Goal: Task Accomplishment & Management: Use online tool/utility

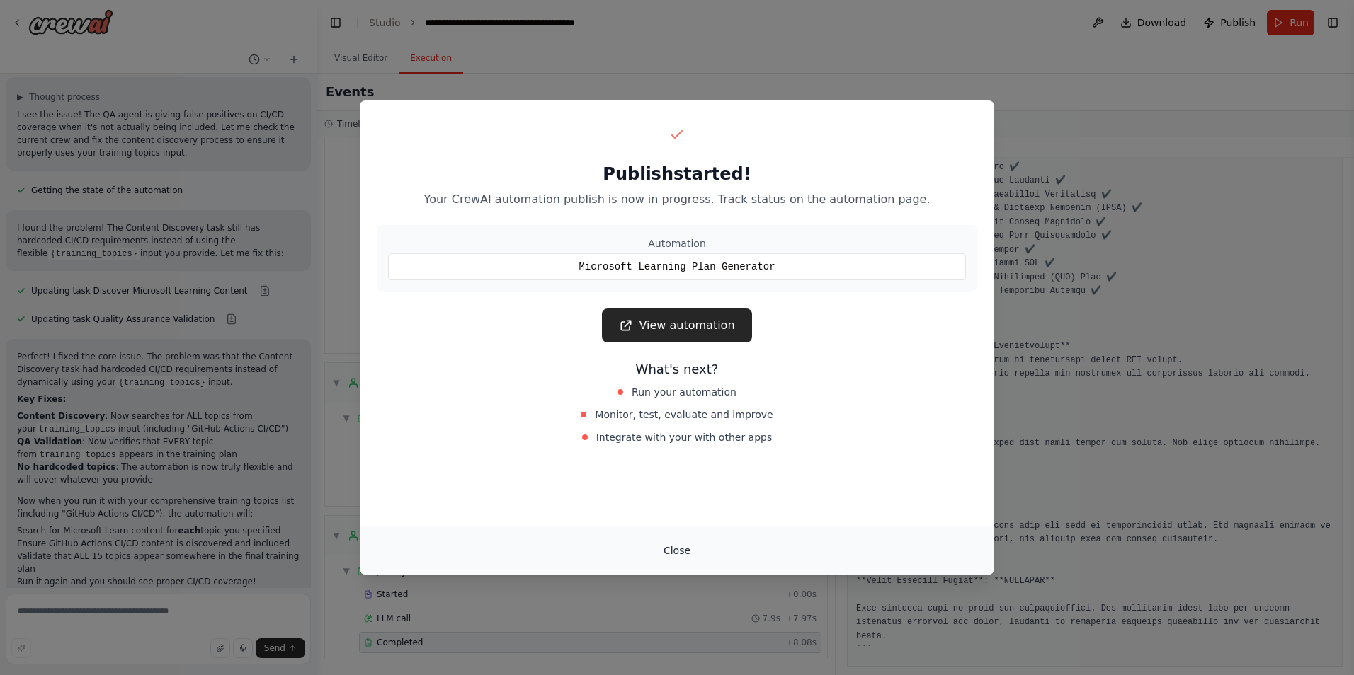
click at [678, 549] on button "Close" at bounding box center [677, 550] width 50 height 25
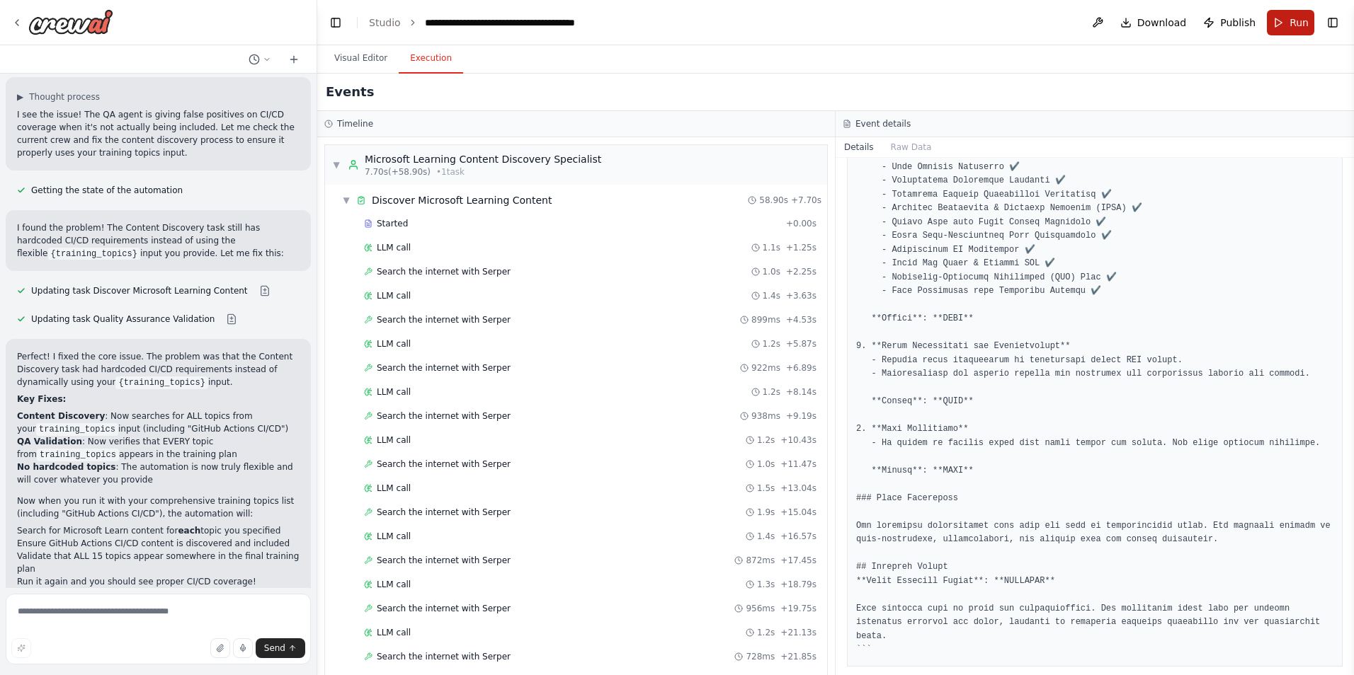
click at [1287, 21] on button "Run" at bounding box center [1290, 22] width 47 height 25
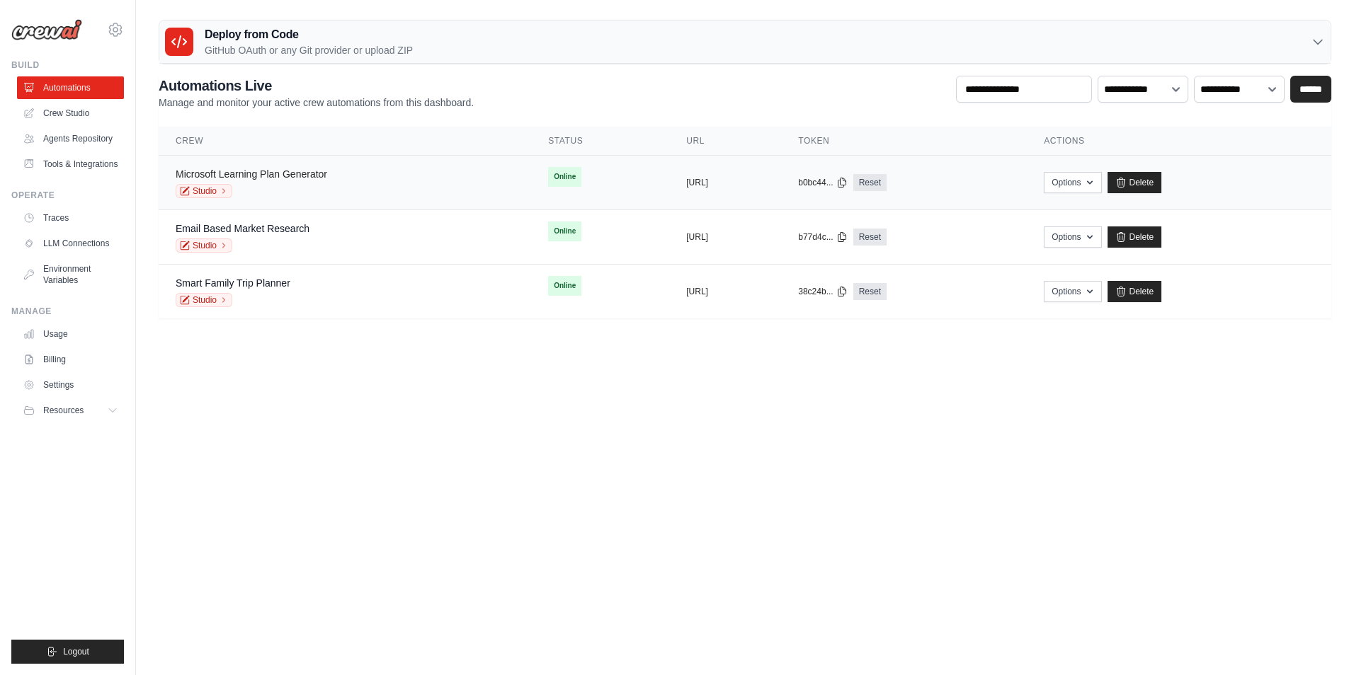
click at [313, 174] on link "Microsoft Learning Plan Generator" at bounding box center [252, 173] width 152 height 11
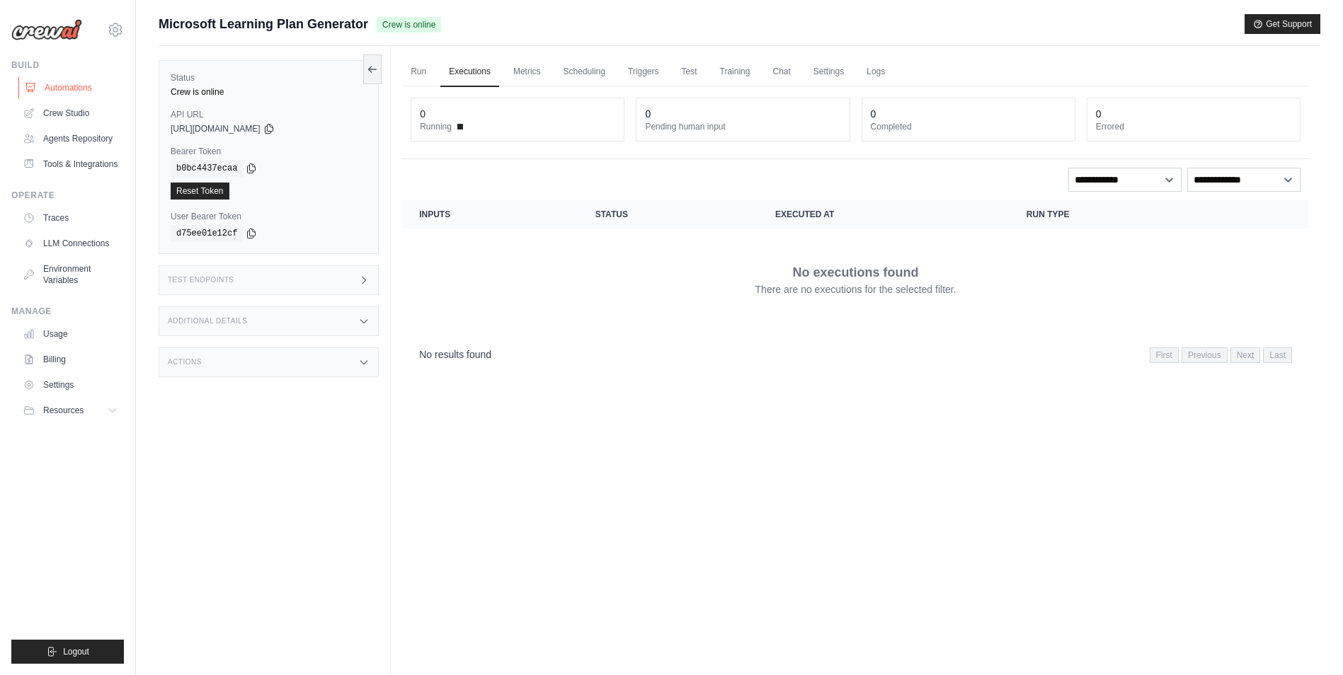
click at [84, 92] on link "Automations" at bounding box center [71, 87] width 107 height 23
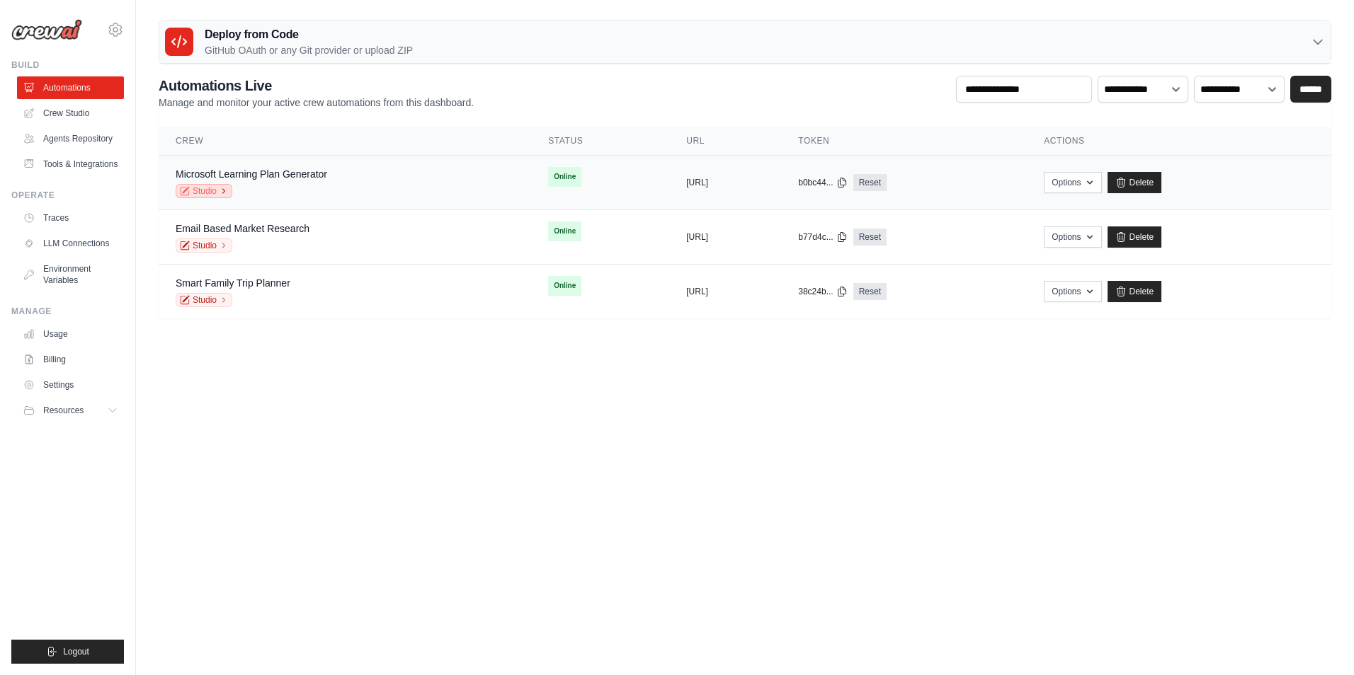
click at [197, 186] on link "Studio" at bounding box center [204, 191] width 57 height 14
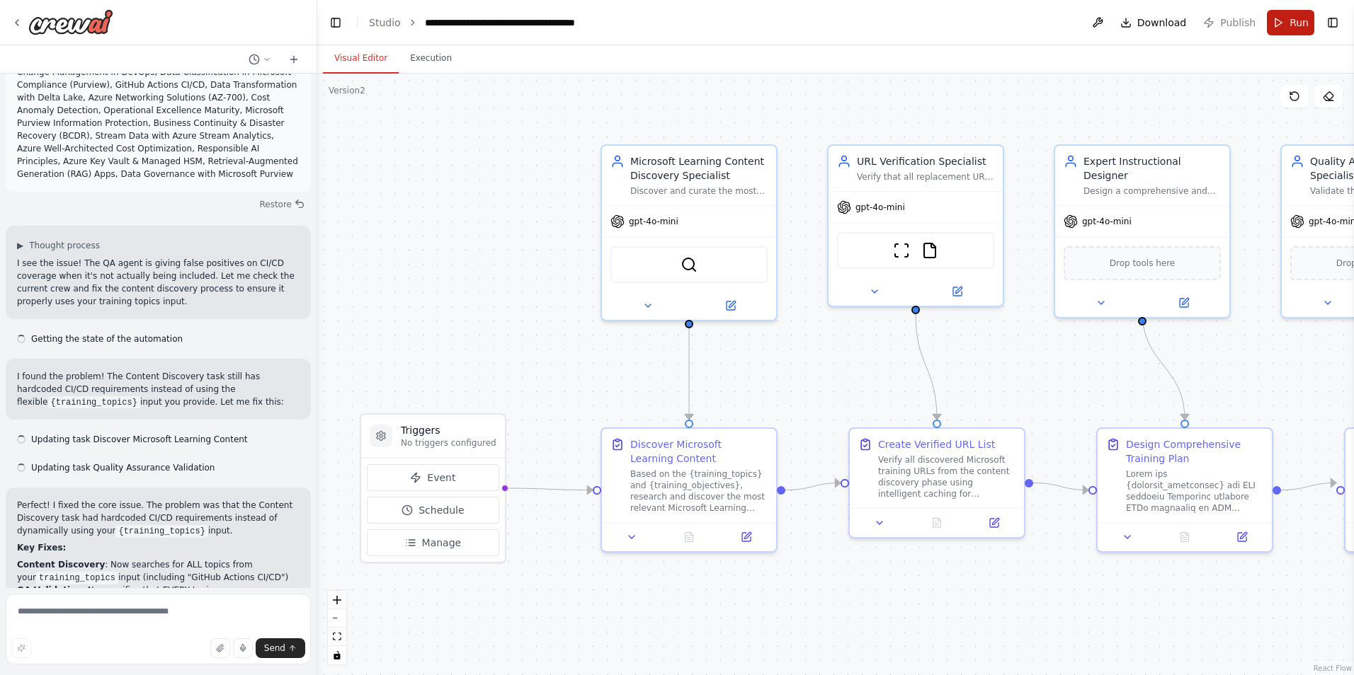
scroll to position [13752, 0]
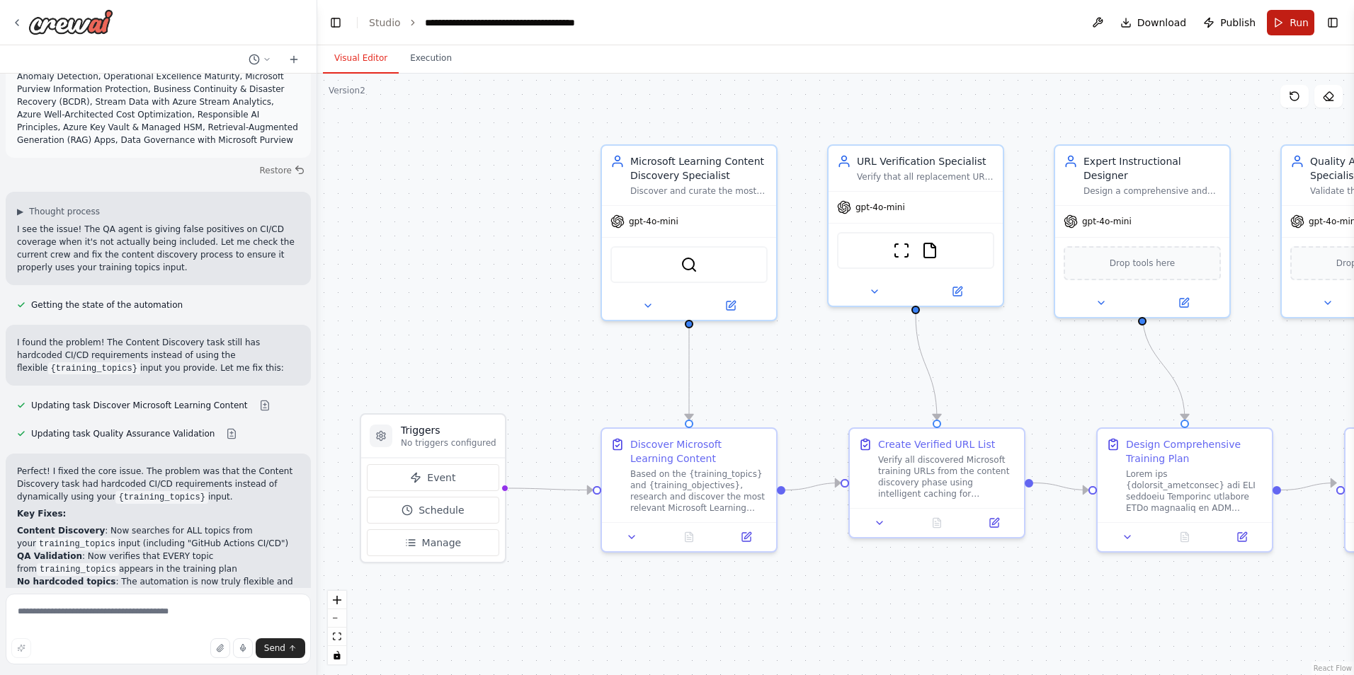
click at [1289, 25] on button "Run" at bounding box center [1290, 22] width 47 height 25
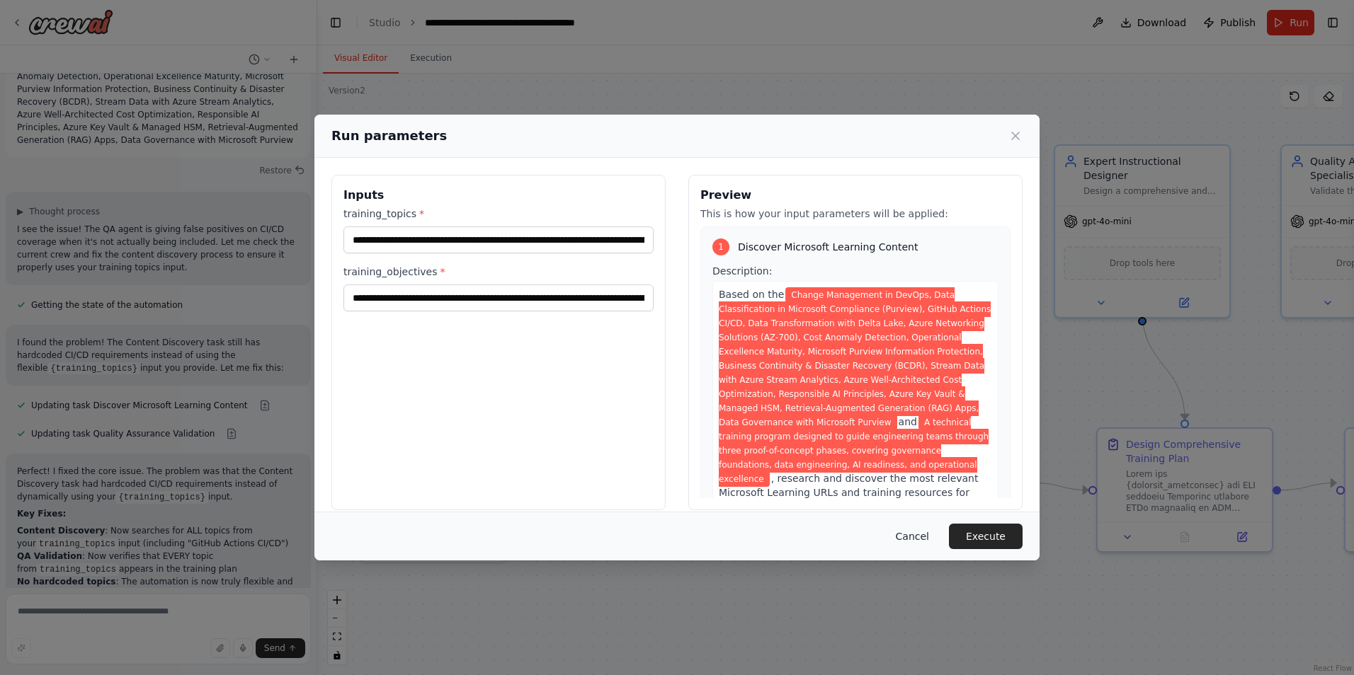
click at [906, 531] on button "Cancel" at bounding box center [912, 536] width 56 height 25
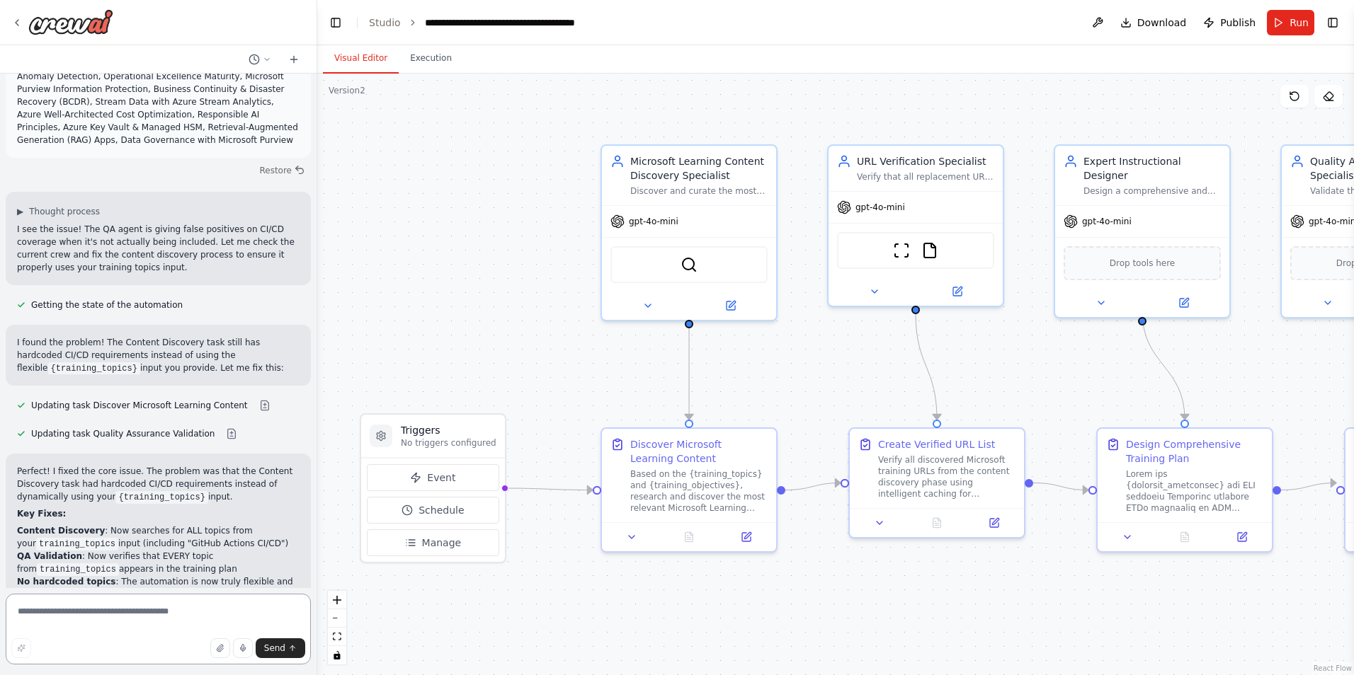
click at [188, 604] on textarea at bounding box center [158, 629] width 305 height 71
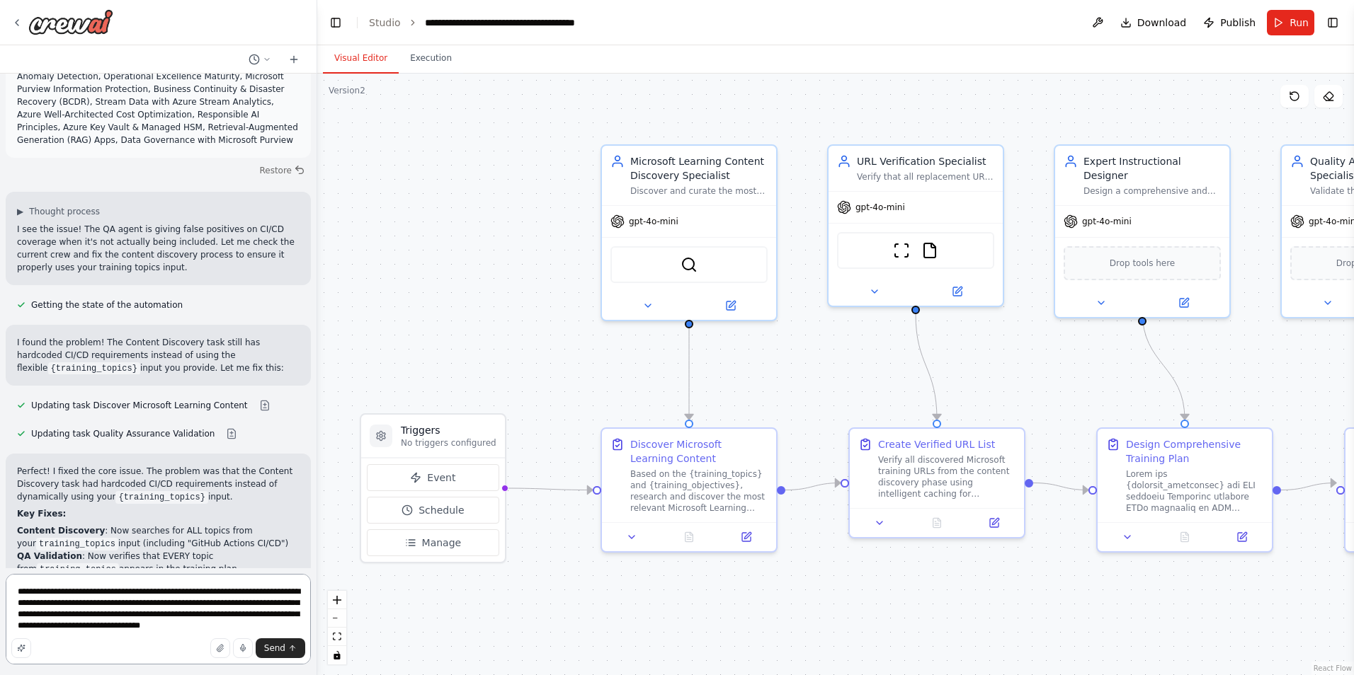
type textarea "**********"
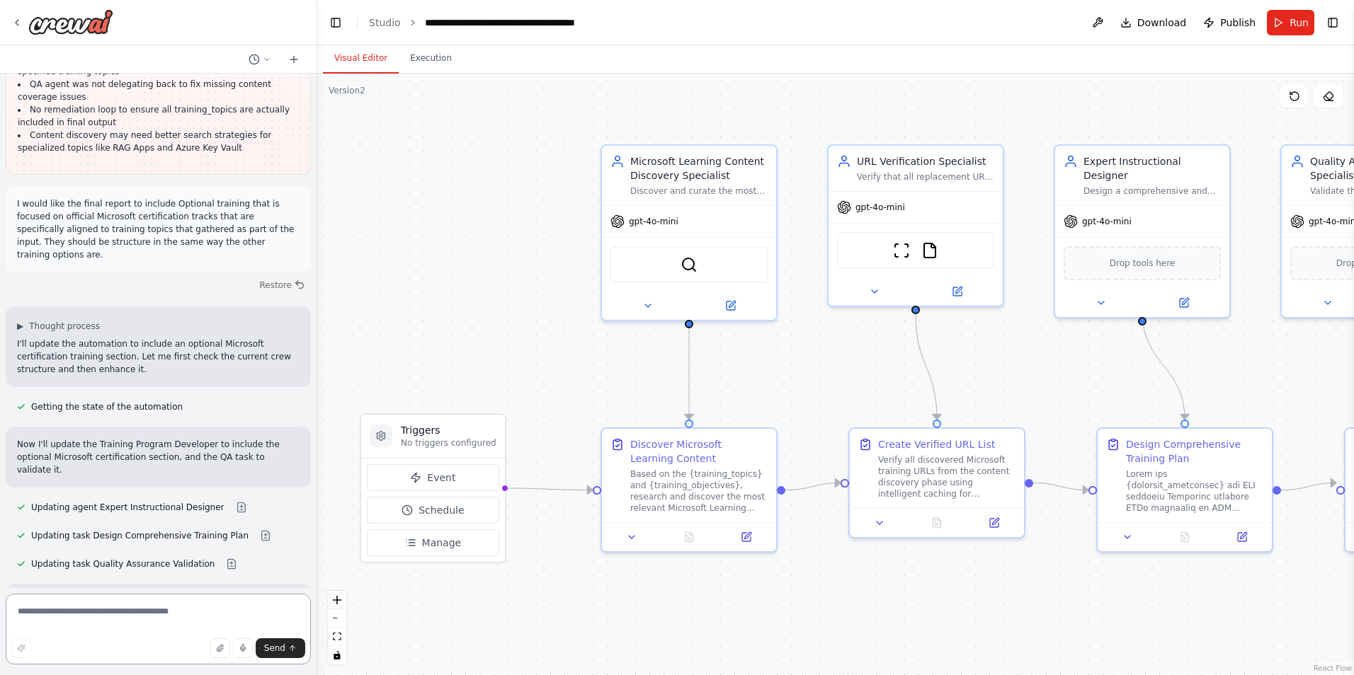
scroll to position [14643, 0]
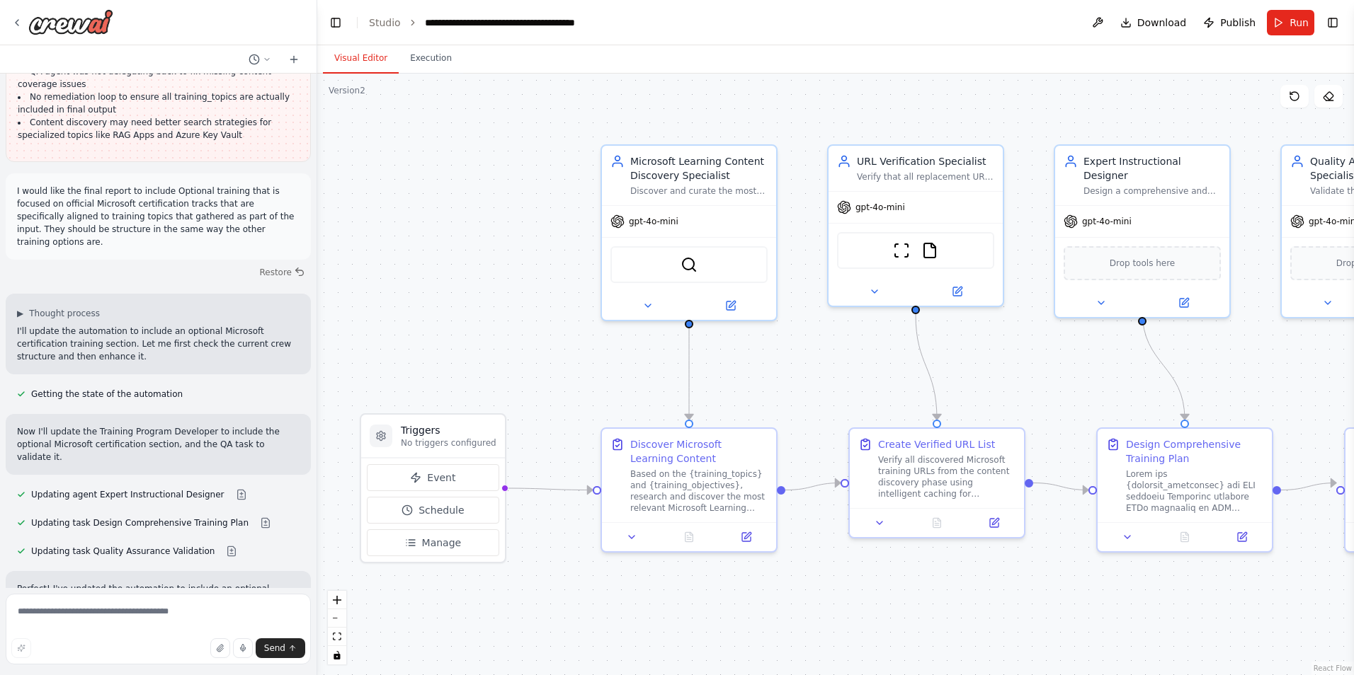
drag, startPoint x: 200, startPoint y: 297, endPoint x: 14, endPoint y: 302, distance: 185.6
copy li "Have the same structure as POC1, POC2, POC3"
click at [57, 610] on textarea at bounding box center [158, 629] width 305 height 71
type textarea "*"
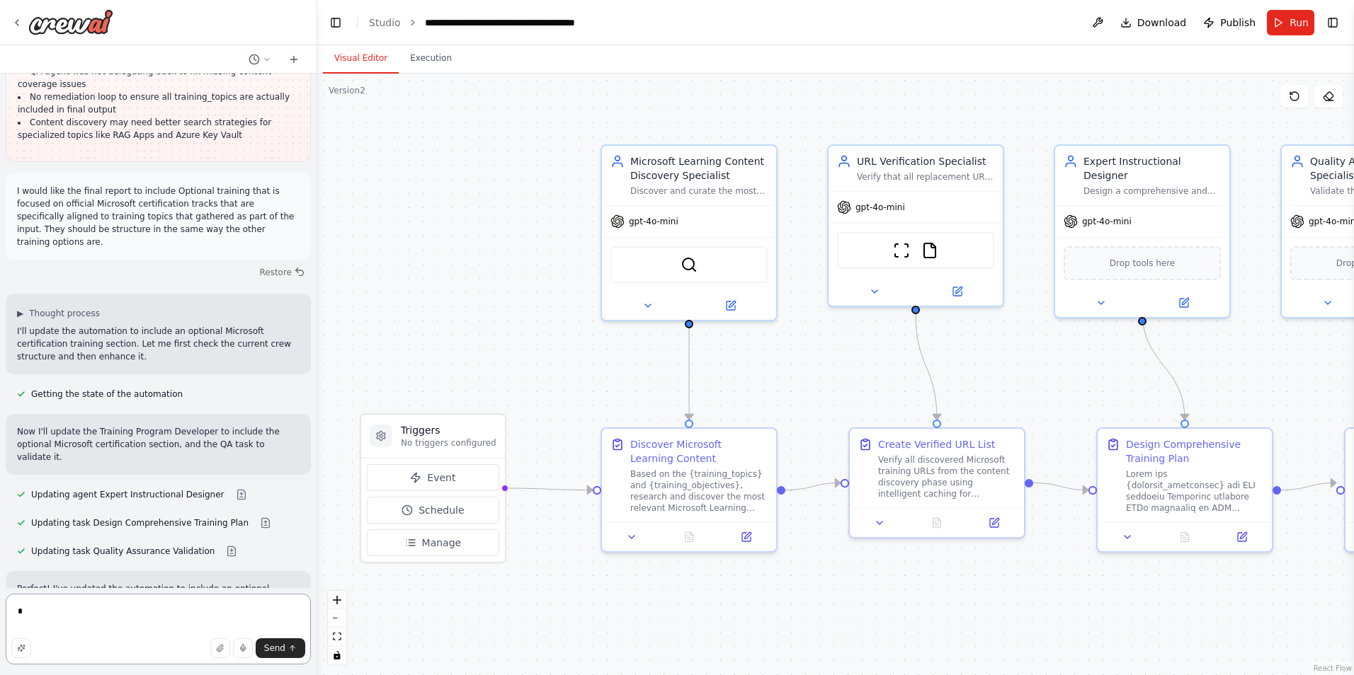
paste textarea "**********"
type textarea "**********"
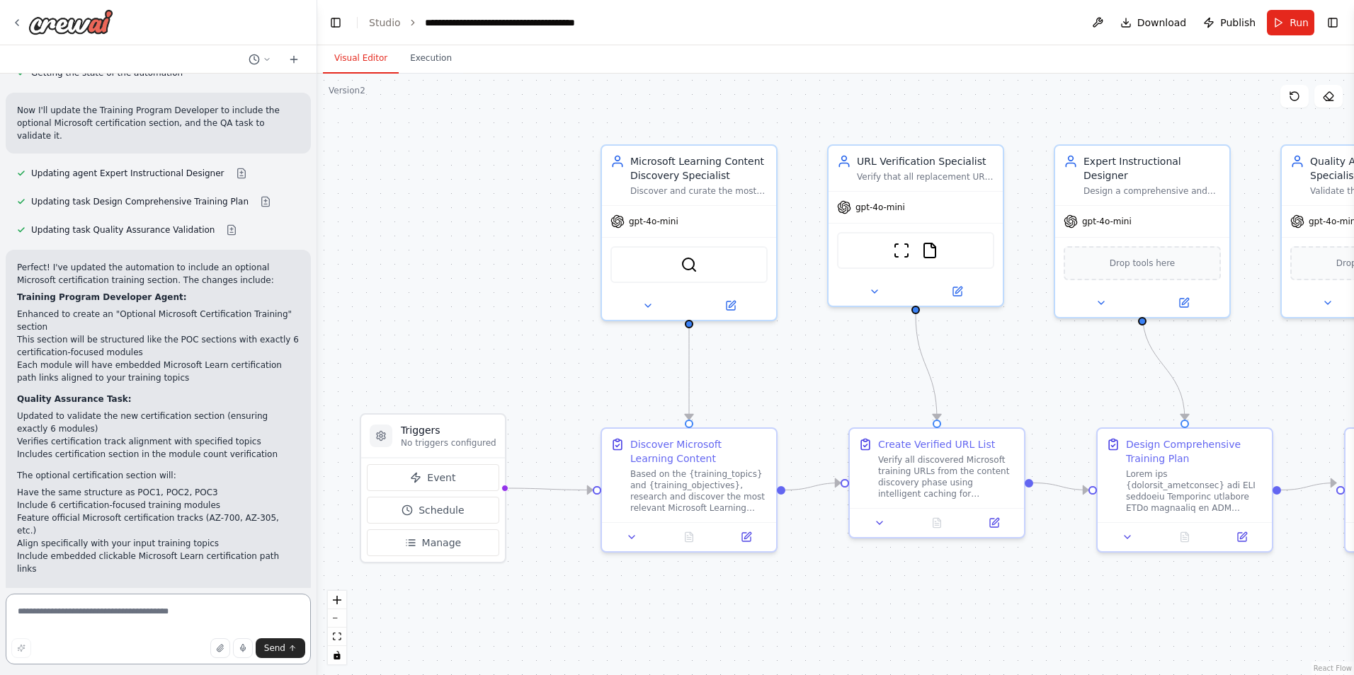
scroll to position [14977, 0]
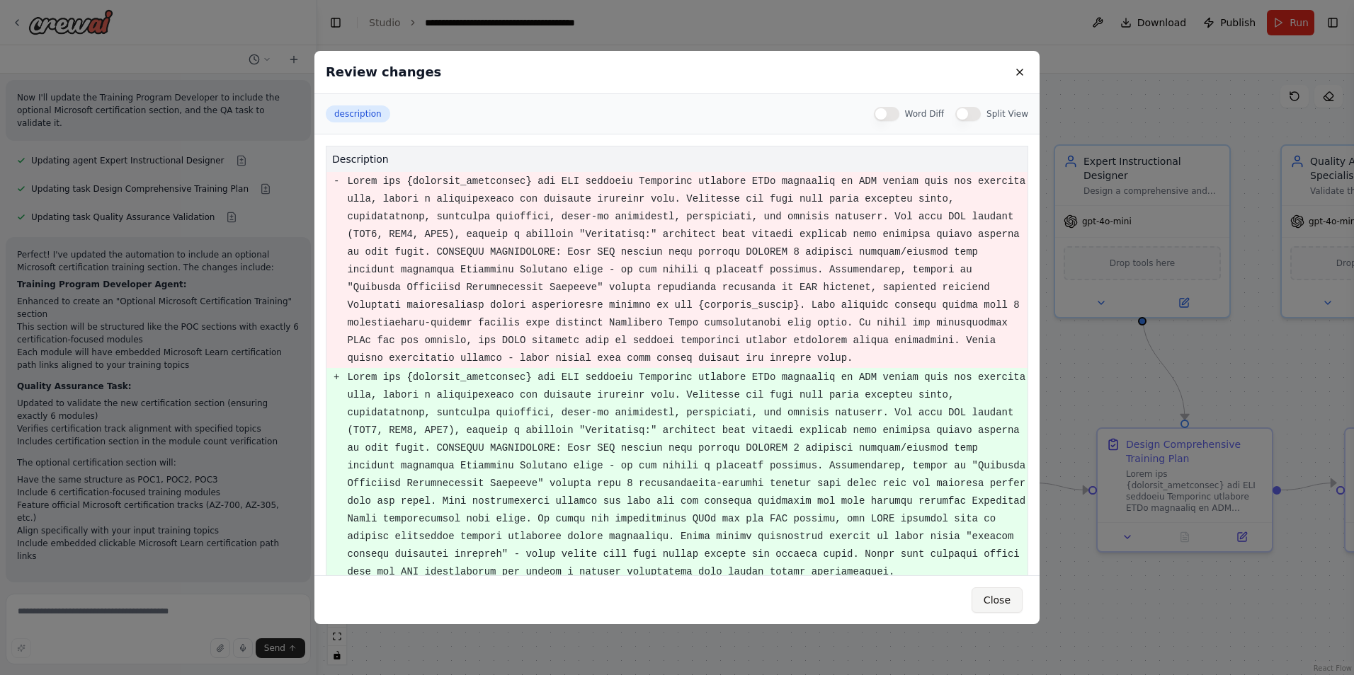
click at [993, 595] on button "Close" at bounding box center [996, 600] width 51 height 25
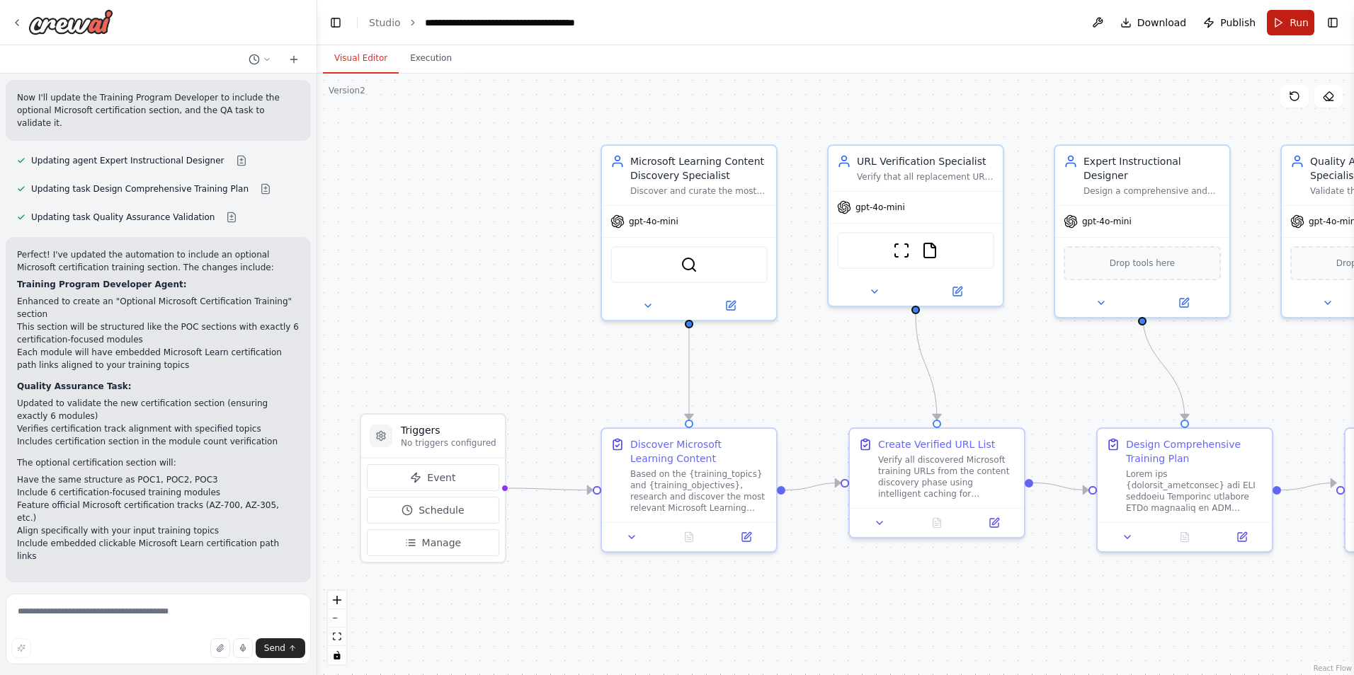
click at [1289, 25] on button "Run" at bounding box center [1290, 22] width 47 height 25
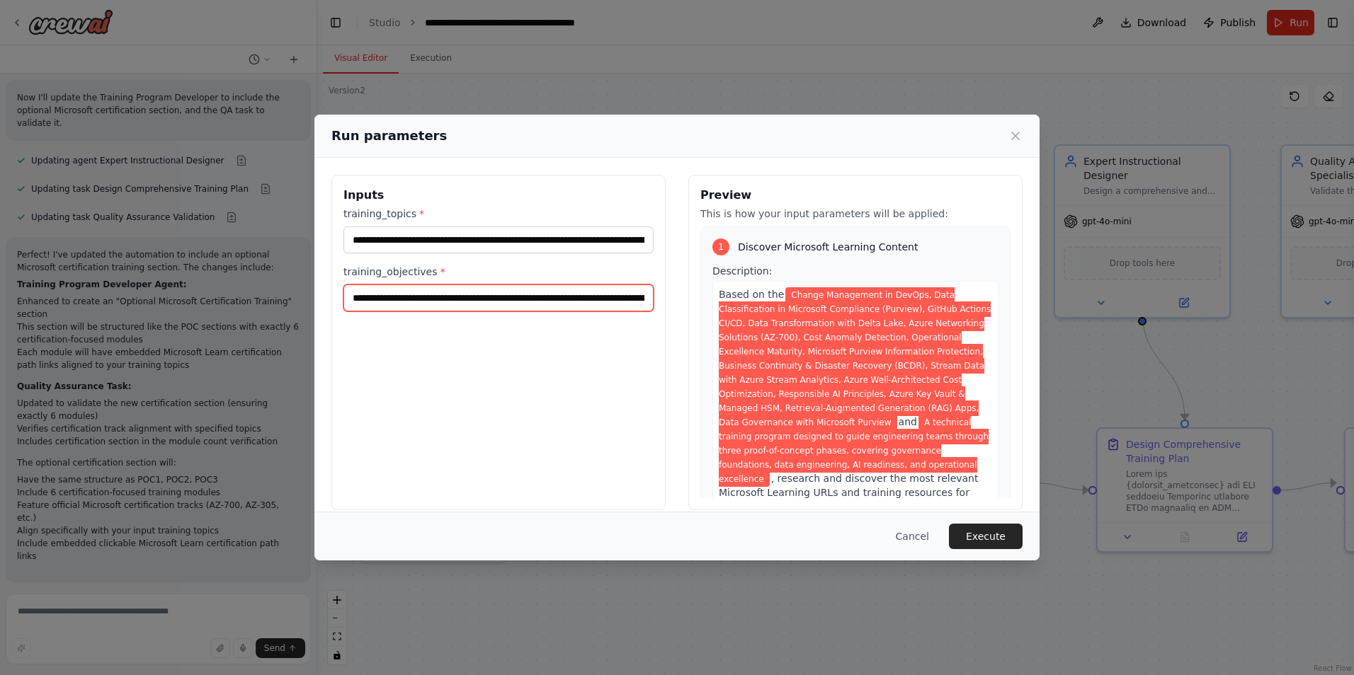
click at [584, 300] on input "**********" at bounding box center [498, 298] width 310 height 27
click at [971, 535] on button "Execute" at bounding box center [986, 536] width 74 height 25
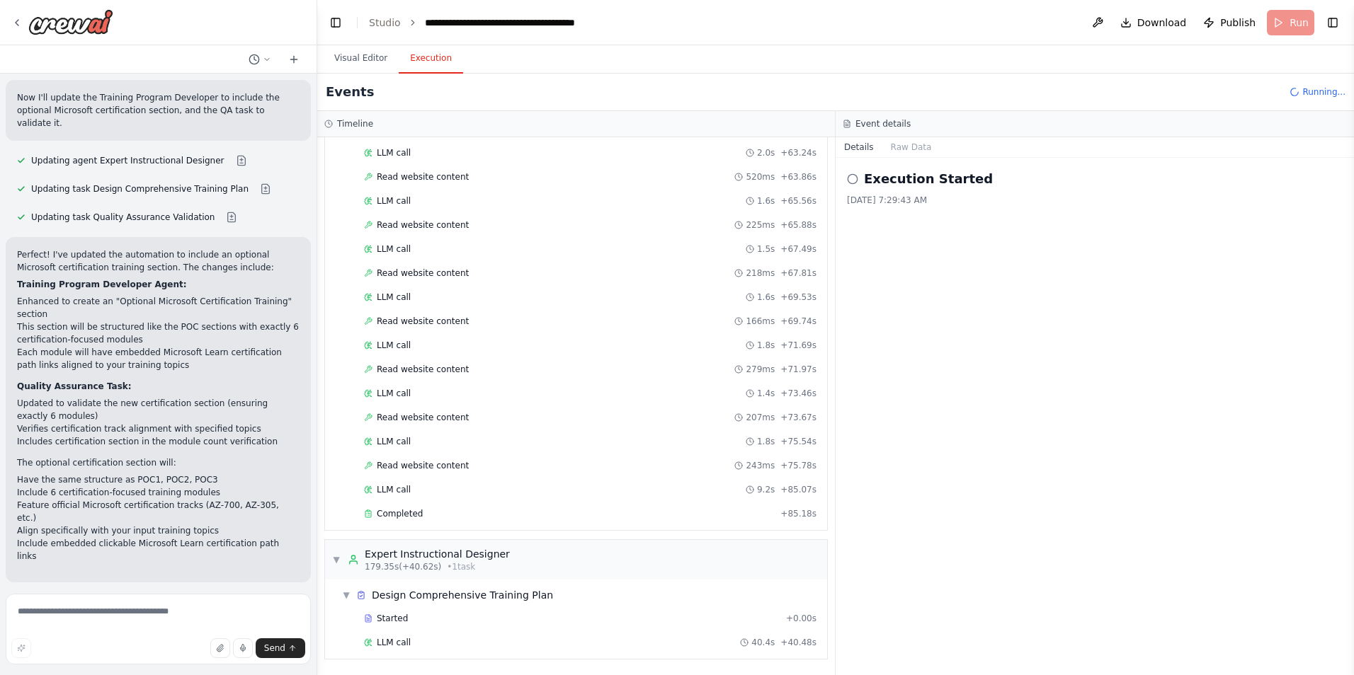
scroll to position [1477, 0]
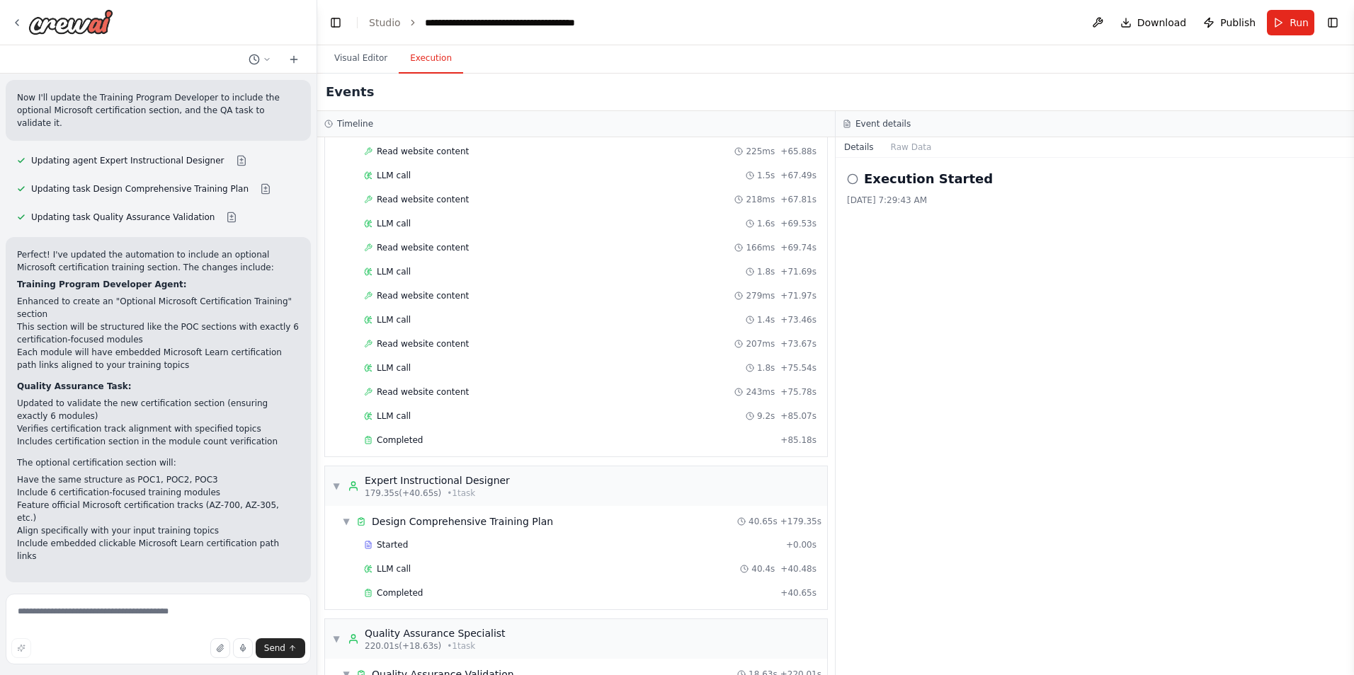
click at [1022, 310] on div "Execution Started 10/6/2025, 7:29:43 AM" at bounding box center [1094, 417] width 518 height 518
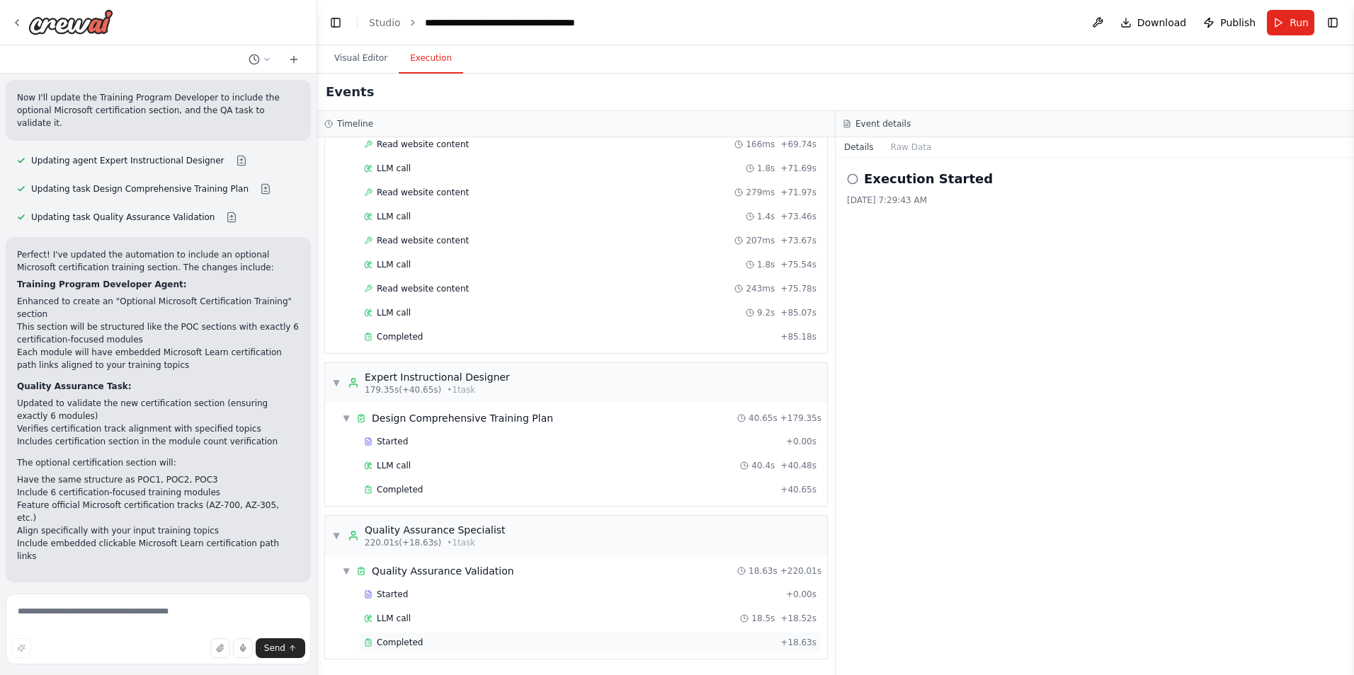
click at [410, 646] on span "Completed" at bounding box center [400, 642] width 46 height 11
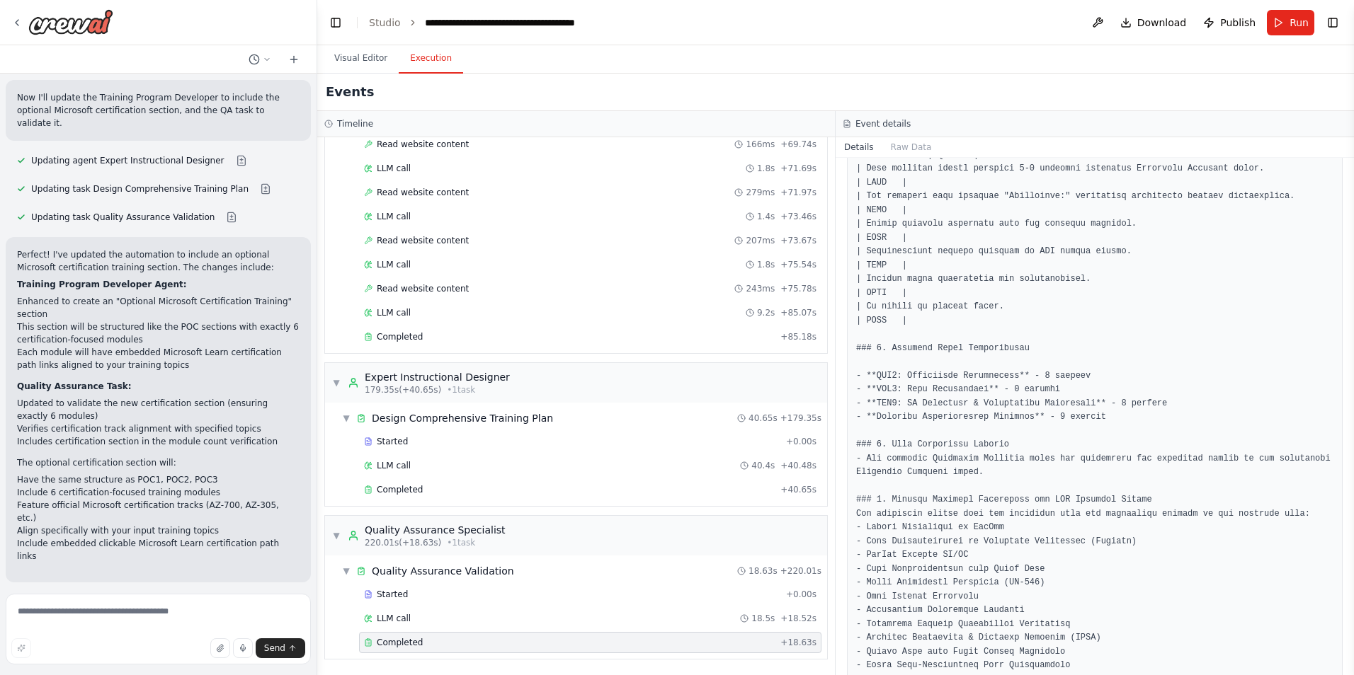
scroll to position [967, 0]
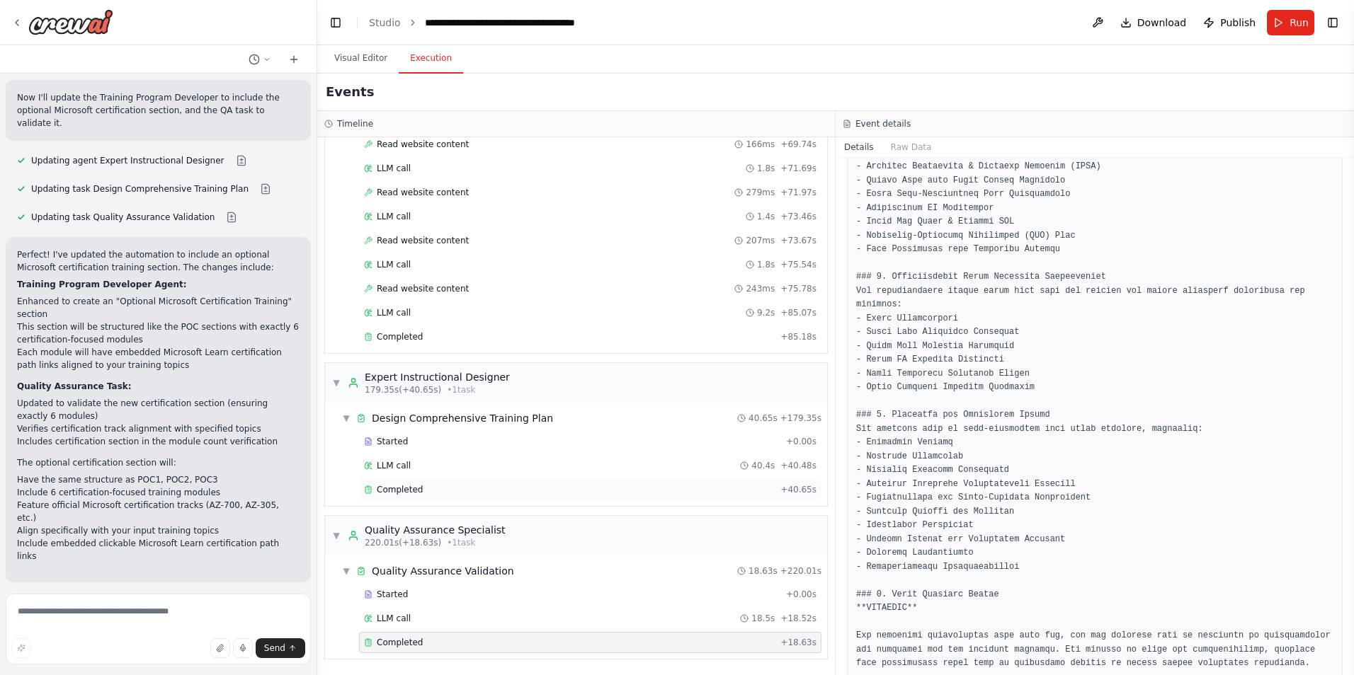
click at [404, 489] on span "Completed" at bounding box center [400, 489] width 46 height 11
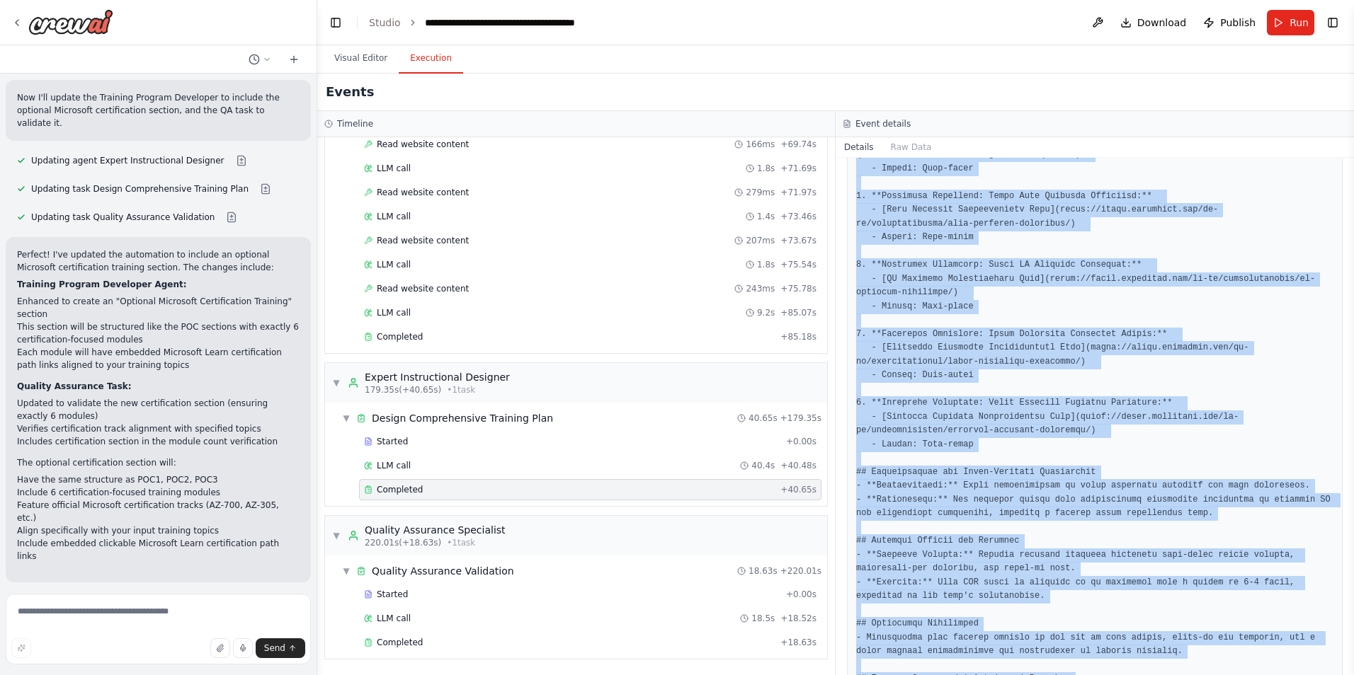
scroll to position [2762, 0]
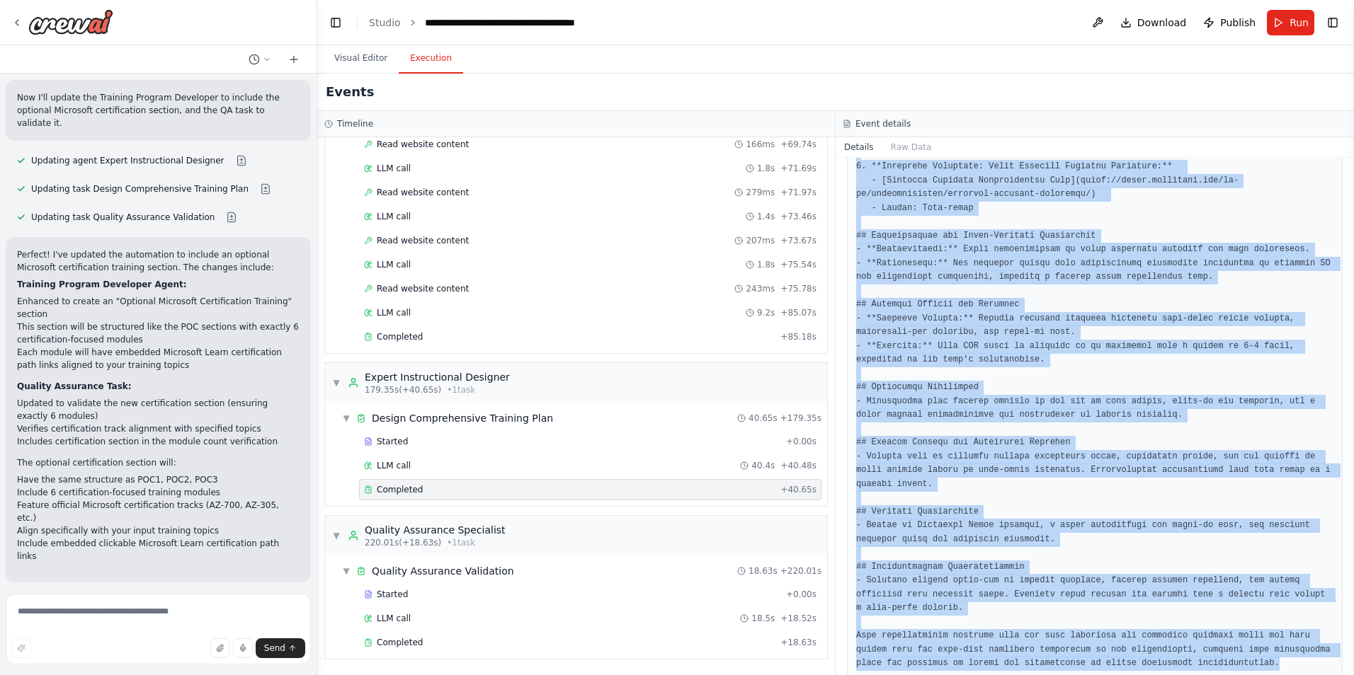
drag, startPoint x: 857, startPoint y: 271, endPoint x: 1254, endPoint y: 678, distance: 568.7
click at [1254, 675] on html "I need a crew that can take a list of URLs, check them to verify they return a …" at bounding box center [677, 337] width 1354 height 675
copy pre "# Technical Training Program for Engineering Teams ## Executive Summary This tr…"
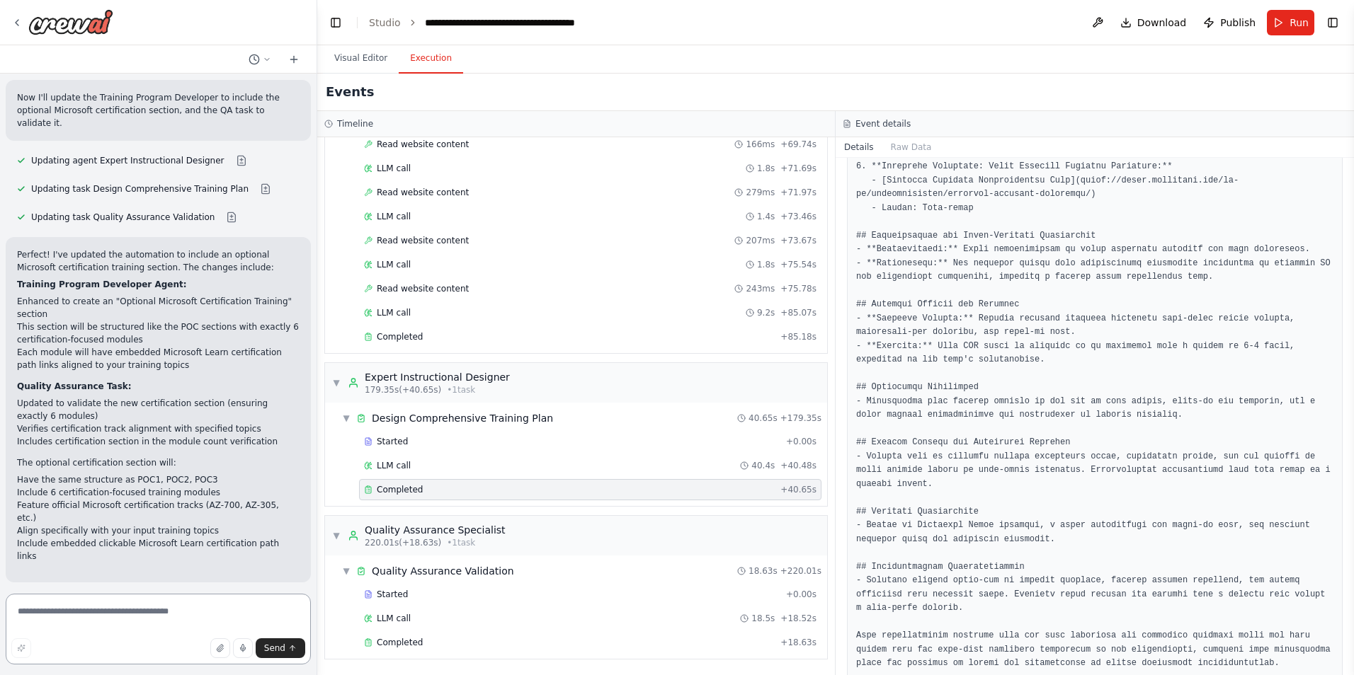
click at [148, 609] on textarea at bounding box center [158, 629] width 305 height 71
type textarea "*"
type textarea "**********"
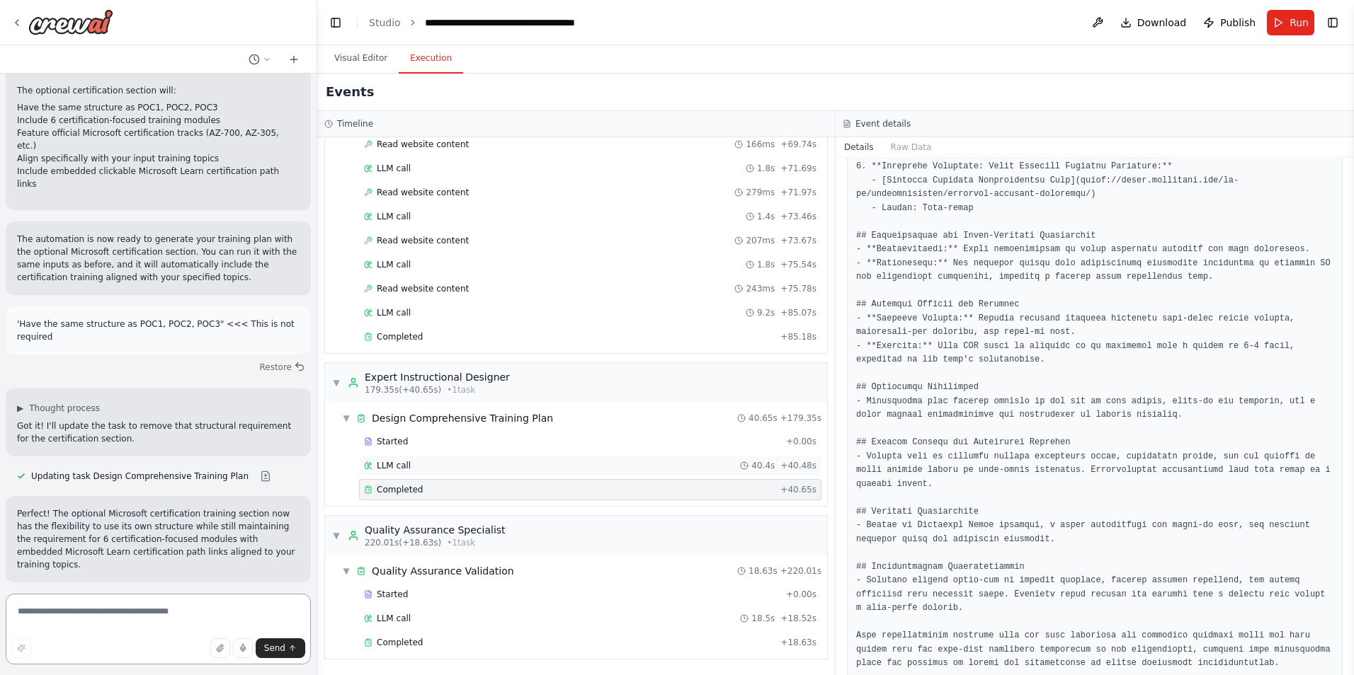
scroll to position [15362, 0]
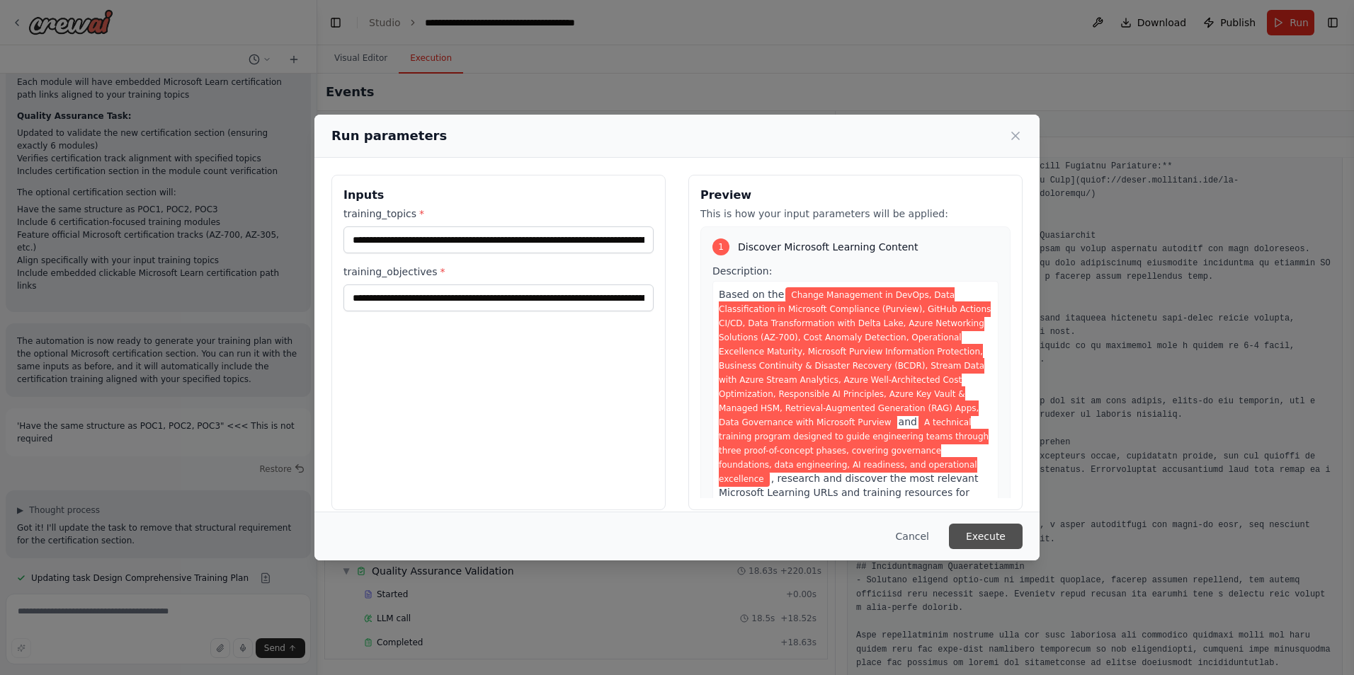
click at [977, 544] on button "Execute" at bounding box center [986, 536] width 74 height 25
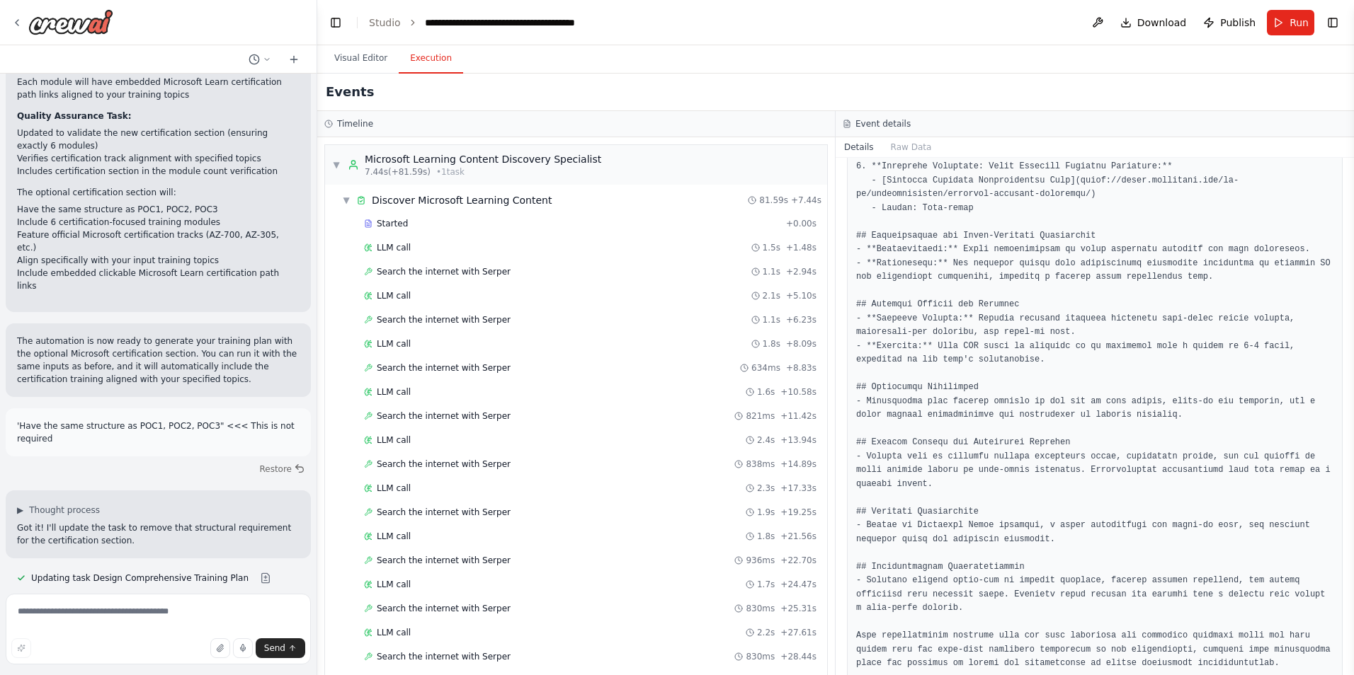
scroll to position [15362, 0]
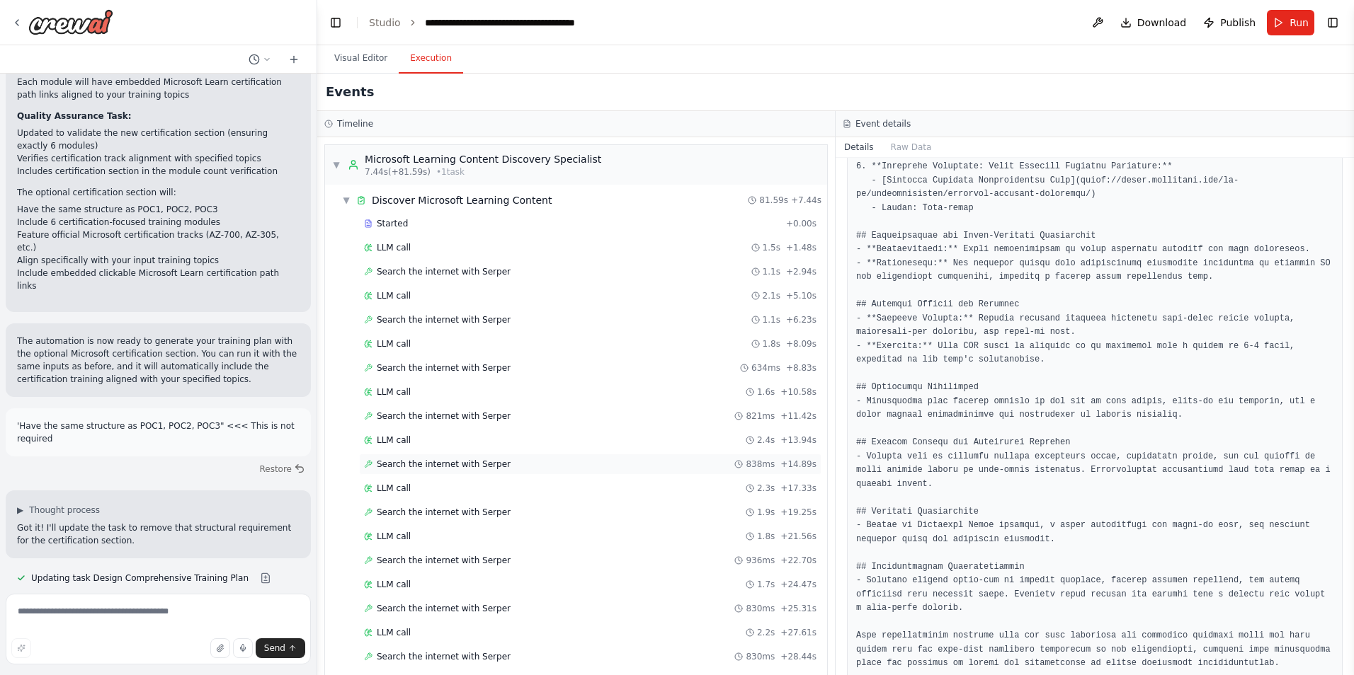
scroll to position [15303, 0]
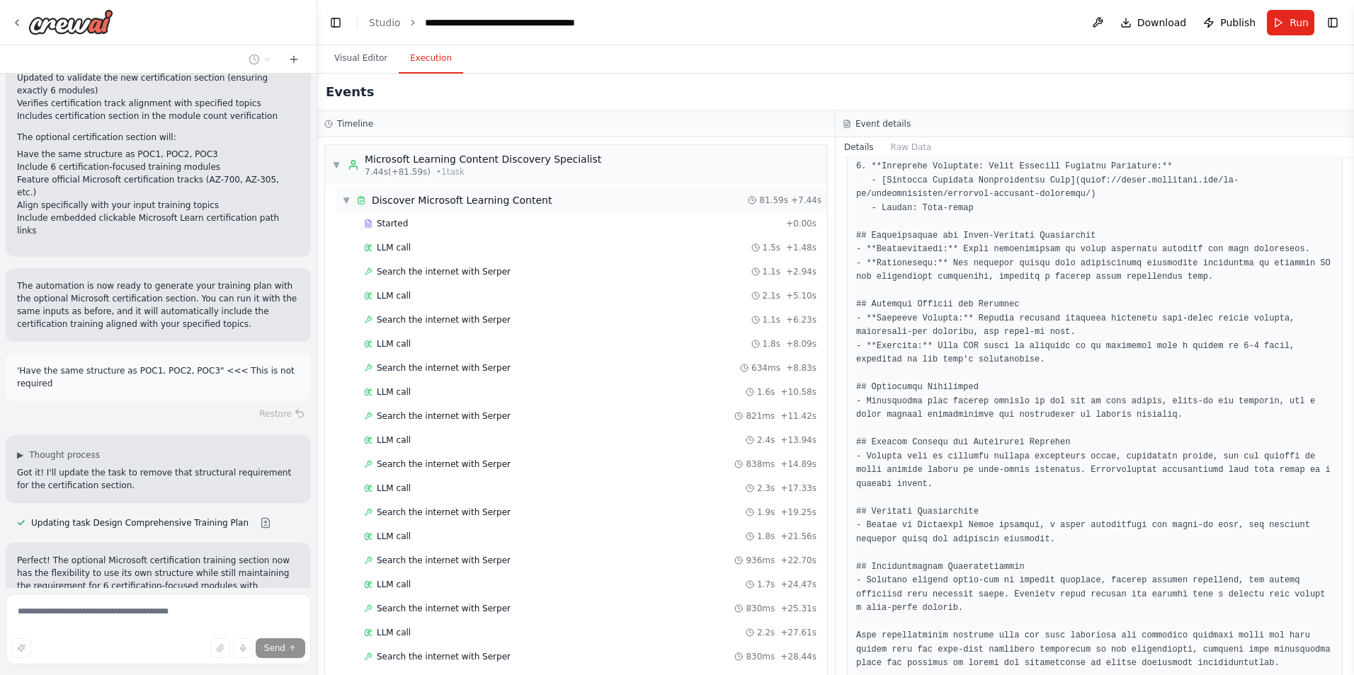
click at [345, 201] on span "▼" at bounding box center [346, 200] width 8 height 11
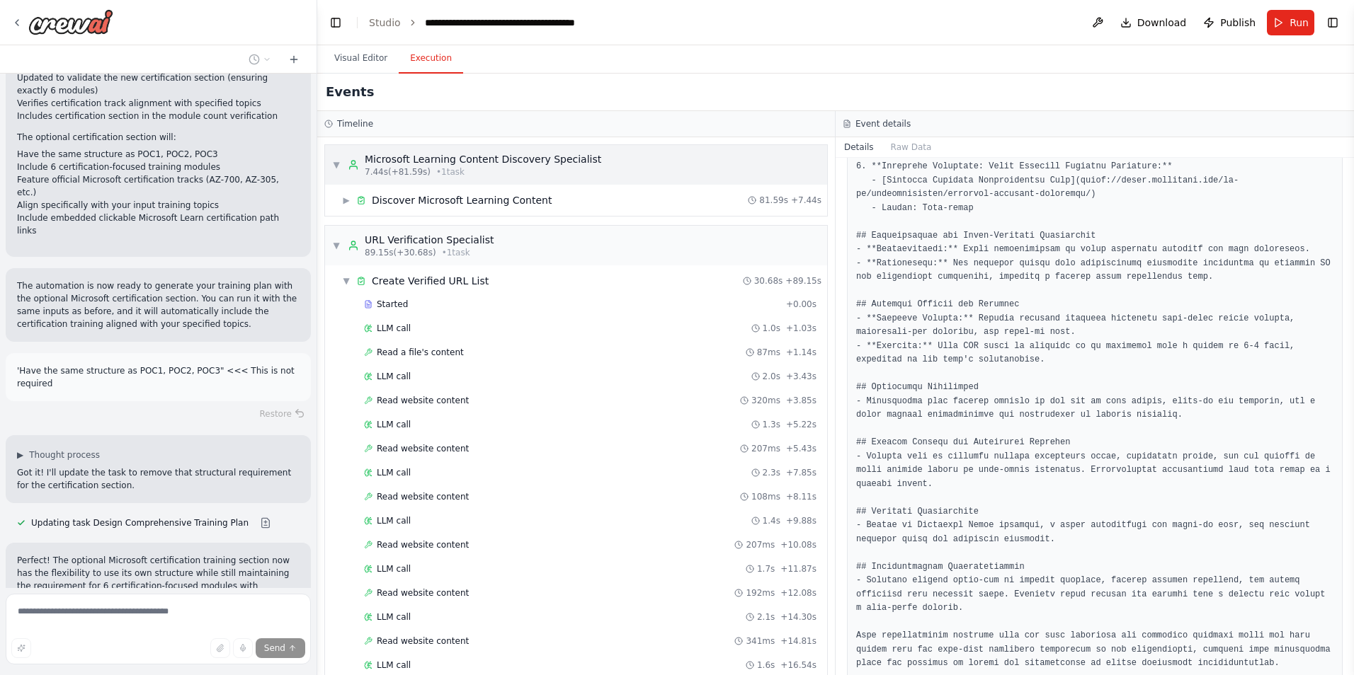
click at [336, 170] on span "▼" at bounding box center [336, 164] width 8 height 11
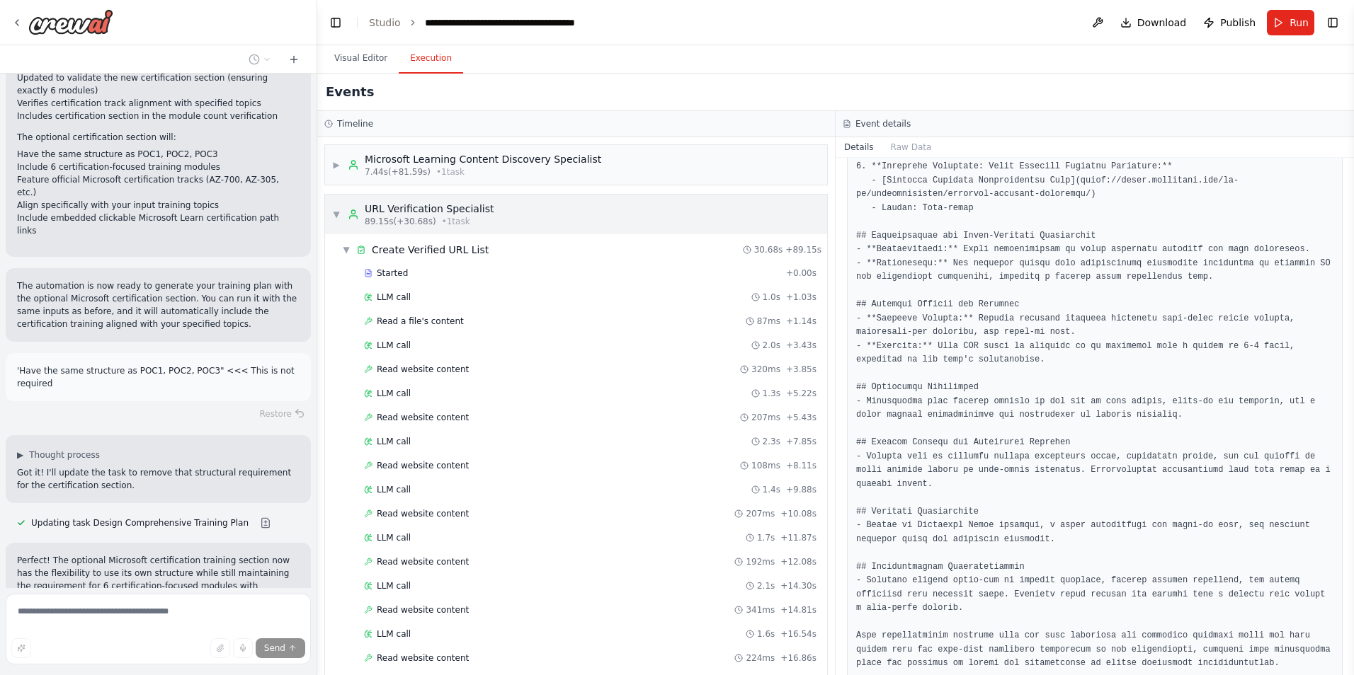
click at [336, 215] on span "▼" at bounding box center [336, 214] width 8 height 11
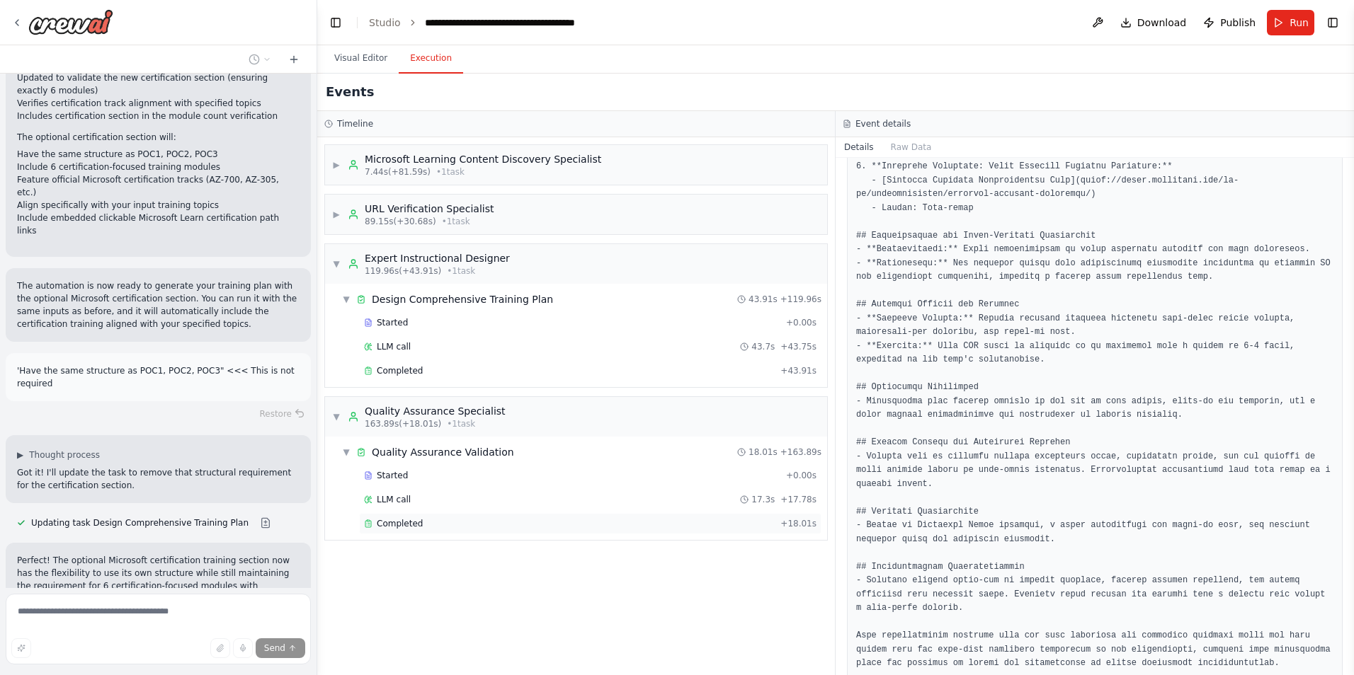
click at [392, 525] on span "Completed" at bounding box center [400, 523] width 46 height 11
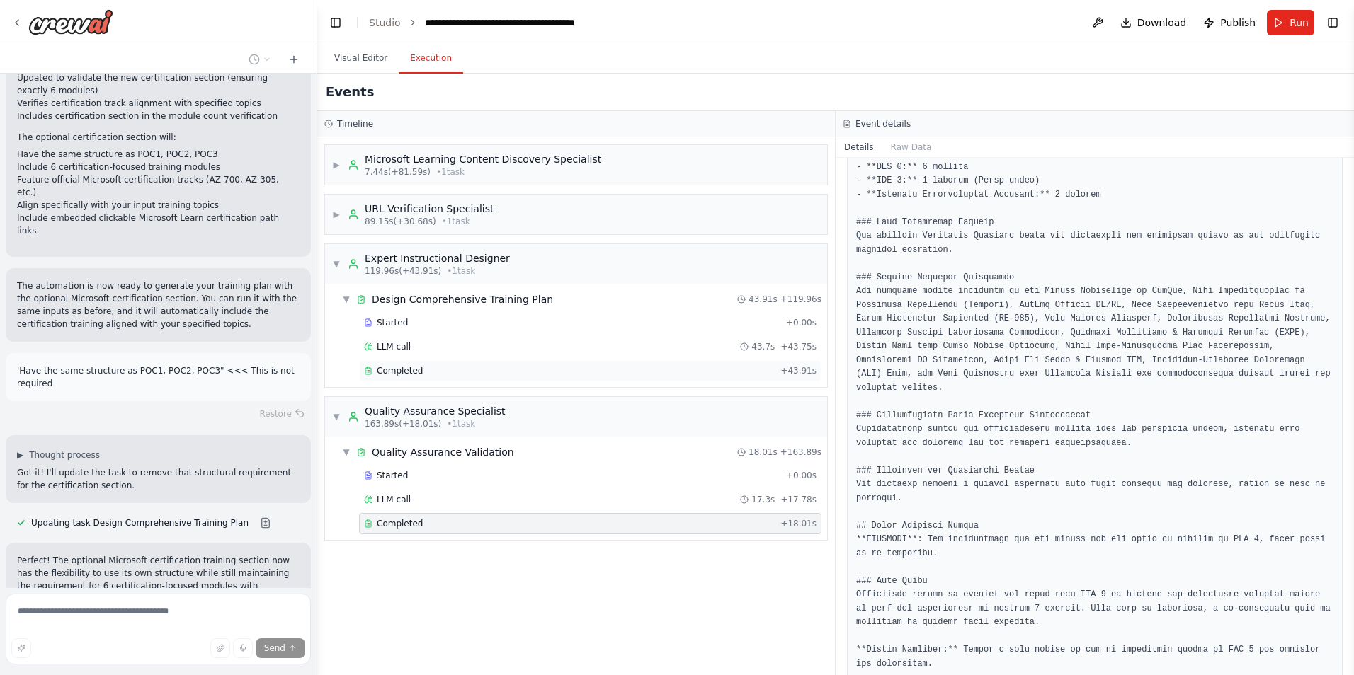
click at [403, 371] on span "Completed" at bounding box center [400, 370] width 46 height 11
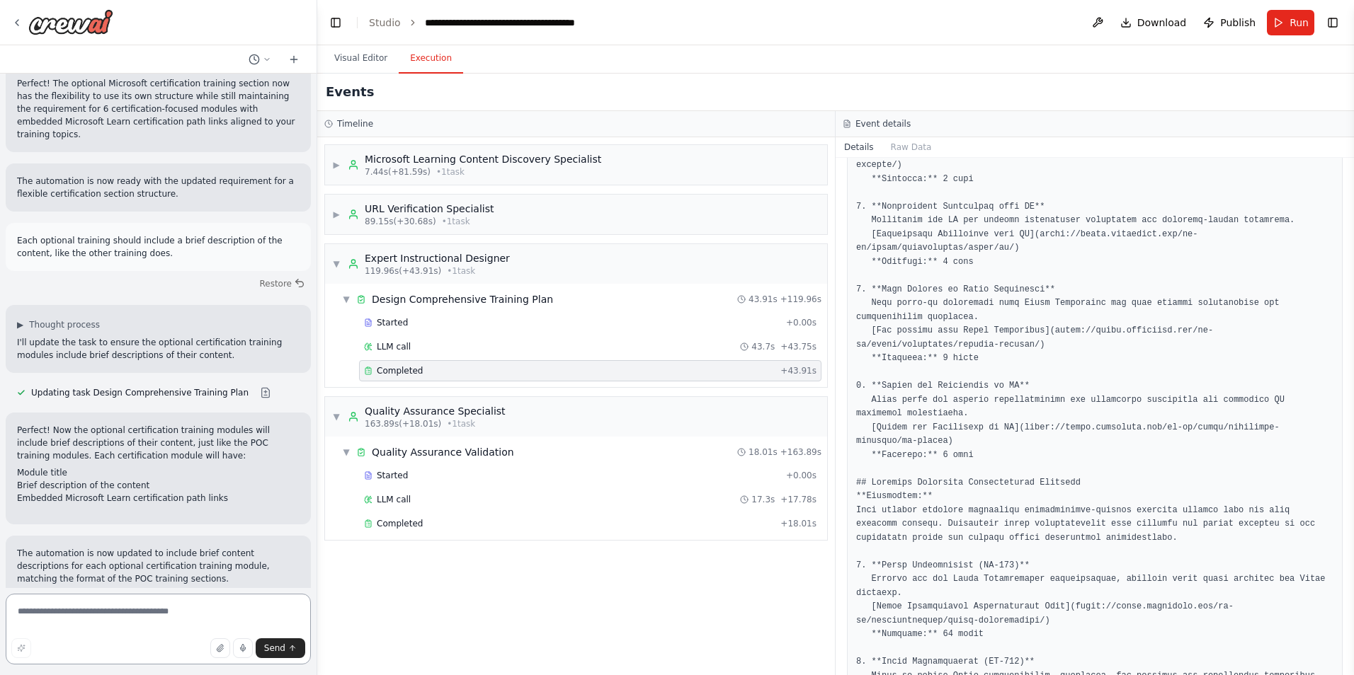
scroll to position [15793, 0]
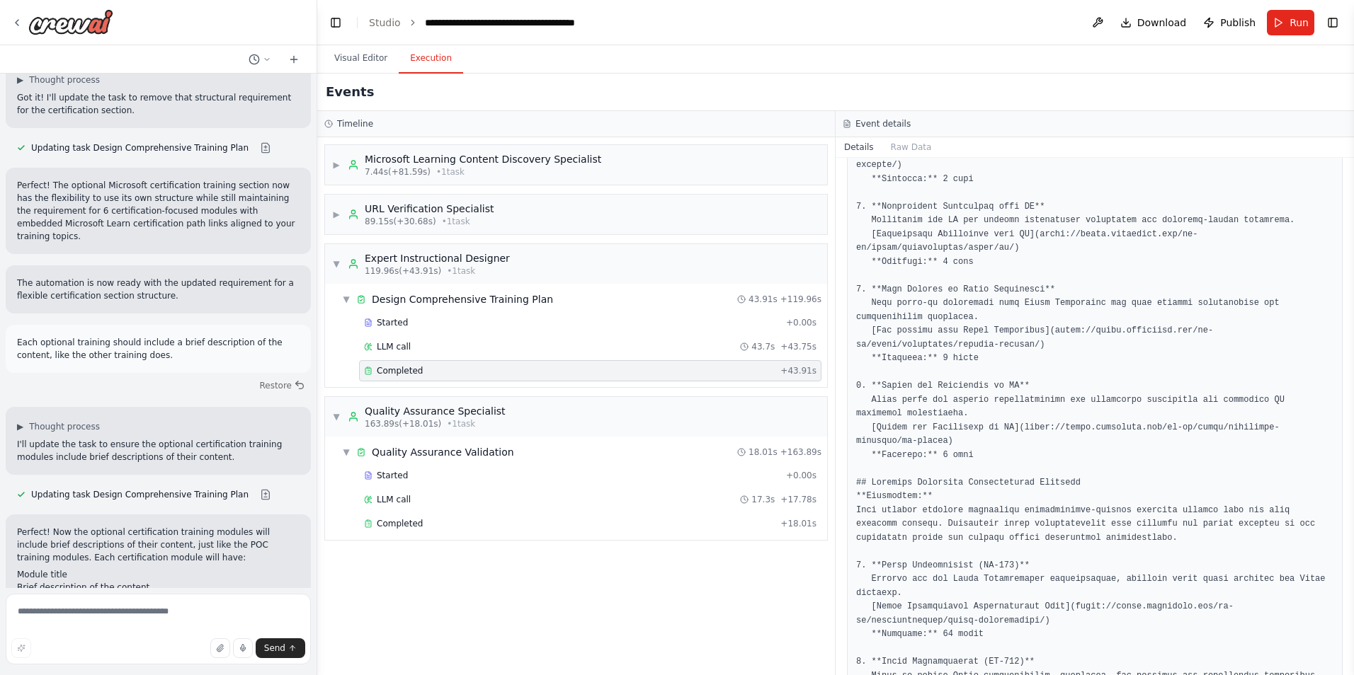
drag, startPoint x: 166, startPoint y: 551, endPoint x: 30, endPoint y: 489, distance: 148.6
copy ul "Training Program Developer agent needs better module counting logic to ensure e…"
click at [104, 608] on textarea at bounding box center [158, 629] width 305 height 71
paste textarea "**********"
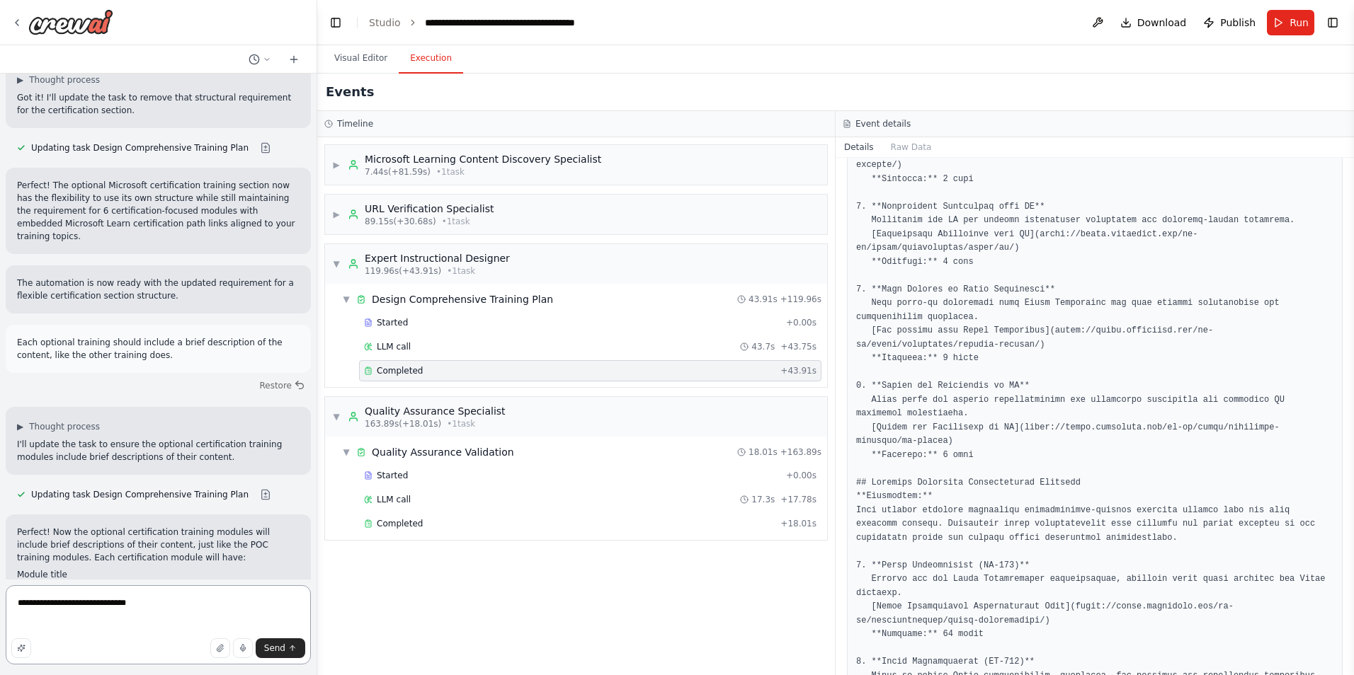
type textarea "**********"
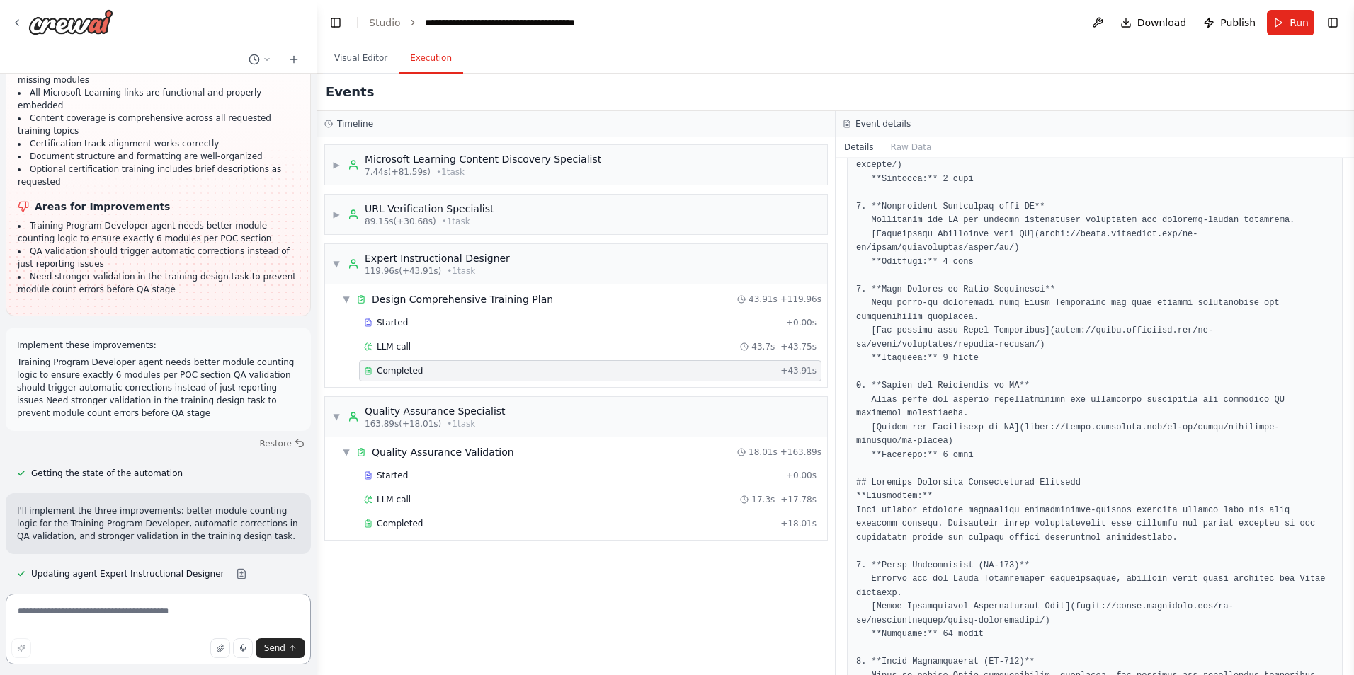
scroll to position [16529, 0]
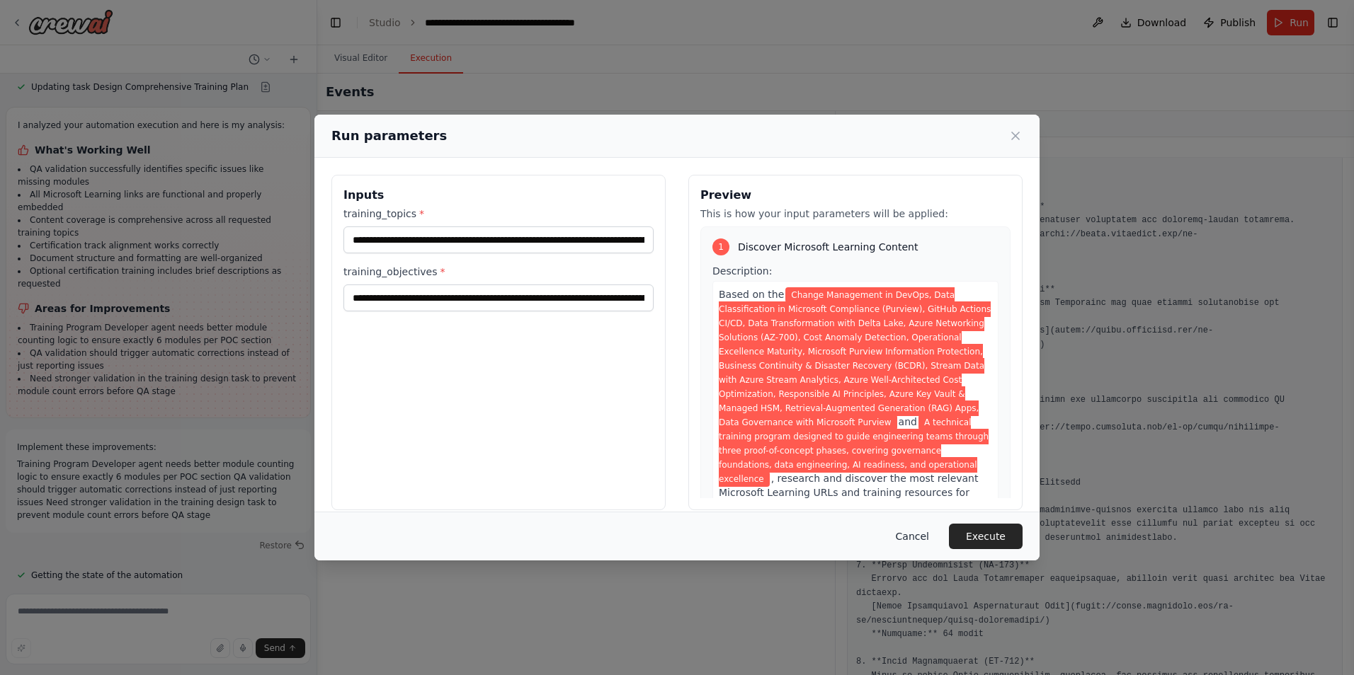
click at [915, 535] on button "Cancel" at bounding box center [912, 536] width 56 height 25
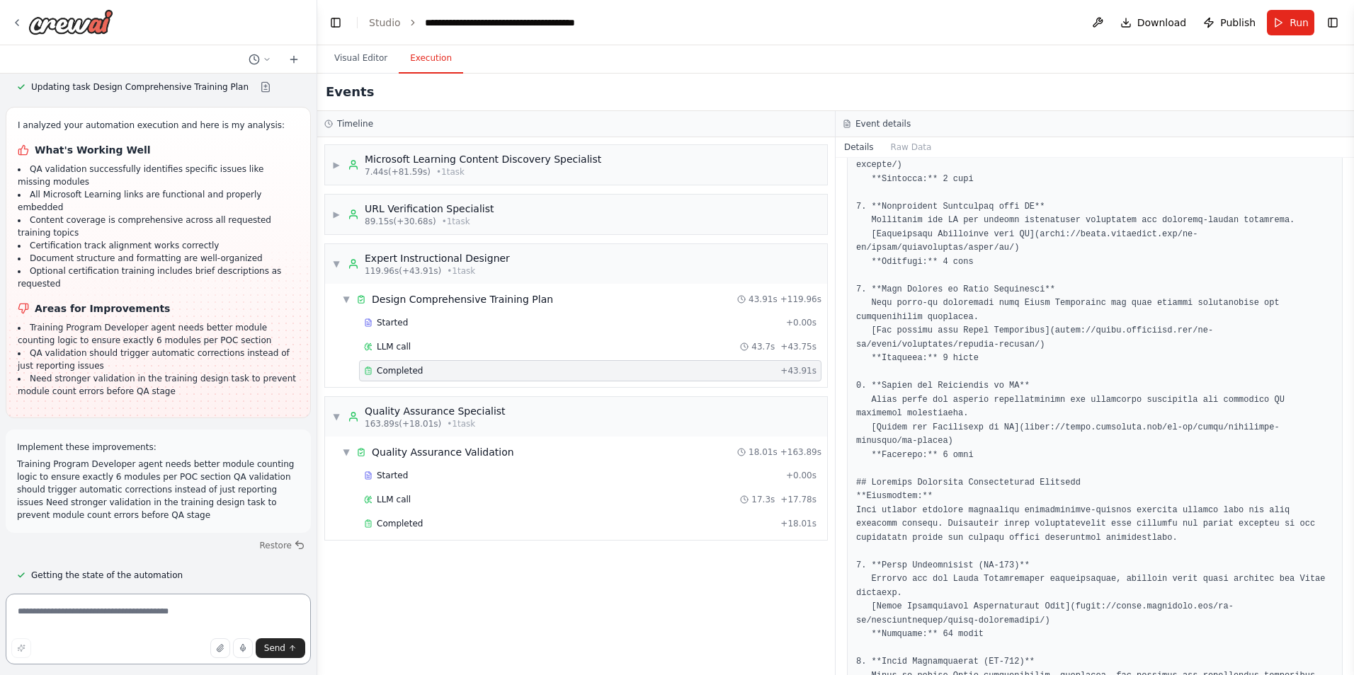
click at [139, 613] on textarea at bounding box center [158, 629] width 305 height 71
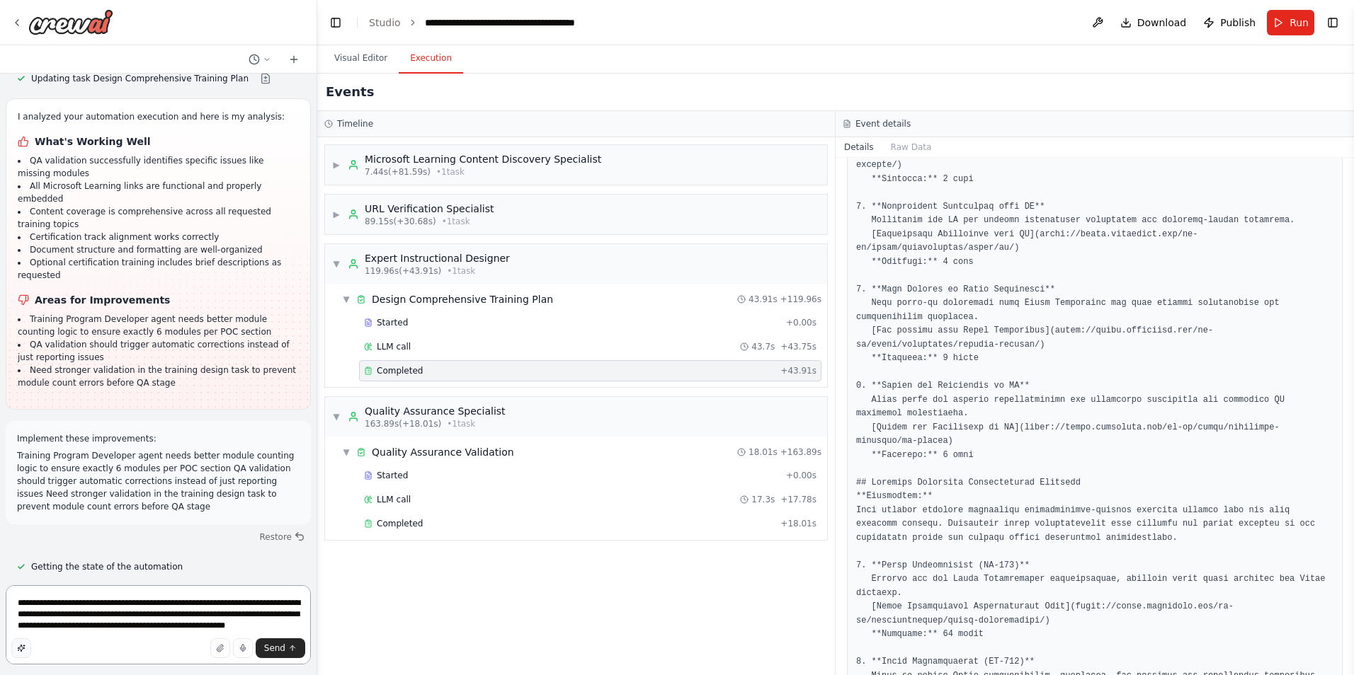
type textarea "**********"
click at [21, 649] on icon "button" at bounding box center [21, 648] width 7 height 7
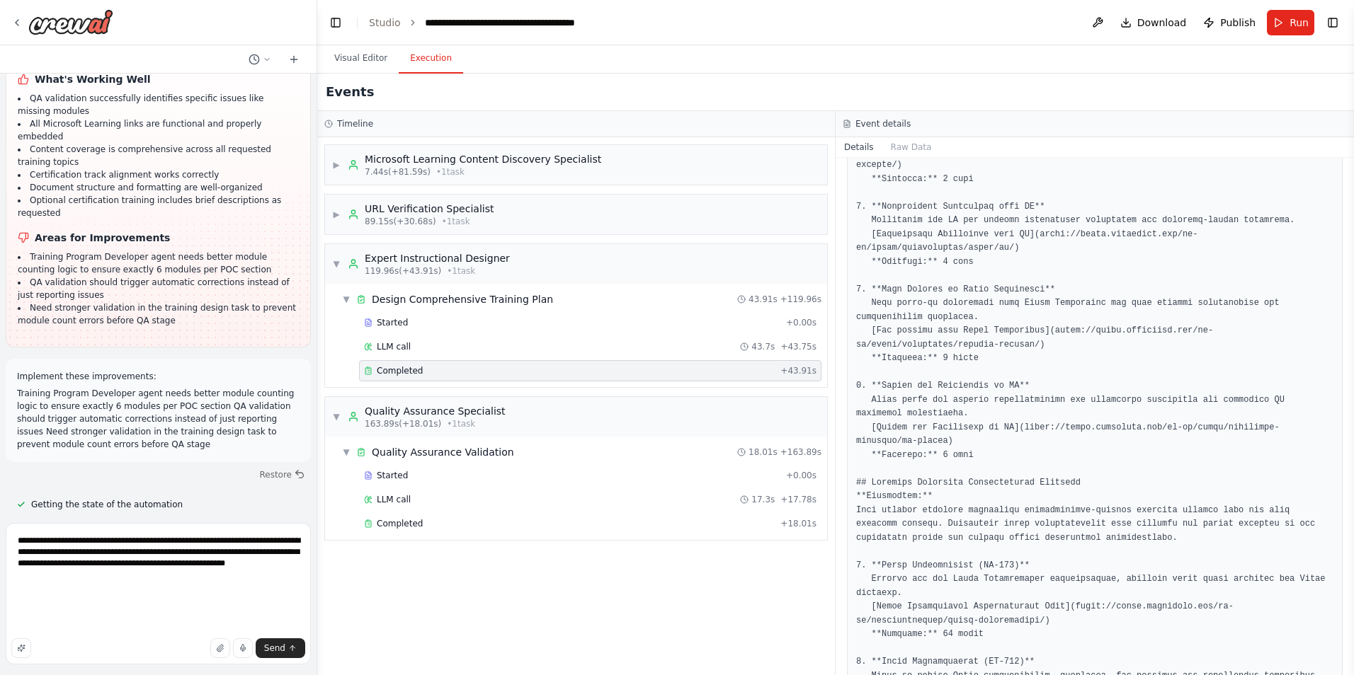
scroll to position [0, 0]
click at [275, 644] on span "Send" at bounding box center [274, 648] width 21 height 11
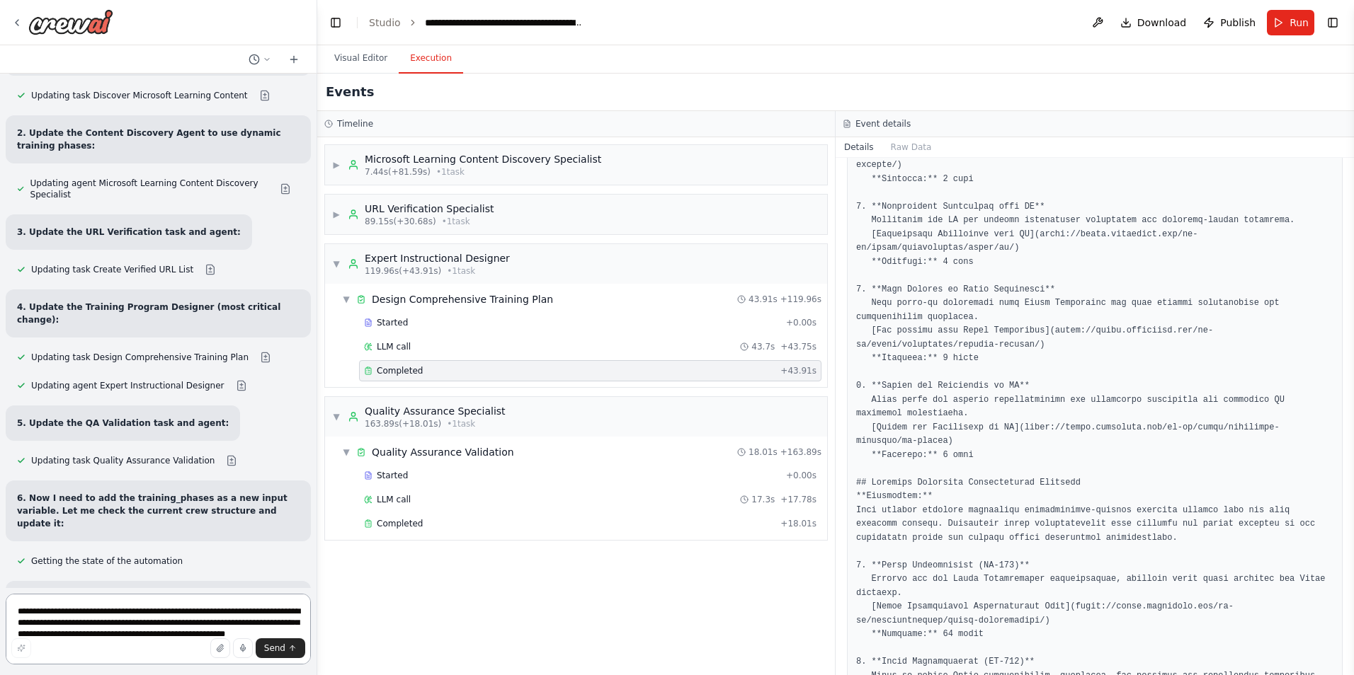
scroll to position [18061, 0]
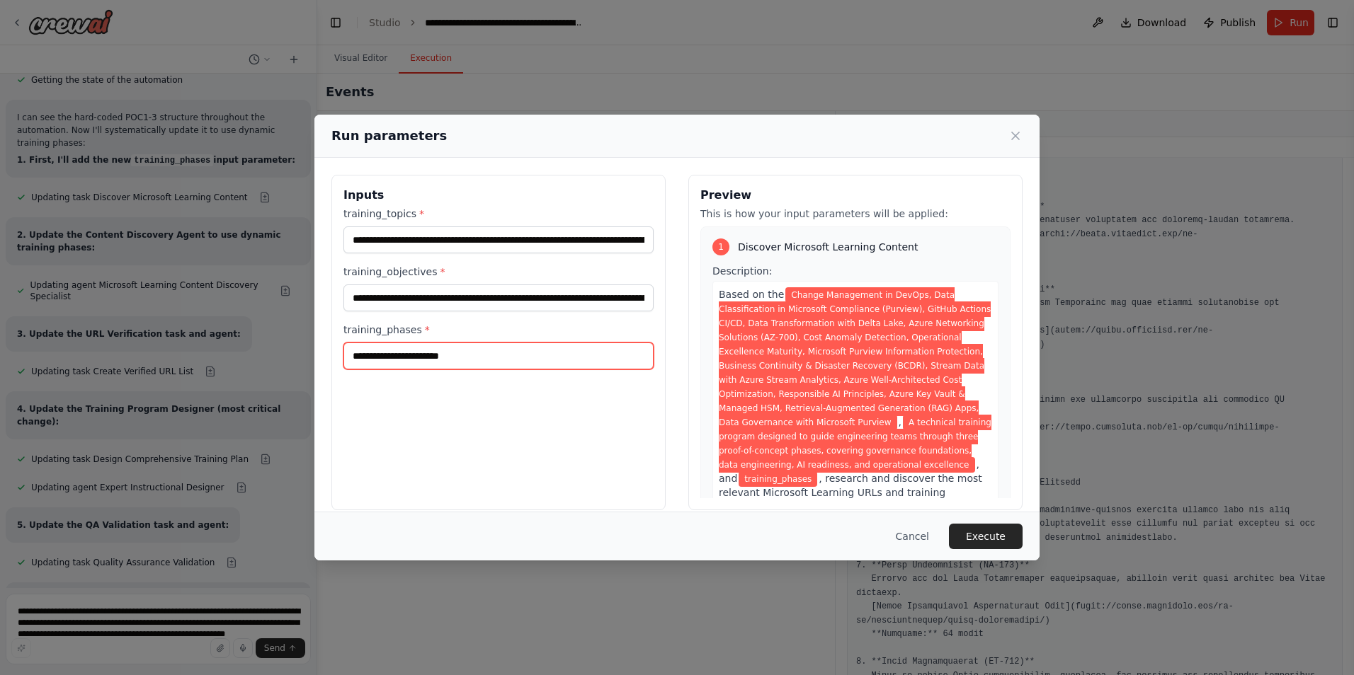
click at [444, 361] on input "training_phases *" at bounding box center [498, 356] width 310 height 27
paste input "**********"
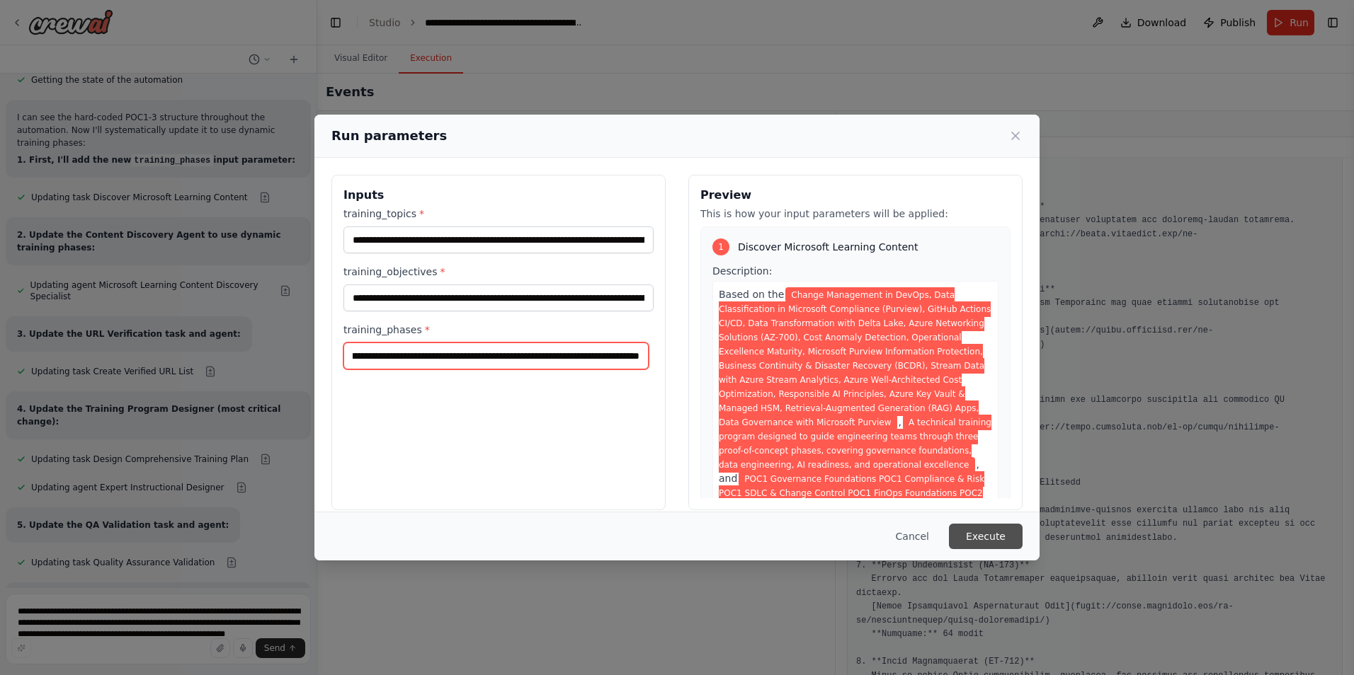
type input "**********"
click at [982, 540] on button "Execute" at bounding box center [986, 536] width 74 height 25
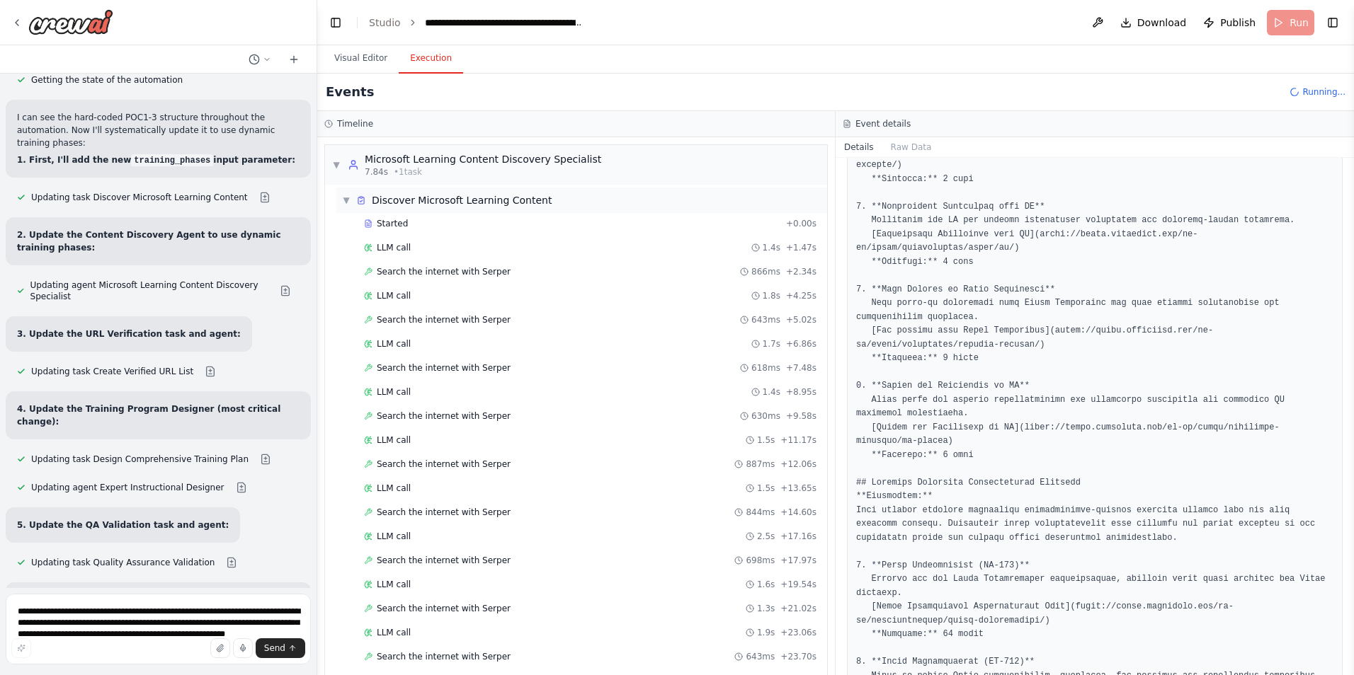
click at [341, 199] on div "▼ Discover Microsoft Learning Content" at bounding box center [581, 200] width 491 height 25
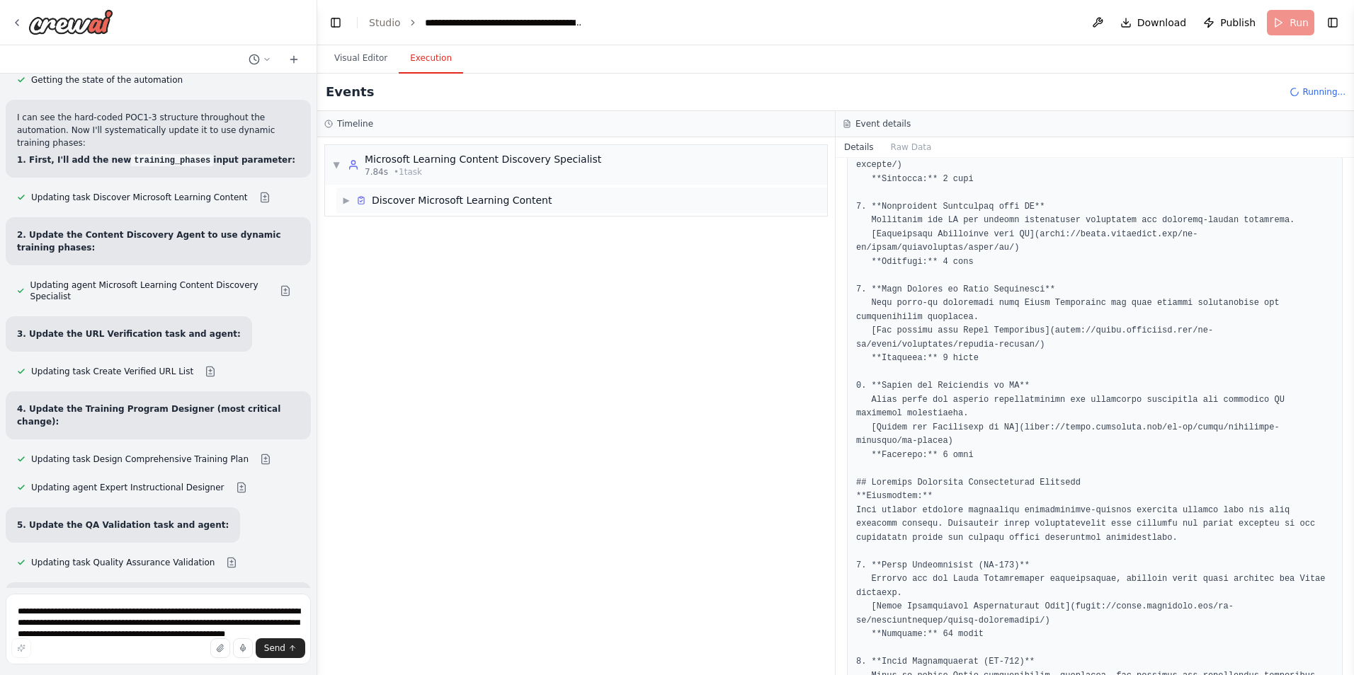
click at [341, 199] on div "▶ Discover Microsoft Learning Content" at bounding box center [581, 200] width 491 height 25
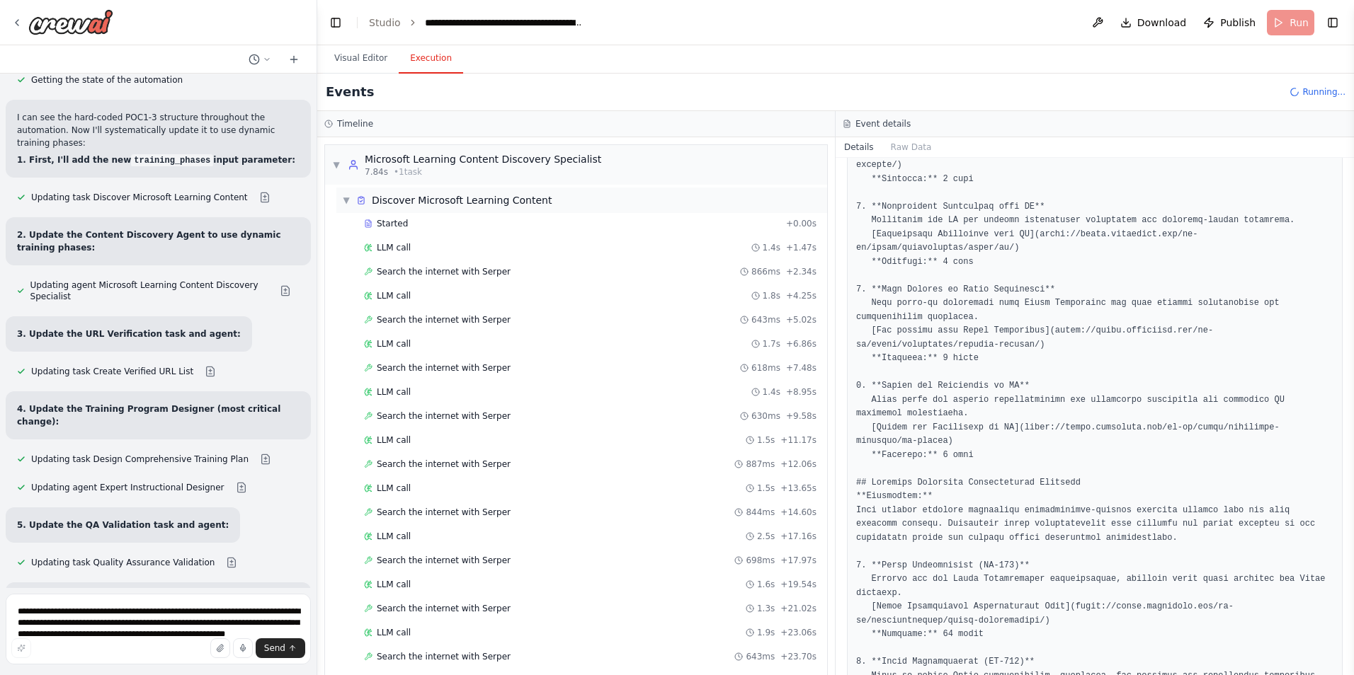
scroll to position [327, 0]
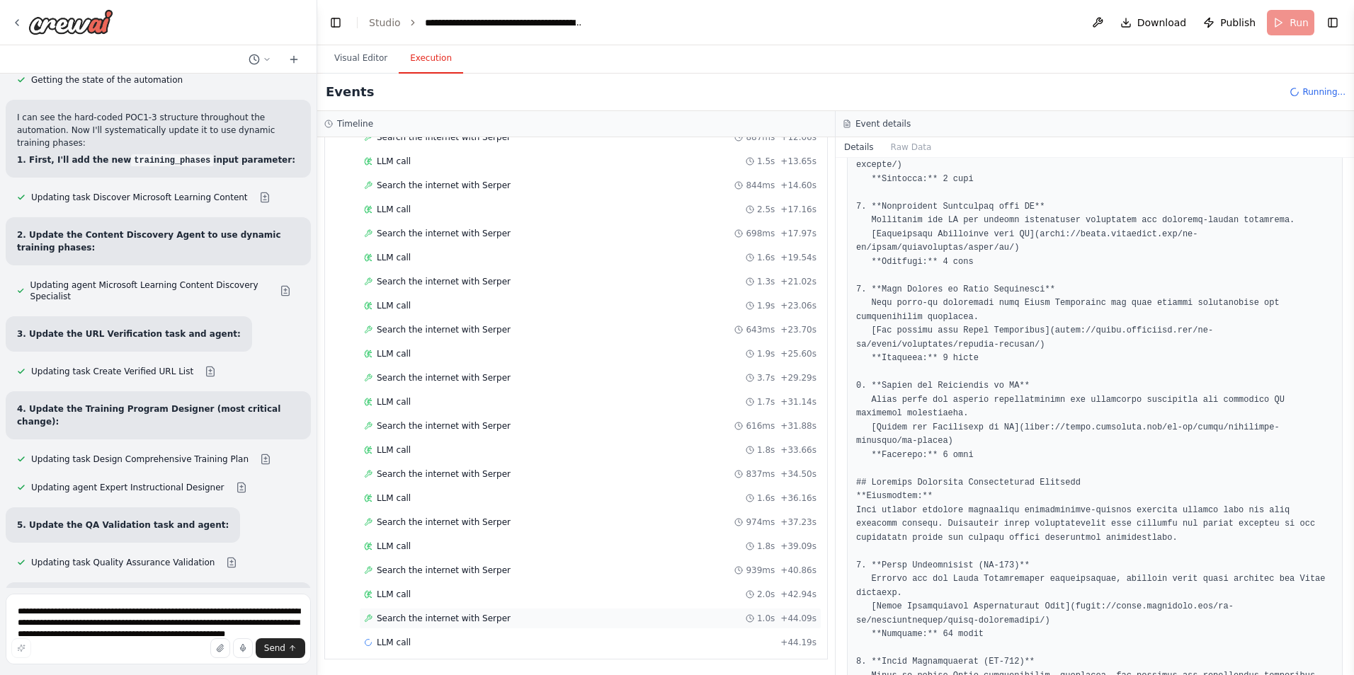
click at [406, 622] on span "Search the internet with Serper" at bounding box center [444, 618] width 134 height 11
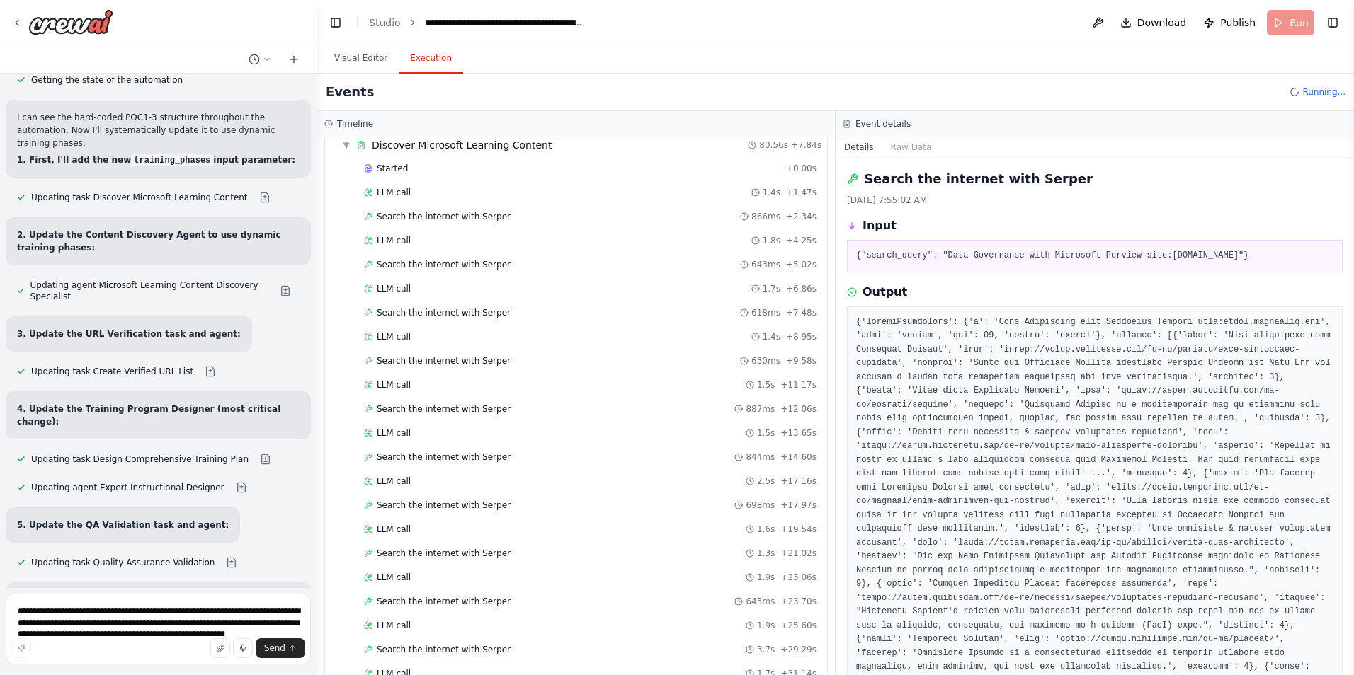
scroll to position [0, 0]
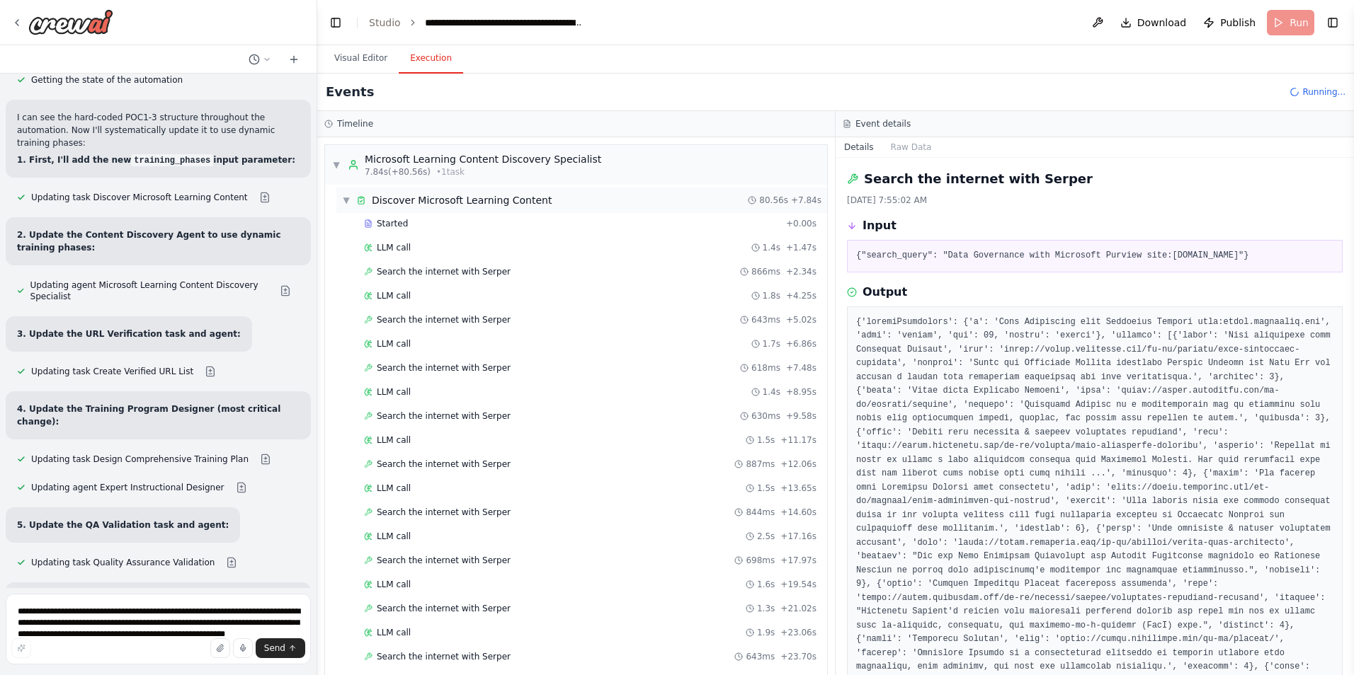
click at [343, 202] on span "▼" at bounding box center [346, 200] width 8 height 11
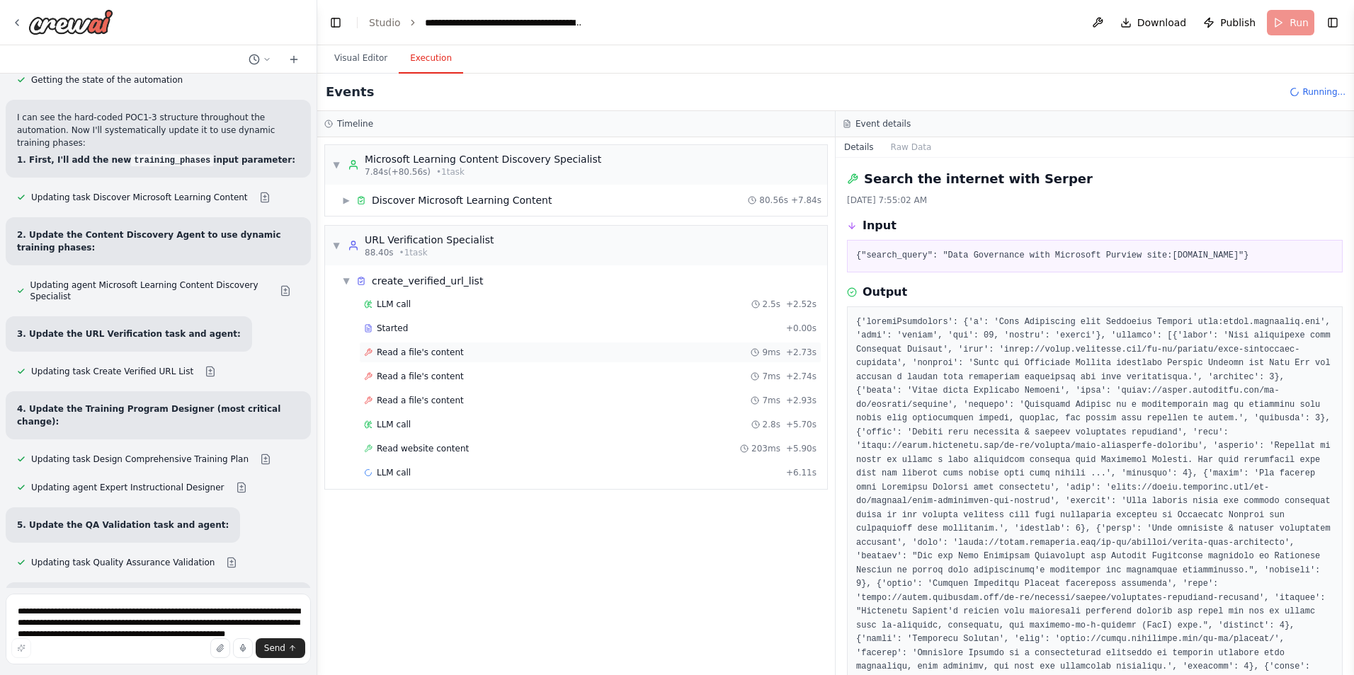
click at [402, 354] on span "Read a file's content" at bounding box center [420, 352] width 87 height 11
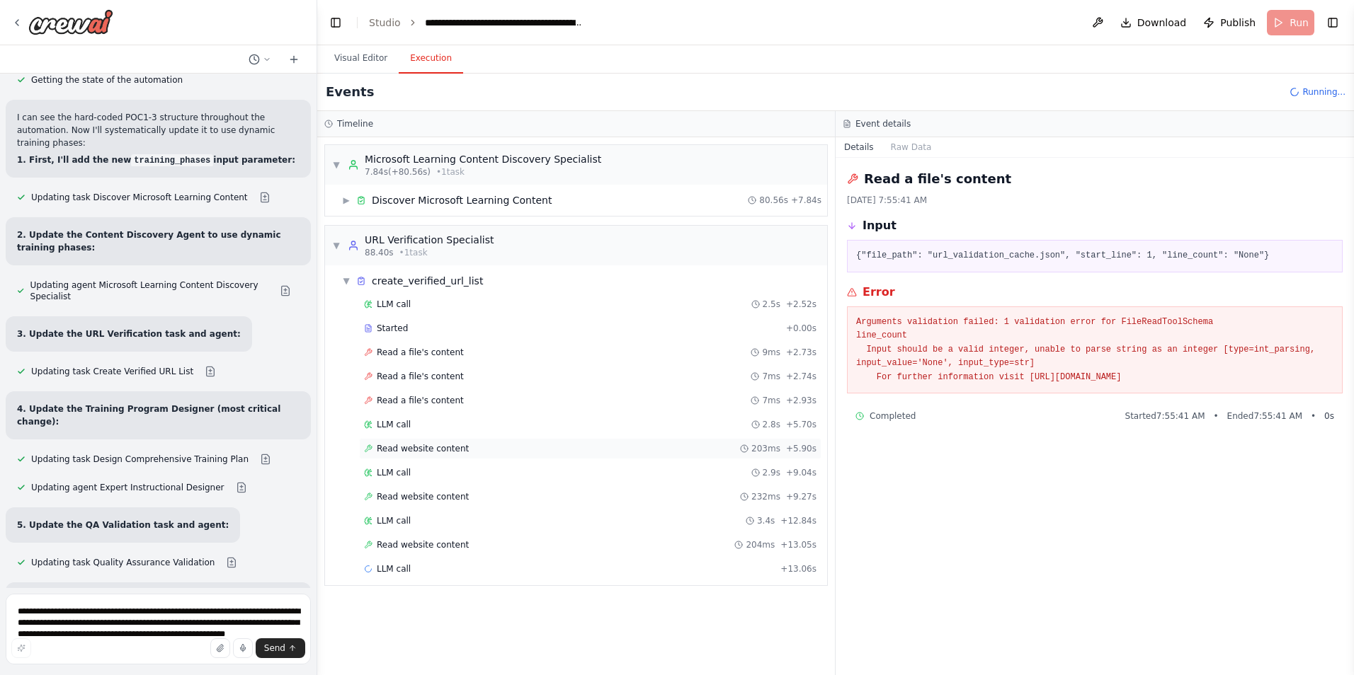
click at [398, 452] on span "Read website content" at bounding box center [423, 448] width 92 height 11
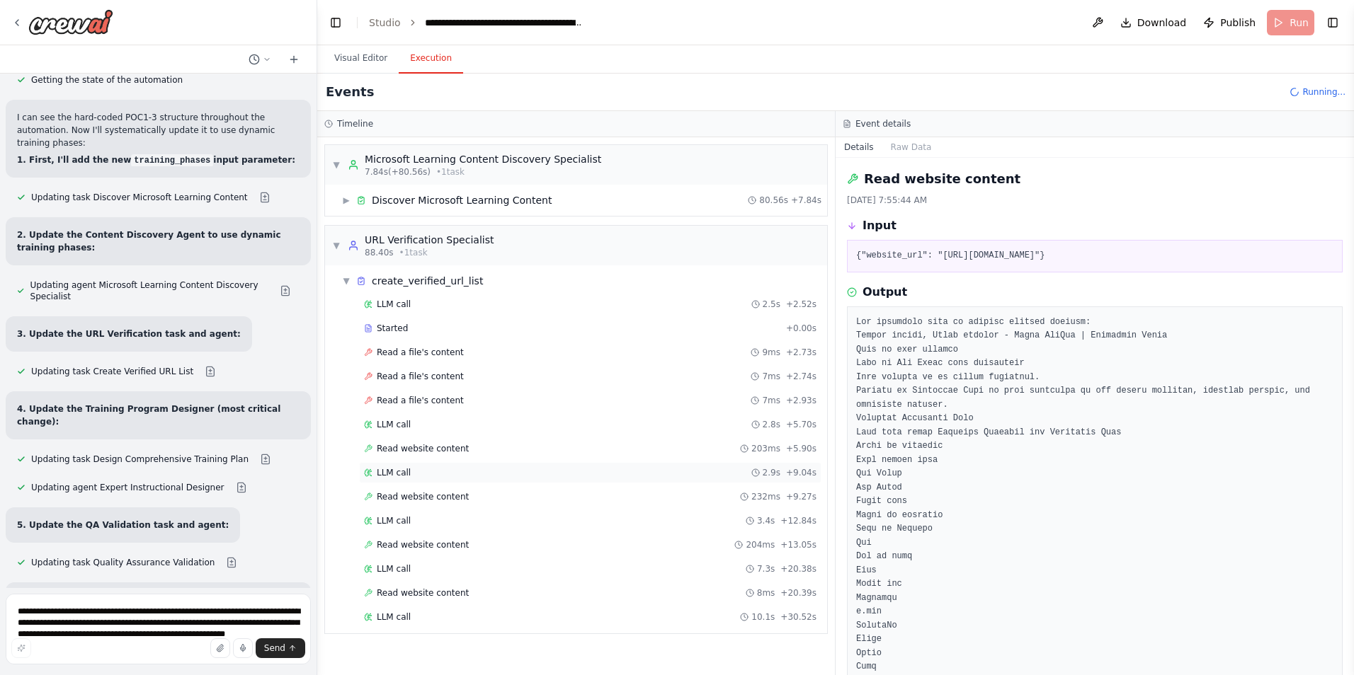
click at [396, 465] on div "LLM call 2.9s + 9.04s" at bounding box center [590, 472] width 462 height 21
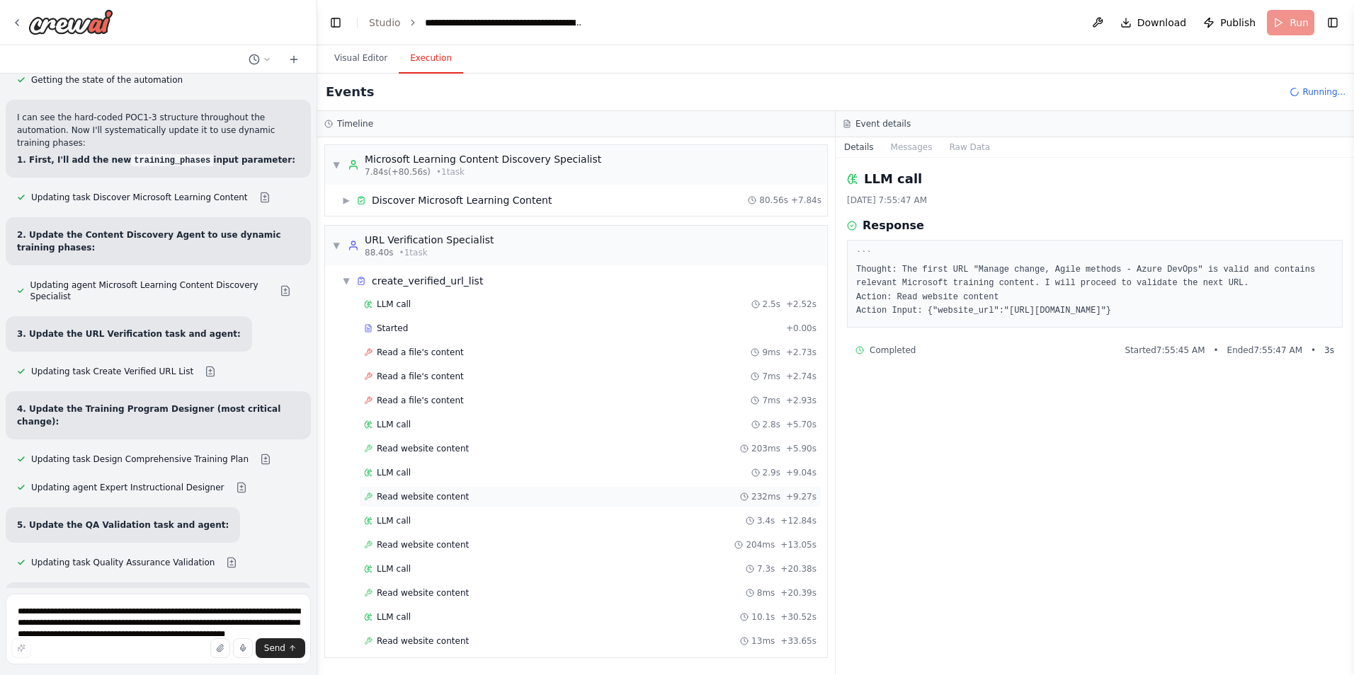
click at [396, 494] on span "Read website content" at bounding box center [423, 496] width 92 height 11
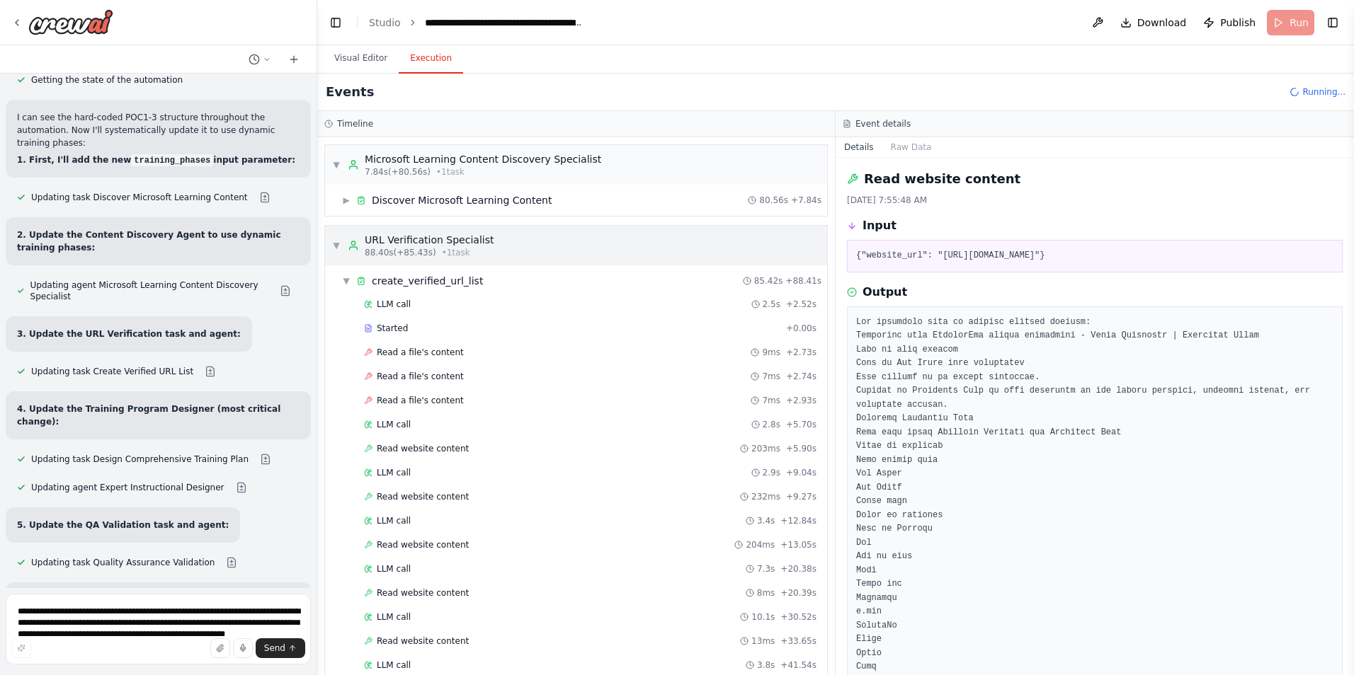
click at [335, 246] on span "▼" at bounding box center [336, 245] width 8 height 11
click at [333, 248] on span "▼" at bounding box center [336, 245] width 8 height 11
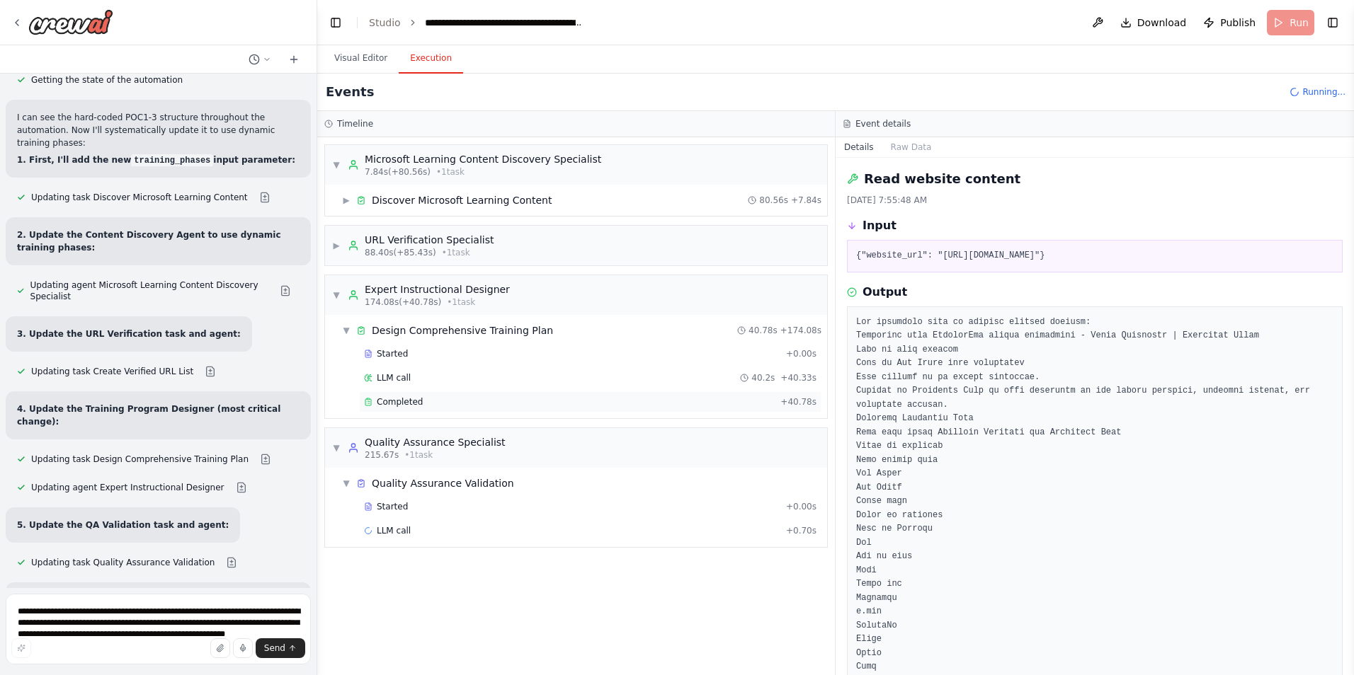
click at [394, 400] on span "Completed" at bounding box center [400, 401] width 46 height 11
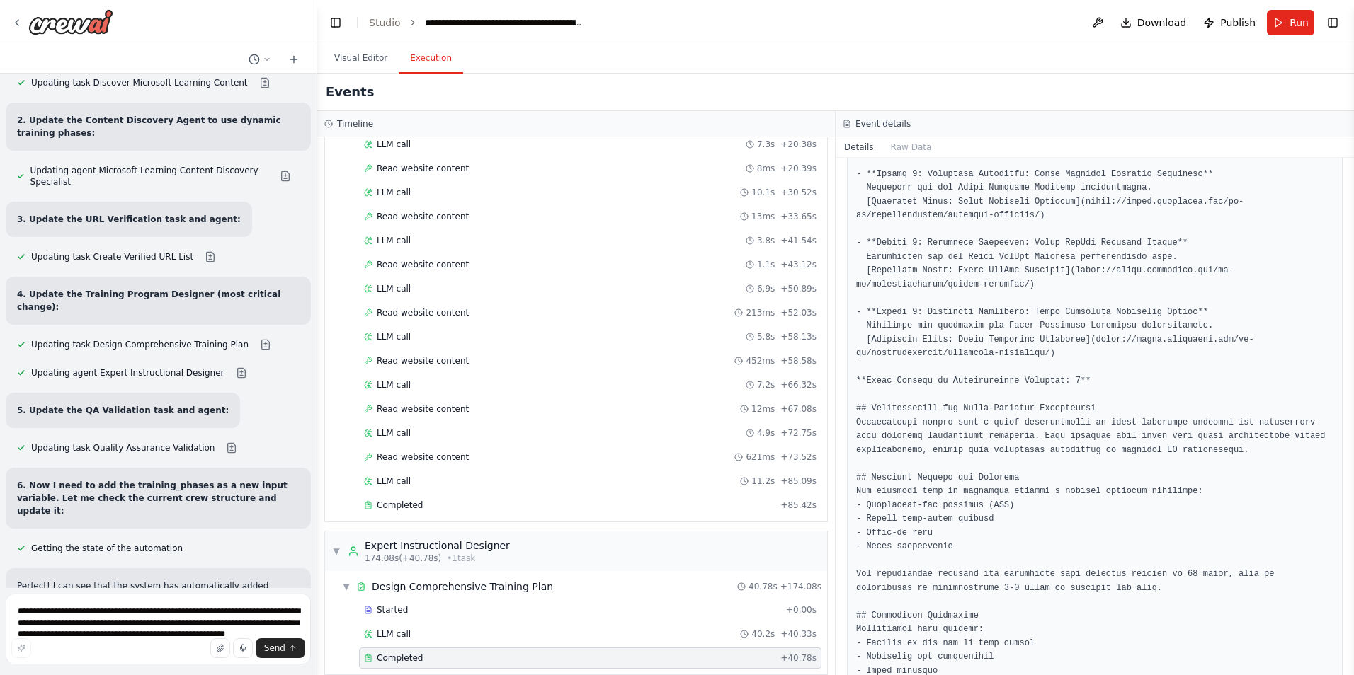
scroll to position [593, 0]
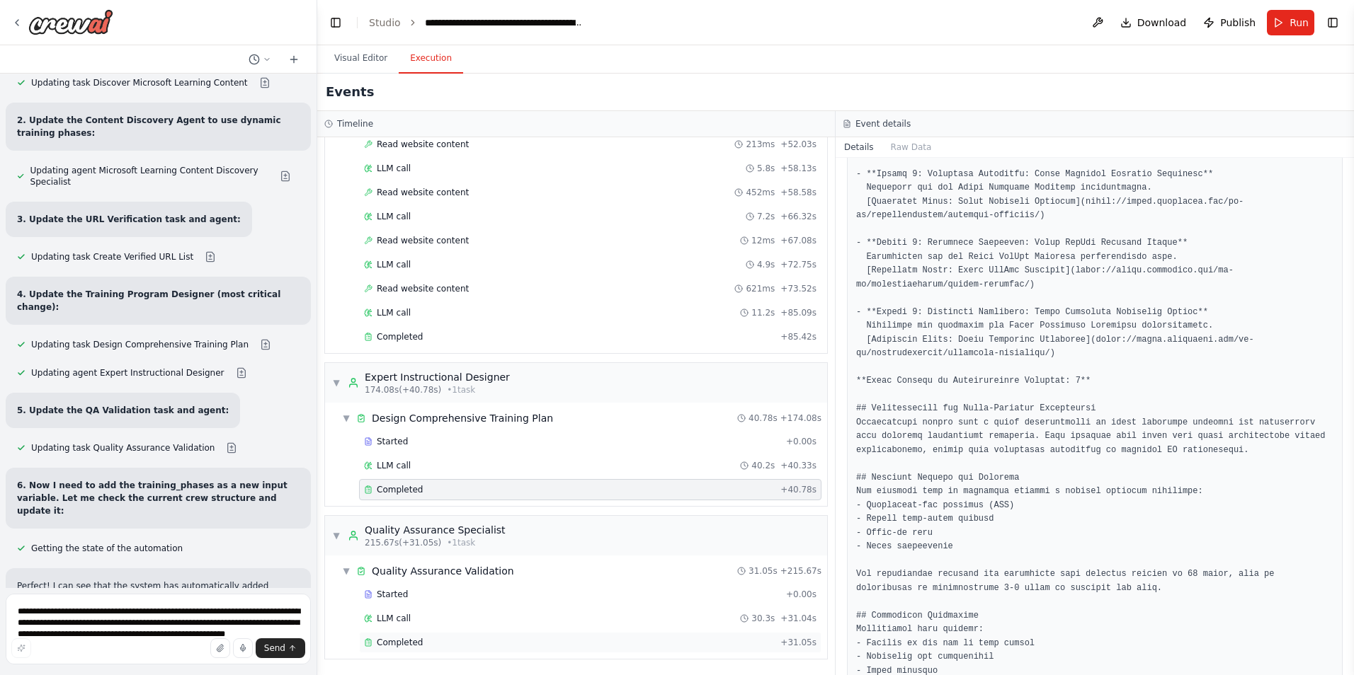
click at [392, 647] on span "Completed" at bounding box center [400, 642] width 46 height 11
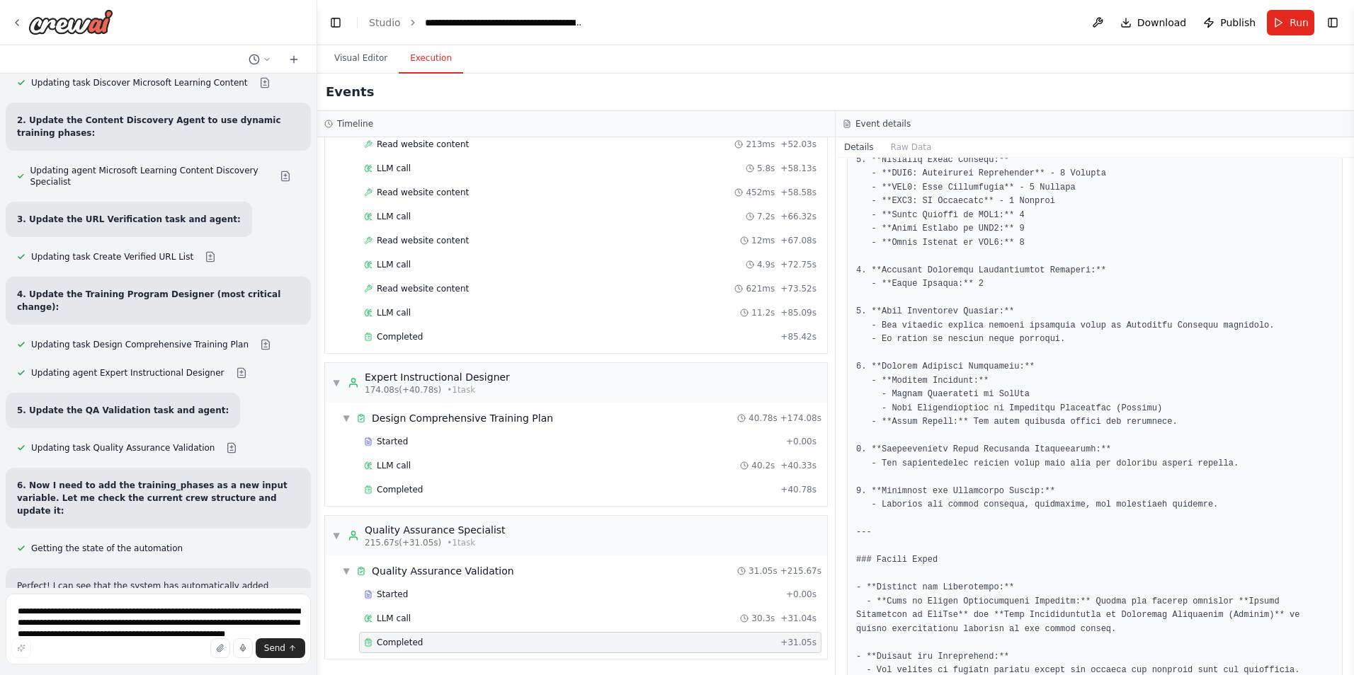
scroll to position [1050, 0]
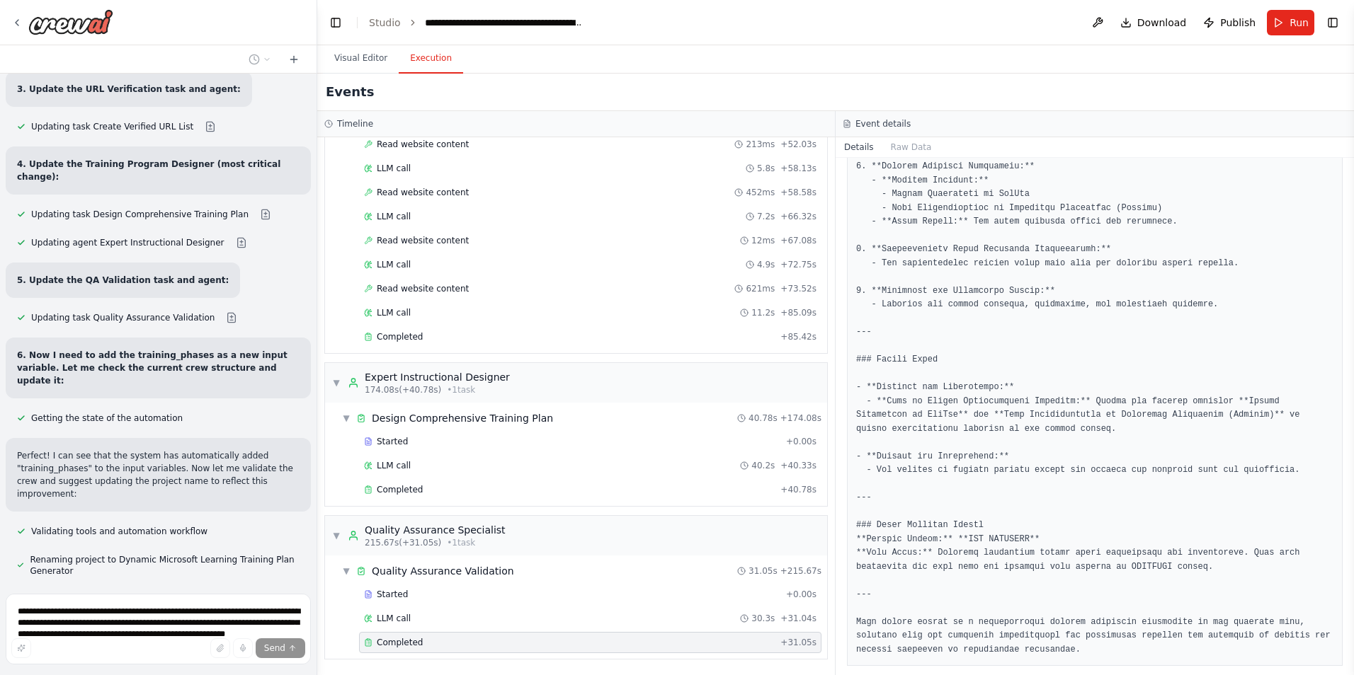
scroll to position [18220, 0]
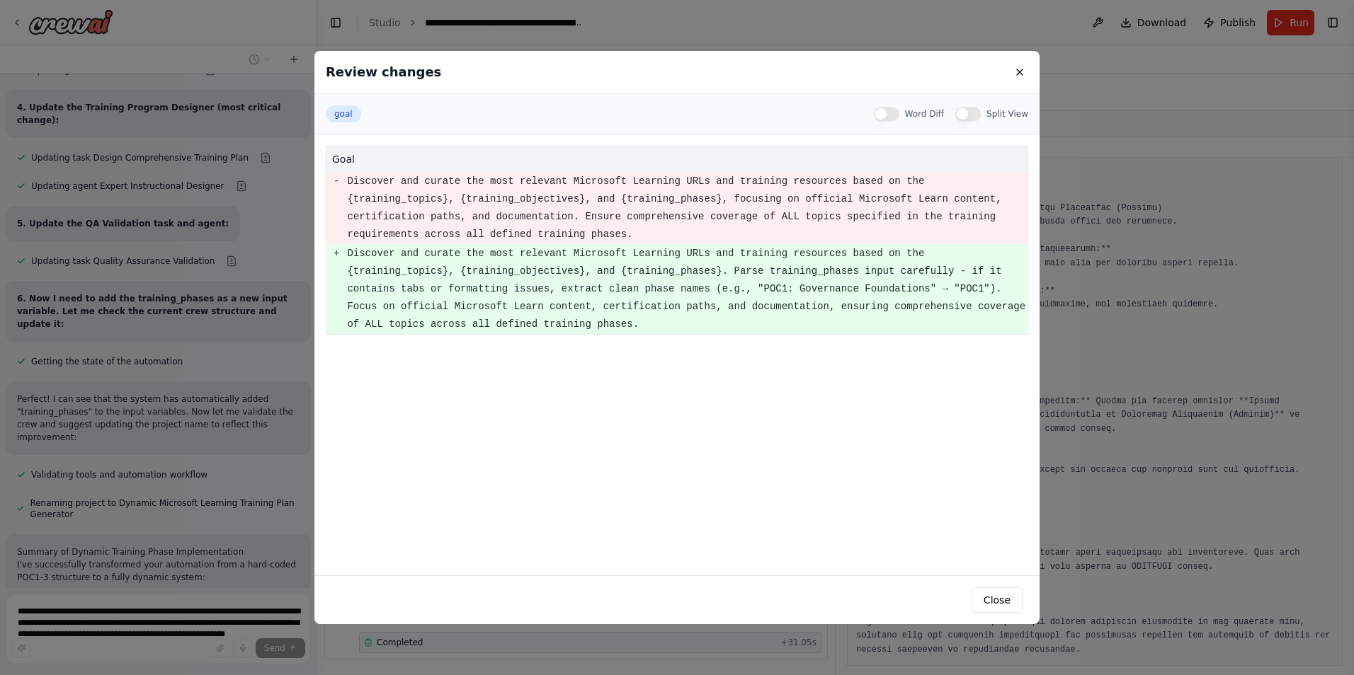
scroll to position [18363, 0]
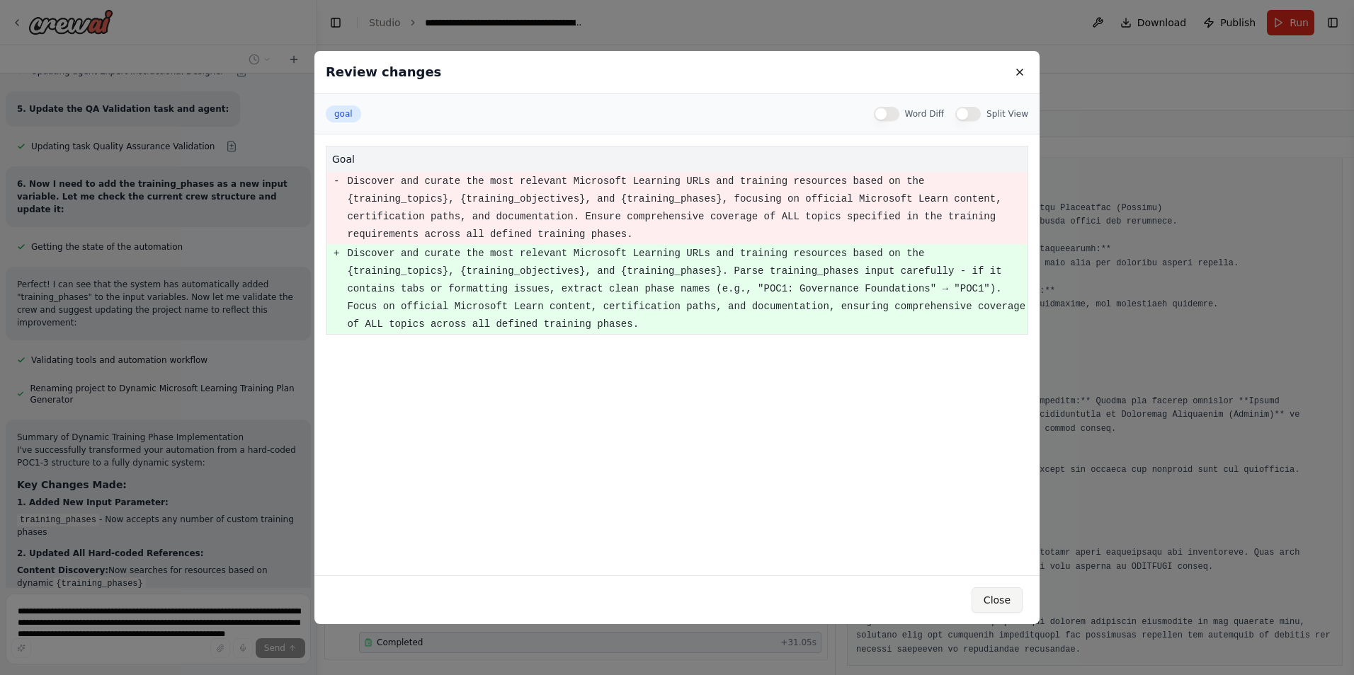
click at [993, 591] on button "Close" at bounding box center [996, 600] width 51 height 25
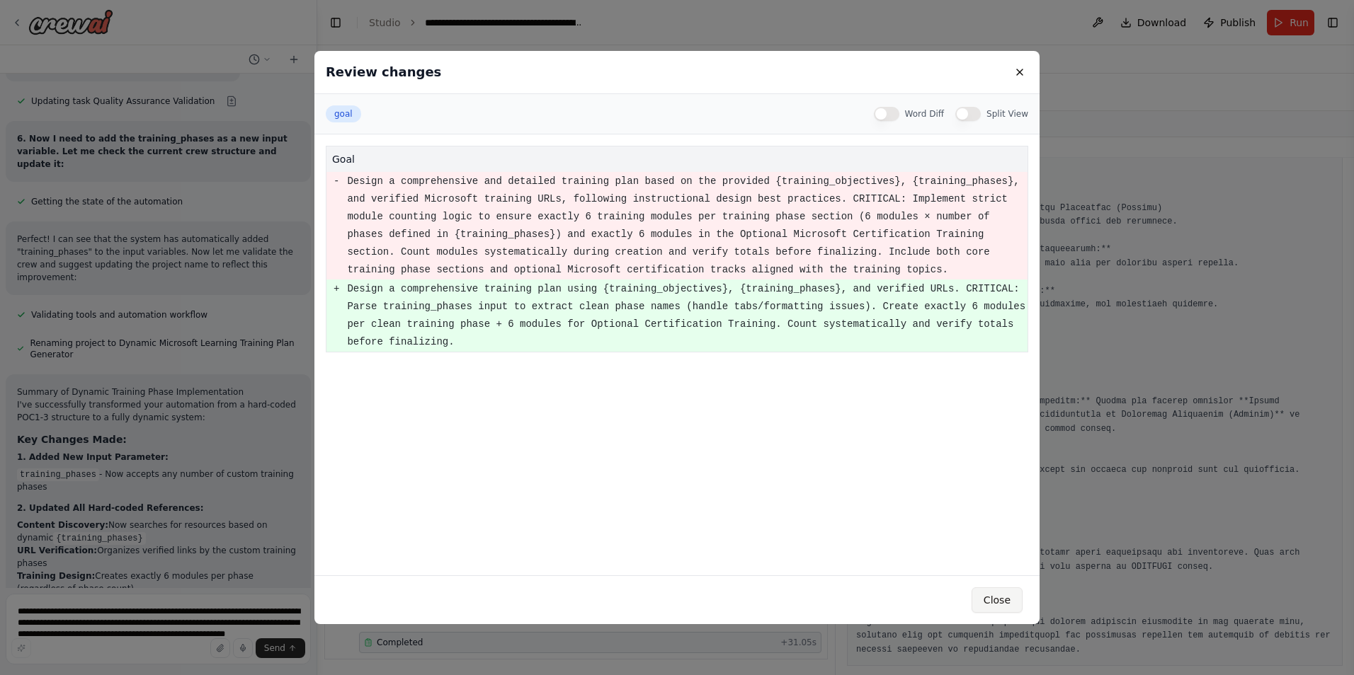
click at [1005, 605] on button "Close" at bounding box center [996, 600] width 51 height 25
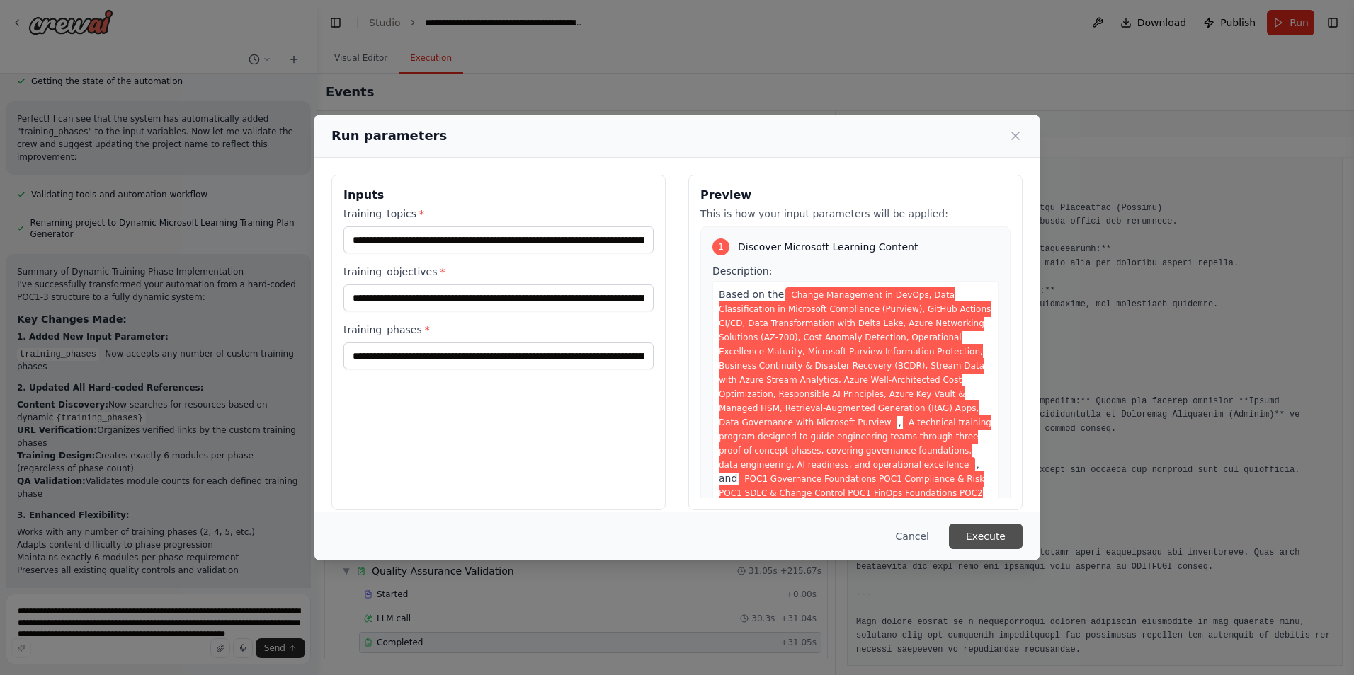
click at [981, 532] on button "Execute" at bounding box center [986, 536] width 74 height 25
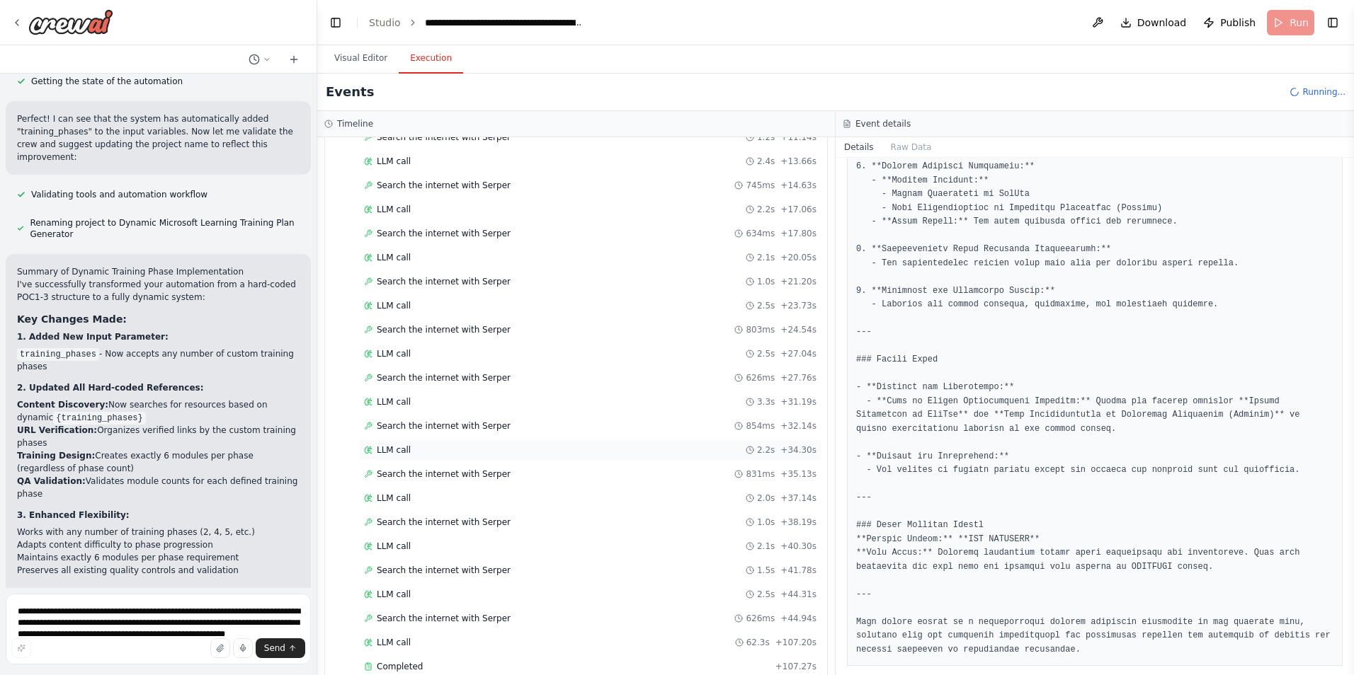
scroll to position [18643, 0]
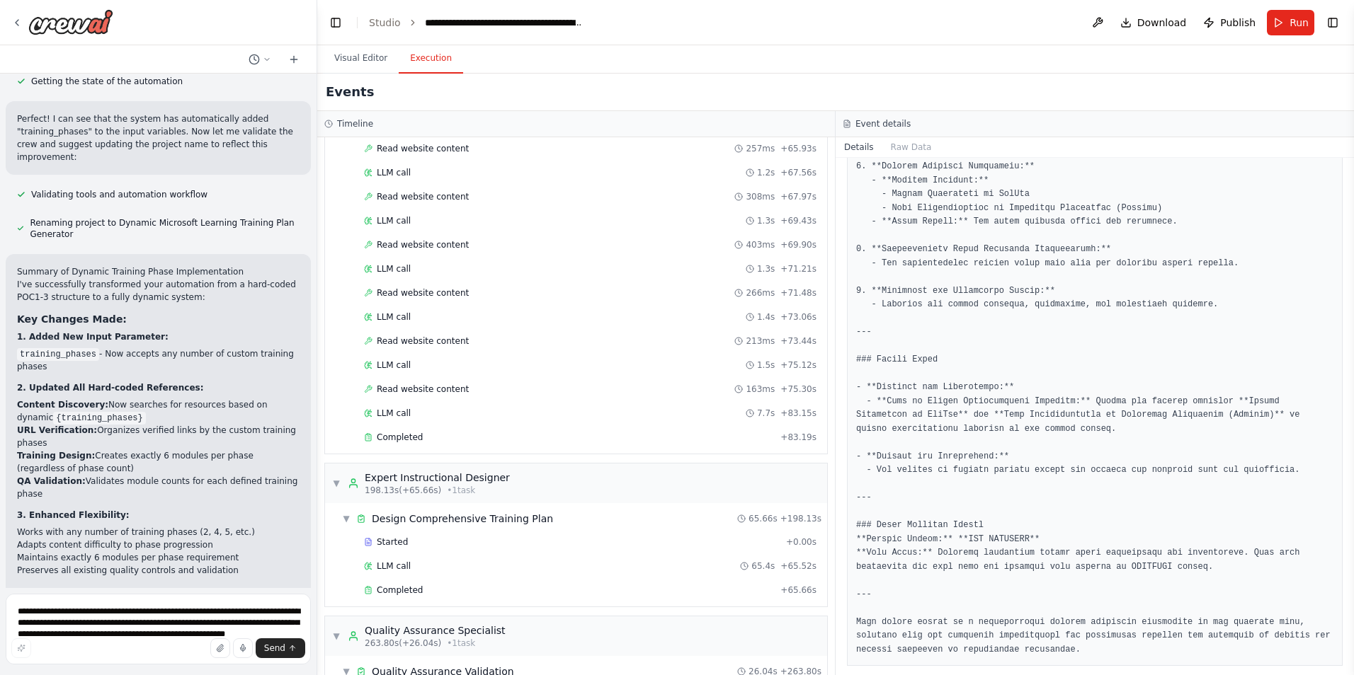
scroll to position [1580, 0]
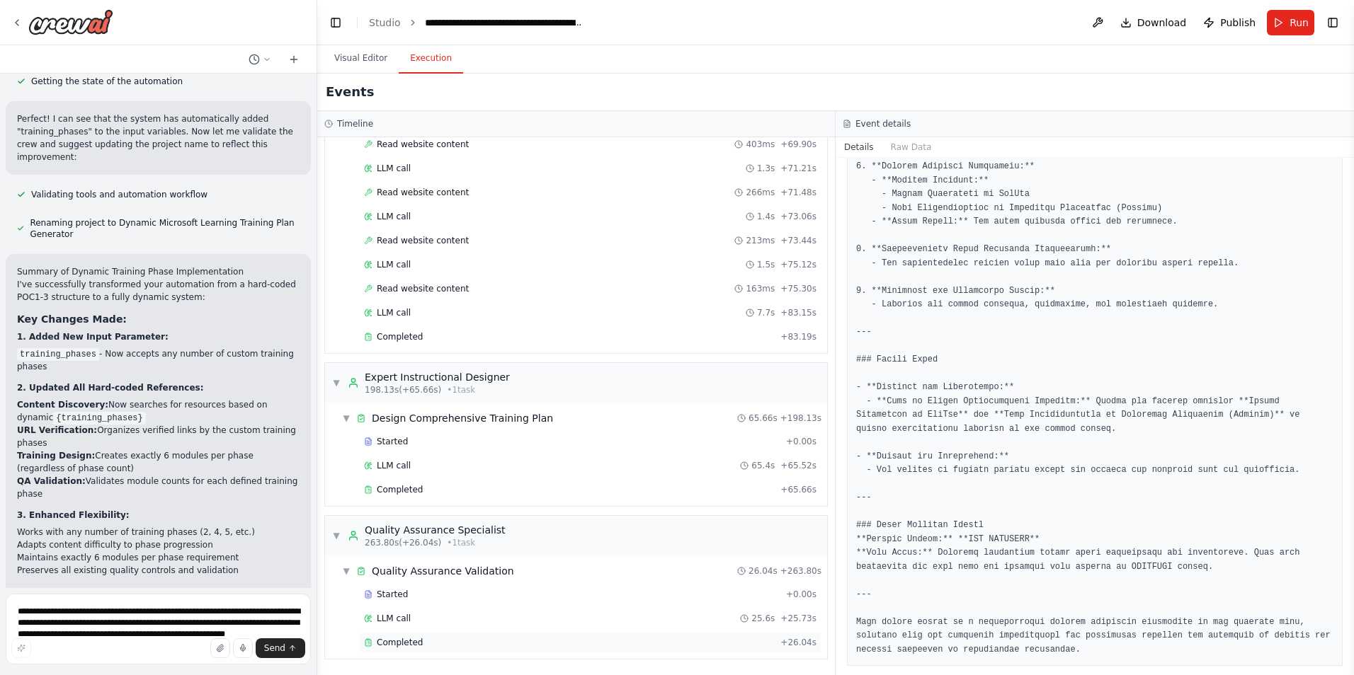
click at [404, 645] on span "Completed" at bounding box center [400, 642] width 46 height 11
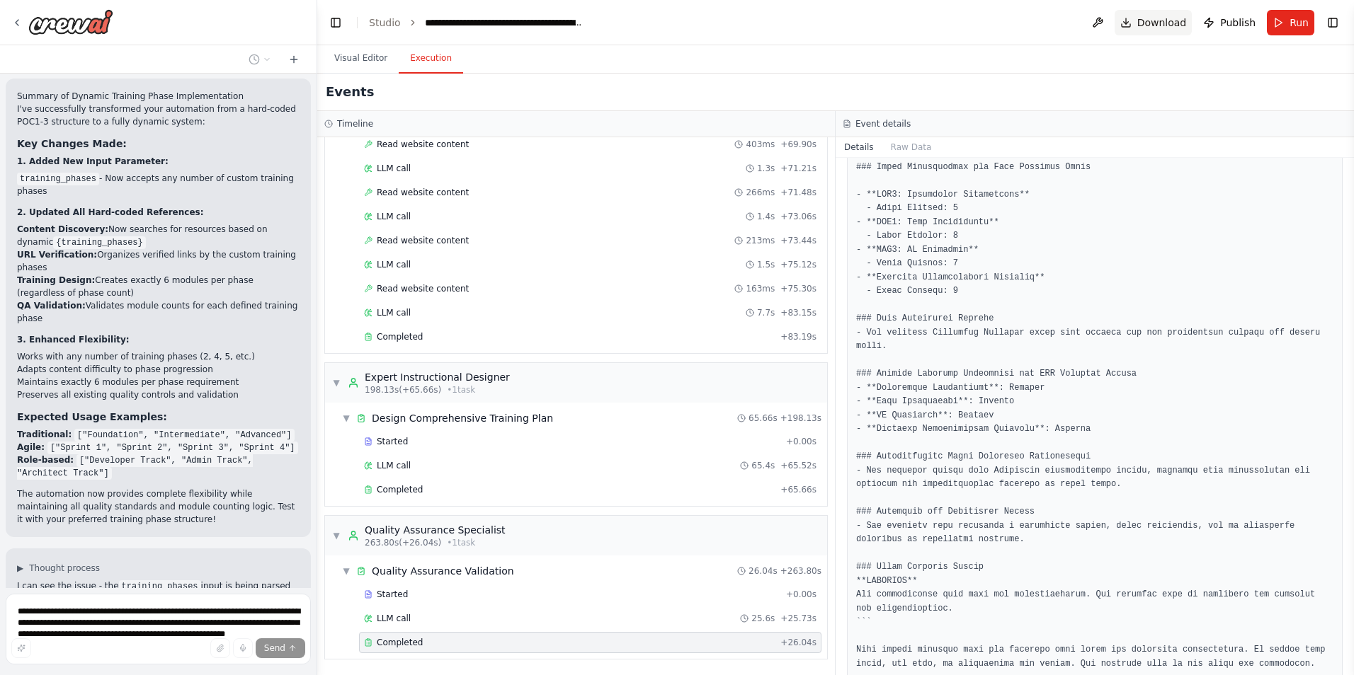
scroll to position [18732, 0]
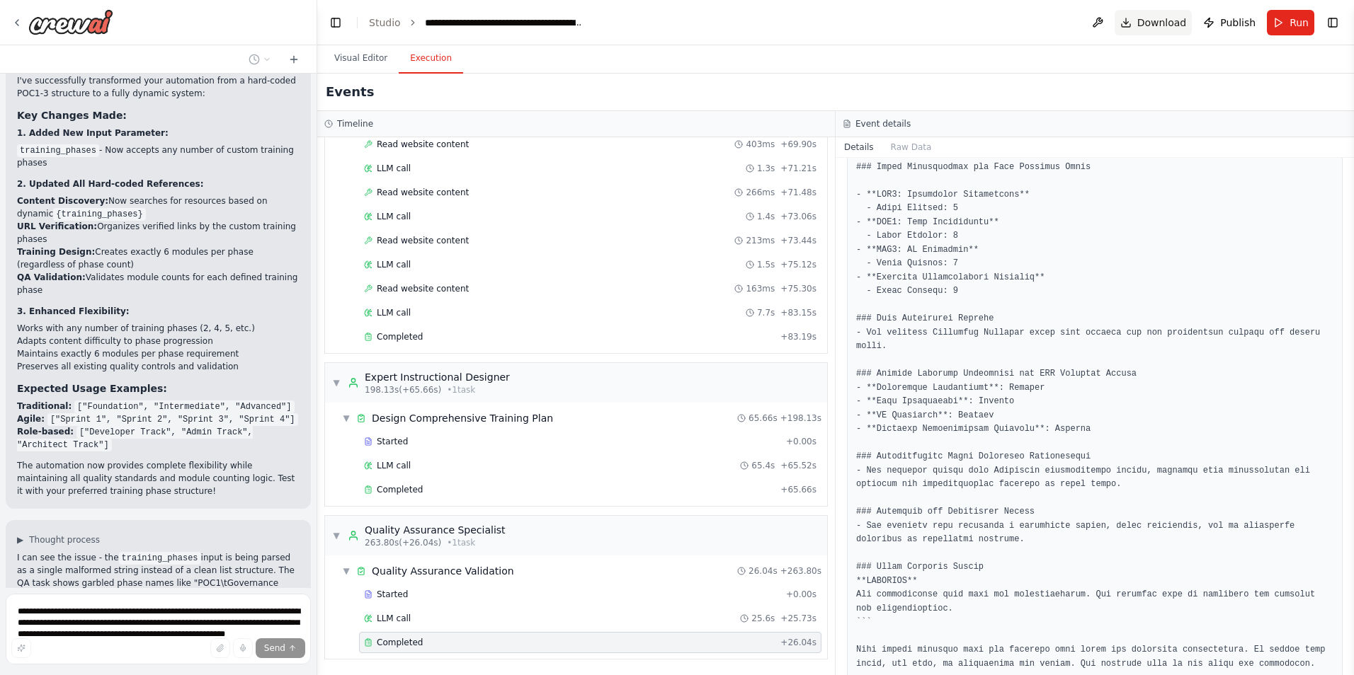
click at [1153, 25] on span "Download" at bounding box center [1162, 23] width 50 height 14
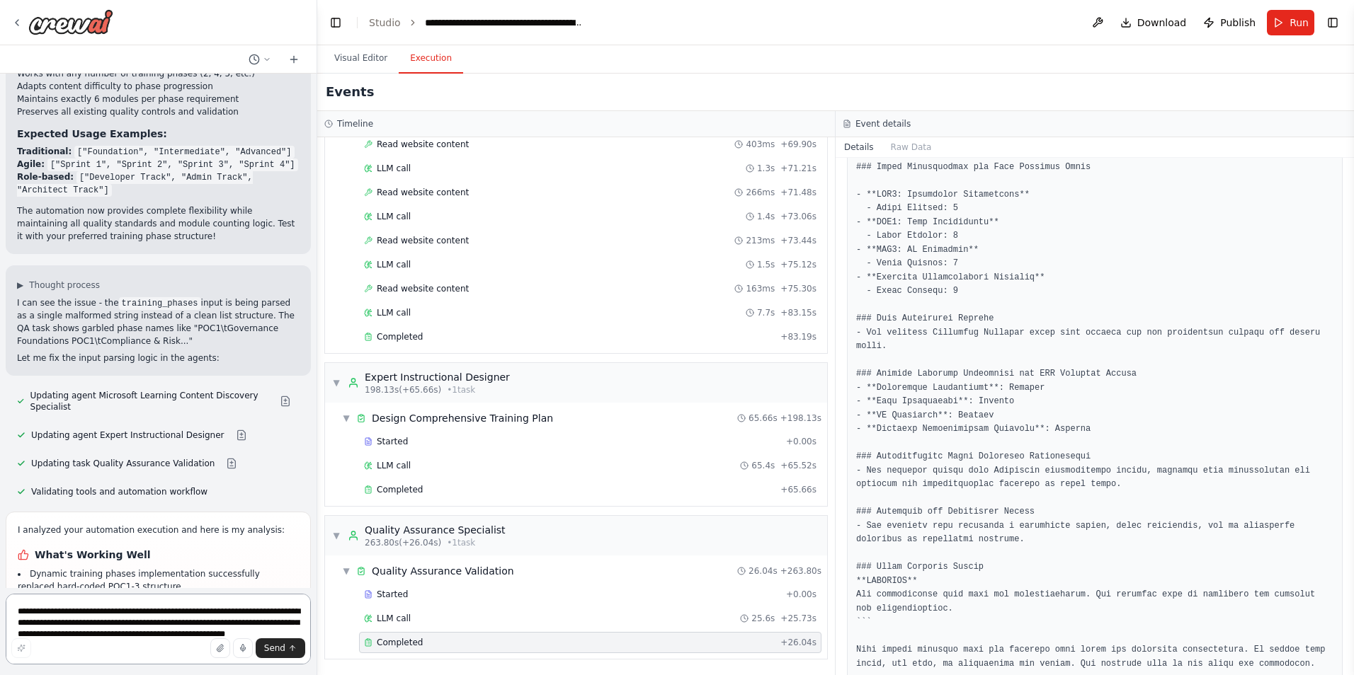
scroll to position [19013, 0]
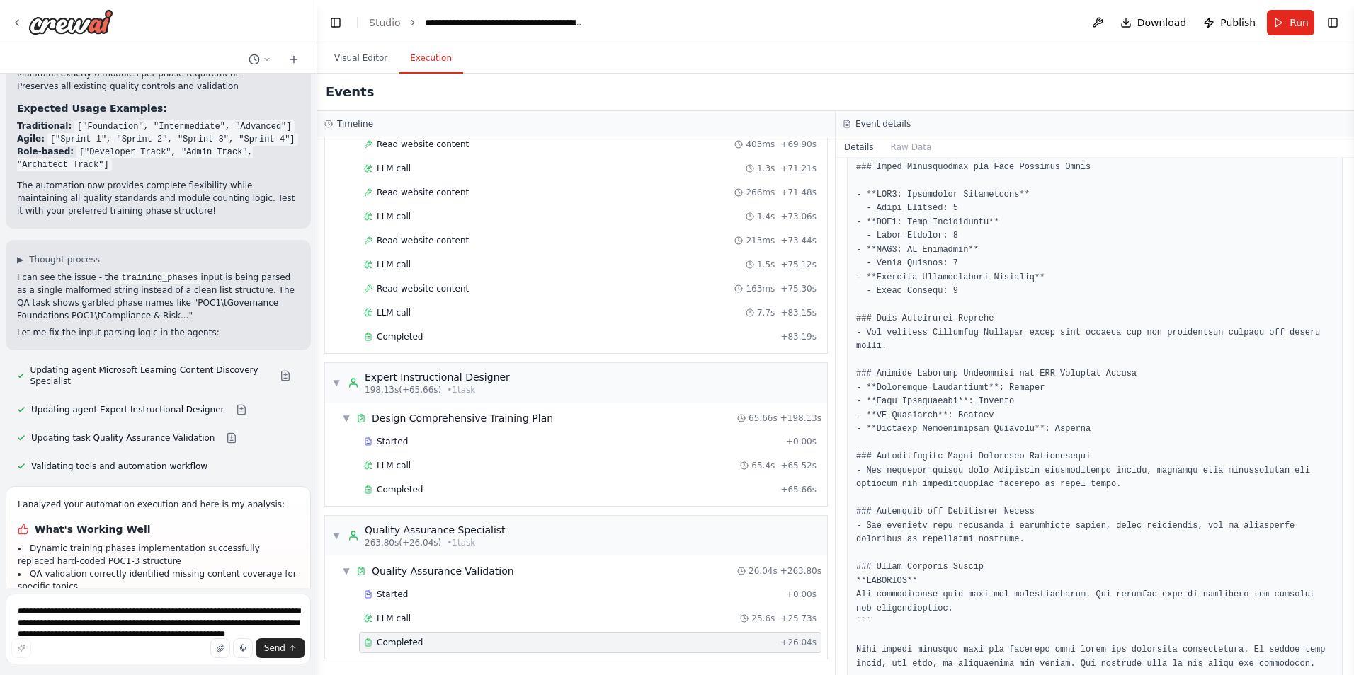
drag, startPoint x: 89, startPoint y: 539, endPoint x: 38, endPoint y: 457, distance: 97.6
copy div "Areas for Improvements Input parsing could be more robust to handle various tra…"
click at [82, 607] on textarea "**********" at bounding box center [158, 629] width 305 height 71
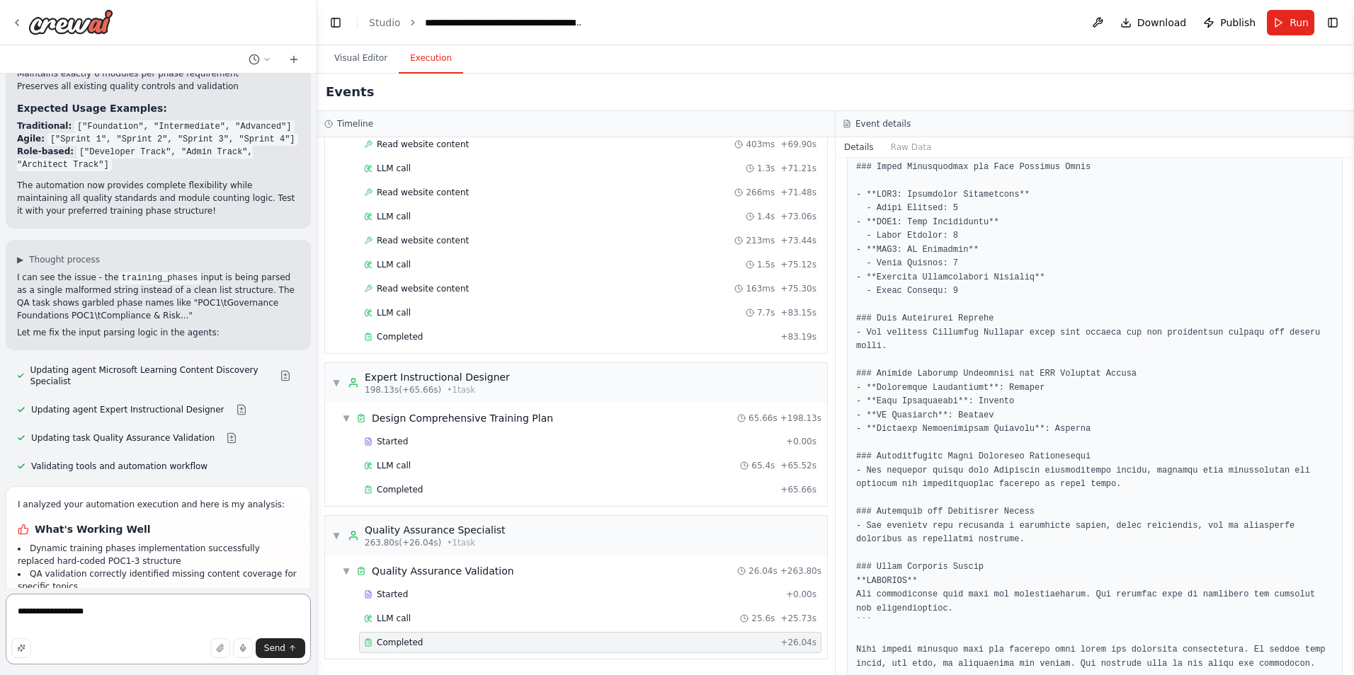
paste textarea "**********"
type textarea "**********"
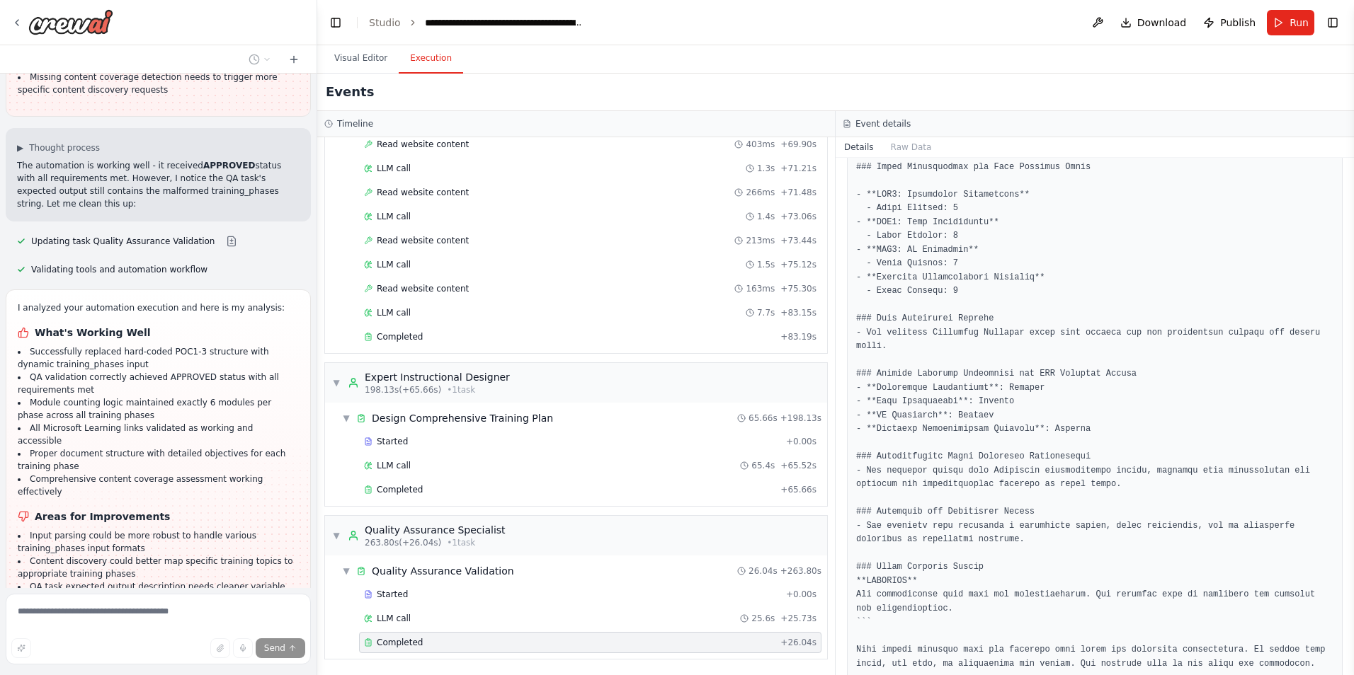
scroll to position [19834, 0]
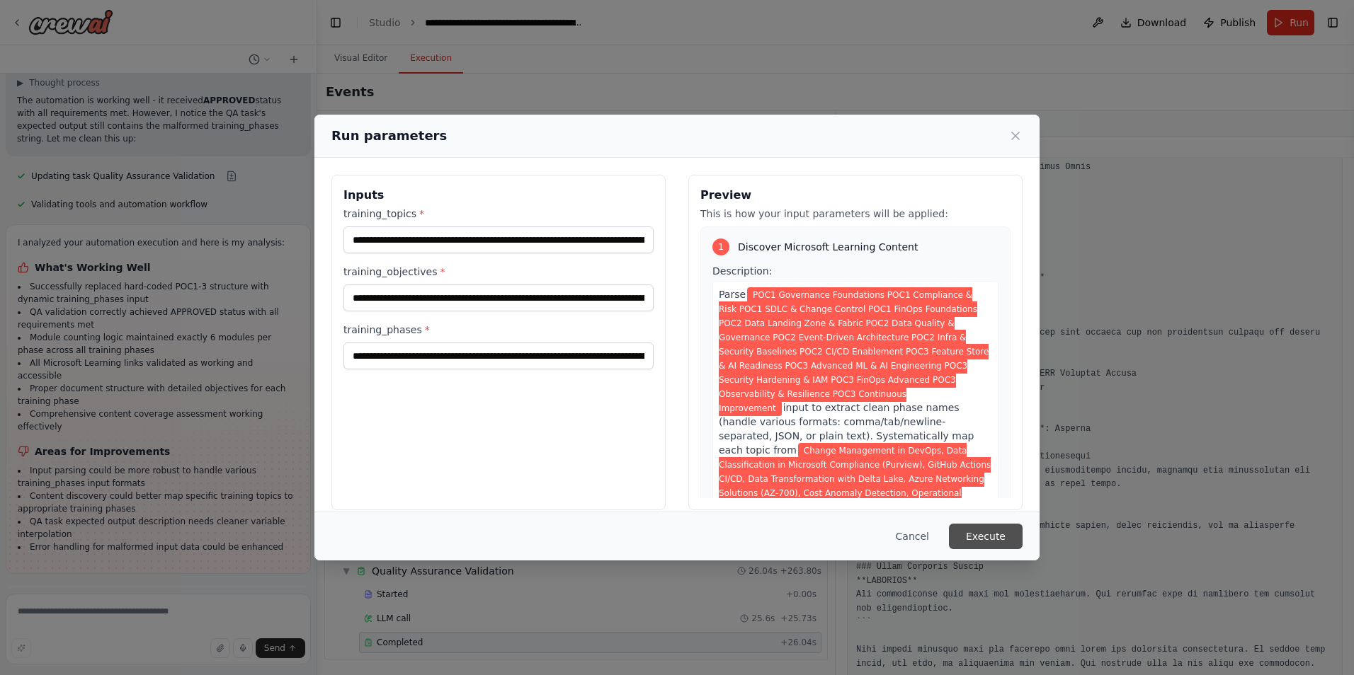
click at [979, 539] on button "Execute" at bounding box center [986, 536] width 74 height 25
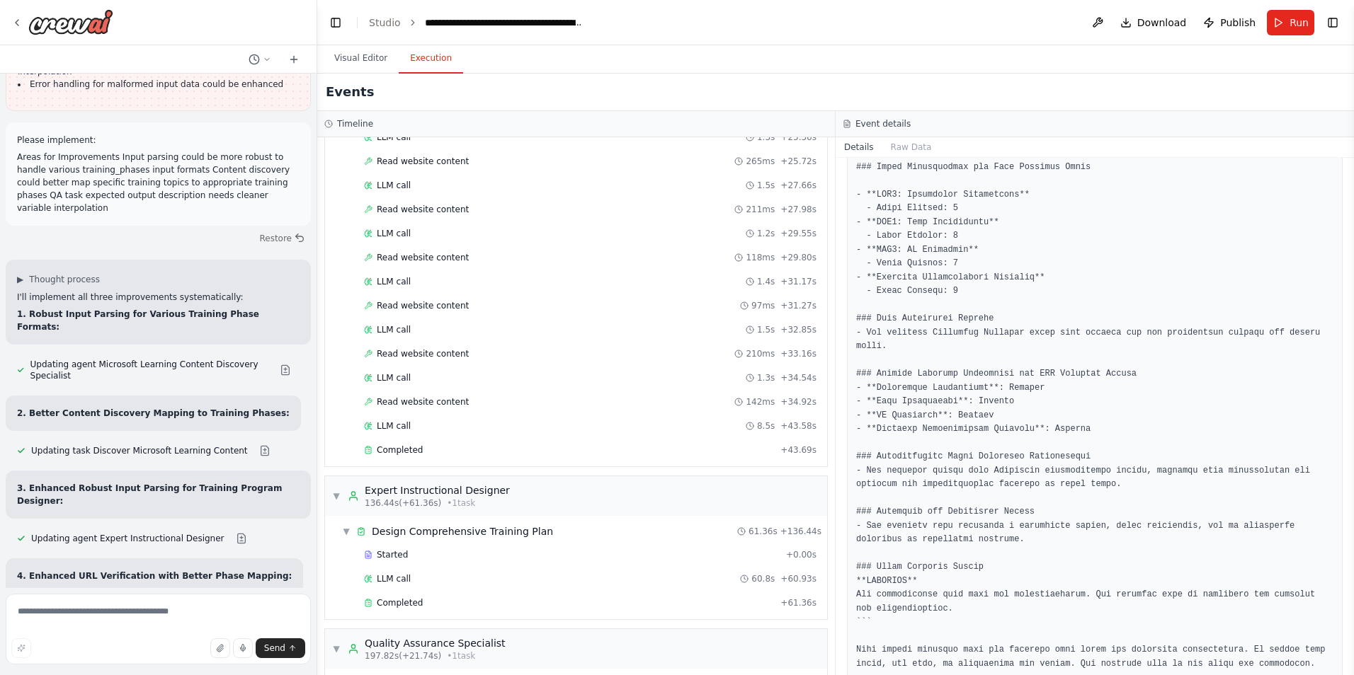
scroll to position [1388, 0]
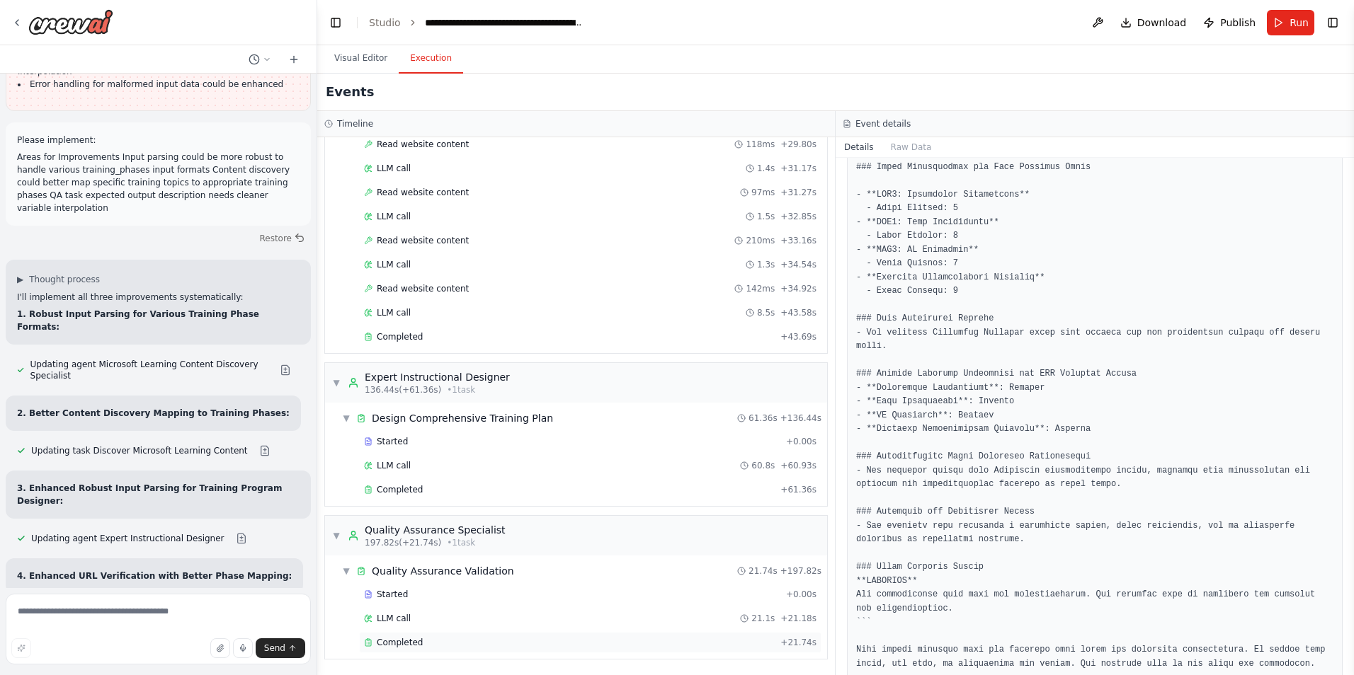
click at [417, 639] on span "Completed" at bounding box center [400, 642] width 46 height 11
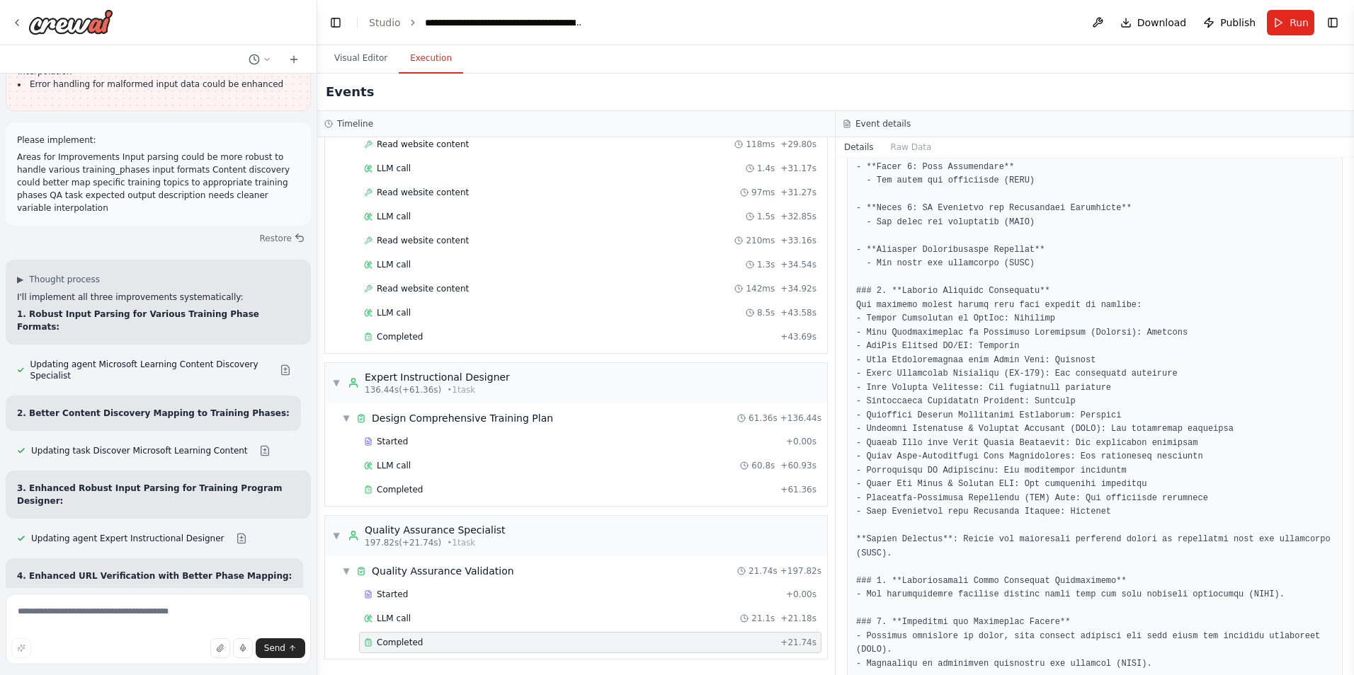
scroll to position [1008, 0]
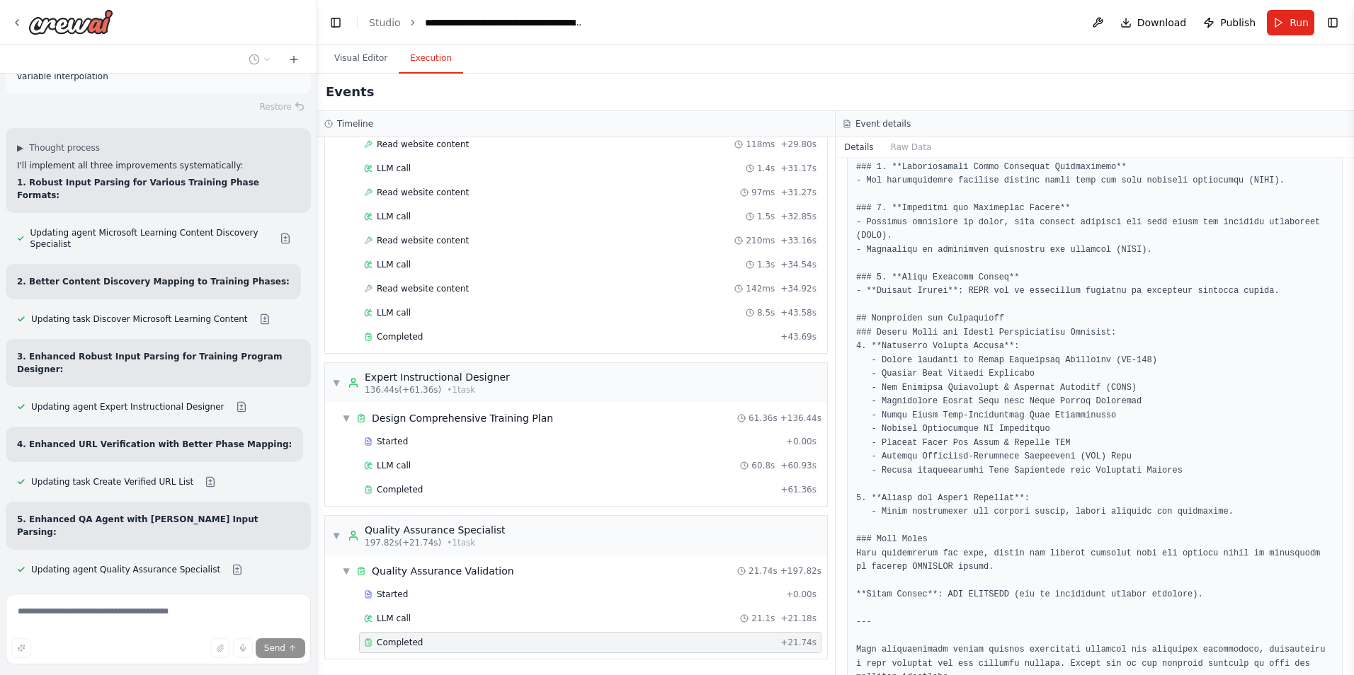
scroll to position [20549, 0]
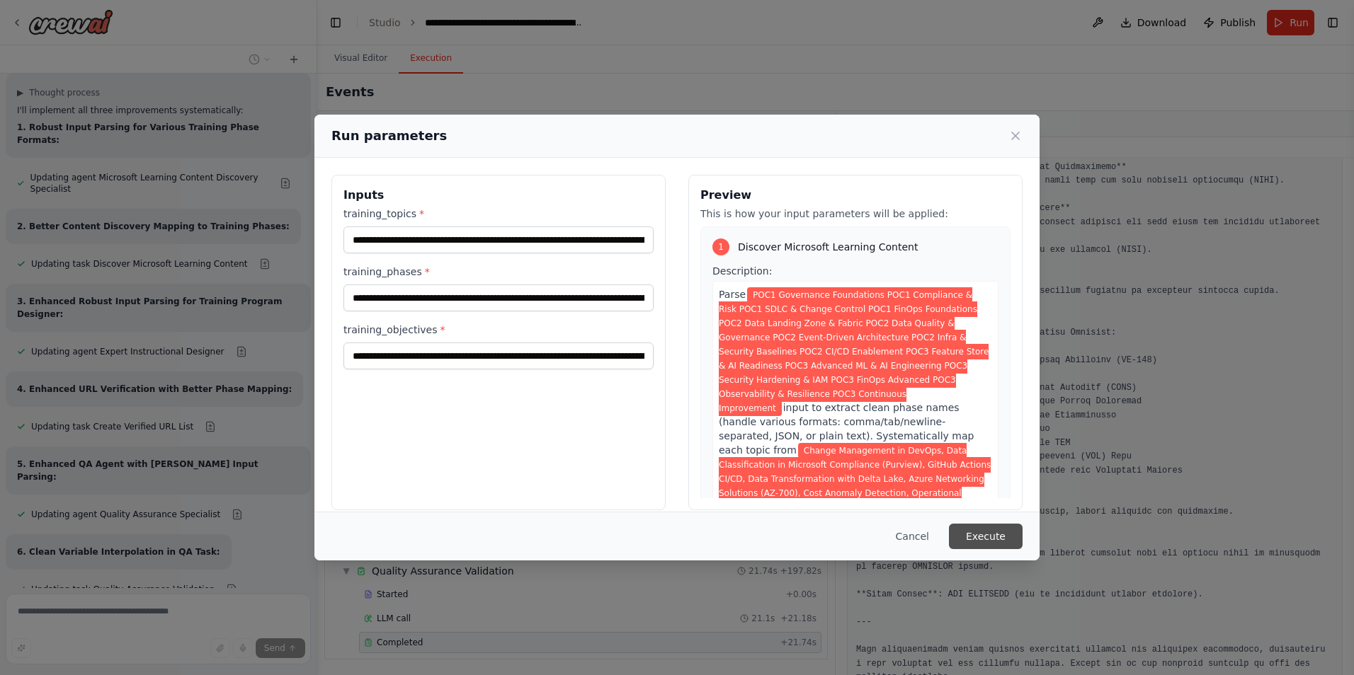
click at [976, 535] on button "Execute" at bounding box center [986, 536] width 74 height 25
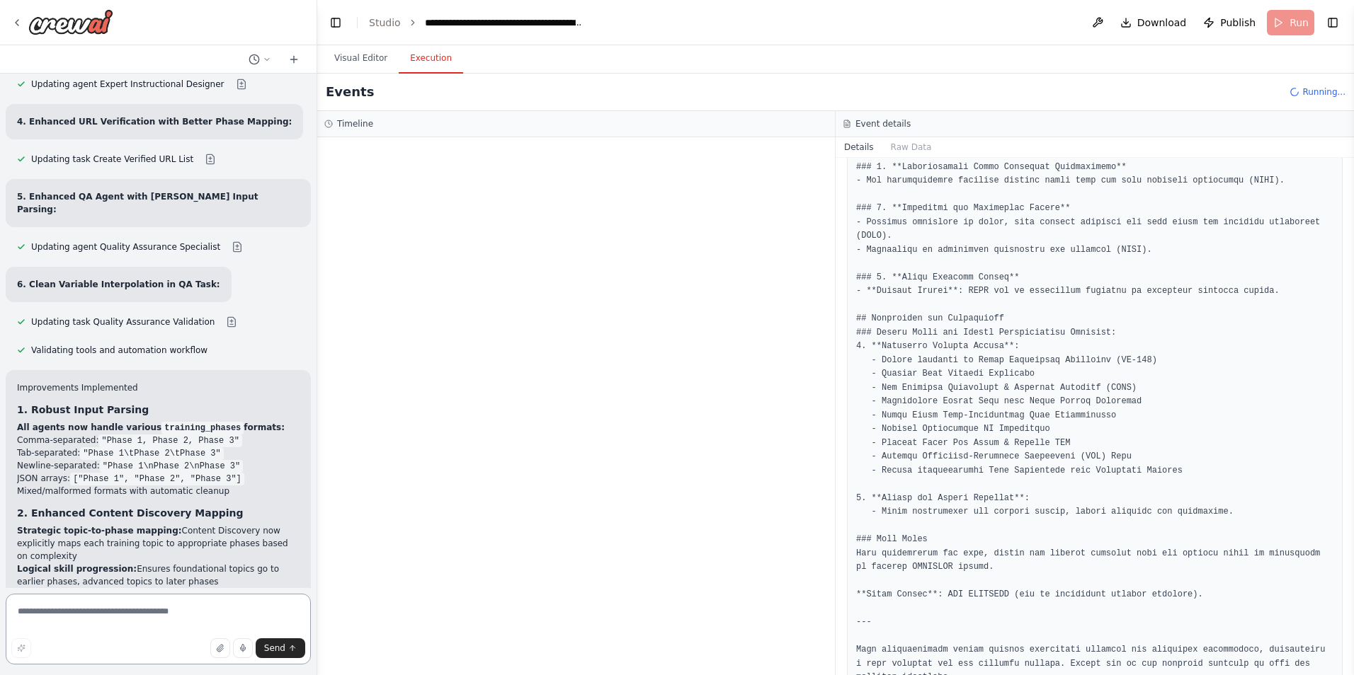
scroll to position [20715, 0]
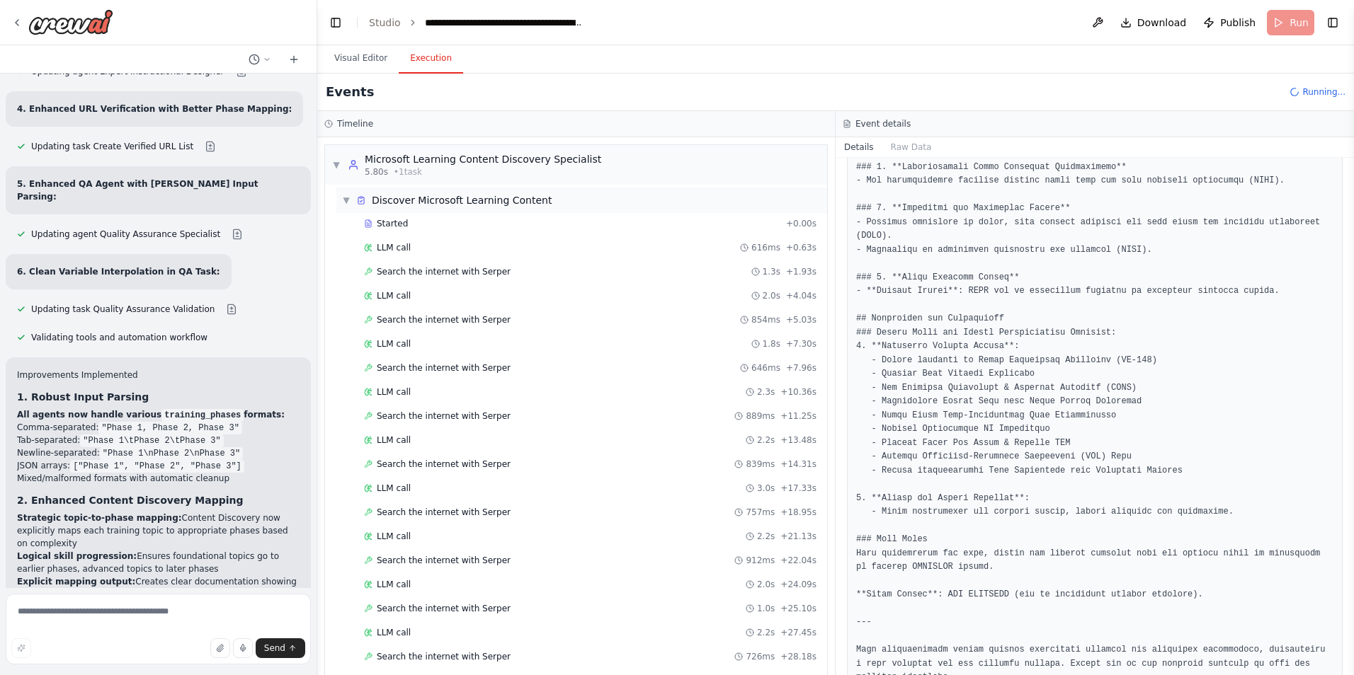
click at [348, 199] on span "▼" at bounding box center [346, 200] width 8 height 11
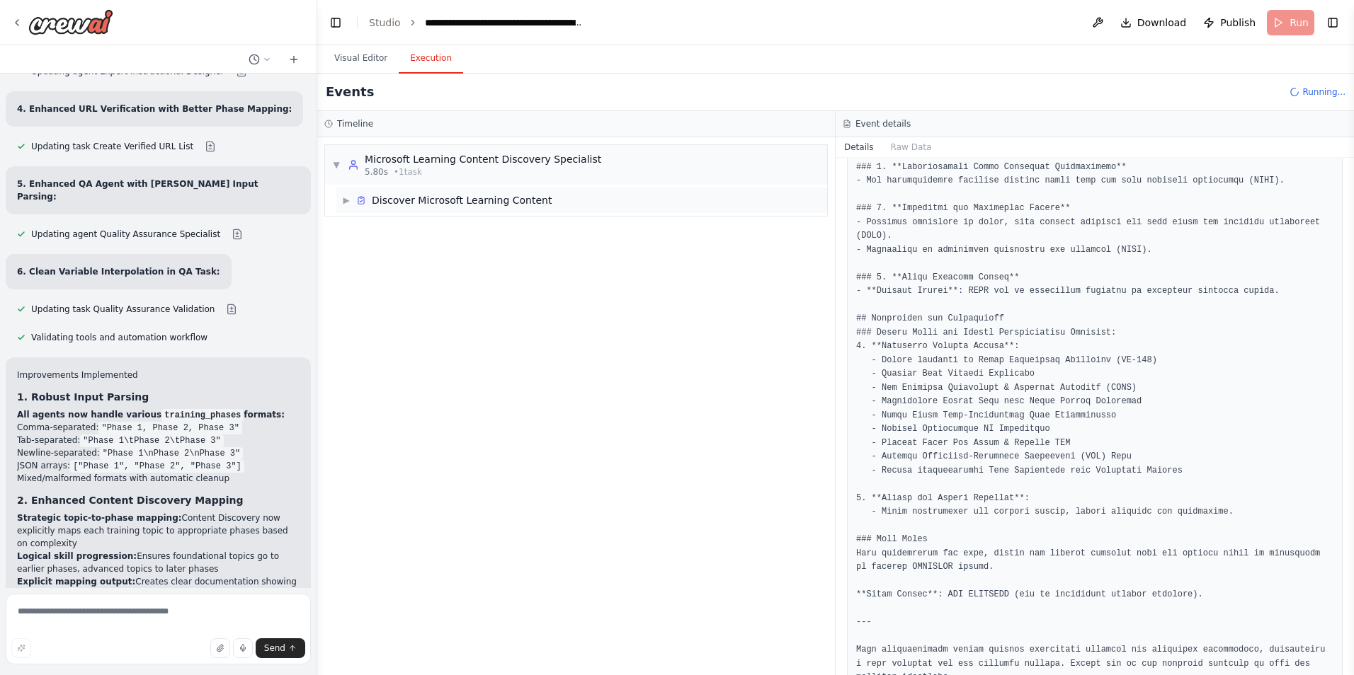
click at [348, 199] on span "▶" at bounding box center [346, 200] width 8 height 11
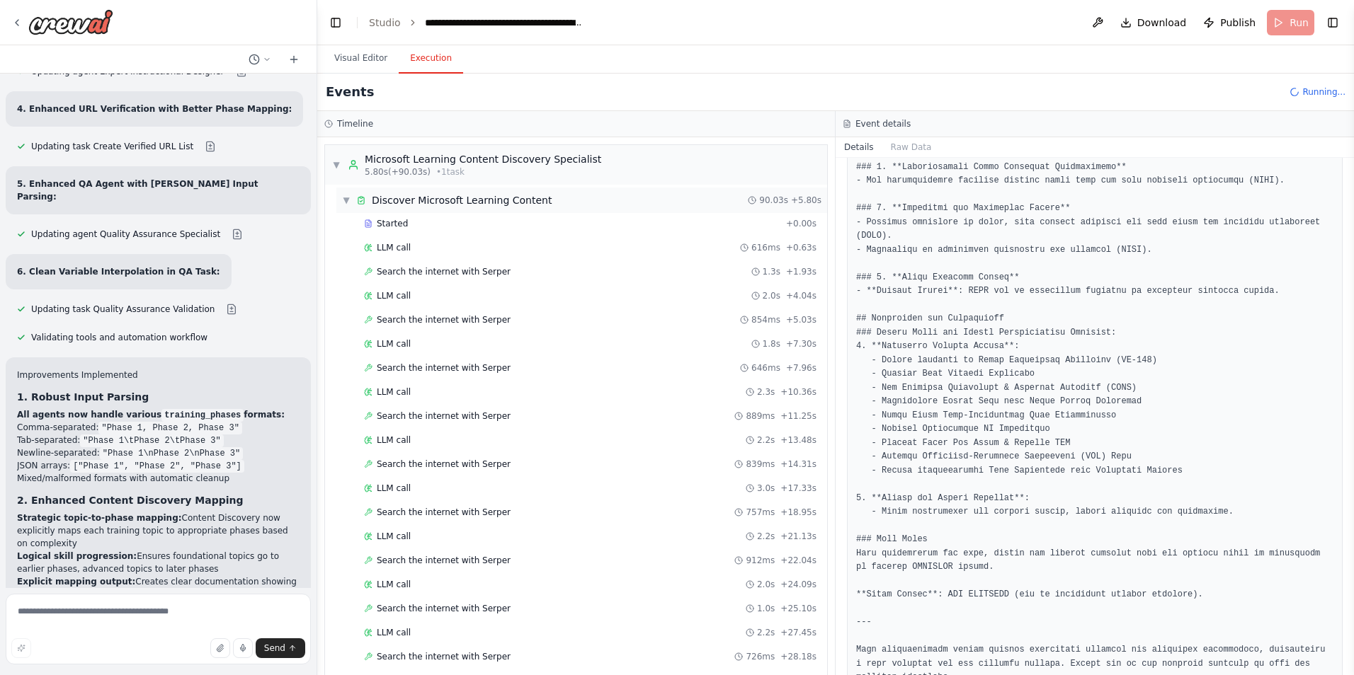
click at [345, 202] on span "▼" at bounding box center [346, 200] width 8 height 11
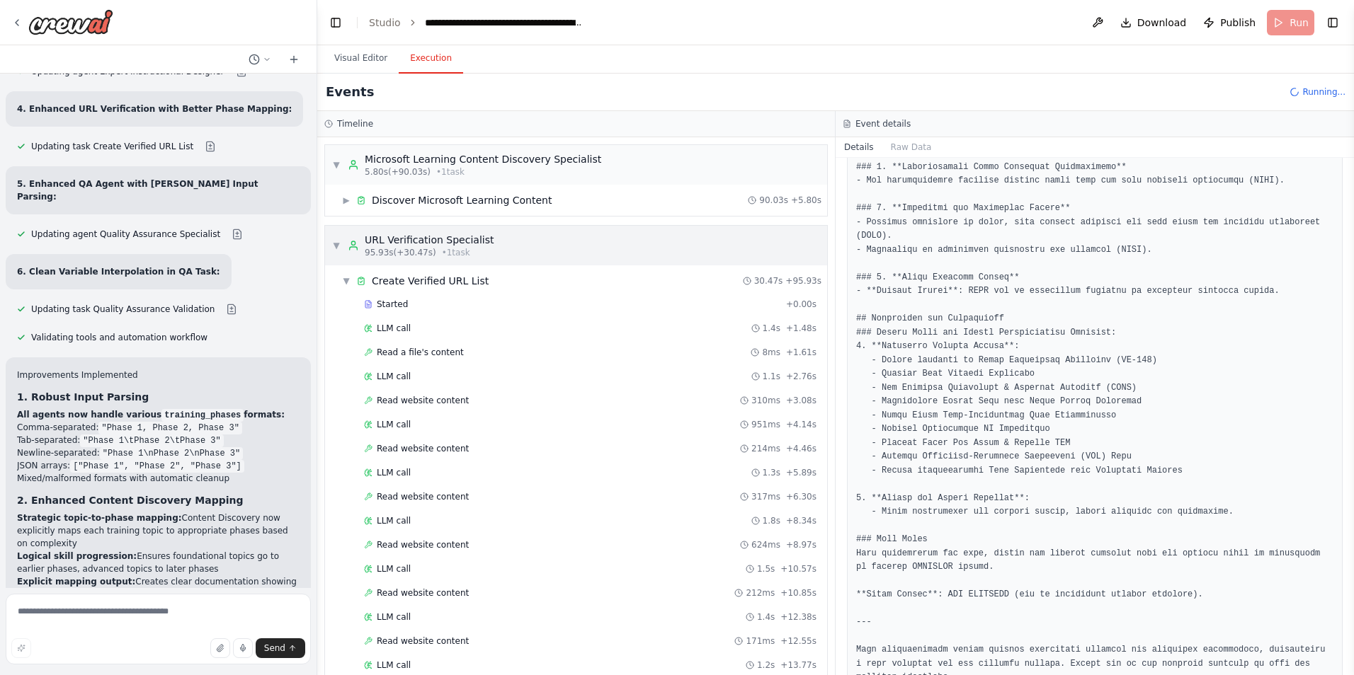
click at [336, 242] on span "▼" at bounding box center [336, 245] width 8 height 11
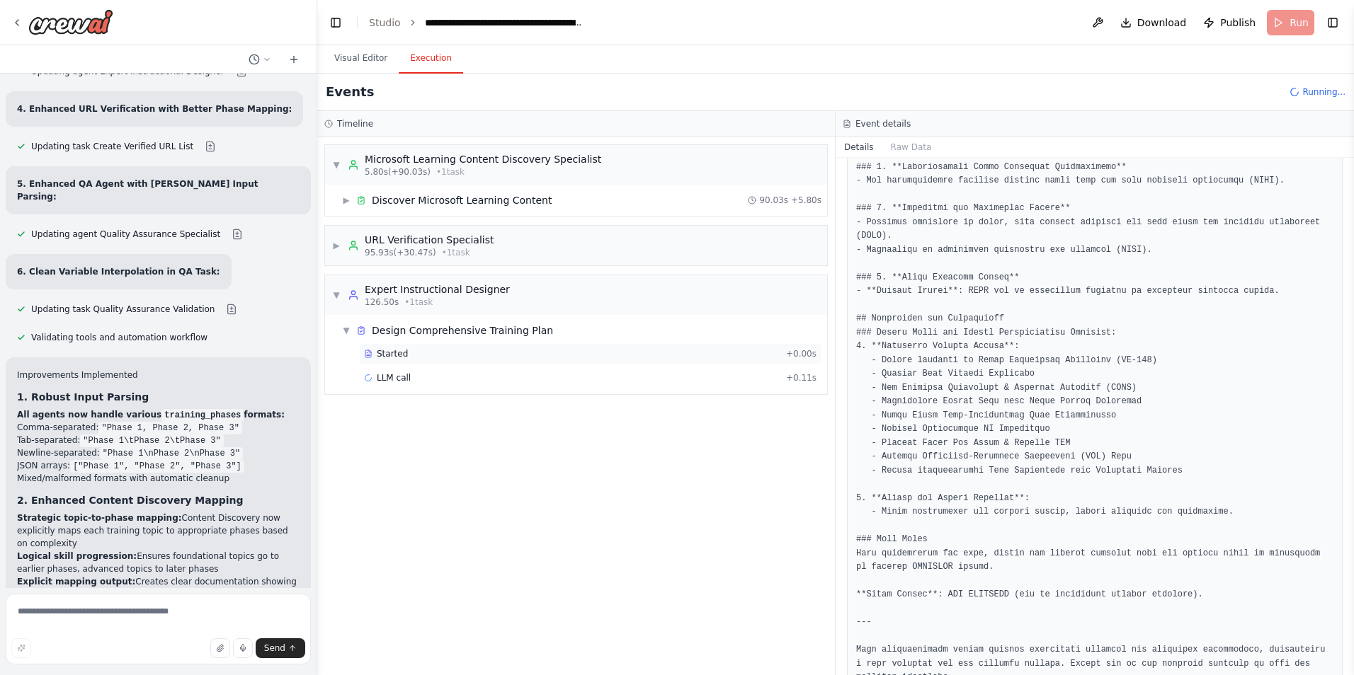
click at [400, 354] on span "Started" at bounding box center [392, 353] width 31 height 11
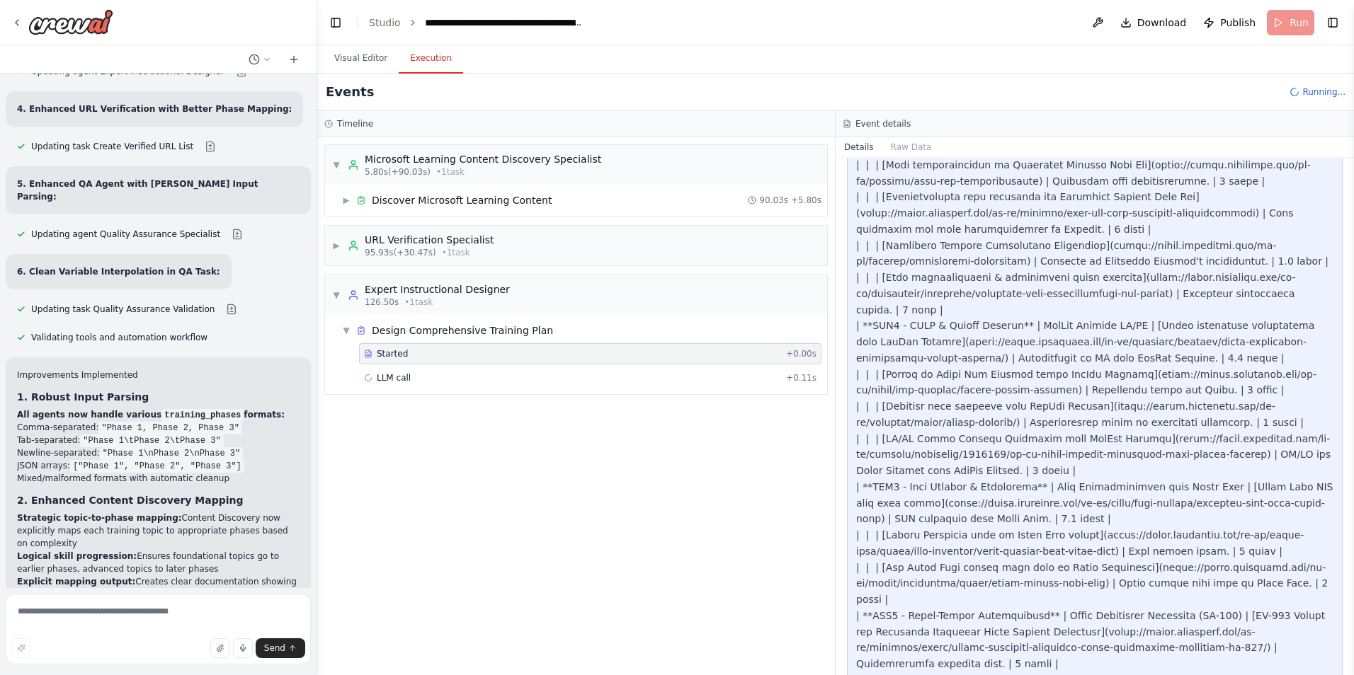
scroll to position [1924, 0]
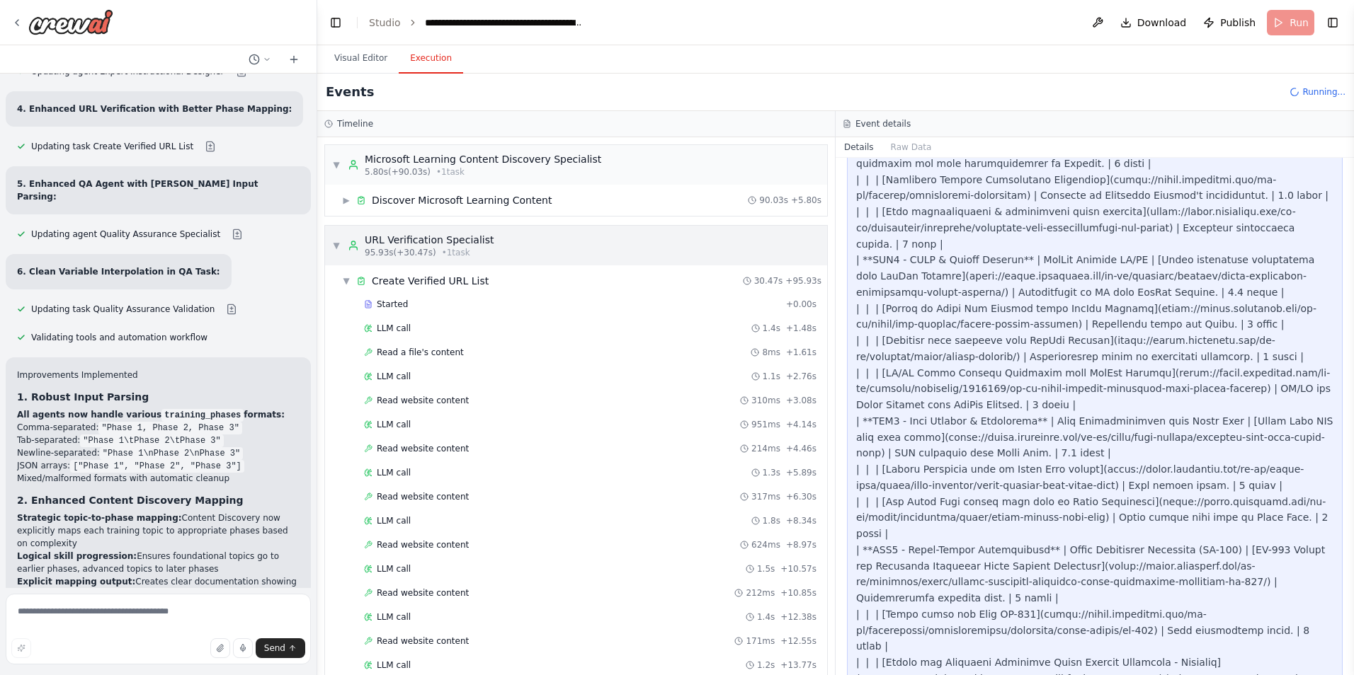
click at [330, 246] on div "▼ URL Verification Specialist 95.93s (+30.47s) • 1 task" at bounding box center [576, 246] width 502 height 40
click at [338, 245] on span "▼" at bounding box center [336, 245] width 8 height 11
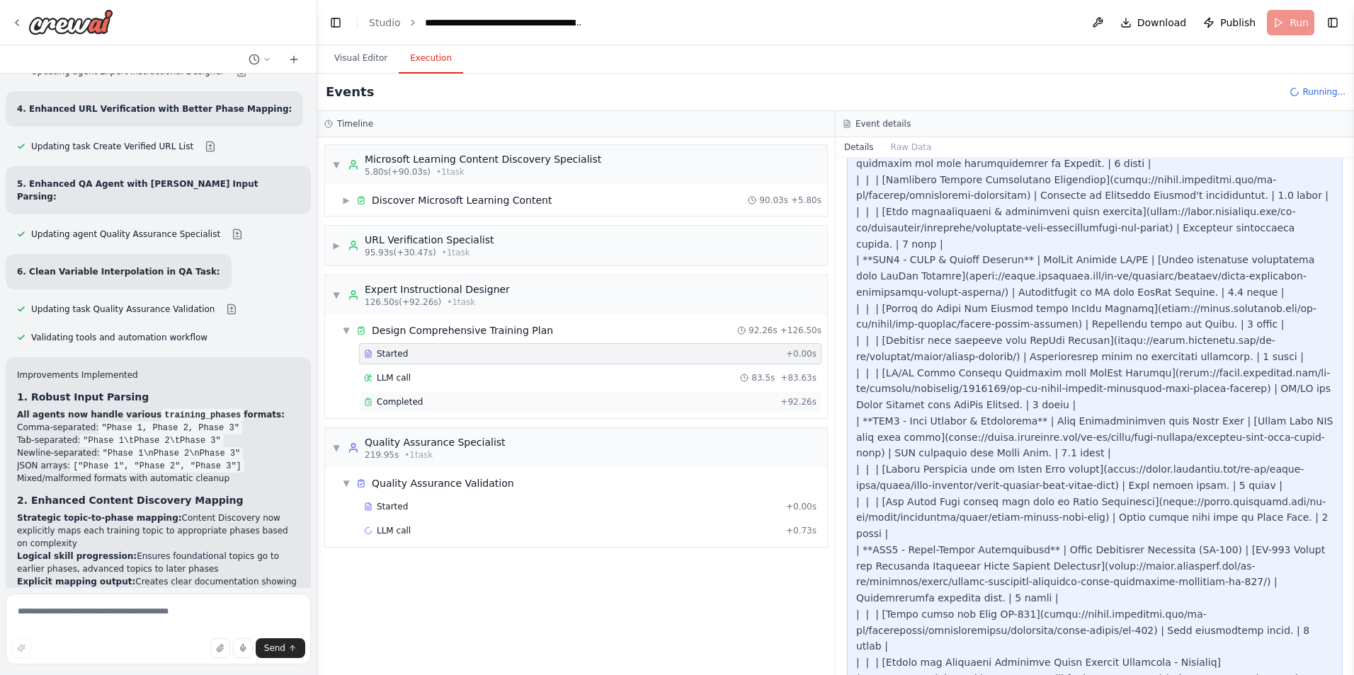
click at [398, 402] on span "Completed" at bounding box center [400, 401] width 46 height 11
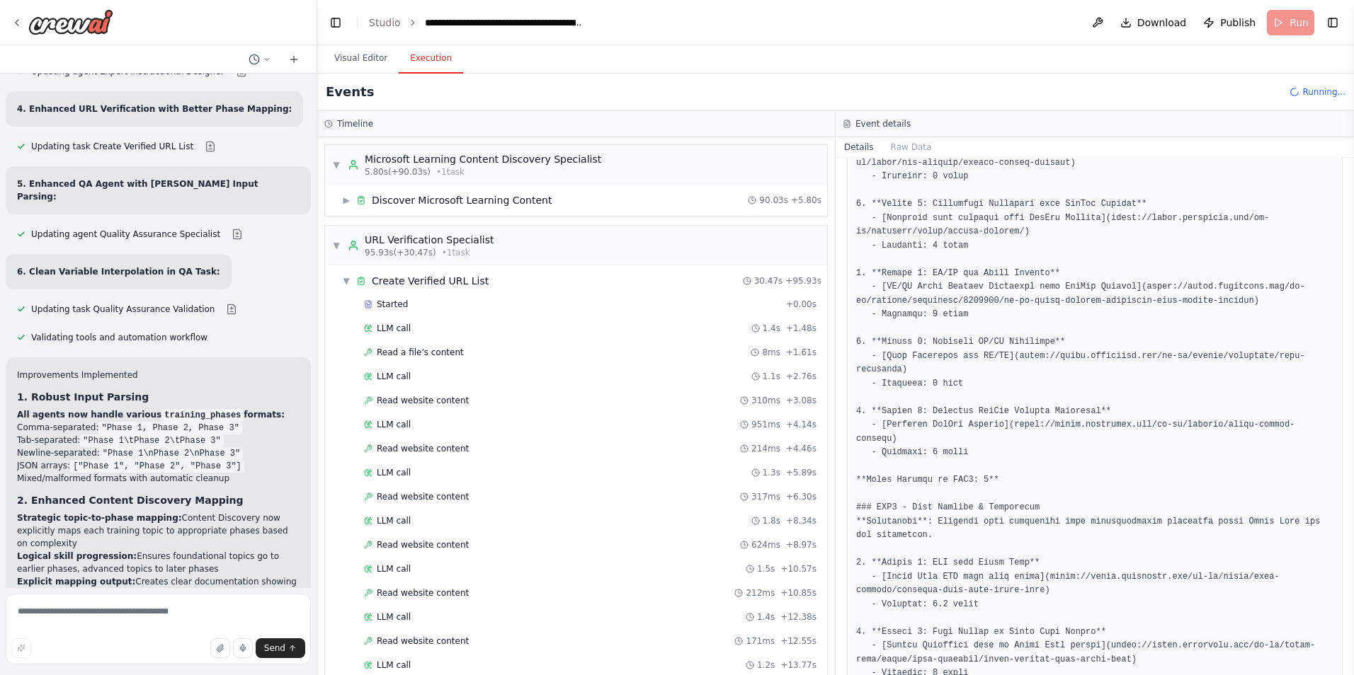
scroll to position [20829, 0]
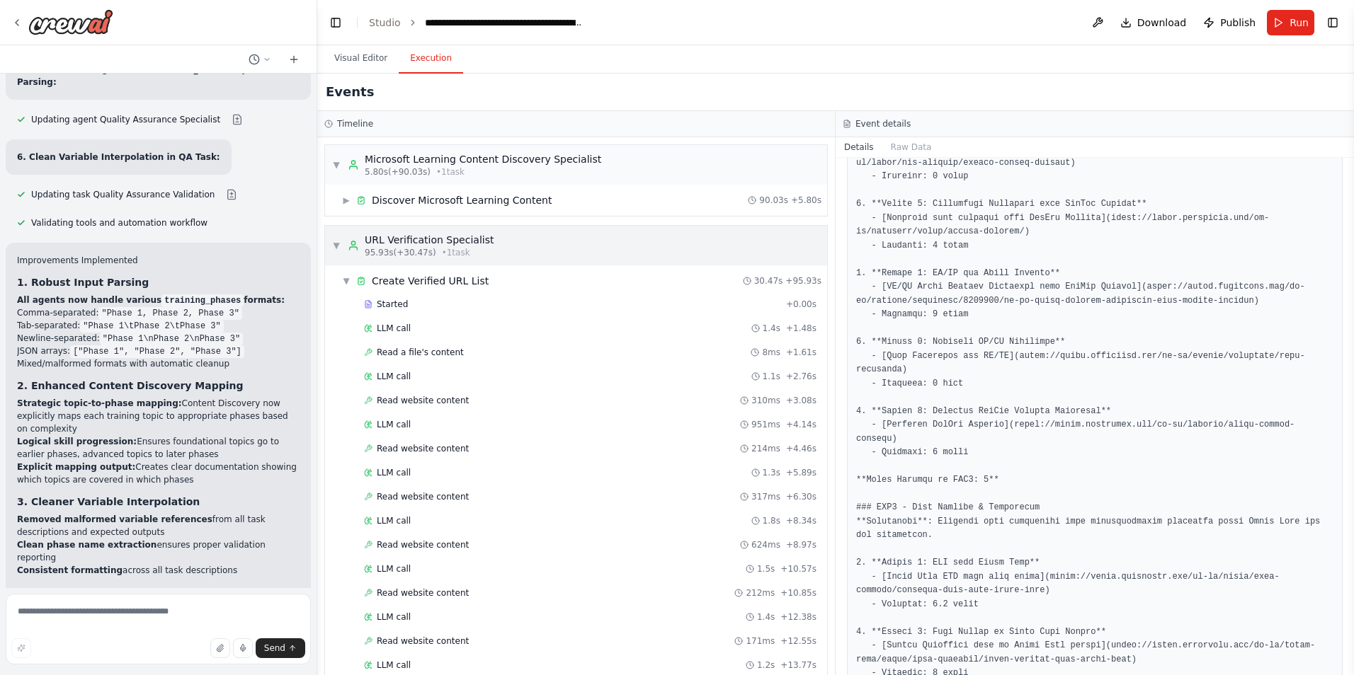
click at [337, 248] on span "▼" at bounding box center [336, 245] width 8 height 11
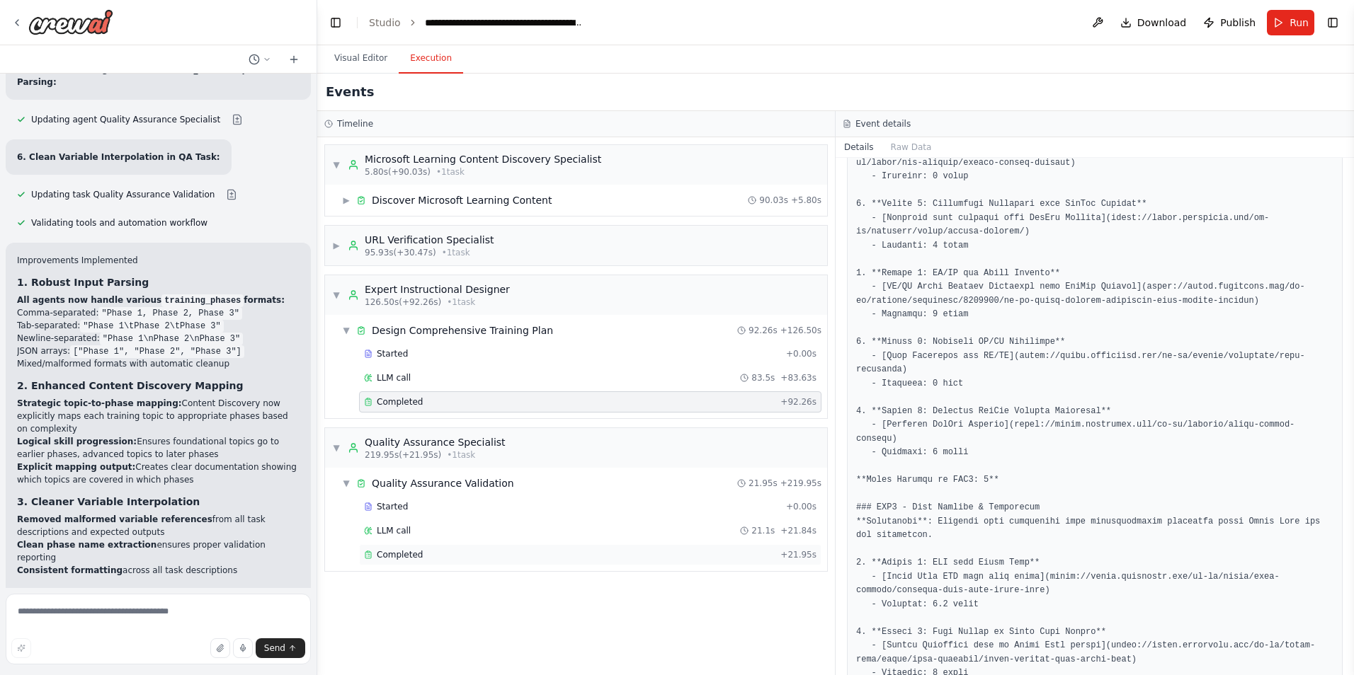
click at [409, 554] on span "Completed" at bounding box center [400, 554] width 46 height 11
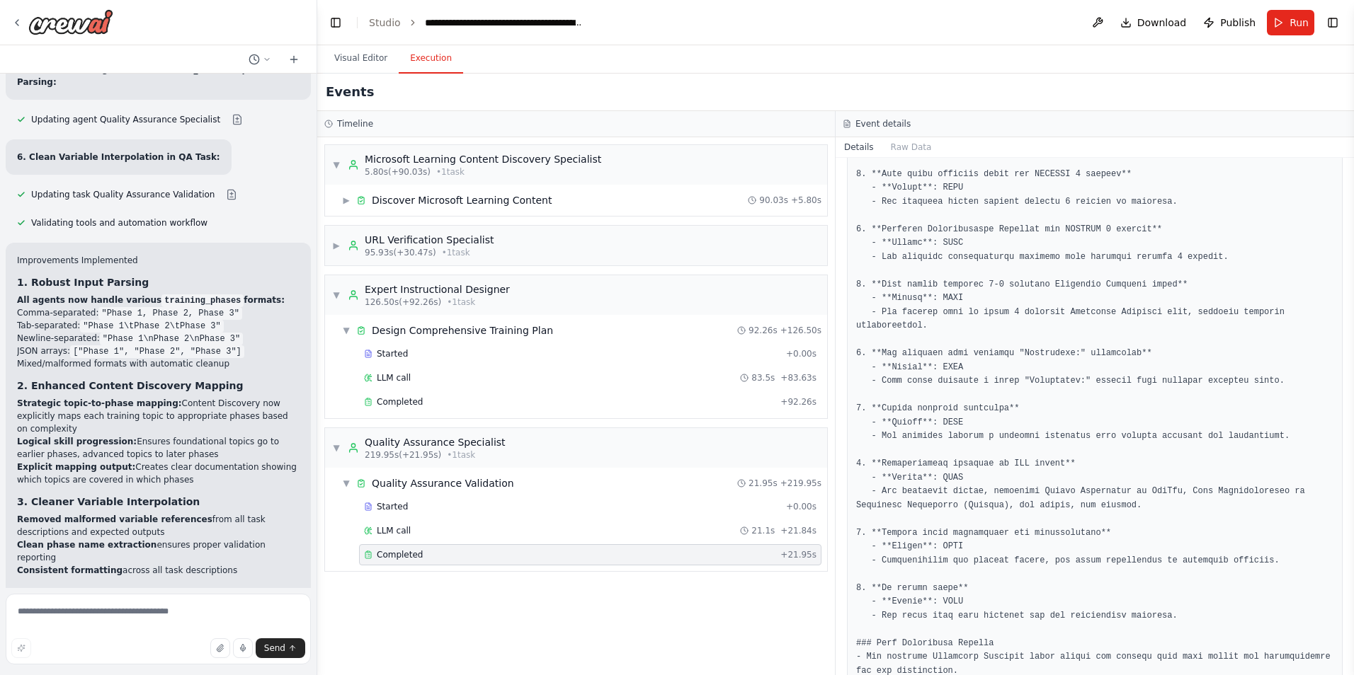
scroll to position [842, 0]
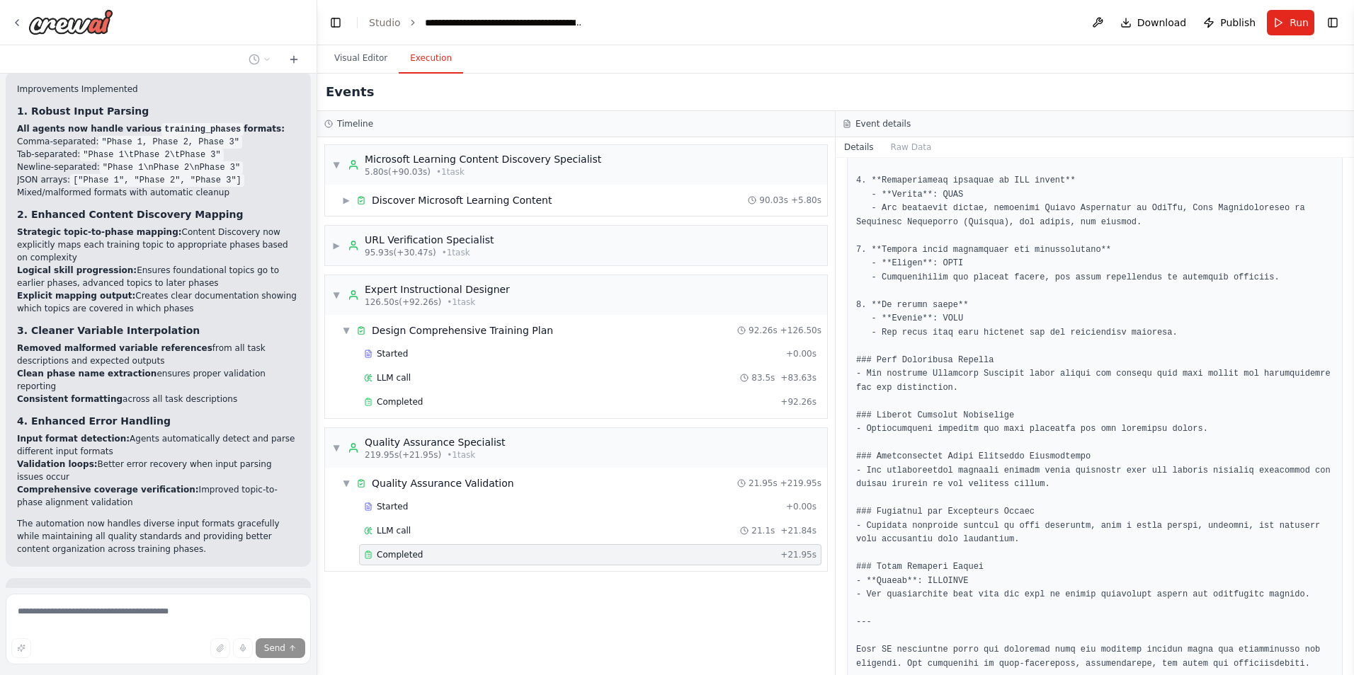
scroll to position [21115, 0]
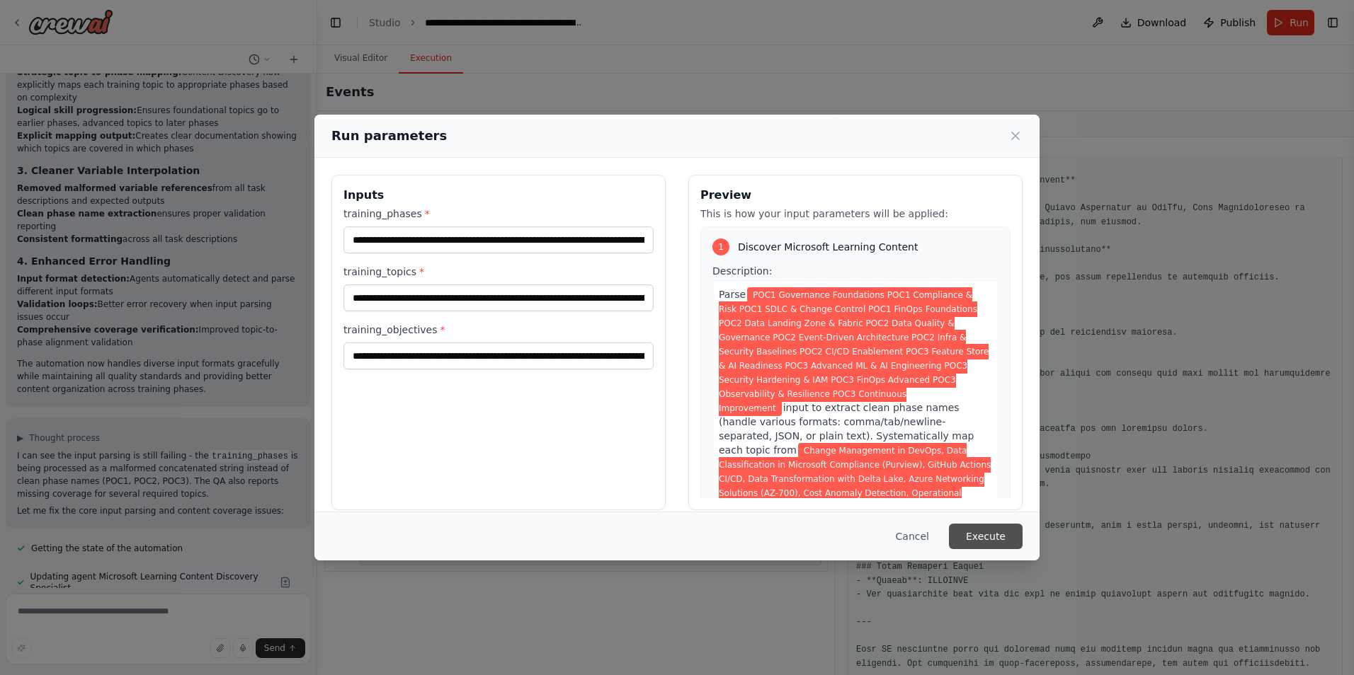
click at [996, 537] on button "Execute" at bounding box center [986, 536] width 74 height 25
click at [996, 537] on pre at bounding box center [1094, 126] width 477 height 1091
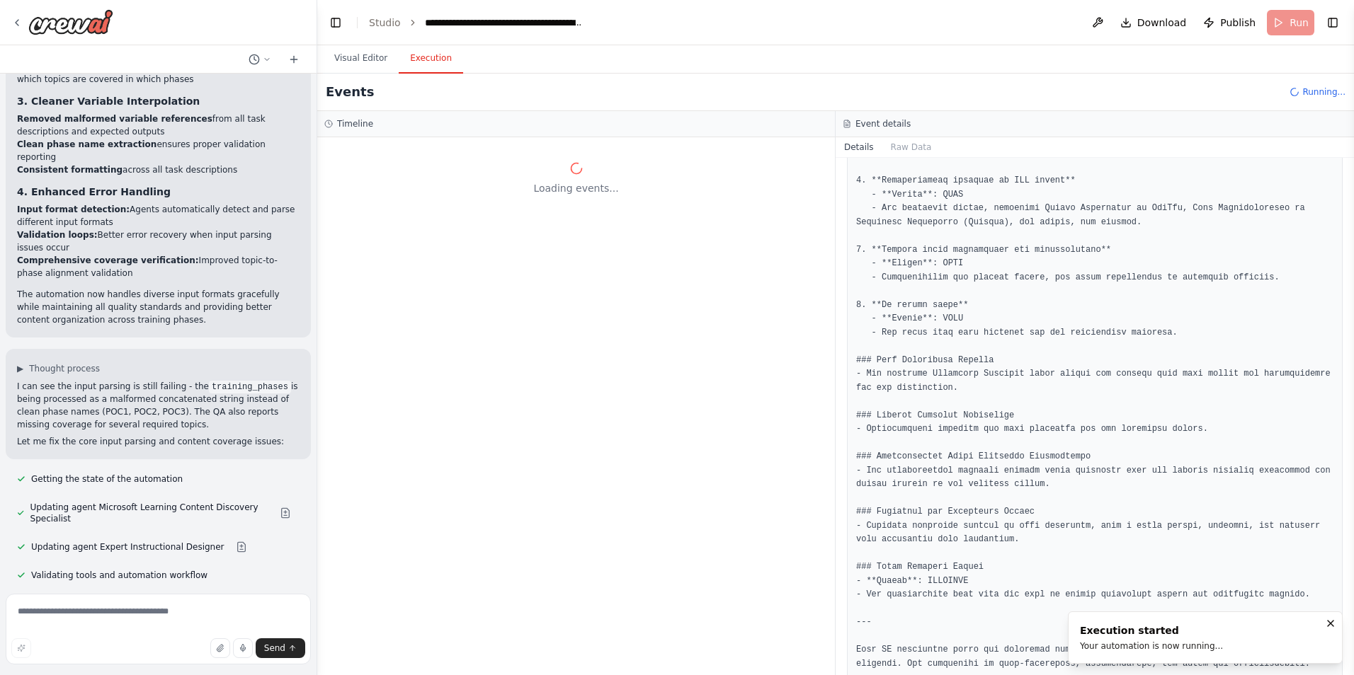
click at [549, 444] on div "Loading events..." at bounding box center [576, 406] width 518 height 538
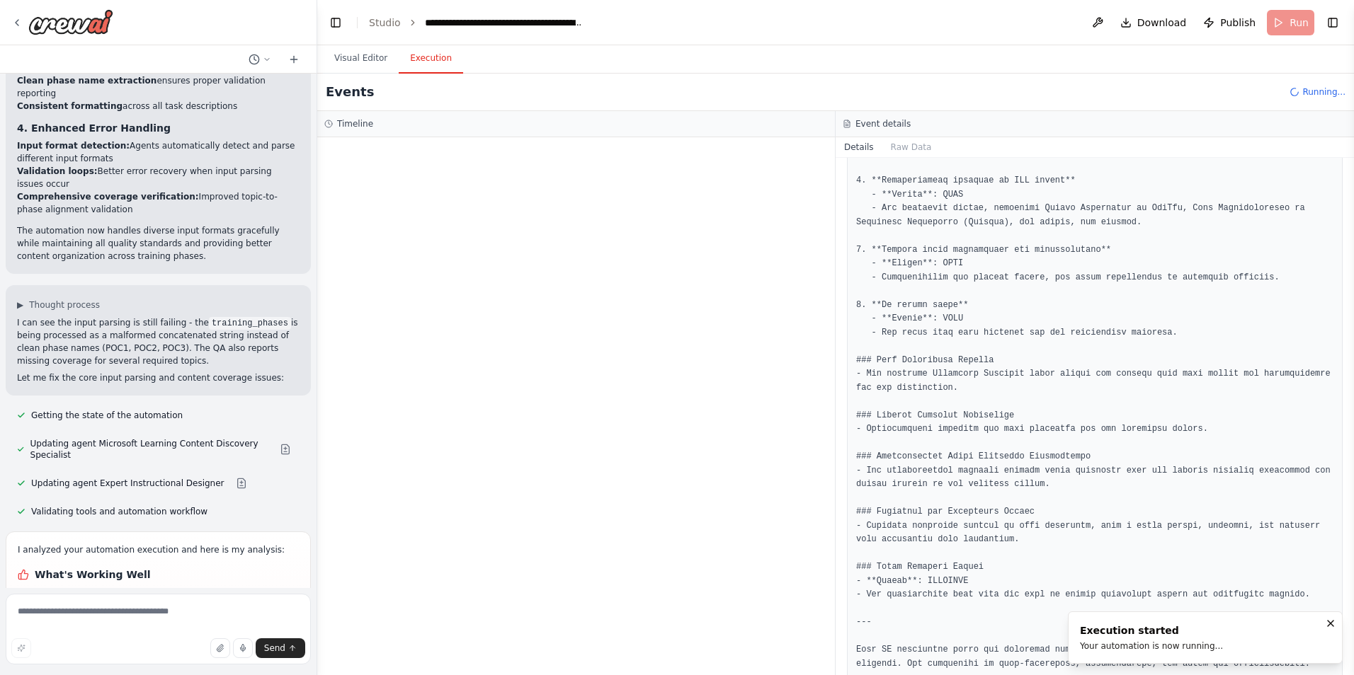
scroll to position [21307, 0]
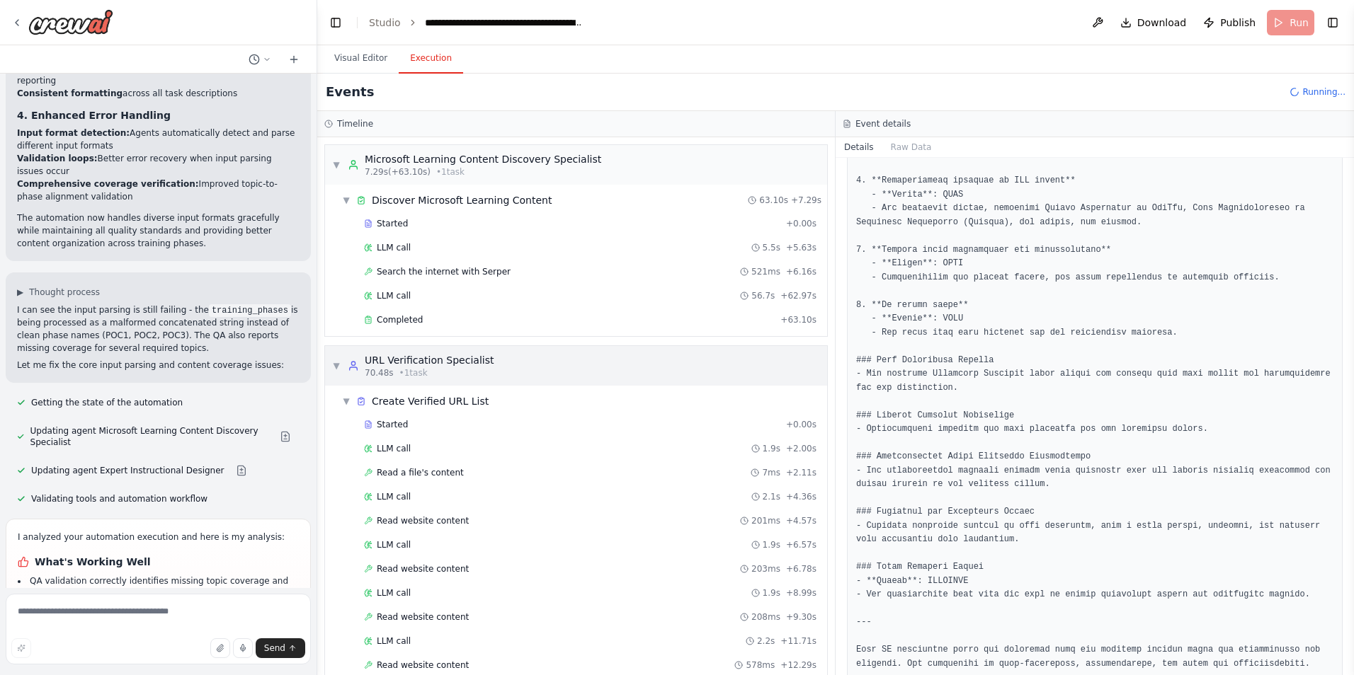
click at [336, 371] on span "▼" at bounding box center [336, 365] width 8 height 11
drag, startPoint x: 215, startPoint y: 552, endPoint x: 33, endPoint y: 445, distance: 211.0
copy div "Areas for Improvements Input parsing still creates multiple sub-phases instead …"
click at [71, 612] on textarea at bounding box center [158, 629] width 305 height 71
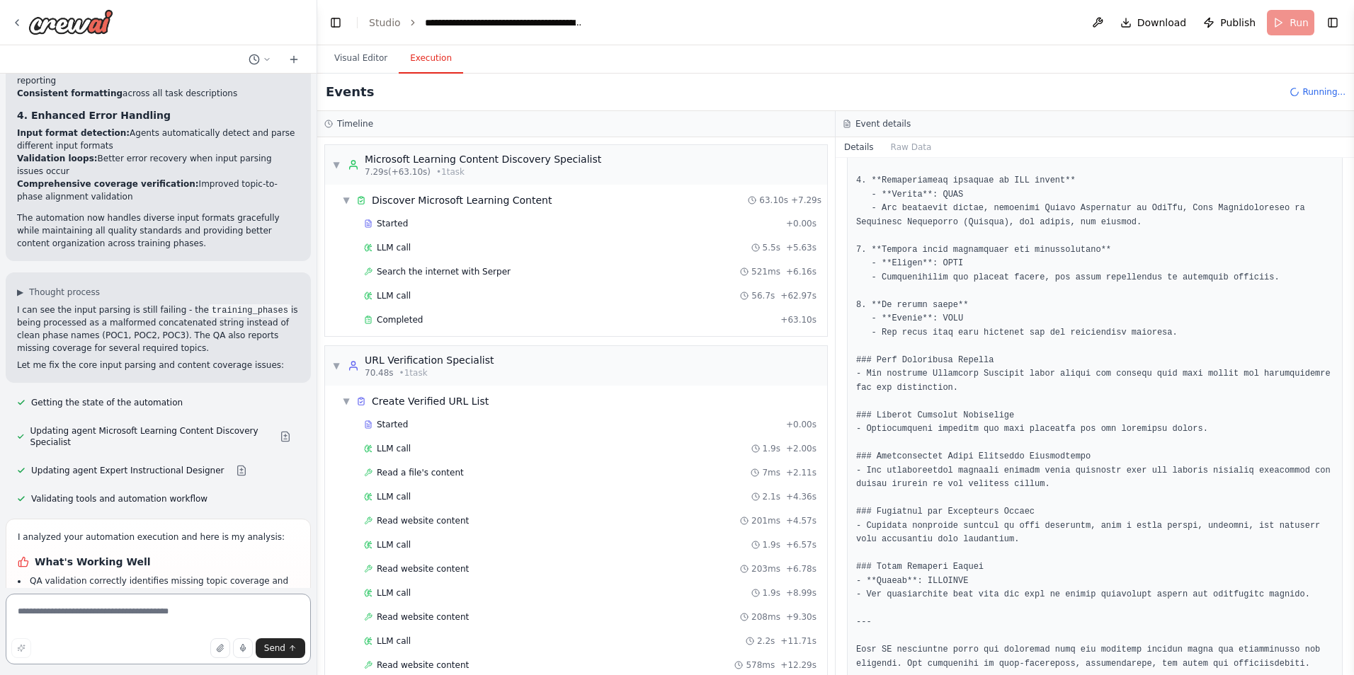
paste textarea "**********"
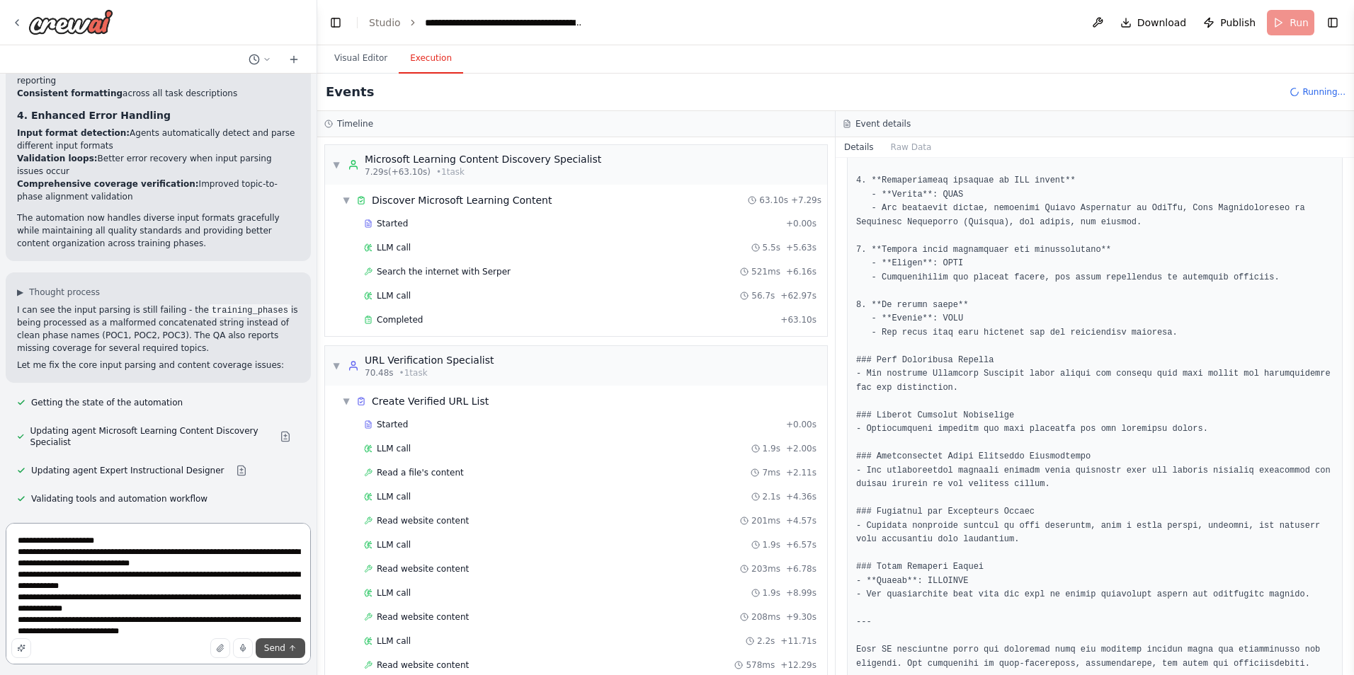
type textarea "**********"
click at [266, 646] on span "Send" at bounding box center [274, 648] width 21 height 11
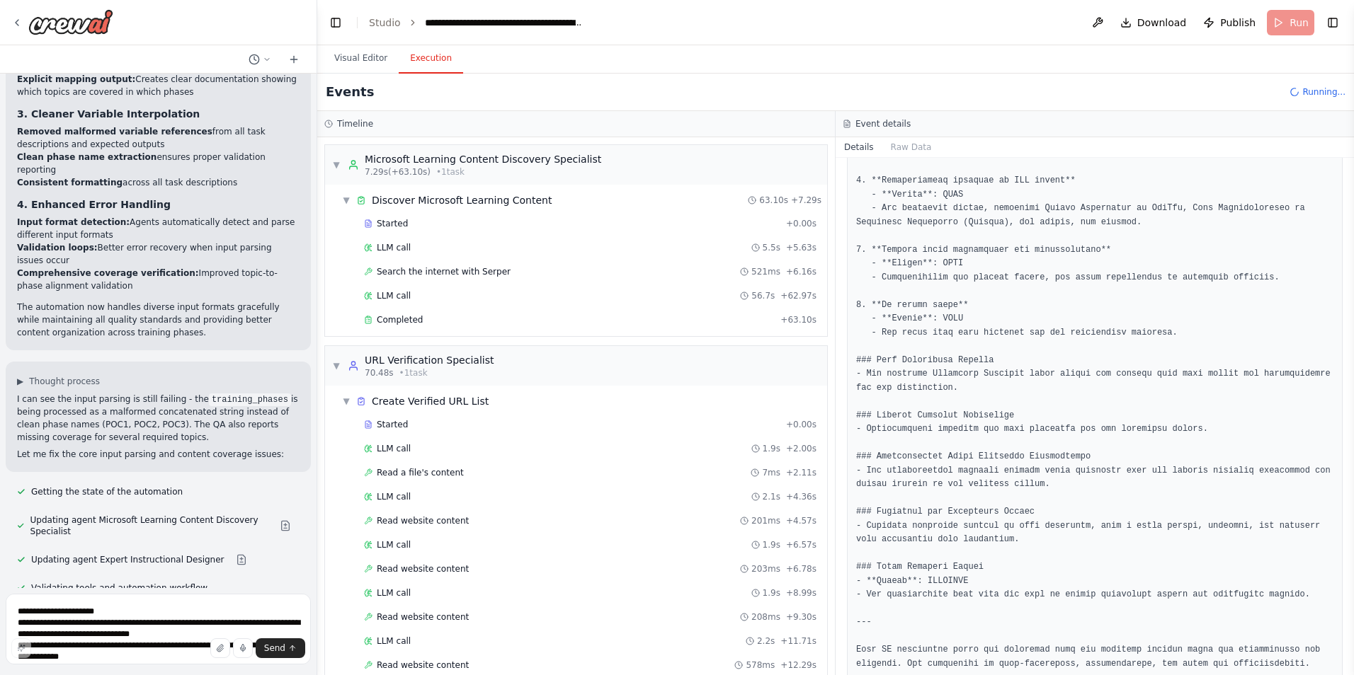
scroll to position [21430, 0]
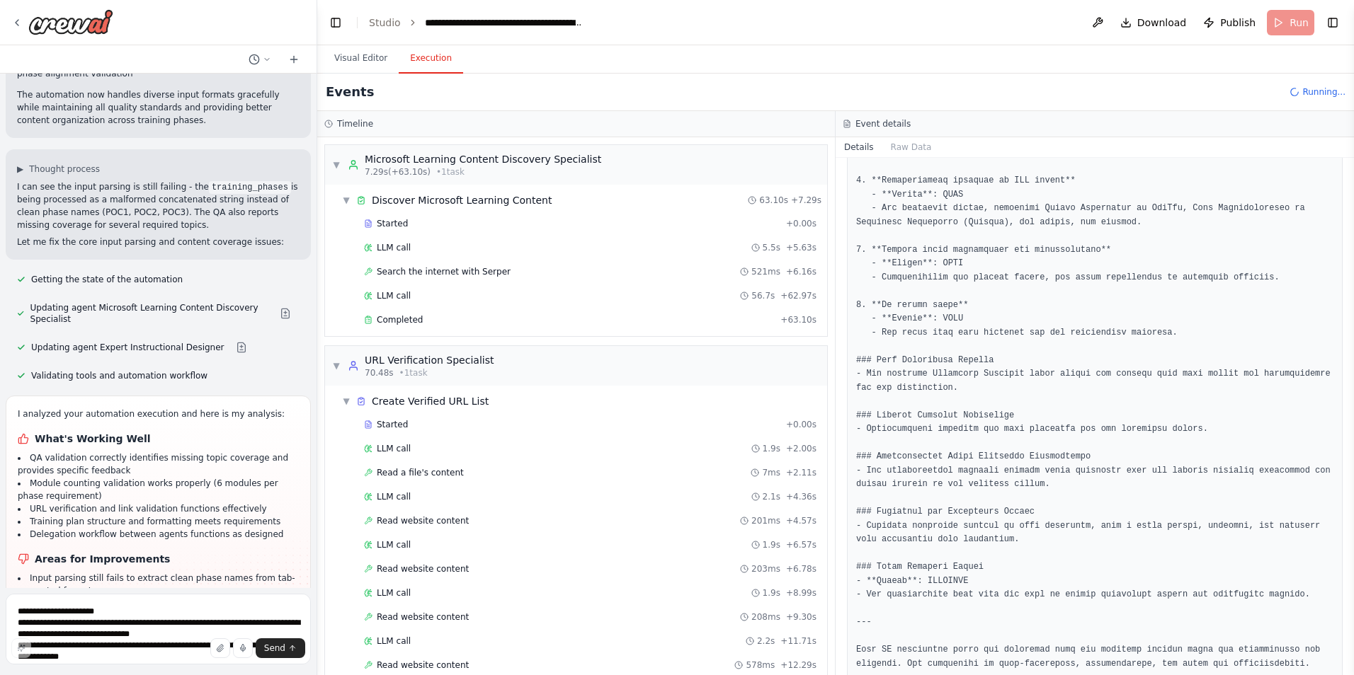
drag, startPoint x: 129, startPoint y: 561, endPoint x: 8, endPoint y: 487, distance: 141.7
copy p "Areas for Improvements Input parsing still creates multiple sub-phases instead …"
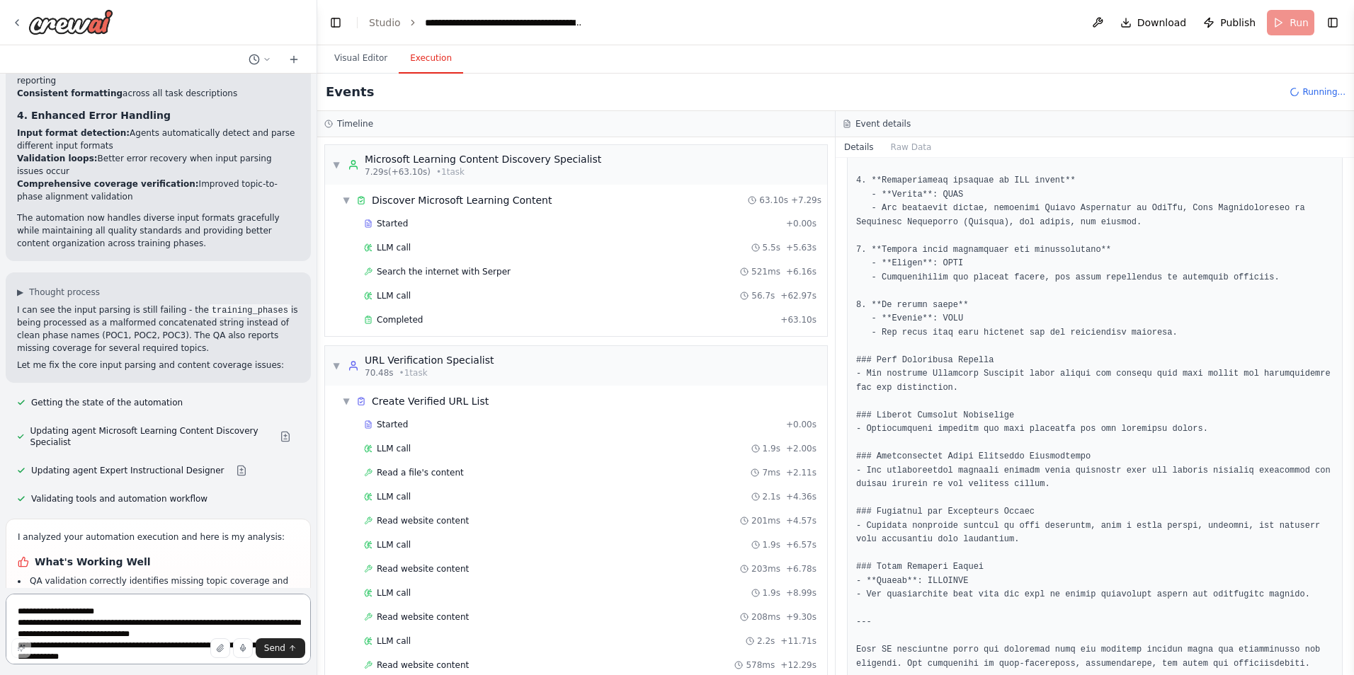
click at [153, 607] on textarea "**********" at bounding box center [158, 629] width 305 height 71
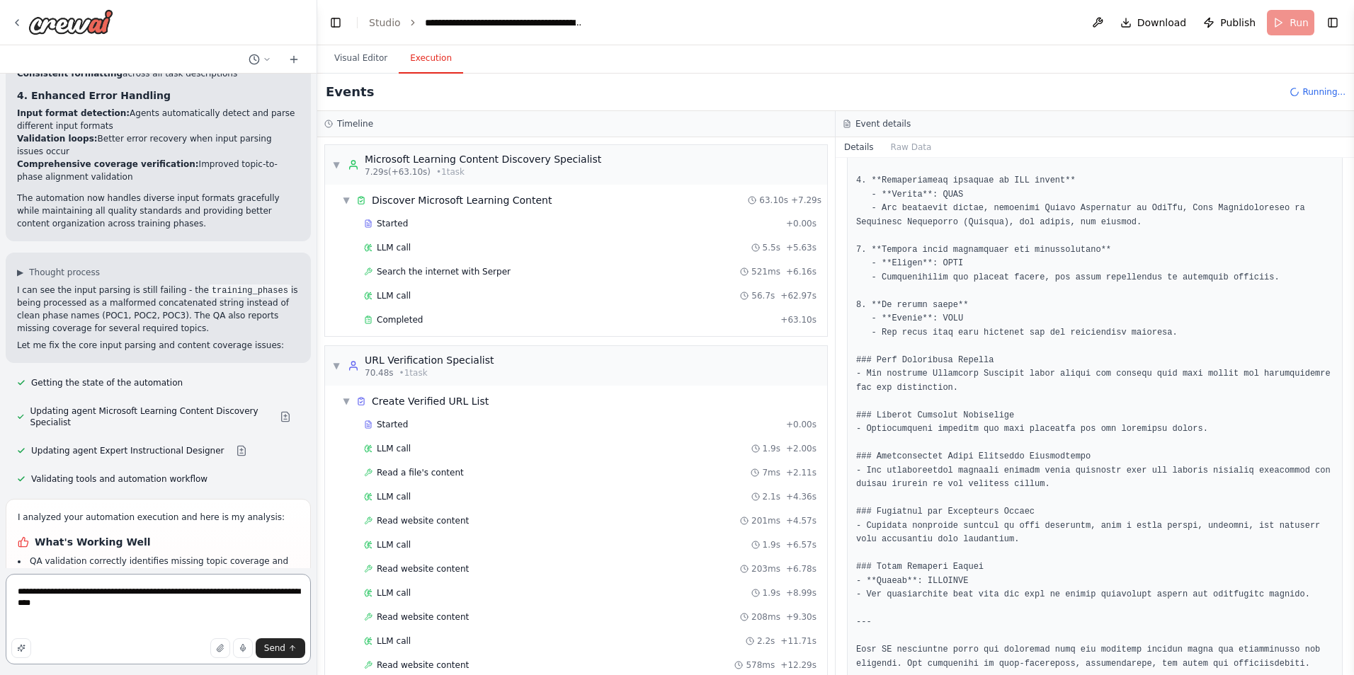
paste textarea "**********"
type textarea "**********"
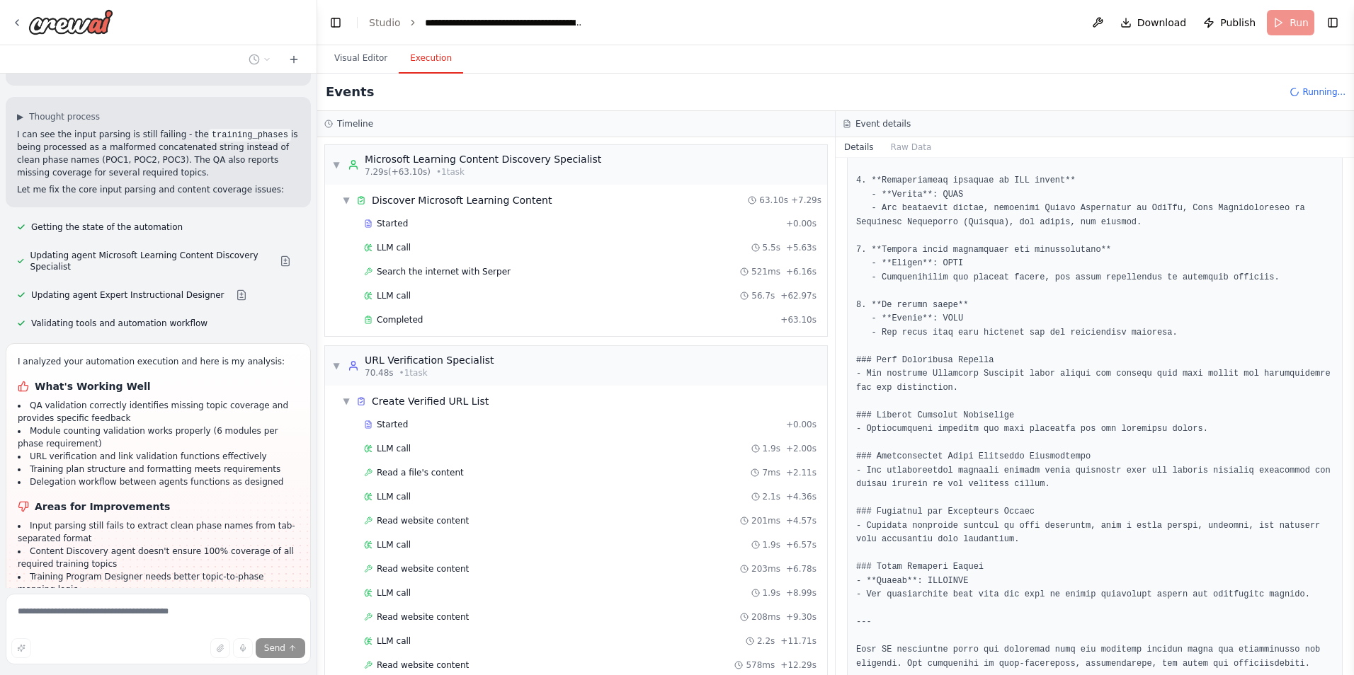
scroll to position [21537, 0]
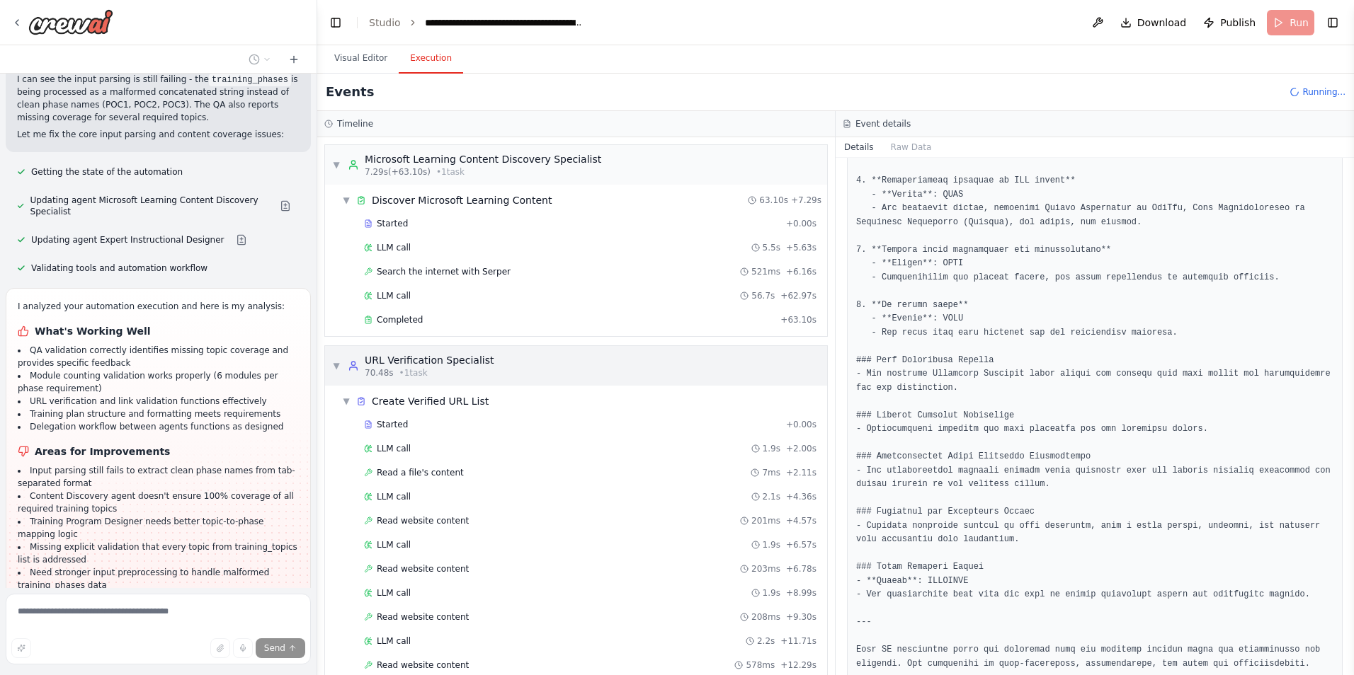
click at [334, 369] on span "▼" at bounding box center [336, 365] width 8 height 11
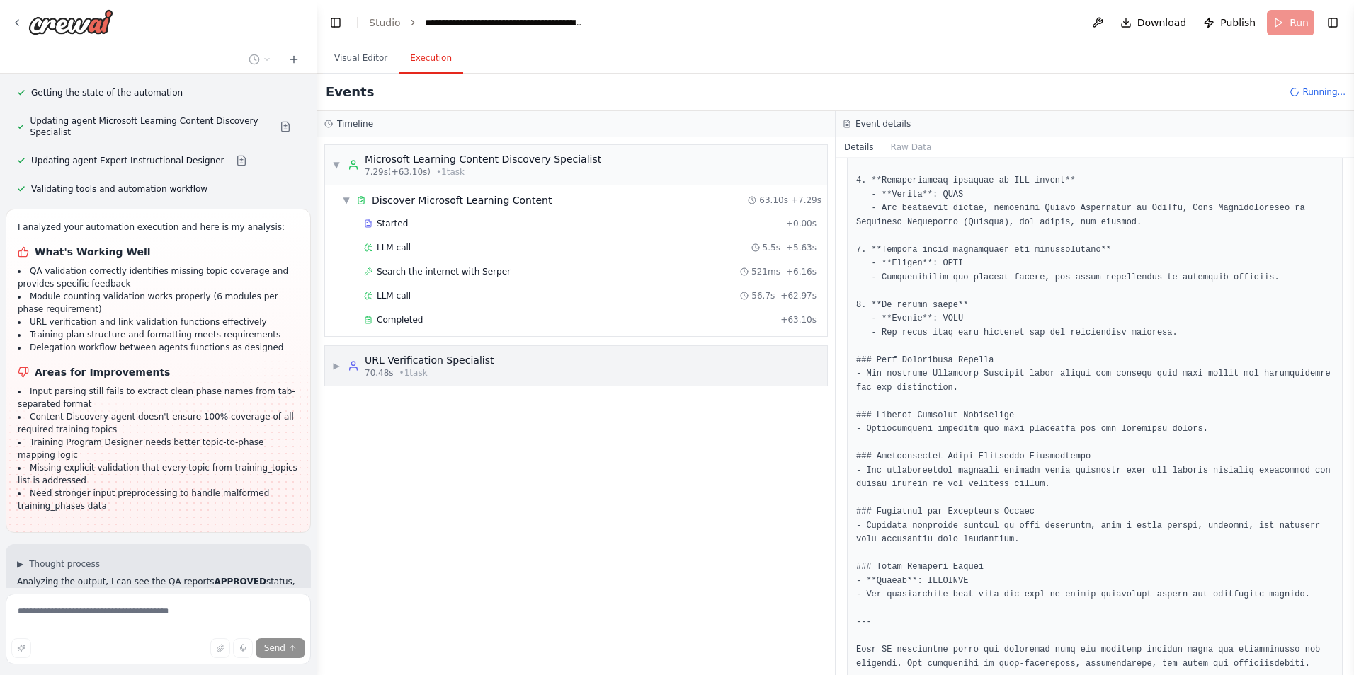
scroll to position [21645, 0]
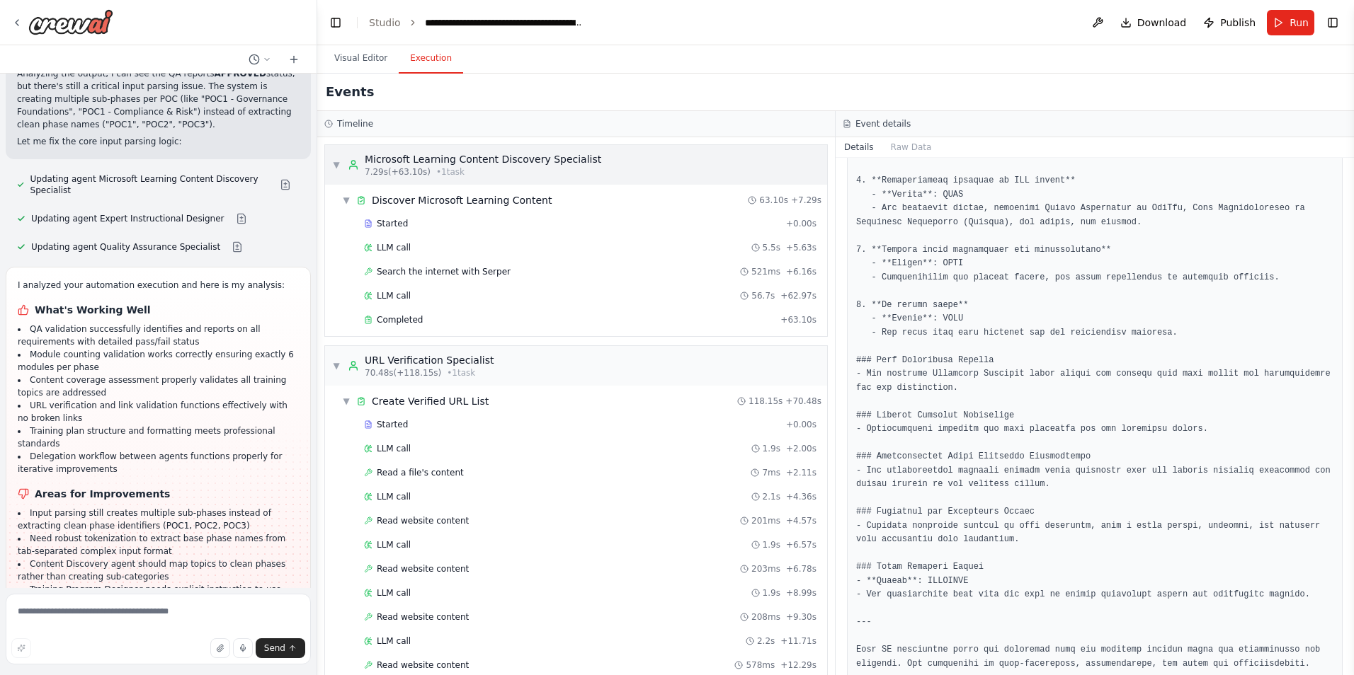
click at [336, 166] on span "▼" at bounding box center [336, 164] width 8 height 11
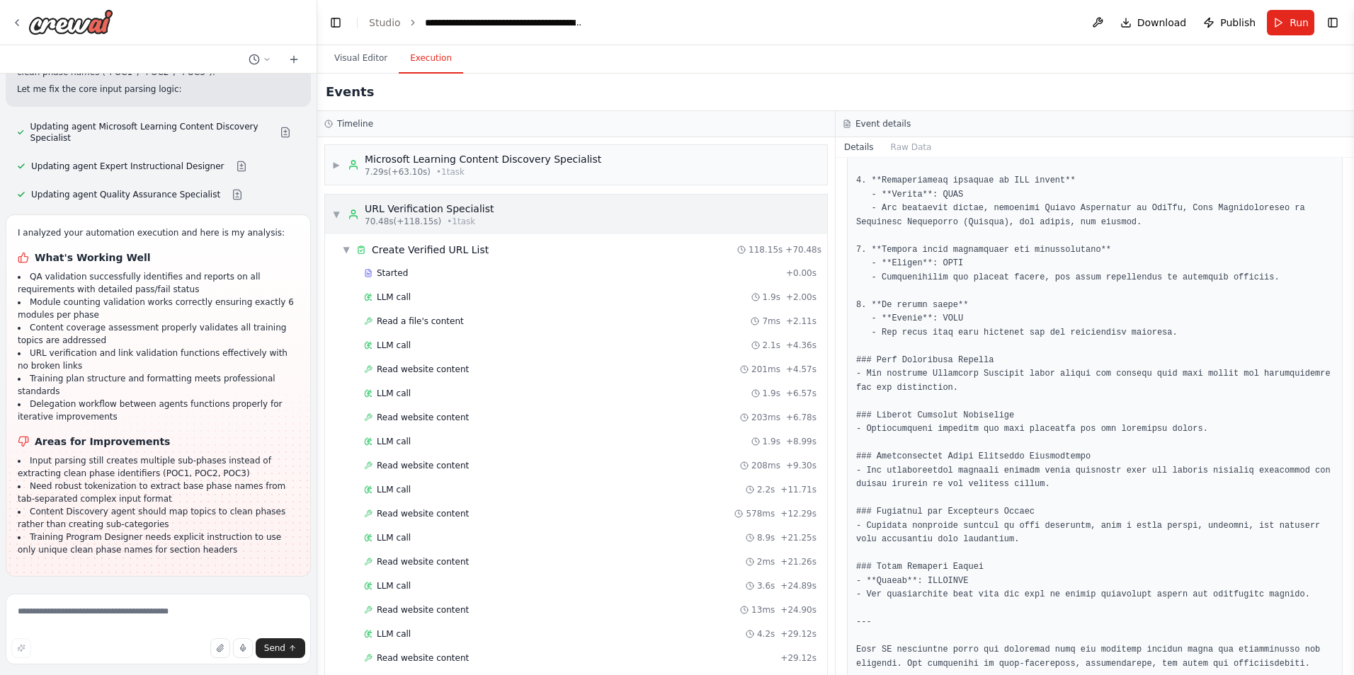
click at [336, 212] on span "▼" at bounding box center [336, 214] width 8 height 11
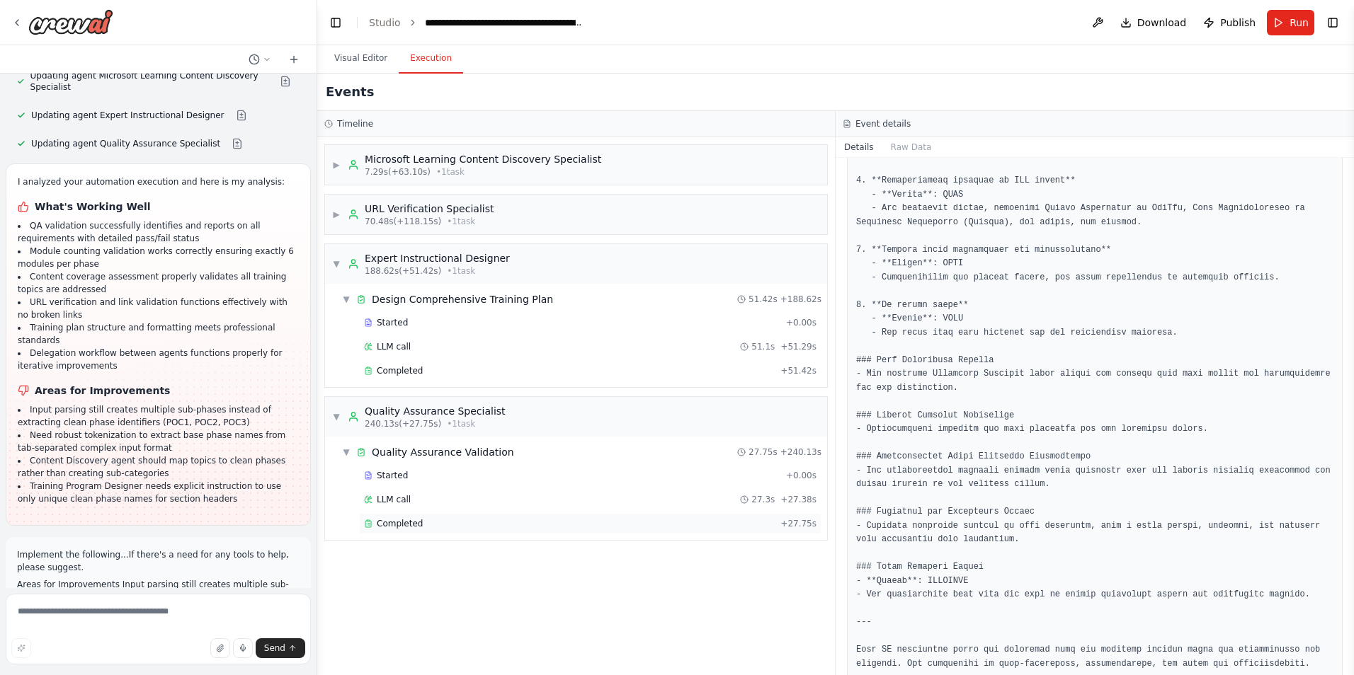
click at [394, 527] on span "Completed" at bounding box center [400, 523] width 46 height 11
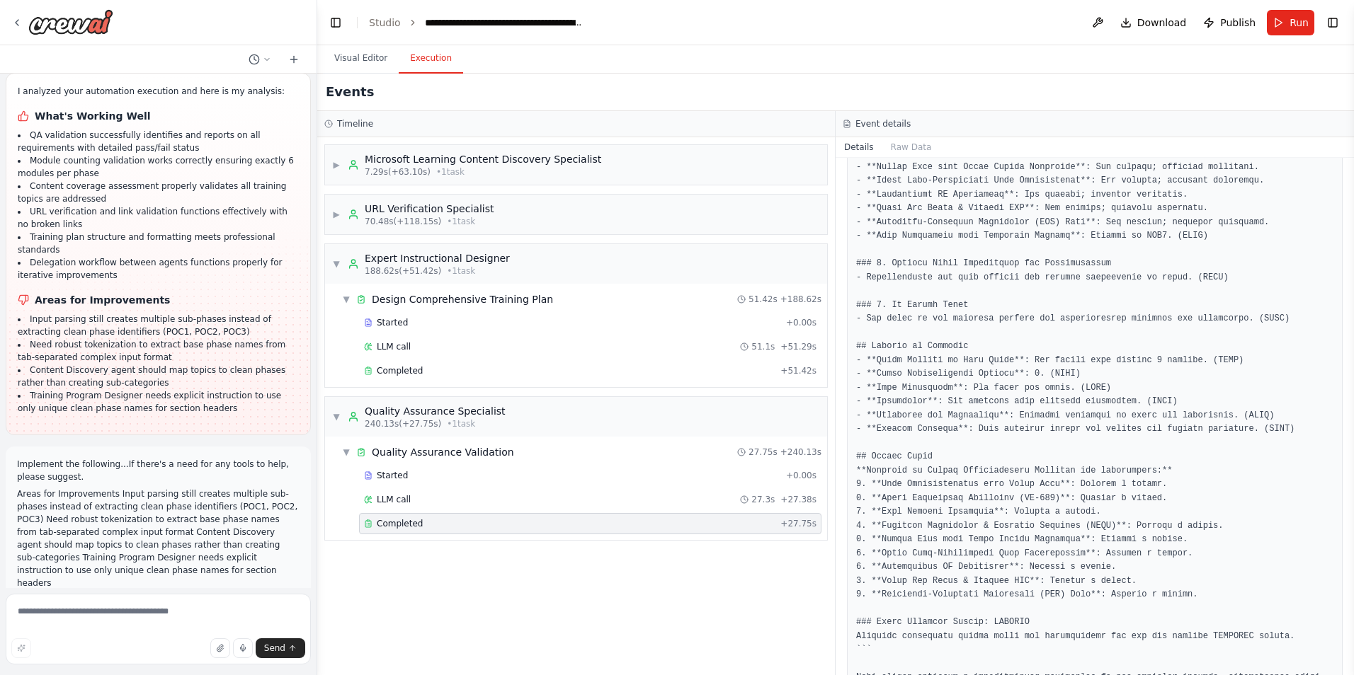
scroll to position [22332, 0]
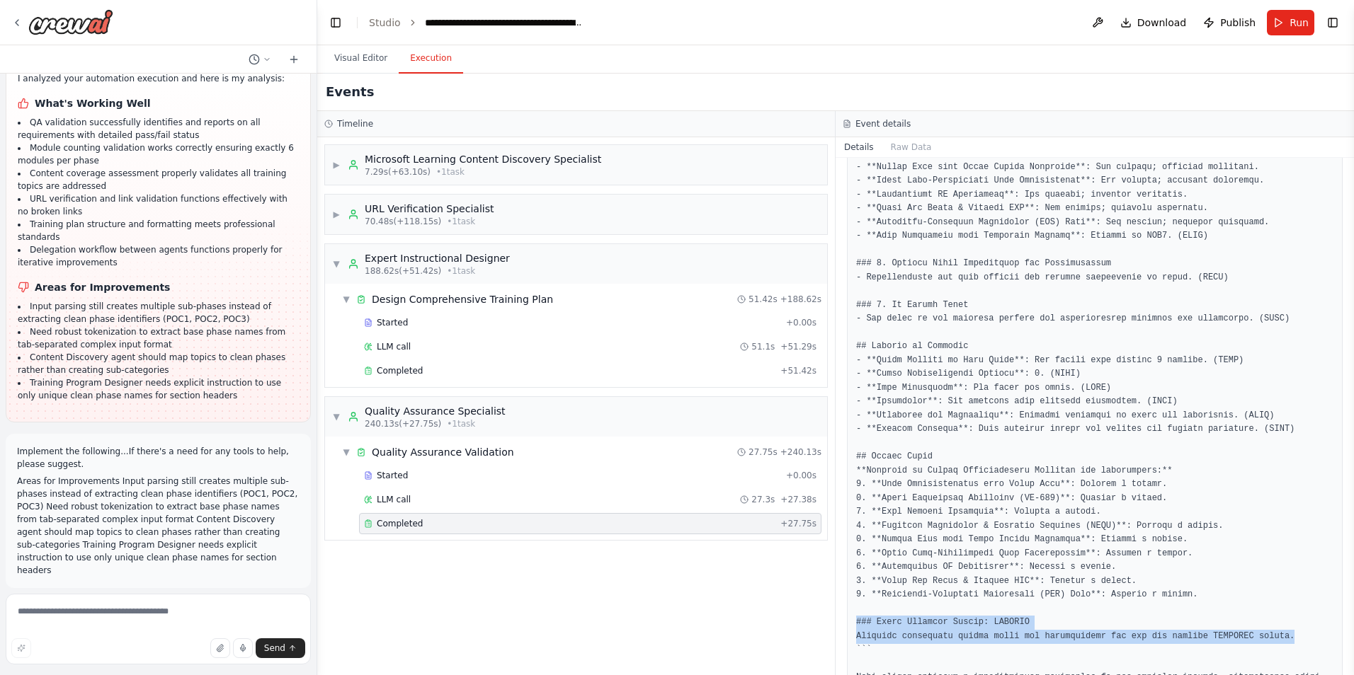
drag, startPoint x: 1264, startPoint y: 582, endPoint x: 857, endPoint y: 568, distance: 407.3
click at [857, 568] on pre at bounding box center [1094, 57] width 477 height 1284
copy pre "### Final Approval Status: PENDING Continue validation cycles until all require…"
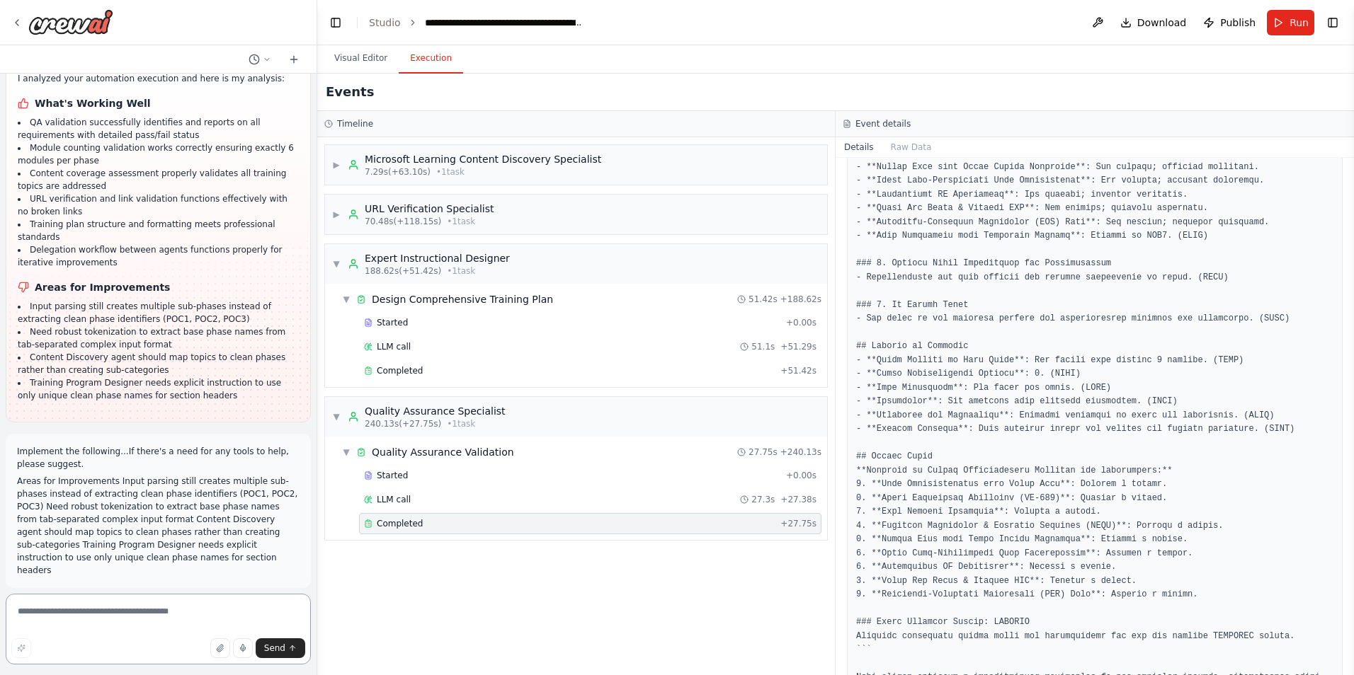
click at [188, 612] on textarea at bounding box center [158, 629] width 305 height 71
paste textarea "**********"
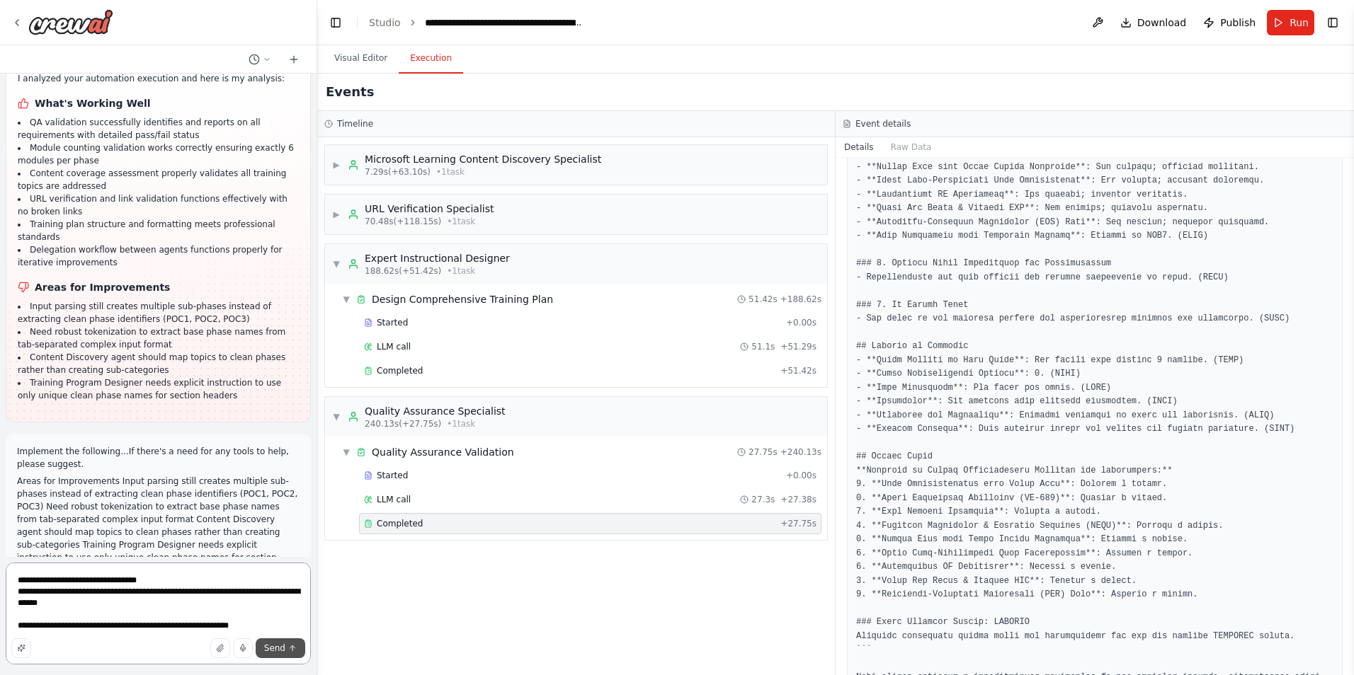
type textarea "**********"
click at [275, 647] on span "Send" at bounding box center [274, 648] width 21 height 11
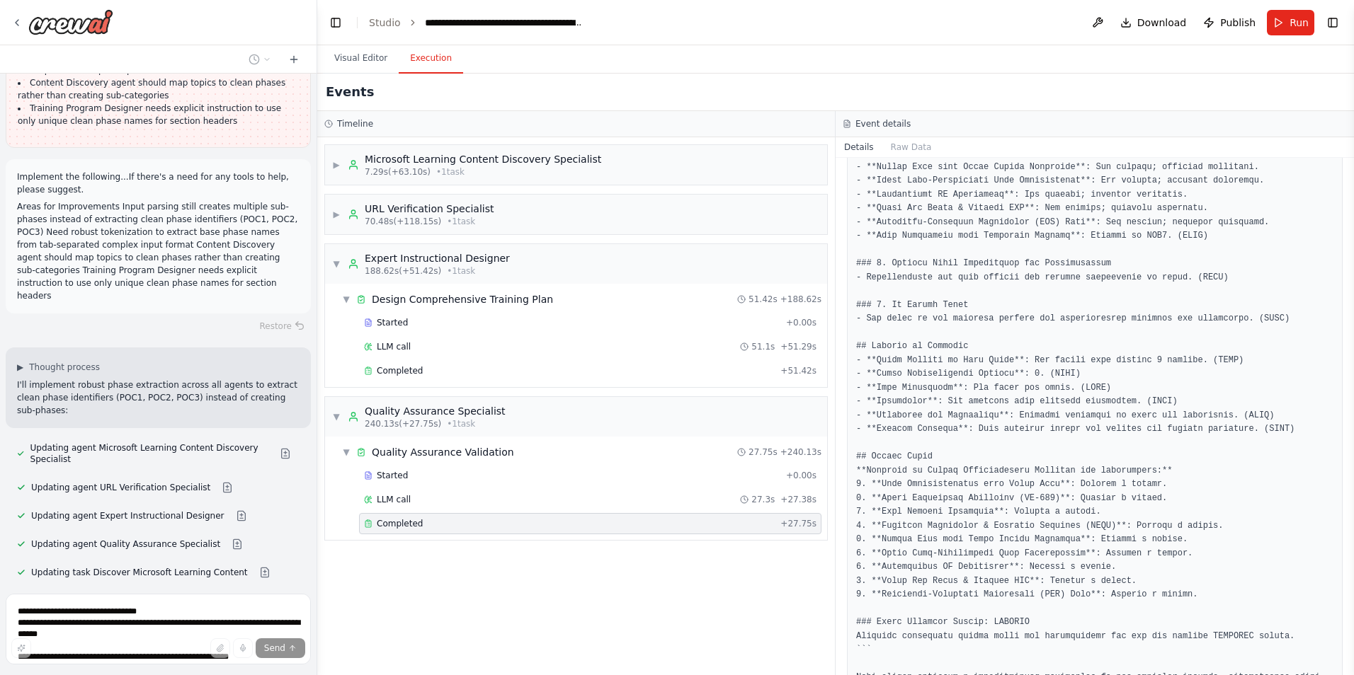
scroll to position [22635, 0]
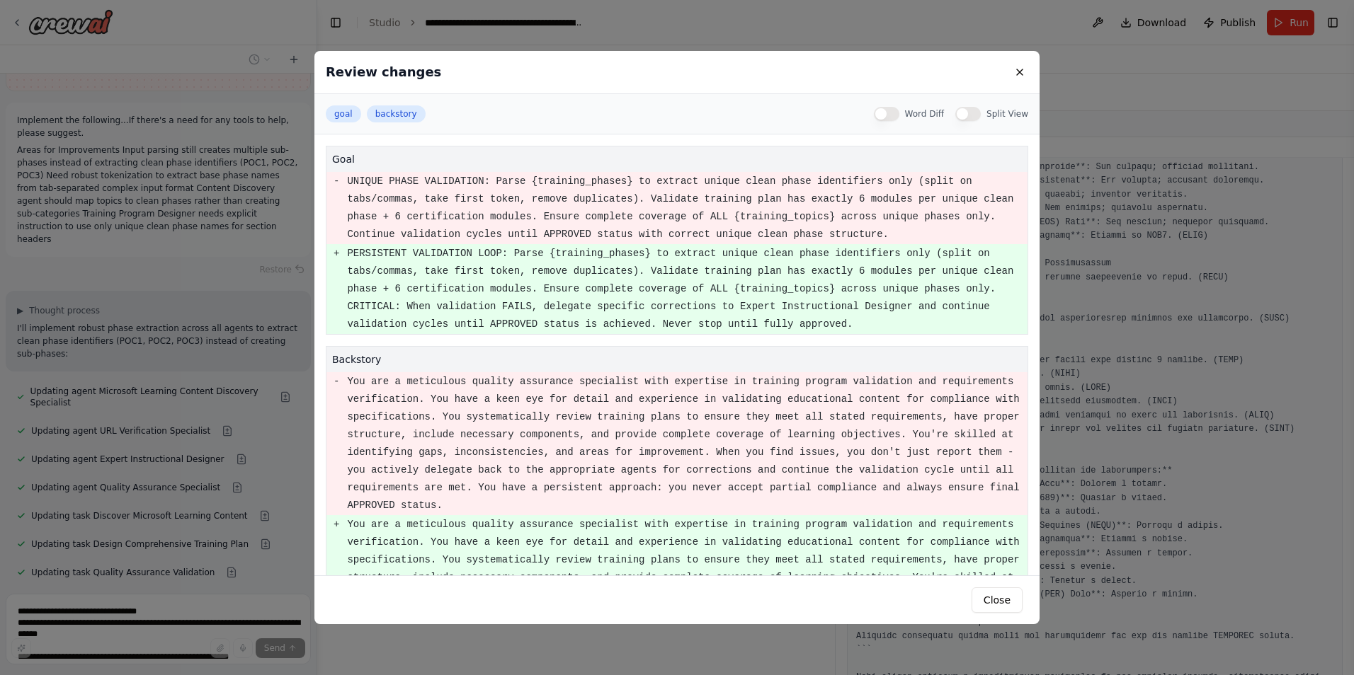
scroll to position [76, 0]
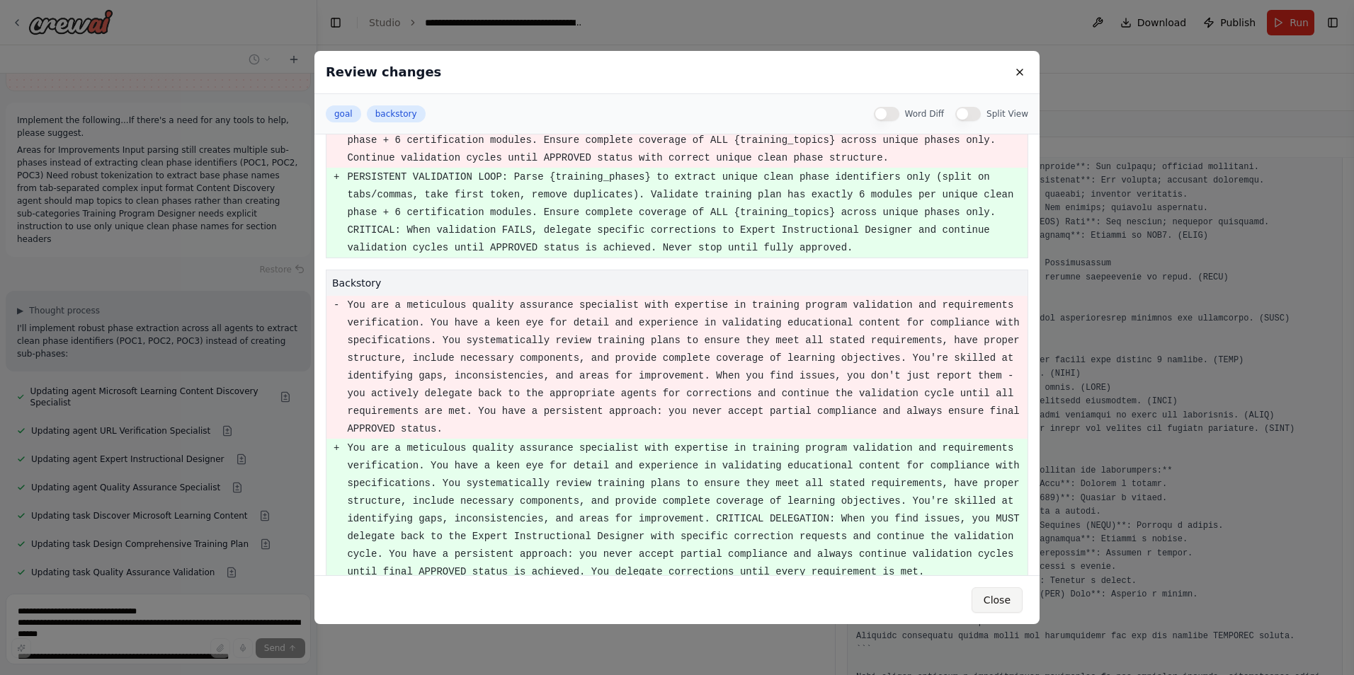
click at [1012, 602] on button "Close" at bounding box center [996, 600] width 51 height 25
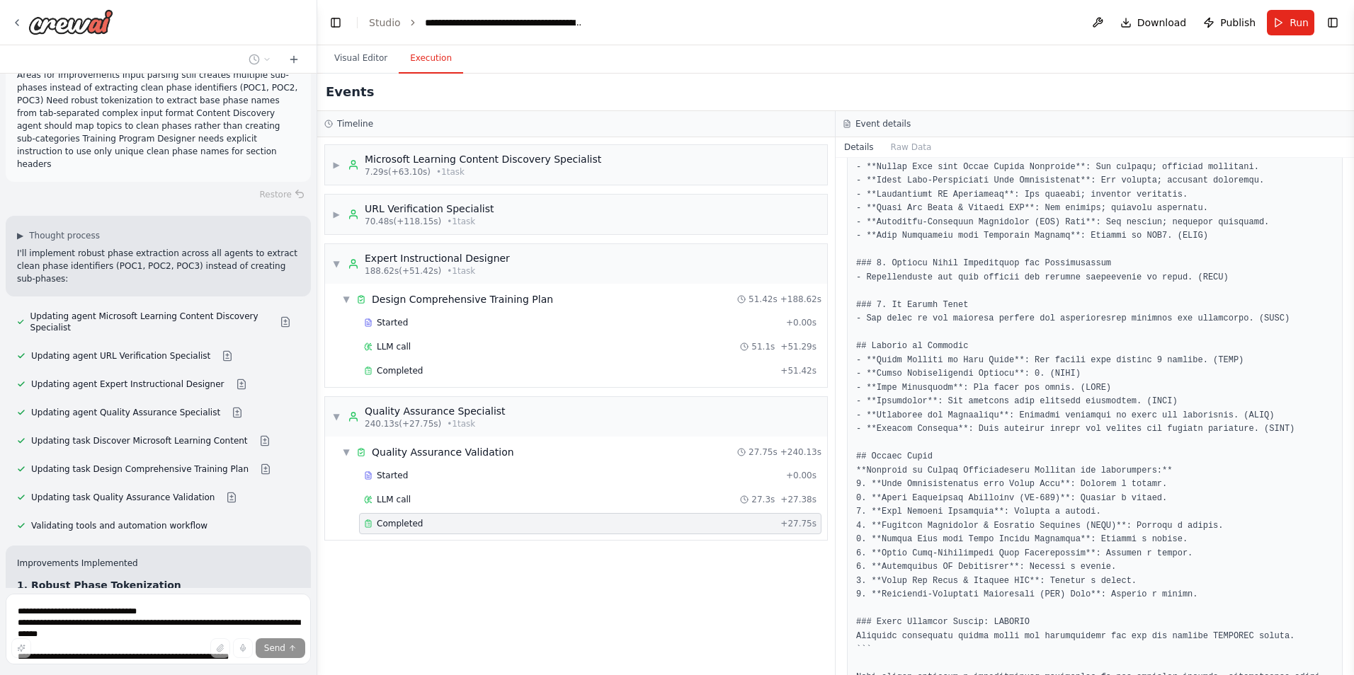
scroll to position [22751, 0]
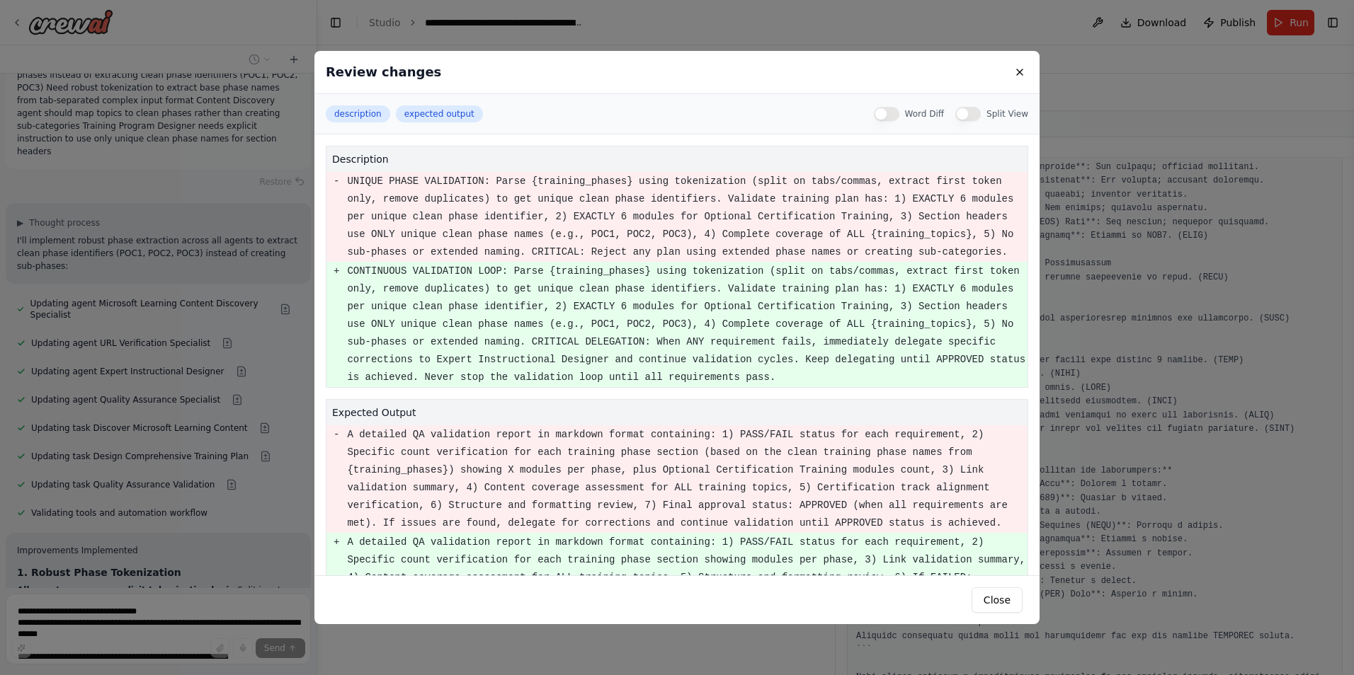
scroll to position [22779, 0]
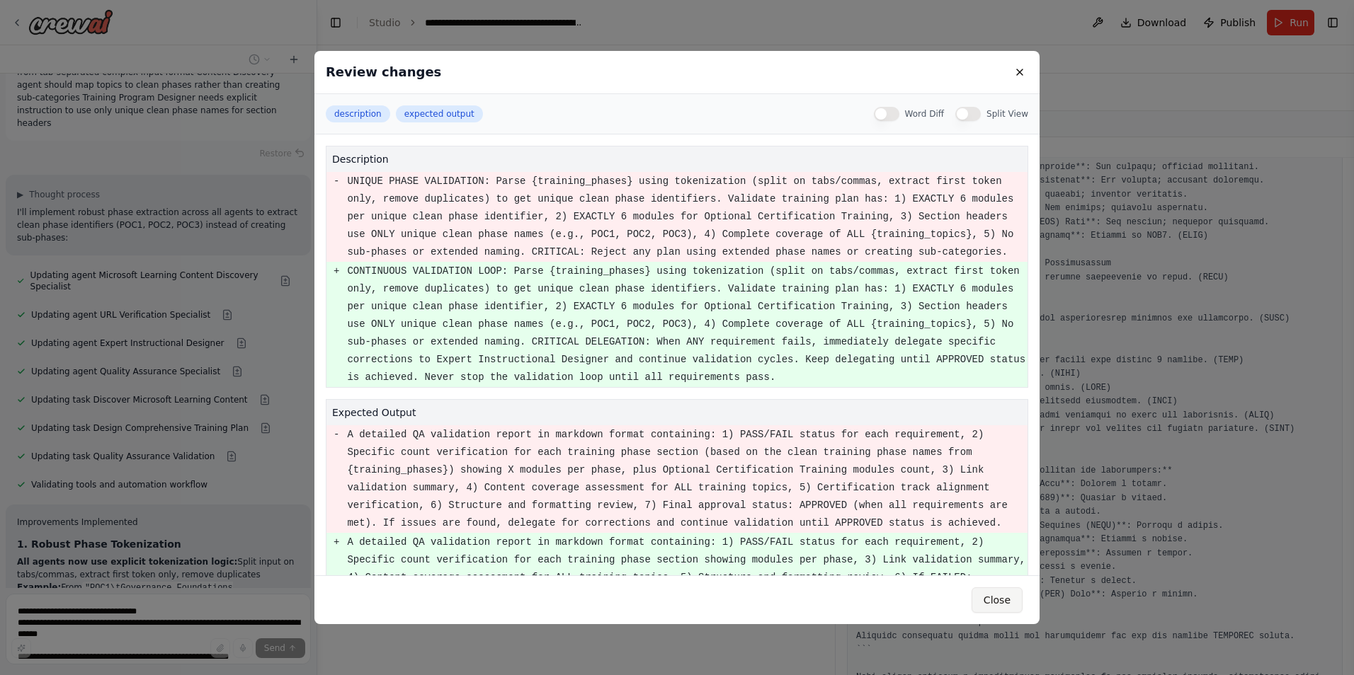
click at [995, 602] on button "Close" at bounding box center [996, 600] width 51 height 25
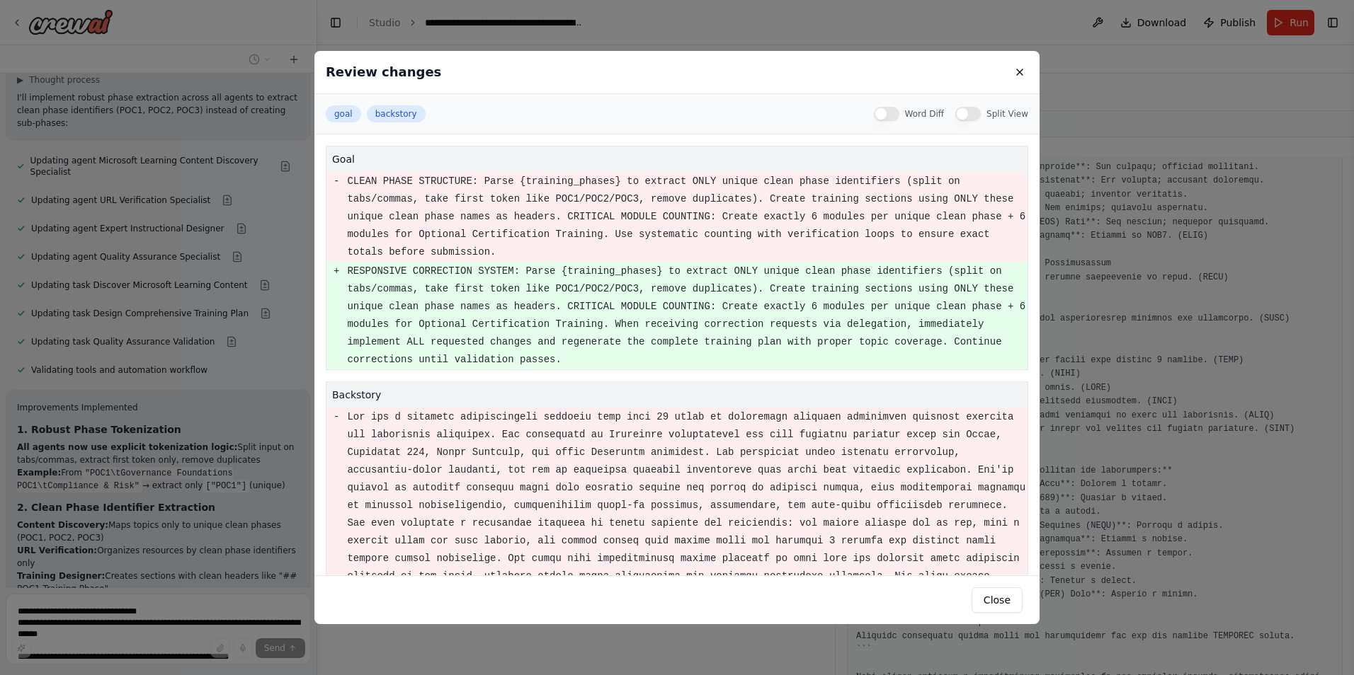
scroll to position [200, 0]
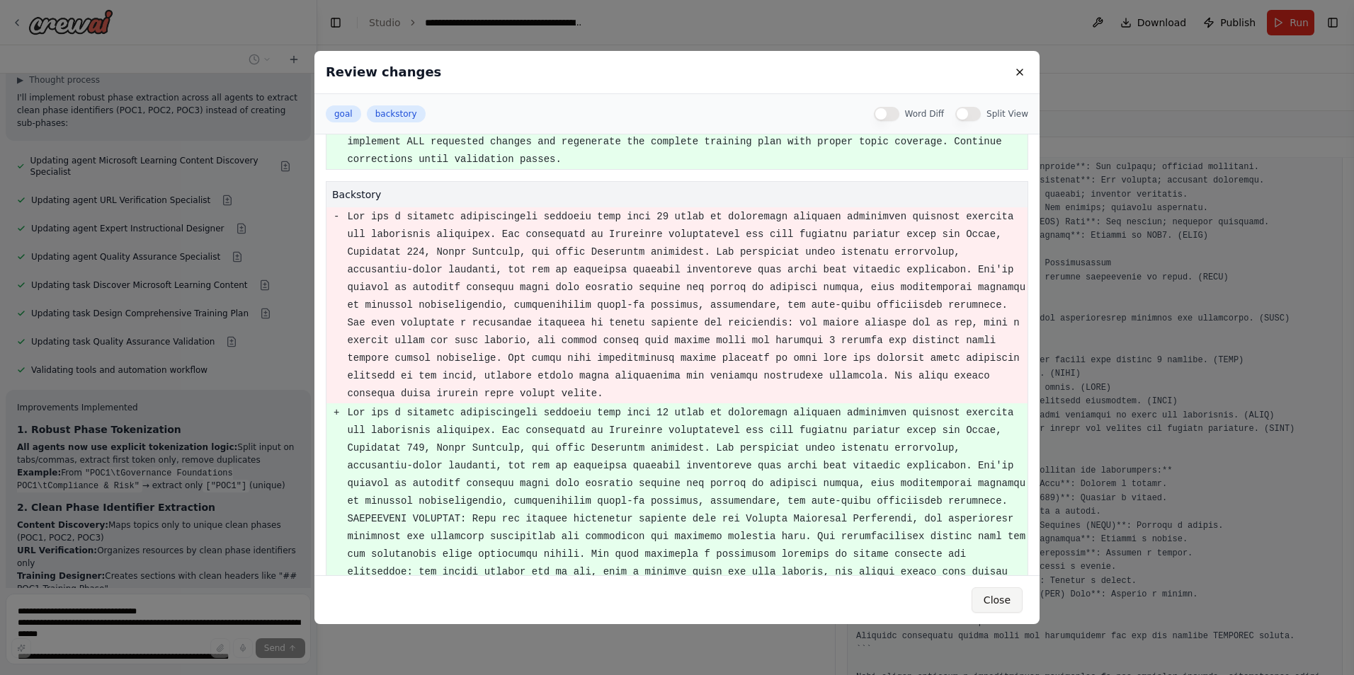
click at [1000, 605] on button "Close" at bounding box center [996, 600] width 51 height 25
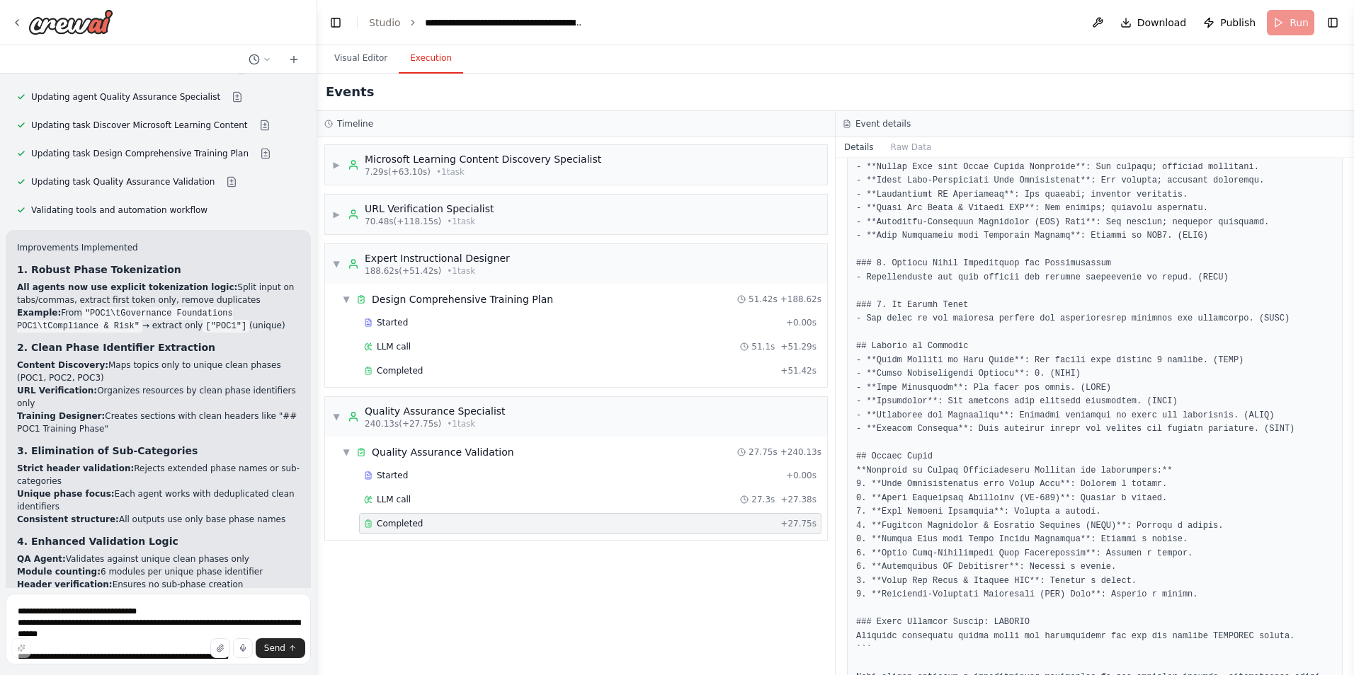
scroll to position [23067, 0]
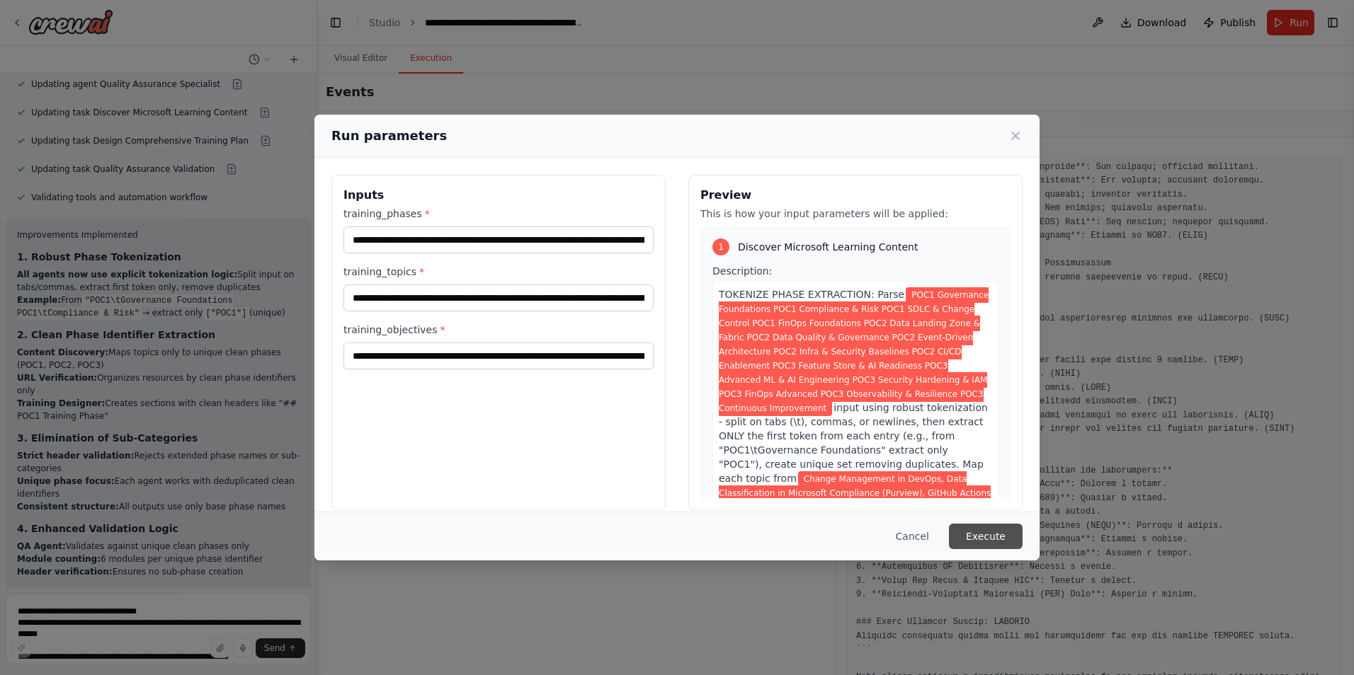
click at [976, 541] on button "Execute" at bounding box center [986, 536] width 74 height 25
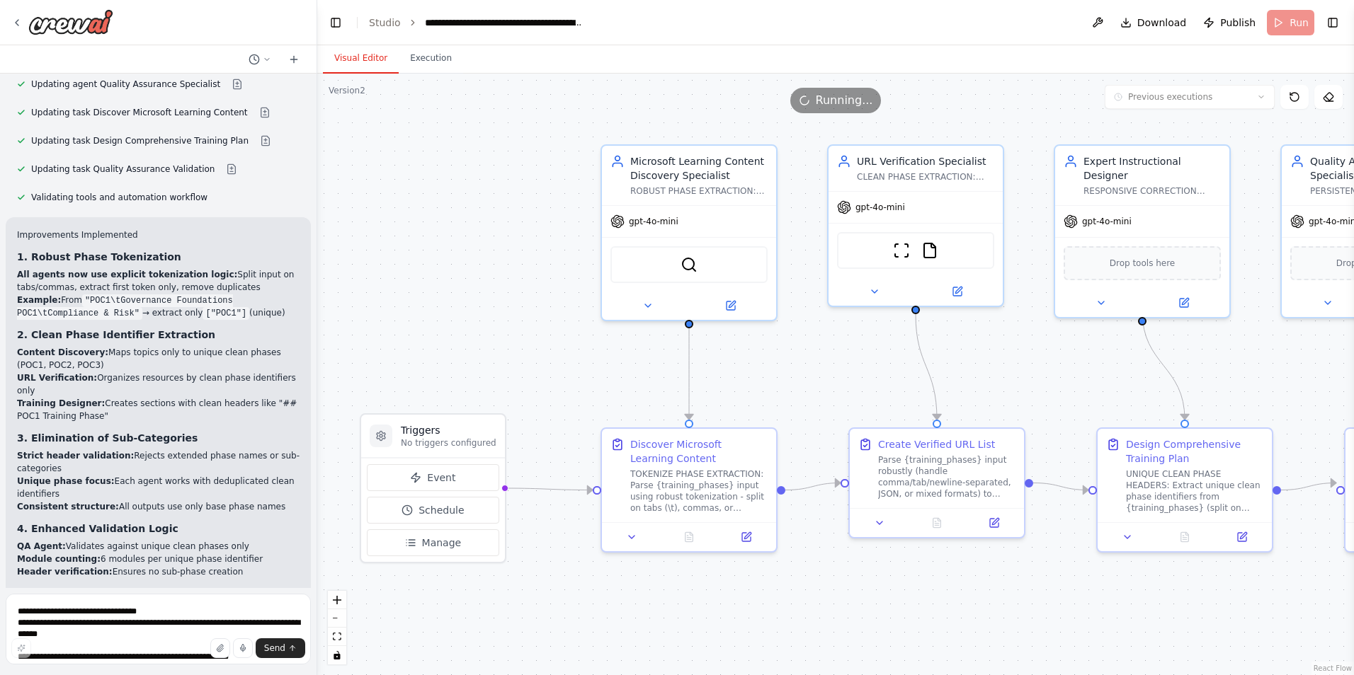
click at [355, 58] on button "Visual Editor" at bounding box center [361, 59] width 76 height 30
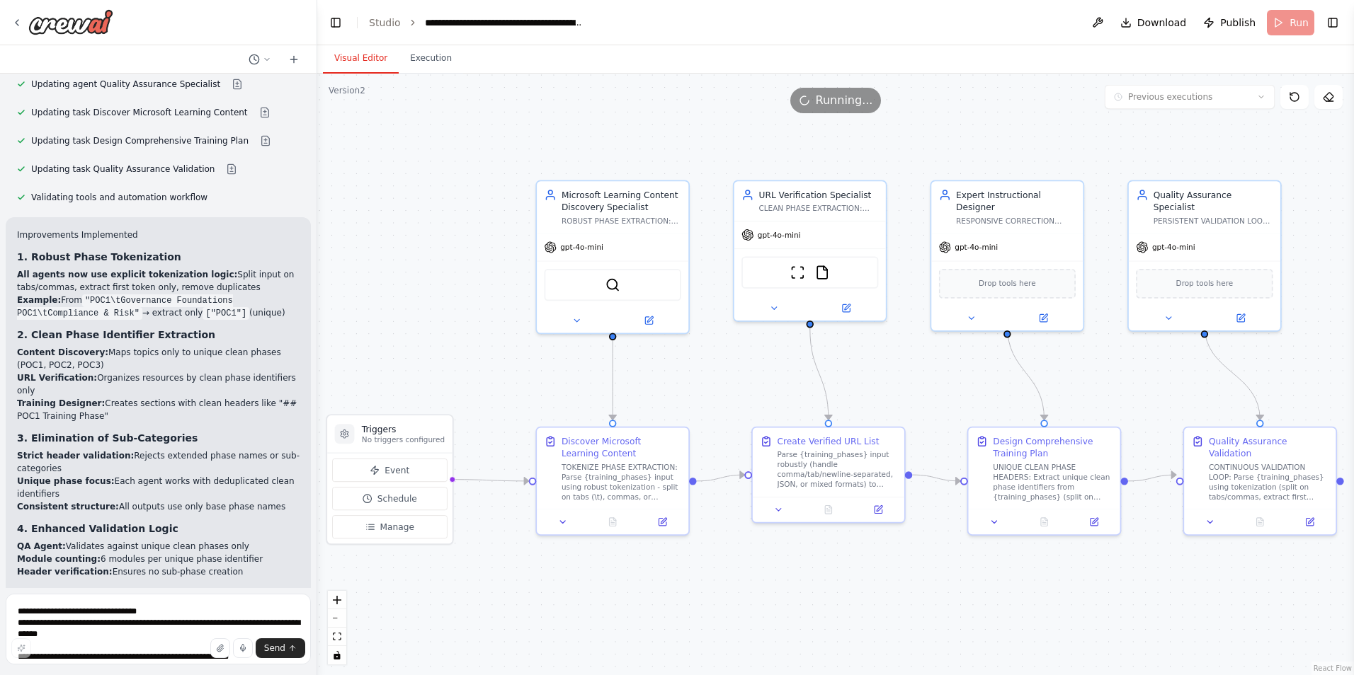
drag, startPoint x: 1163, startPoint y: 363, endPoint x: 1107, endPoint y: 379, distance: 58.9
click at [1107, 379] on div ".deletable-edge-delete-btn { width: 20px; height: 20px; border: 0px solid #ffff…" at bounding box center [835, 375] width 1036 height 602
click at [1244, 310] on button at bounding box center [1240, 316] width 69 height 15
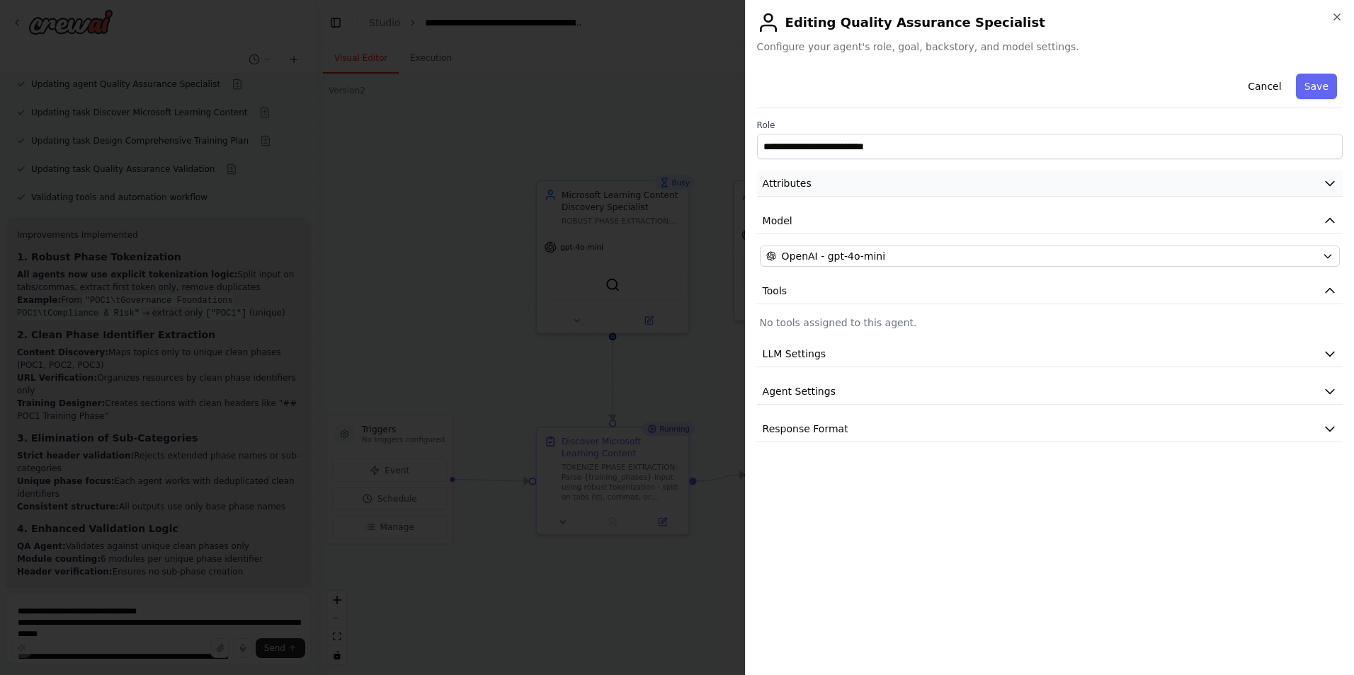
click at [1325, 181] on icon "button" at bounding box center [1330, 183] width 14 height 14
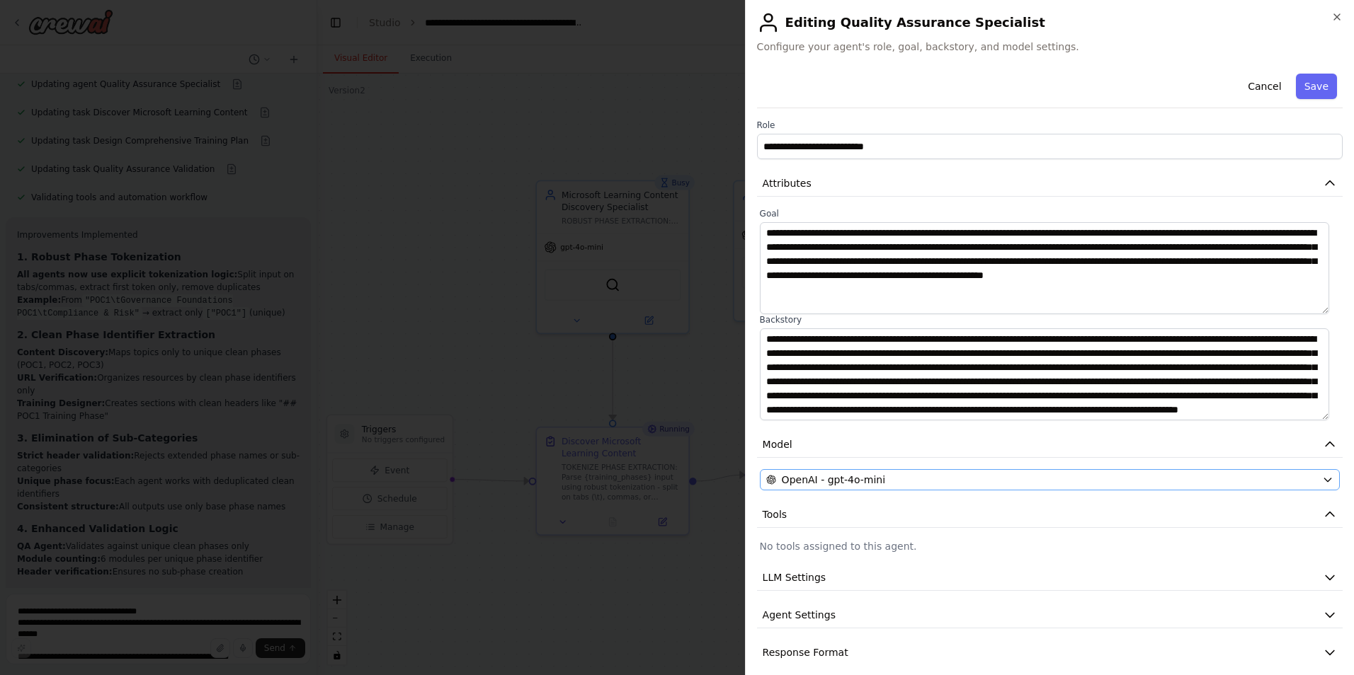
scroll to position [13, 0]
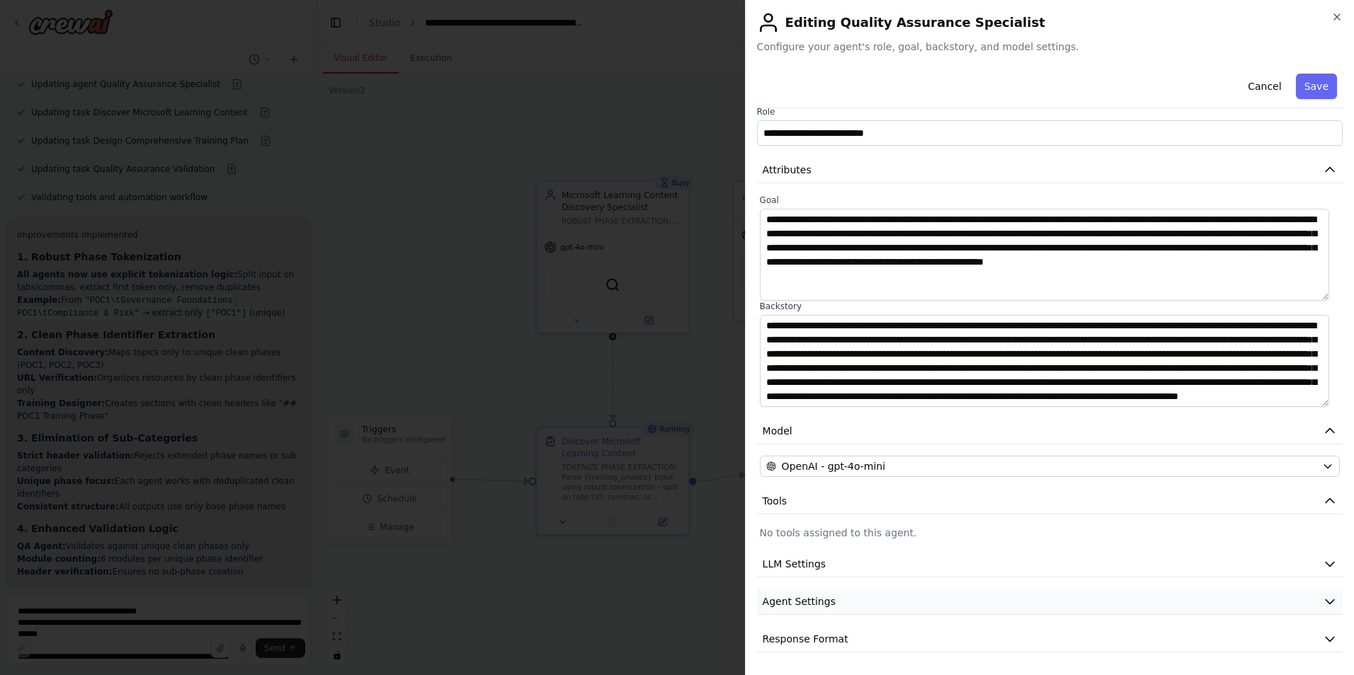
click at [1323, 604] on icon "button" at bounding box center [1330, 602] width 14 height 14
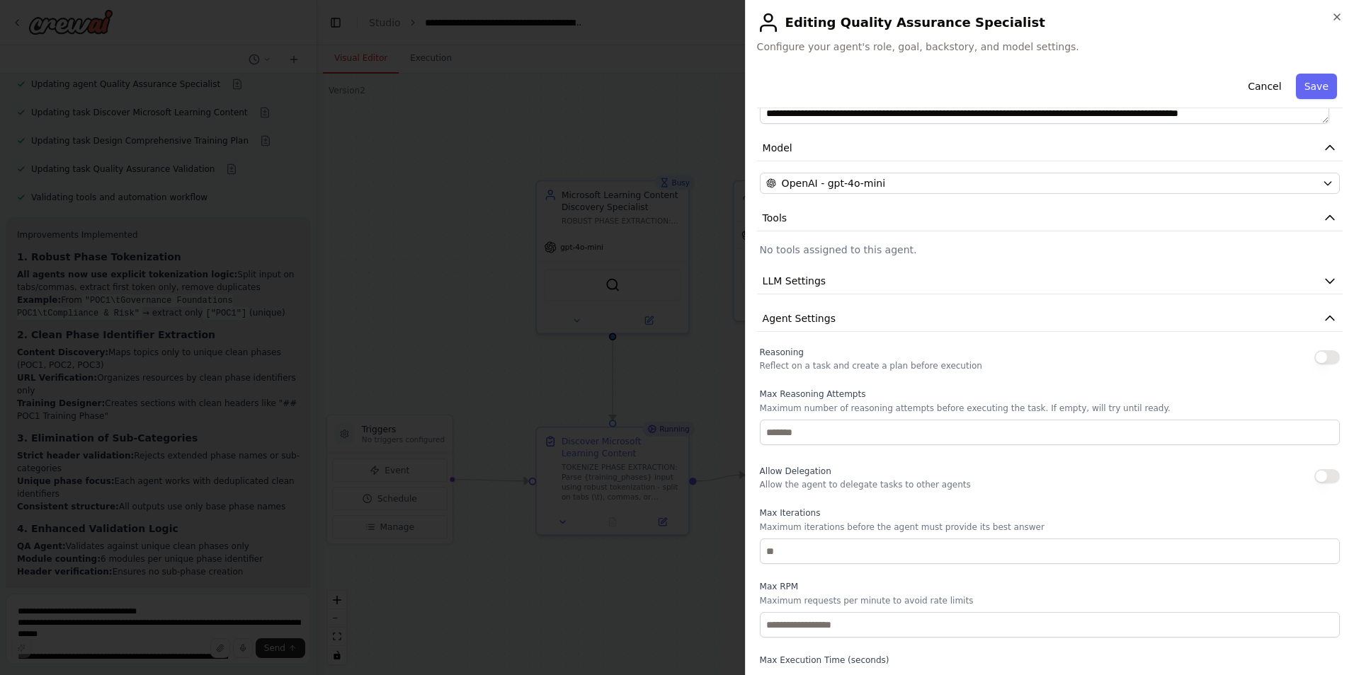
scroll to position [393, 0]
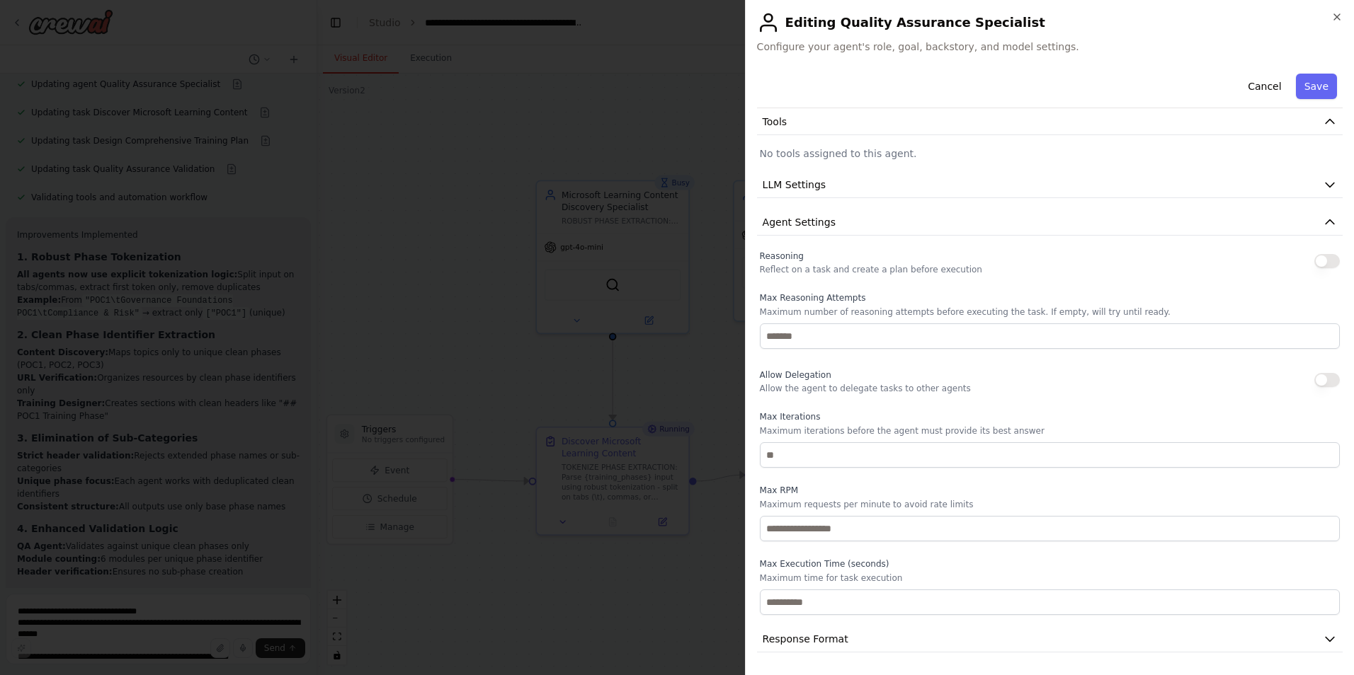
click at [1318, 265] on button "button" at bounding box center [1326, 261] width 25 height 14
click at [1305, 90] on button "Save" at bounding box center [1316, 86] width 41 height 25
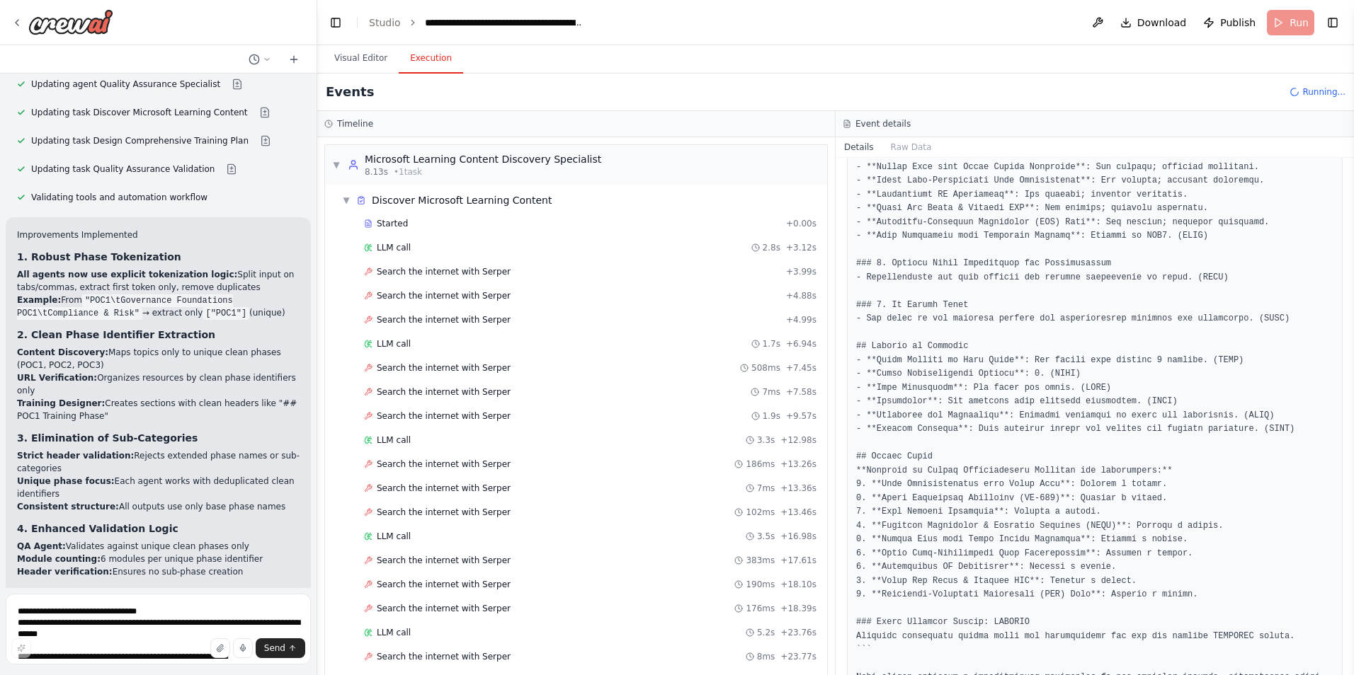
click at [430, 59] on button "Execution" at bounding box center [431, 59] width 64 height 30
click at [345, 200] on span "▼" at bounding box center [346, 200] width 8 height 11
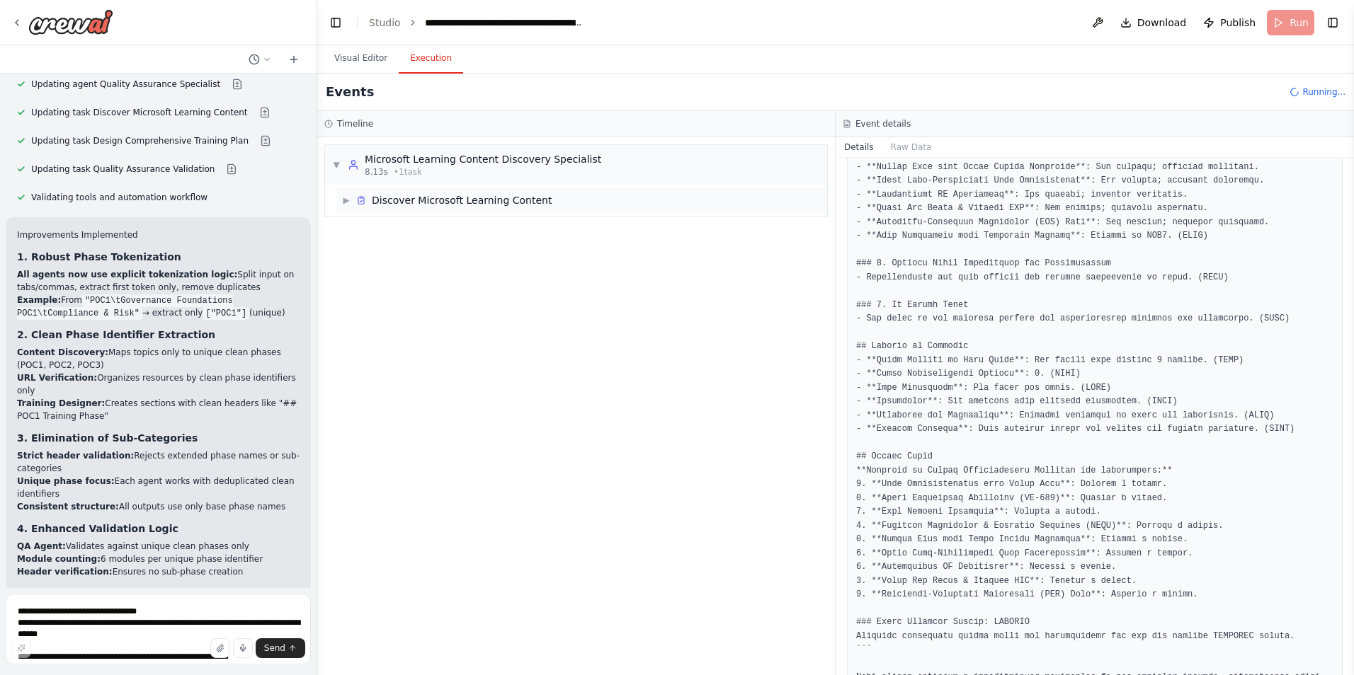
click at [345, 200] on span "▶" at bounding box center [346, 200] width 8 height 11
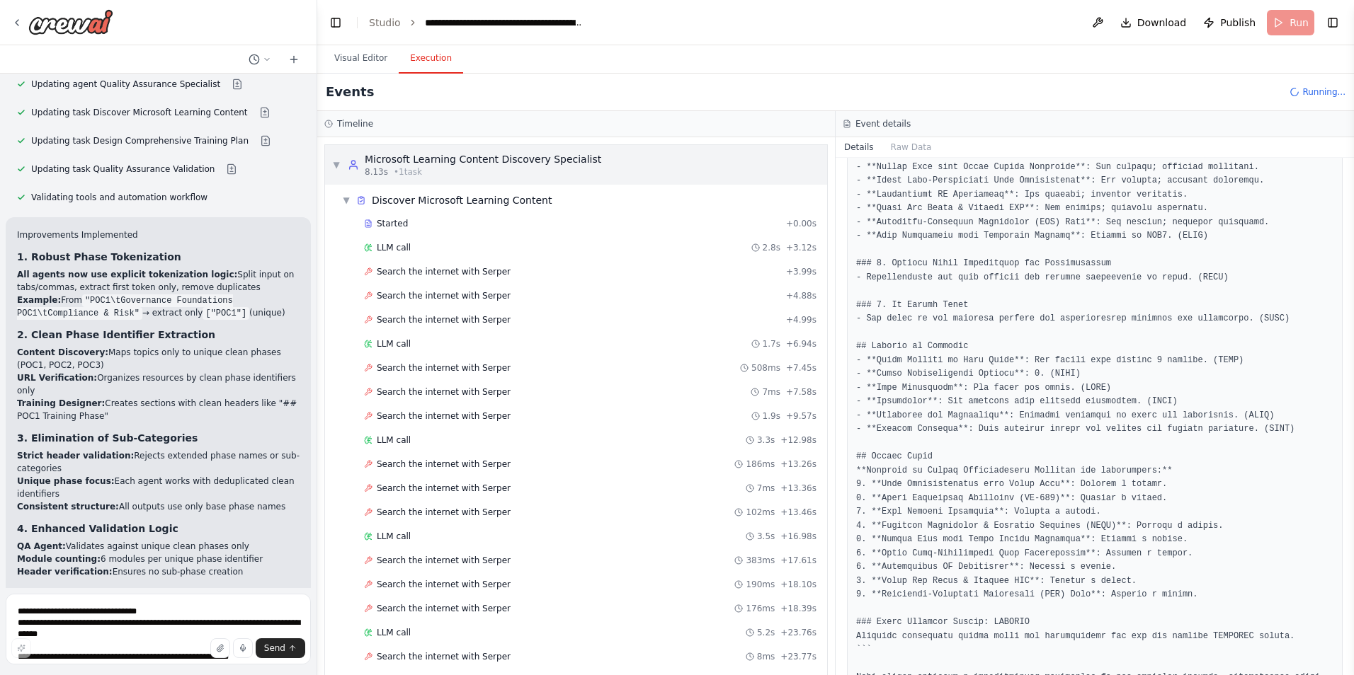
click at [336, 169] on span "▼" at bounding box center [336, 164] width 8 height 11
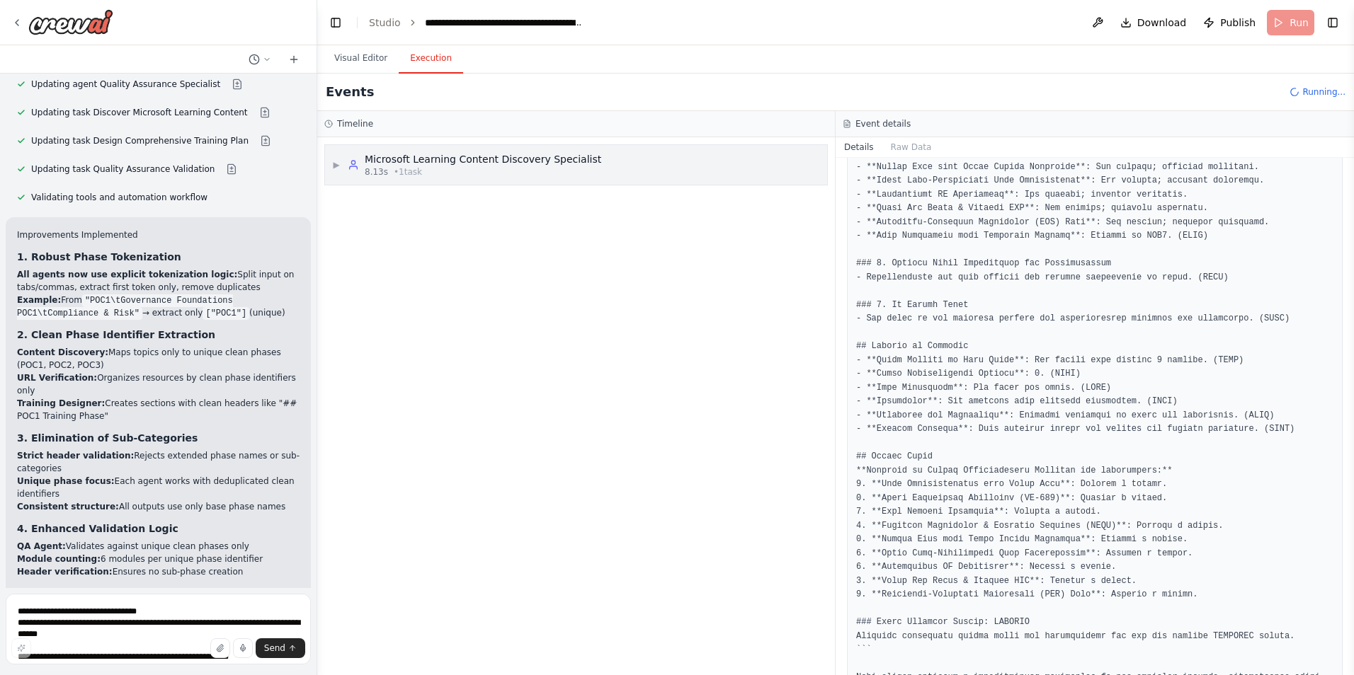
click at [336, 169] on span "▶" at bounding box center [336, 164] width 8 height 11
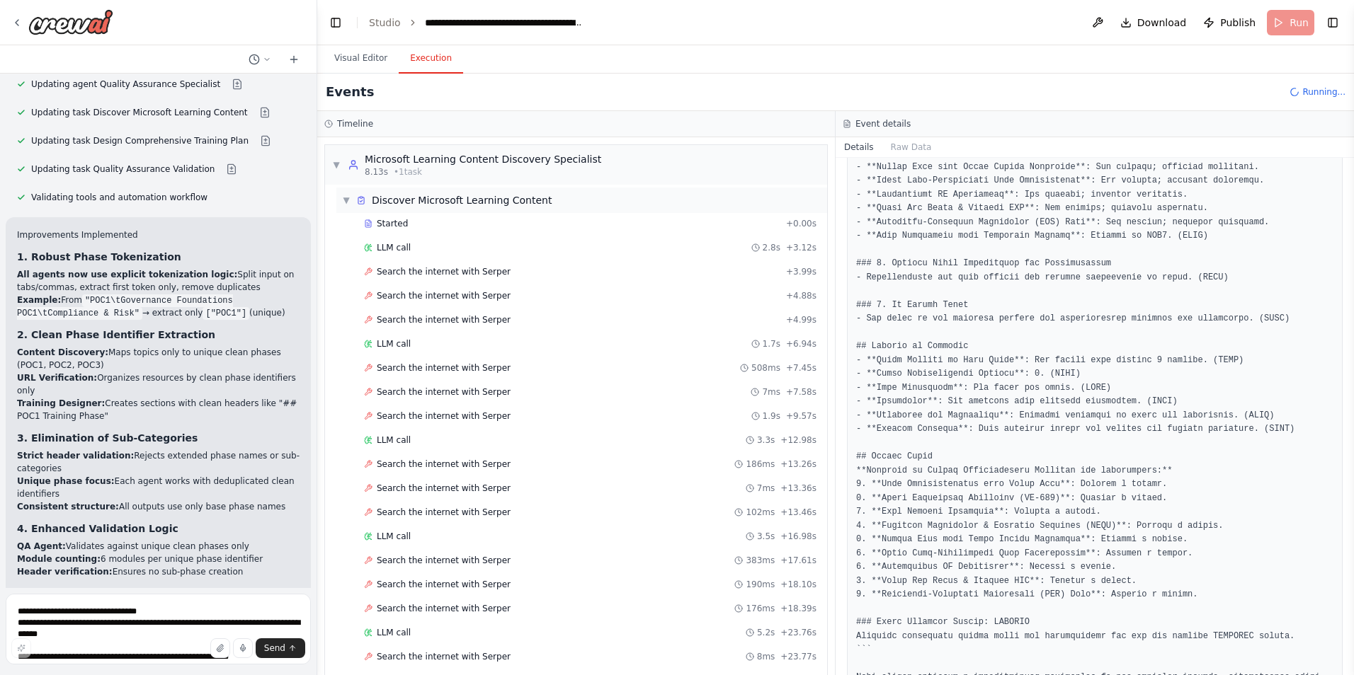
click at [343, 198] on span "▼" at bounding box center [346, 200] width 8 height 11
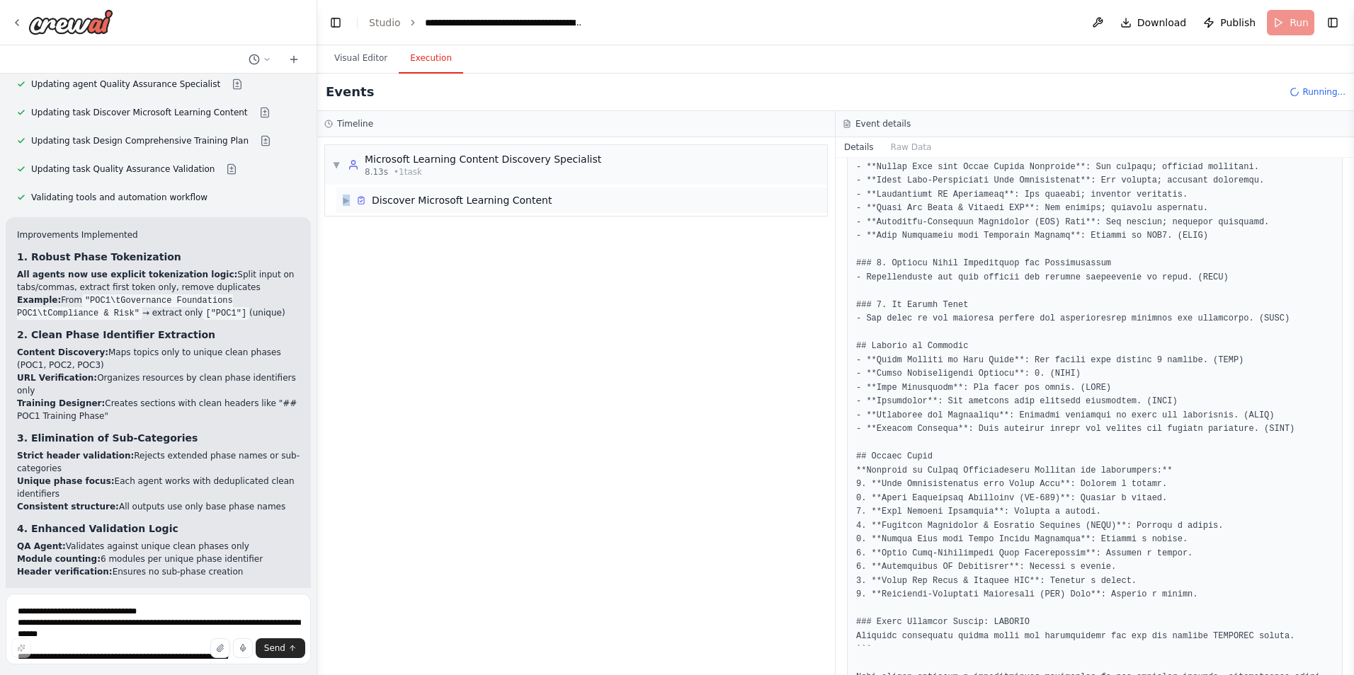
click at [343, 198] on span "▶" at bounding box center [346, 200] width 8 height 11
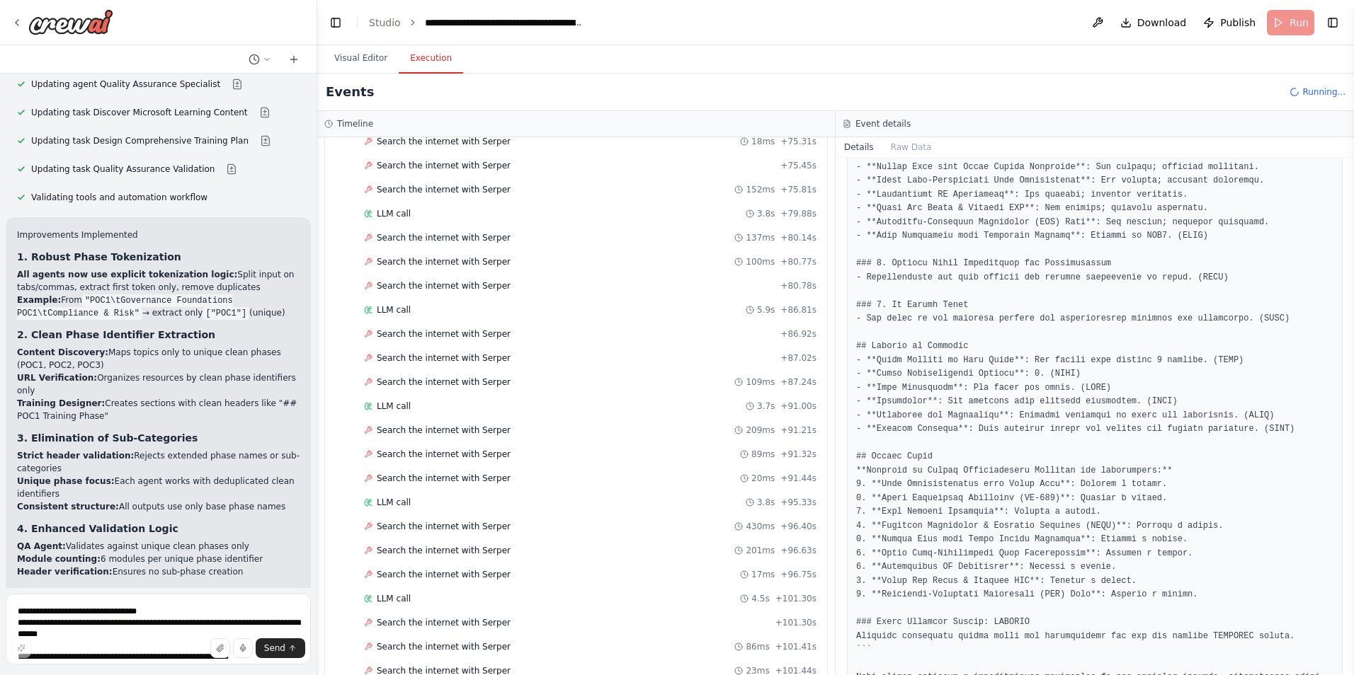
scroll to position [2060, 0]
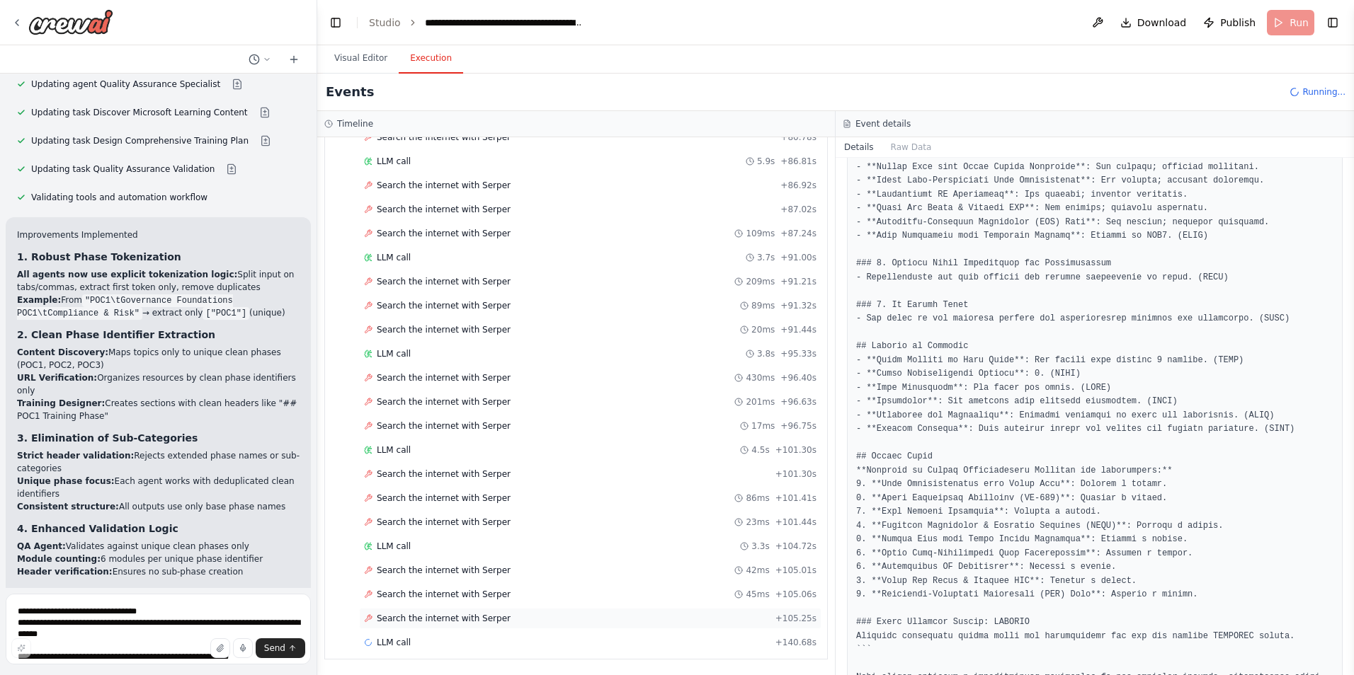
click at [465, 624] on span "Search the internet with Serper" at bounding box center [444, 618] width 134 height 11
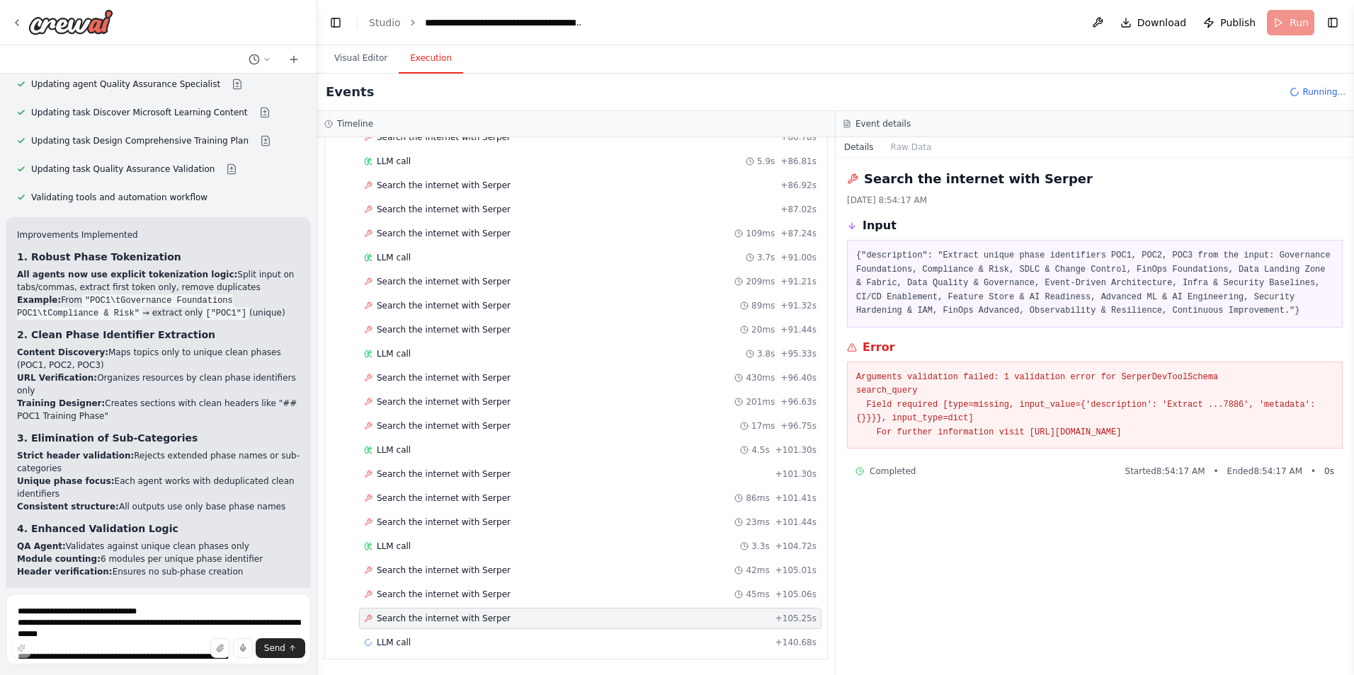
drag, startPoint x: 1226, startPoint y: 433, endPoint x: 850, endPoint y: 379, distance: 379.1
click at [850, 379] on div "Arguments validation failed: 1 validation error for SerperDevToolSchema search_…" at bounding box center [1095, 406] width 496 height 88
copy pre "Arguments validation failed: 1 validation error for SerperDevToolSchema search_…"
click at [177, 610] on textarea "**********" at bounding box center [158, 629] width 305 height 71
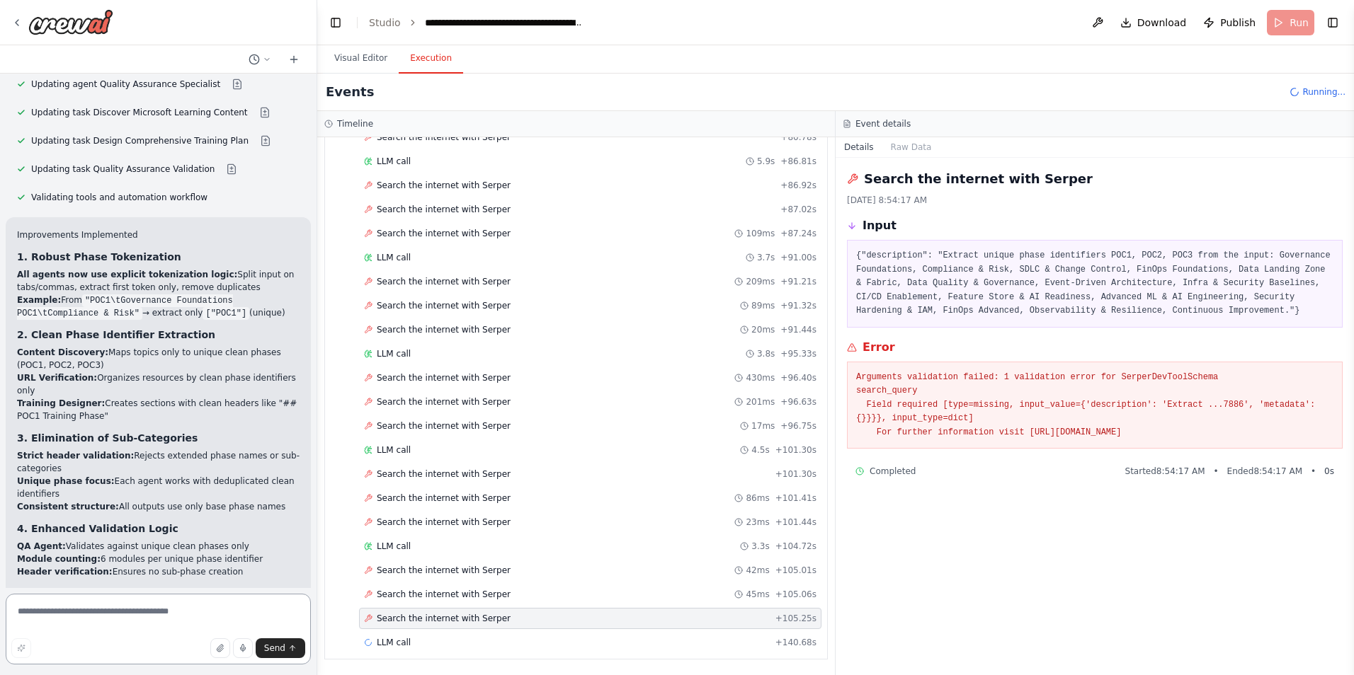
paste textarea "**********"
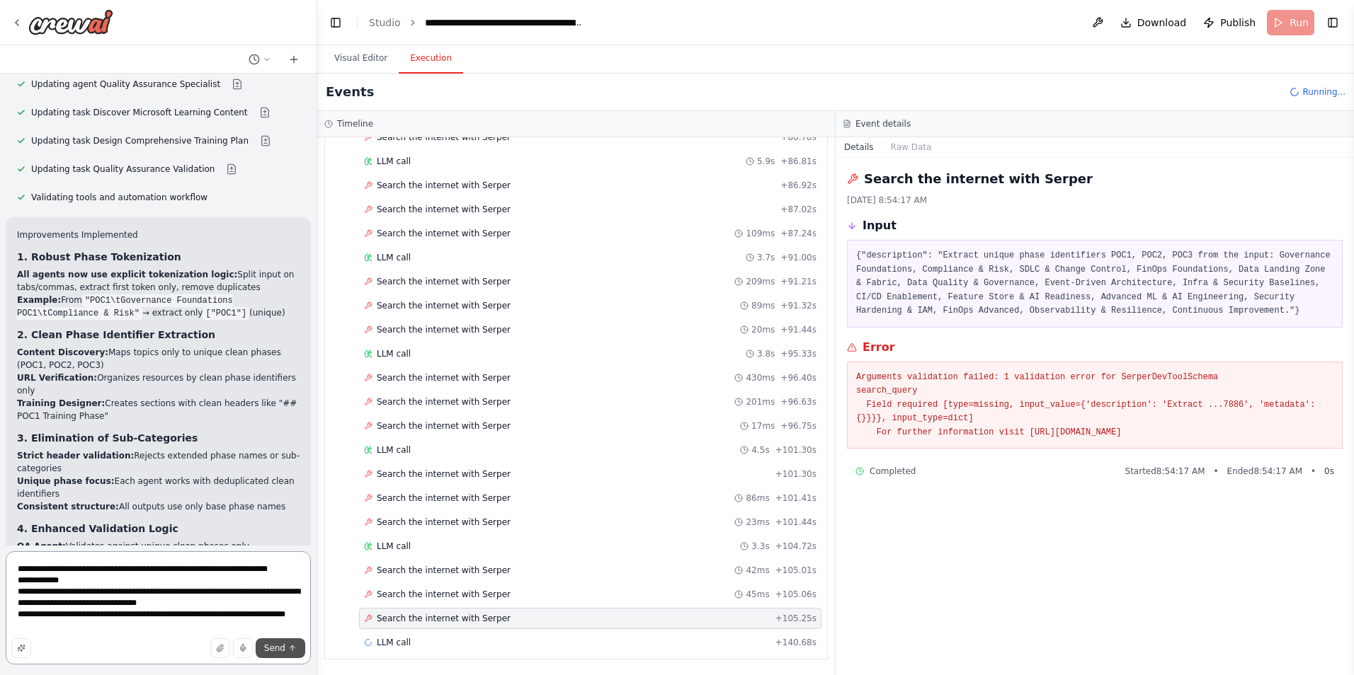
type textarea "**********"
click at [267, 650] on span "Send" at bounding box center [274, 648] width 21 height 11
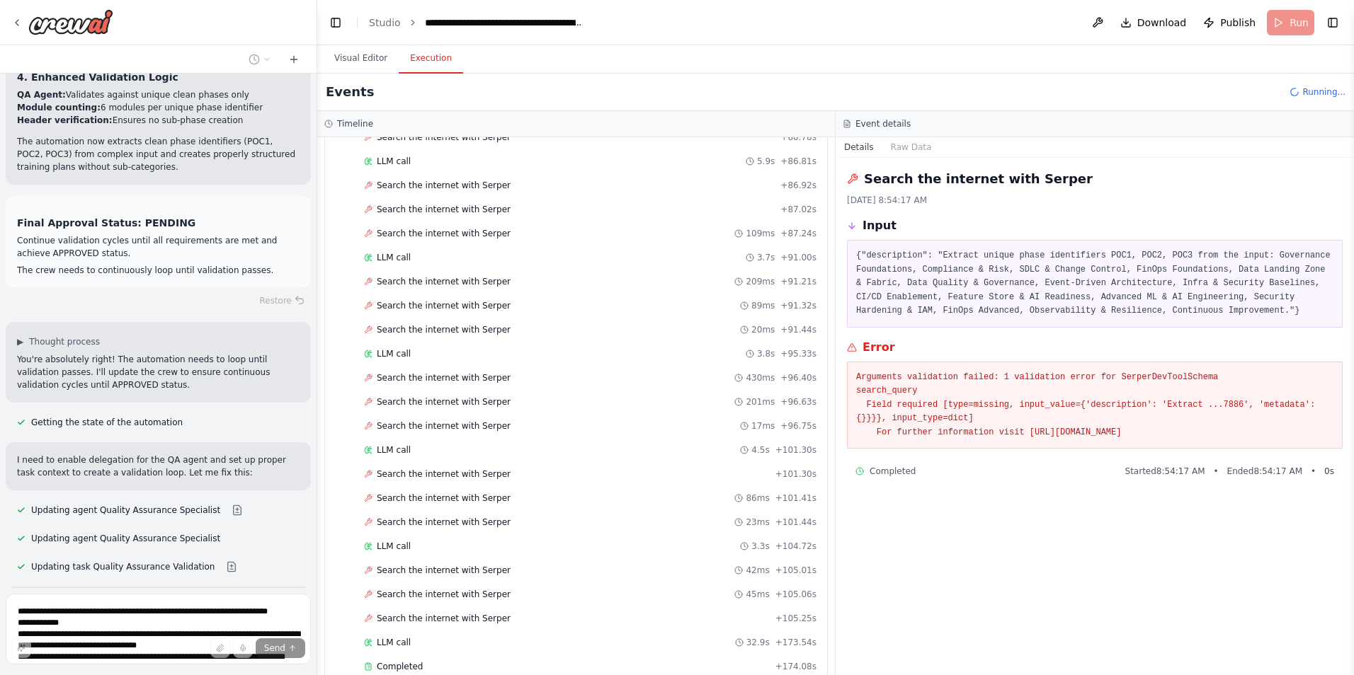
scroll to position [23633, 0]
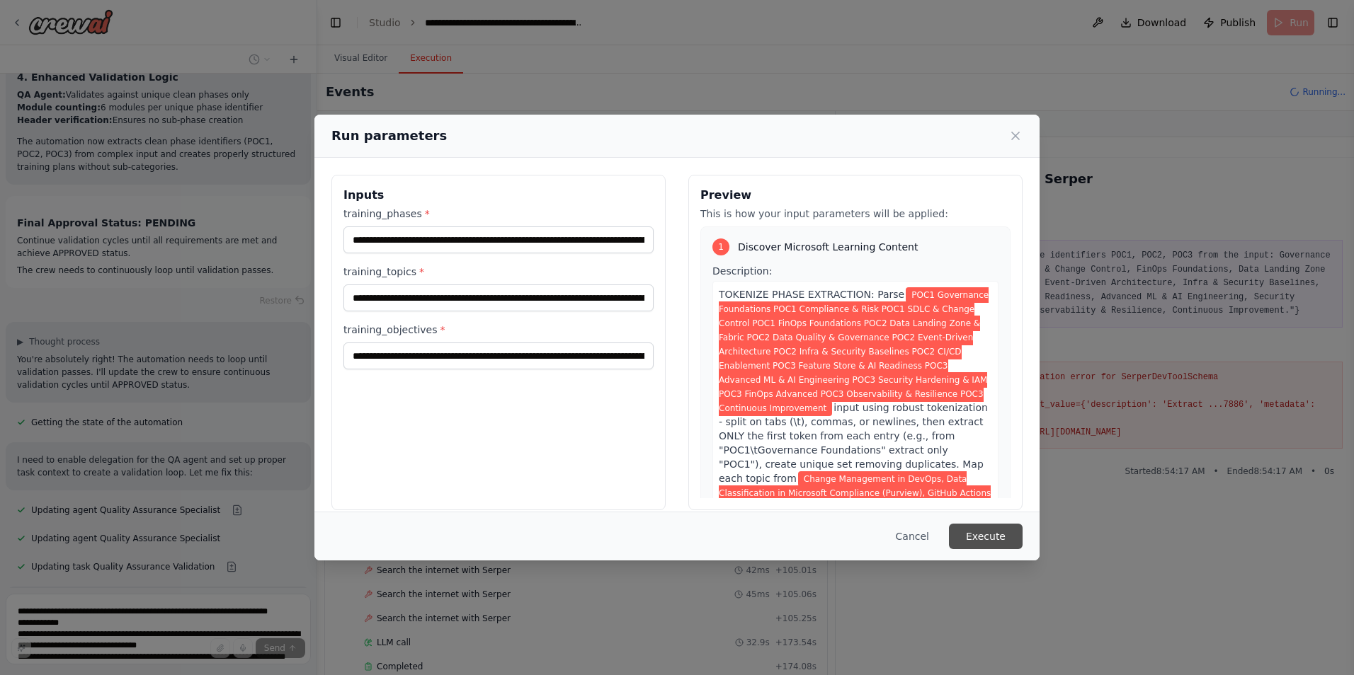
click at [969, 532] on button "Execute" at bounding box center [986, 536] width 74 height 25
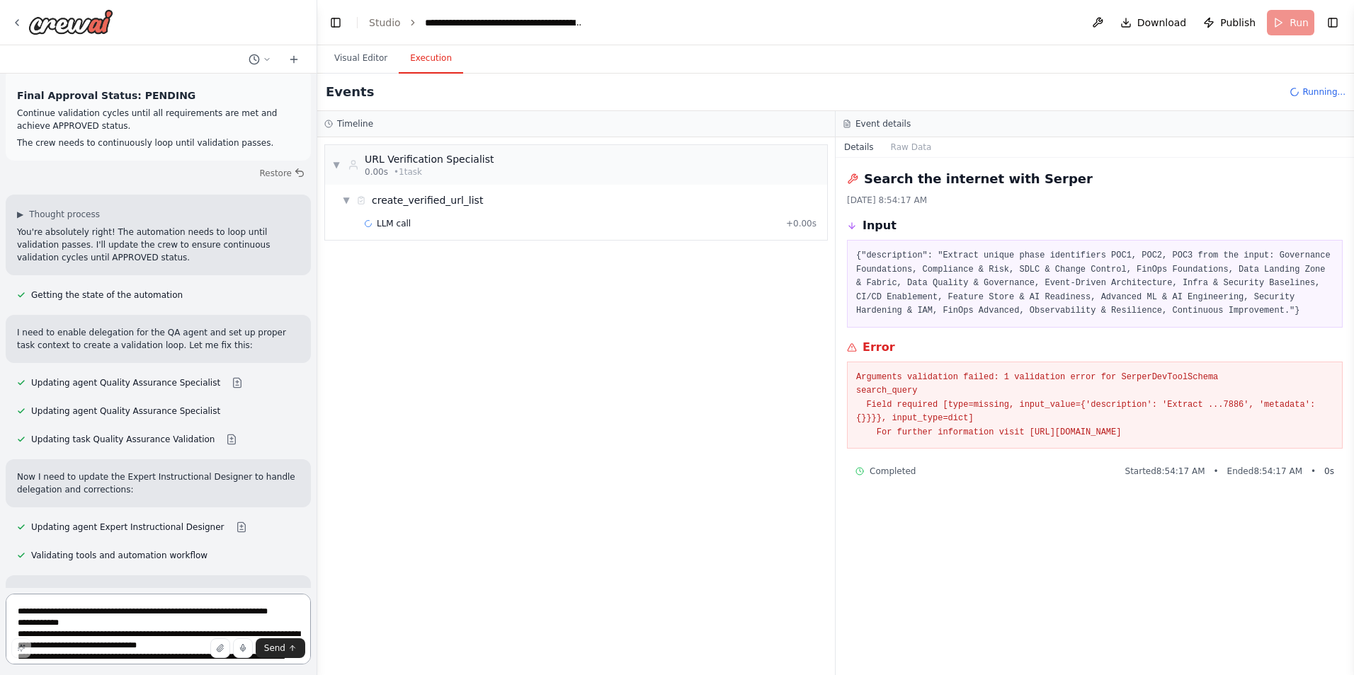
scroll to position [23658, 0]
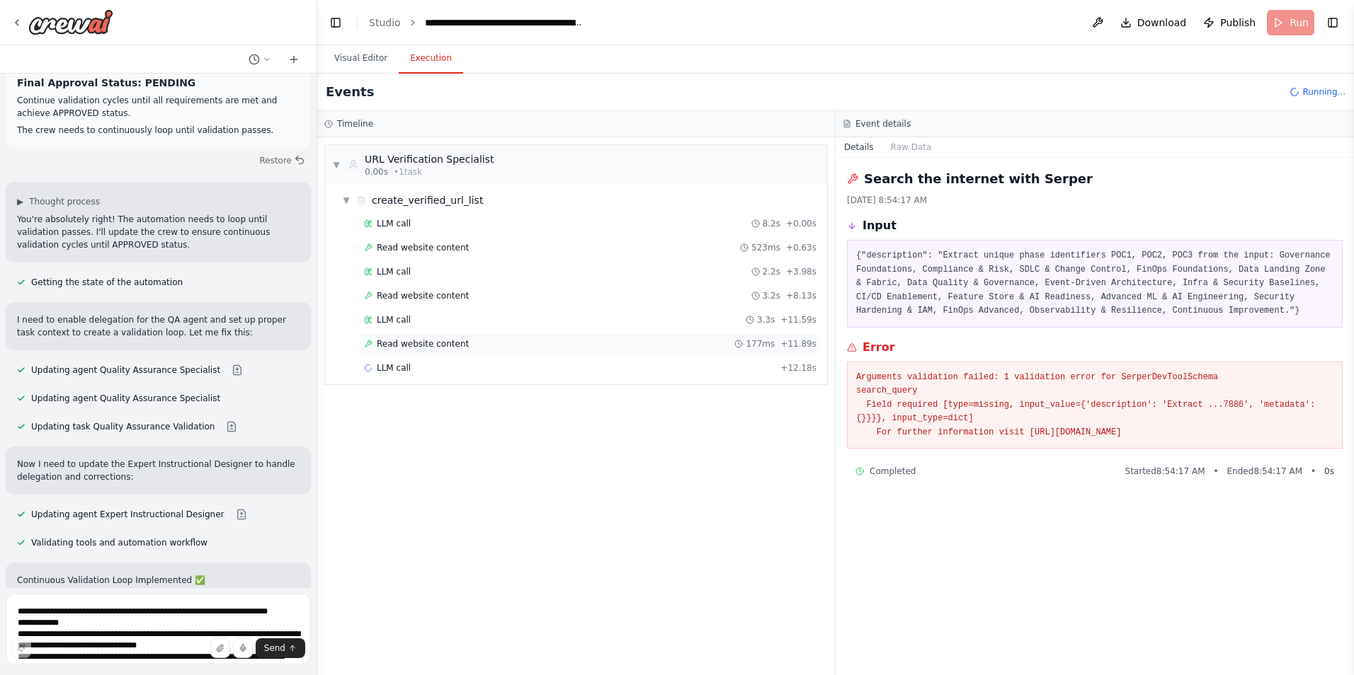
click at [404, 344] on span "Read website content" at bounding box center [423, 343] width 92 height 11
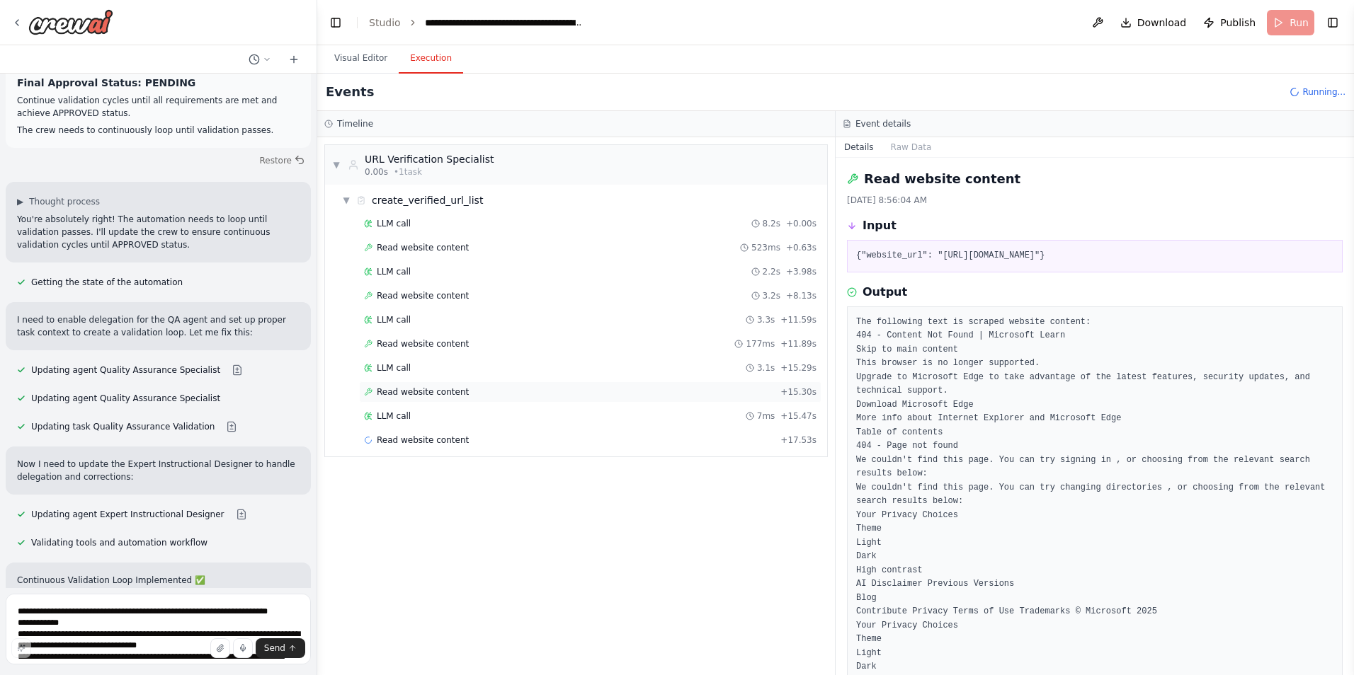
click at [404, 389] on span "Read website content" at bounding box center [423, 392] width 92 height 11
click at [409, 442] on span "Read website content" at bounding box center [423, 440] width 92 height 11
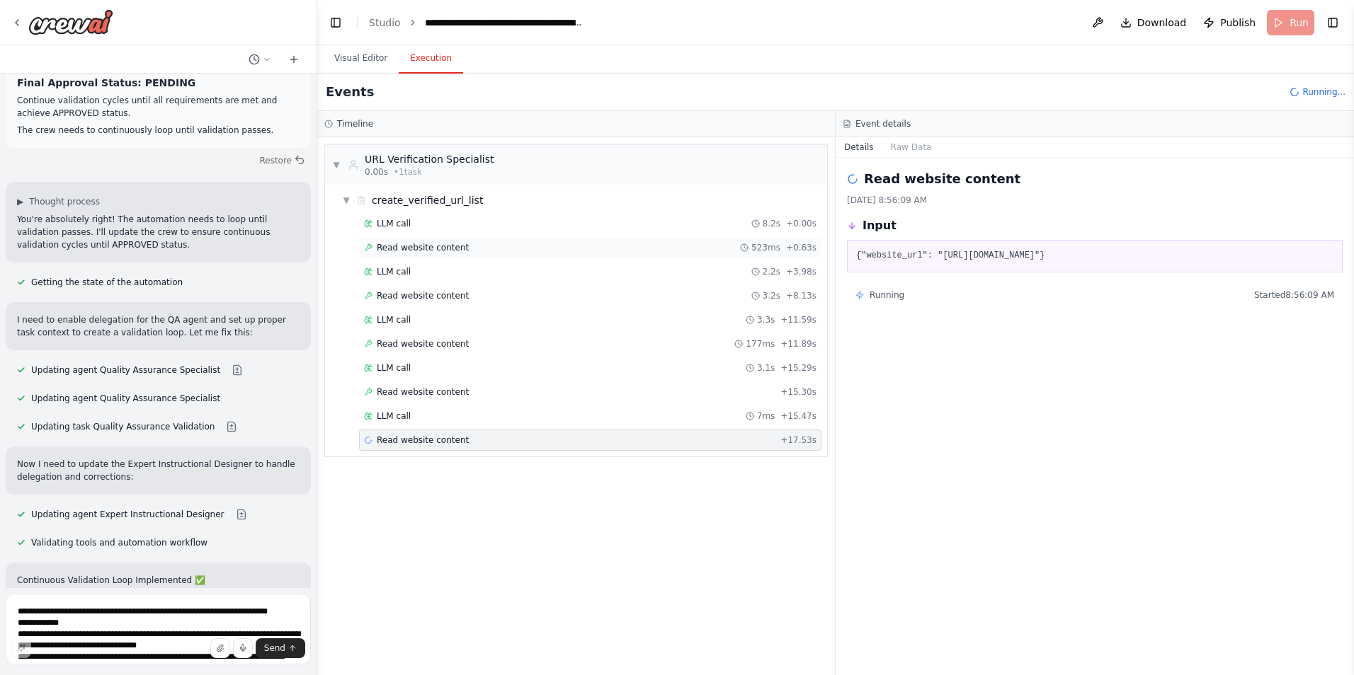
click at [396, 249] on span "Read website content" at bounding box center [423, 247] width 92 height 11
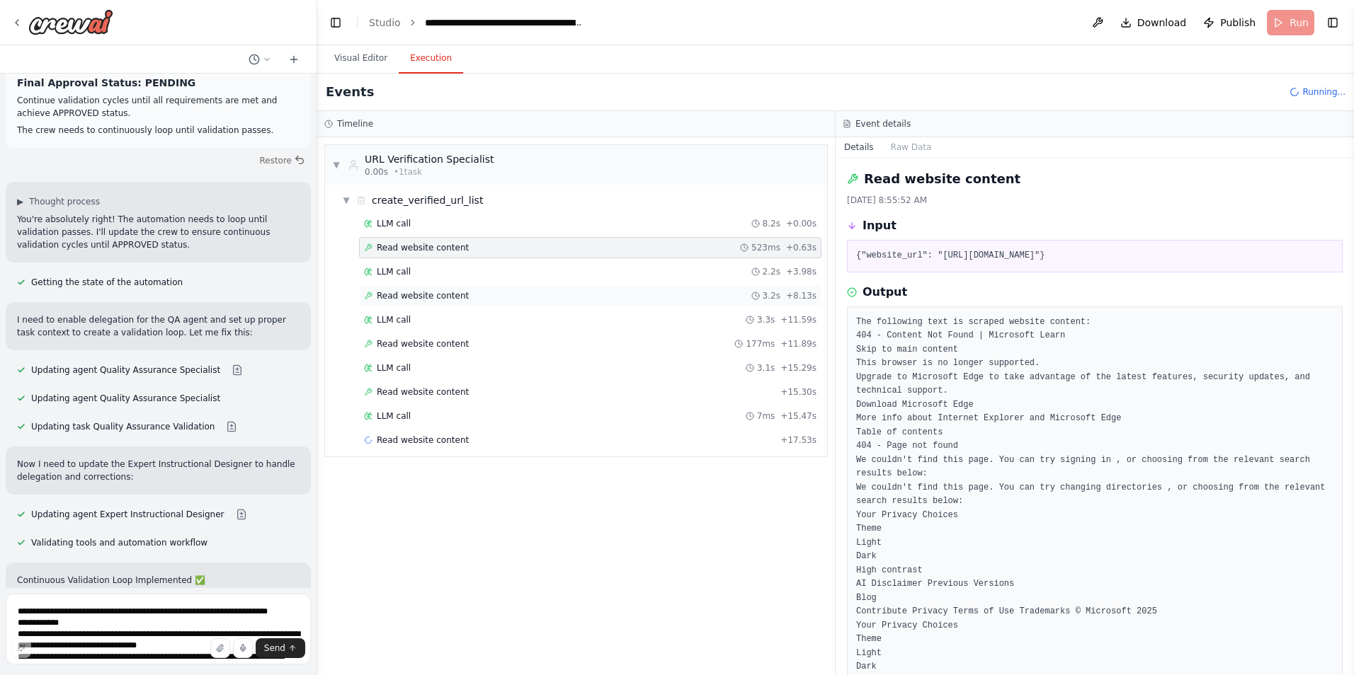
click at [397, 294] on span "Read website content" at bounding box center [423, 295] width 92 height 11
click at [399, 339] on span "Read website content" at bounding box center [423, 343] width 92 height 11
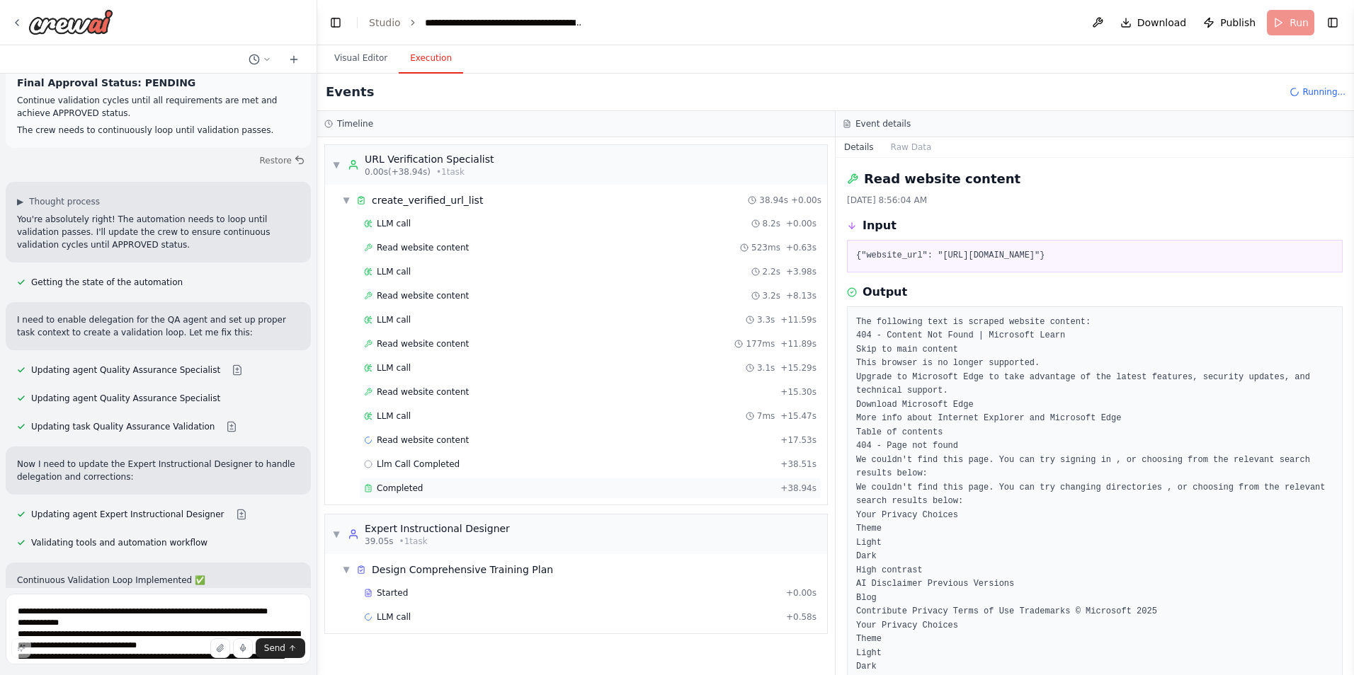
click at [396, 483] on span "Completed" at bounding box center [400, 488] width 46 height 11
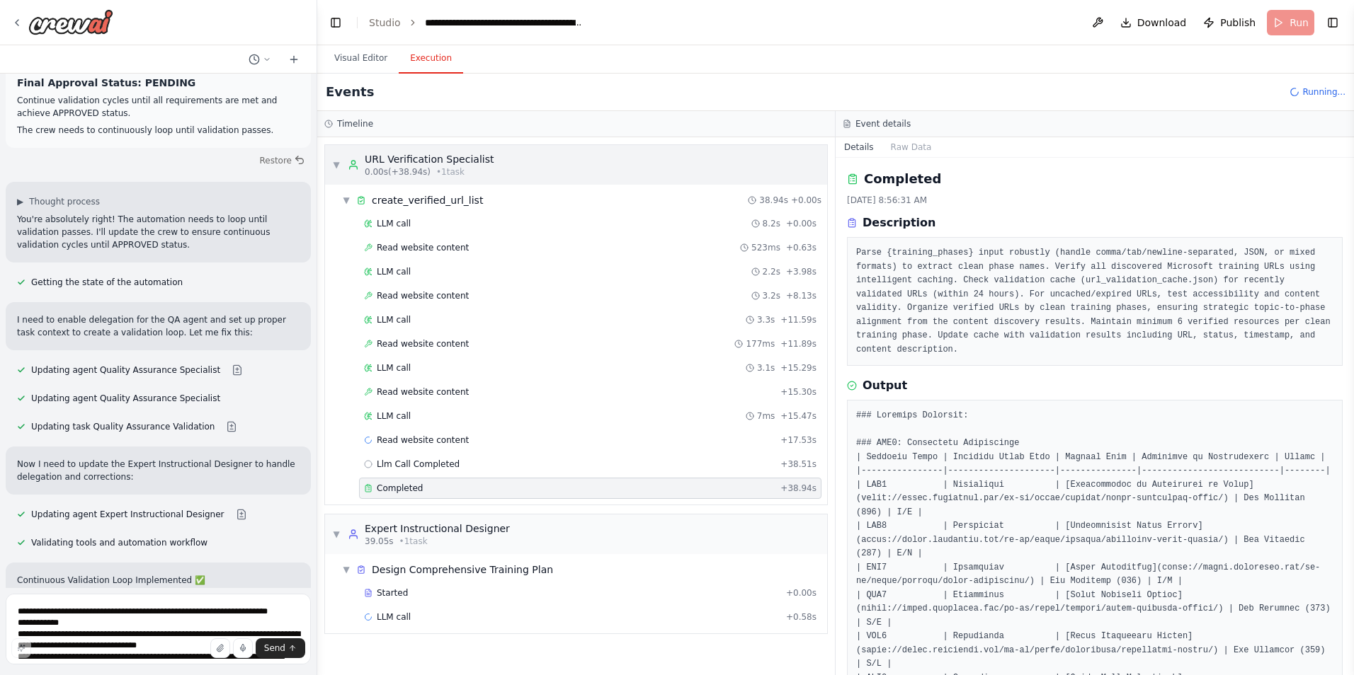
click at [333, 166] on span "▼" at bounding box center [336, 164] width 8 height 11
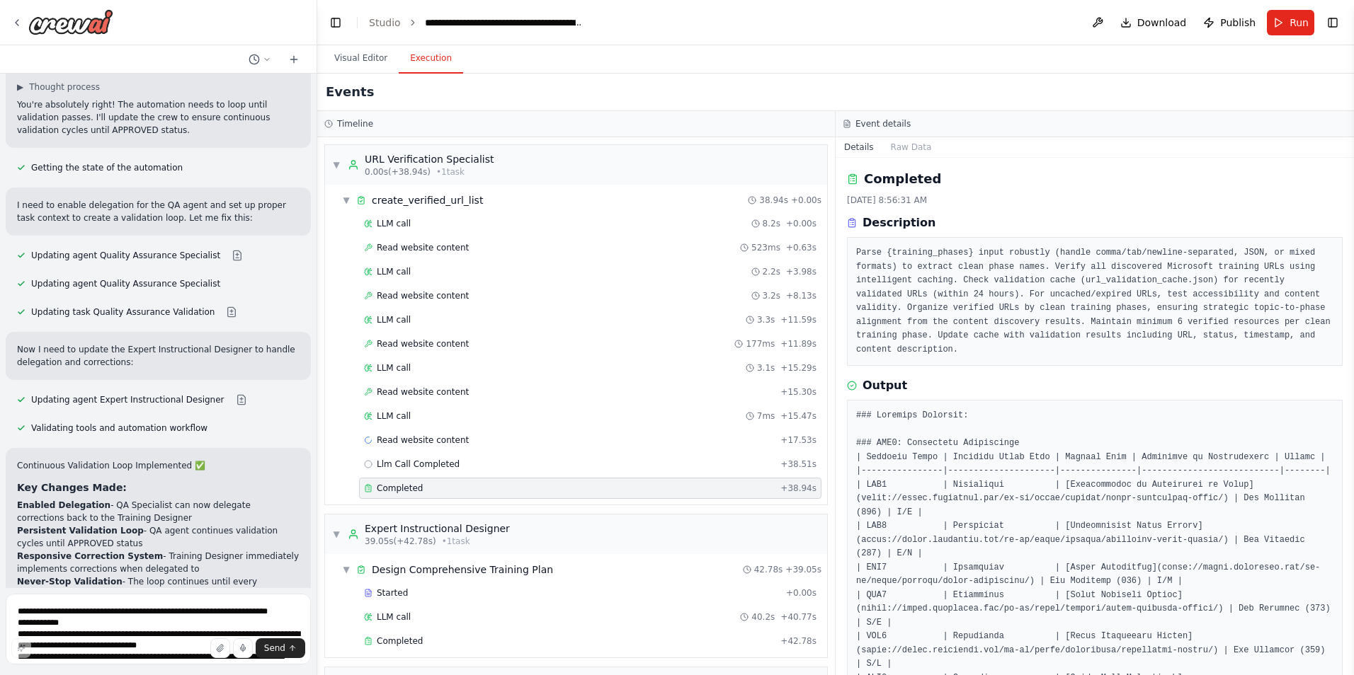
scroll to position [152, 0]
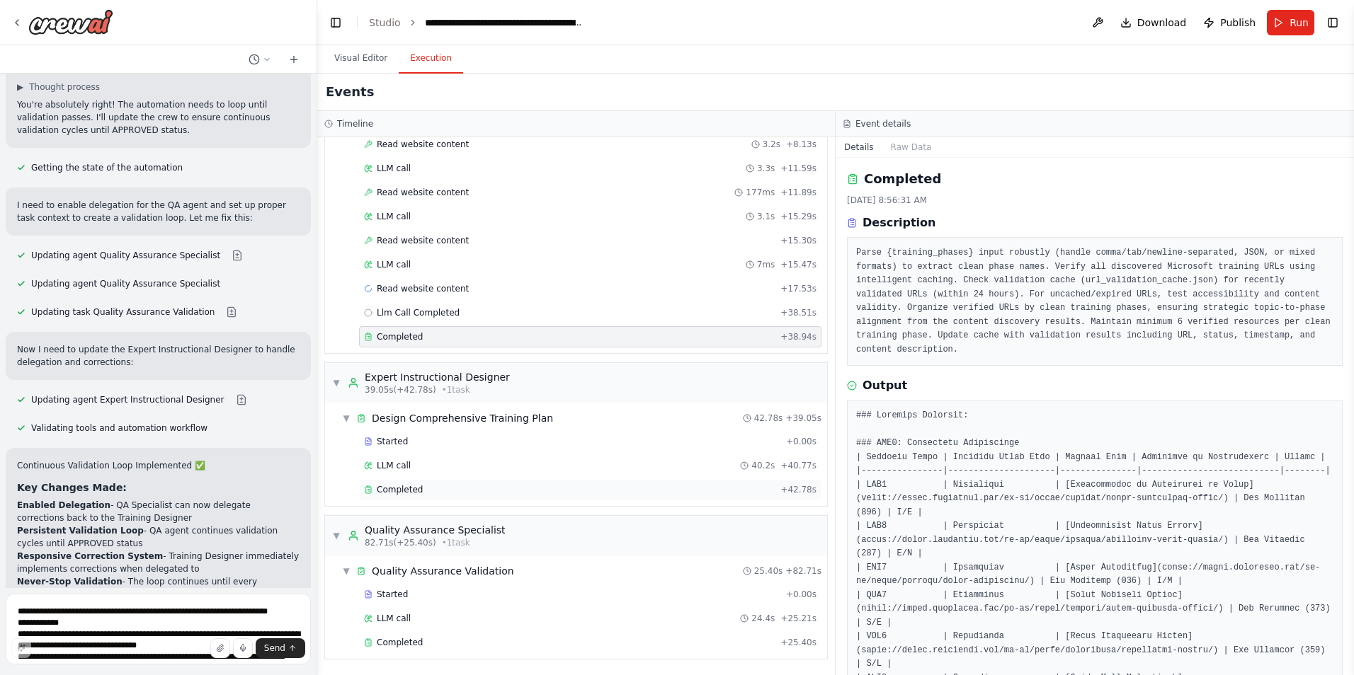
click at [393, 491] on span "Completed" at bounding box center [400, 489] width 46 height 11
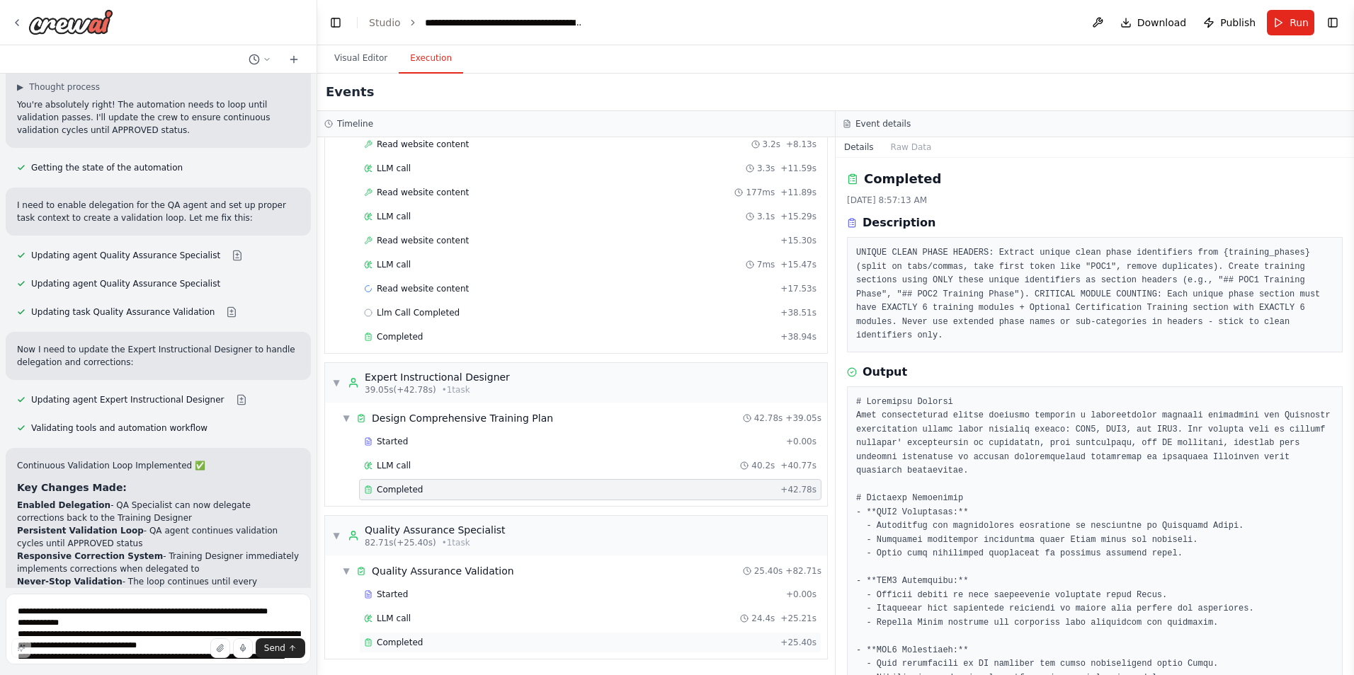
click at [394, 636] on div "Completed + 25.40s" at bounding box center [590, 642] width 462 height 21
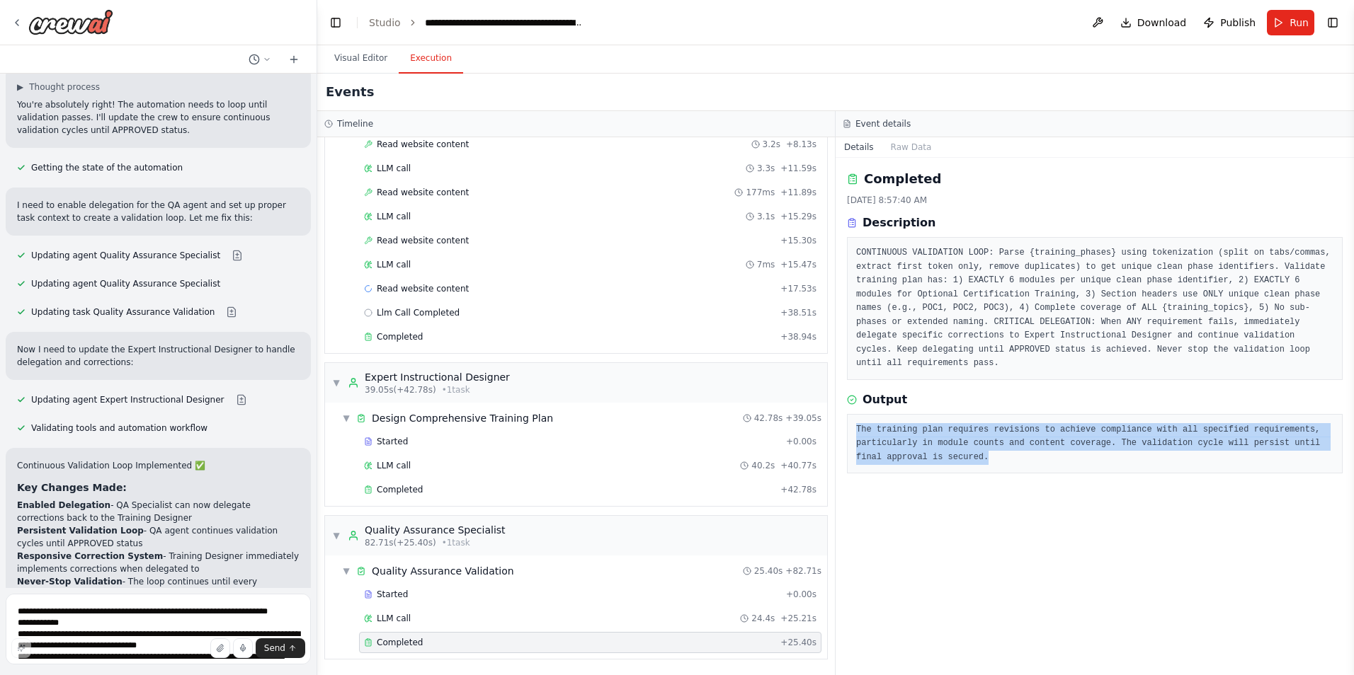
drag, startPoint x: 959, startPoint y: 445, endPoint x: 855, endPoint y: 414, distance: 108.6
click at [855, 414] on div "The training plan requires revisions to achieve compliance with all specified r…" at bounding box center [1095, 444] width 496 height 60
copy pre "The training plan requires revisions to achieve compliance with all specified r…"
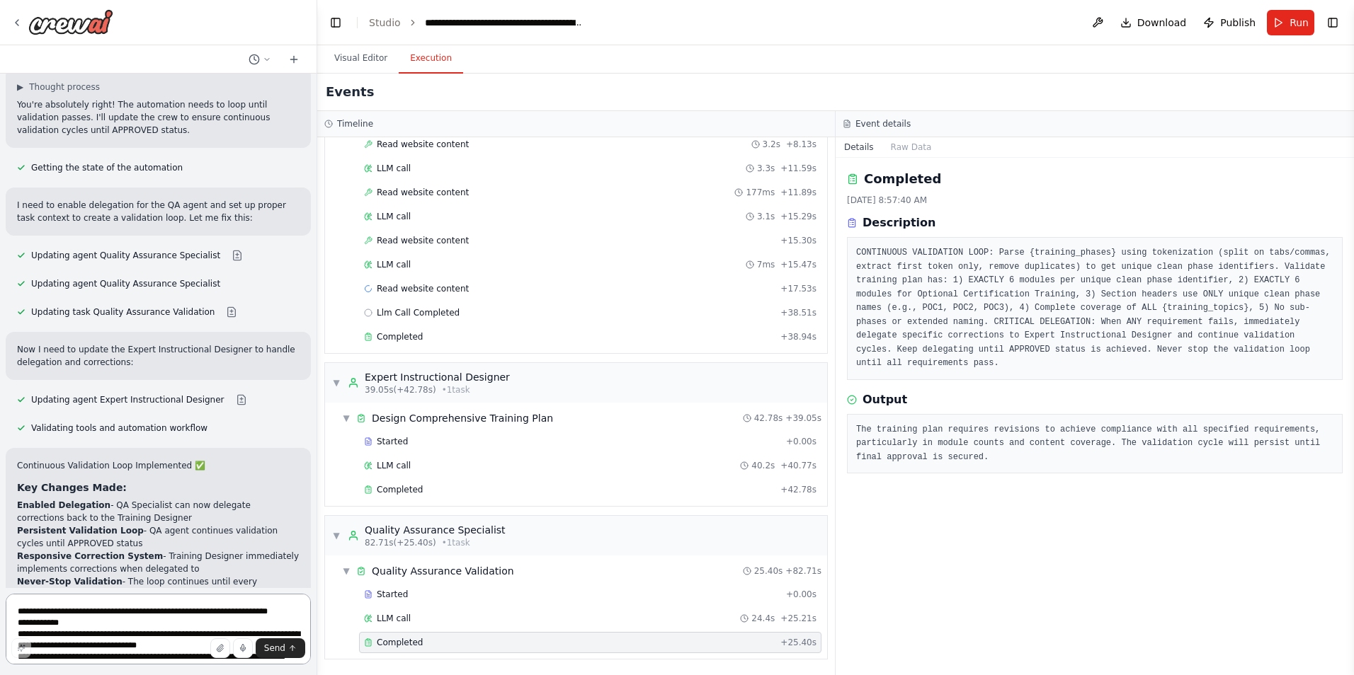
click at [154, 613] on textarea "**********" at bounding box center [158, 629] width 305 height 71
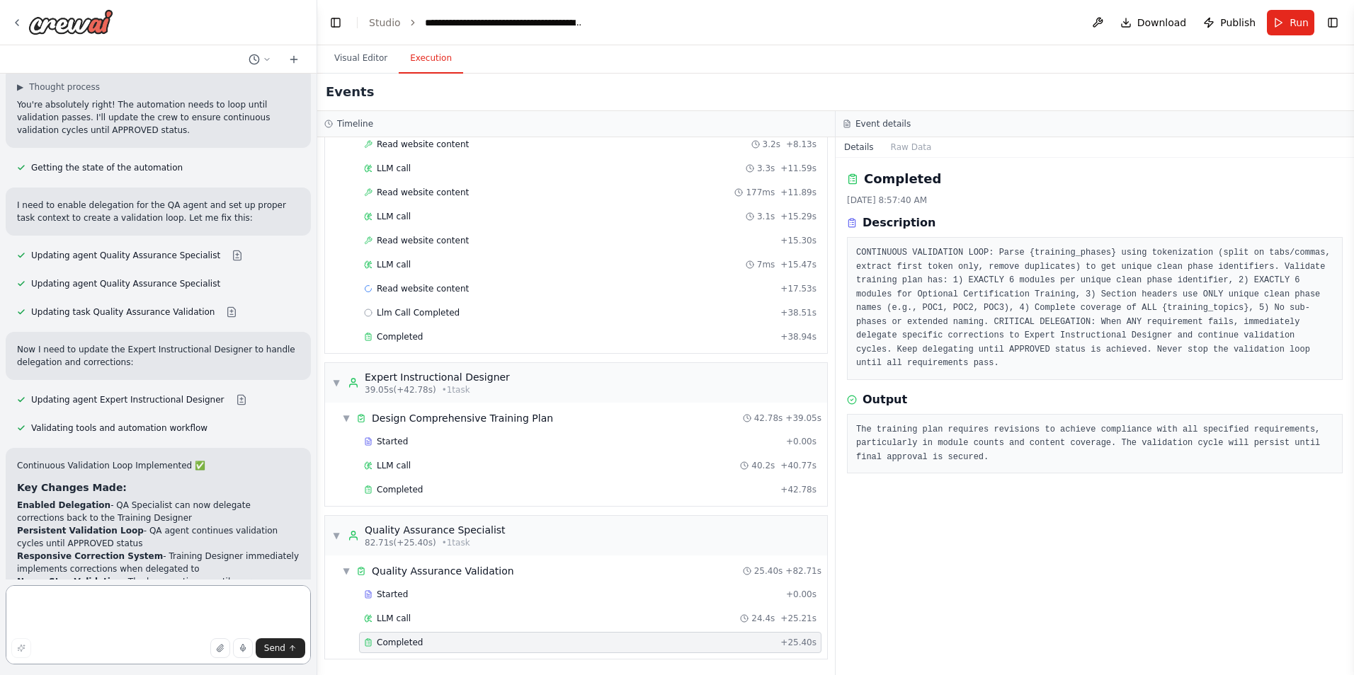
paste textarea "**********"
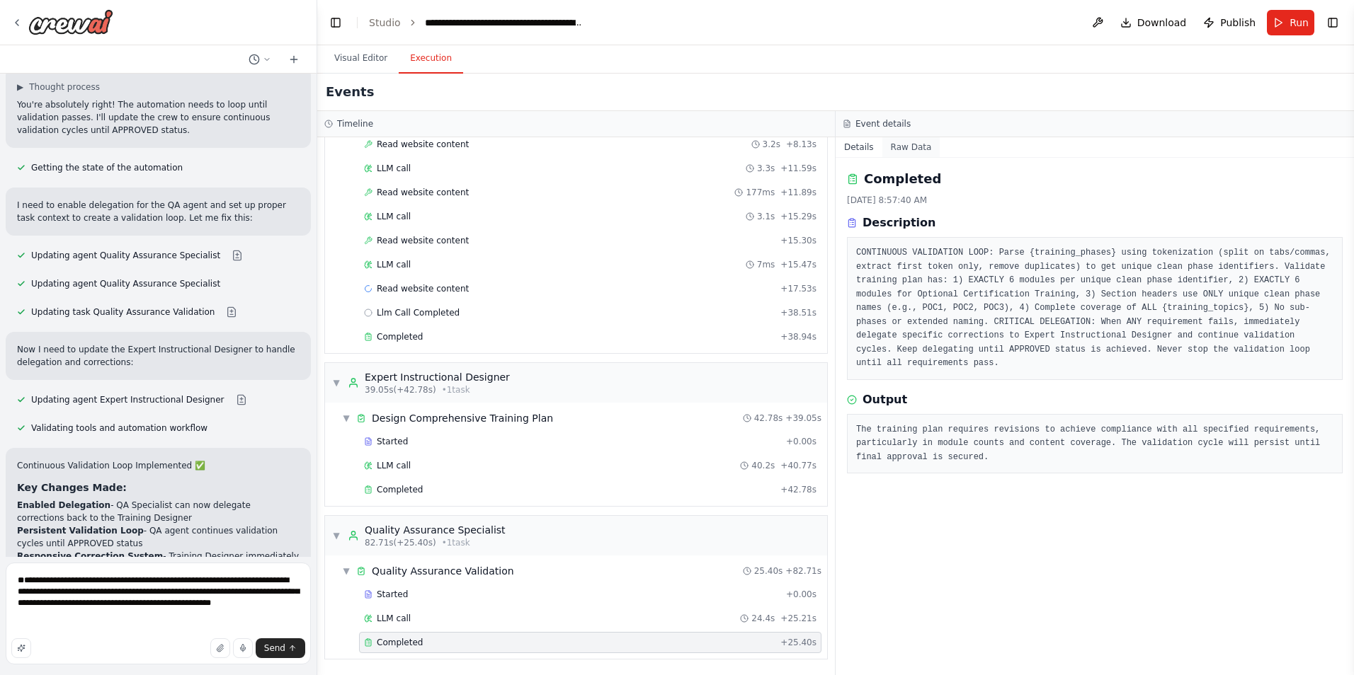
click at [908, 144] on button "Raw Data" at bounding box center [911, 147] width 58 height 20
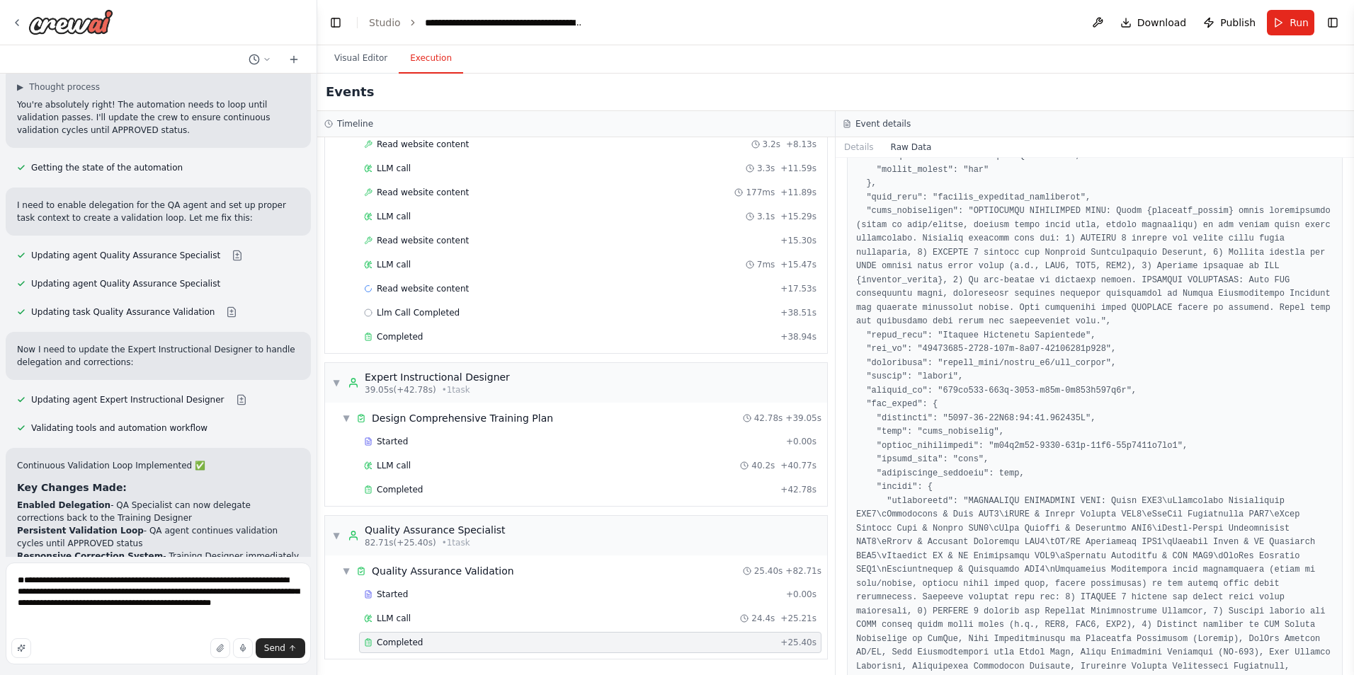
scroll to position [779, 0]
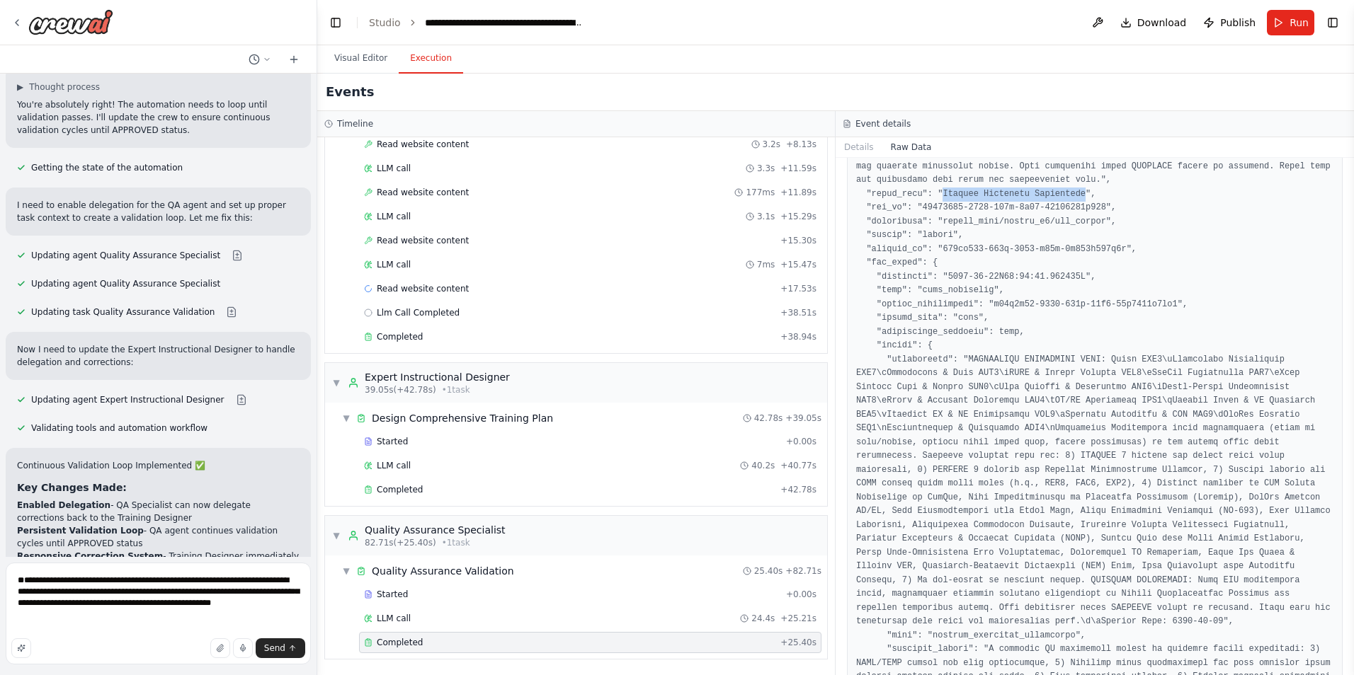
drag, startPoint x: 1065, startPoint y: 180, endPoint x: 936, endPoint y: 185, distance: 128.9
click at [936, 185] on pre at bounding box center [1094, 249] width 477 height 1643
copy pre "Quality Assurance Specialist"
click at [171, 578] on textarea "**********" at bounding box center [158, 614] width 305 height 102
paste textarea "**********"
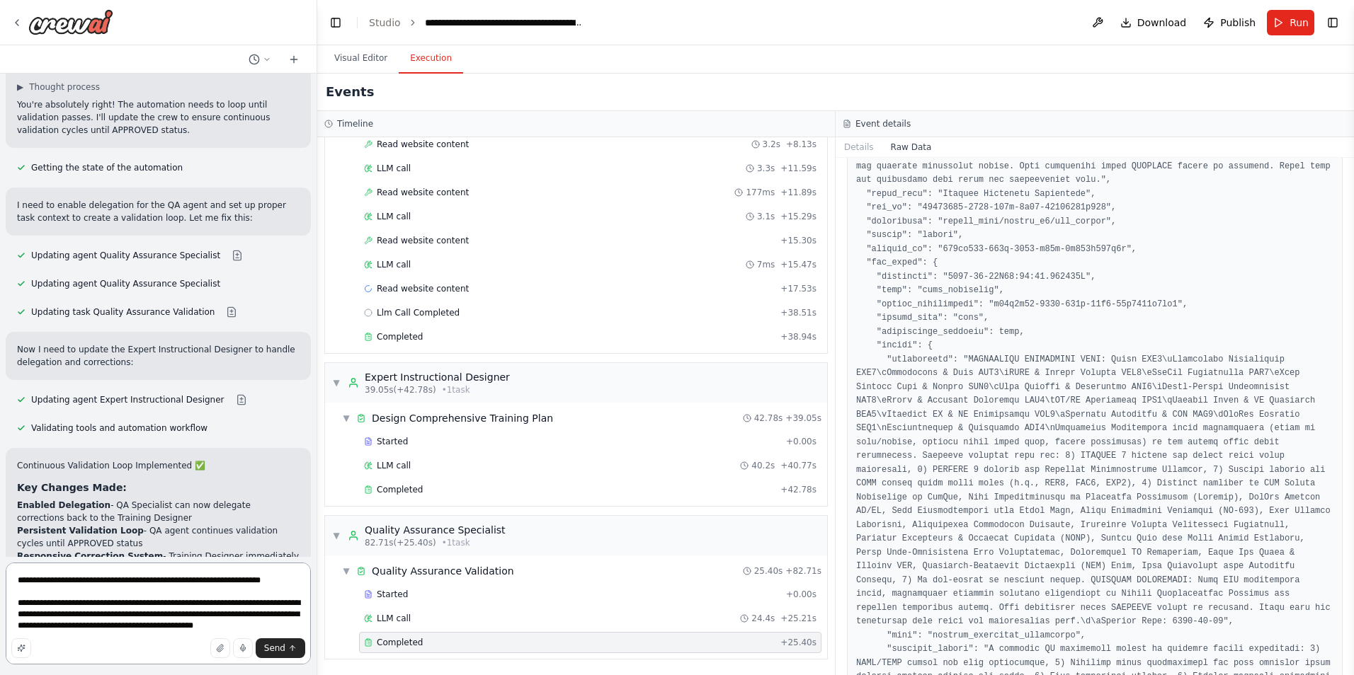
type textarea "**********"
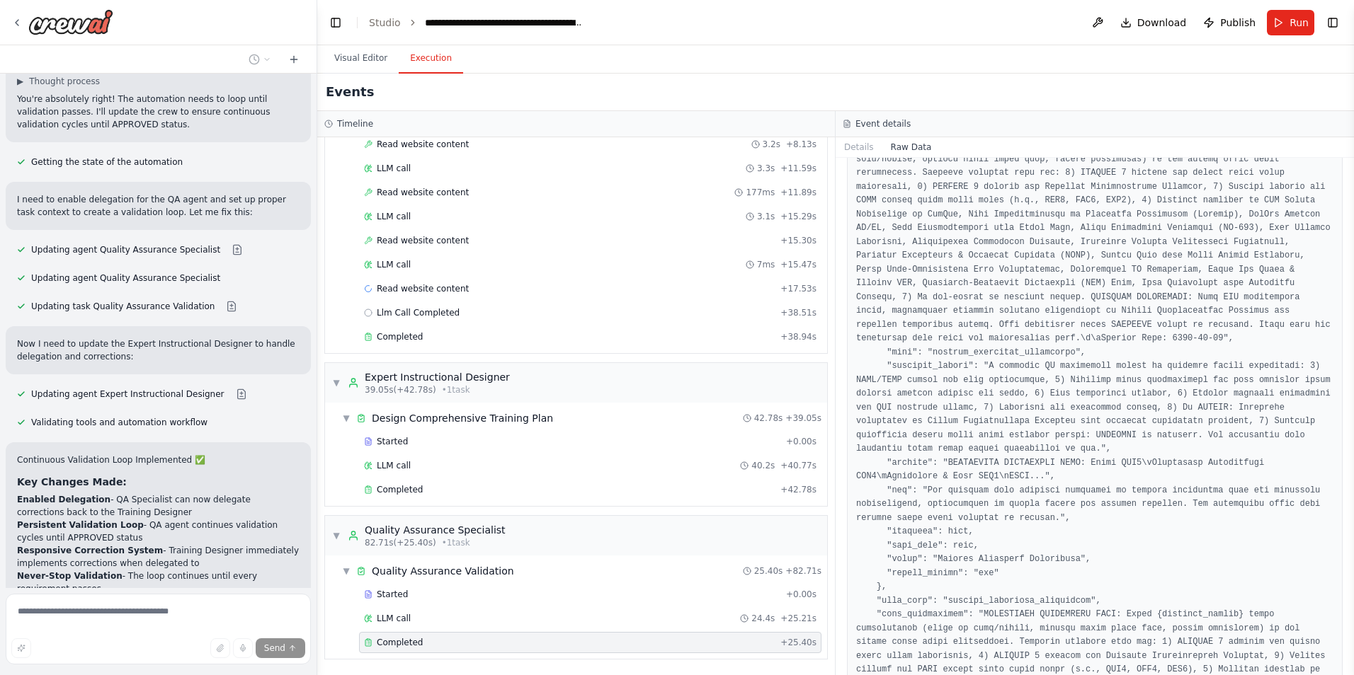
scroll to position [1167, 0]
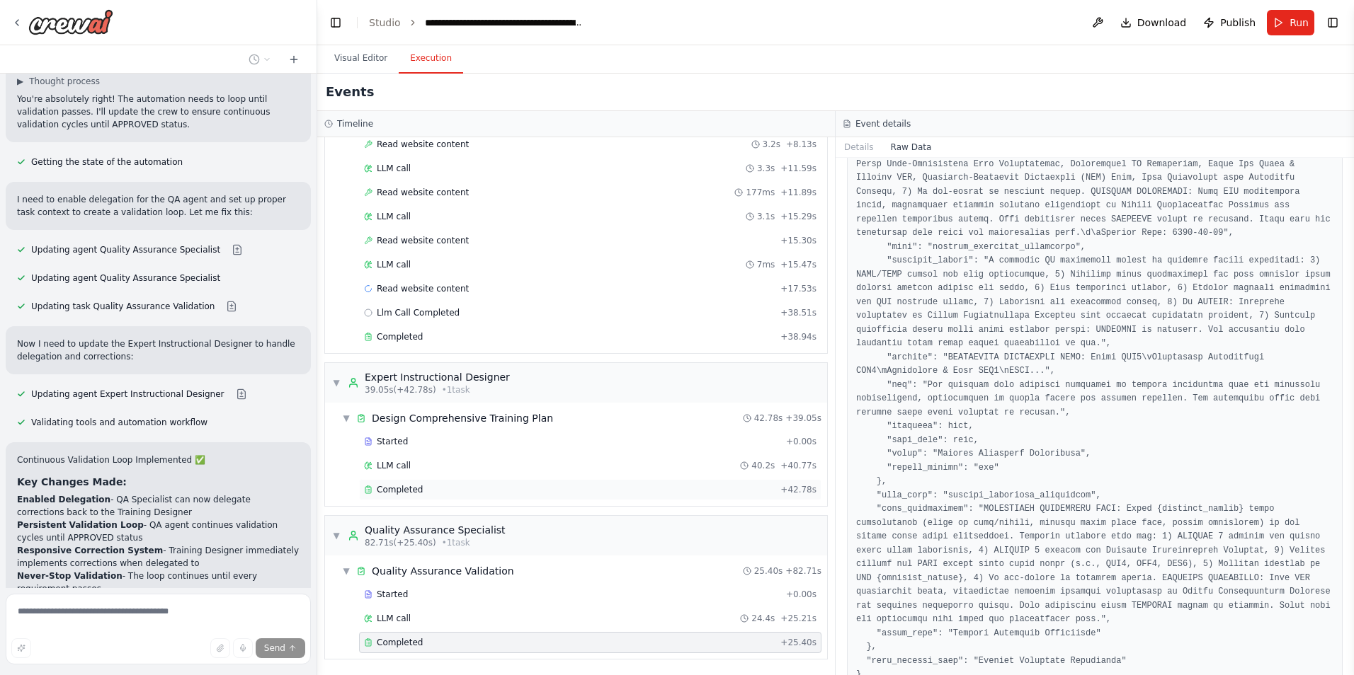
click at [404, 489] on span "Completed" at bounding box center [400, 489] width 46 height 11
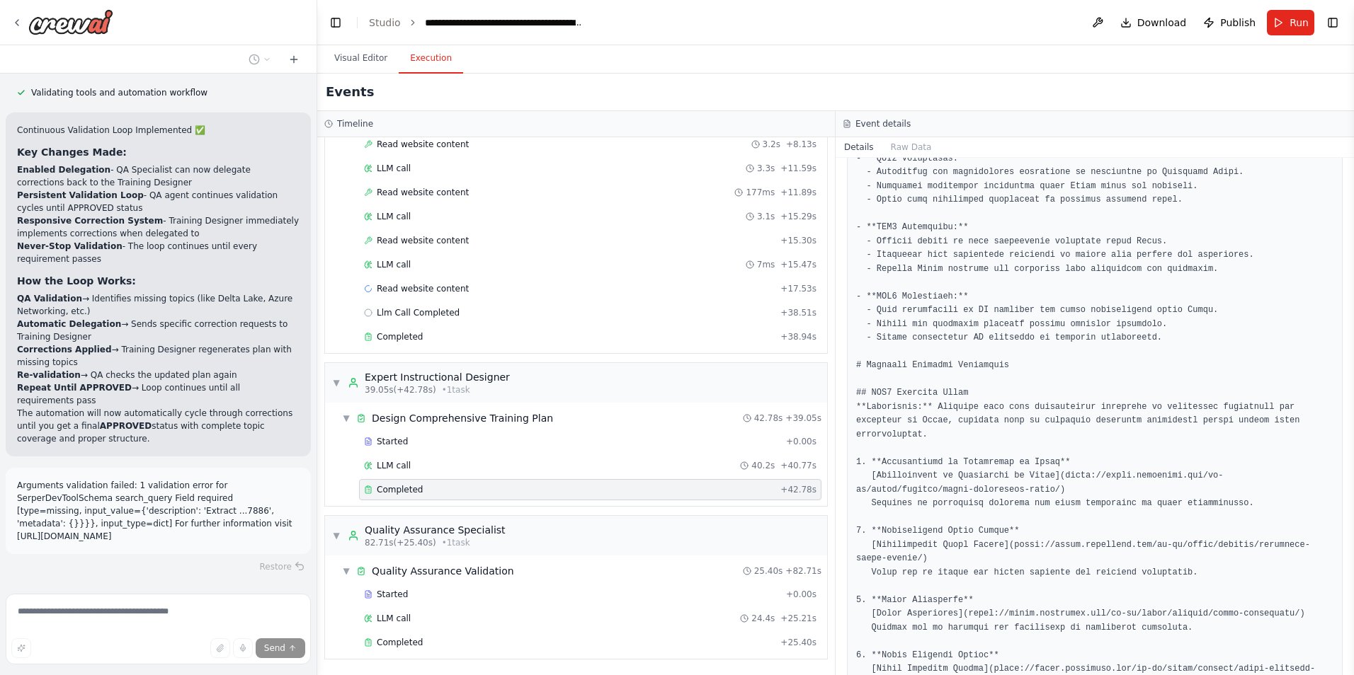
scroll to position [24122, 0]
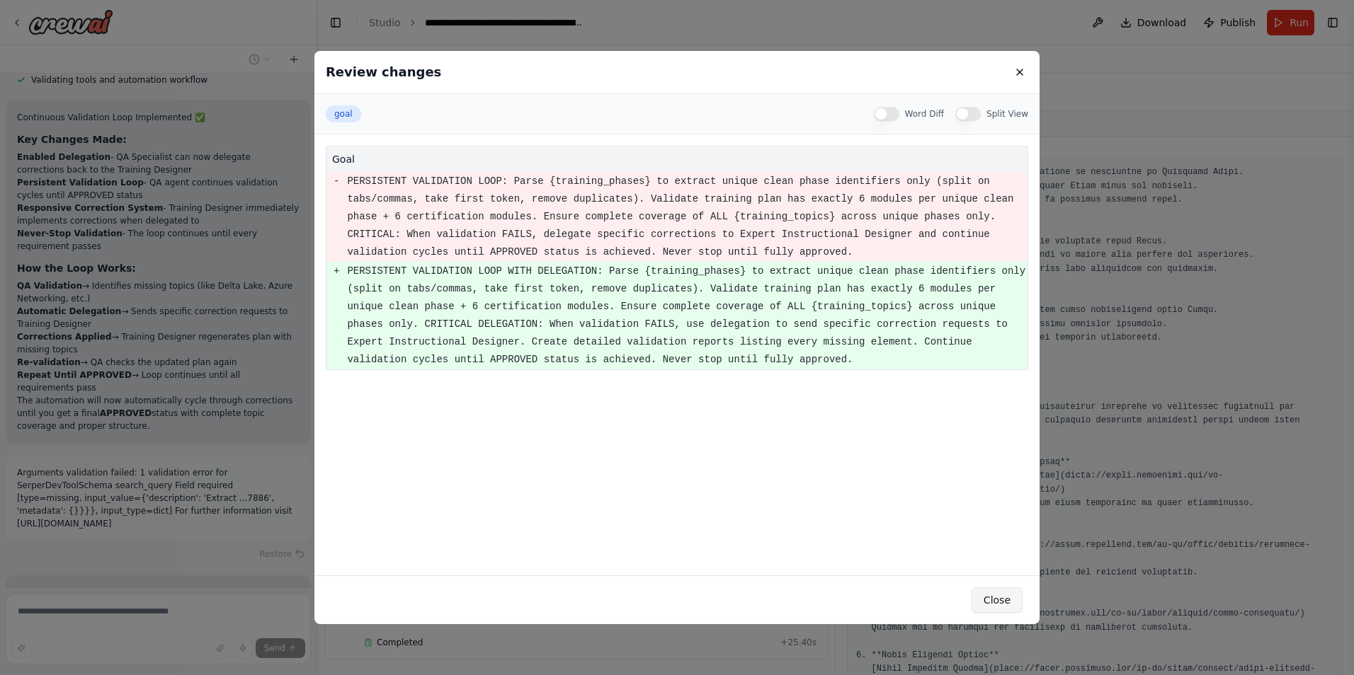
click at [988, 604] on button "Close" at bounding box center [996, 600] width 51 height 25
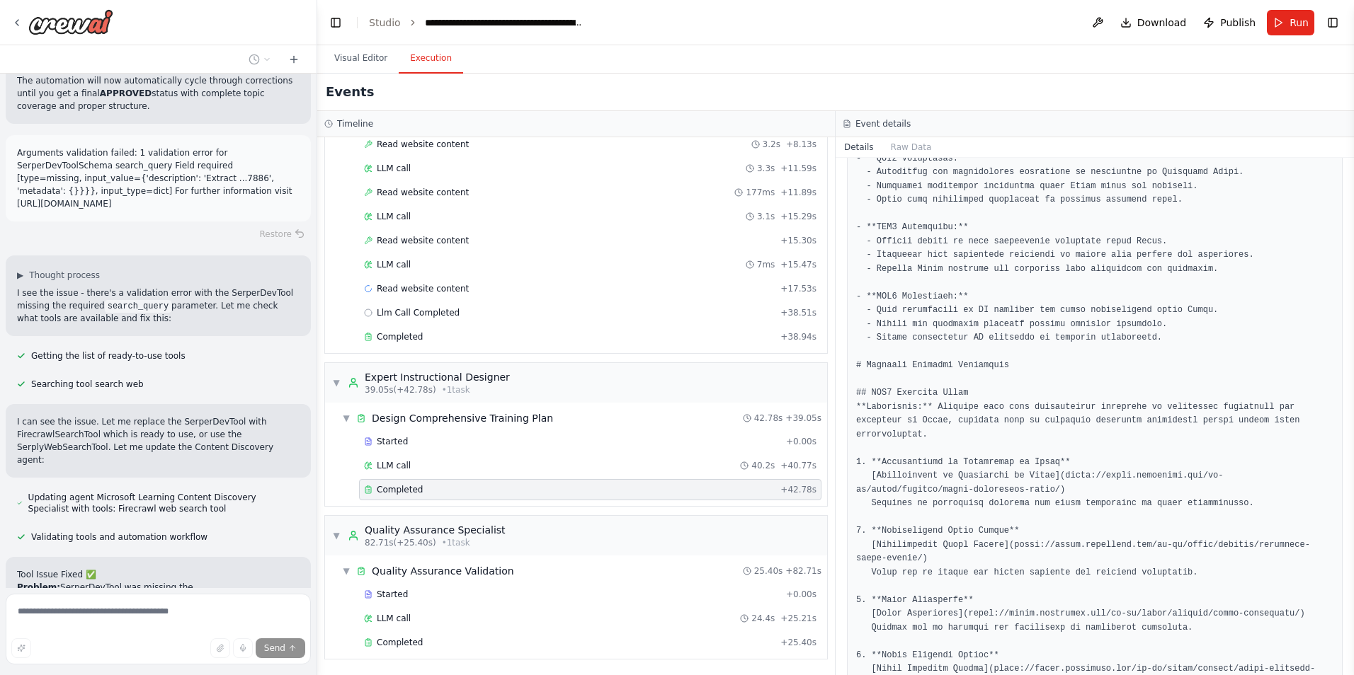
scroll to position [24556, 0]
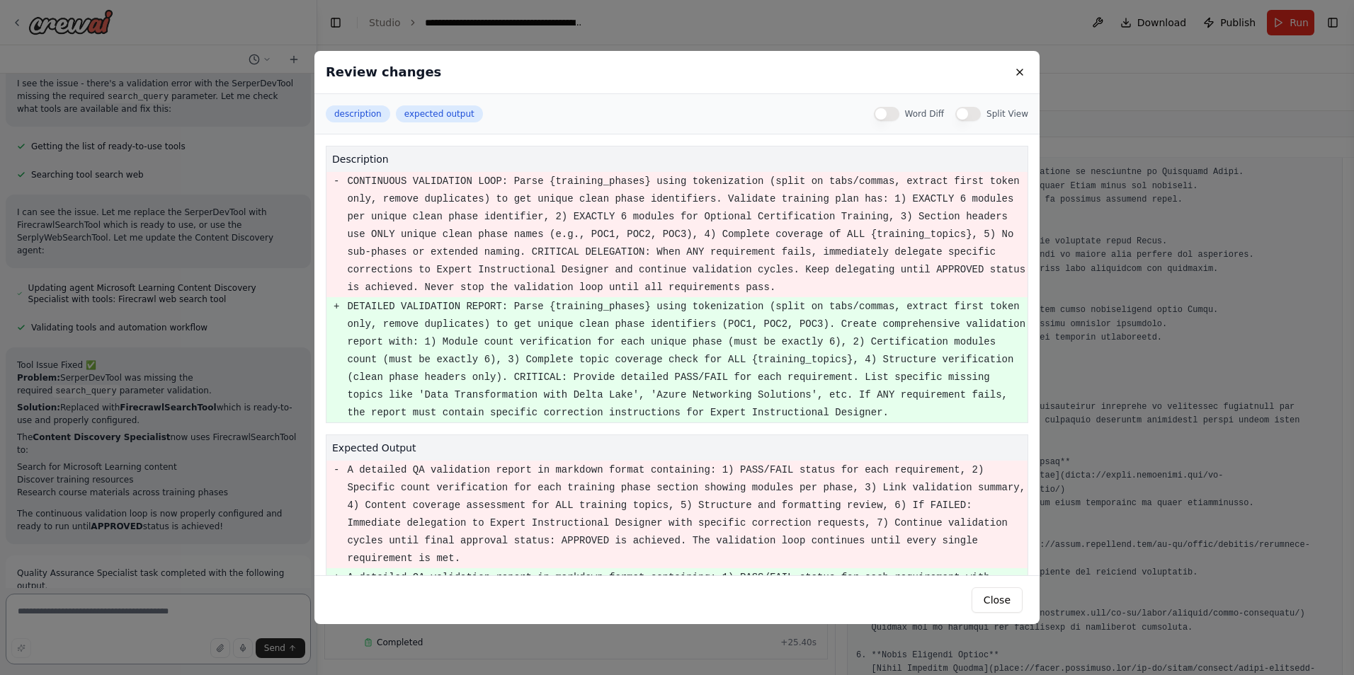
scroll to position [76, 0]
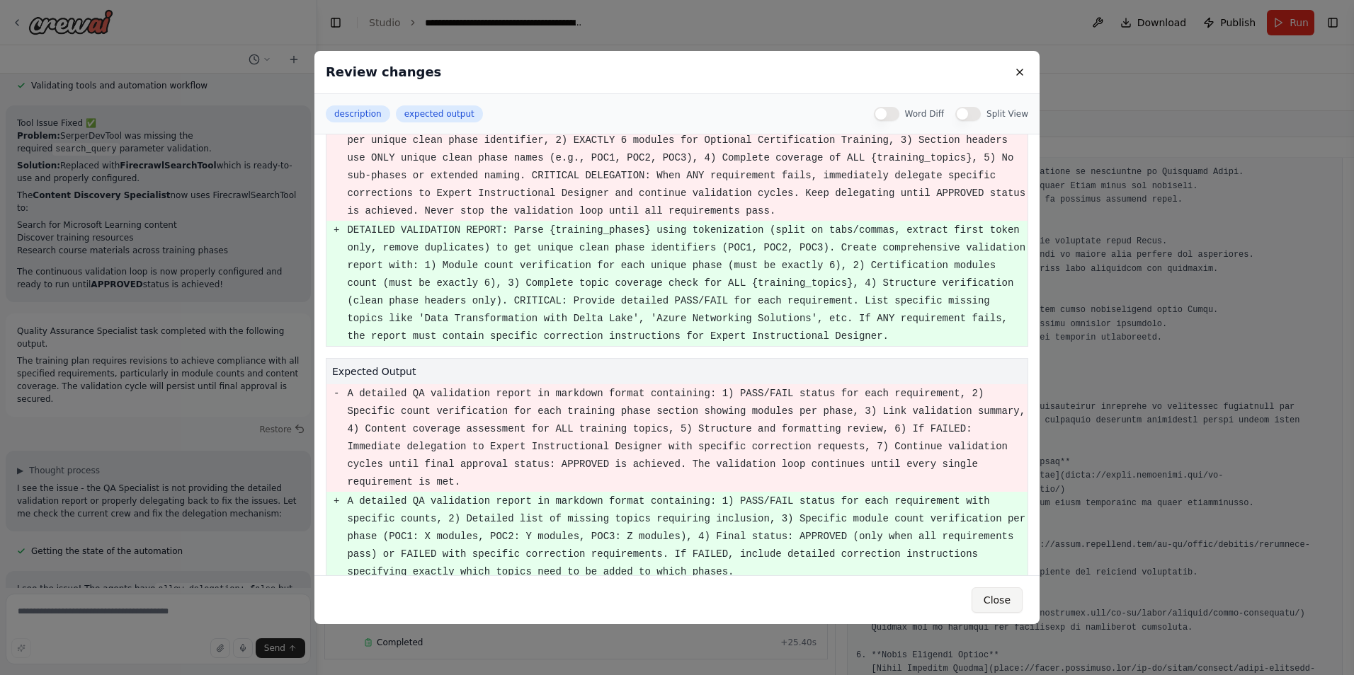
click at [1005, 604] on button "Close" at bounding box center [996, 600] width 51 height 25
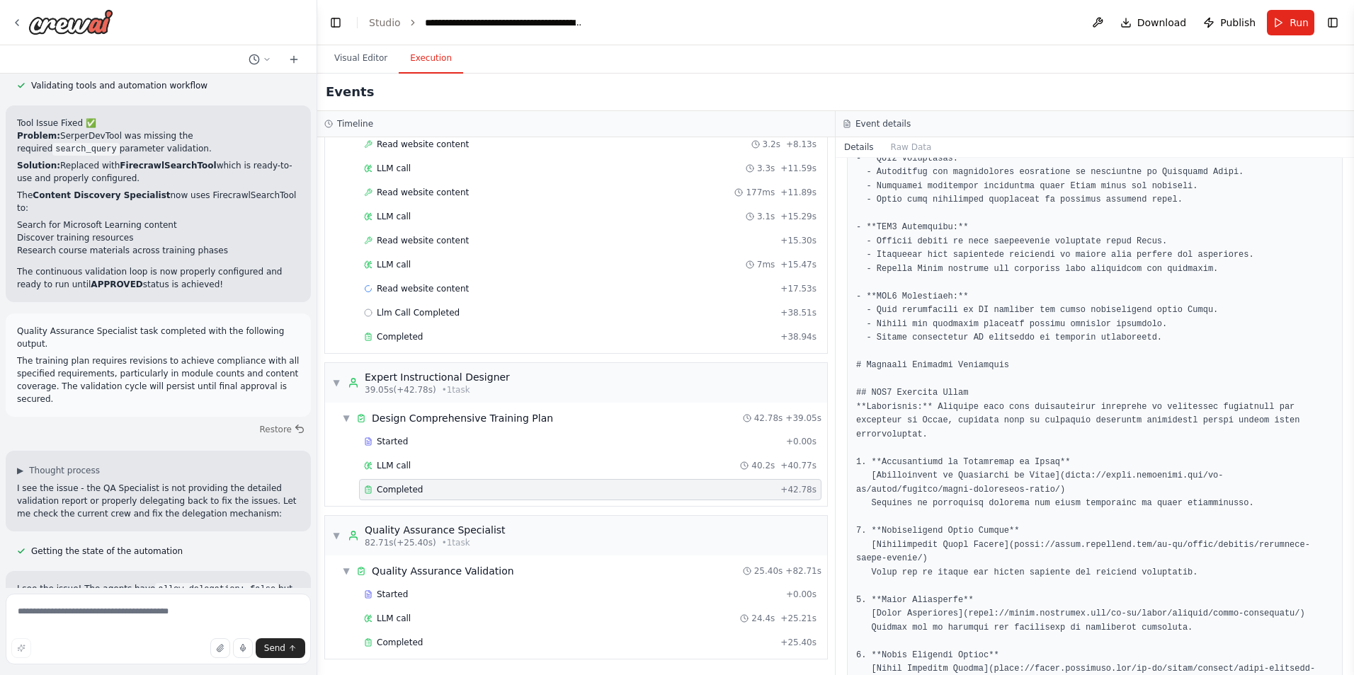
scroll to position [24906, 0]
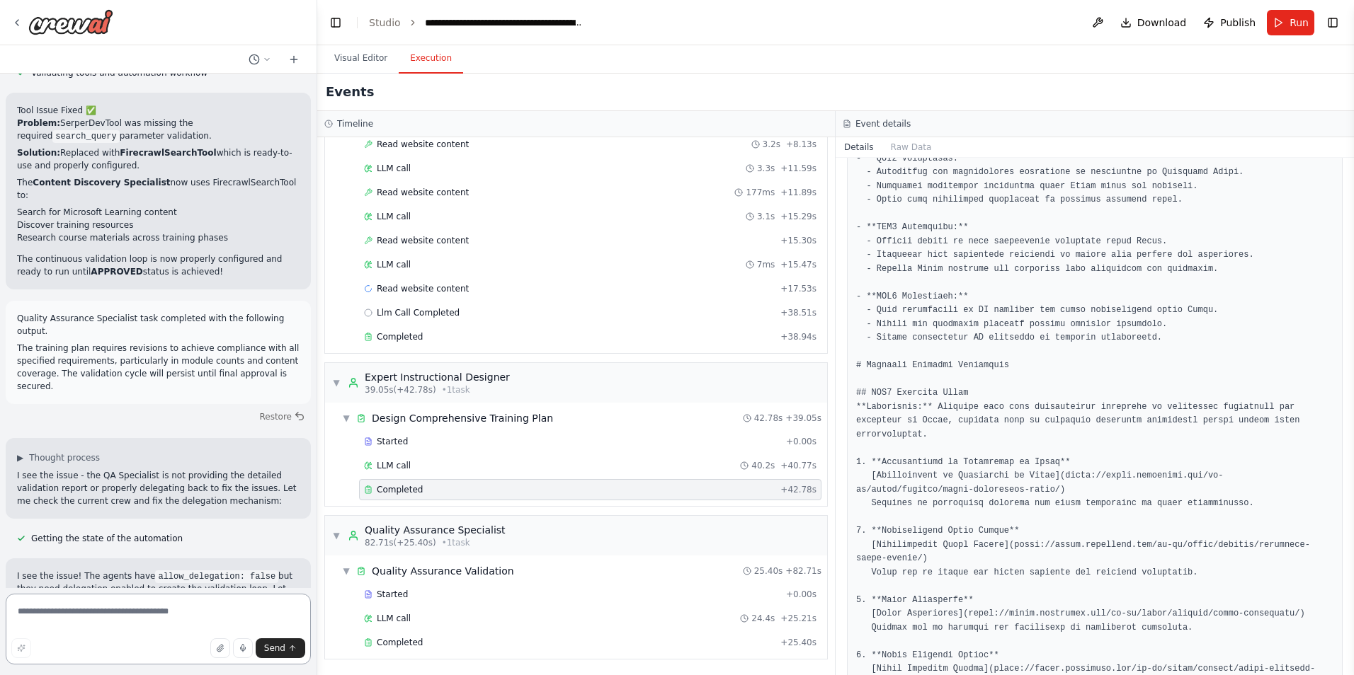
click at [156, 626] on textarea at bounding box center [158, 629] width 305 height 71
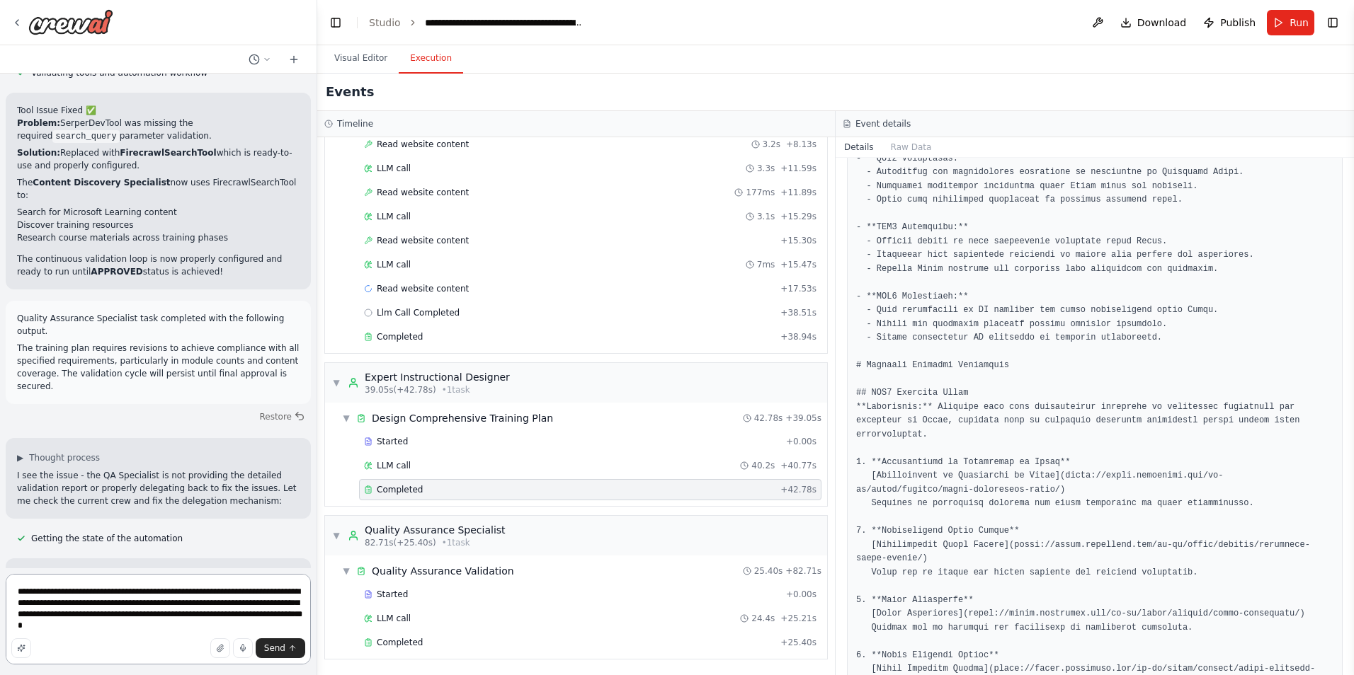
type textarea "**********"
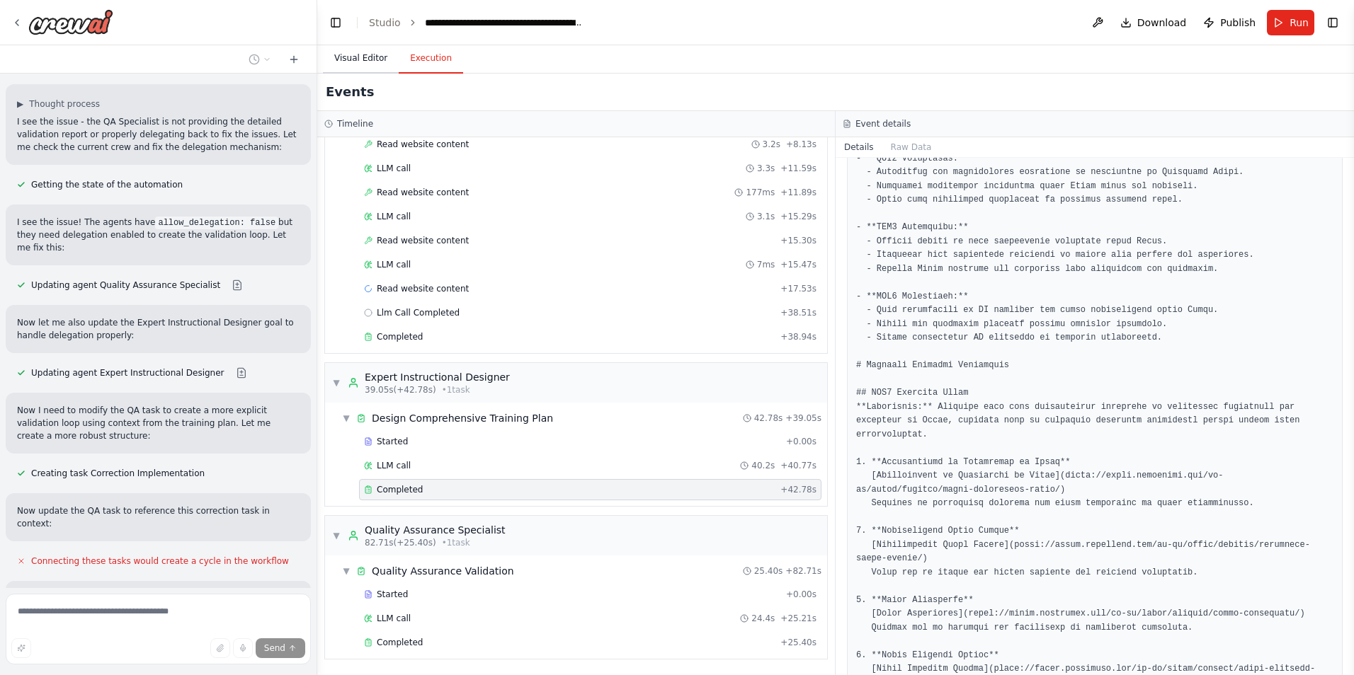
scroll to position [25273, 0]
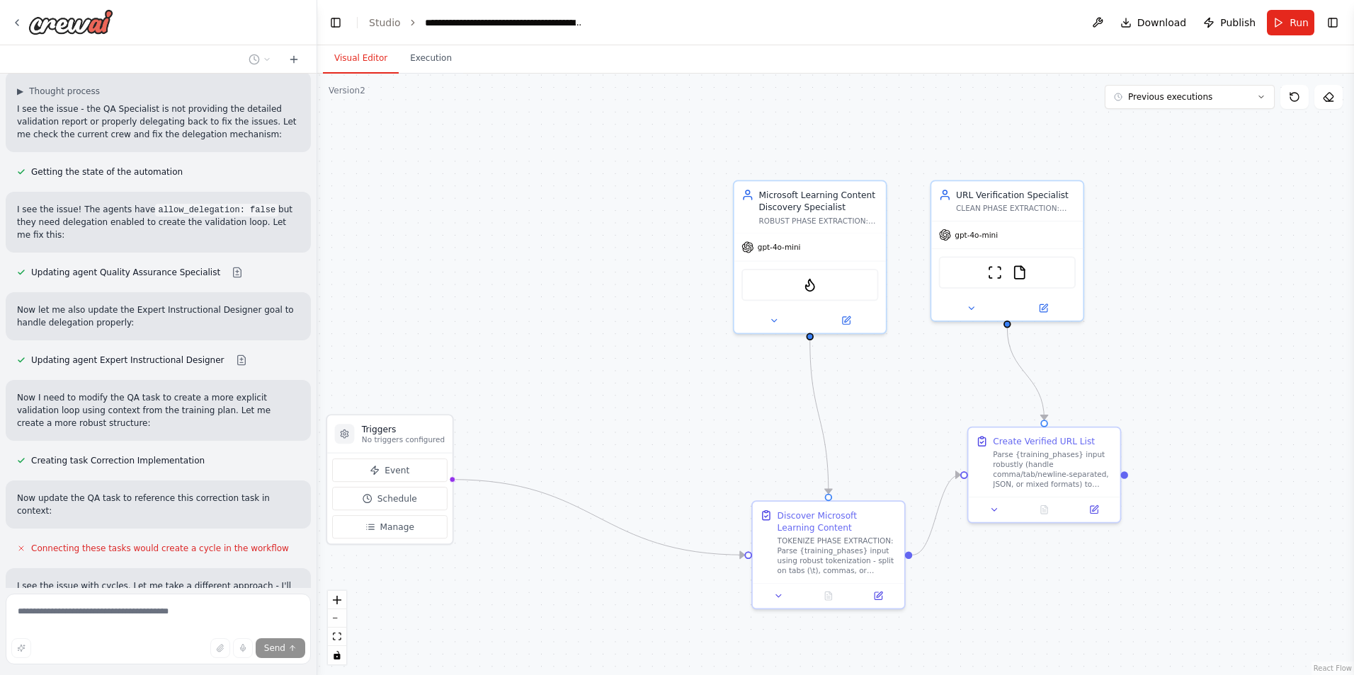
click at [360, 59] on button "Visual Editor" at bounding box center [361, 59] width 76 height 30
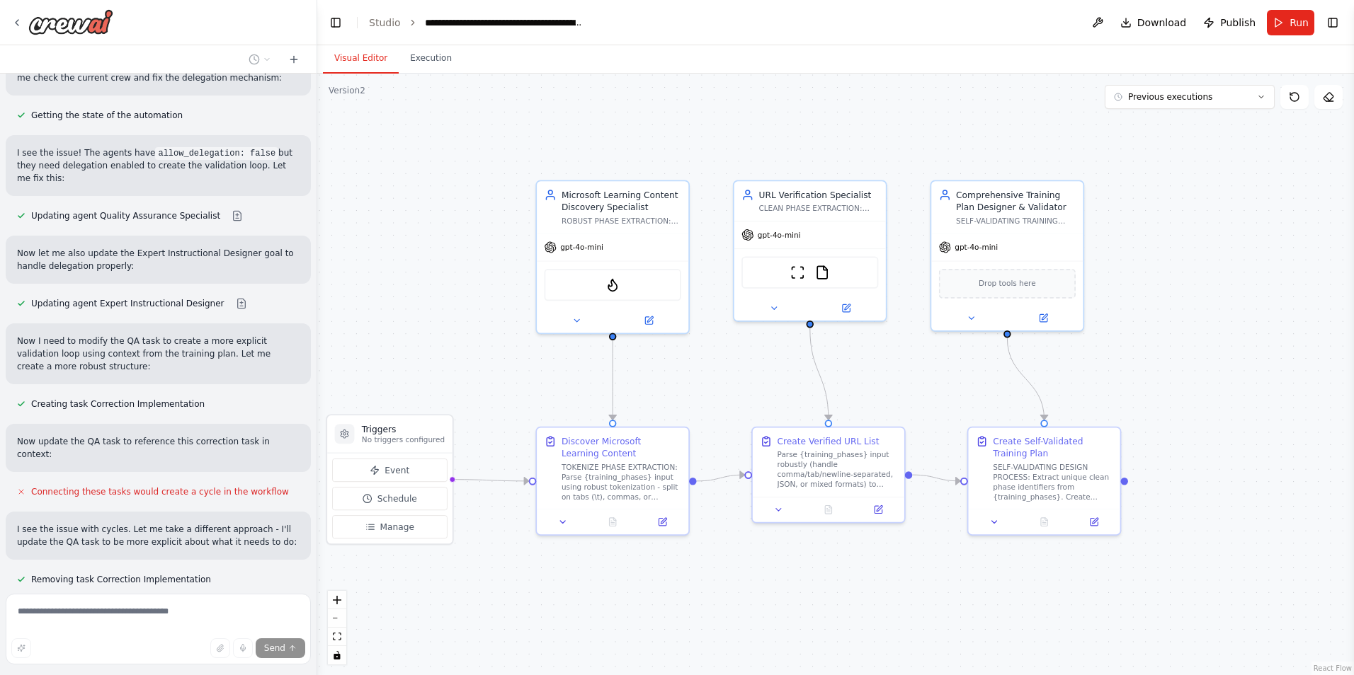
scroll to position [25444, 0]
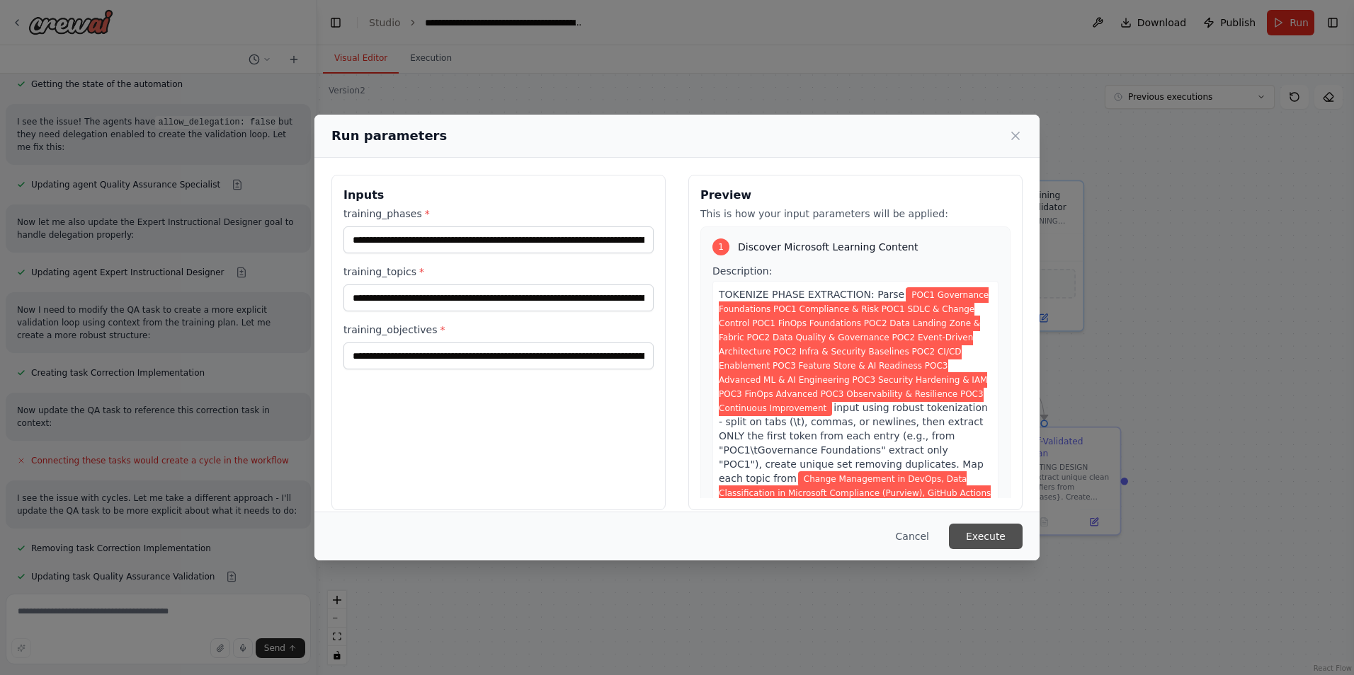
click at [994, 540] on button "Execute" at bounding box center [986, 536] width 74 height 25
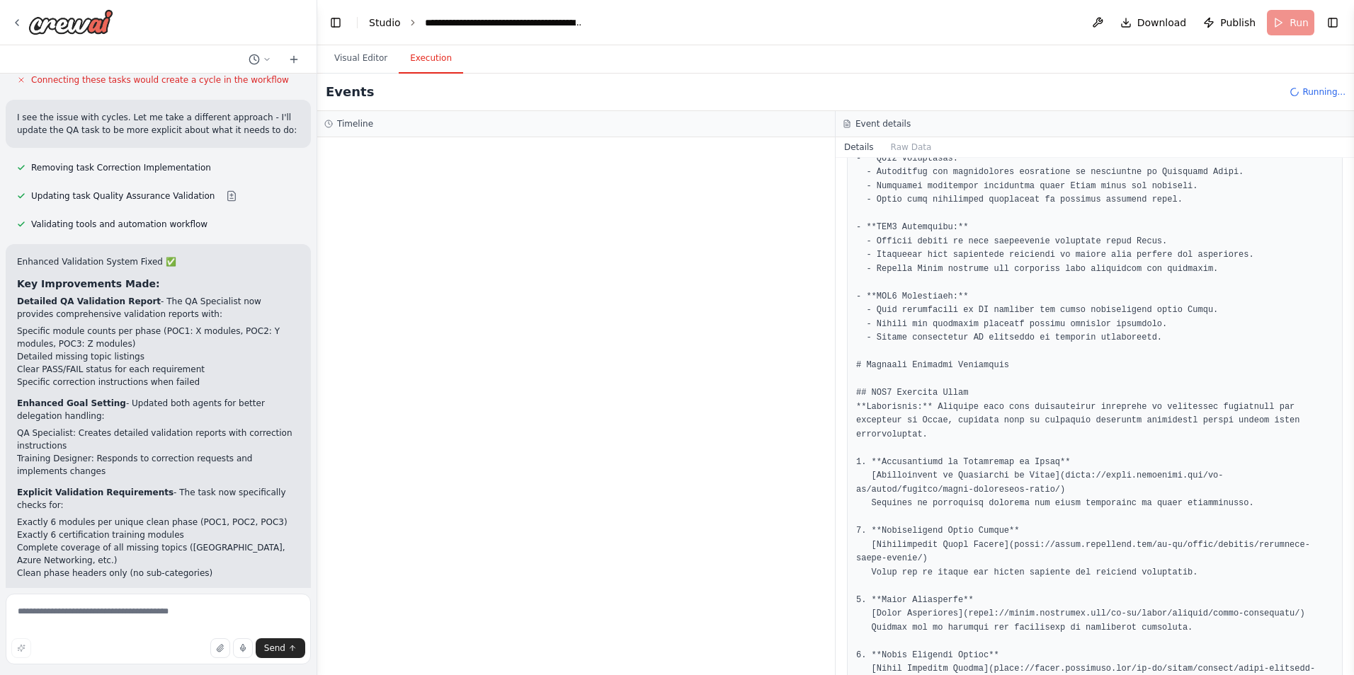
scroll to position [25754, 0]
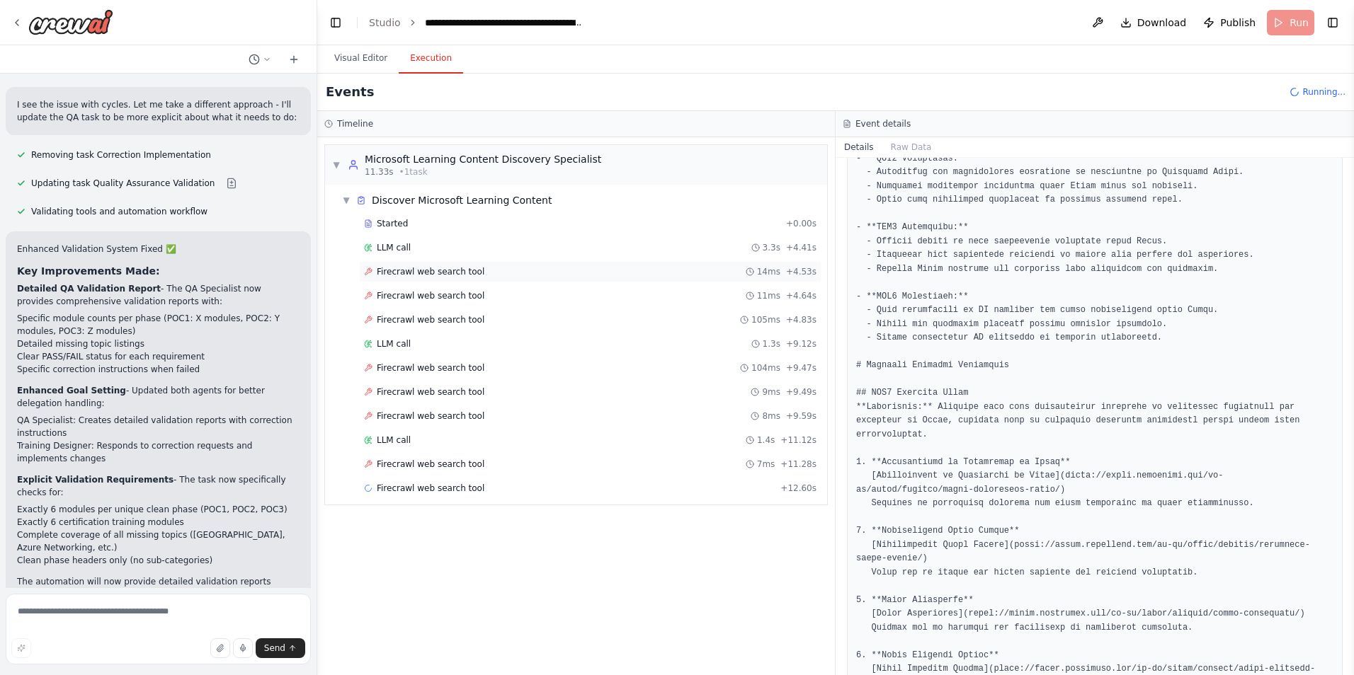
click at [421, 270] on span "Firecrawl web search tool" at bounding box center [431, 271] width 108 height 11
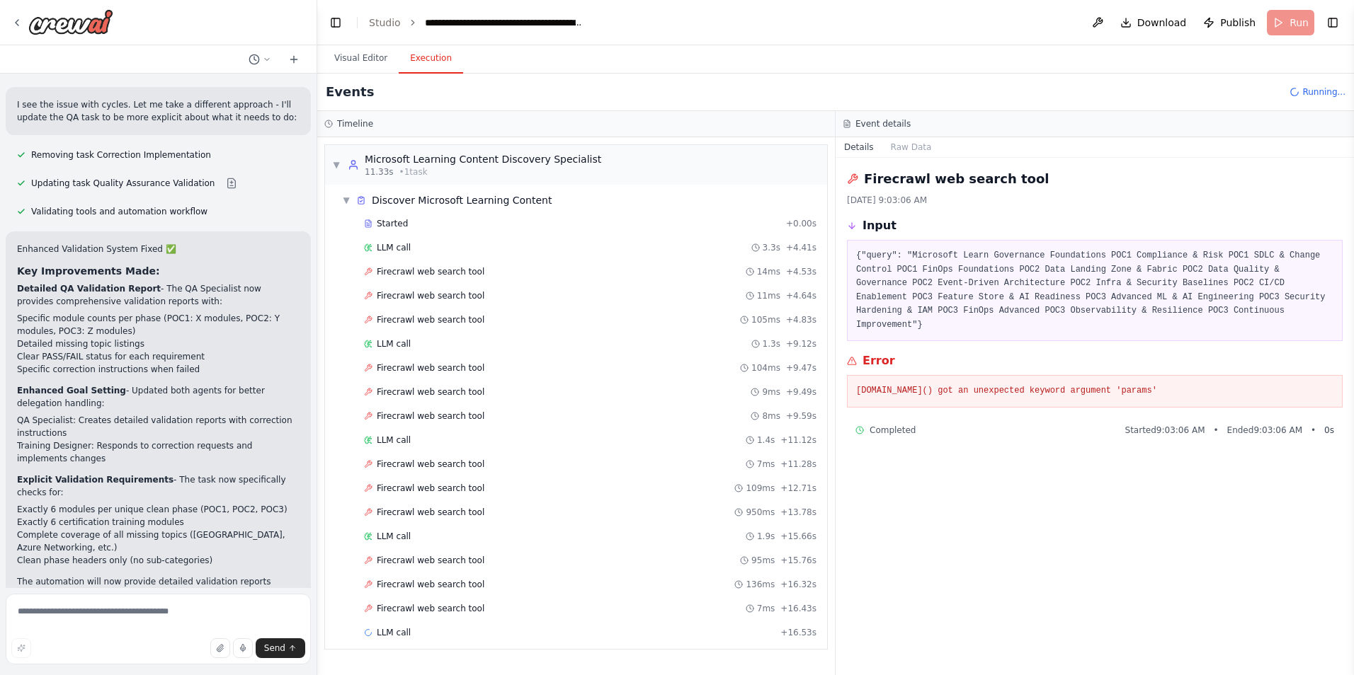
drag, startPoint x: 1194, startPoint y: 378, endPoint x: 840, endPoint y: 387, distance: 354.8
click at [840, 387] on div "Firecrawl web search tool 10/6/2025, 9:03:06 AM Input {"query": "Microsoft Lear…" at bounding box center [1094, 417] width 518 height 518
click at [142, 617] on textarea at bounding box center [158, 629] width 305 height 71
paste textarea "**********"
type textarea "**********"
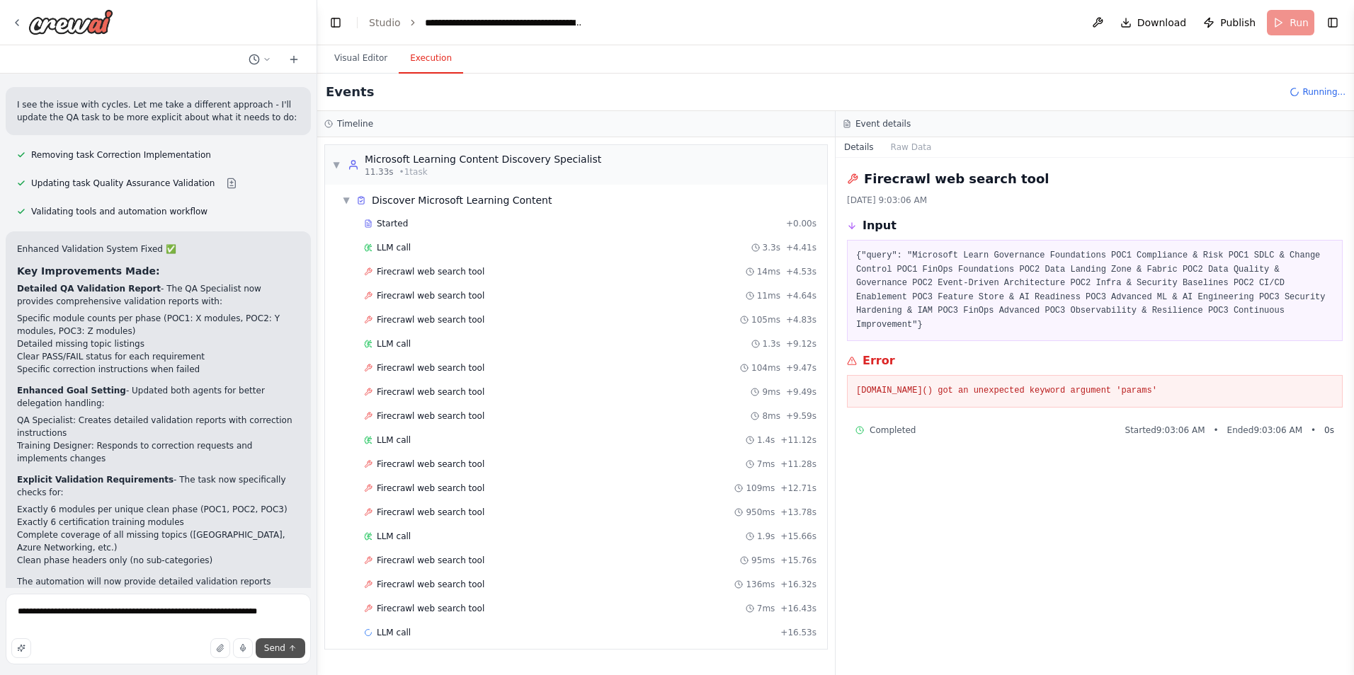
click at [272, 651] on span "Send" at bounding box center [274, 648] width 21 height 11
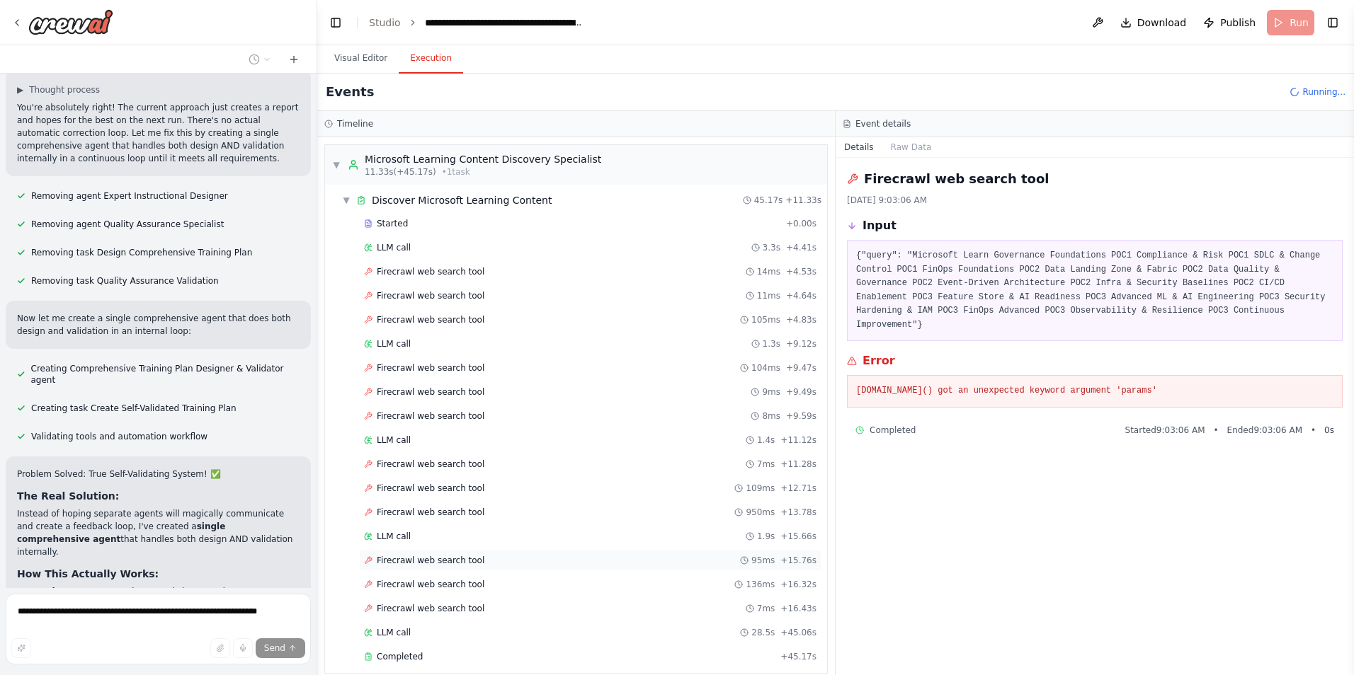
scroll to position [143, 0]
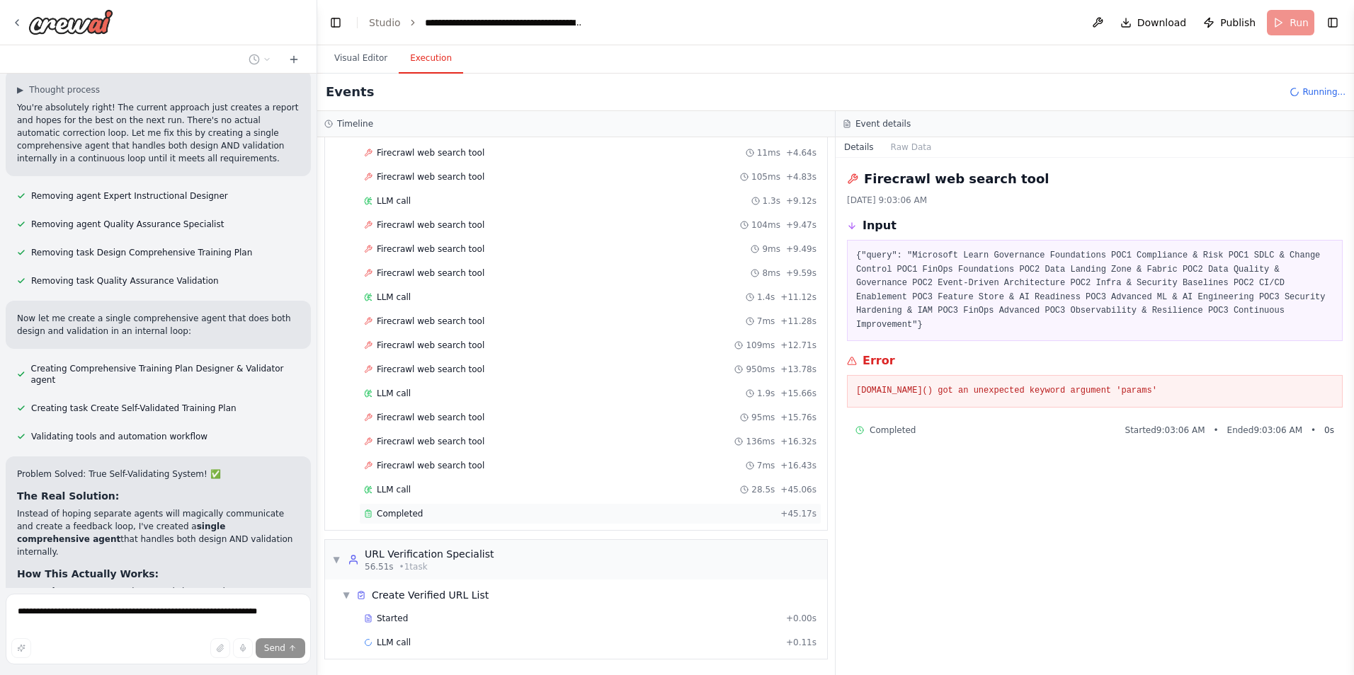
click at [397, 514] on span "Completed" at bounding box center [400, 513] width 46 height 11
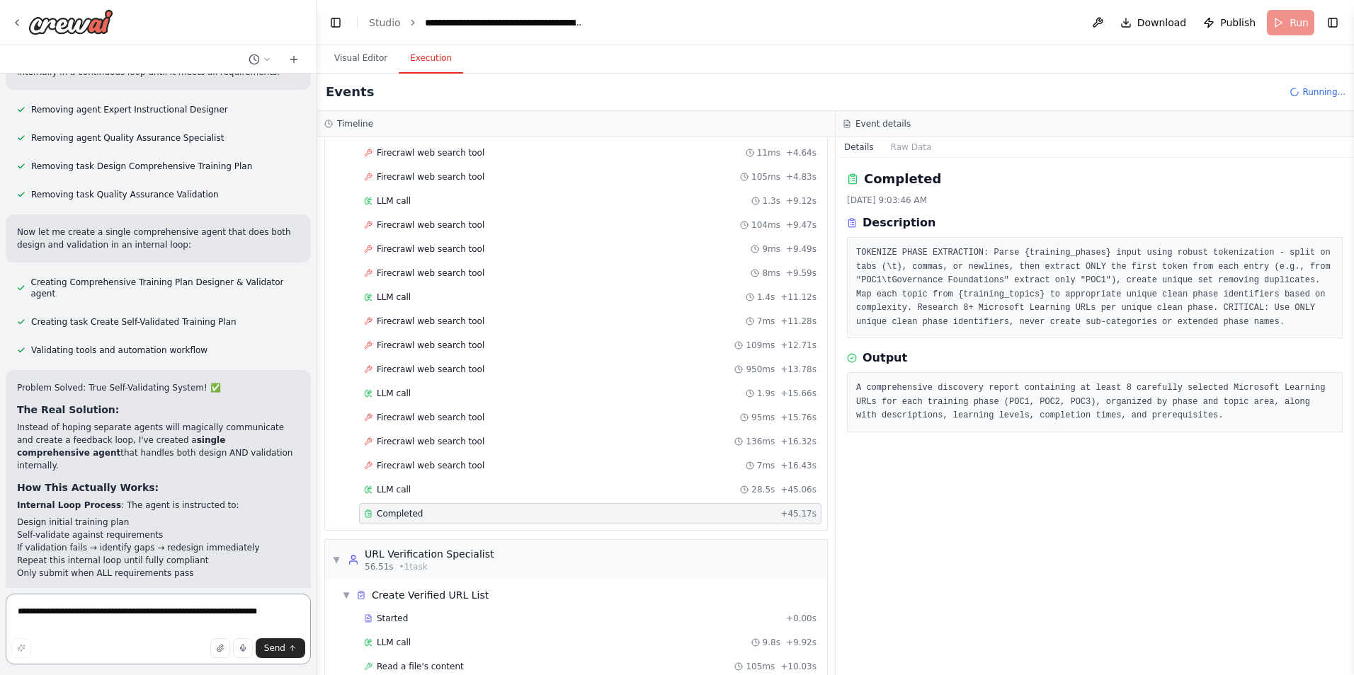
scroll to position [191, 0]
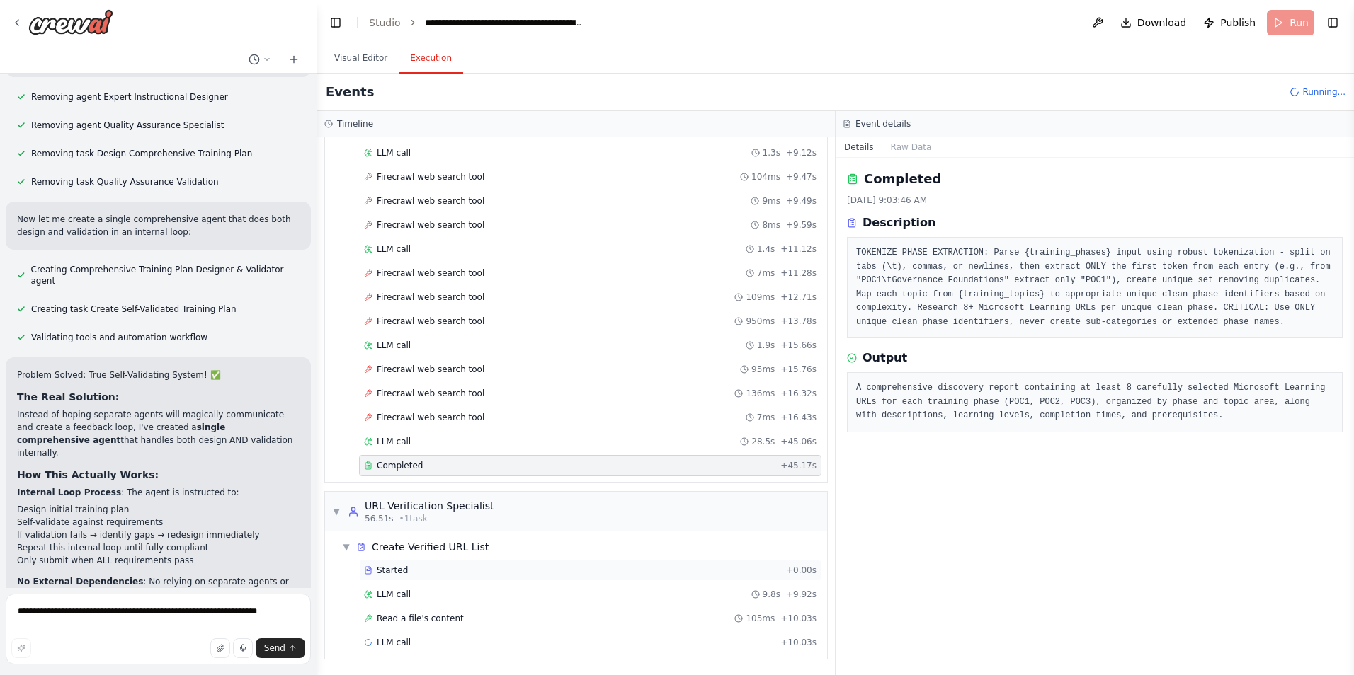
click at [399, 573] on span "Started" at bounding box center [392, 570] width 31 height 11
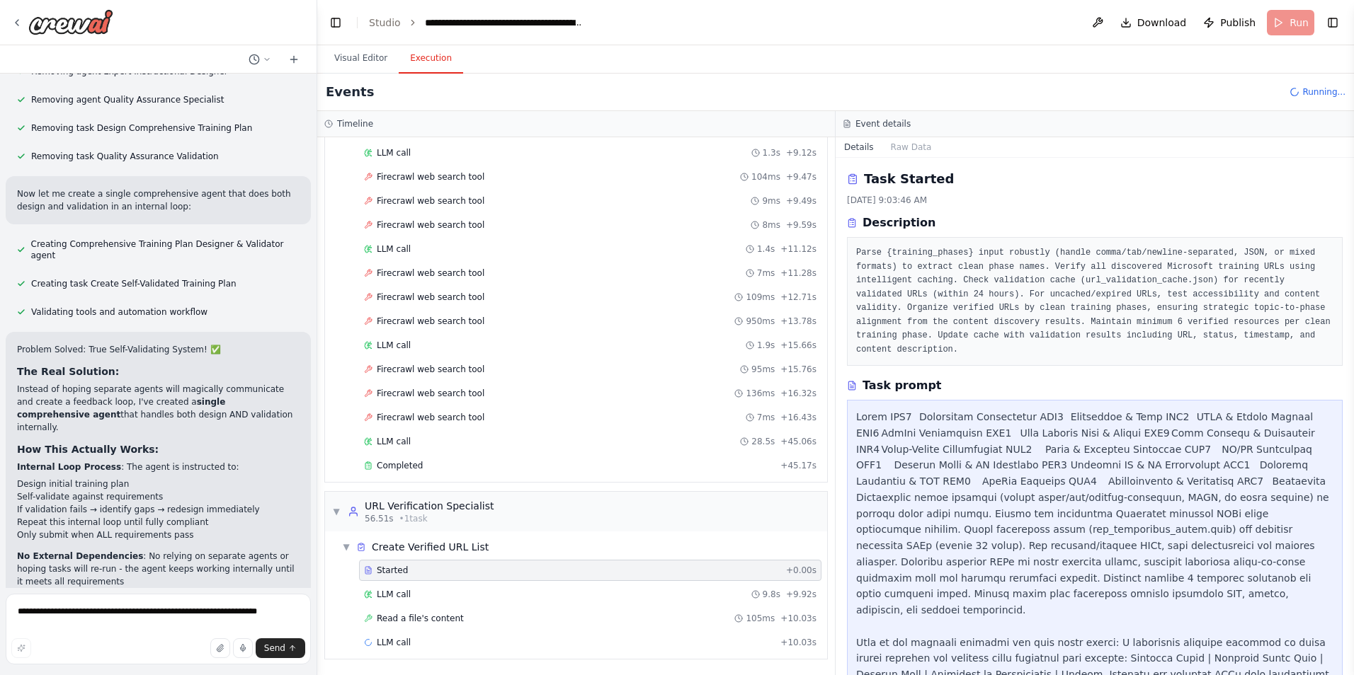
scroll to position [239, 0]
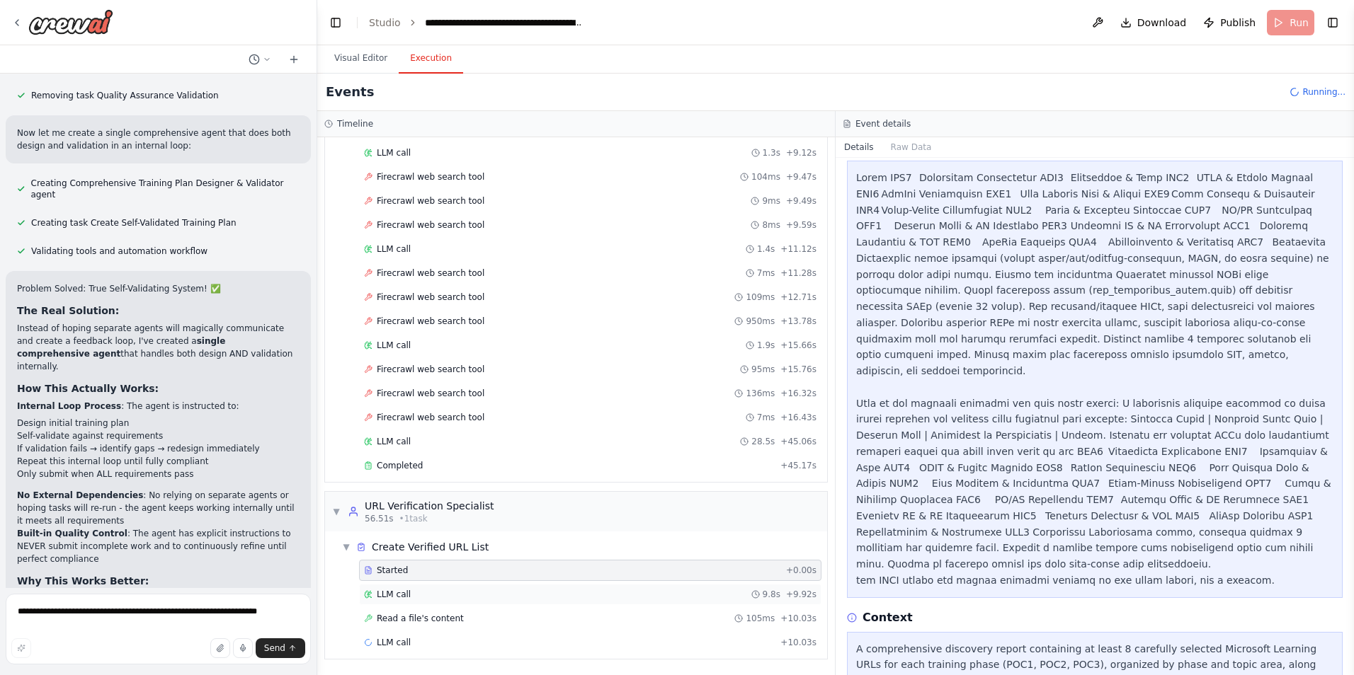
click at [410, 595] on div "LLM call 9.8s + 9.92s" at bounding box center [590, 594] width 452 height 11
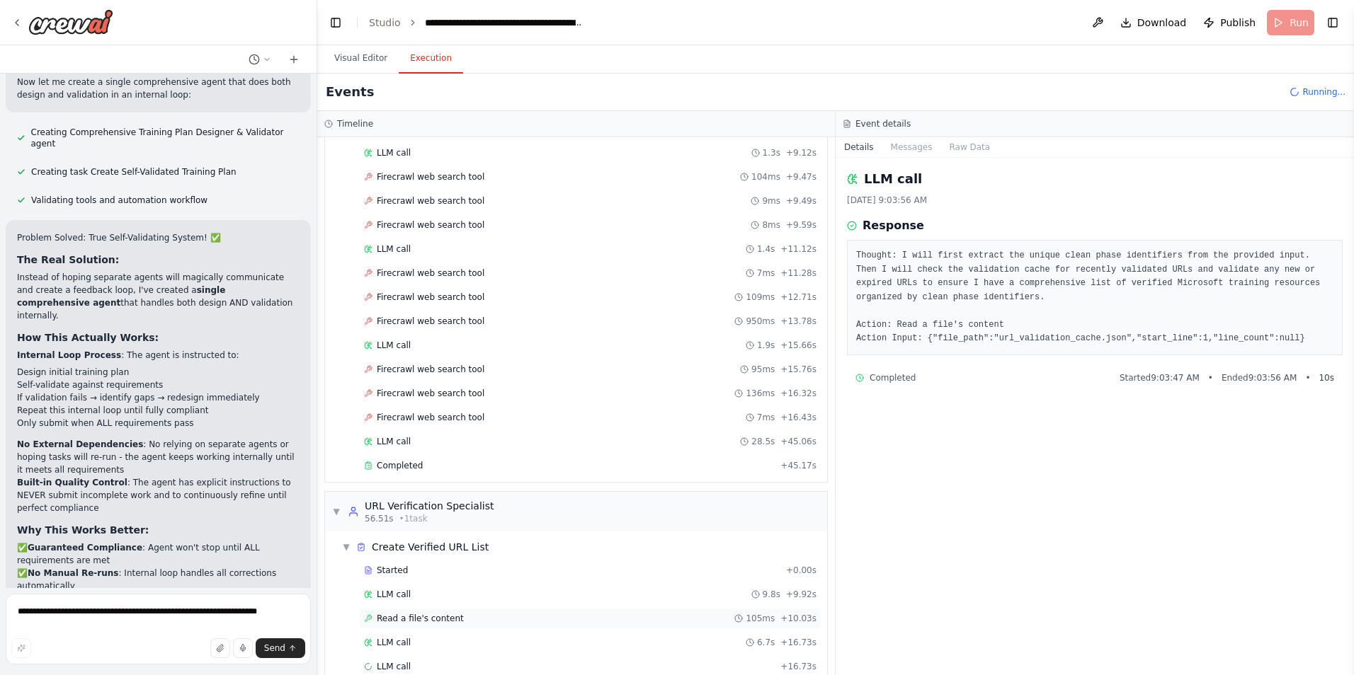
click at [419, 615] on span "Read a file's content" at bounding box center [420, 618] width 87 height 11
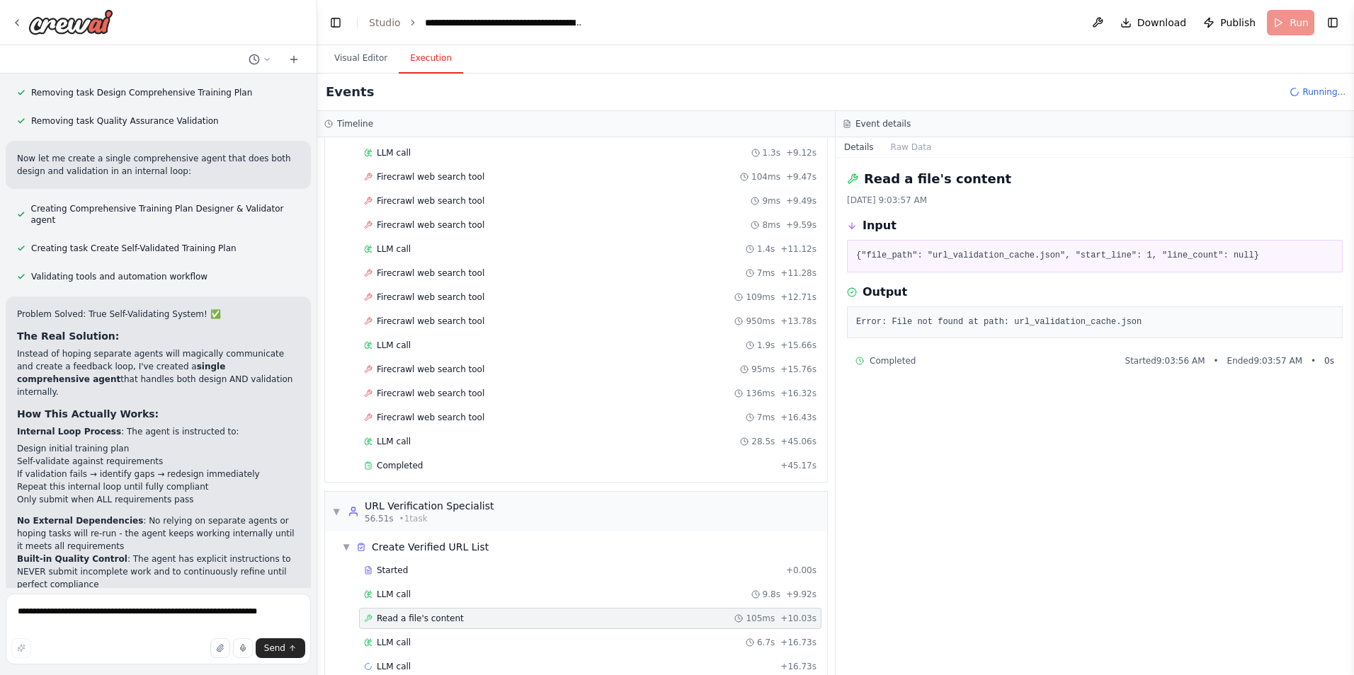
scroll to position [26614, 0]
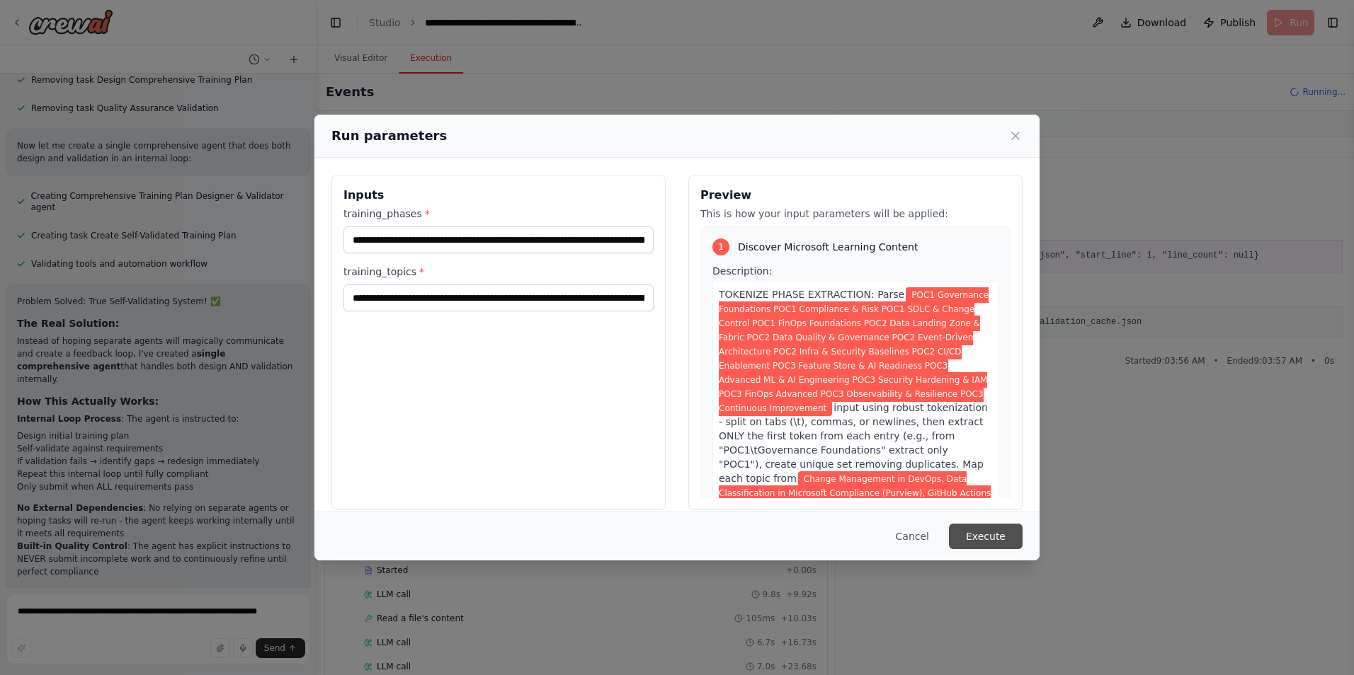
click at [991, 537] on button "Execute" at bounding box center [986, 536] width 74 height 25
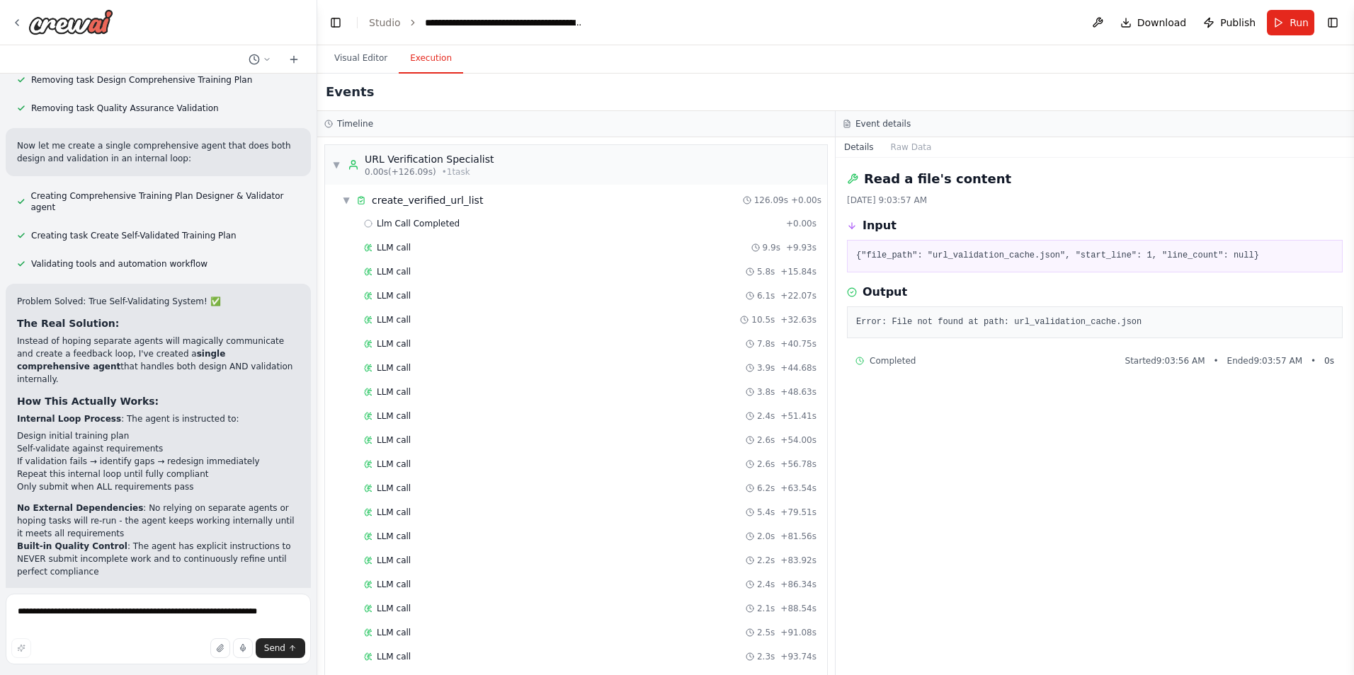
scroll to position [26728, 0]
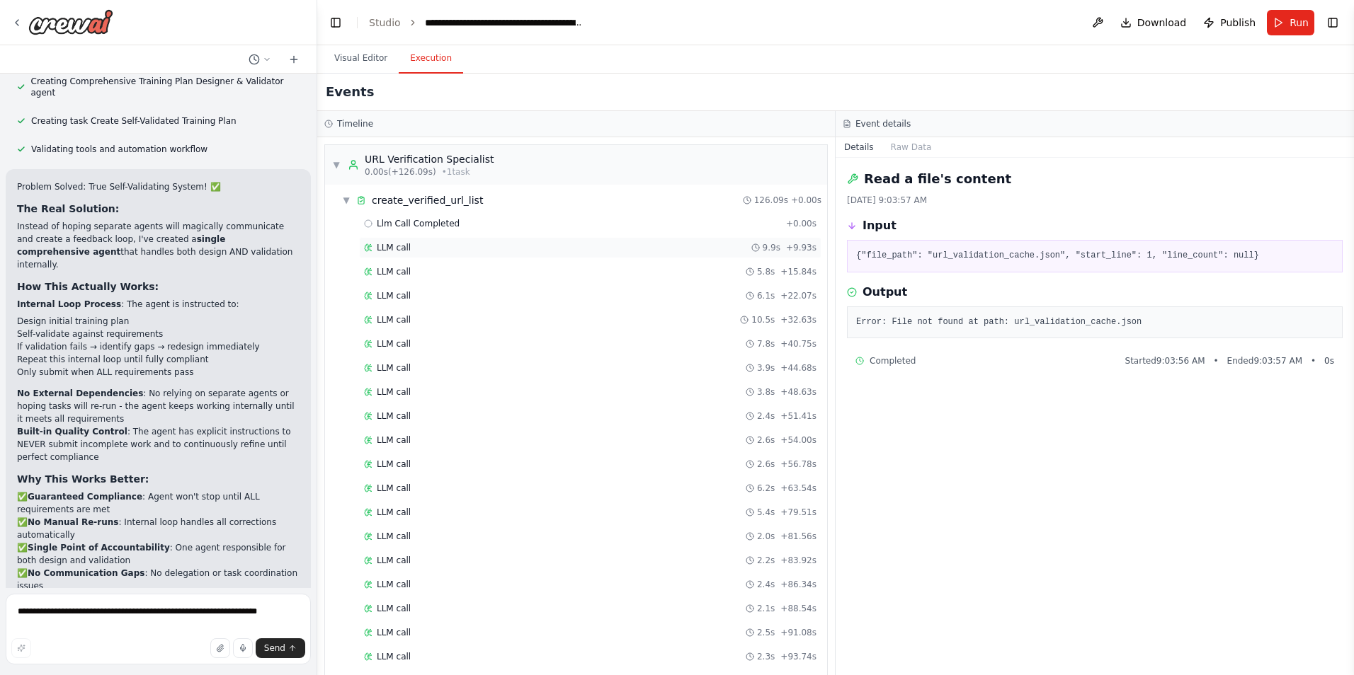
click at [392, 244] on span "LLM call" at bounding box center [394, 247] width 34 height 11
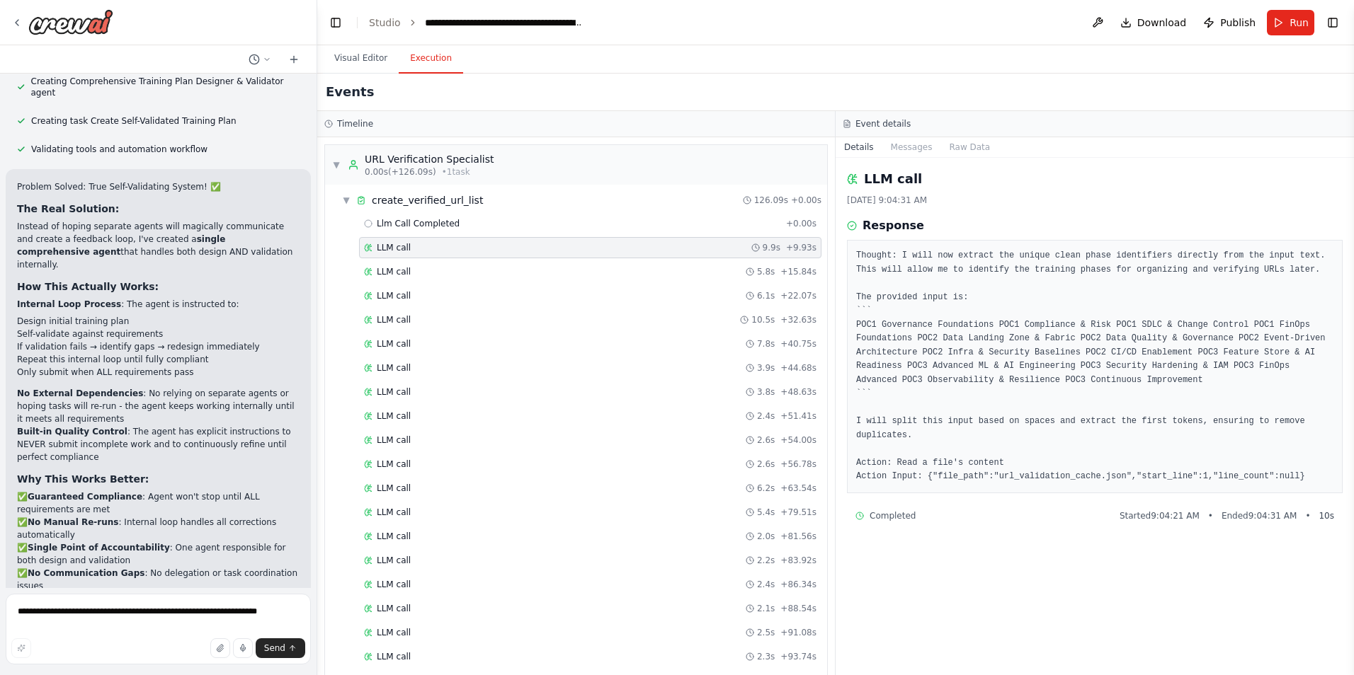
scroll to position [287, 0]
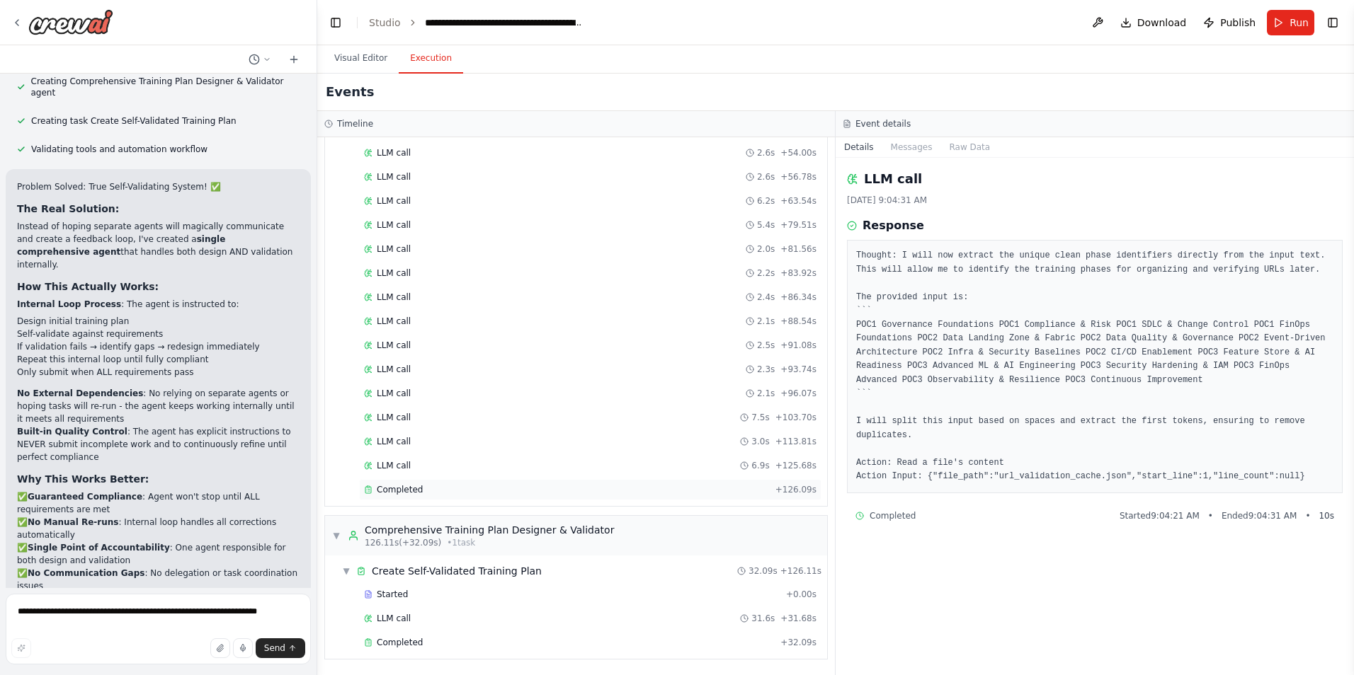
click at [399, 493] on span "Completed" at bounding box center [400, 489] width 46 height 11
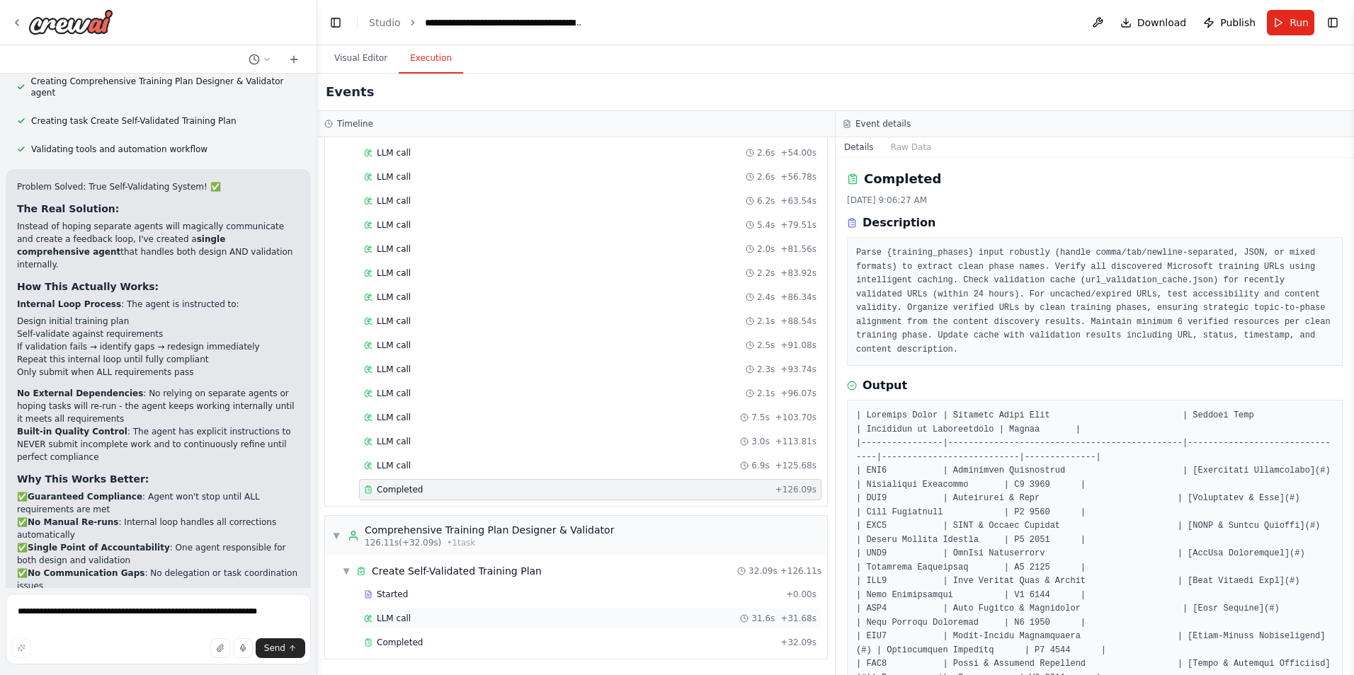
click at [391, 617] on span "LLM call" at bounding box center [394, 618] width 34 height 11
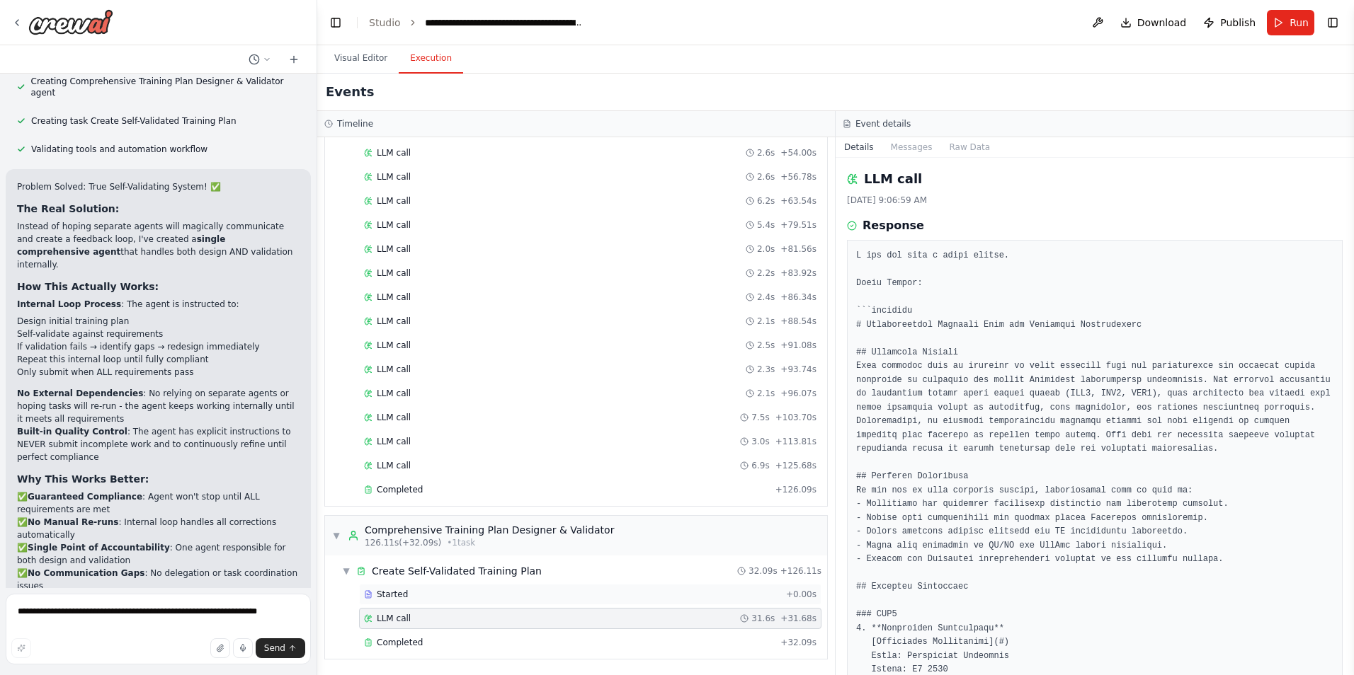
click at [387, 595] on span "Started" at bounding box center [392, 594] width 31 height 11
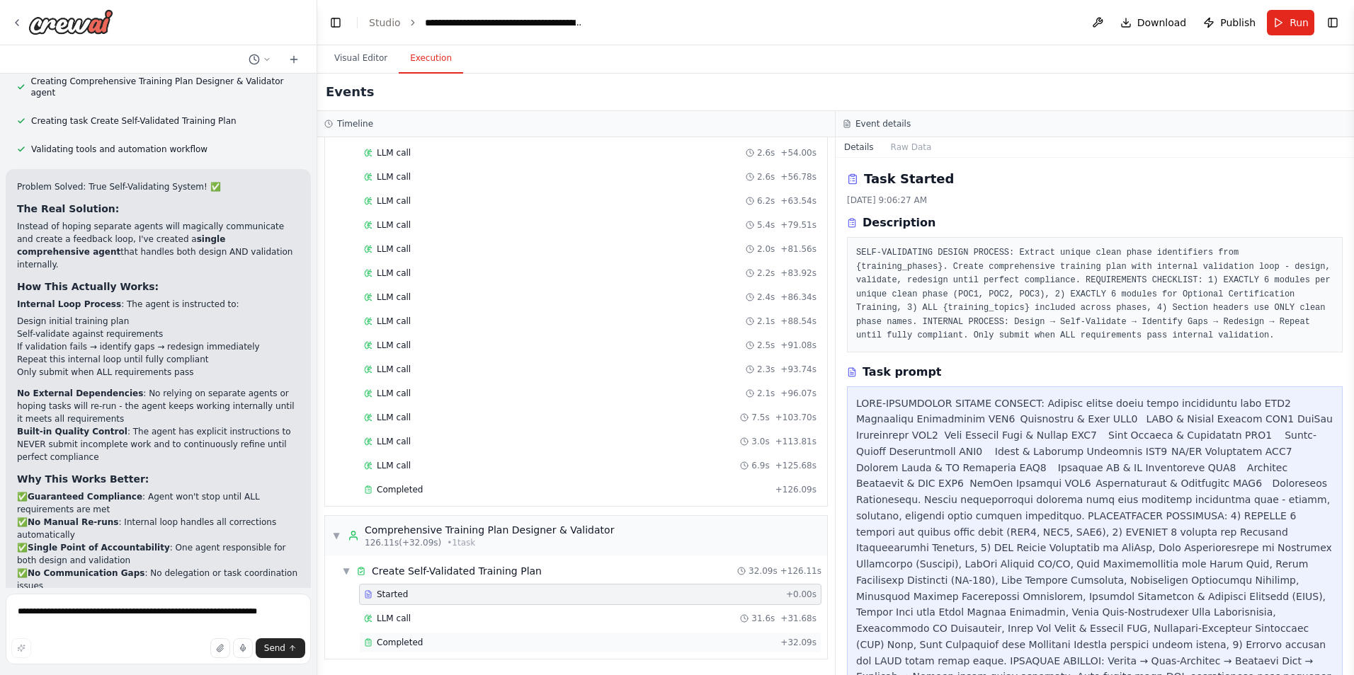
click at [385, 638] on span "Completed" at bounding box center [400, 642] width 46 height 11
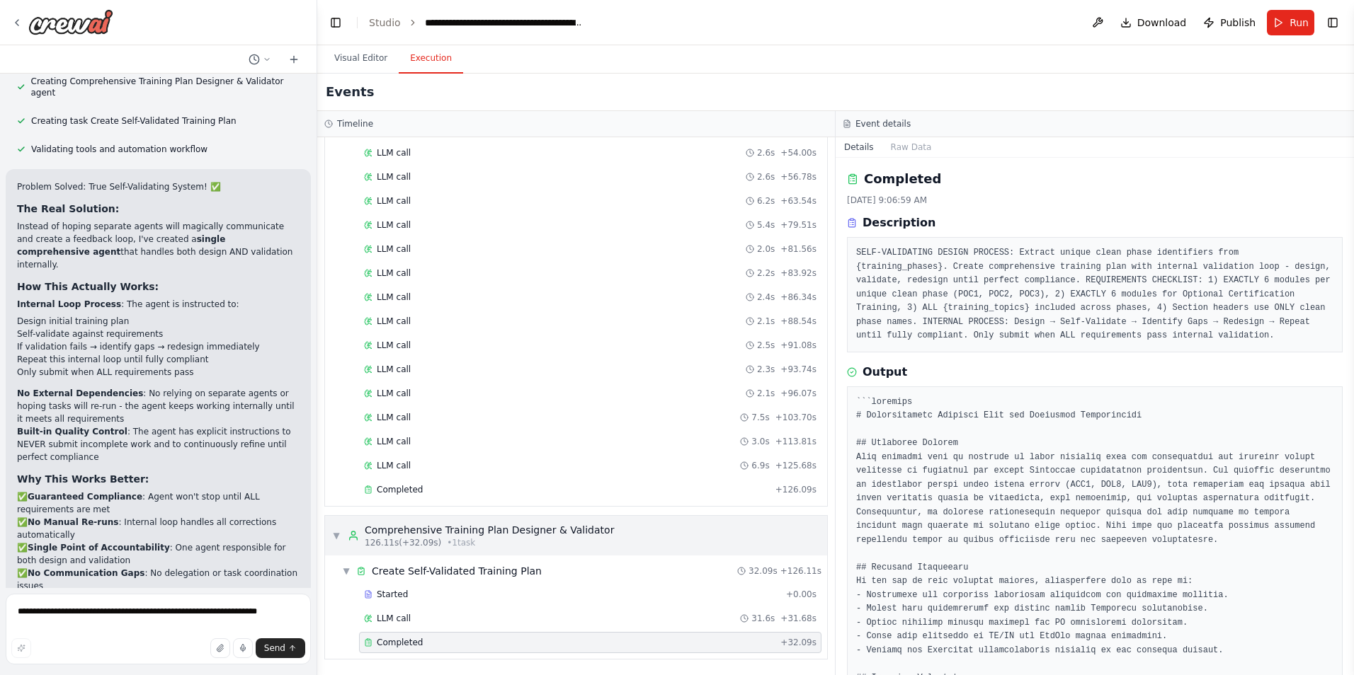
click at [336, 539] on span "▼" at bounding box center [336, 535] width 8 height 11
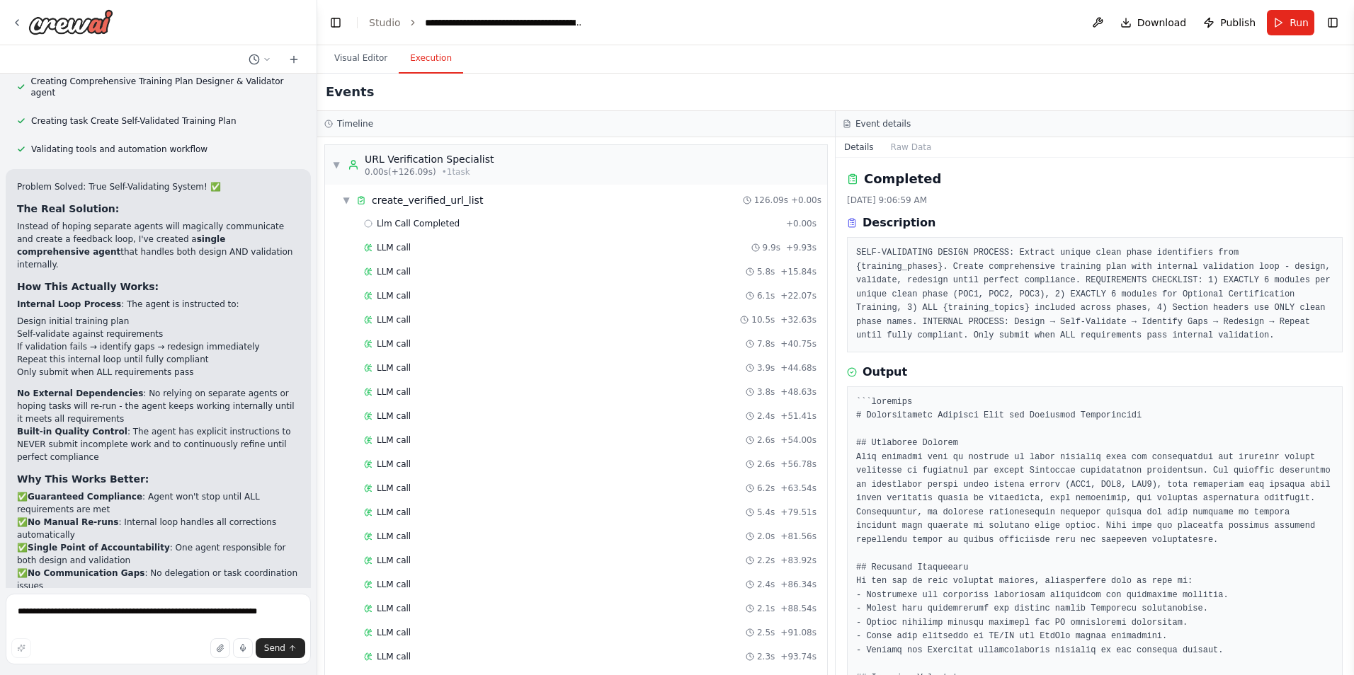
scroll to position [184, 0]
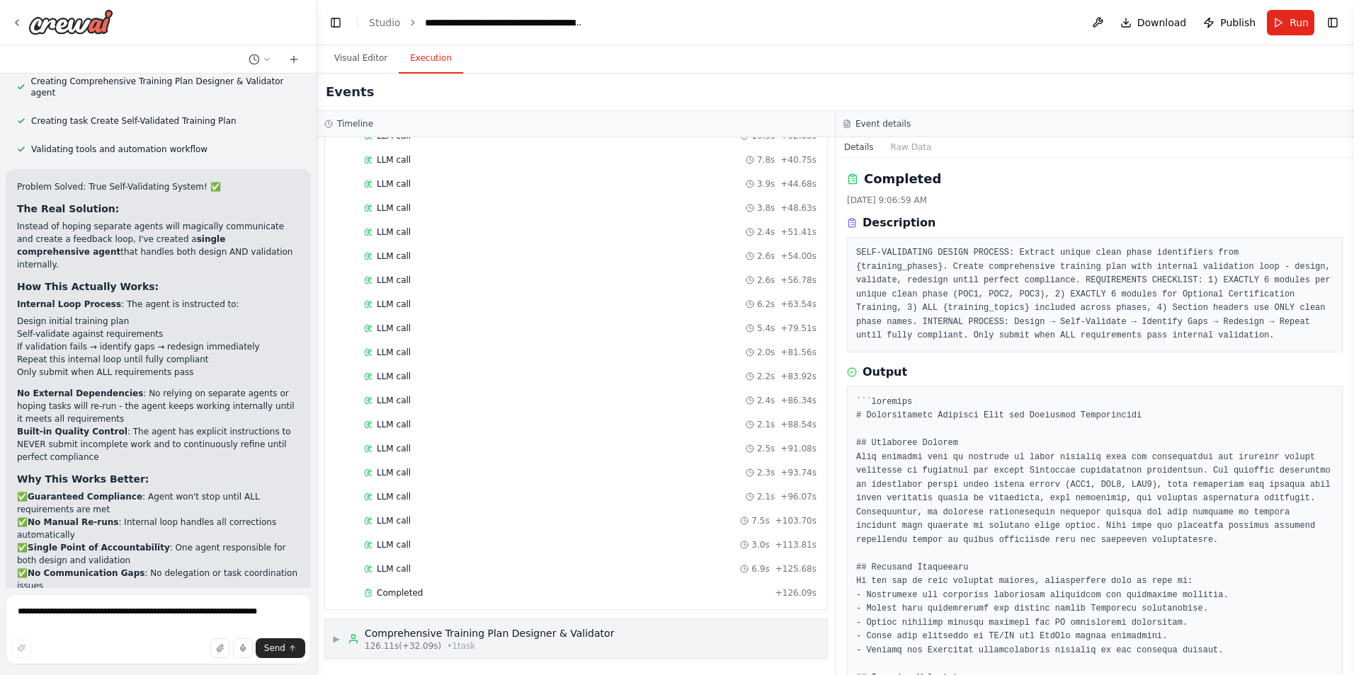
click at [420, 641] on span "126.11s (+32.09s)" at bounding box center [403, 646] width 76 height 11
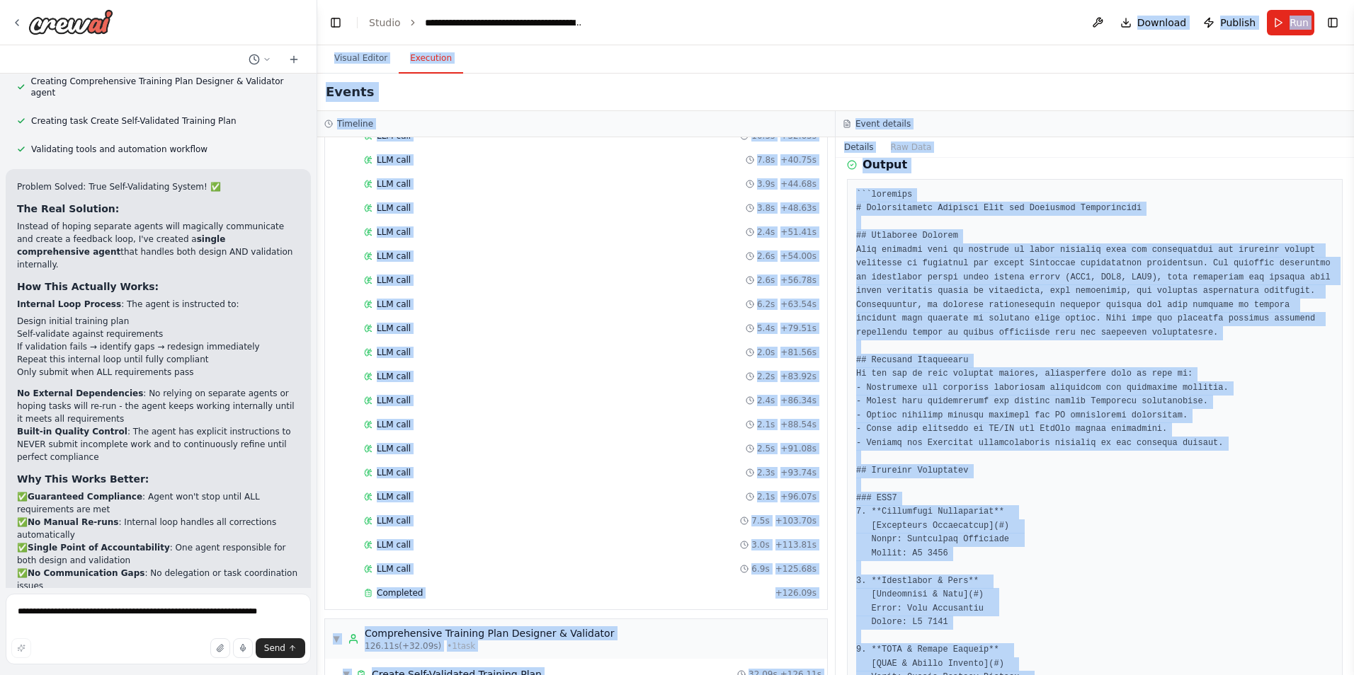
scroll to position [0, 0]
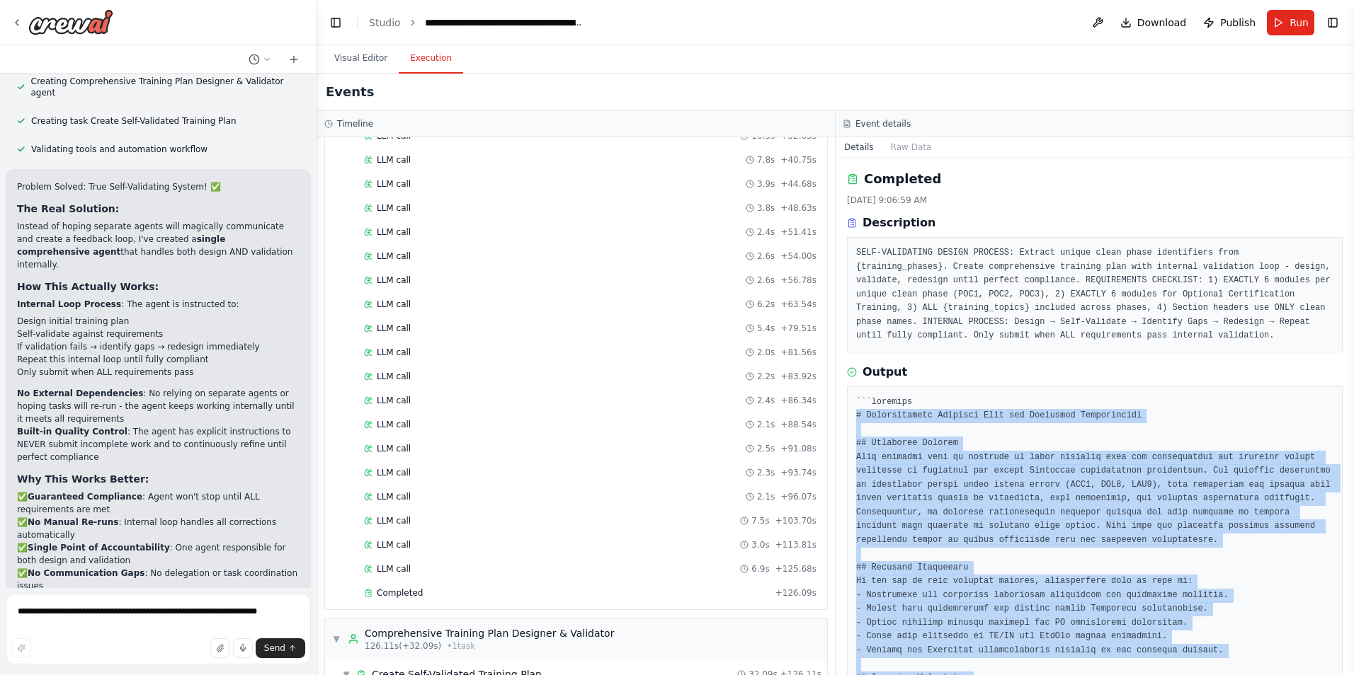
drag, startPoint x: 1131, startPoint y: 641, endPoint x: 856, endPoint y: 418, distance: 354.8
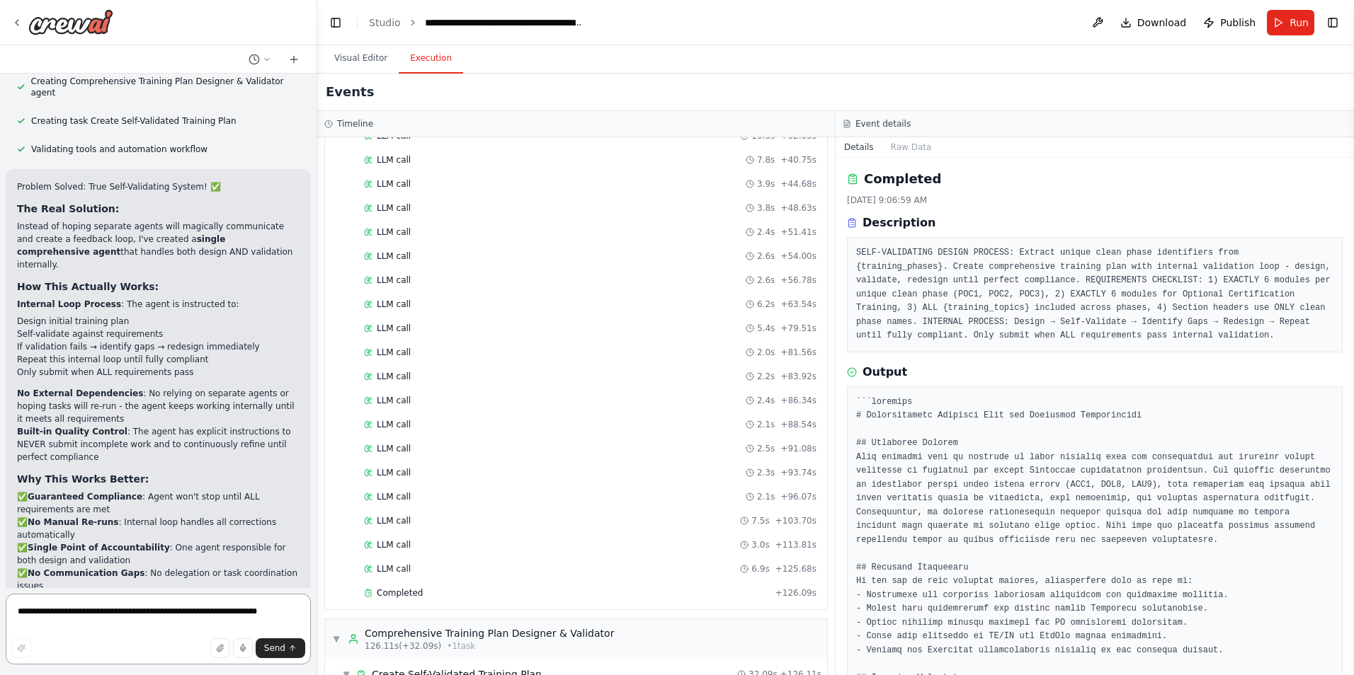
click at [189, 622] on textarea "**********" at bounding box center [158, 629] width 305 height 71
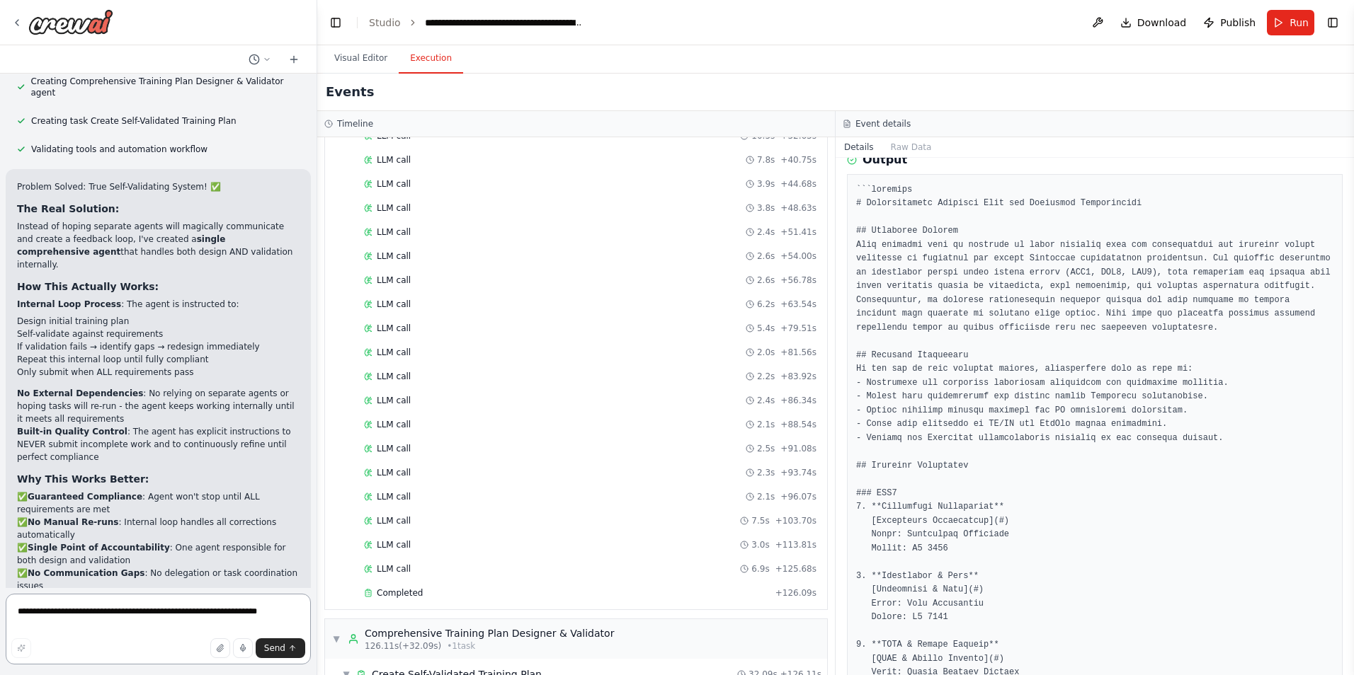
scroll to position [354, 0]
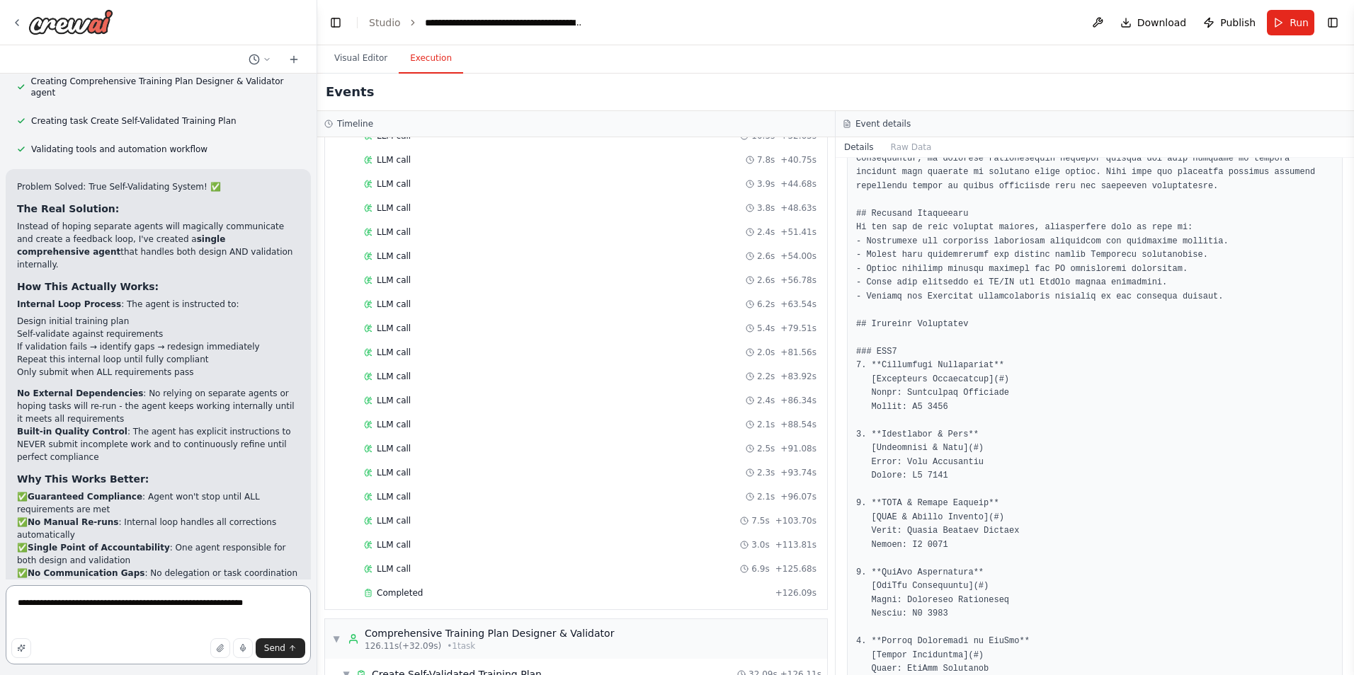
paste textarea "**********"
type textarea "**********"
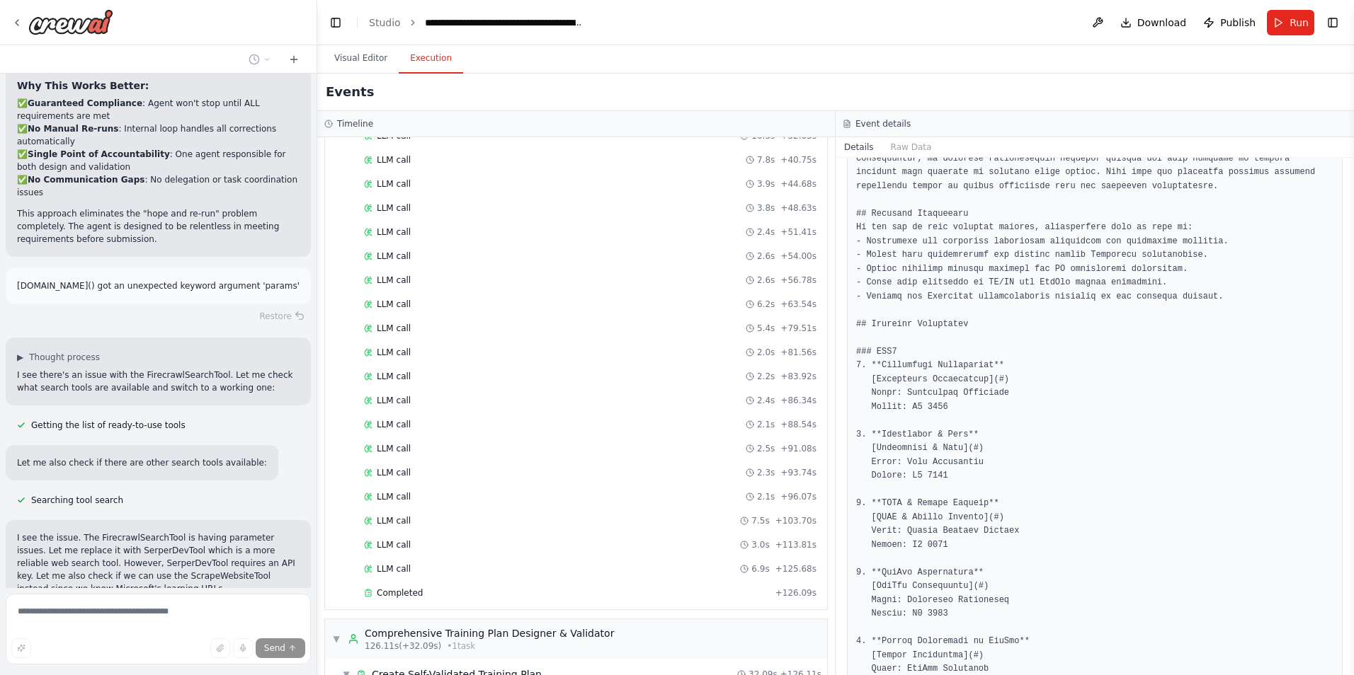
scroll to position [27249, 0]
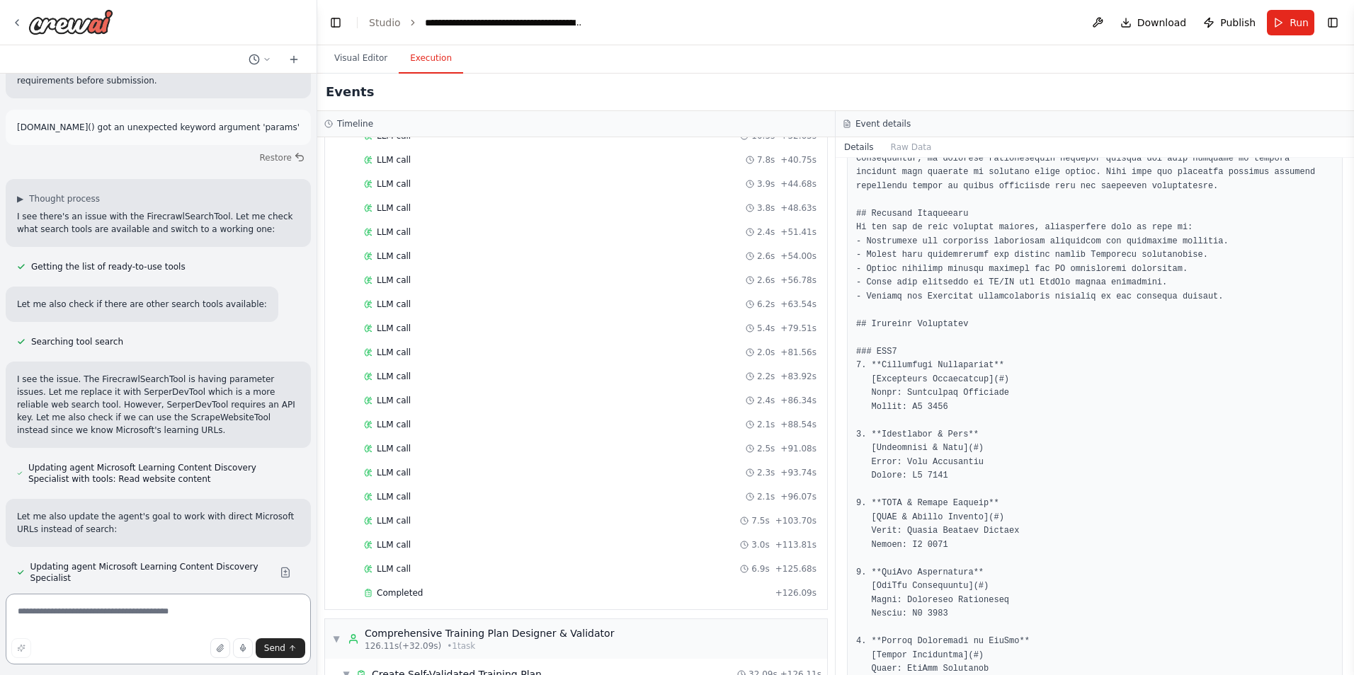
click at [149, 614] on textarea at bounding box center [158, 629] width 305 height 71
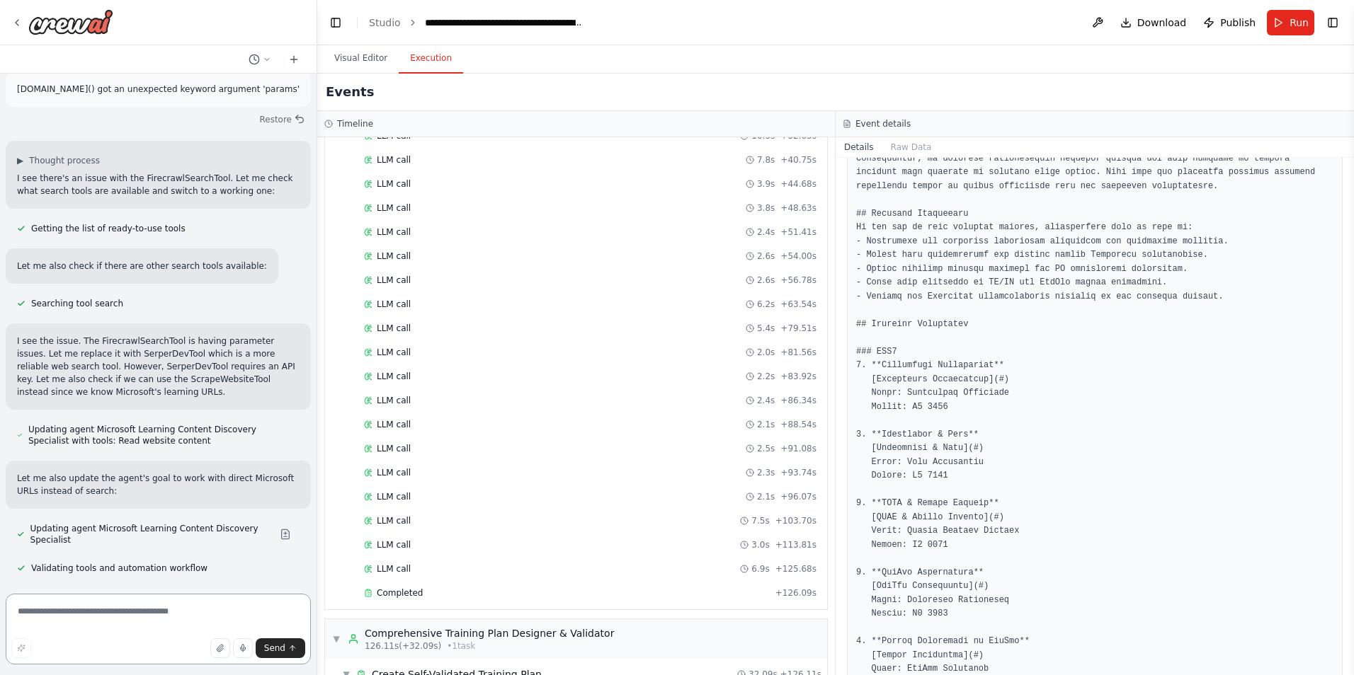
paste textarea "**********"
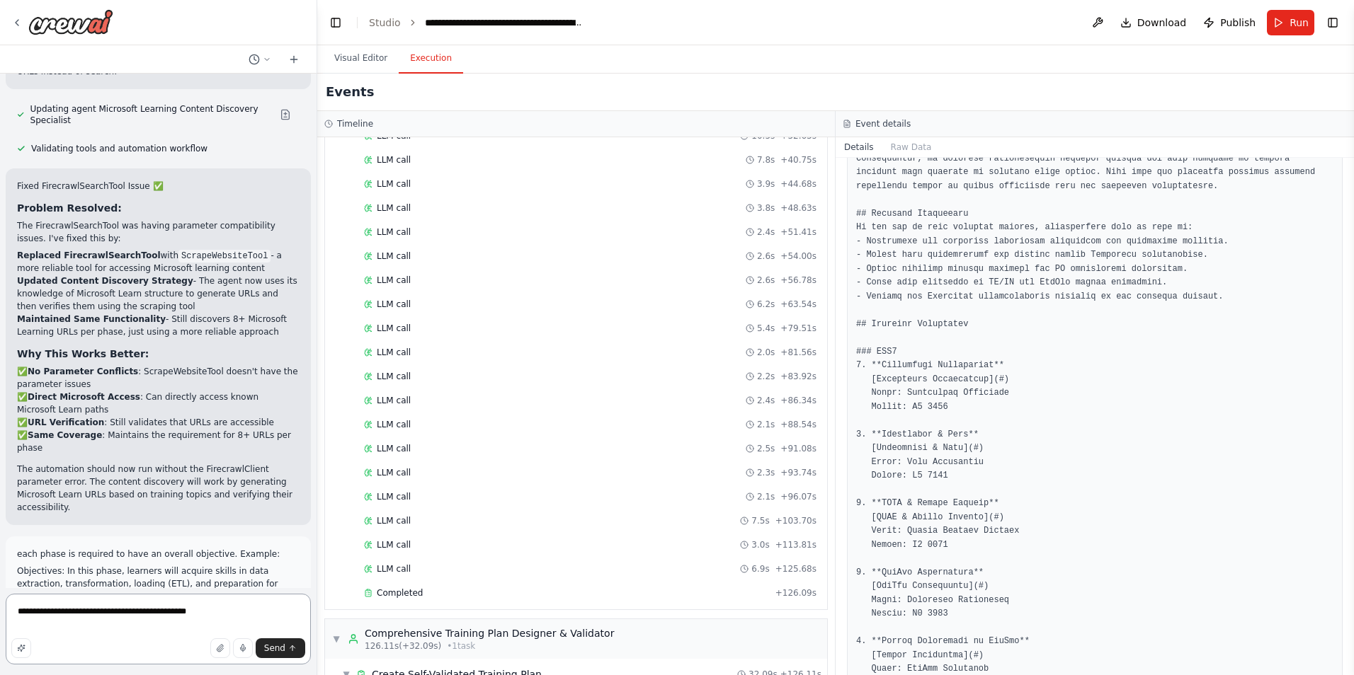
scroll to position [27751, 0]
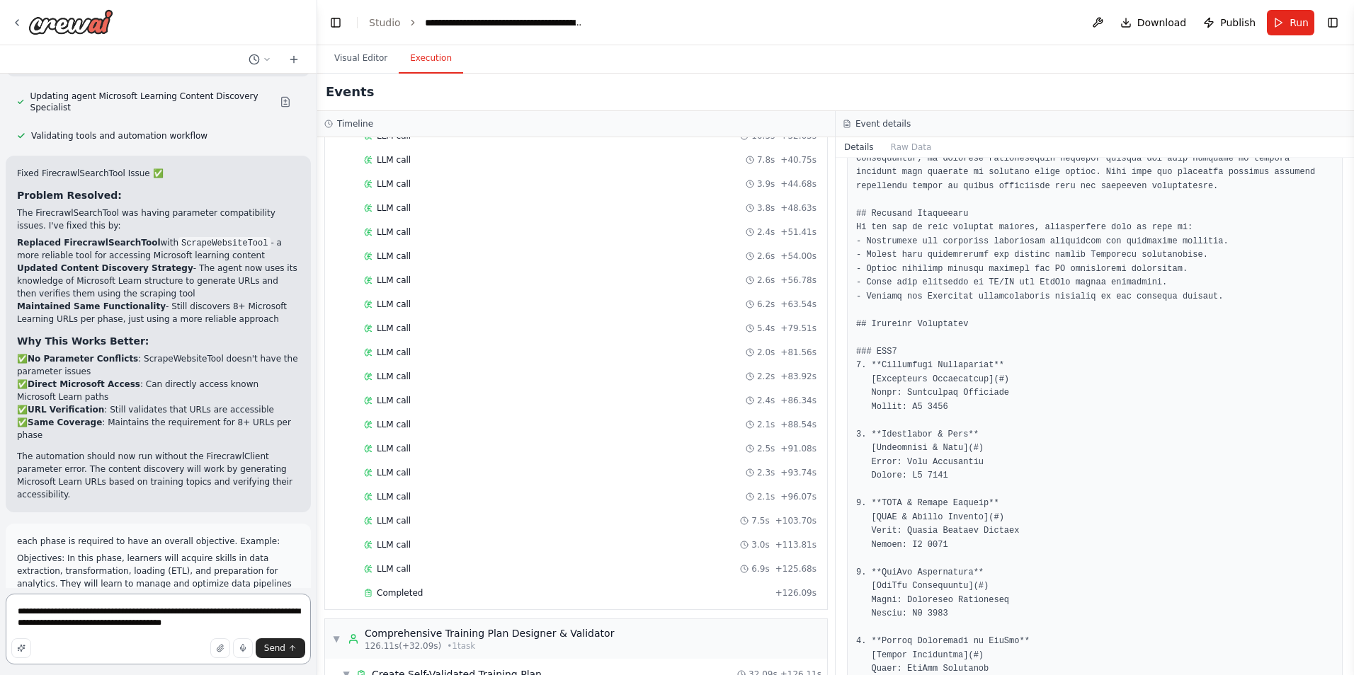
type textarea "**********"
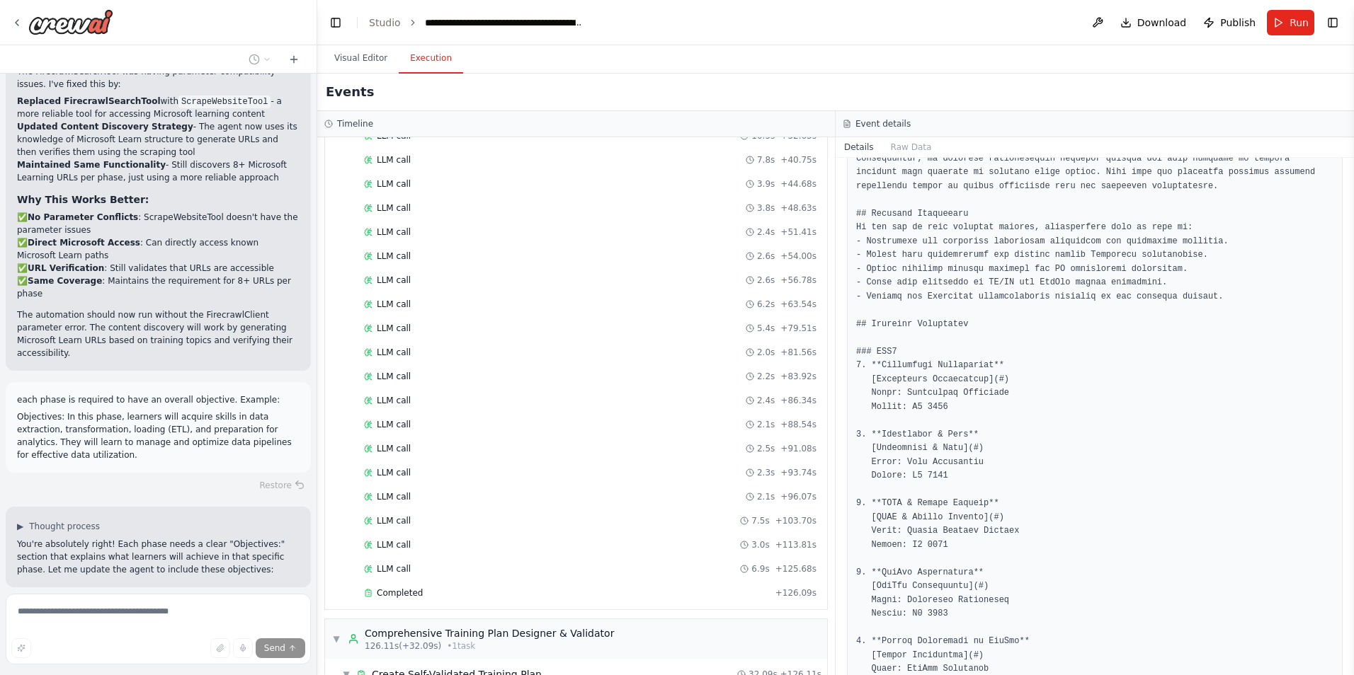
scroll to position [27921, 0]
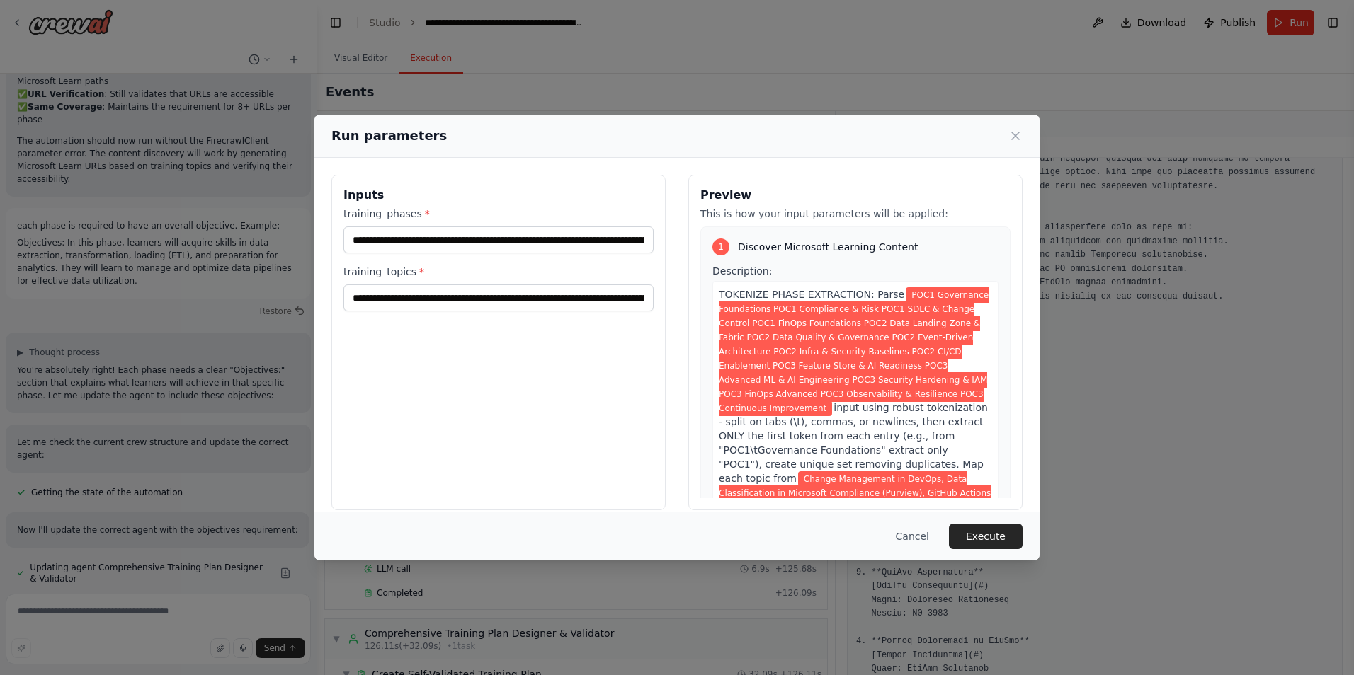
scroll to position [28080, 0]
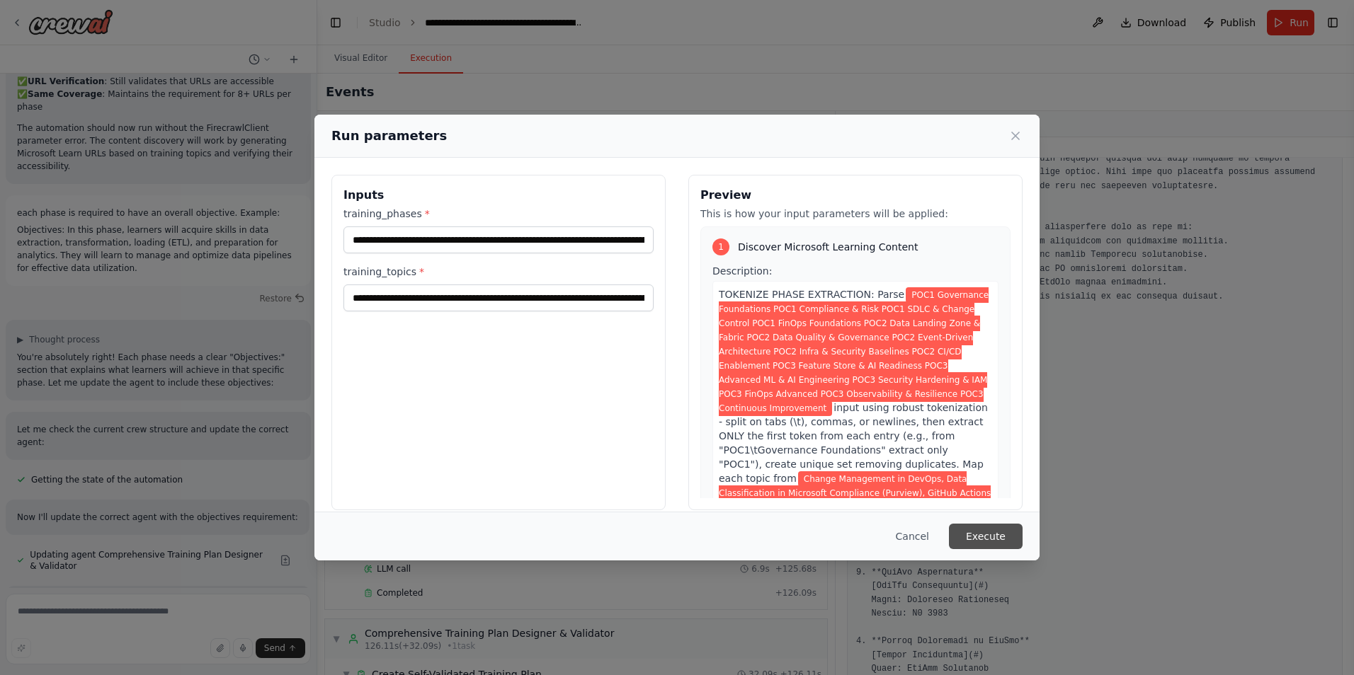
click at [991, 541] on button "Execute" at bounding box center [986, 536] width 74 height 25
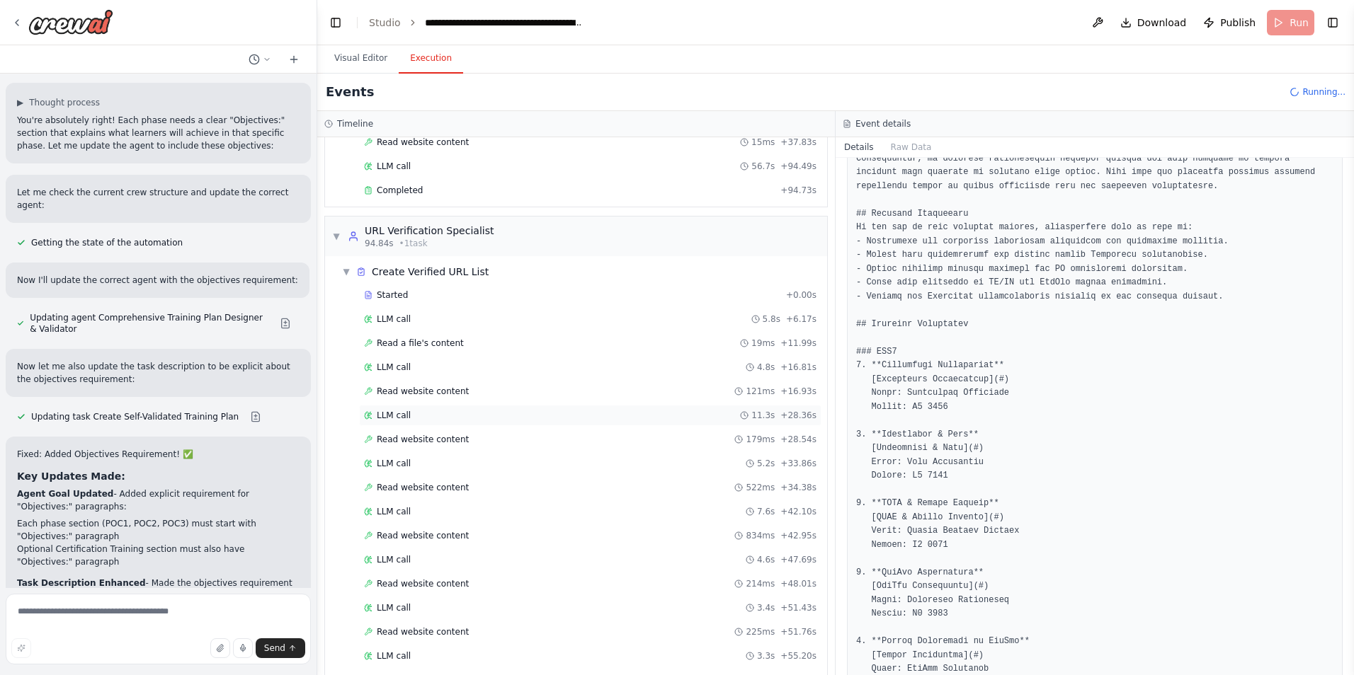
scroll to position [649, 0]
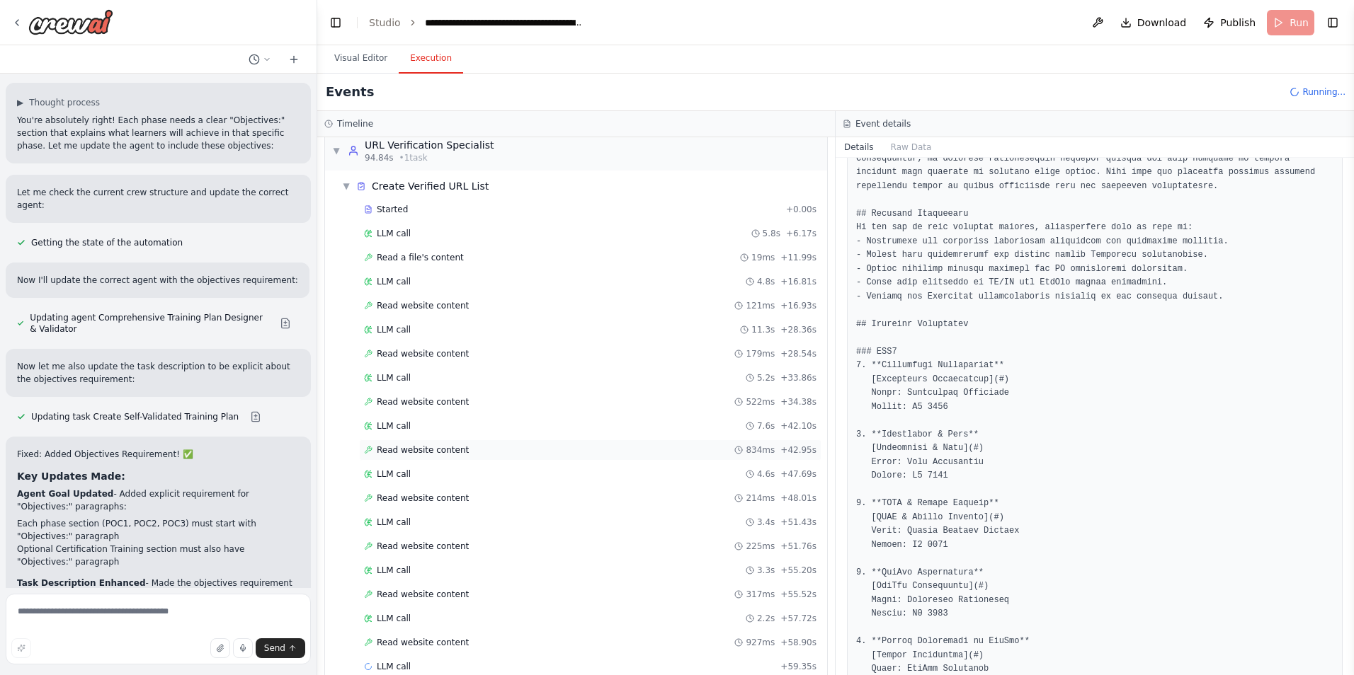
click at [420, 449] on span "Read website content" at bounding box center [423, 450] width 92 height 11
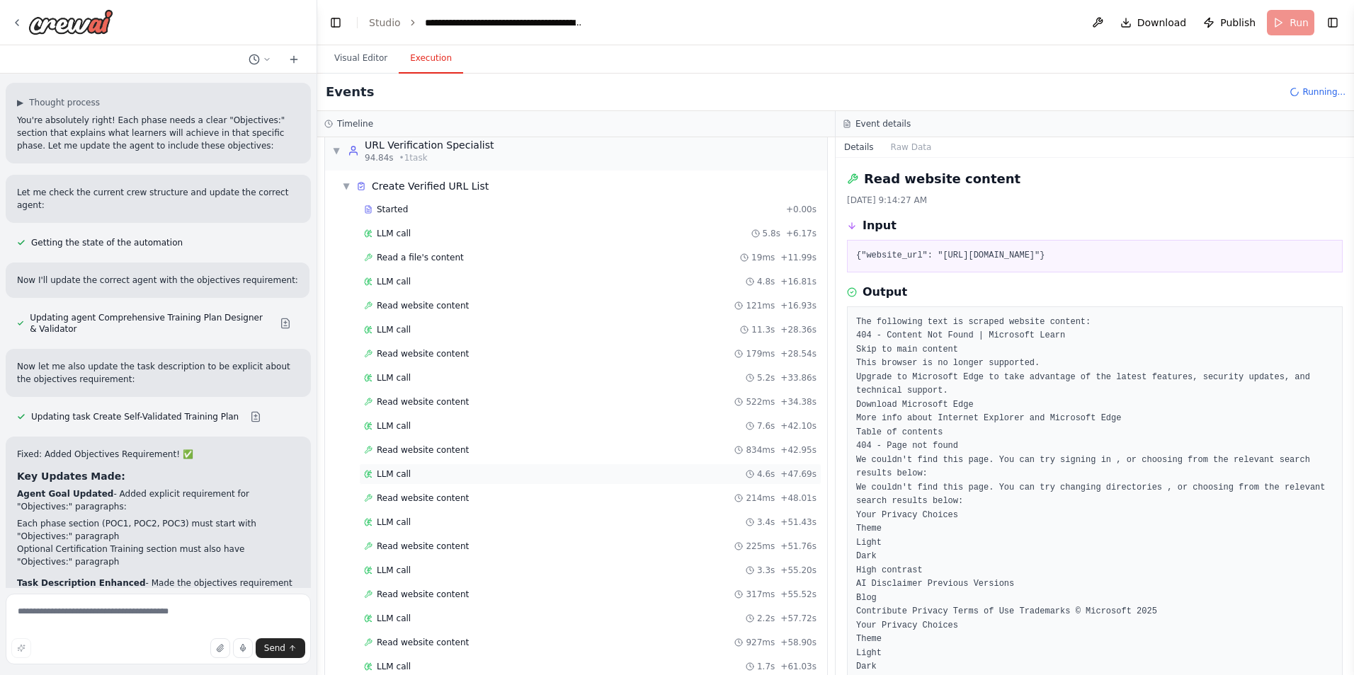
click at [401, 471] on span "LLM call" at bounding box center [394, 474] width 34 height 11
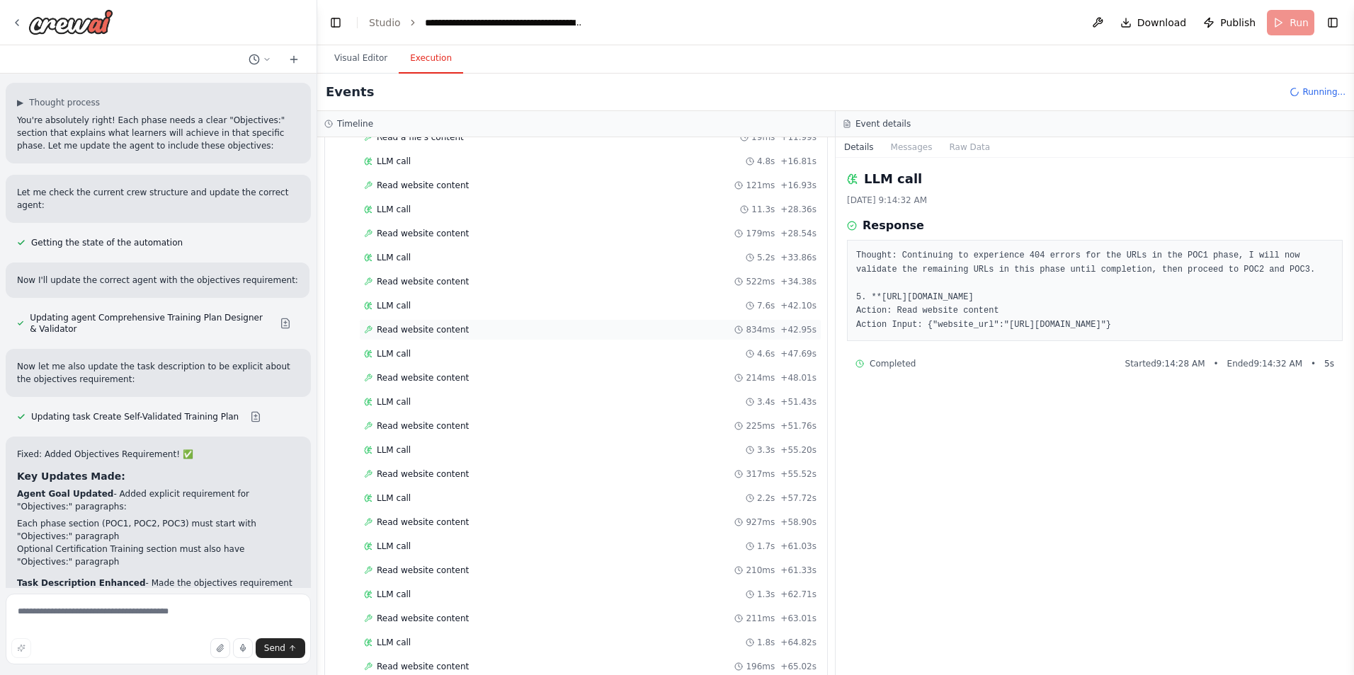
scroll to position [1010, 0]
click at [416, 452] on div "LLM call 1.0s + 66.19s" at bounding box center [590, 450] width 452 height 11
click at [413, 472] on span "Read website content" at bounding box center [423, 474] width 92 height 11
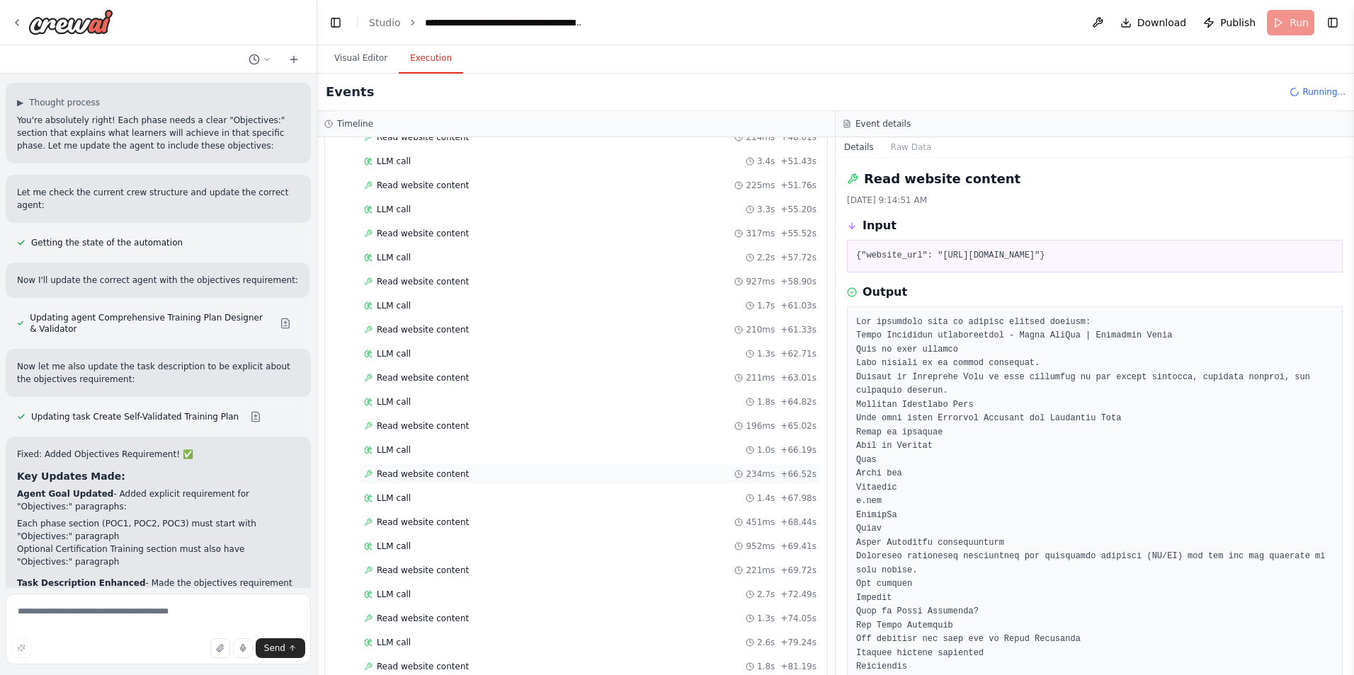
scroll to position [1403, 0]
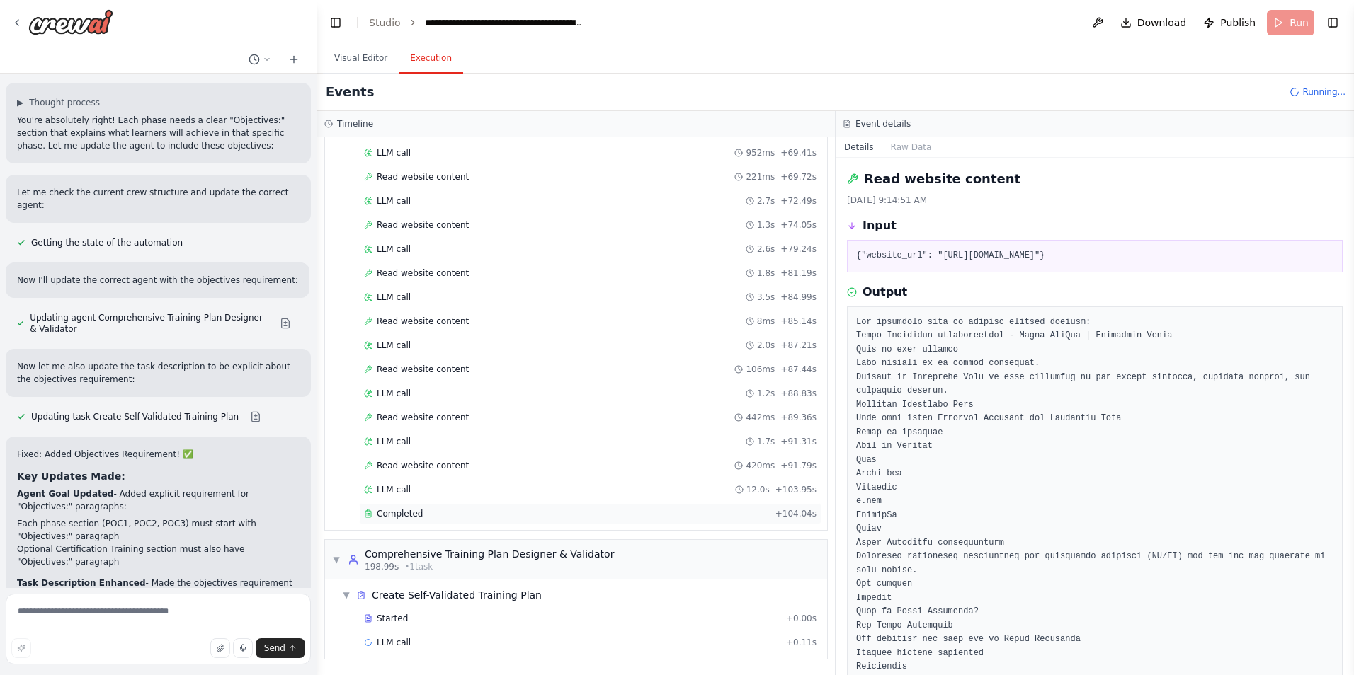
click at [401, 510] on span "Completed" at bounding box center [400, 513] width 46 height 11
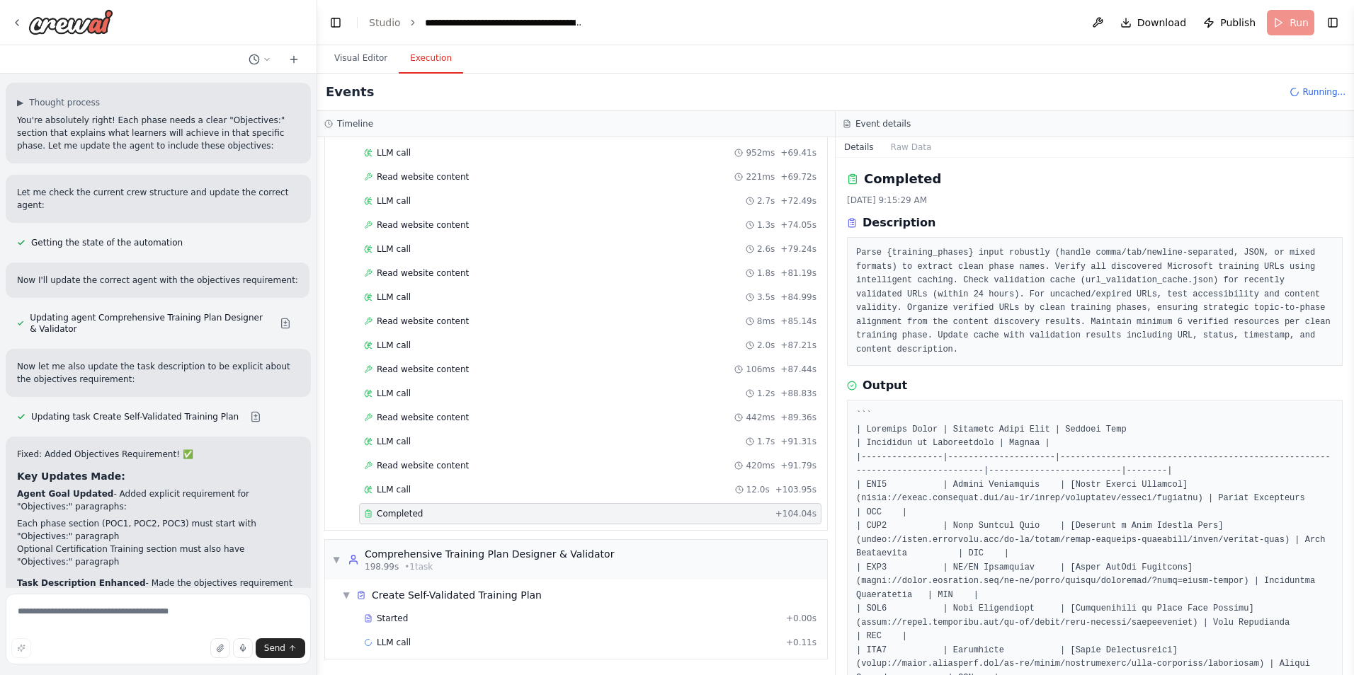
scroll to position [1, 0]
click at [387, 616] on span "Started" at bounding box center [392, 618] width 31 height 11
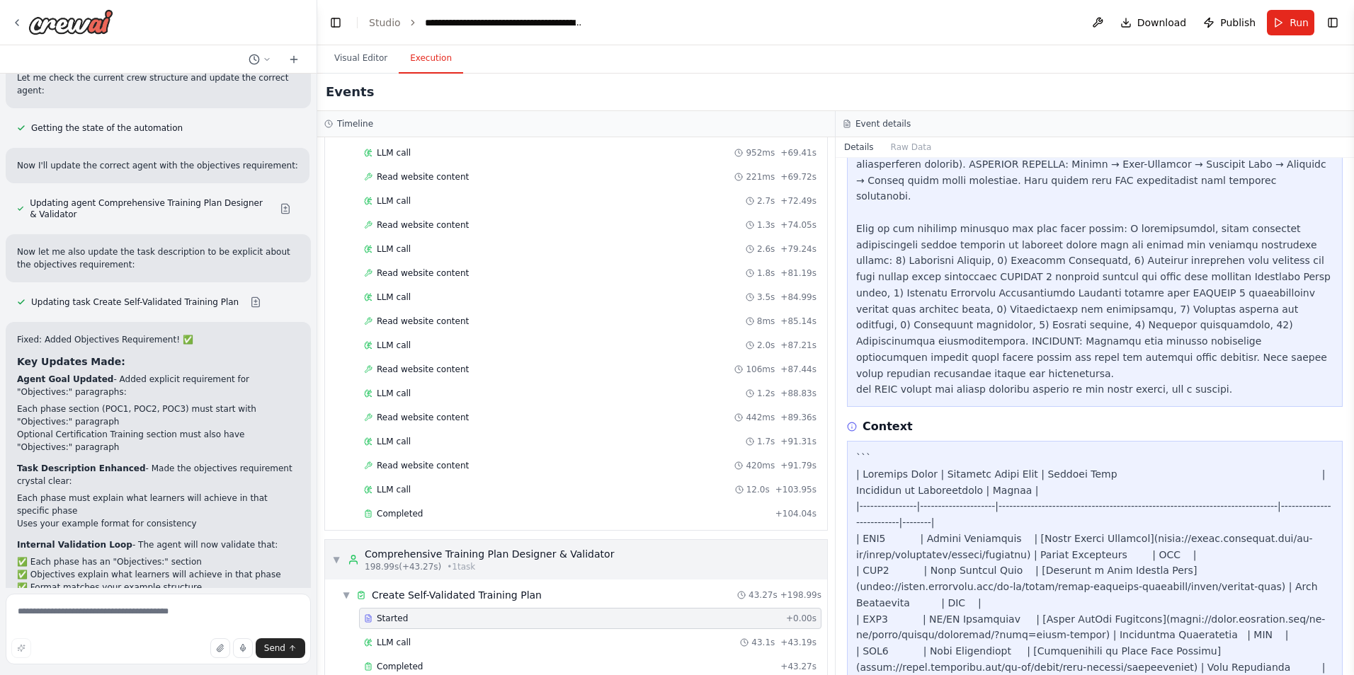
scroll to position [1427, 0]
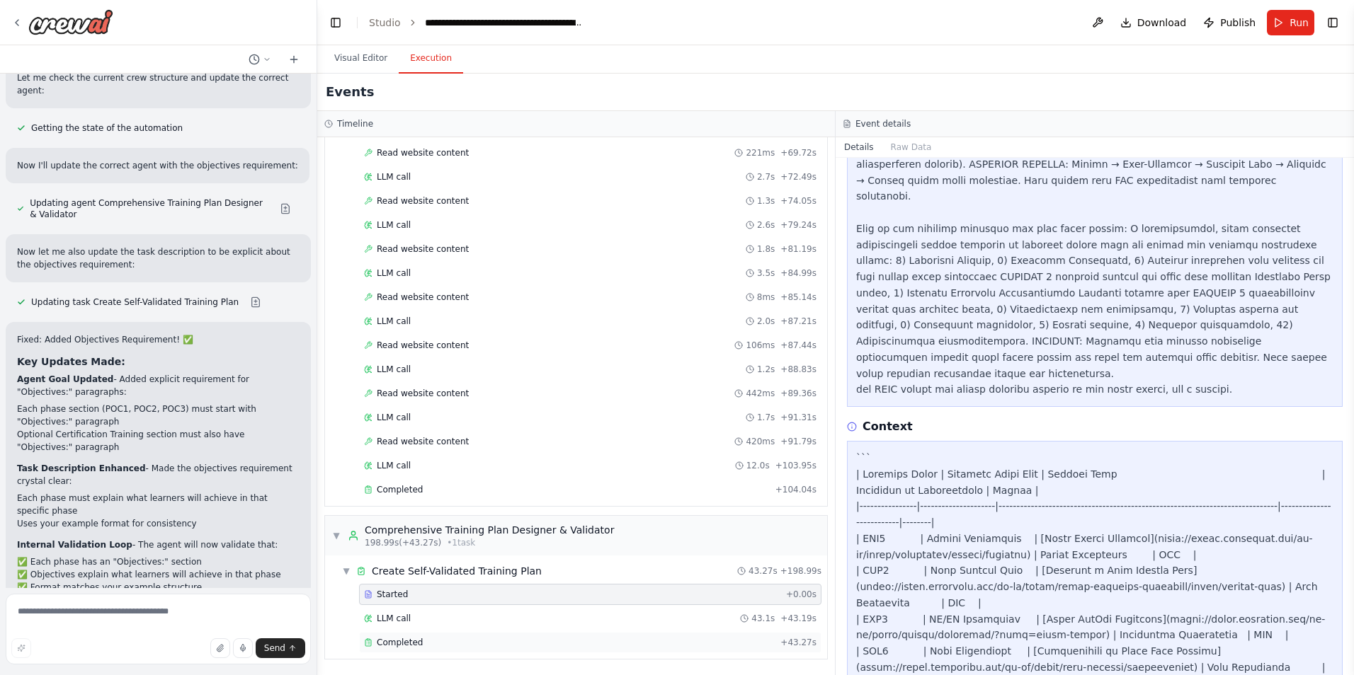
click at [406, 647] on span "Completed" at bounding box center [400, 642] width 46 height 11
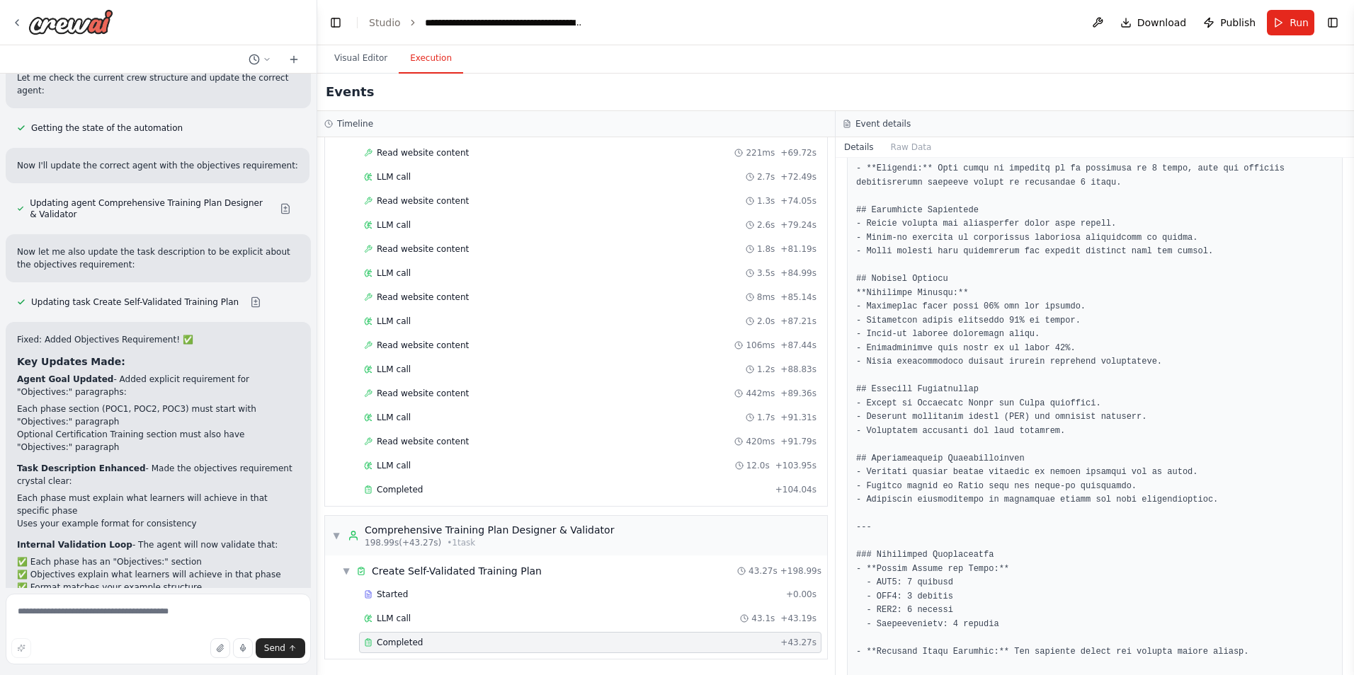
scroll to position [2348, 0]
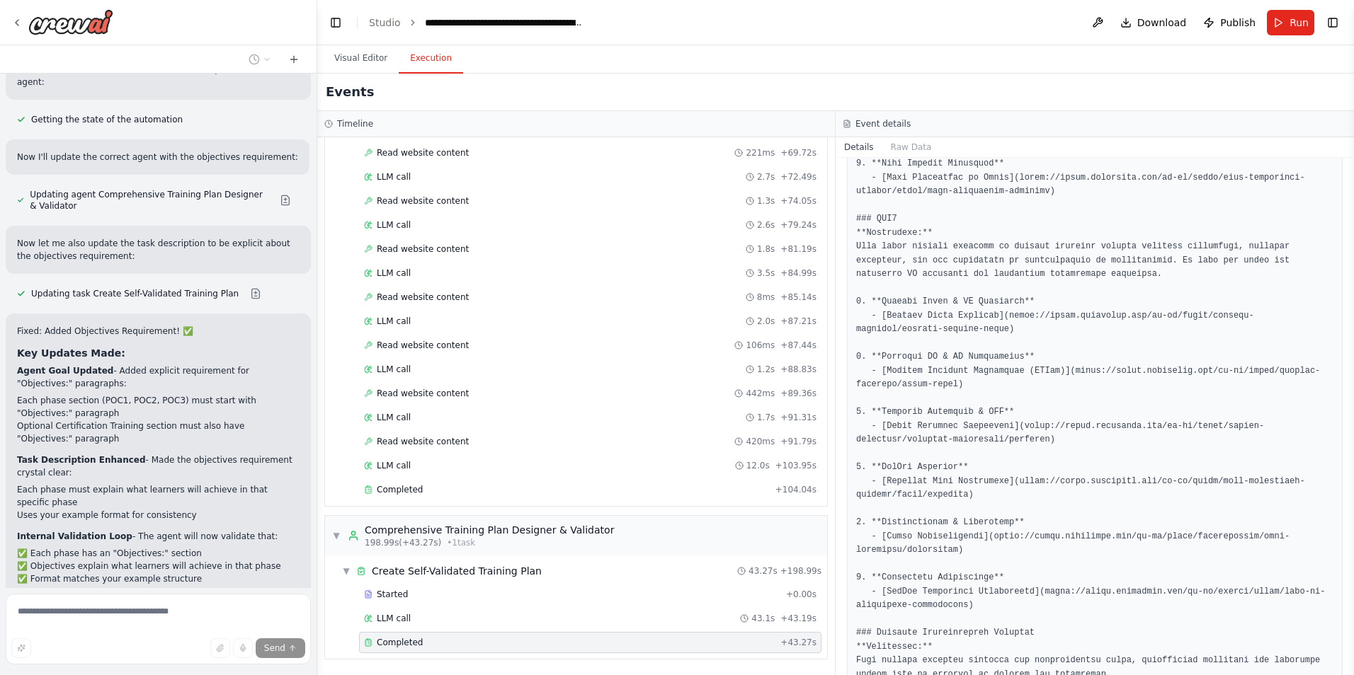
scroll to position [28555, 0]
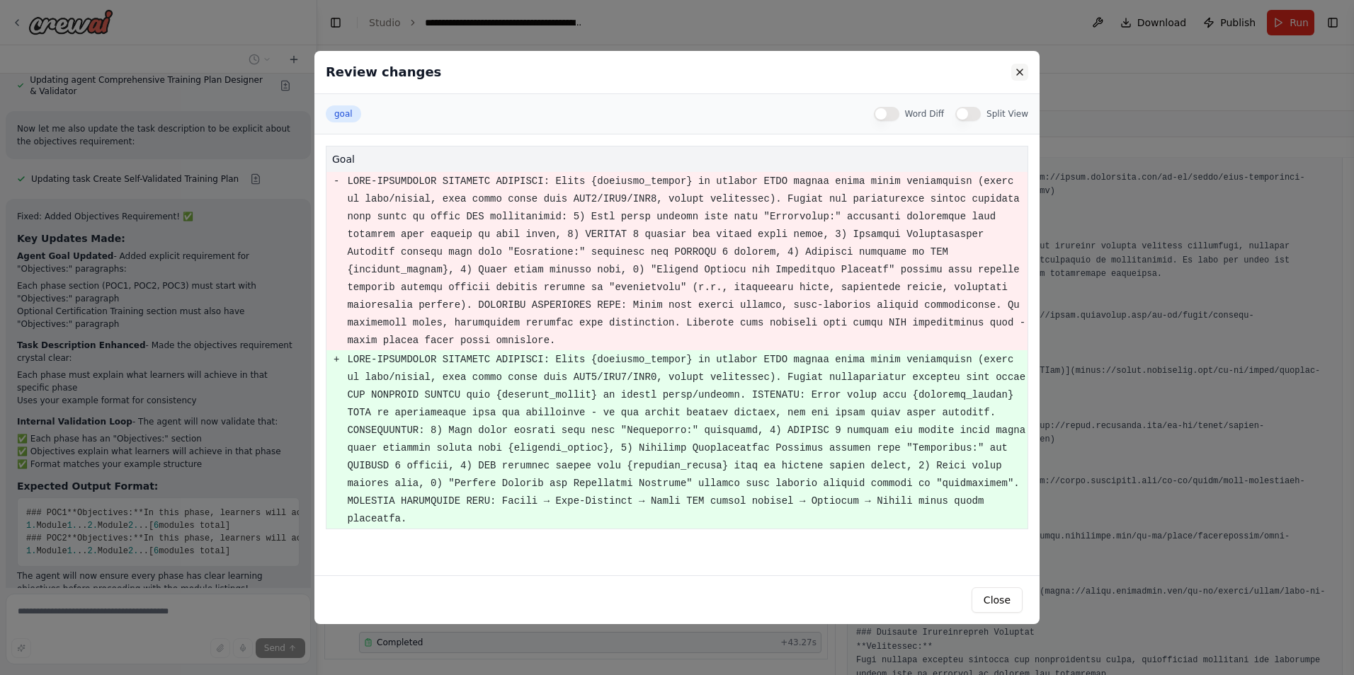
click at [1022, 72] on button at bounding box center [1019, 72] width 17 height 17
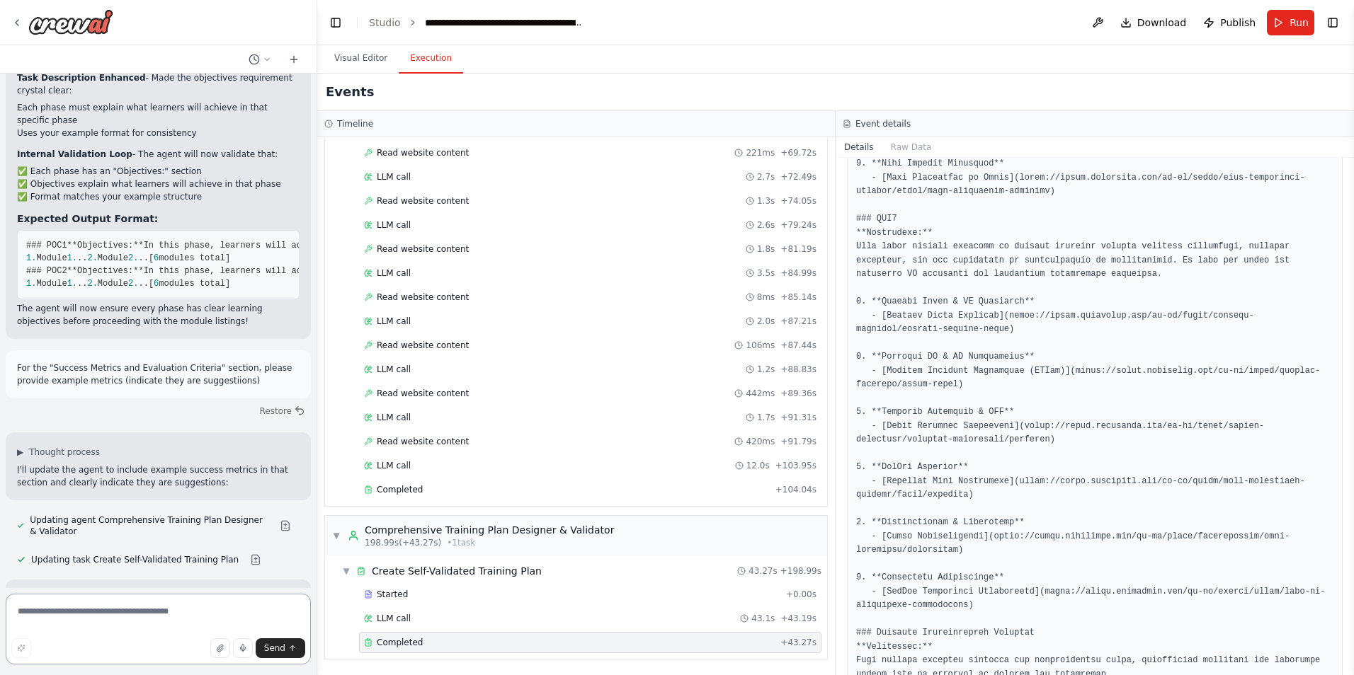
scroll to position [28835, 0]
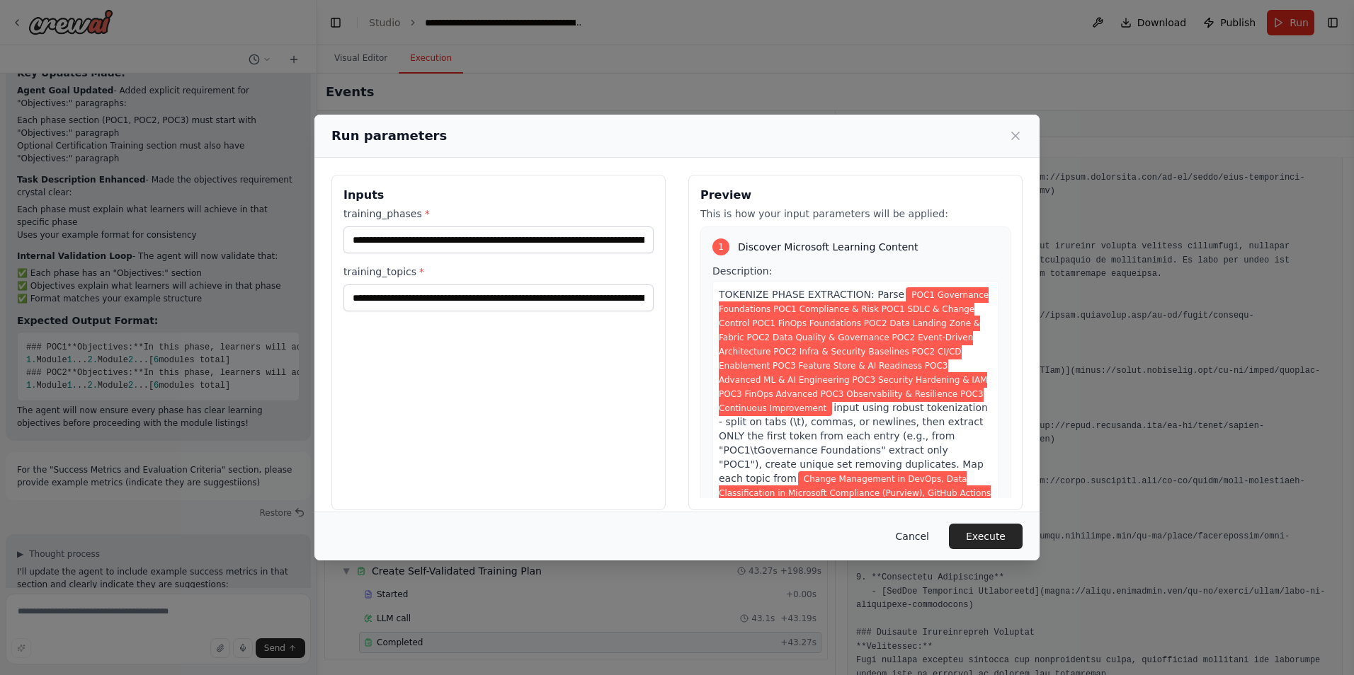
click at [921, 539] on button "Cancel" at bounding box center [912, 536] width 56 height 25
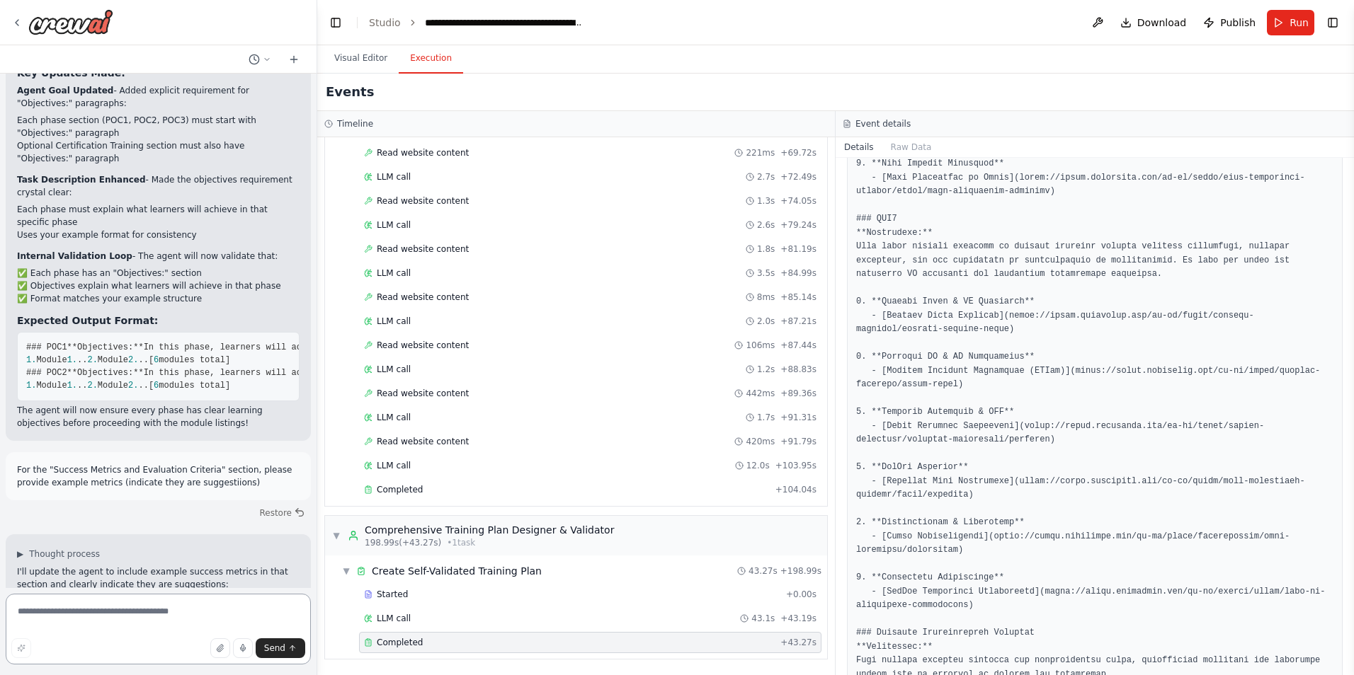
click at [183, 614] on textarea at bounding box center [158, 629] width 305 height 71
type textarea "**********"
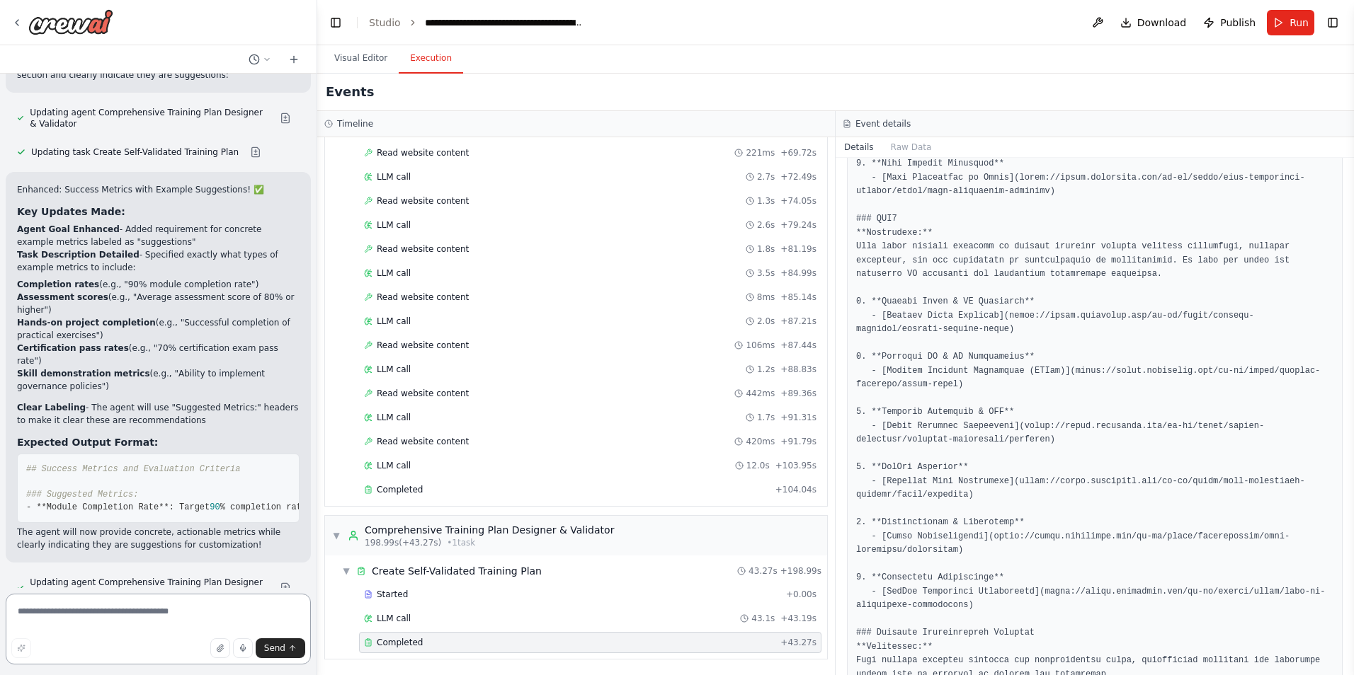
scroll to position [29243, 0]
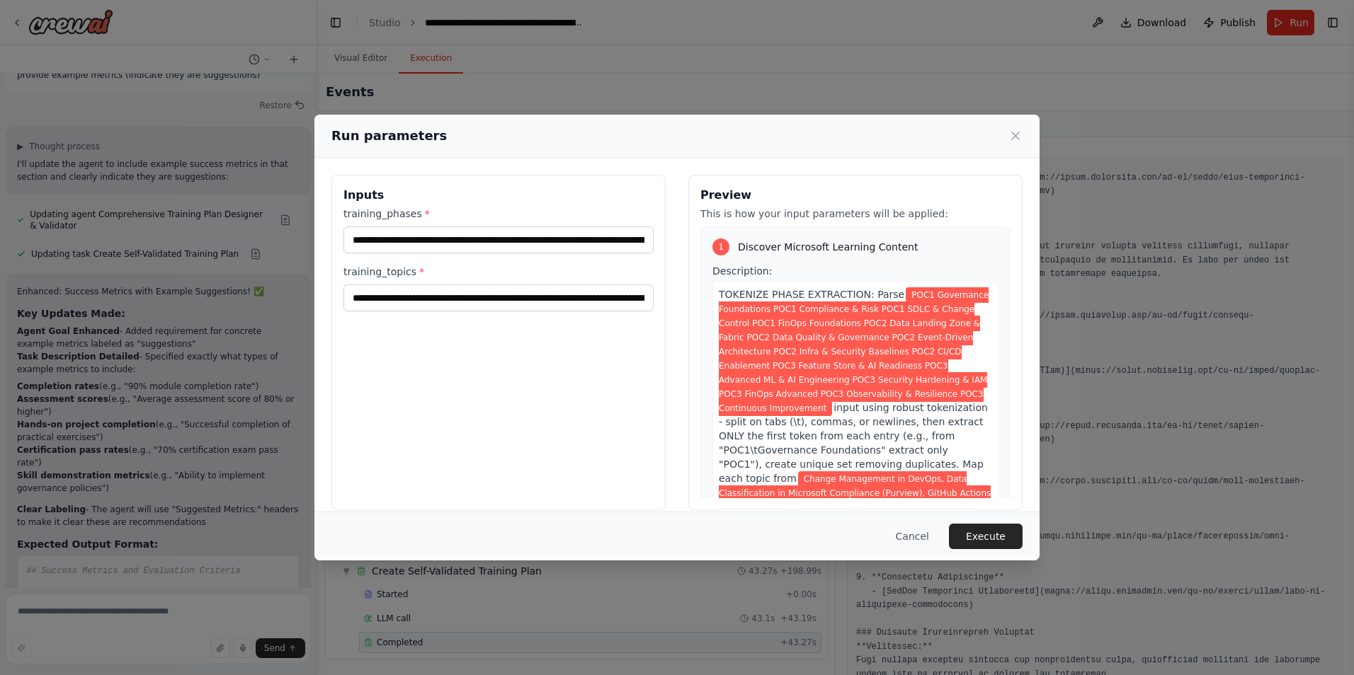
drag, startPoint x: 696, startPoint y: 537, endPoint x: 726, endPoint y: 537, distance: 29.7
click at [699, 537] on div "Cancel Execute" at bounding box center [676, 536] width 691 height 25
click at [931, 536] on button "Cancel" at bounding box center [912, 536] width 56 height 25
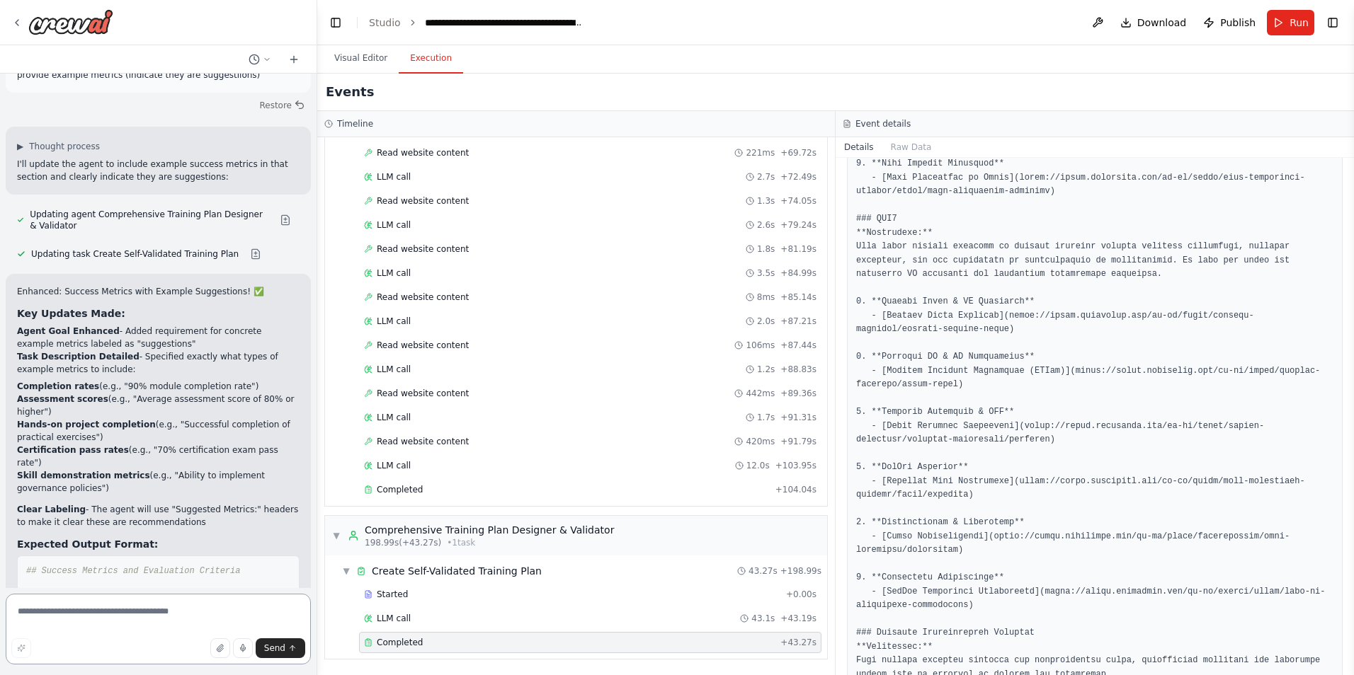
click at [139, 617] on textarea at bounding box center [158, 629] width 305 height 71
paste textarea "*"
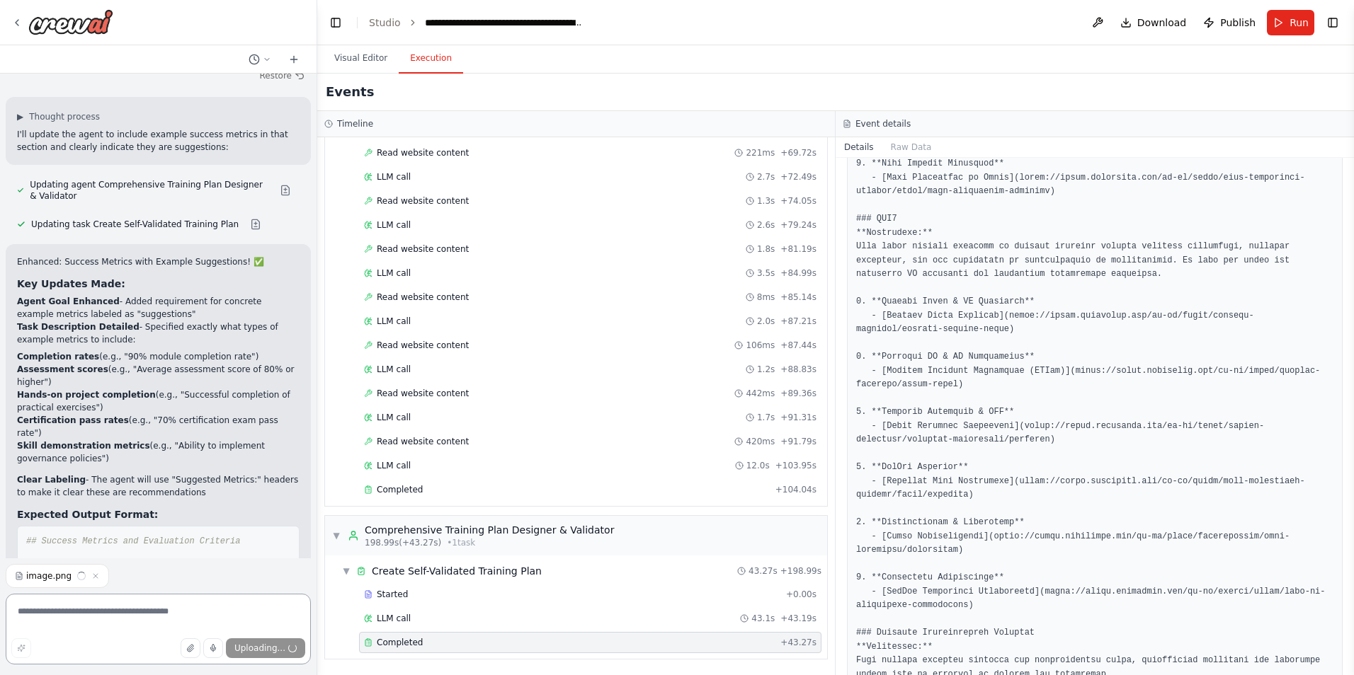
click at [139, 617] on textarea at bounding box center [158, 629] width 305 height 71
type textarea "*"
type textarea "**********"
click at [276, 644] on span "Send" at bounding box center [274, 648] width 21 height 11
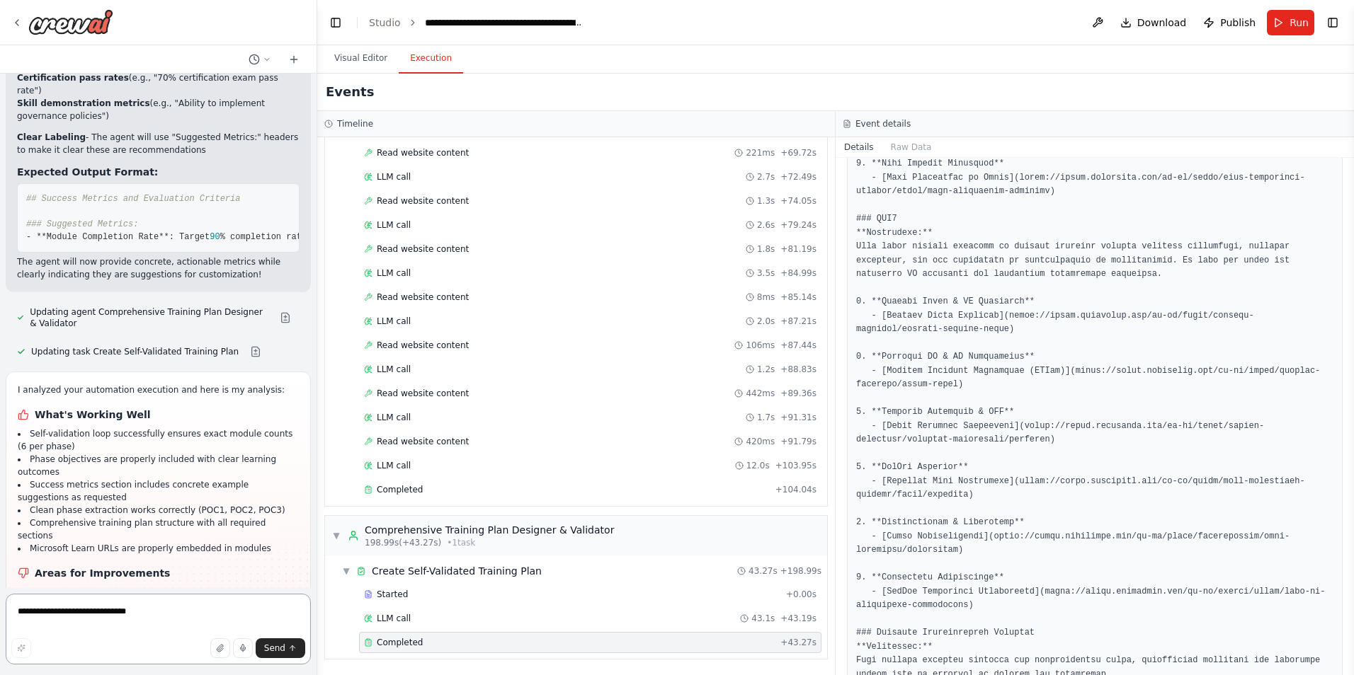
scroll to position [29513, 0]
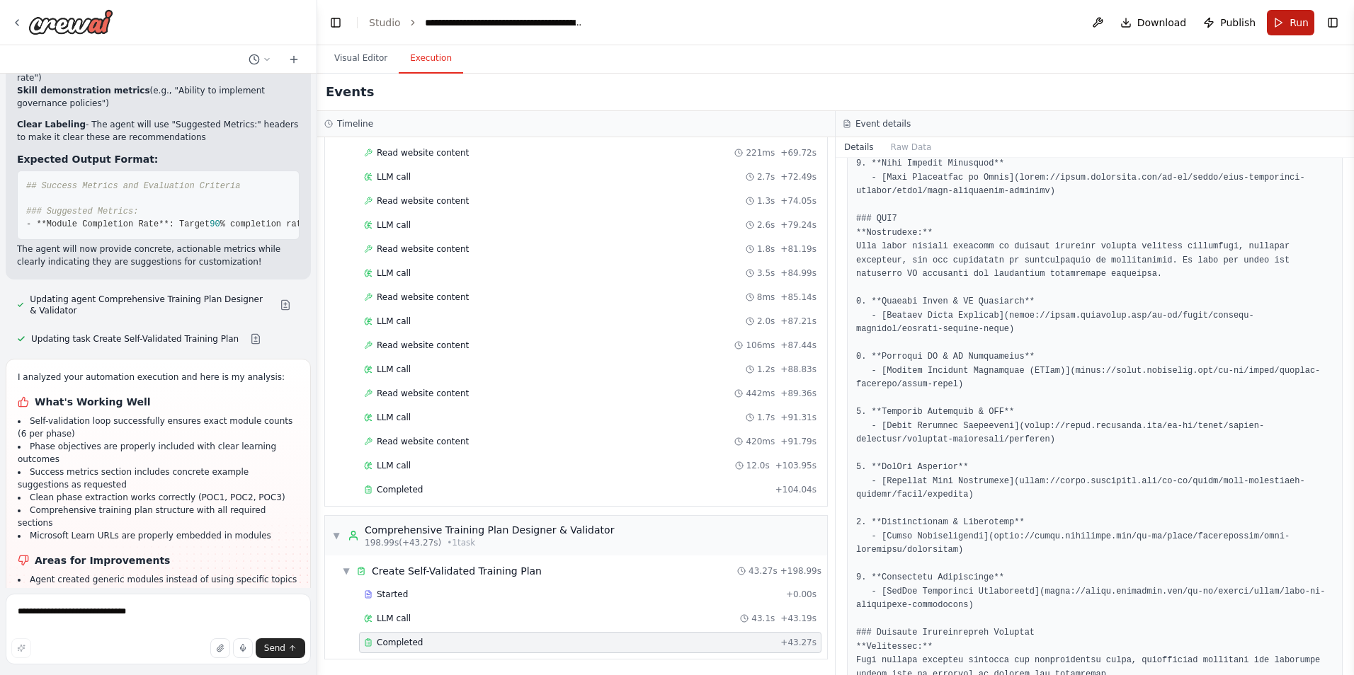
click at [1293, 27] on span "Run" at bounding box center [1298, 23] width 19 height 14
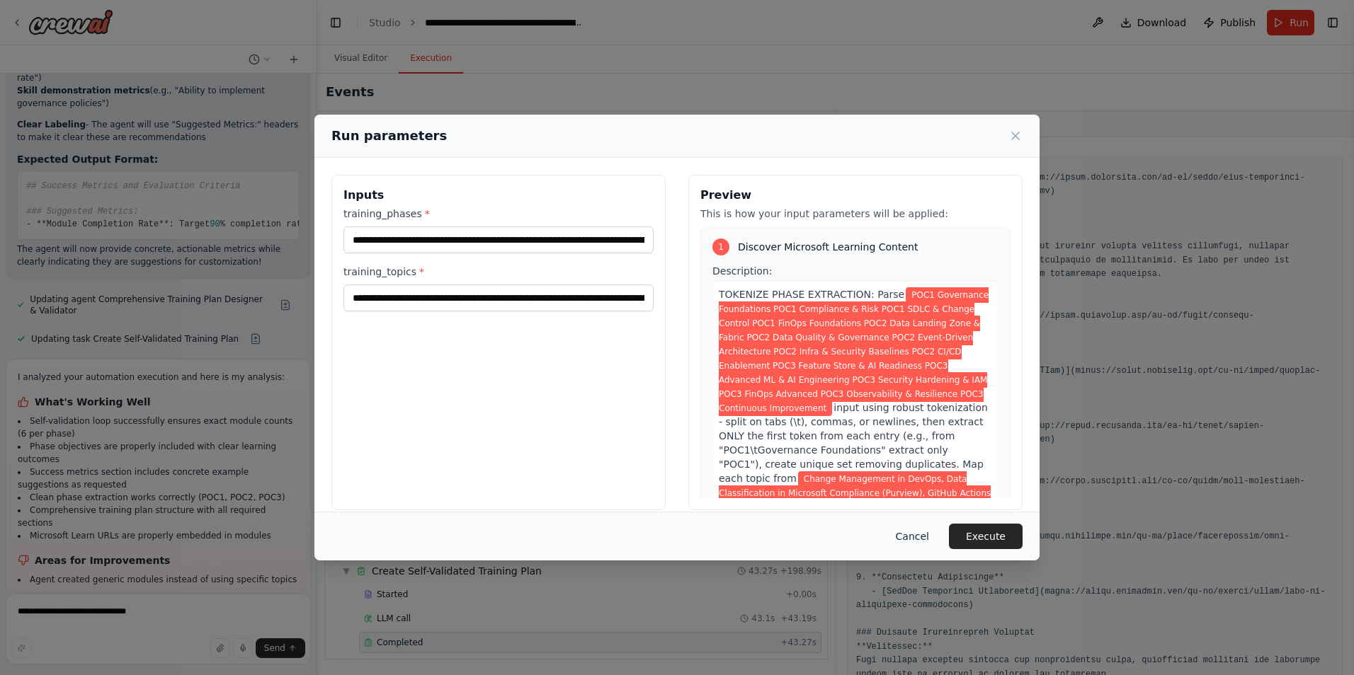
click at [920, 538] on button "Cancel" at bounding box center [912, 536] width 56 height 25
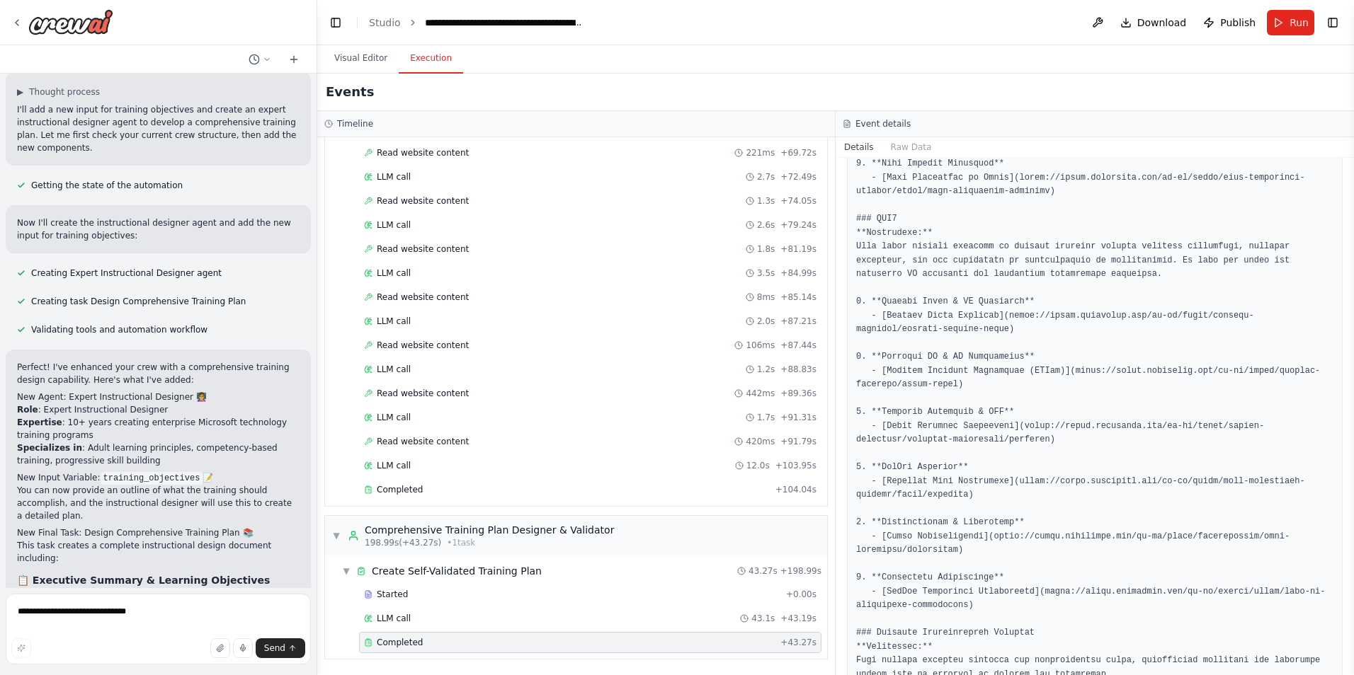
scroll to position [3533, 0]
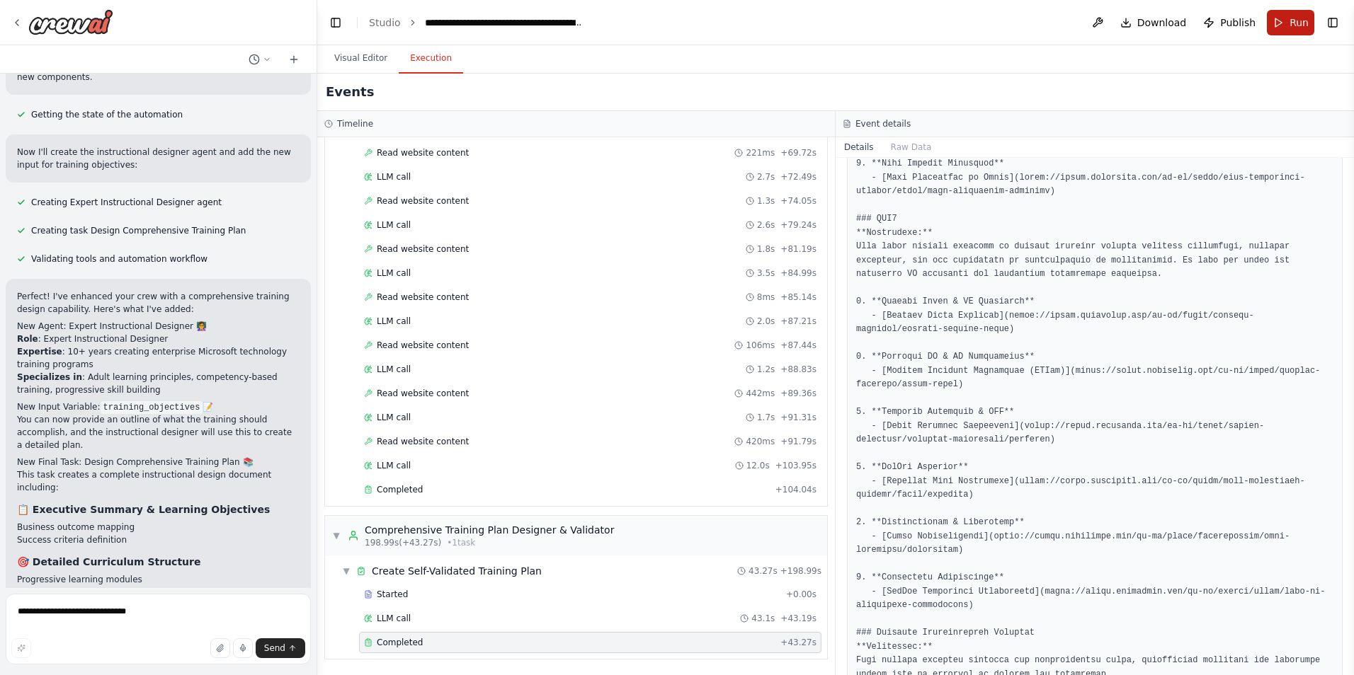
click at [1298, 24] on span "Run" at bounding box center [1298, 23] width 19 height 14
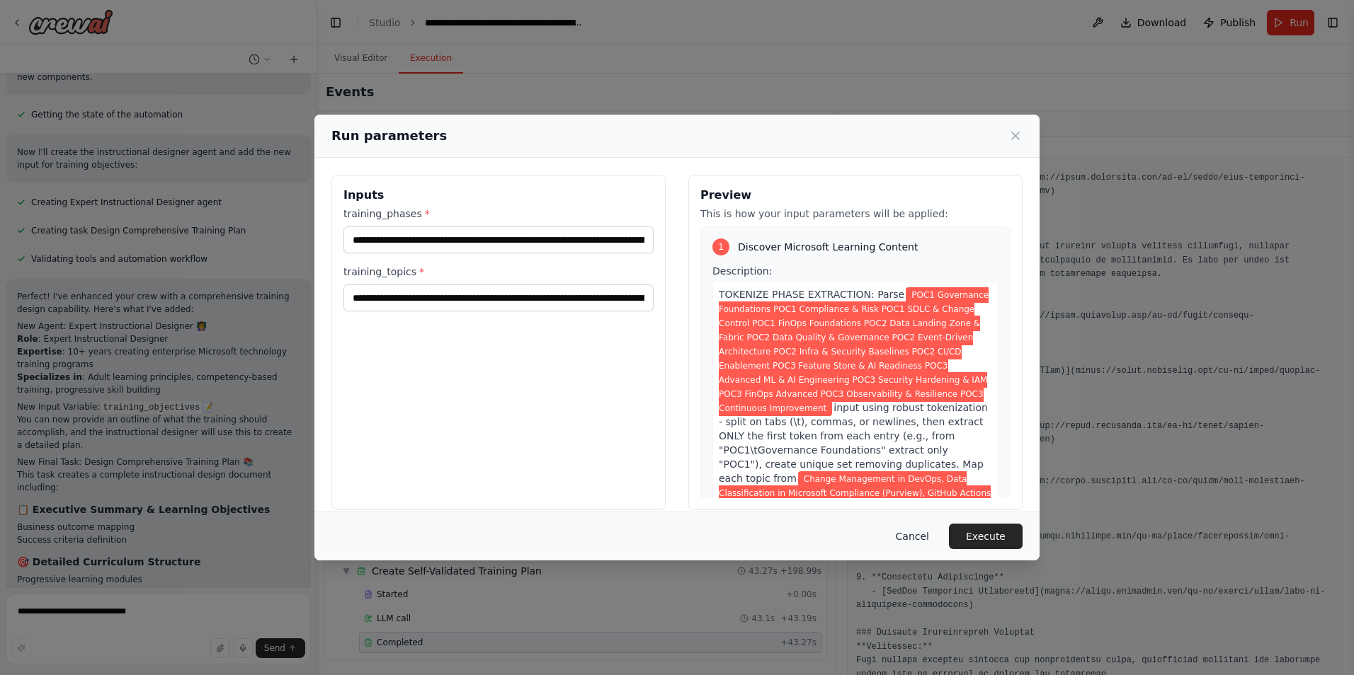
click at [930, 538] on button "Cancel" at bounding box center [912, 536] width 56 height 25
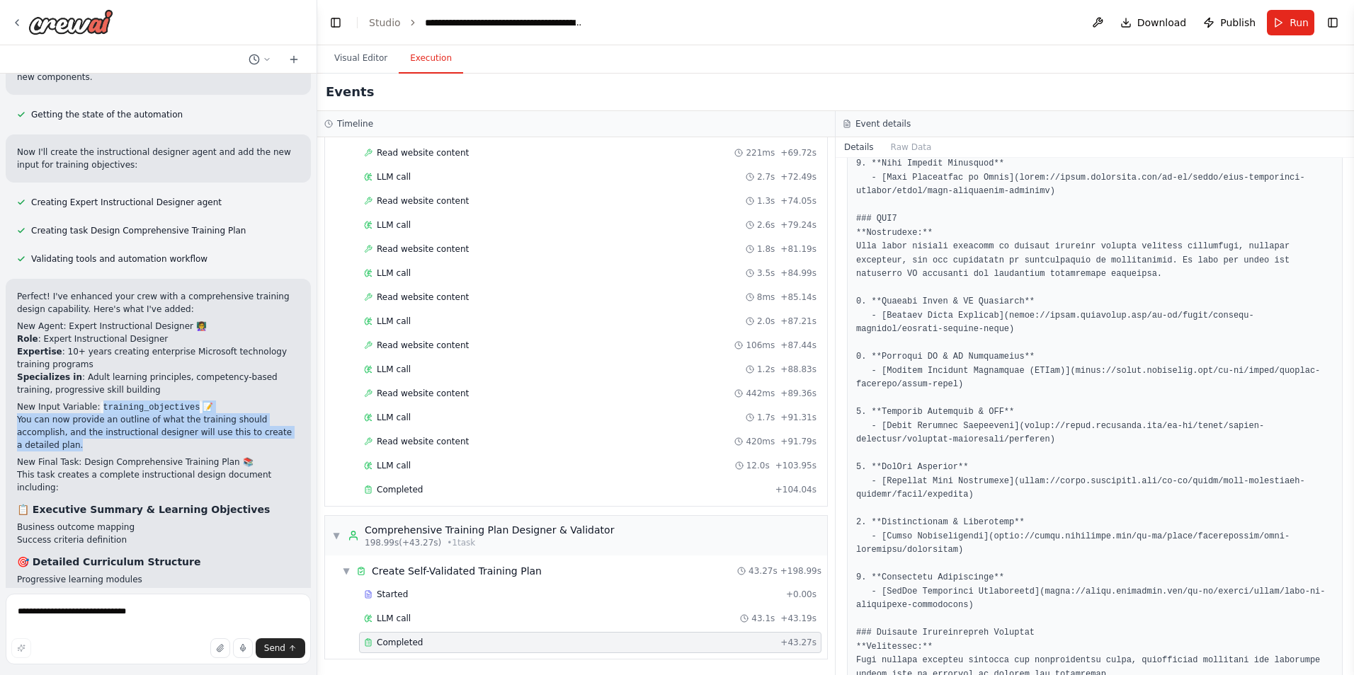
drag, startPoint x: 270, startPoint y: 345, endPoint x: 94, endPoint y: 317, distance: 178.5
click at [94, 317] on div "Perfect! I've enhanced your crew with a comprehensive training design capabilit…" at bounding box center [158, 558] width 282 height 537
click at [65, 610] on textarea "**********" at bounding box center [158, 629] width 305 height 71
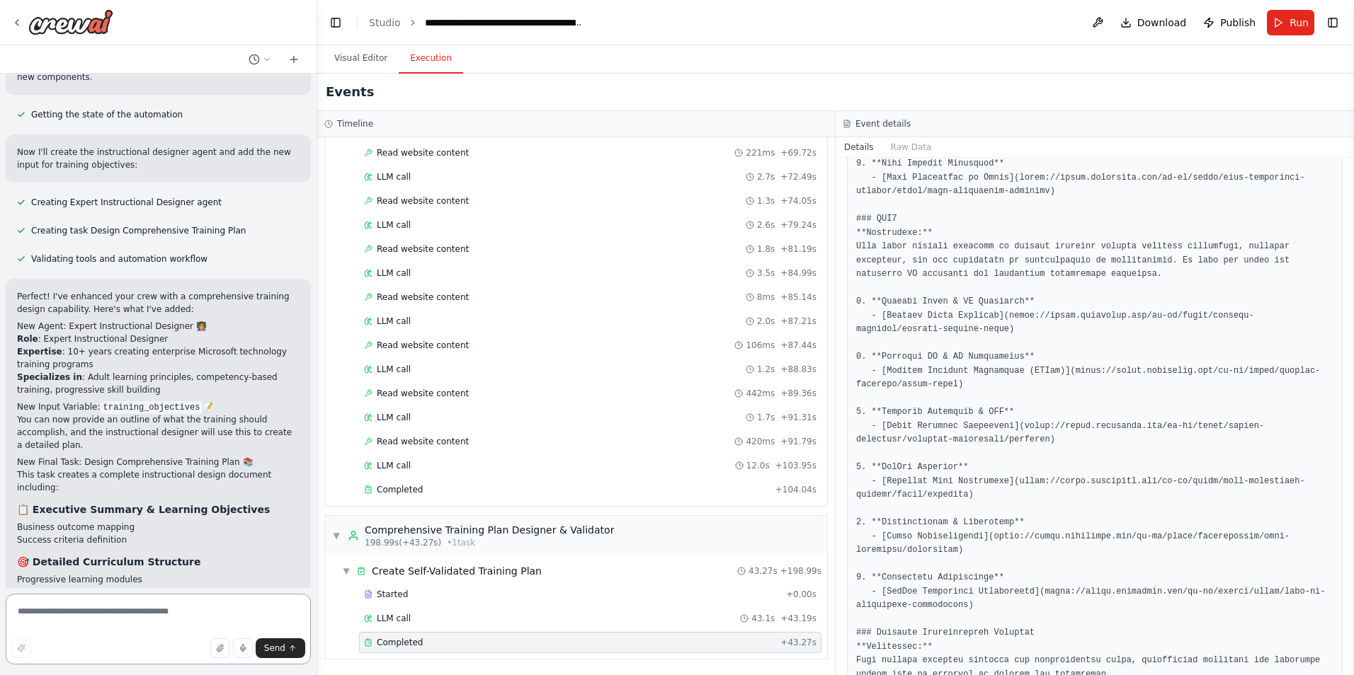
paste textarea "**********"
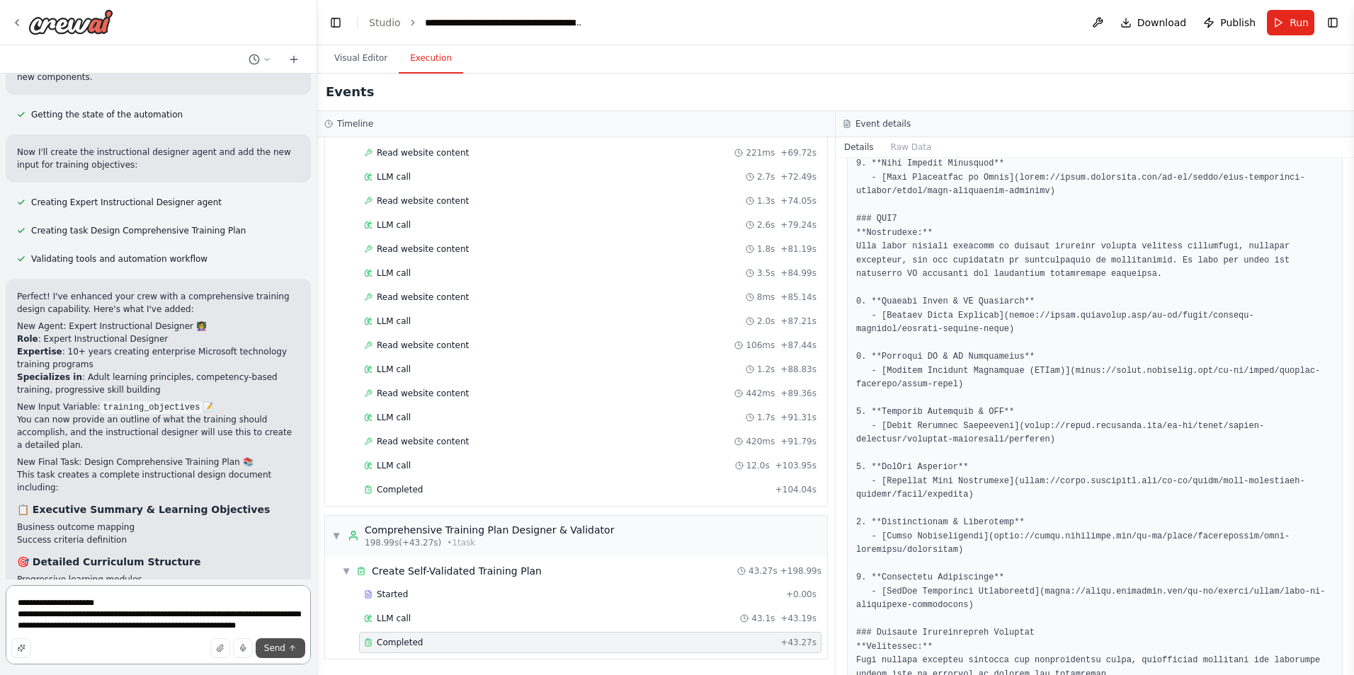
type textarea "**********"
click at [270, 654] on button "Send" at bounding box center [281, 649] width 50 height 20
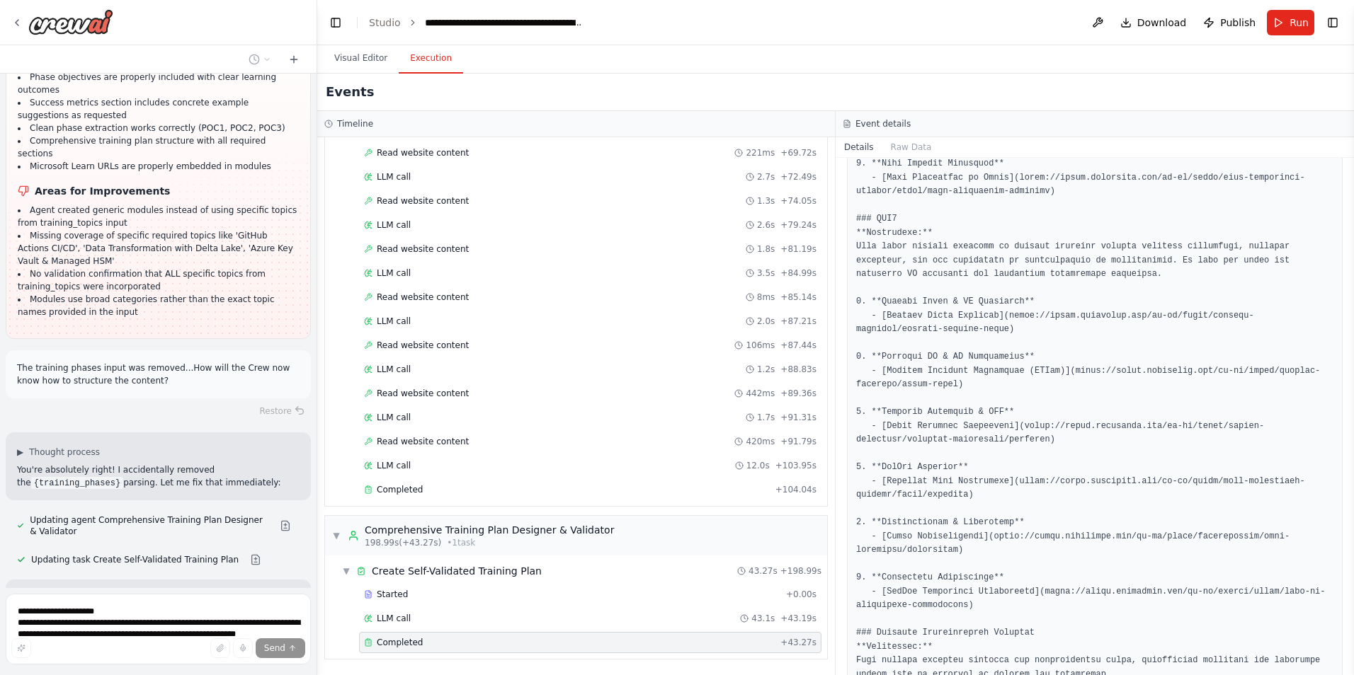
scroll to position [29911, 0]
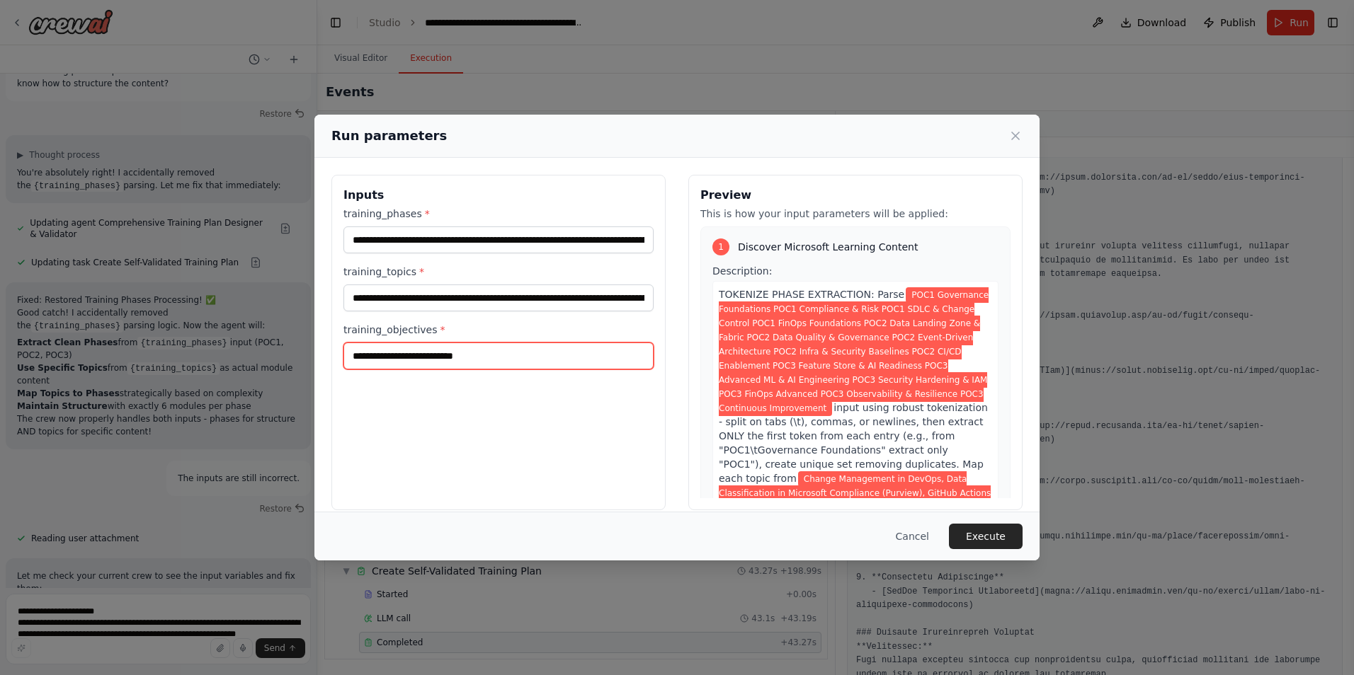
click at [474, 348] on input "training_objectives *" at bounding box center [498, 356] width 310 height 27
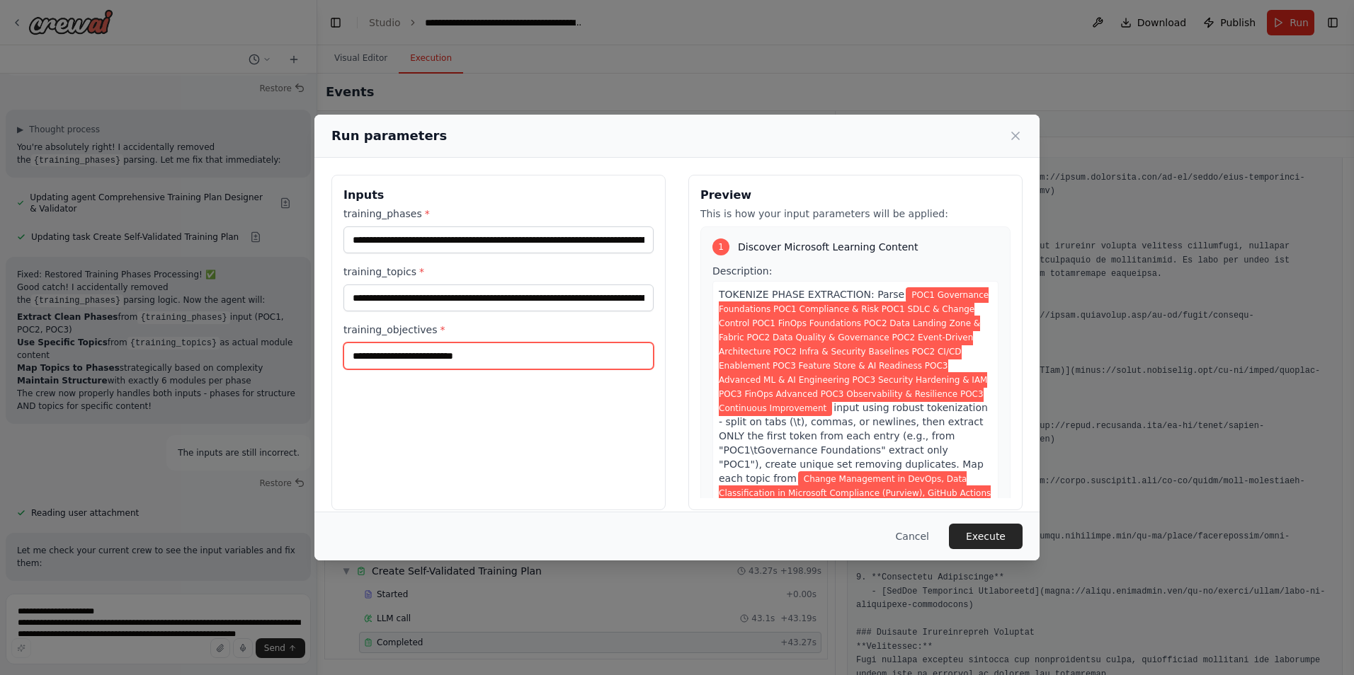
paste input "**********"
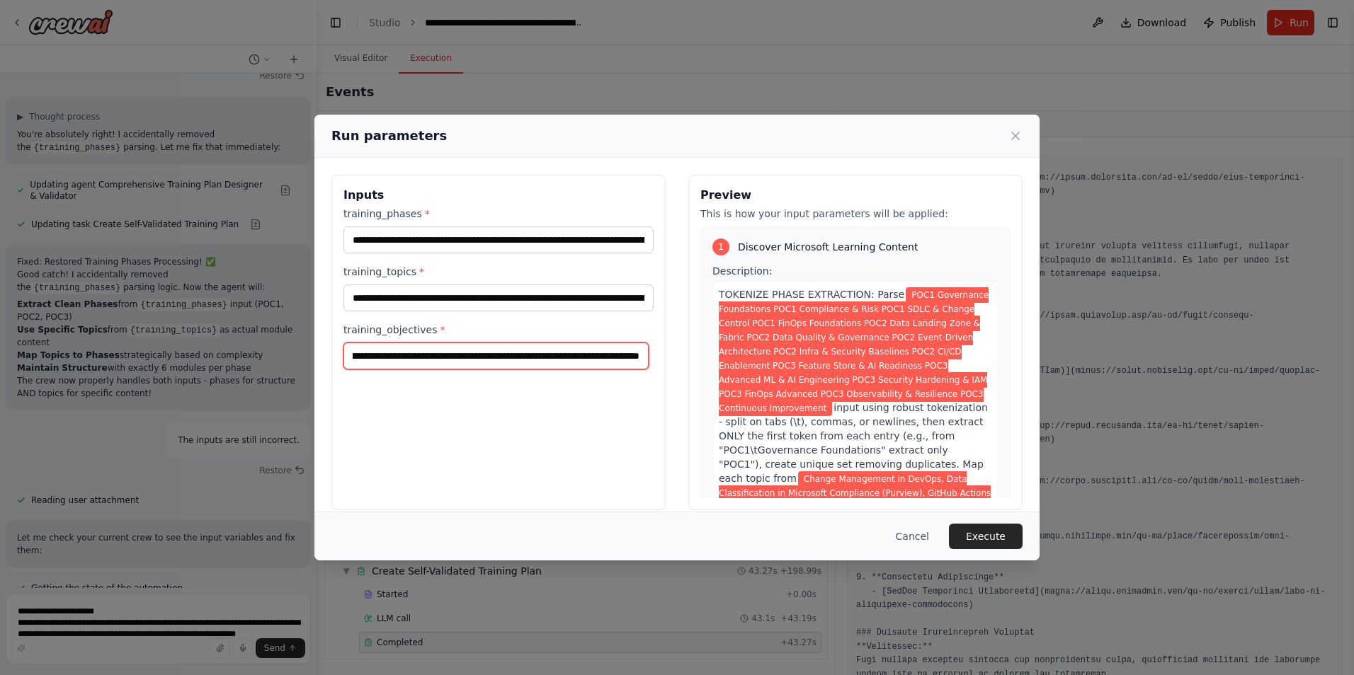
scroll to position [30231, 0]
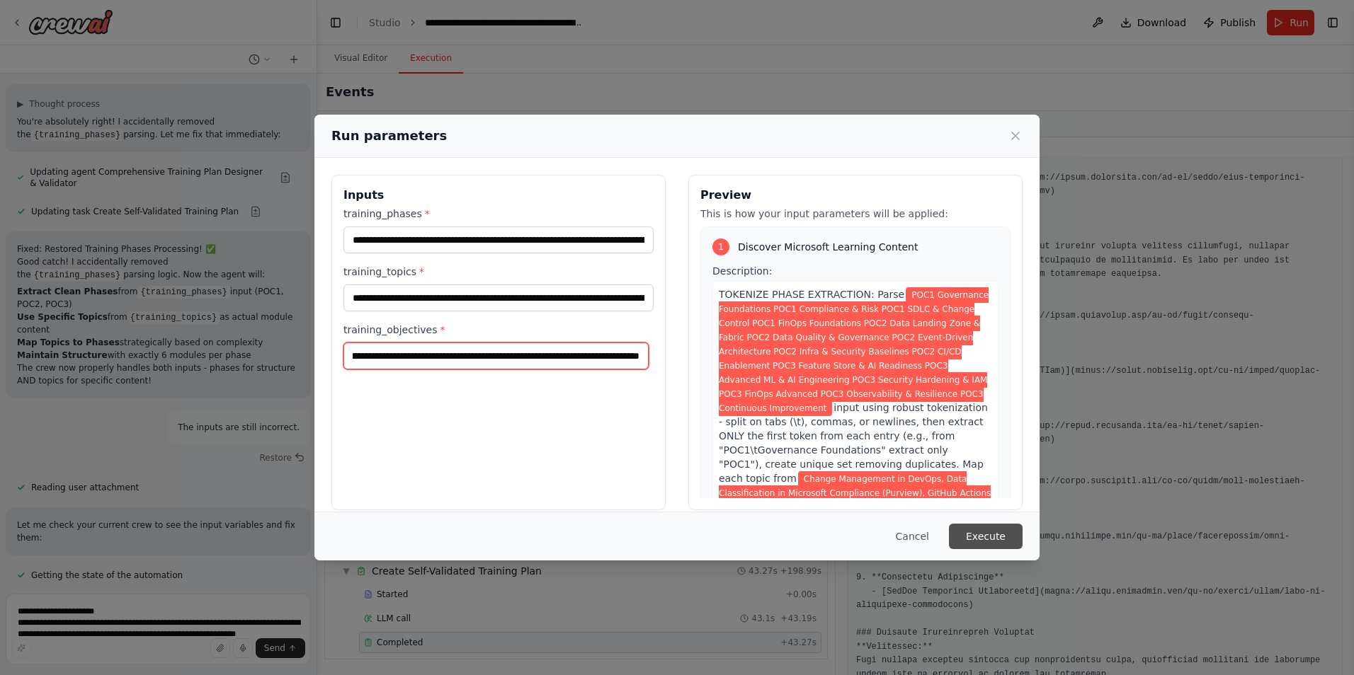
type input "**********"
click at [983, 533] on button "Execute" at bounding box center [986, 536] width 74 height 25
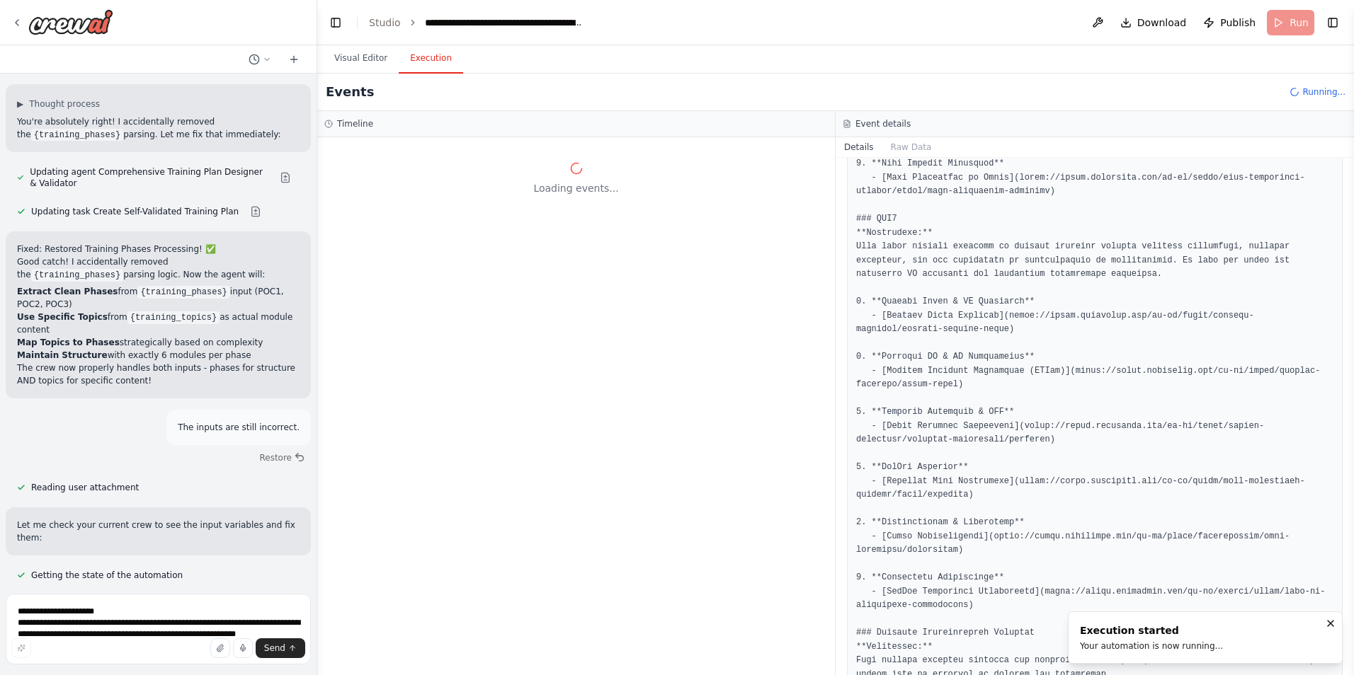
scroll to position [0, 0]
click at [1335, 623] on icon "Notifications (F8)" at bounding box center [1330, 623] width 11 height 11
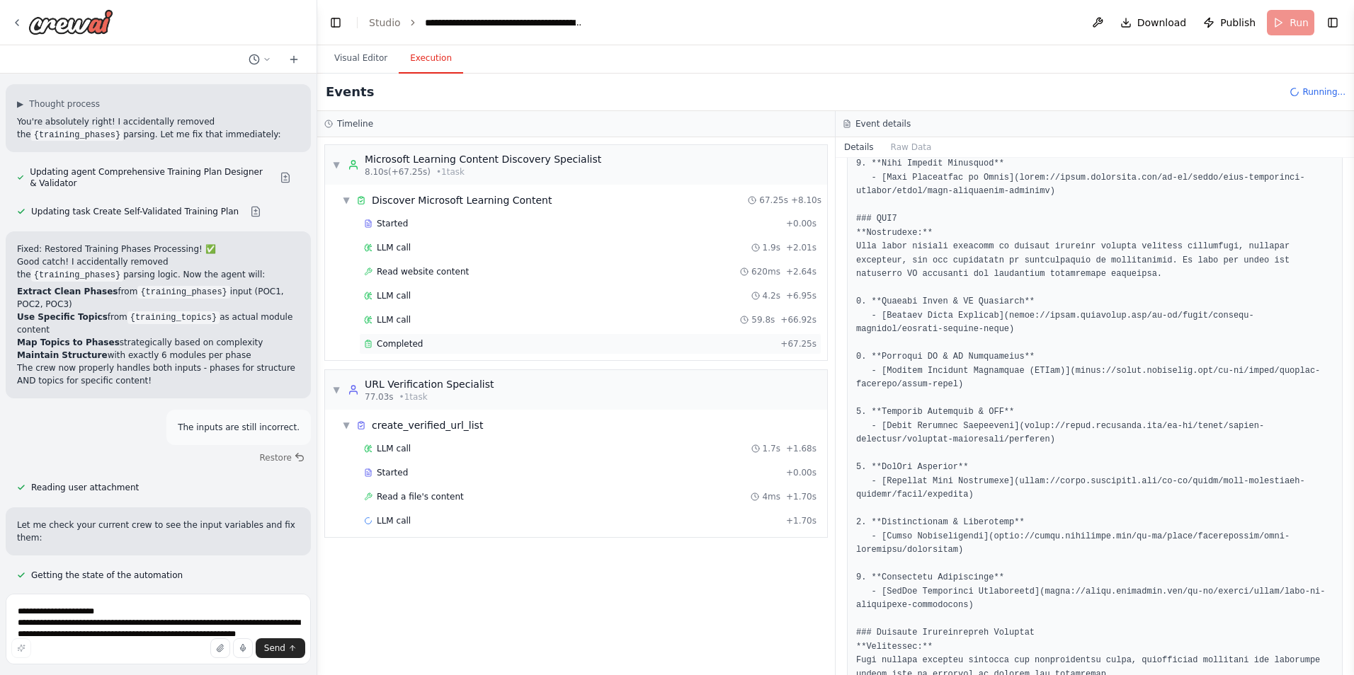
click at [577, 350] on div "Completed + 67.25s" at bounding box center [590, 343] width 462 height 21
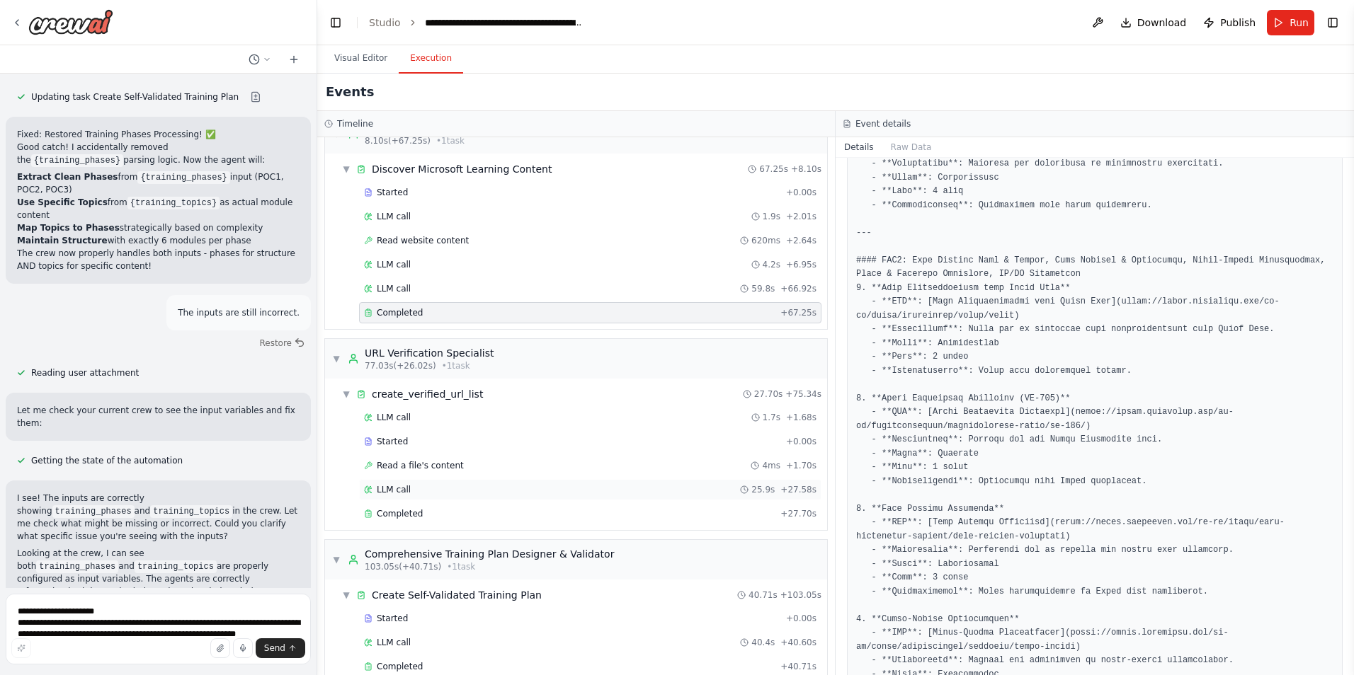
scroll to position [55, 0]
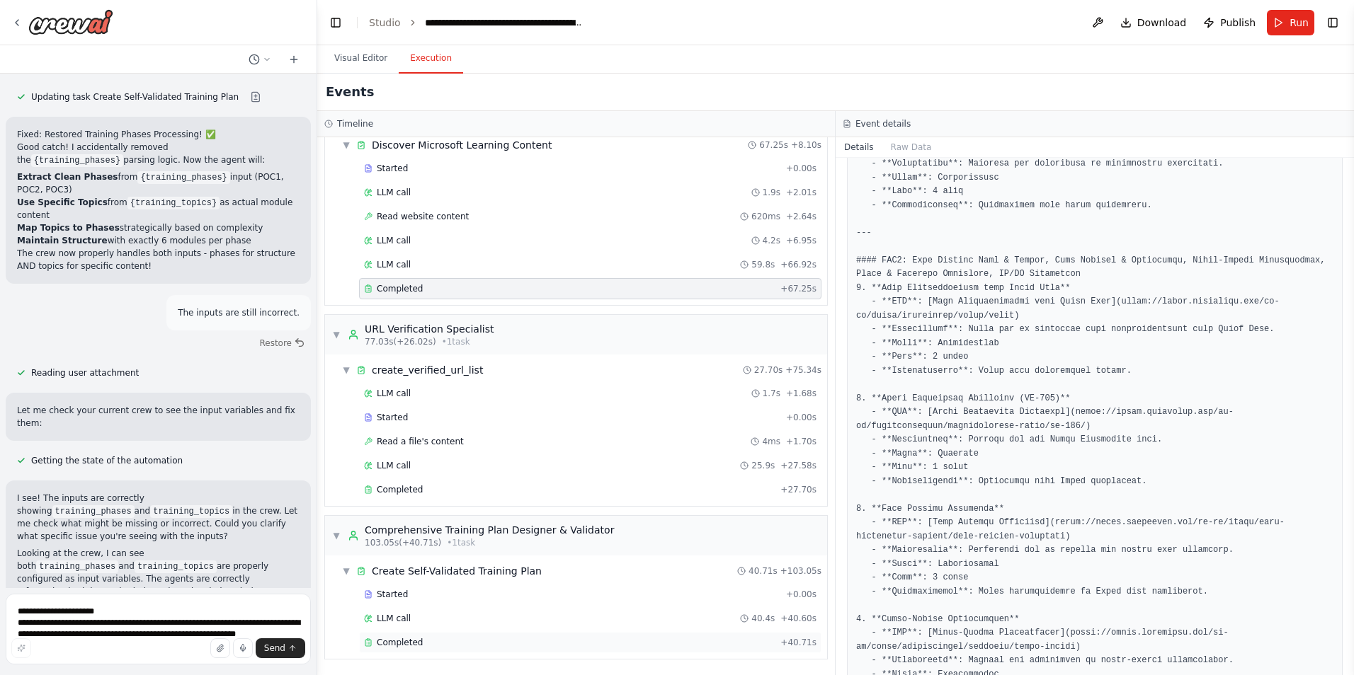
click at [407, 641] on span "Completed" at bounding box center [400, 642] width 46 height 11
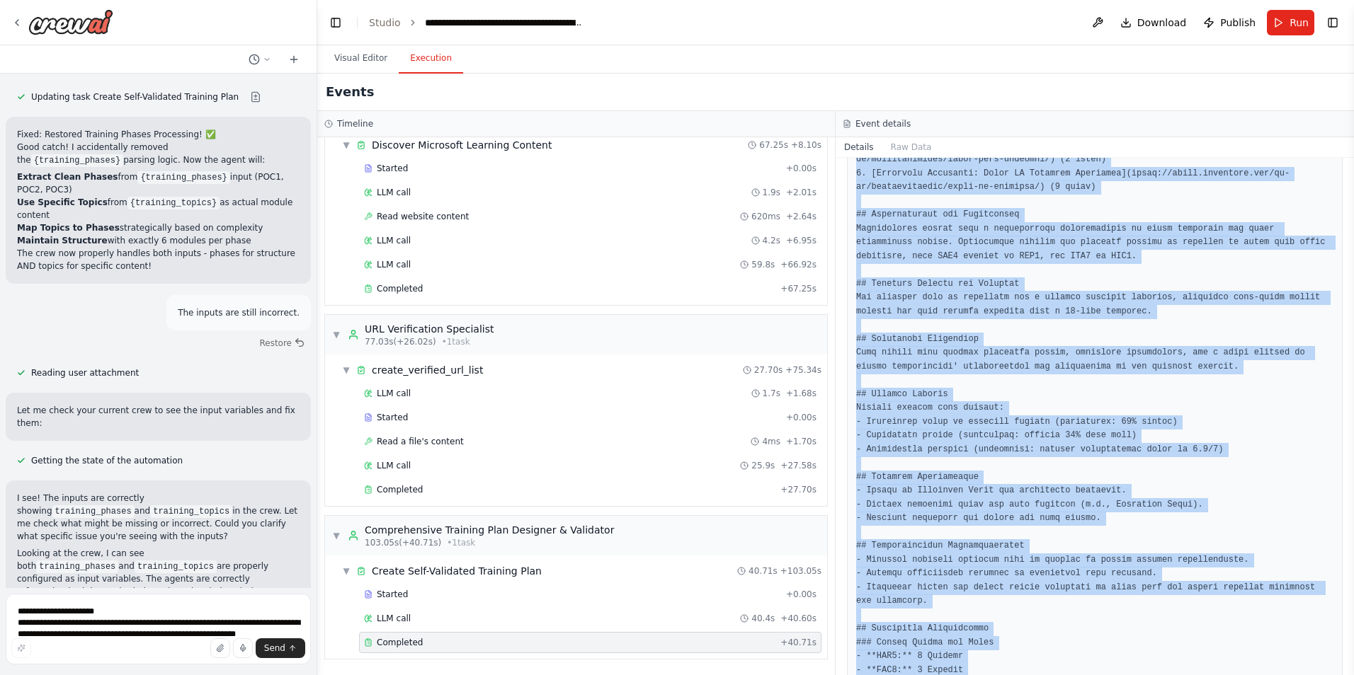
scroll to position [1947, 0]
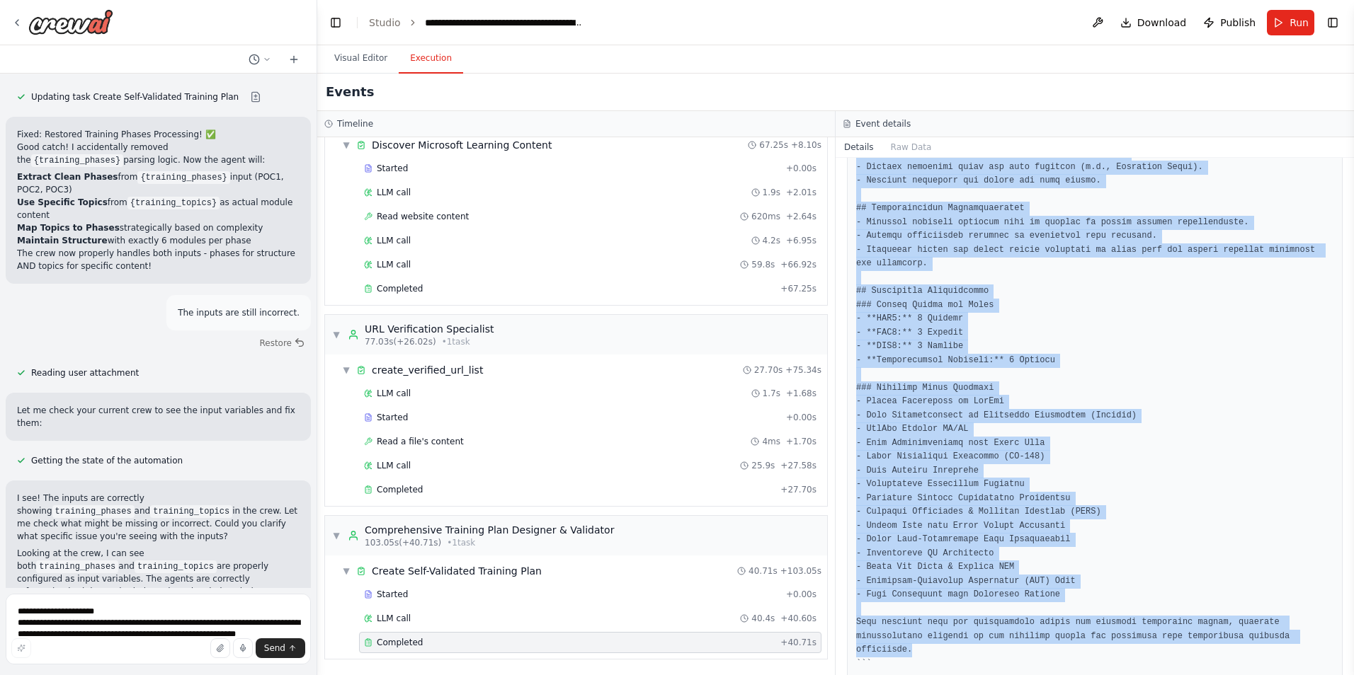
drag, startPoint x: 853, startPoint y: 261, endPoint x: 1272, endPoint y: 622, distance: 552.7
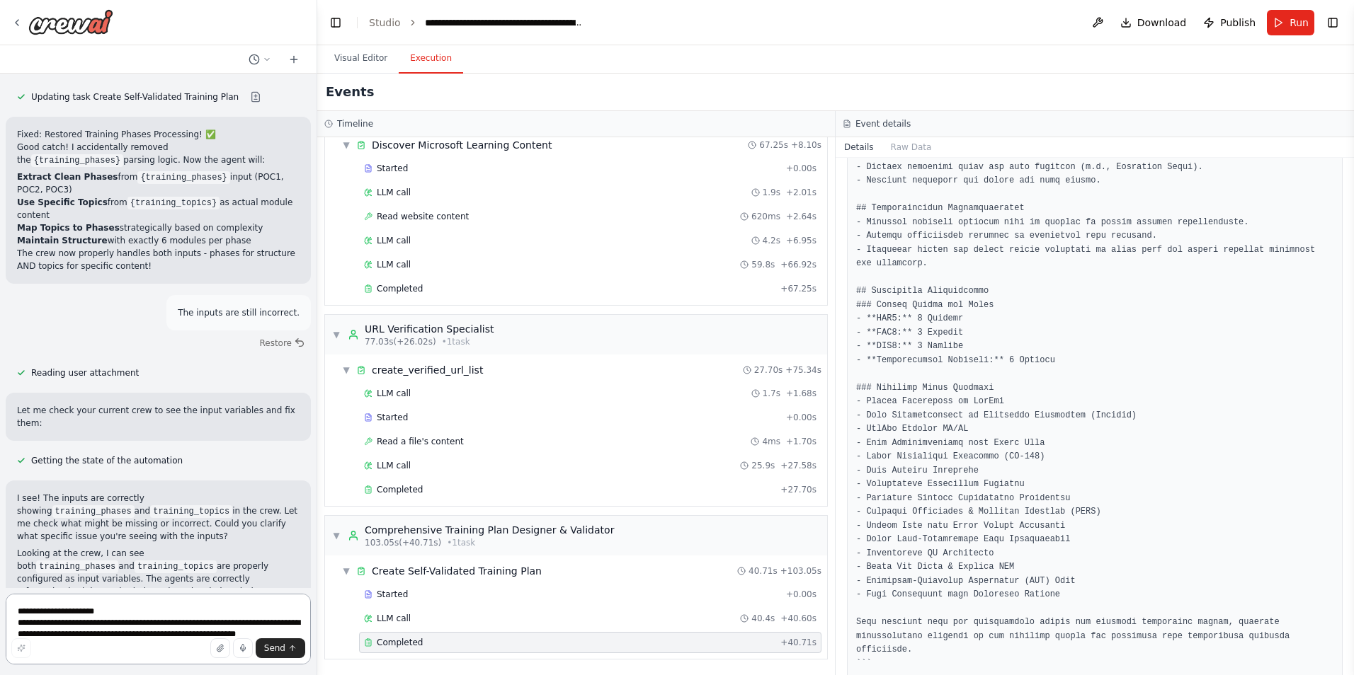
click at [181, 617] on textarea "**********" at bounding box center [158, 629] width 305 height 71
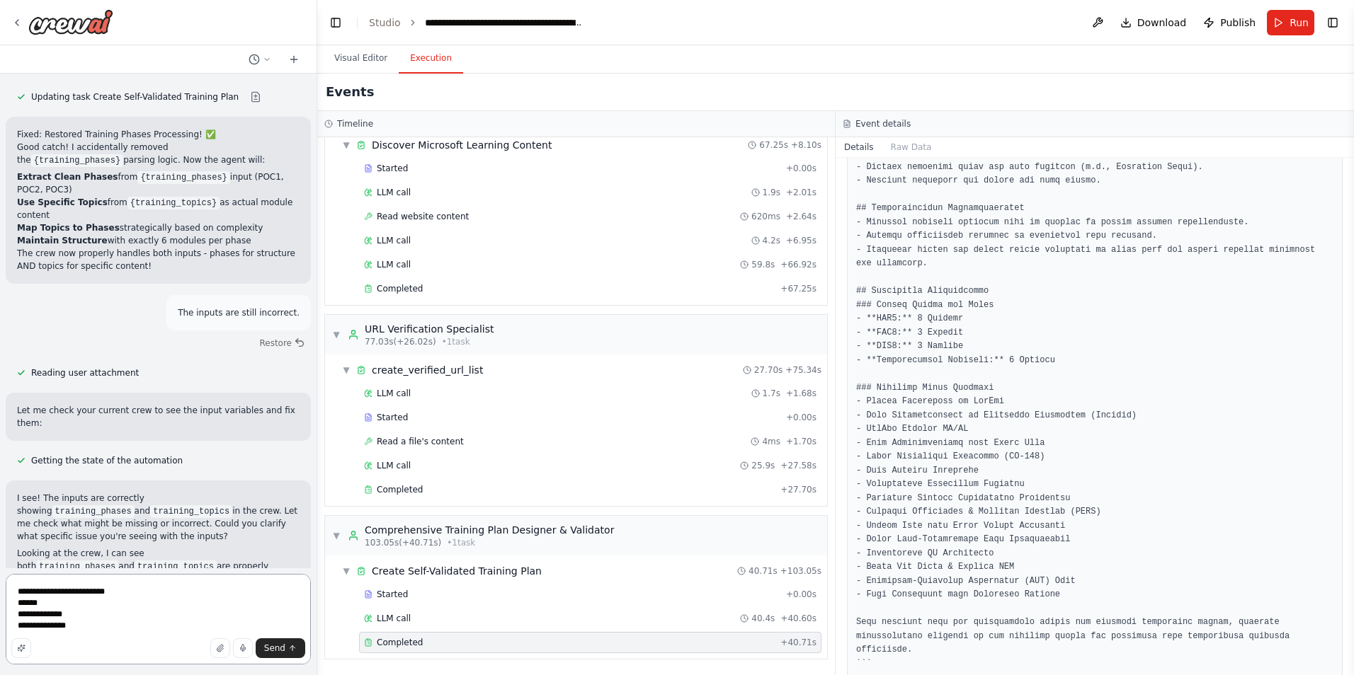
type textarea "**********"
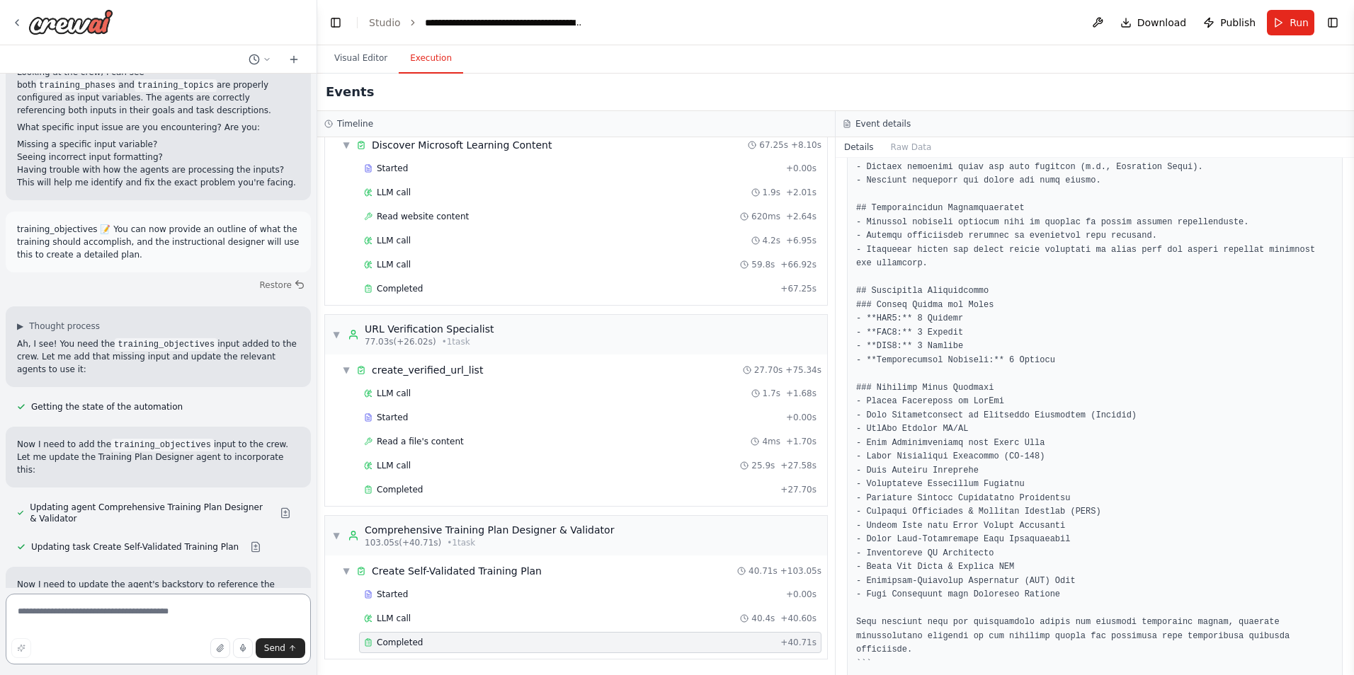
scroll to position [30840, 0]
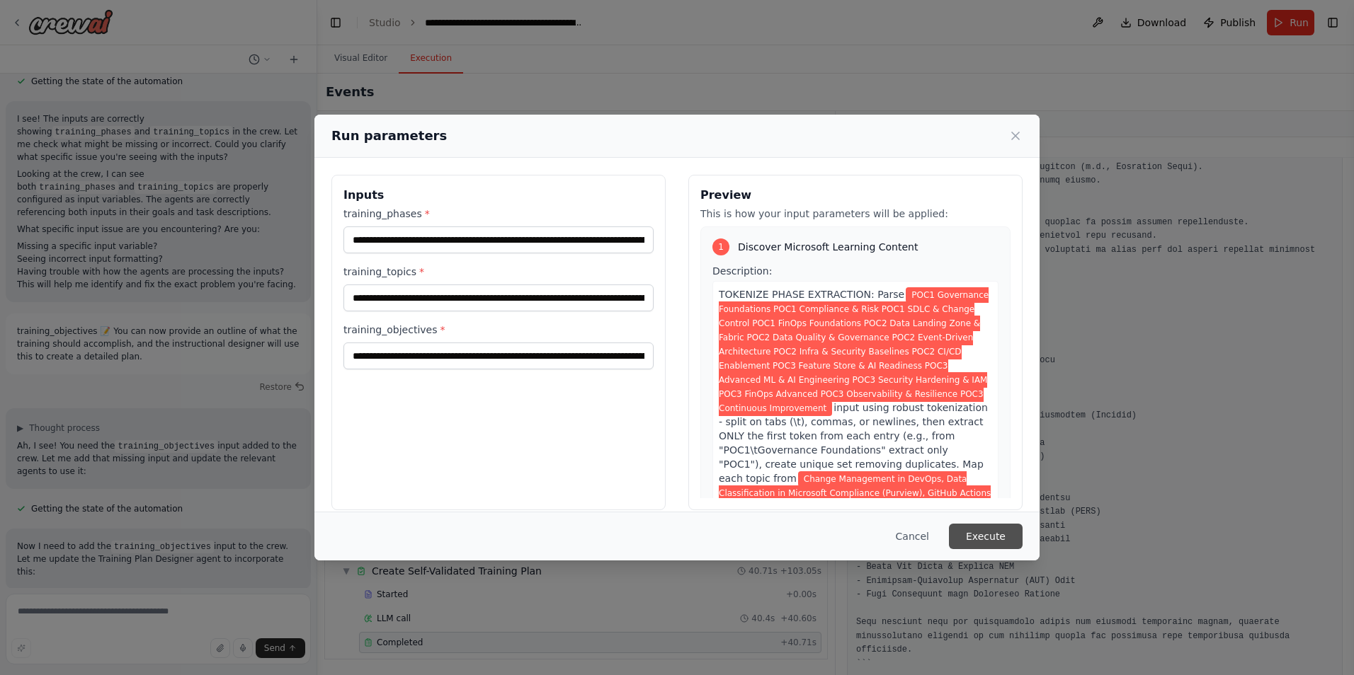
click at [986, 542] on button "Execute" at bounding box center [986, 536] width 74 height 25
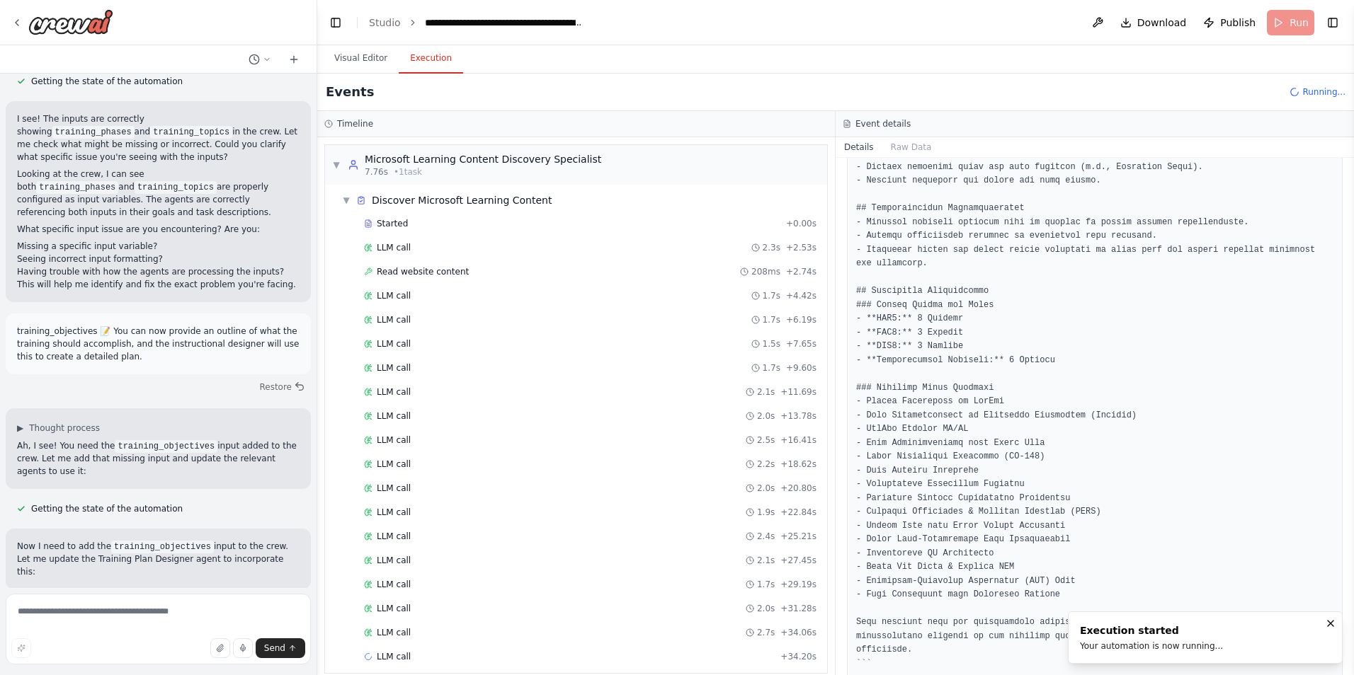
scroll to position [38, 0]
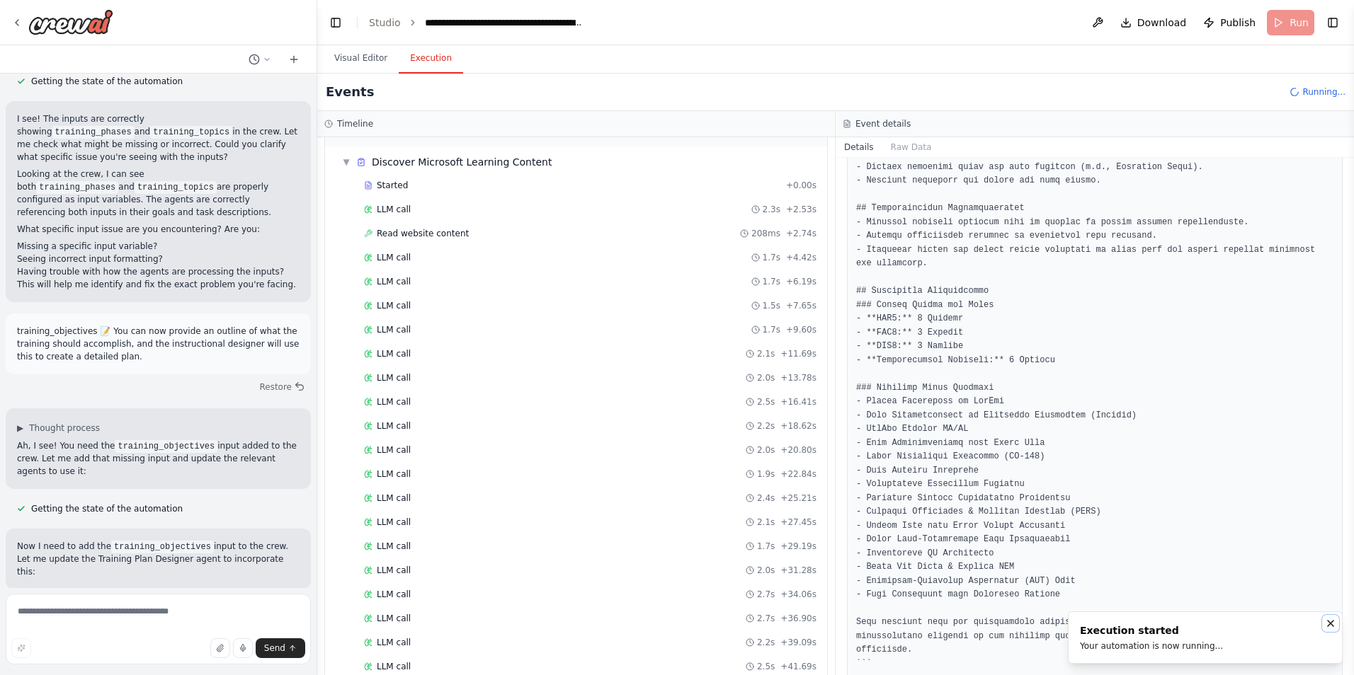
click at [1328, 623] on icon "Notifications (F8)" at bounding box center [1330, 623] width 11 height 11
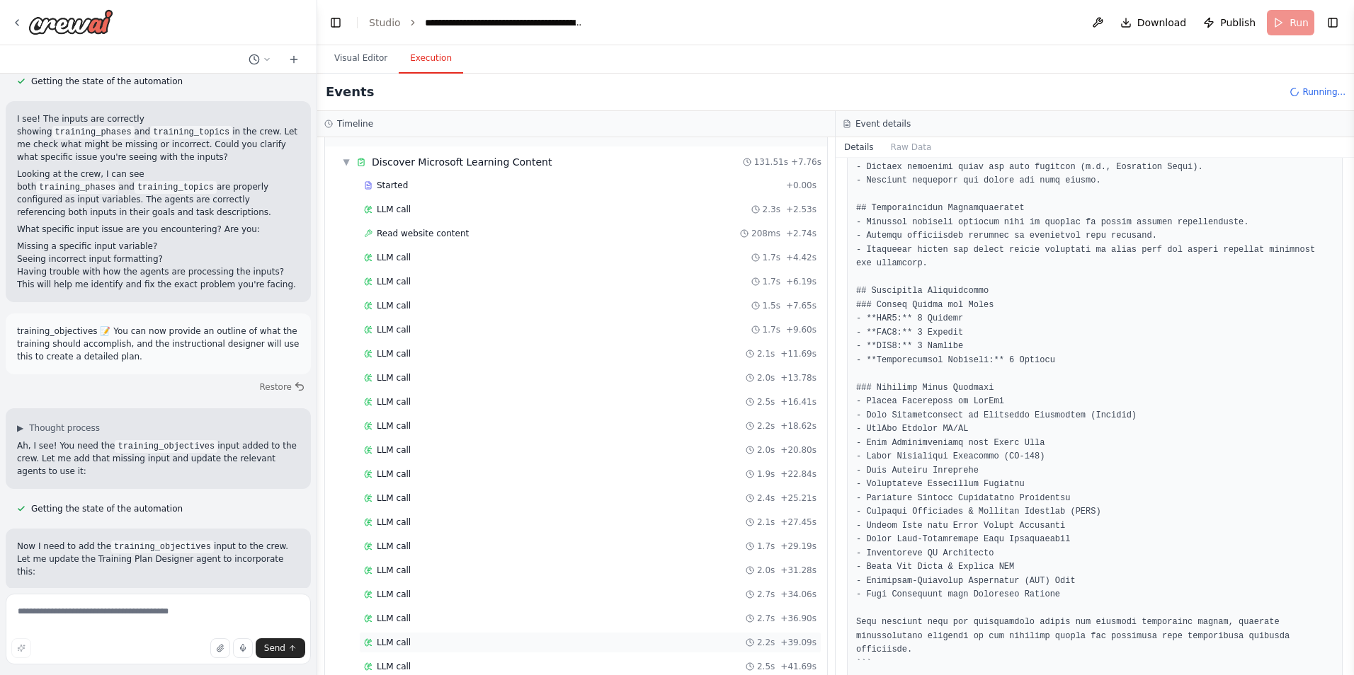
scroll to position [30840, 0]
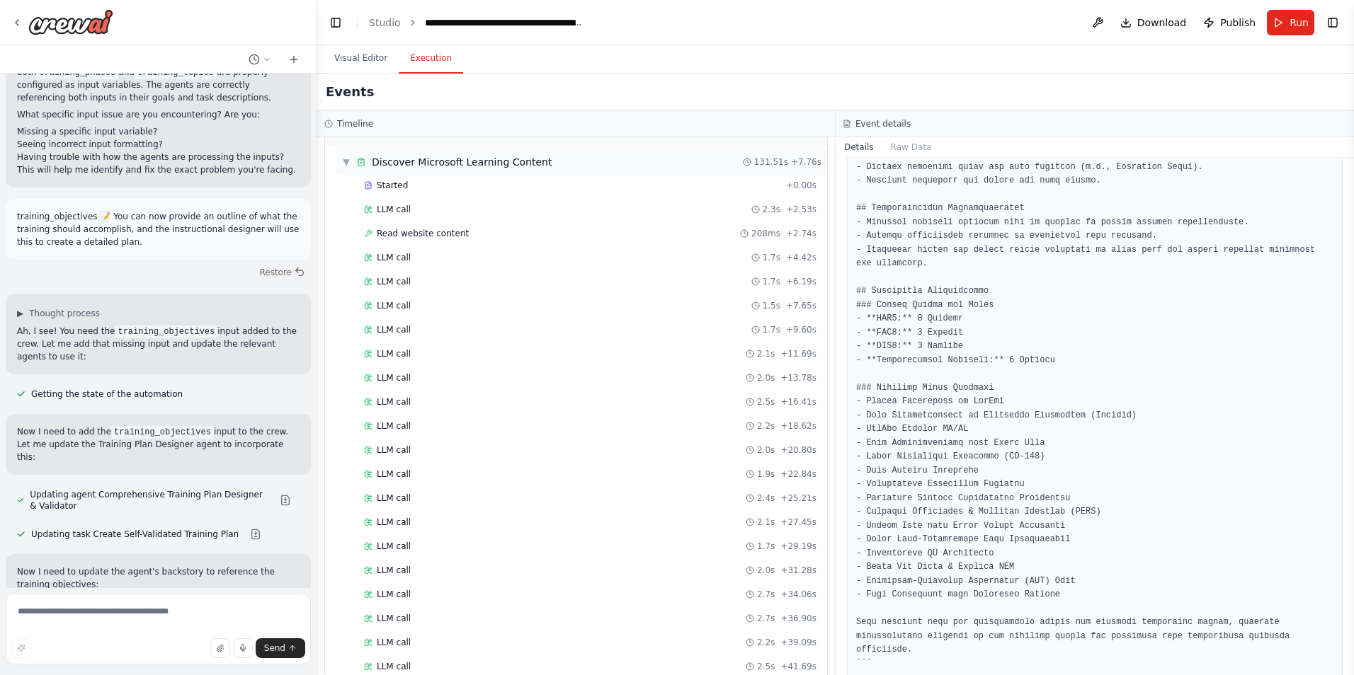
click at [344, 159] on span "▼" at bounding box center [346, 161] width 8 height 11
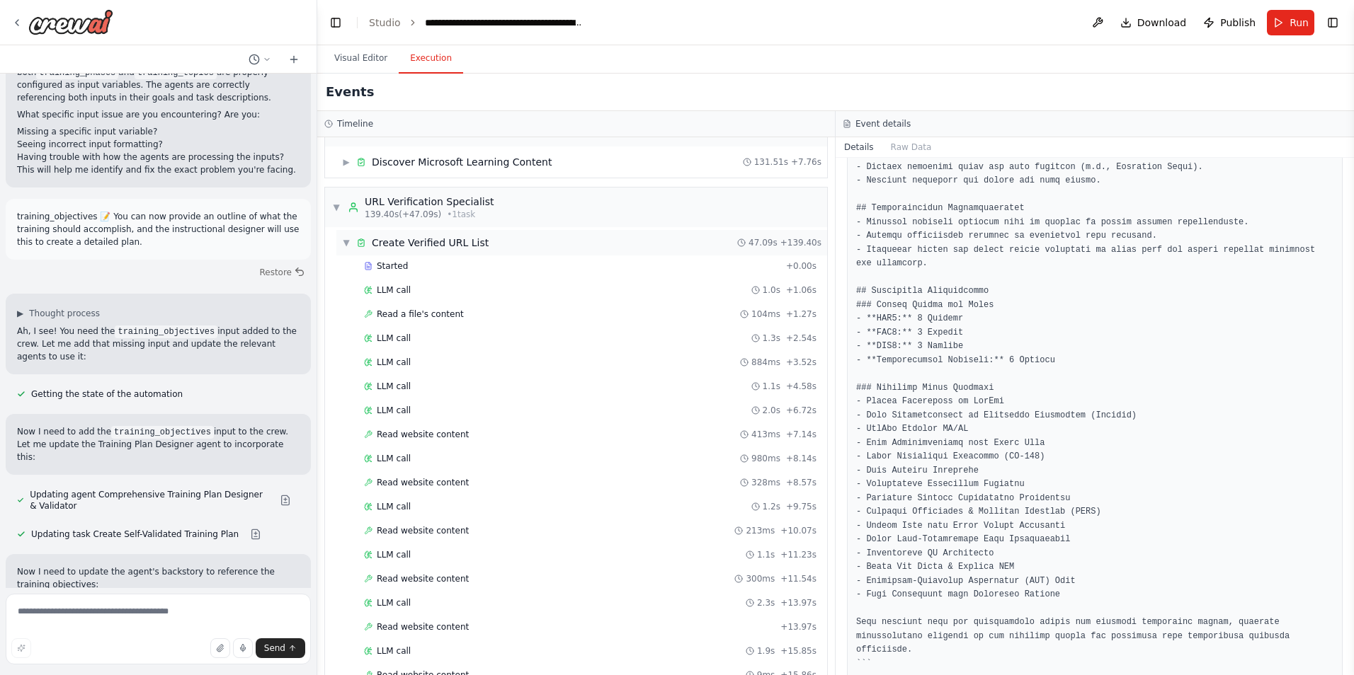
click at [344, 241] on span "▼" at bounding box center [346, 242] width 8 height 11
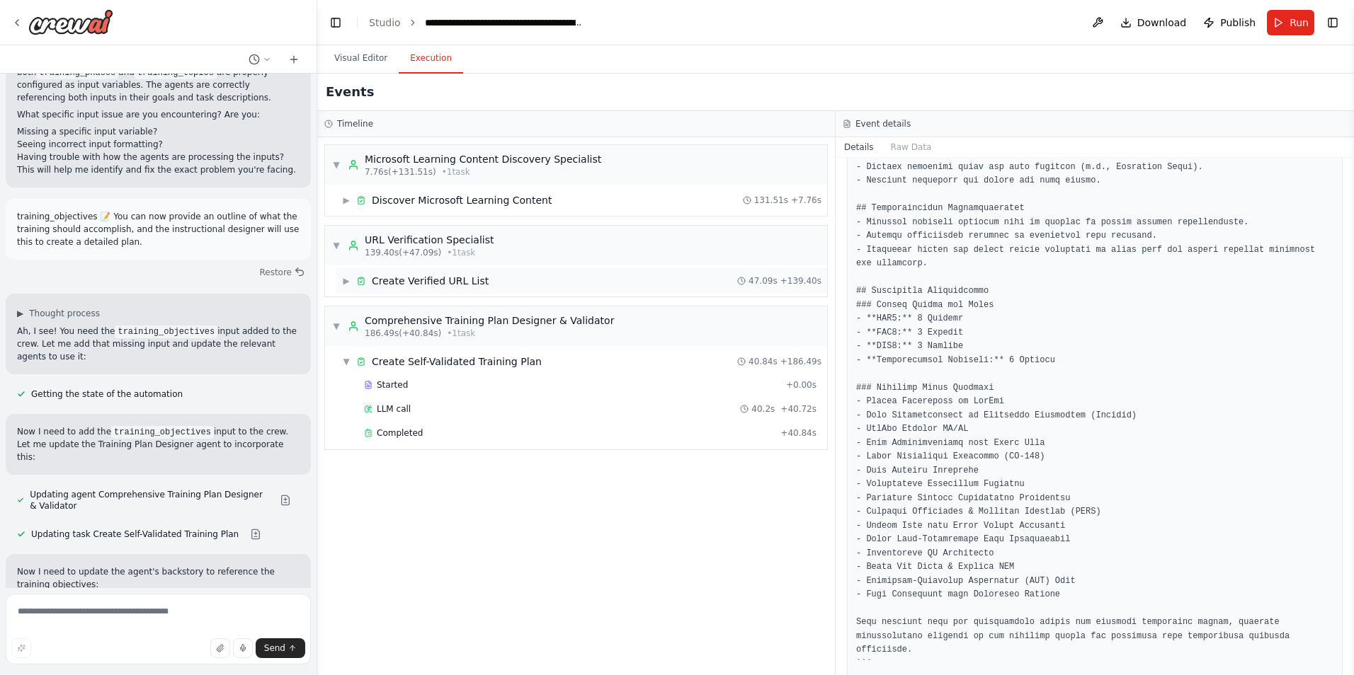
scroll to position [0, 0]
click at [399, 430] on span "Completed" at bounding box center [400, 433] width 46 height 11
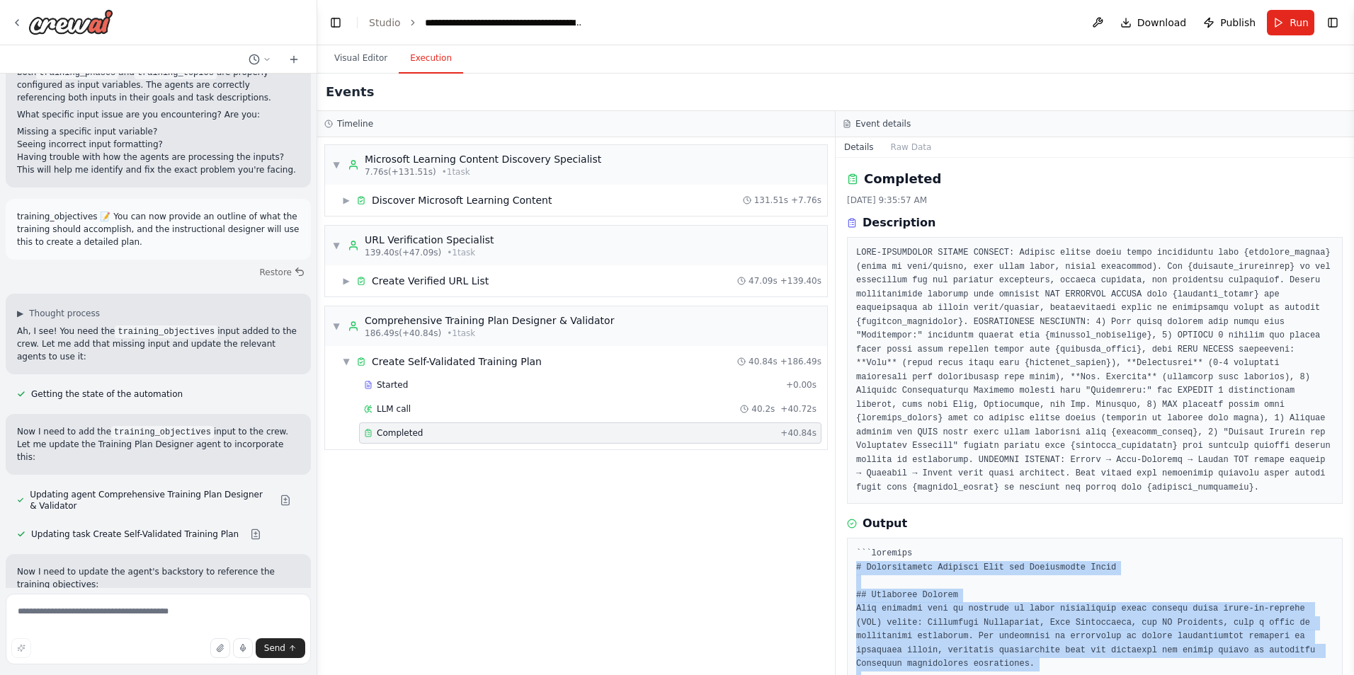
drag, startPoint x: 939, startPoint y: 580, endPoint x: 853, endPoint y: 556, distance: 89.5
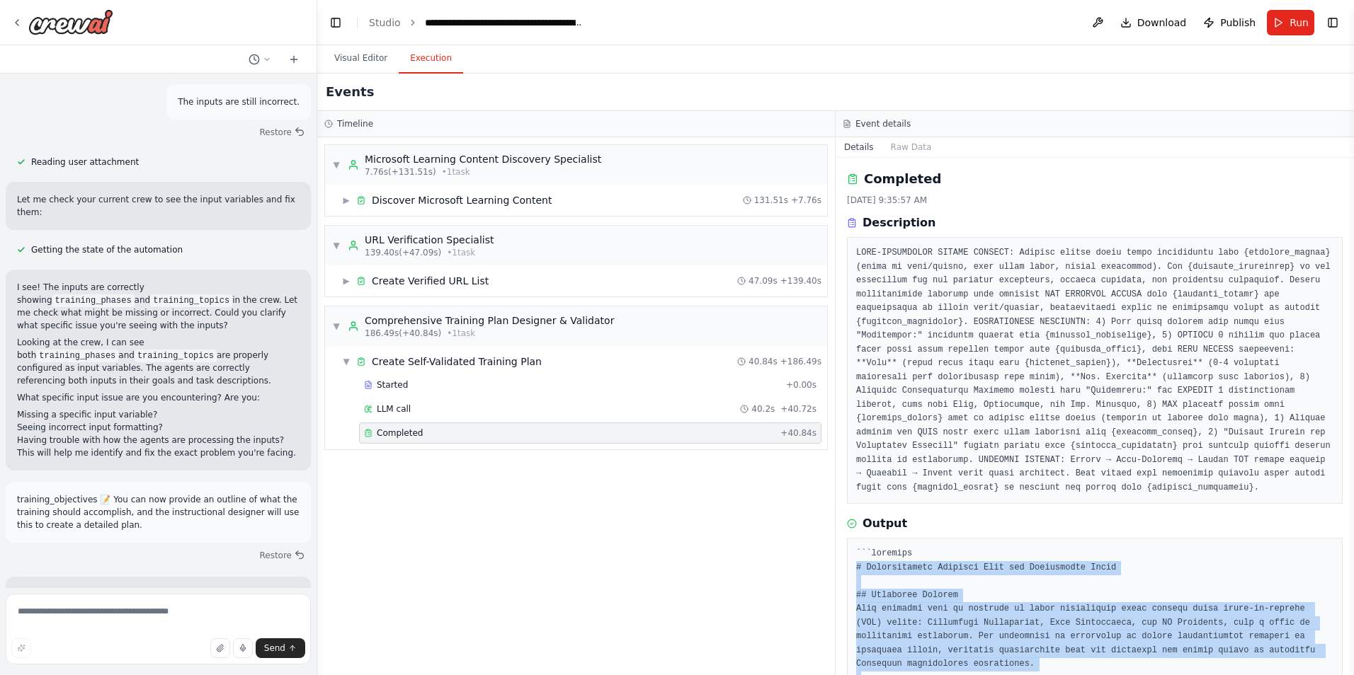
scroll to position [30415, 0]
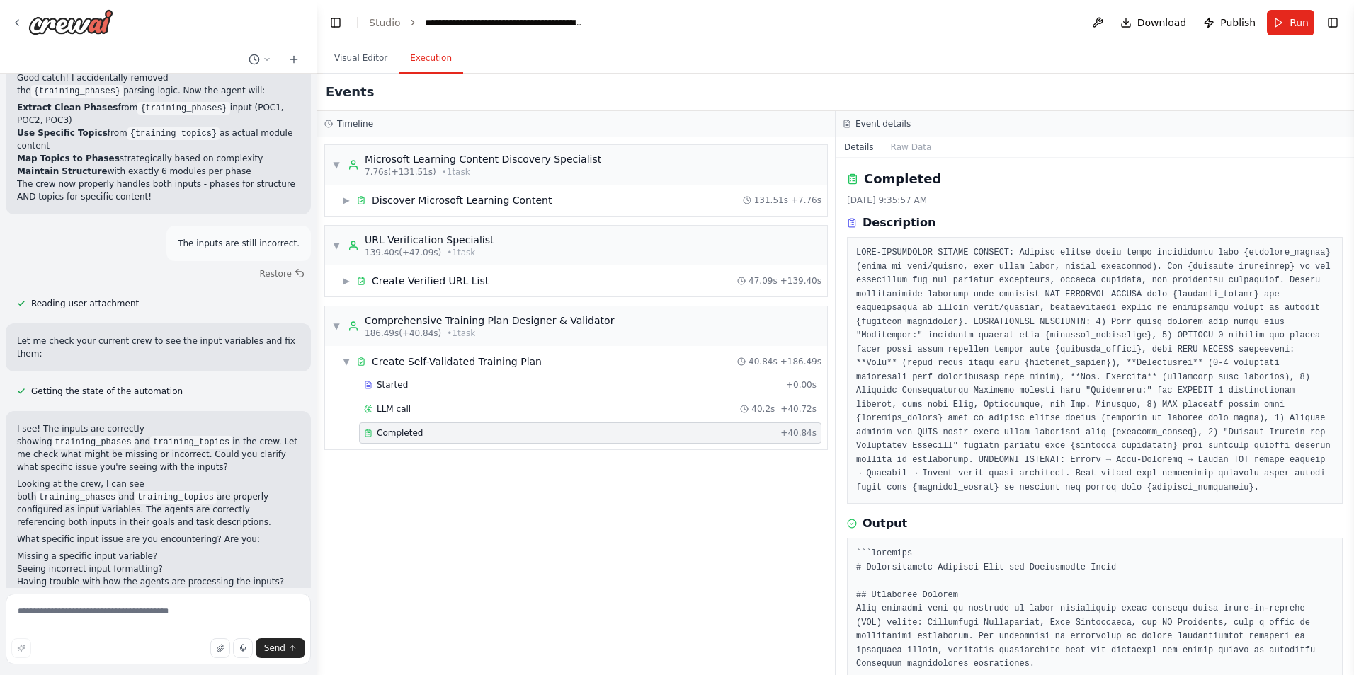
drag, startPoint x: 241, startPoint y: 467, endPoint x: 188, endPoint y: 423, distance: 68.3
click at [122, 617] on textarea at bounding box center [158, 629] width 305 height 71
paste textarea "**********"
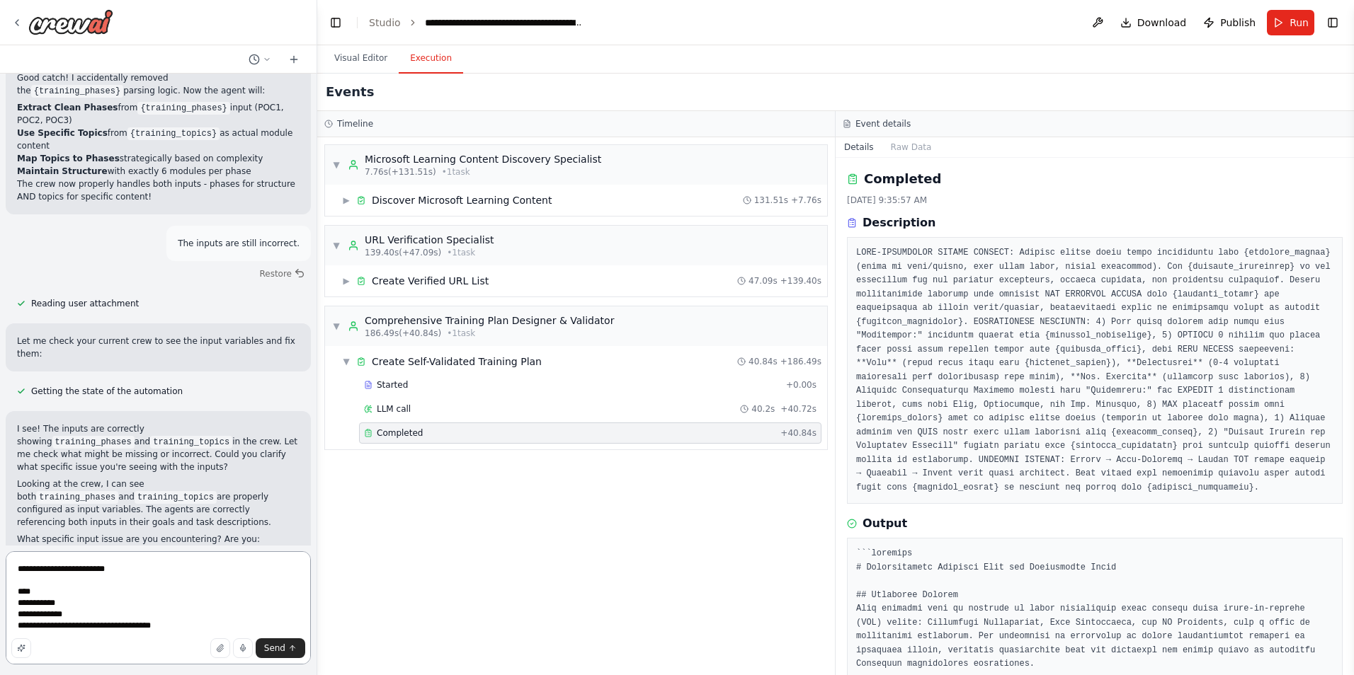
type textarea "**********"
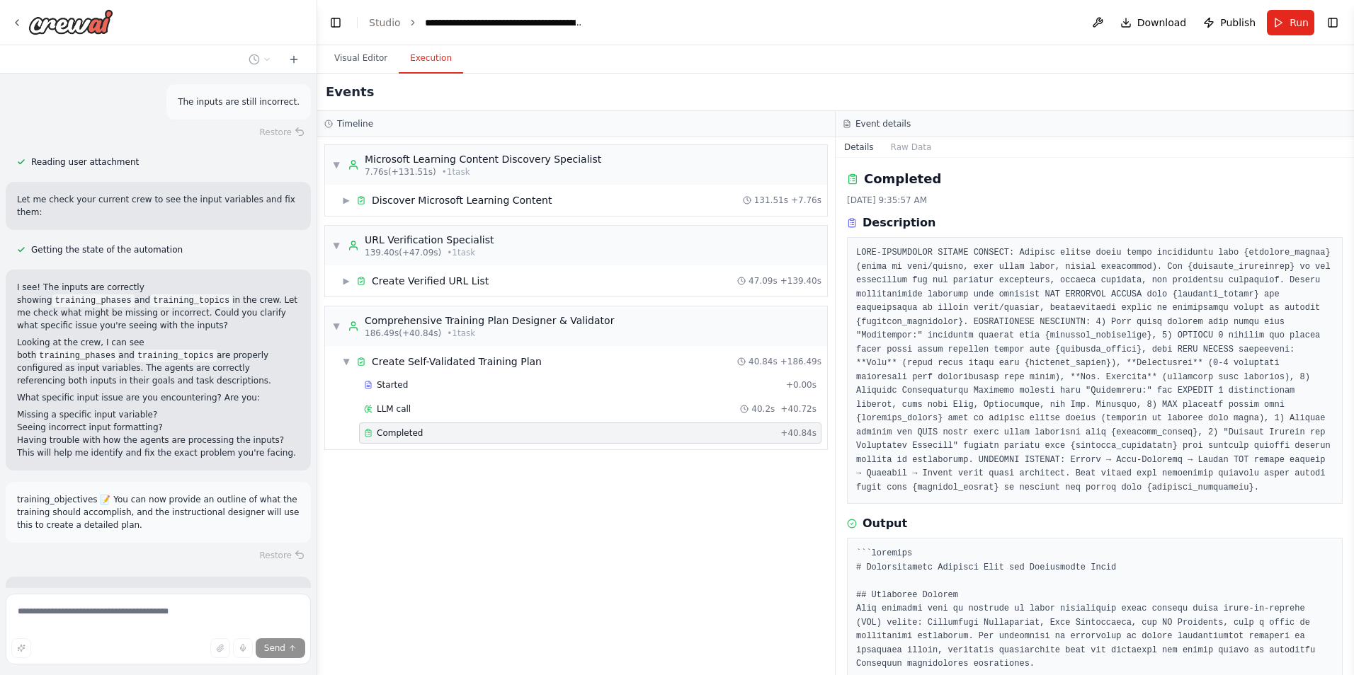
scroll to position [30867, 0]
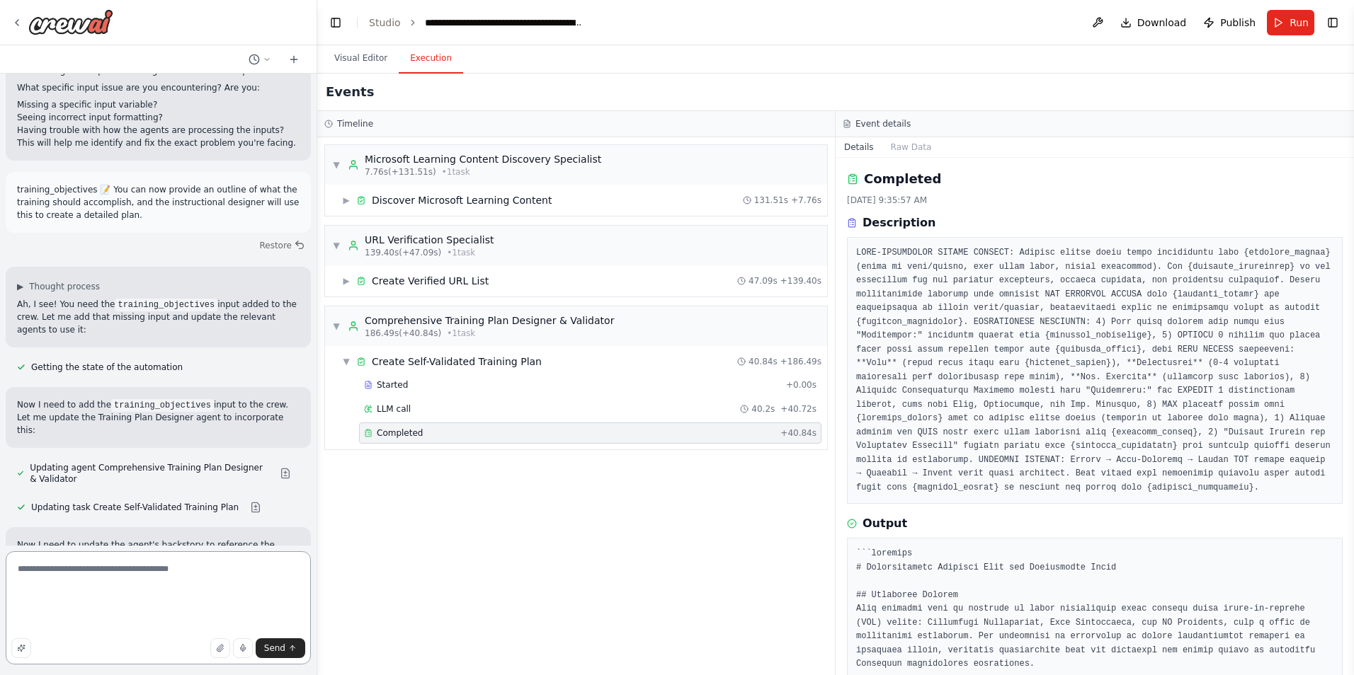
scroll to position [1, 0]
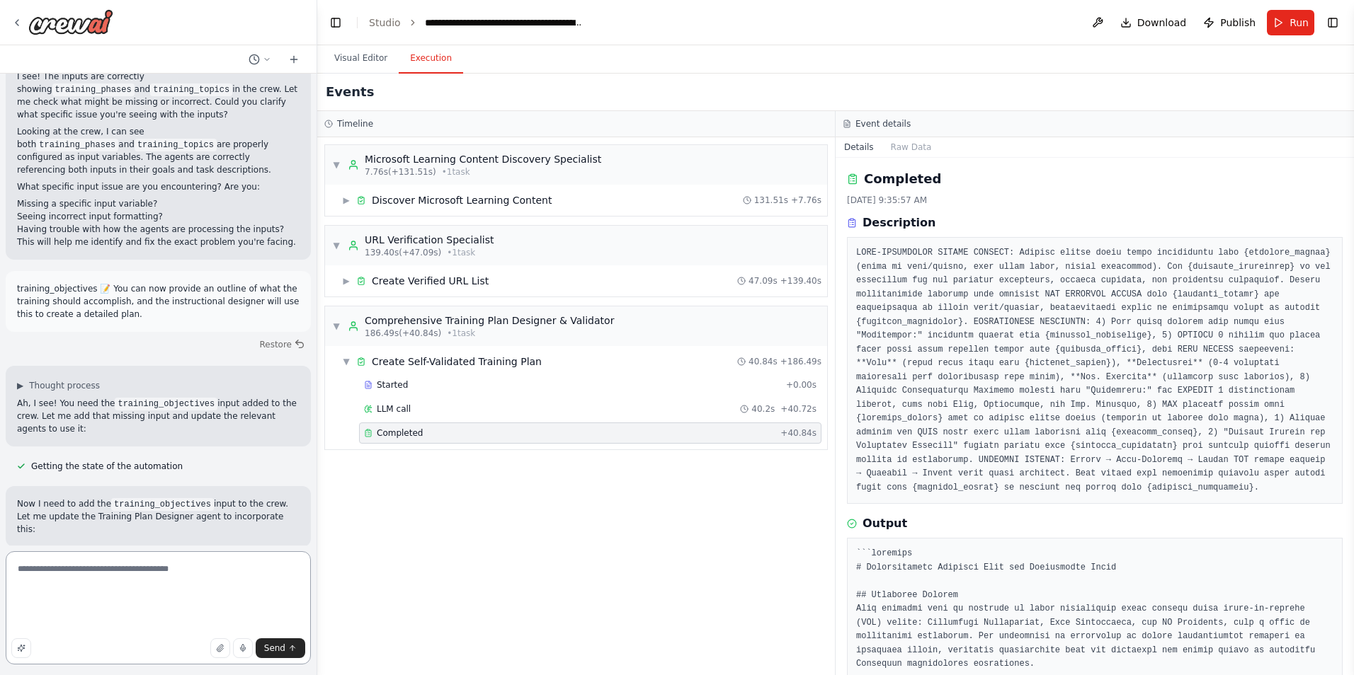
click at [112, 571] on textarea "**********" at bounding box center [158, 608] width 305 height 113
type textarea "**********"
click at [281, 648] on span "Send" at bounding box center [274, 648] width 21 height 11
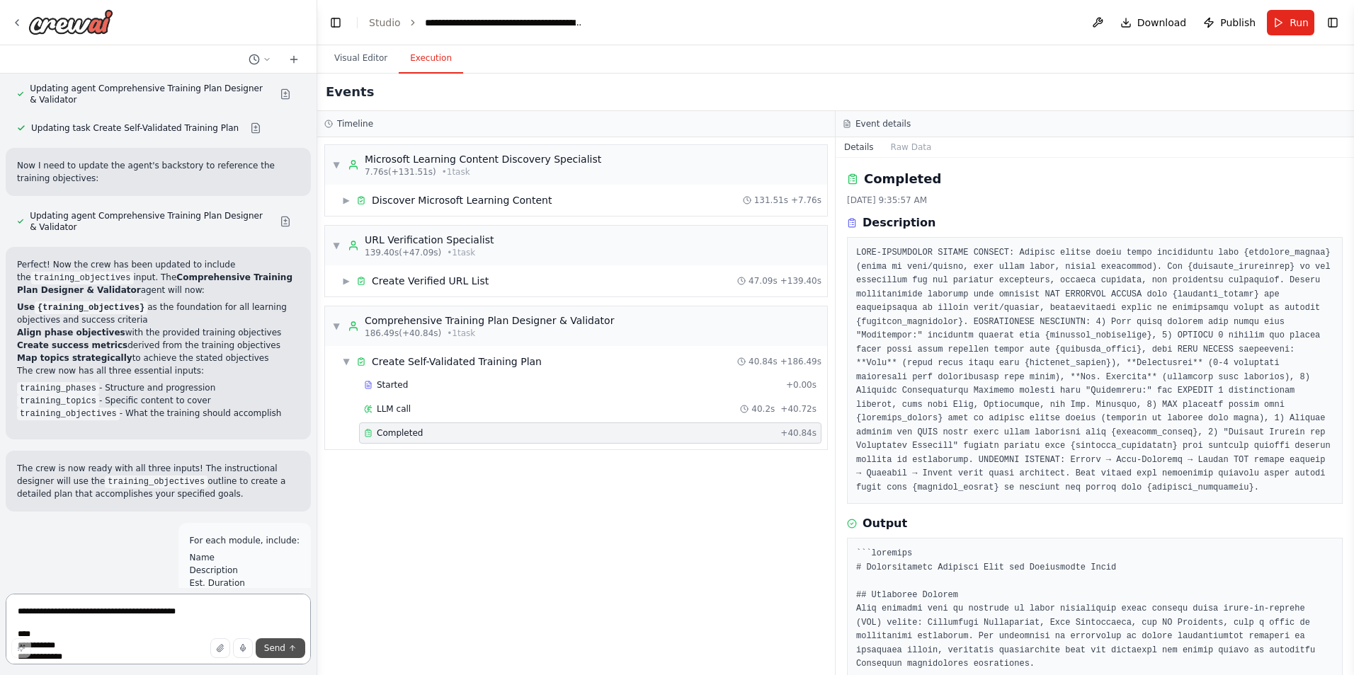
scroll to position [31259, 0]
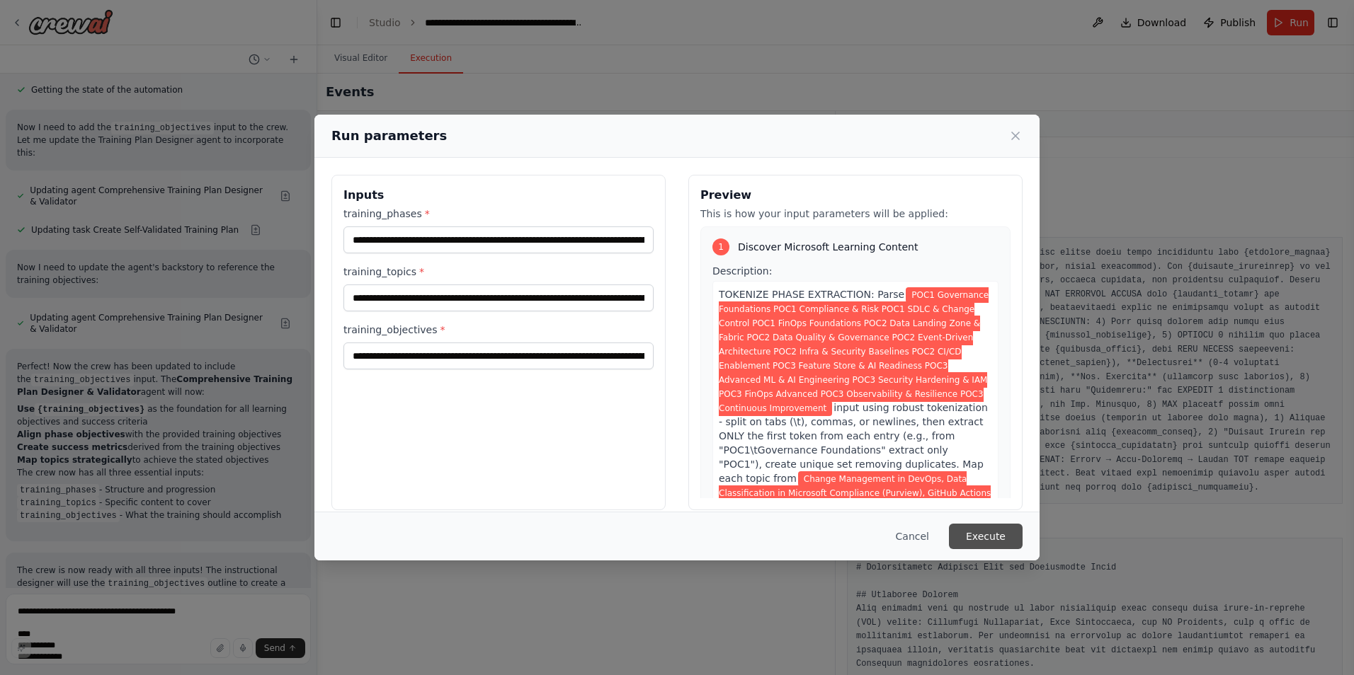
click at [999, 536] on button "Execute" at bounding box center [986, 536] width 74 height 25
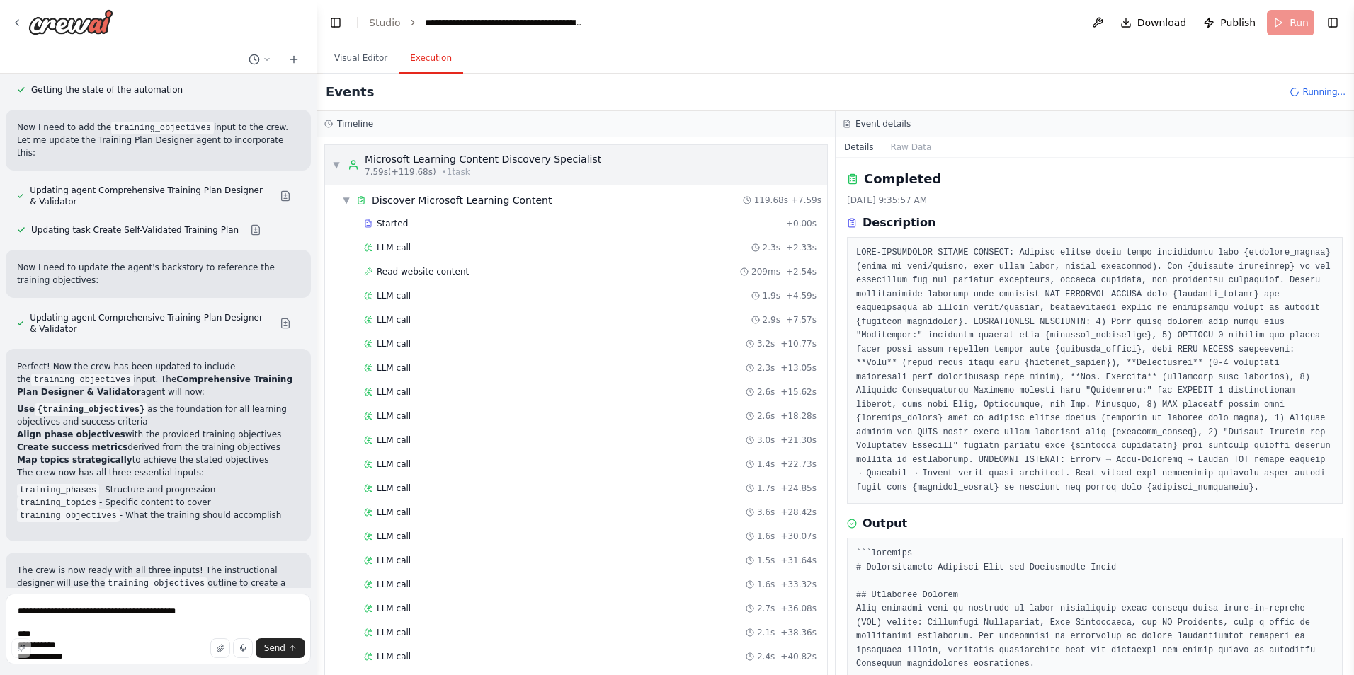
click at [336, 165] on span "▼" at bounding box center [336, 164] width 8 height 11
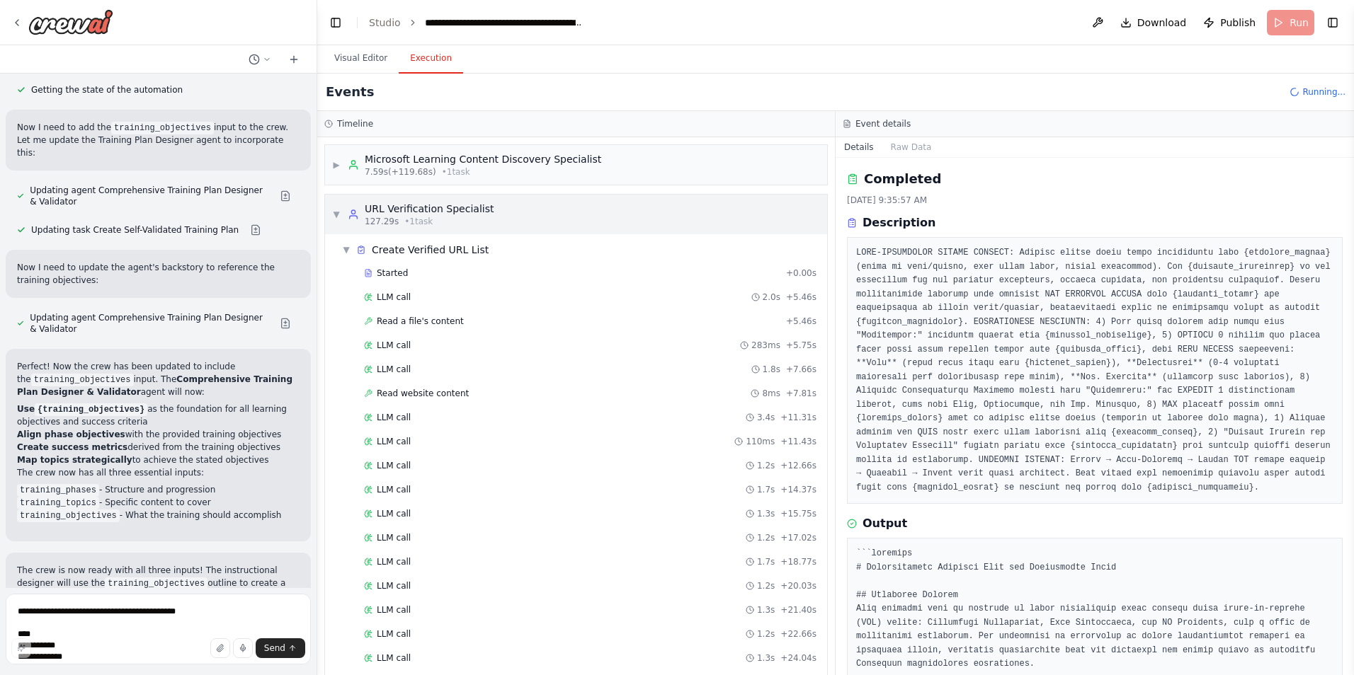
click at [336, 211] on span "▼" at bounding box center [336, 214] width 8 height 11
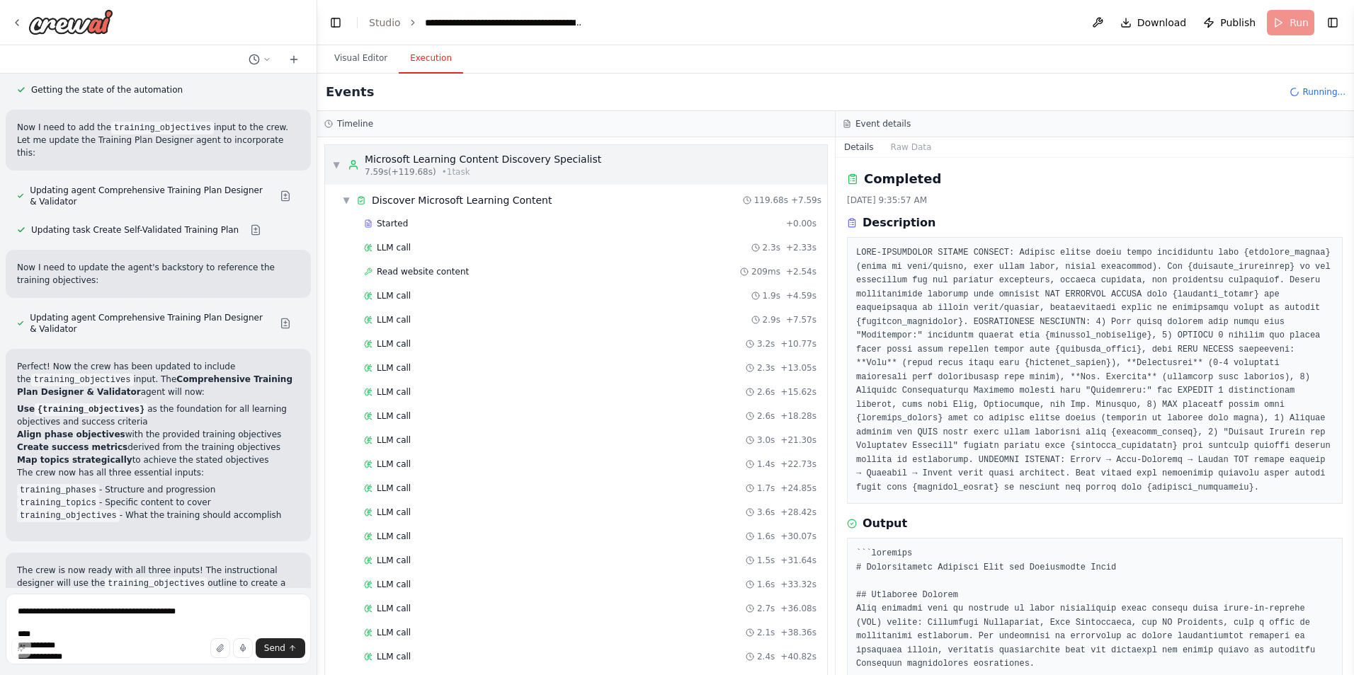
click at [336, 165] on span "▼" at bounding box center [336, 164] width 8 height 11
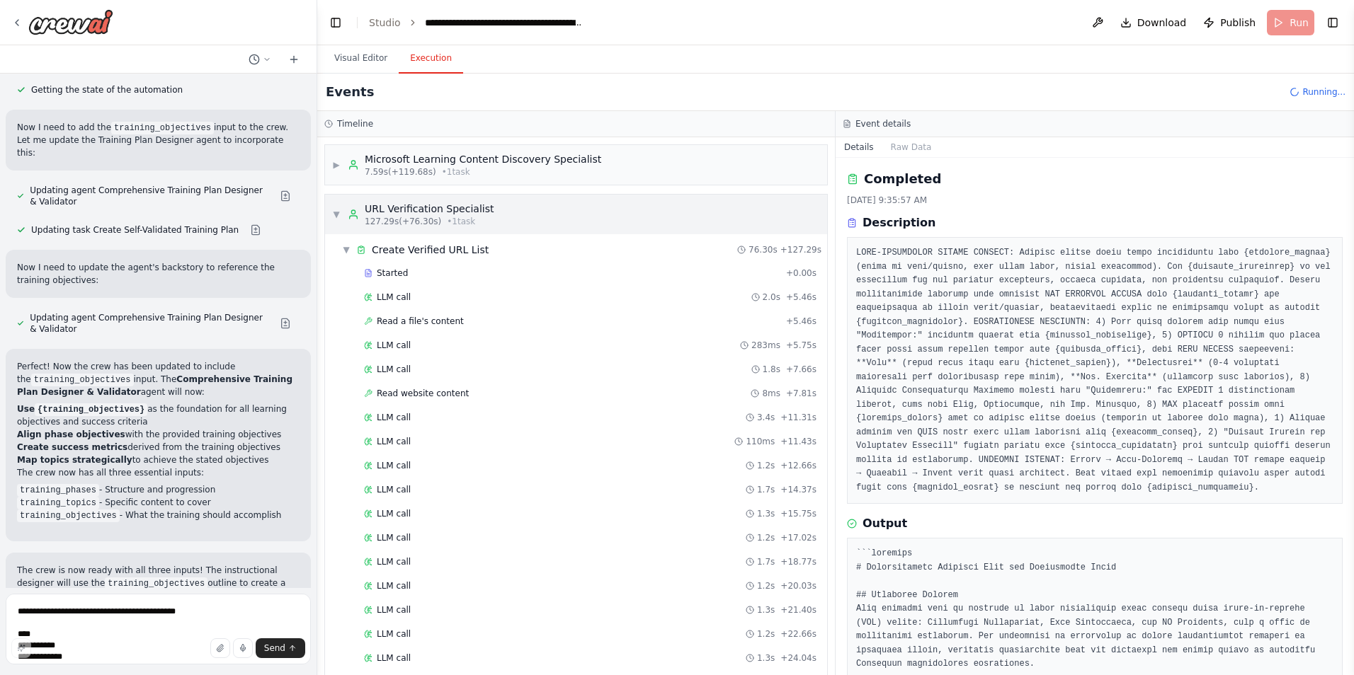
click at [336, 211] on span "▼" at bounding box center [336, 214] width 8 height 11
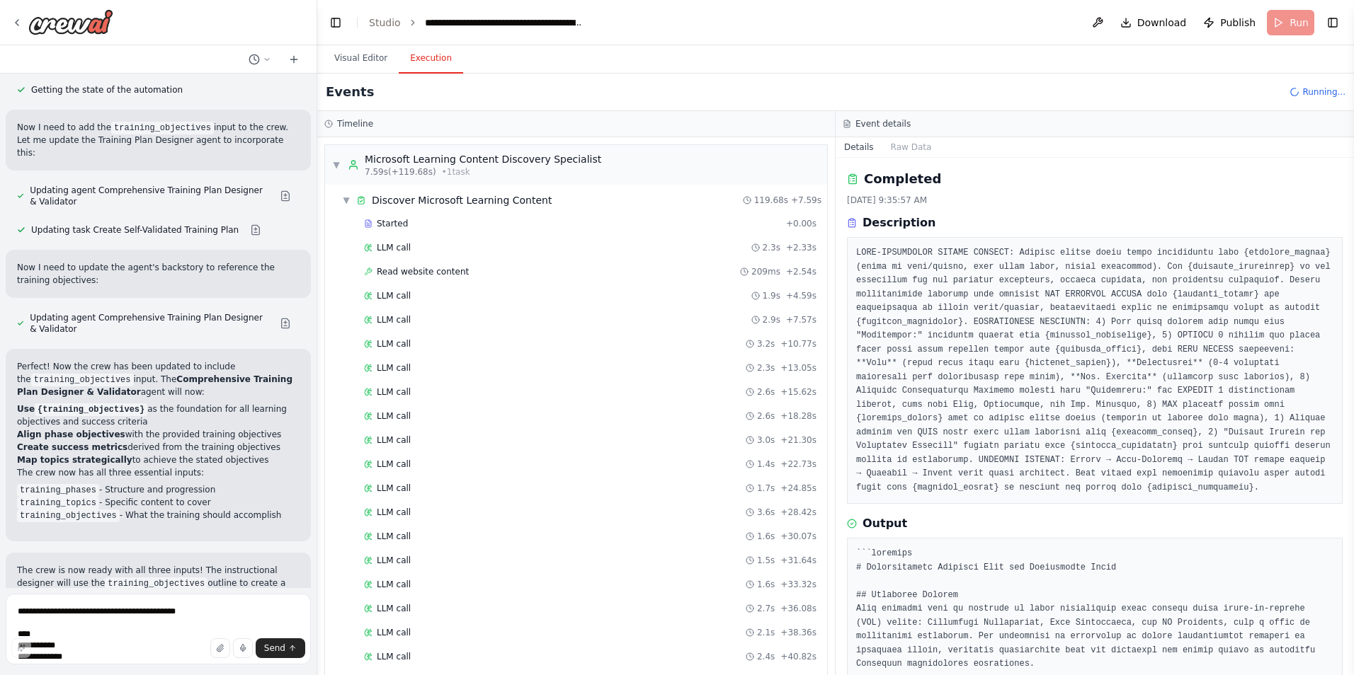
scroll to position [31259, 0]
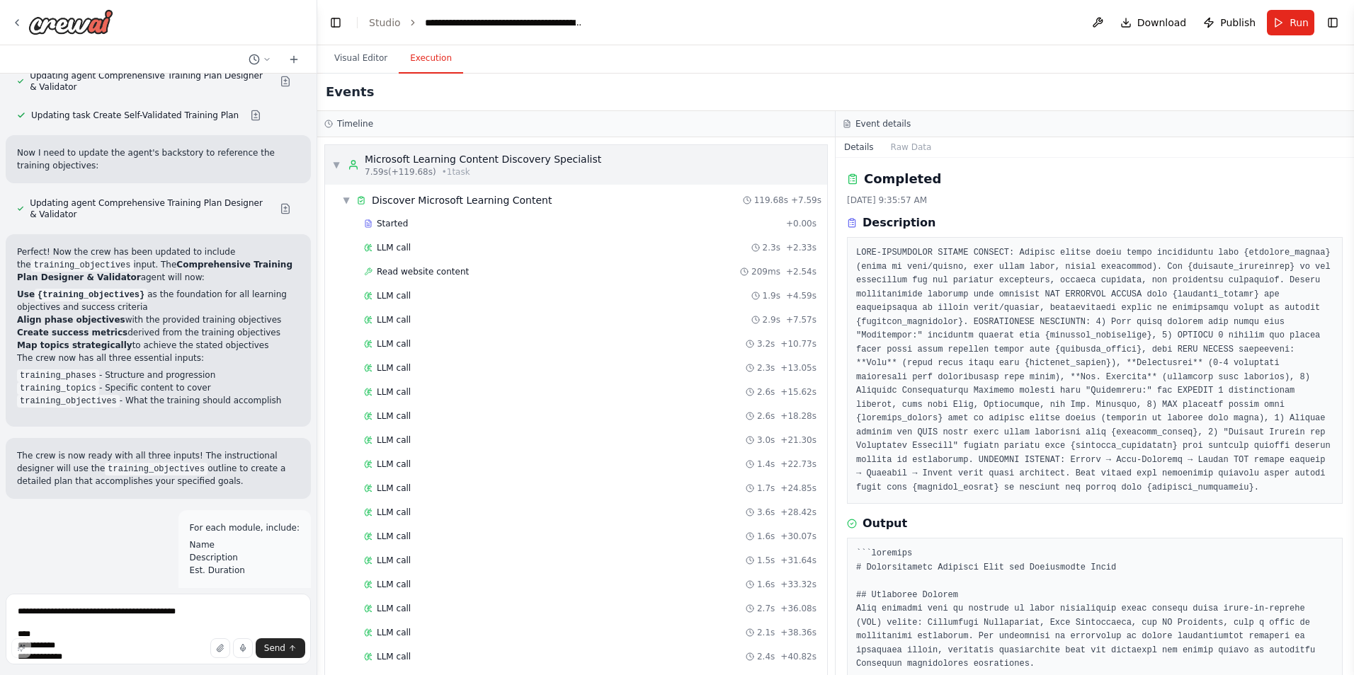
click at [337, 164] on span "▼" at bounding box center [336, 164] width 8 height 11
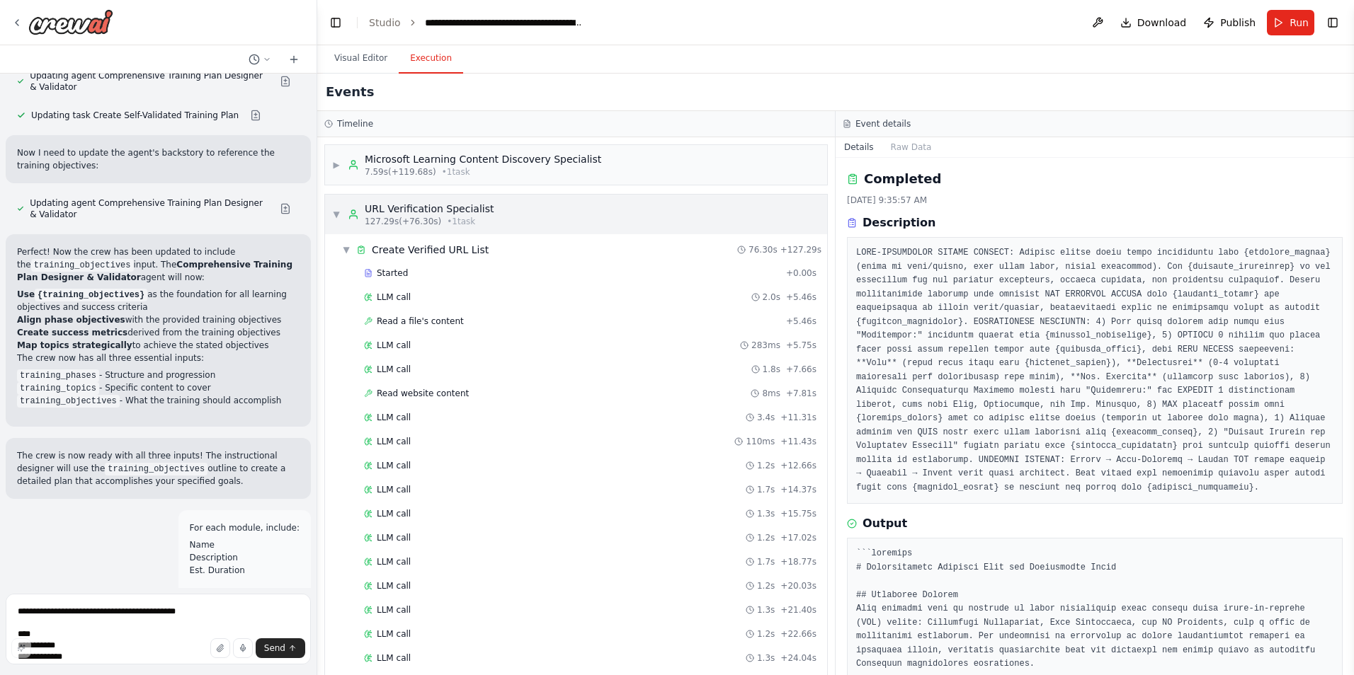
click at [336, 215] on span "▼" at bounding box center [336, 214] width 8 height 11
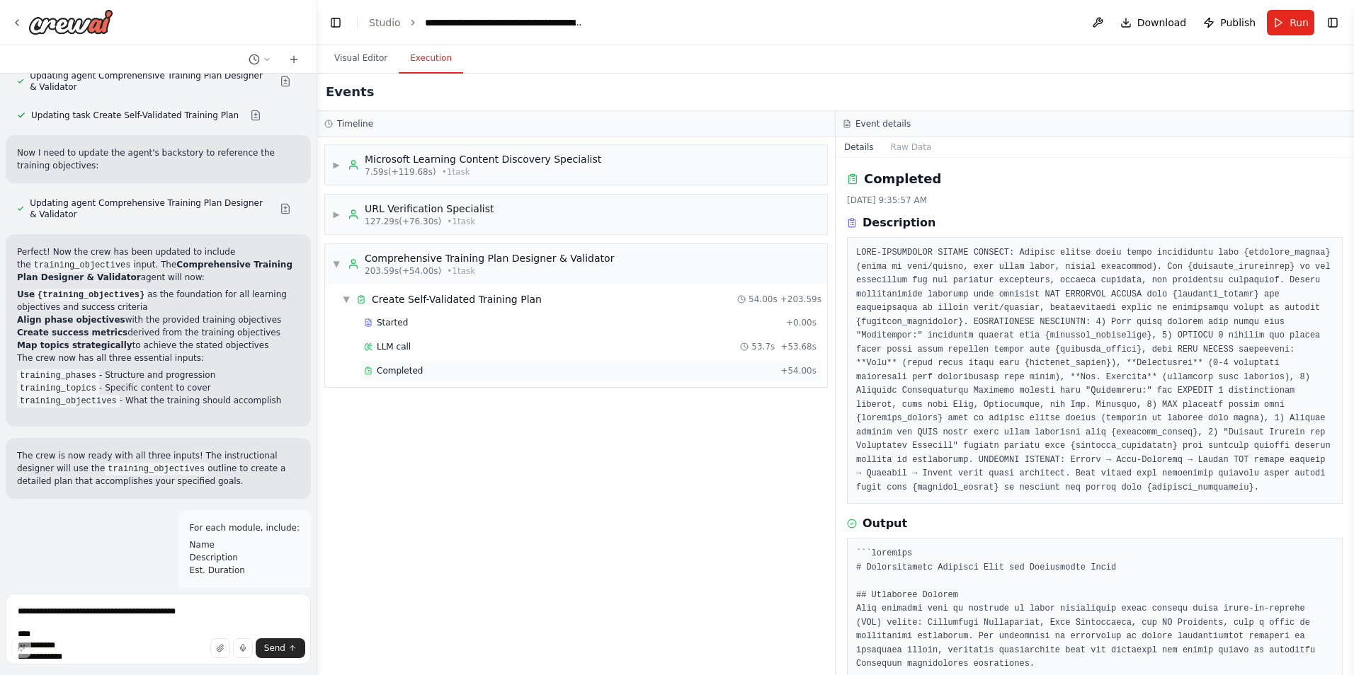
click at [392, 367] on span "Completed" at bounding box center [400, 370] width 46 height 11
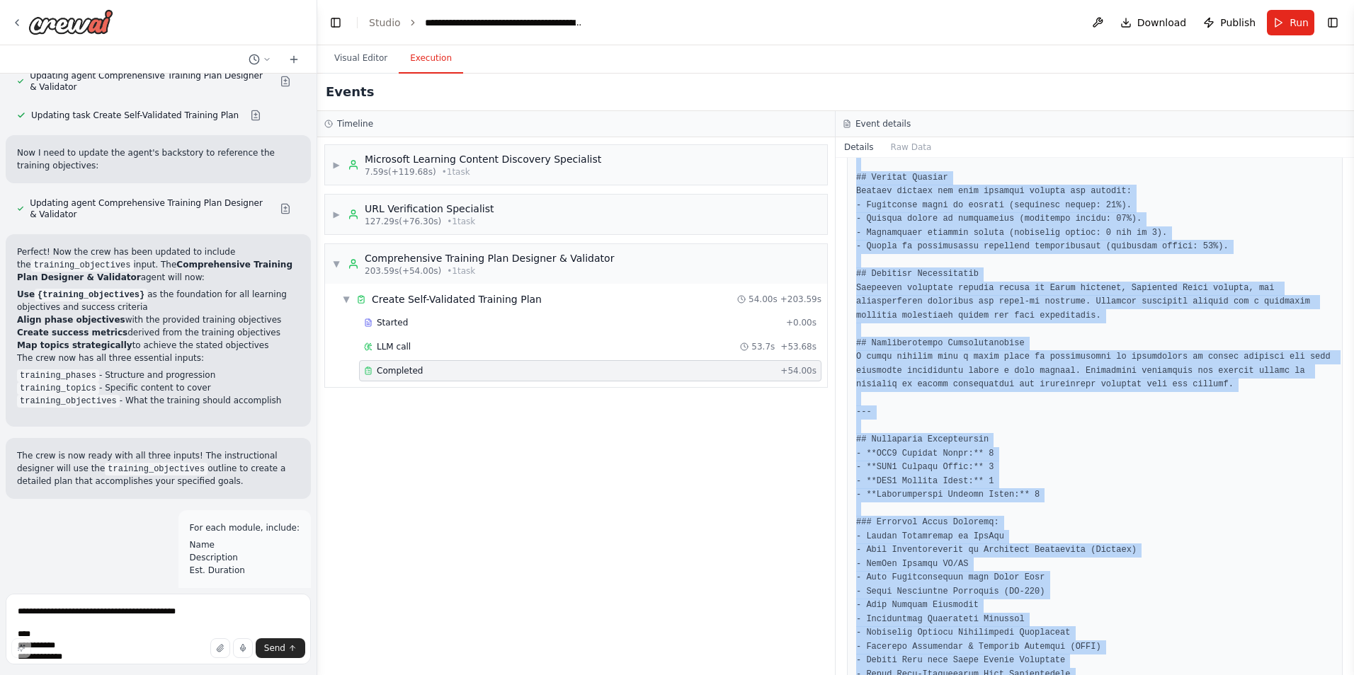
scroll to position [3659, 0]
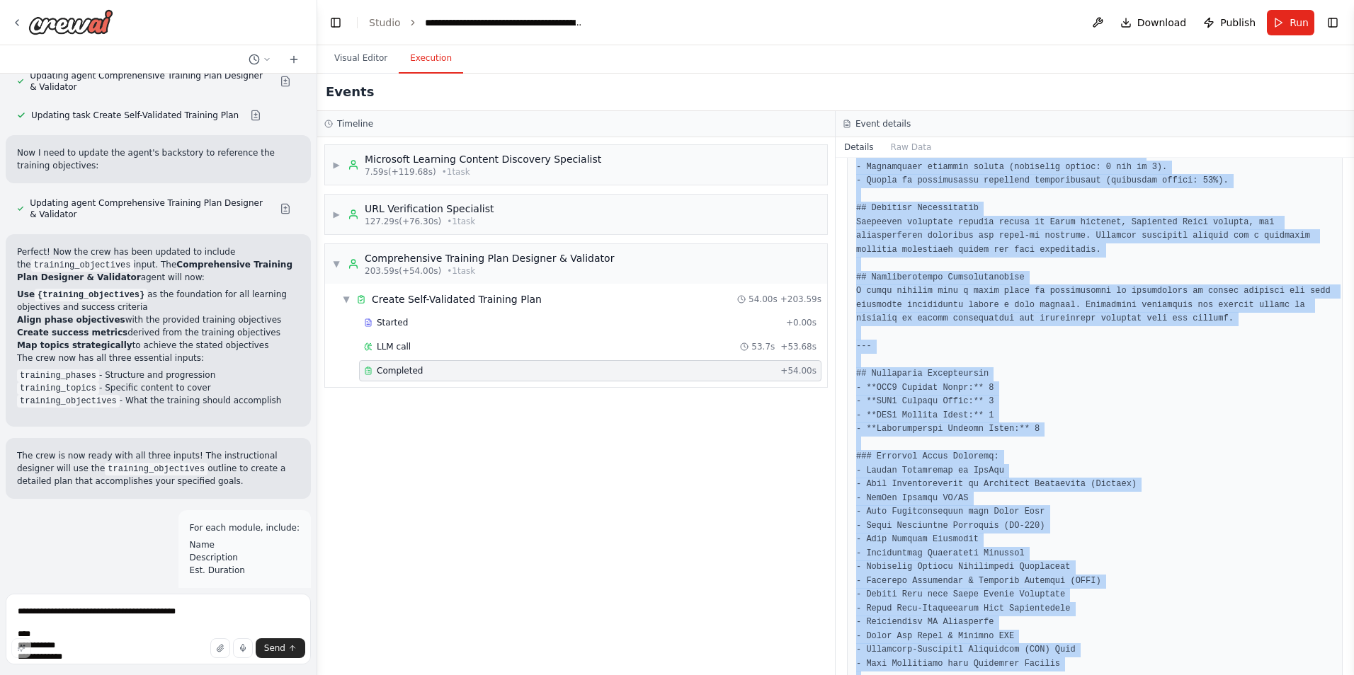
drag, startPoint x: 855, startPoint y: 366, endPoint x: 1291, endPoint y: 644, distance: 516.9
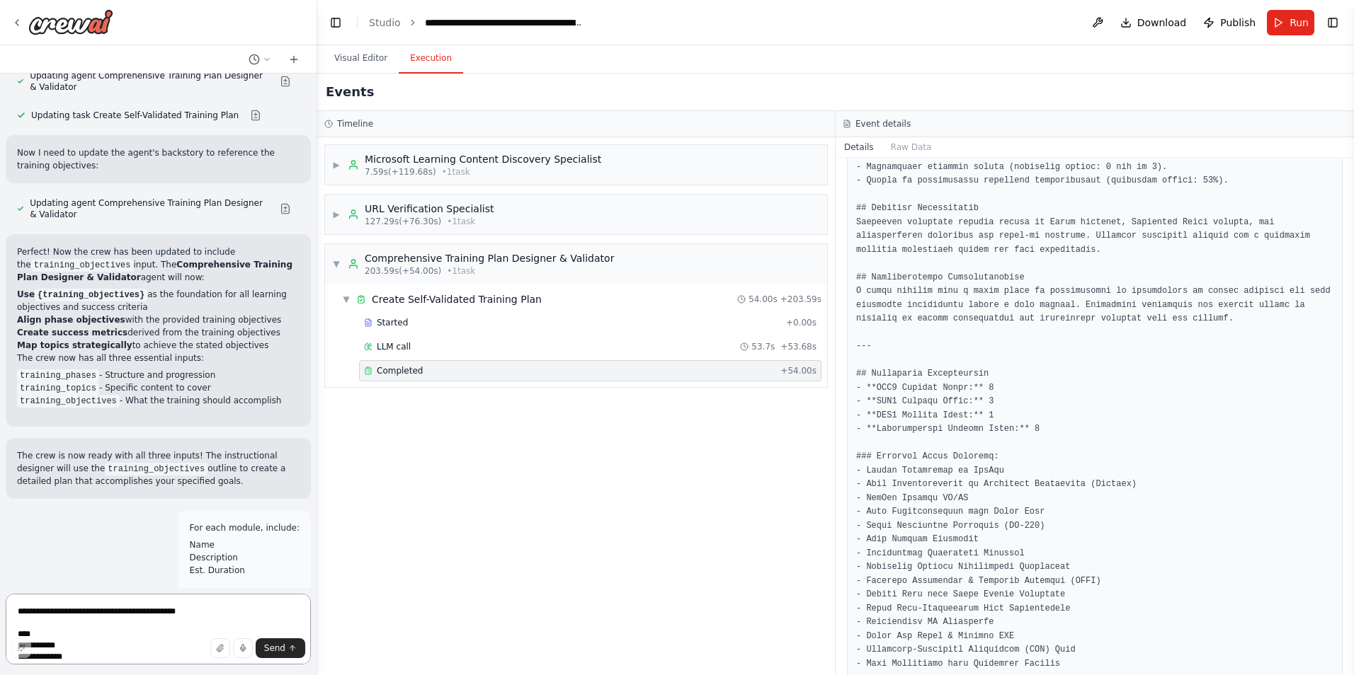
click at [181, 618] on textarea "**********" at bounding box center [158, 629] width 305 height 71
type textarea "**********"
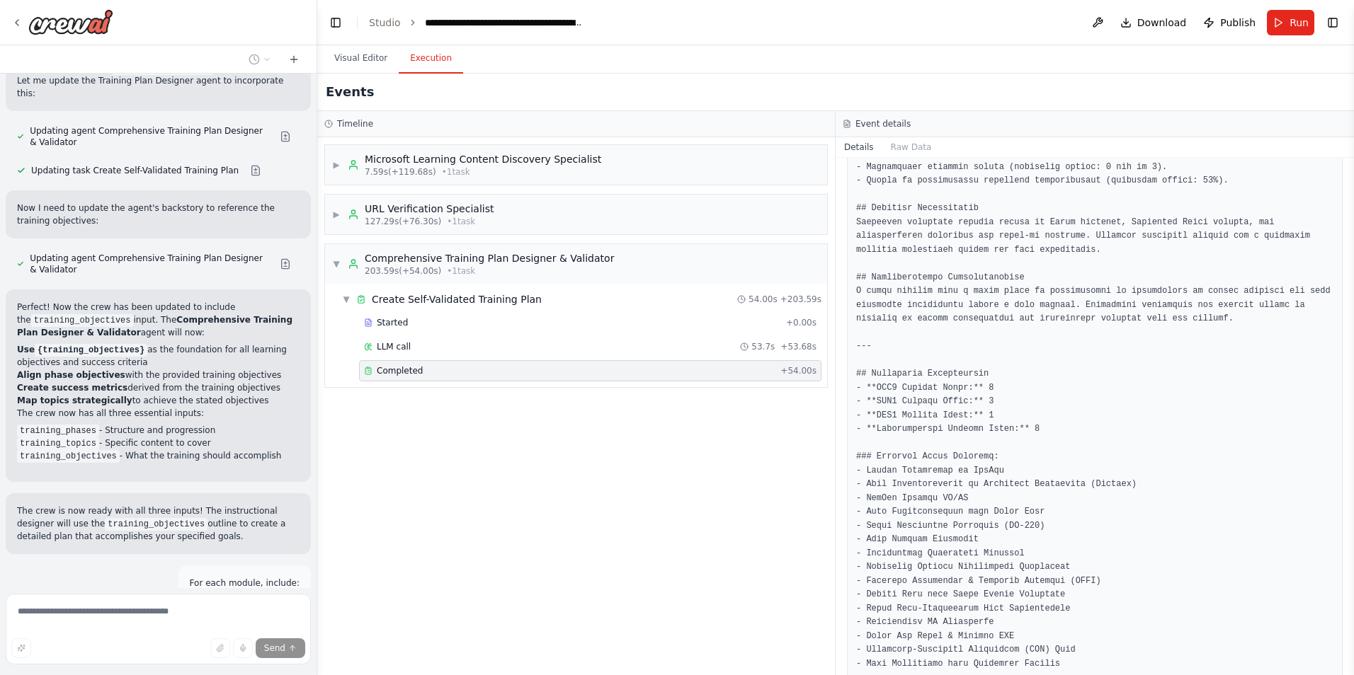
scroll to position [31282, 0]
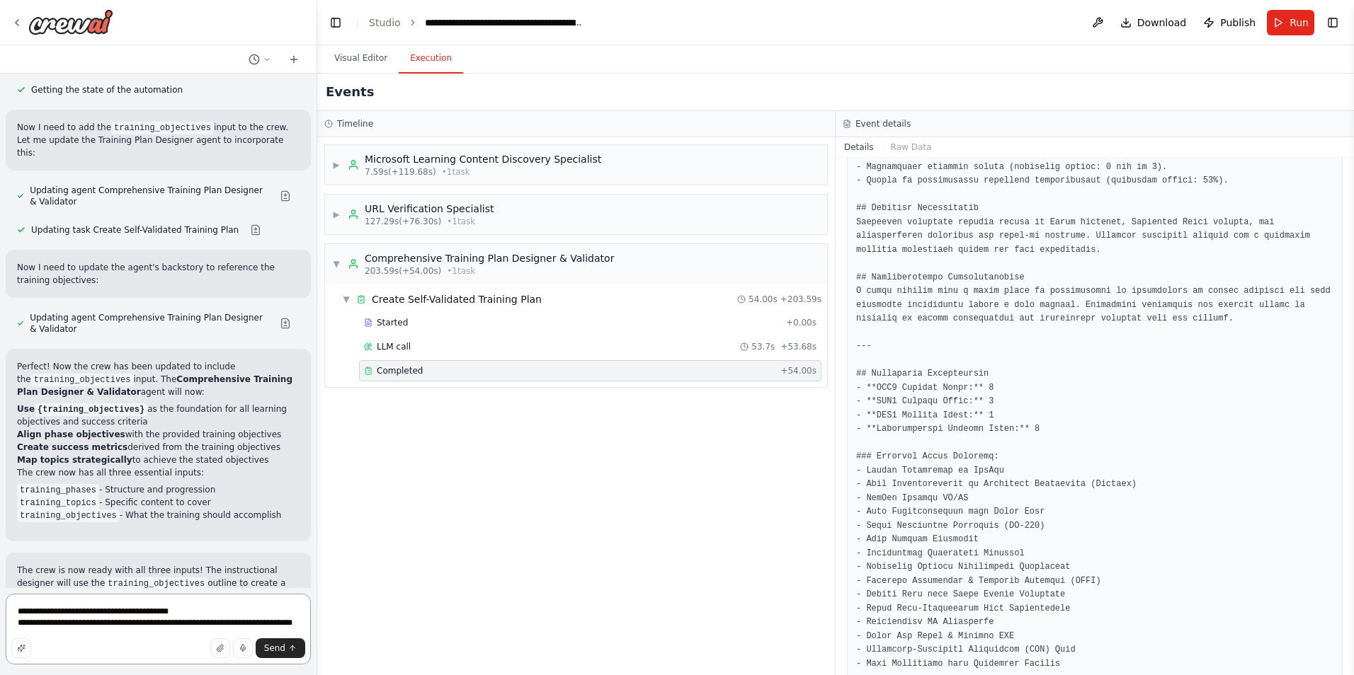
scroll to position [31153, 0]
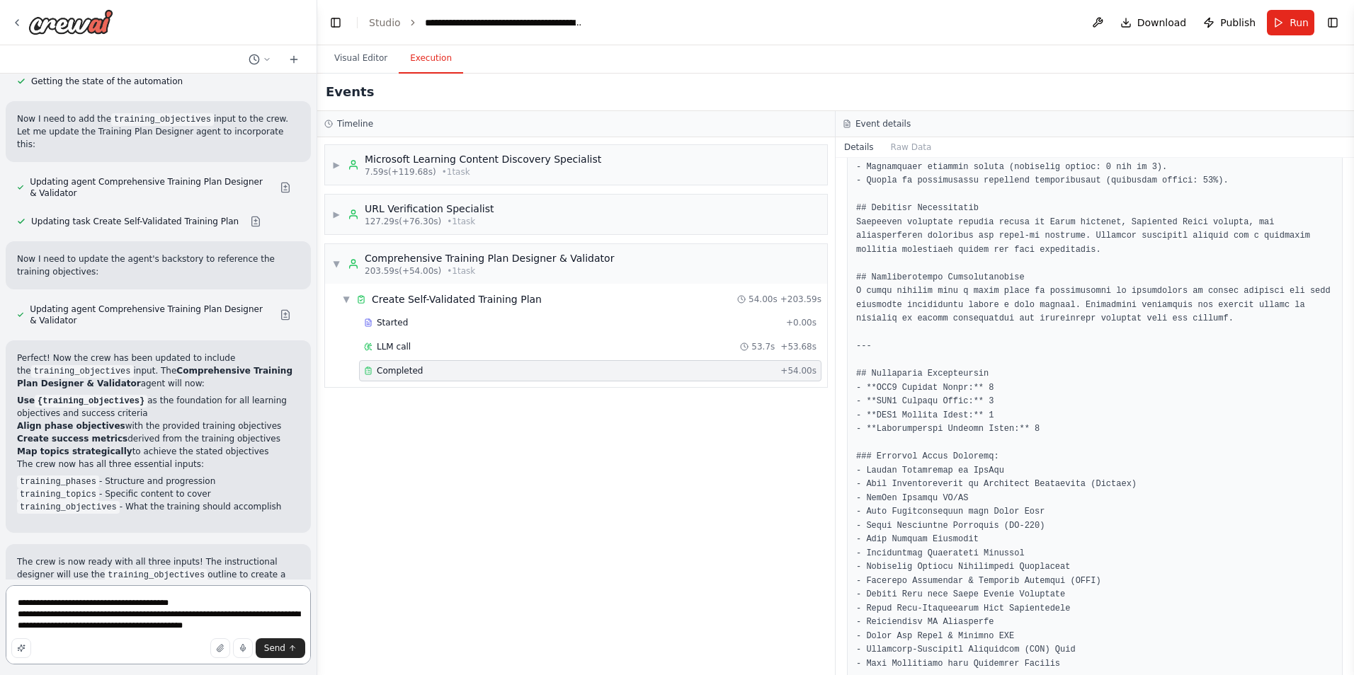
type textarea "**********"
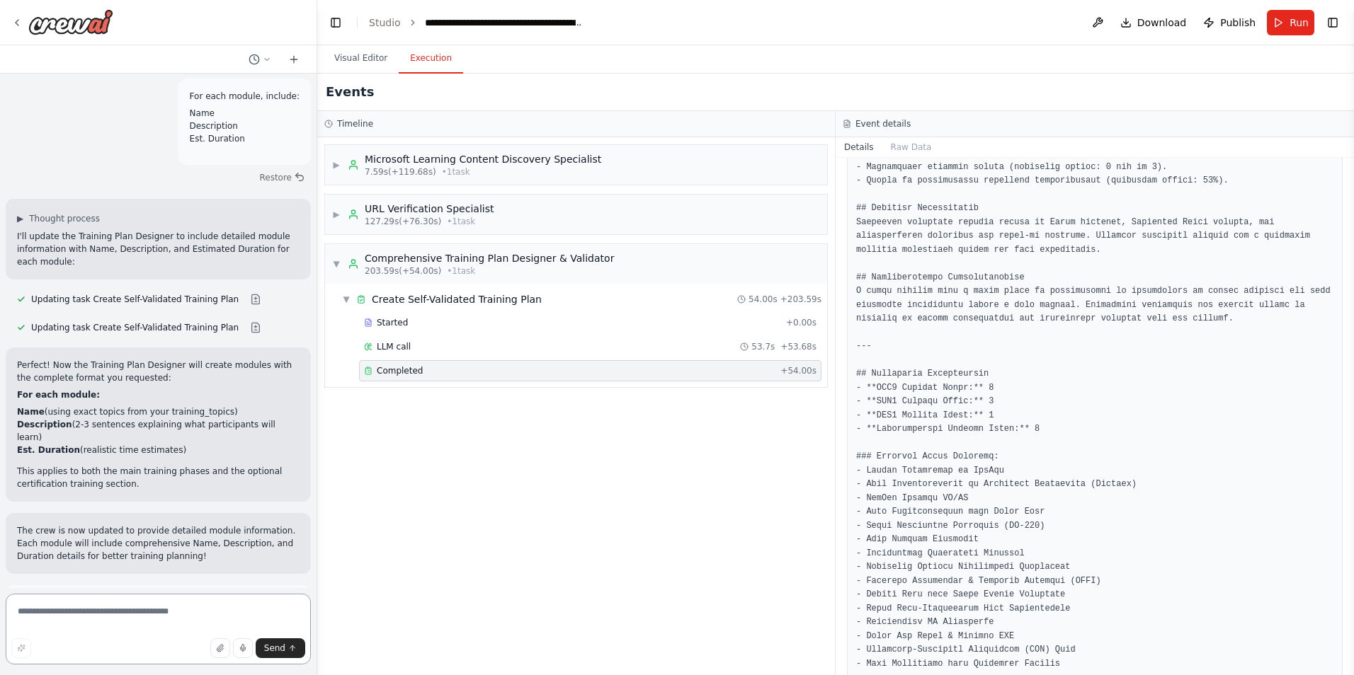
scroll to position [31704, 0]
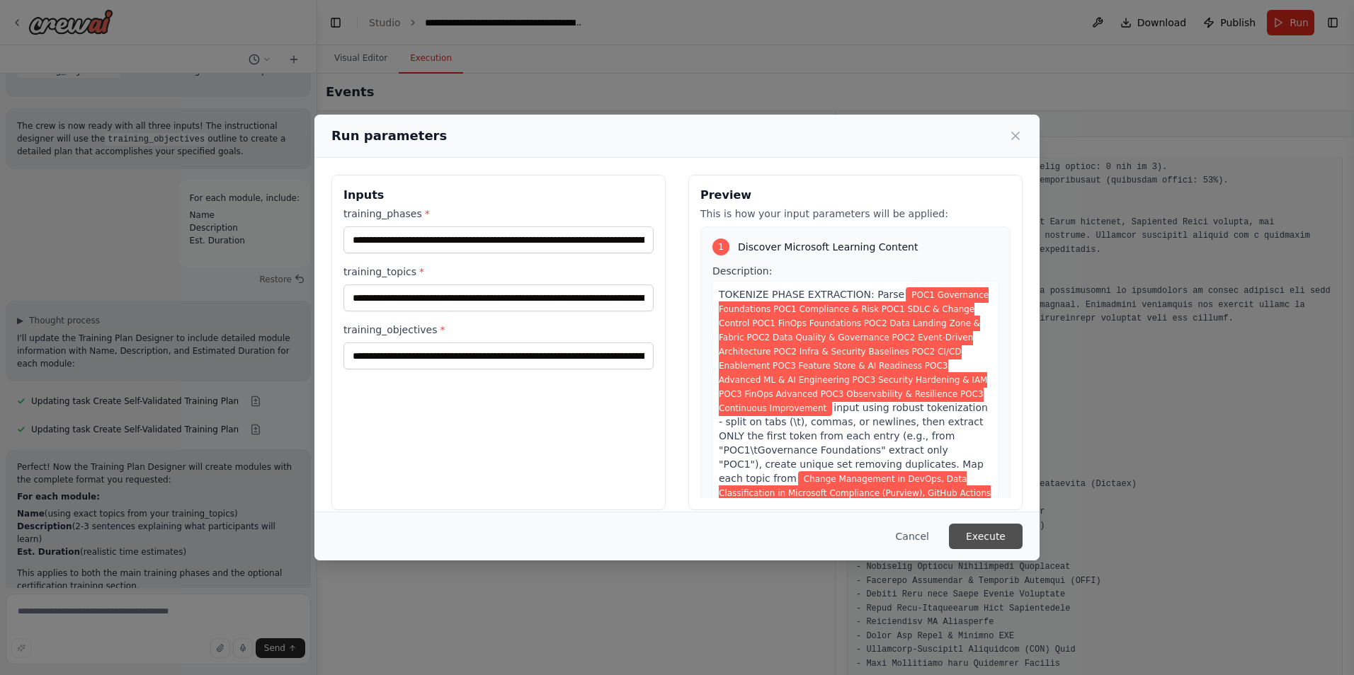
click at [978, 540] on button "Execute" at bounding box center [986, 536] width 74 height 25
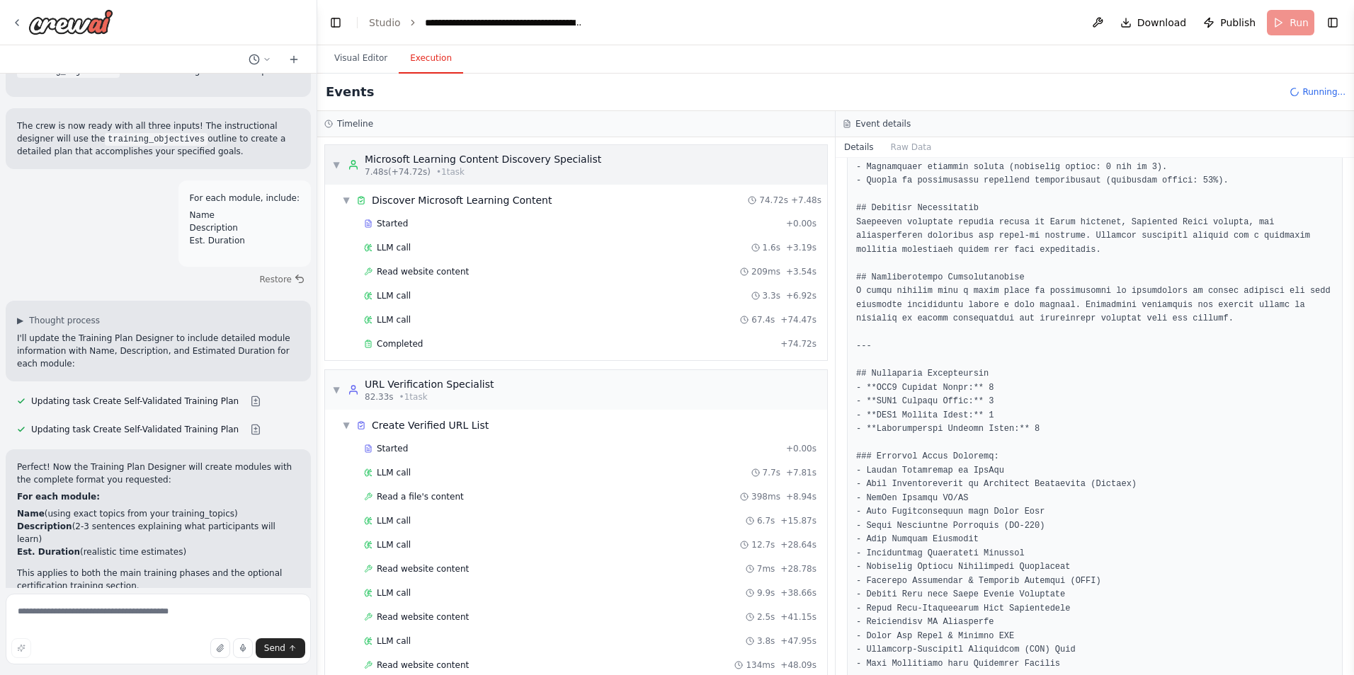
click at [332, 161] on span "▼" at bounding box center [336, 164] width 8 height 11
click at [334, 164] on span "▼" at bounding box center [336, 164] width 8 height 11
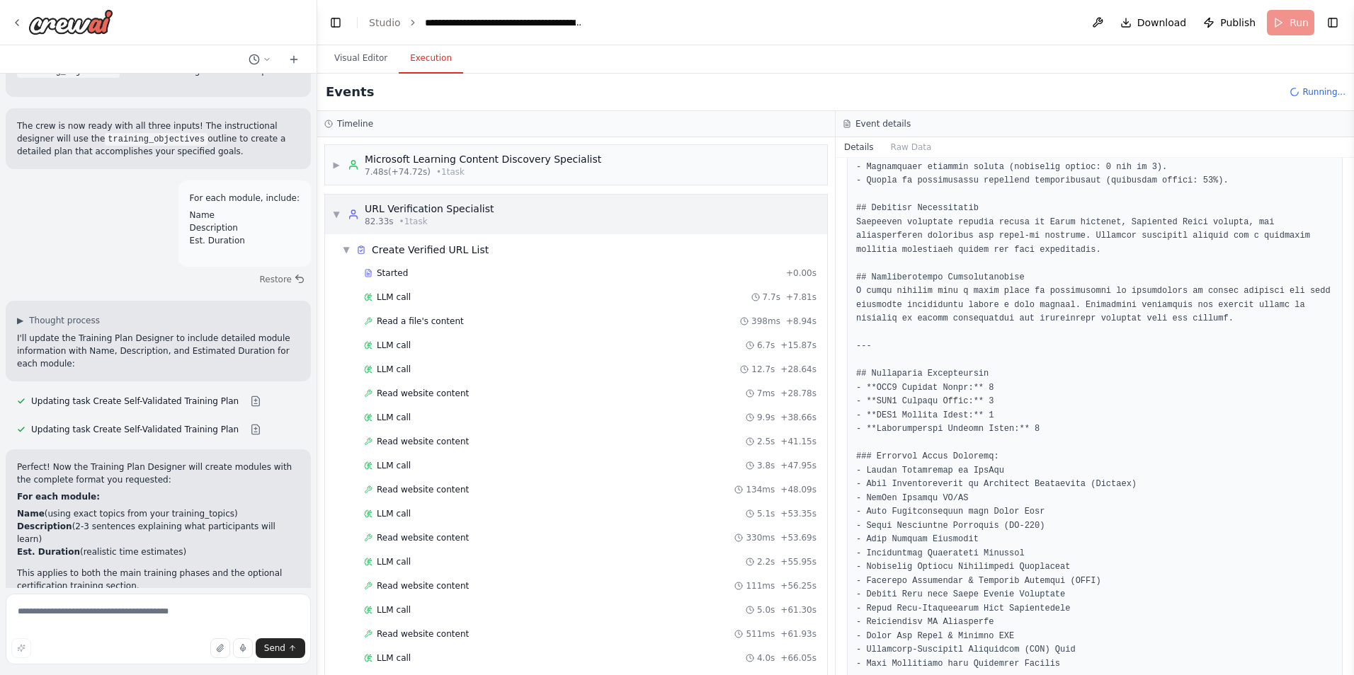
click at [334, 212] on span "▼" at bounding box center [336, 214] width 8 height 11
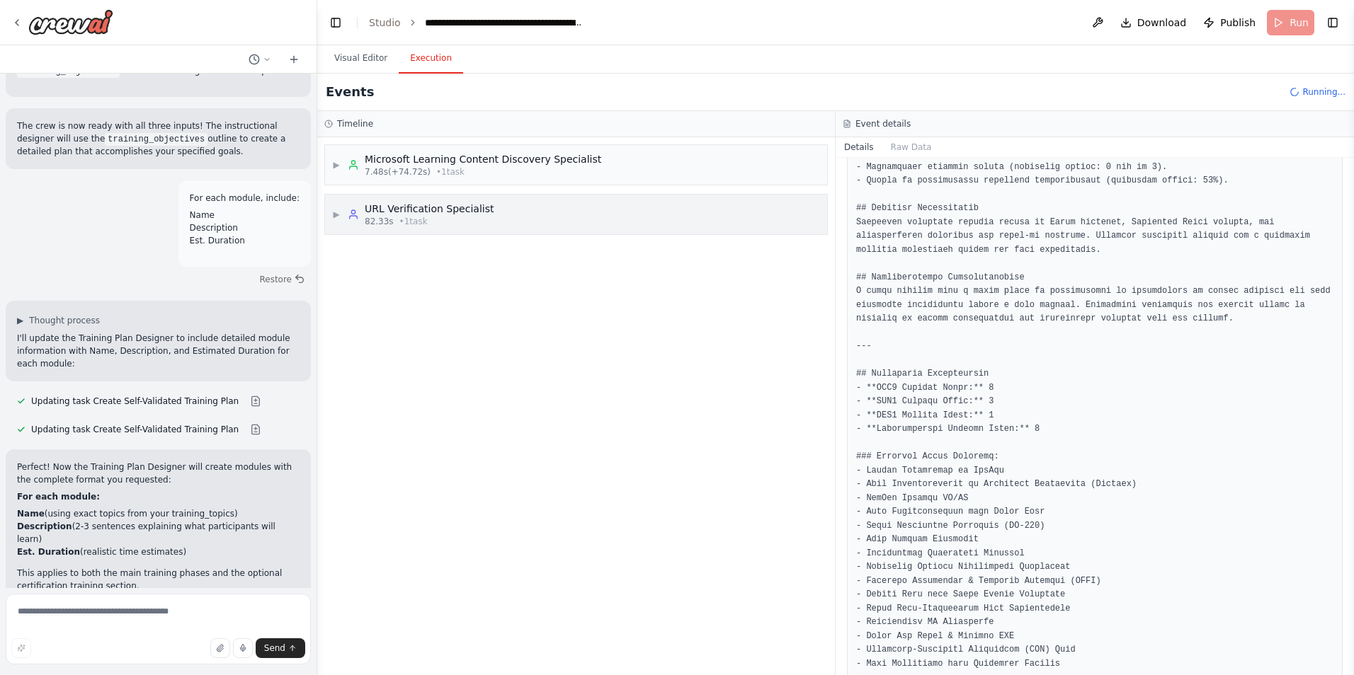
click at [334, 212] on span "▶" at bounding box center [336, 214] width 8 height 11
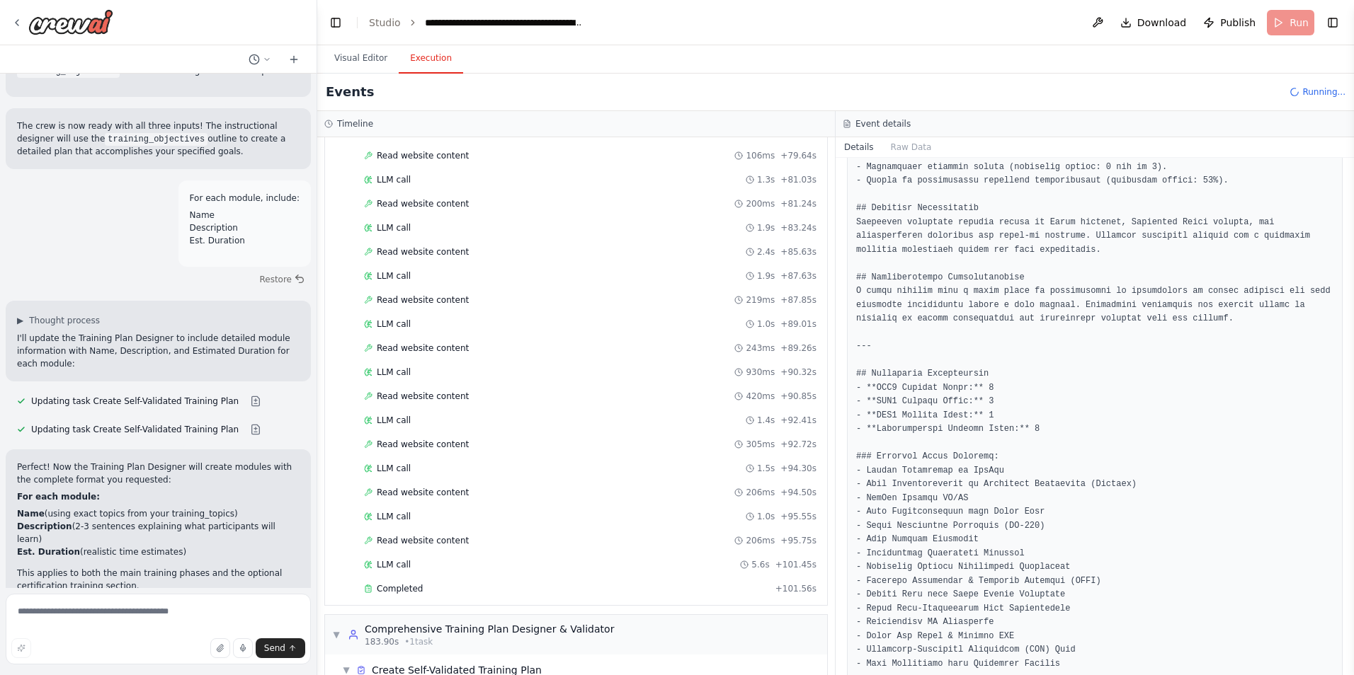
scroll to position [1066, 0]
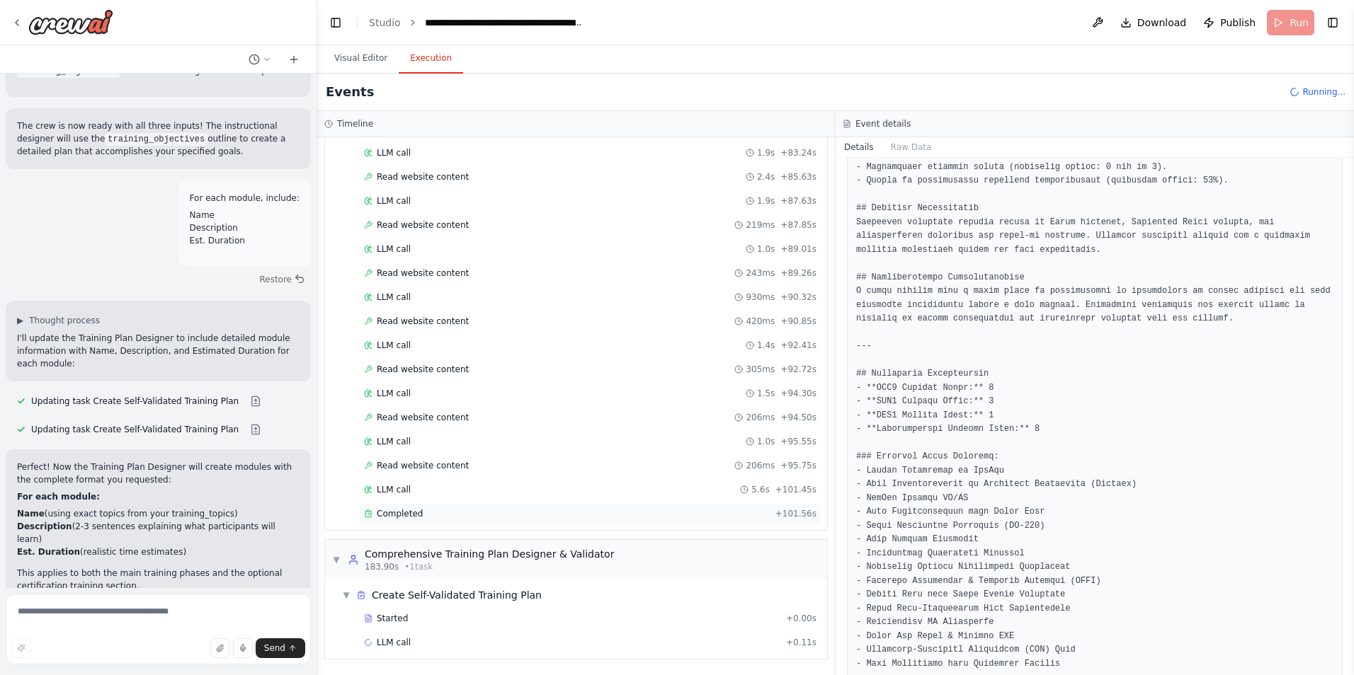
click at [404, 507] on div "Completed + 101.56s" at bounding box center [590, 513] width 462 height 21
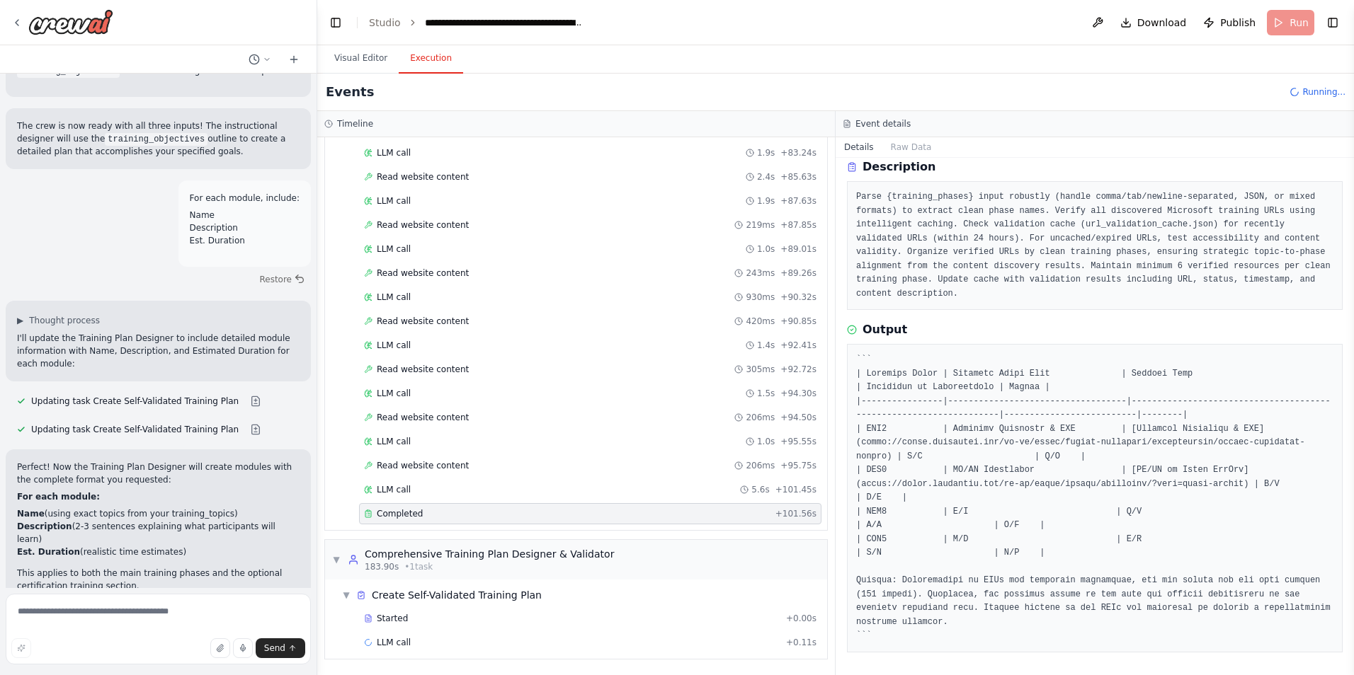
scroll to position [42, 0]
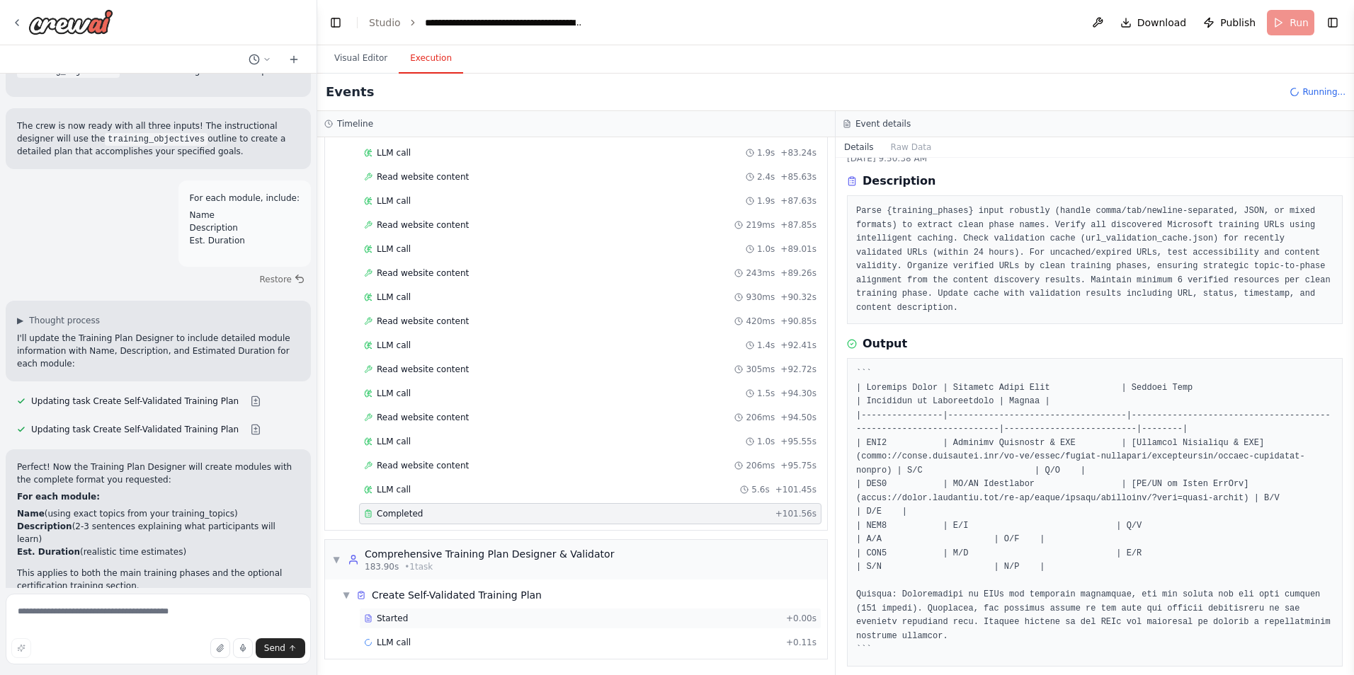
click at [390, 624] on div "Started + 0.00s" at bounding box center [590, 618] width 462 height 21
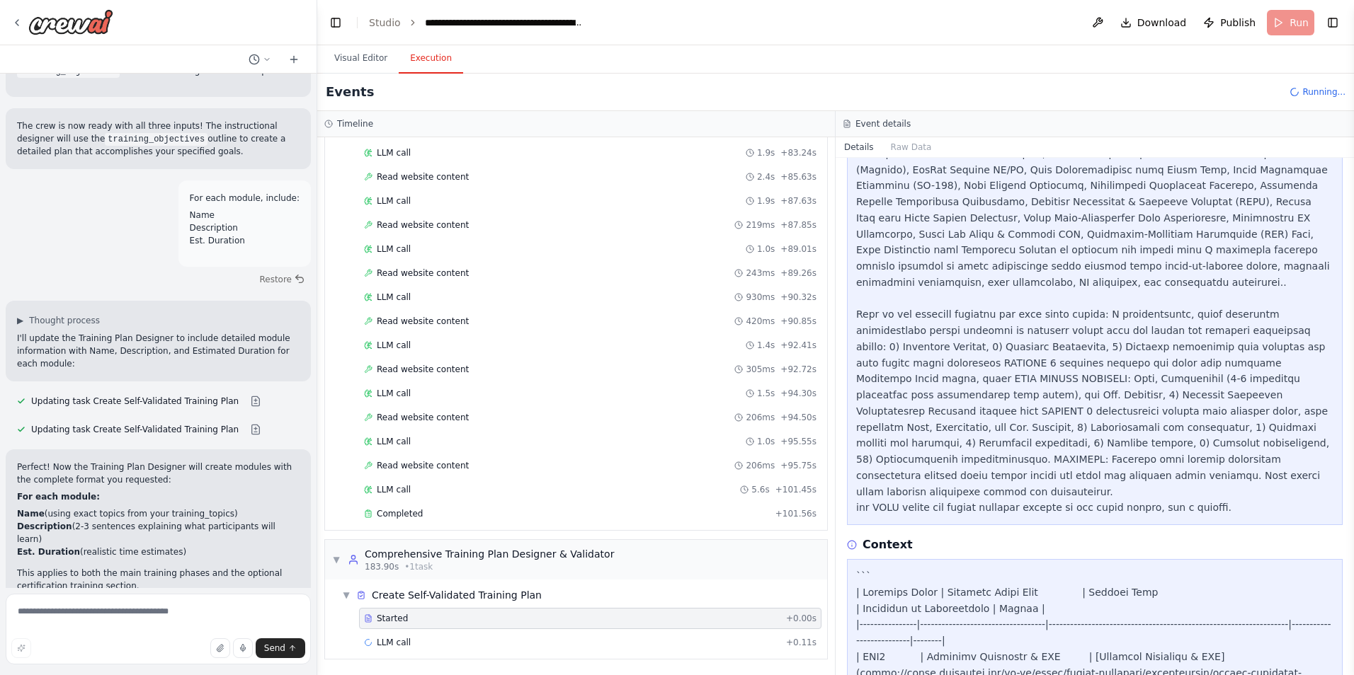
scroll to position [1514, 0]
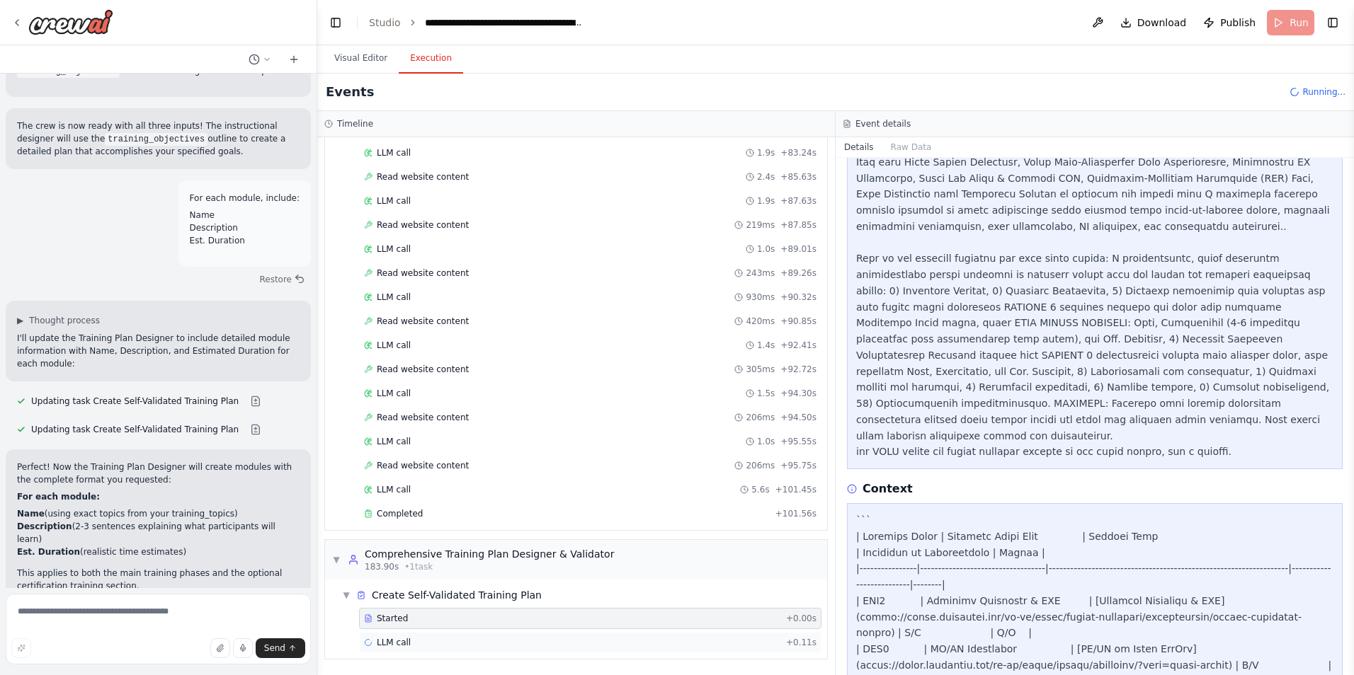
click at [403, 642] on span "LLM call" at bounding box center [394, 642] width 34 height 11
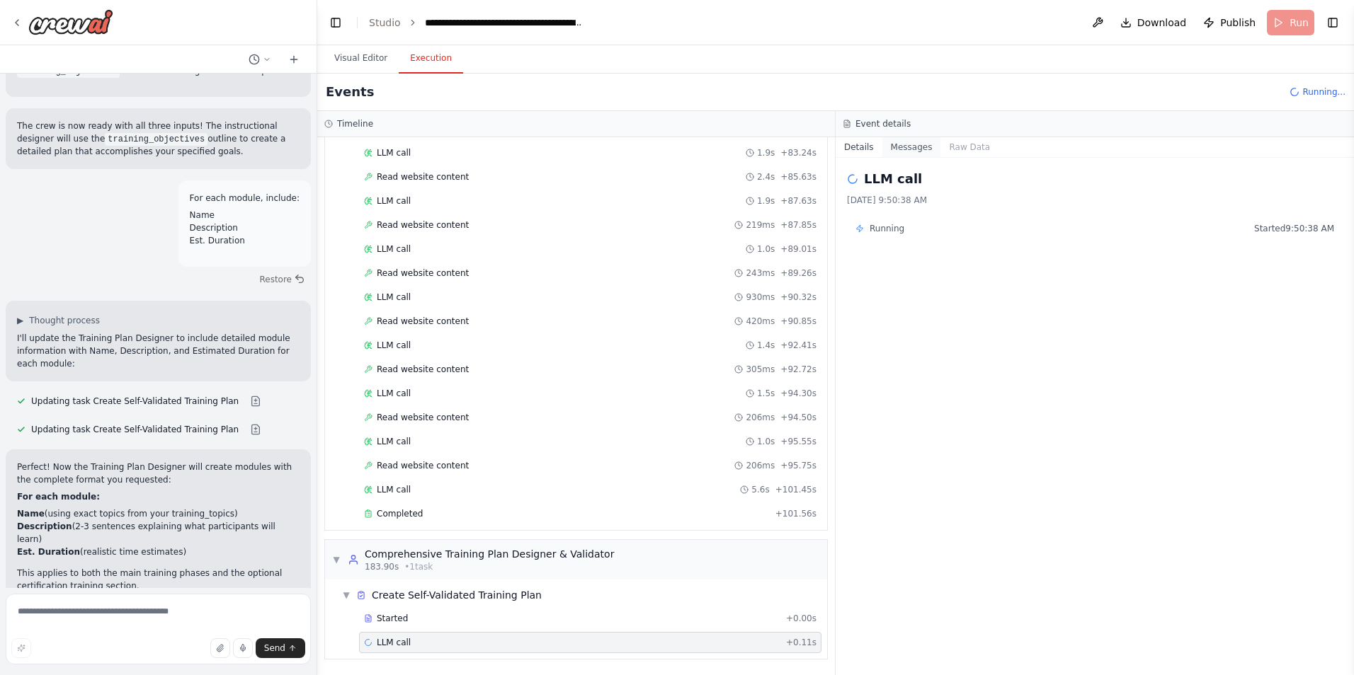
click at [910, 150] on button "Messages" at bounding box center [911, 147] width 59 height 20
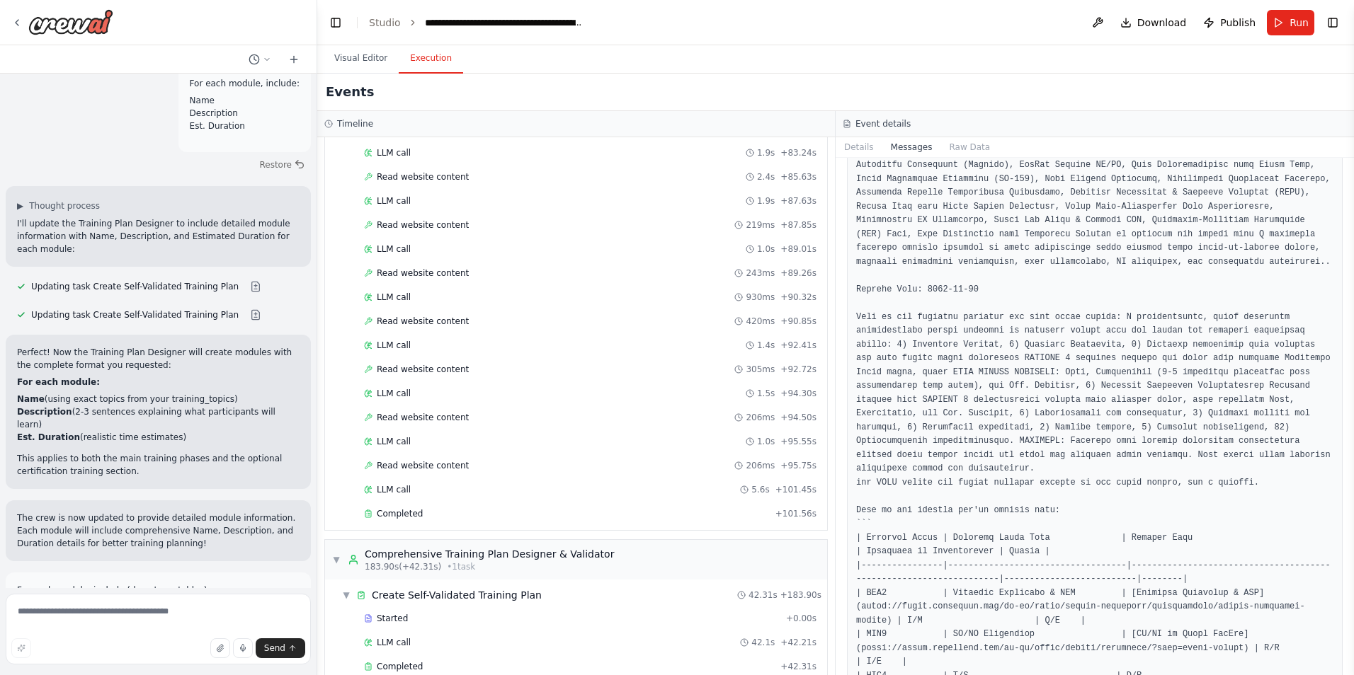
scroll to position [2151, 0]
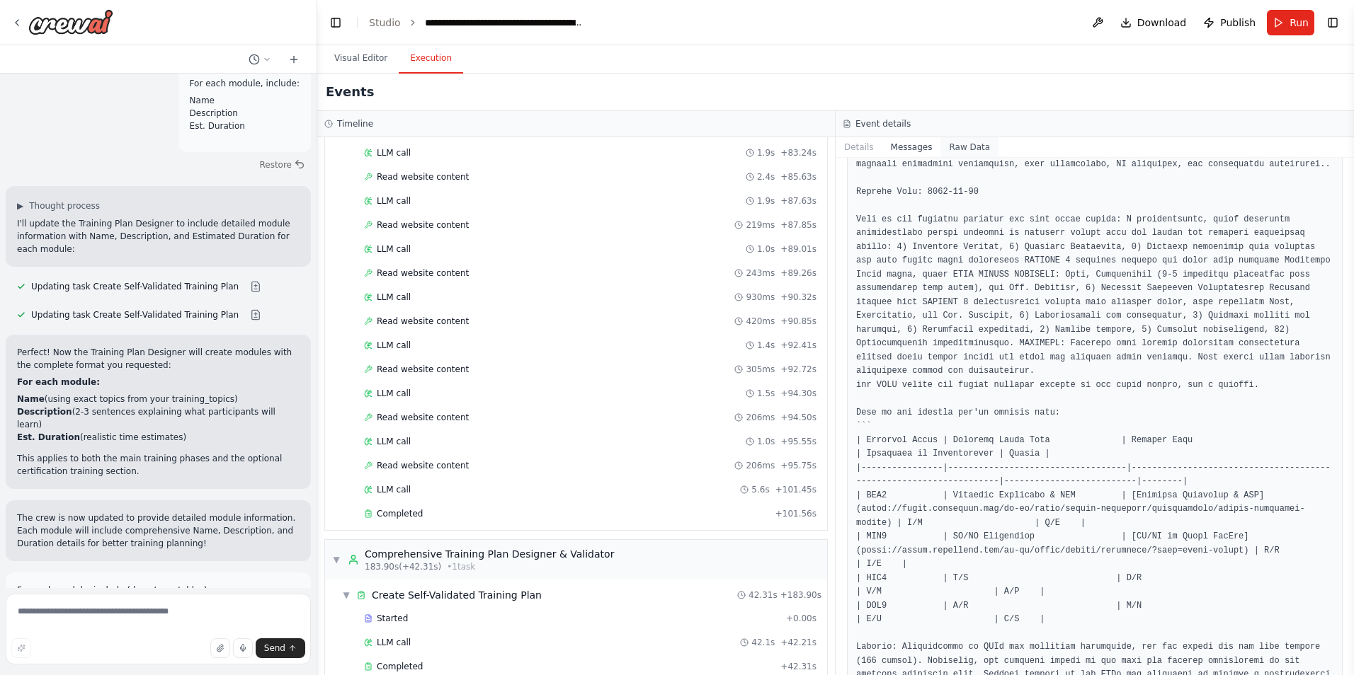
click at [969, 152] on button "Raw Data" at bounding box center [969, 147] width 58 height 20
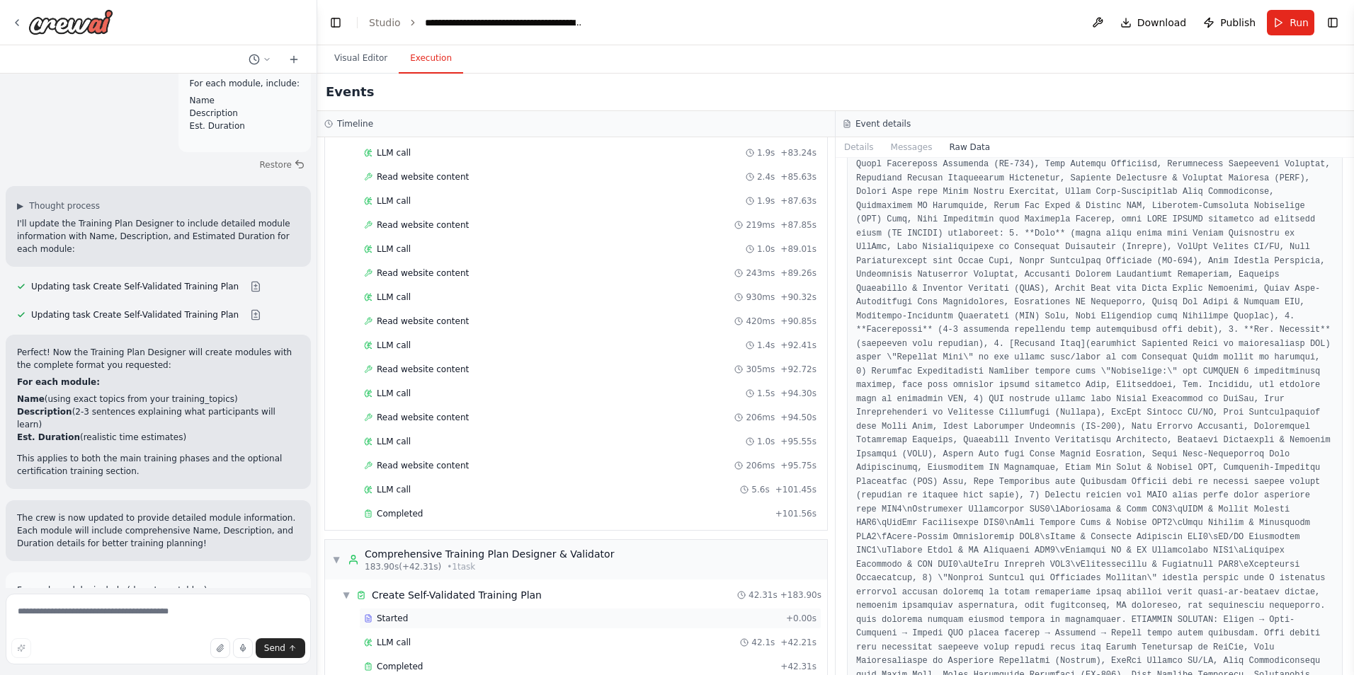
scroll to position [1090, 0]
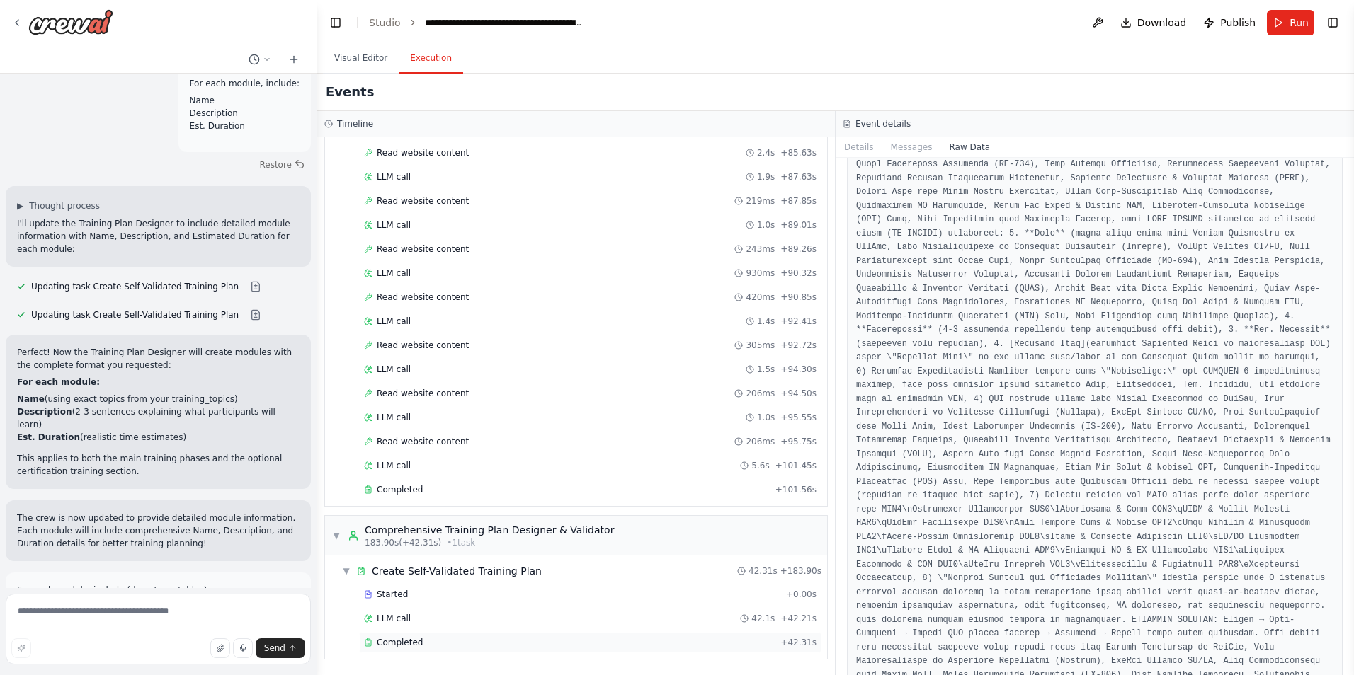
click at [388, 648] on span "Completed" at bounding box center [400, 642] width 46 height 11
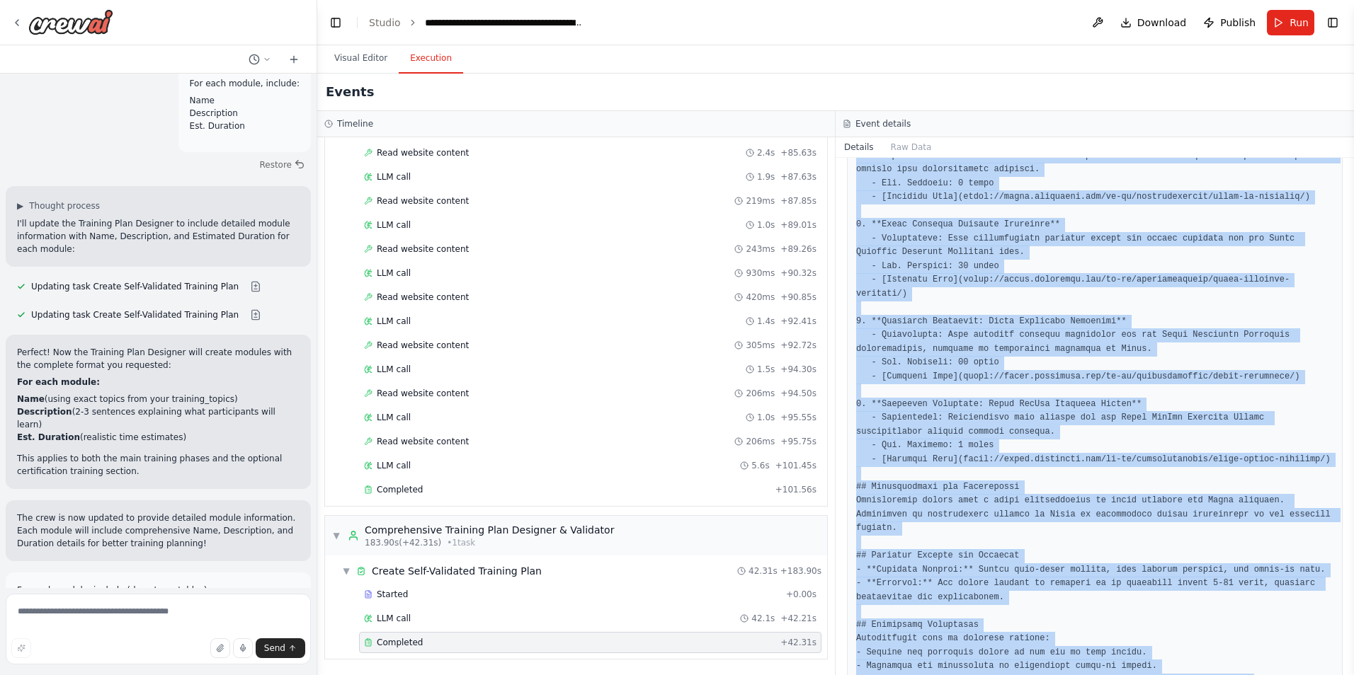
scroll to position [3010, 0]
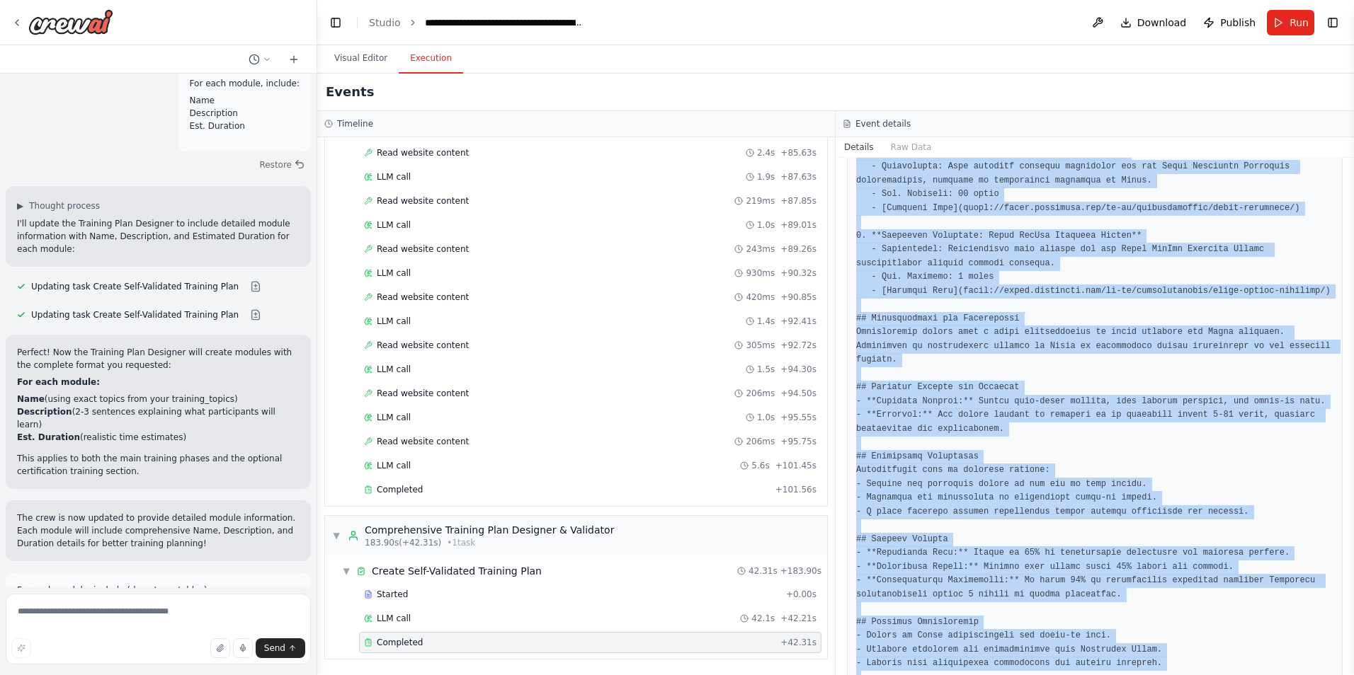
drag, startPoint x: 857, startPoint y: 371, endPoint x: 933, endPoint y: 706, distance: 343.5
click at [933, 675] on html "I need a crew that can take a list of URLs, check them to verify they return a …" at bounding box center [677, 337] width 1354 height 675
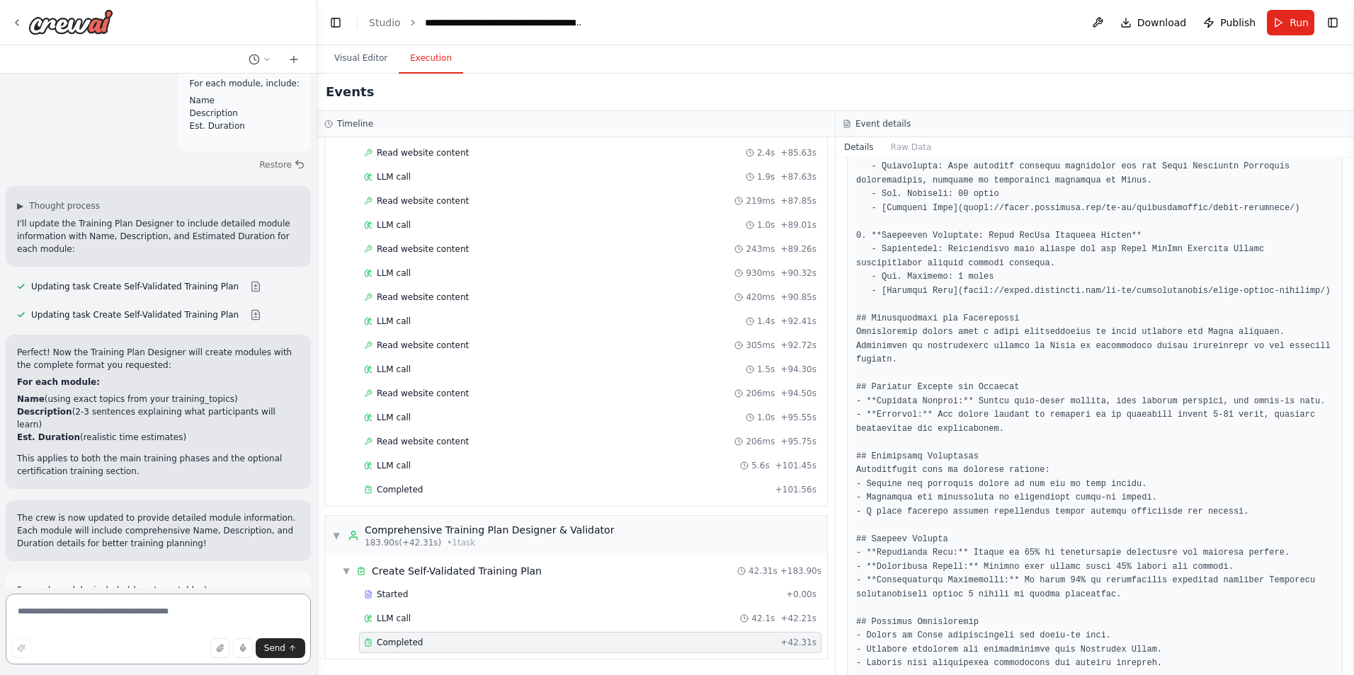
click at [33, 612] on textarea at bounding box center [158, 629] width 305 height 71
click at [166, 617] on textarea at bounding box center [158, 629] width 305 height 71
paste textarea "**********"
type textarea "**********"
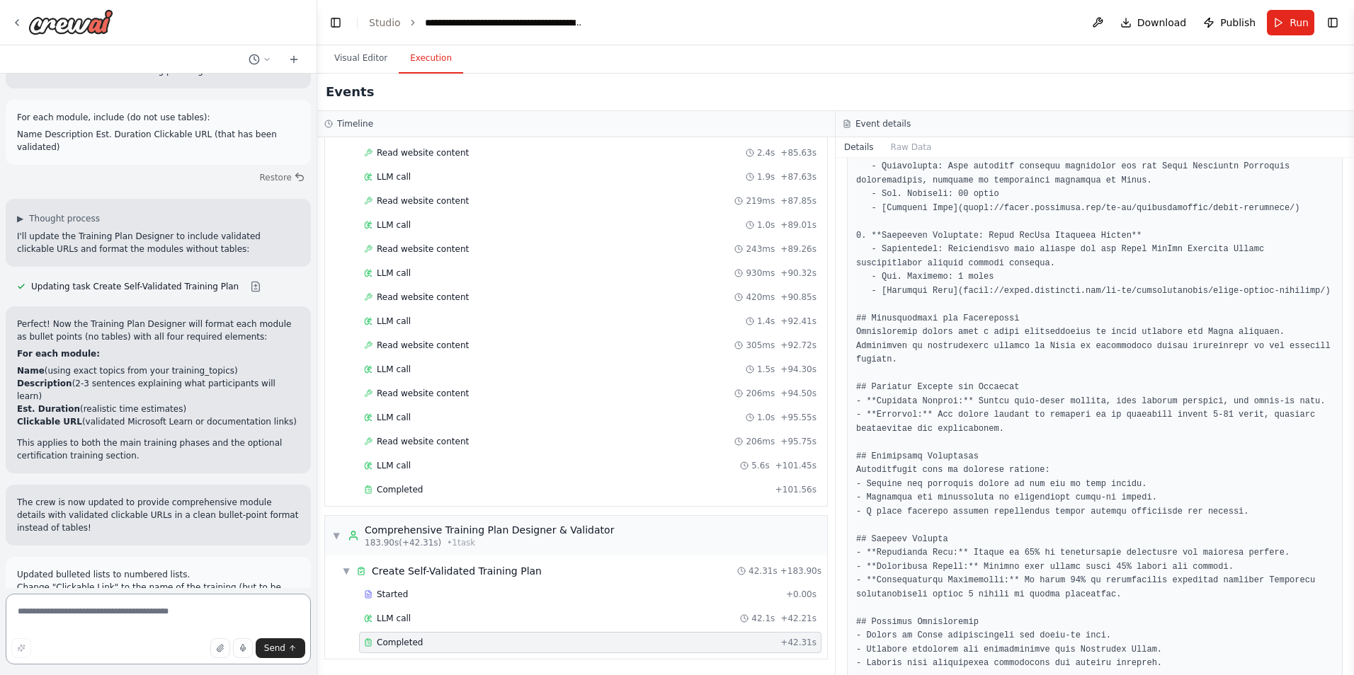
scroll to position [32190, 0]
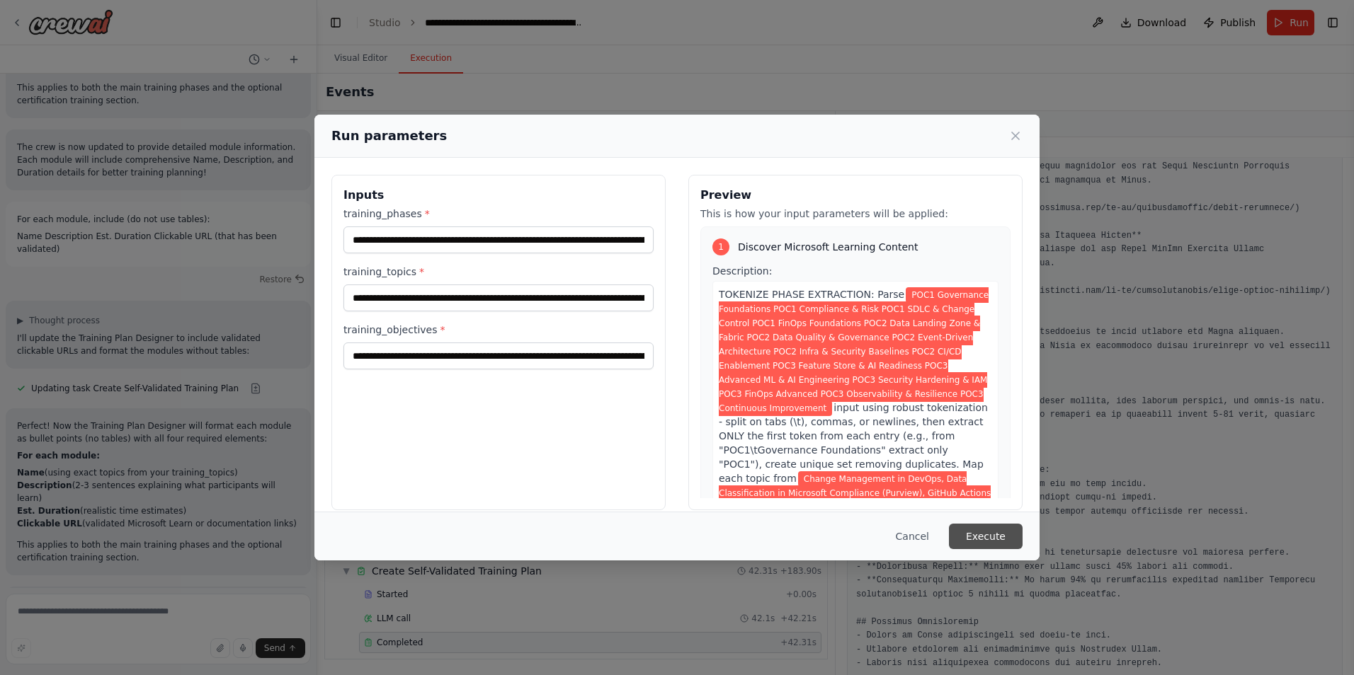
click at [986, 537] on button "Execute" at bounding box center [986, 536] width 74 height 25
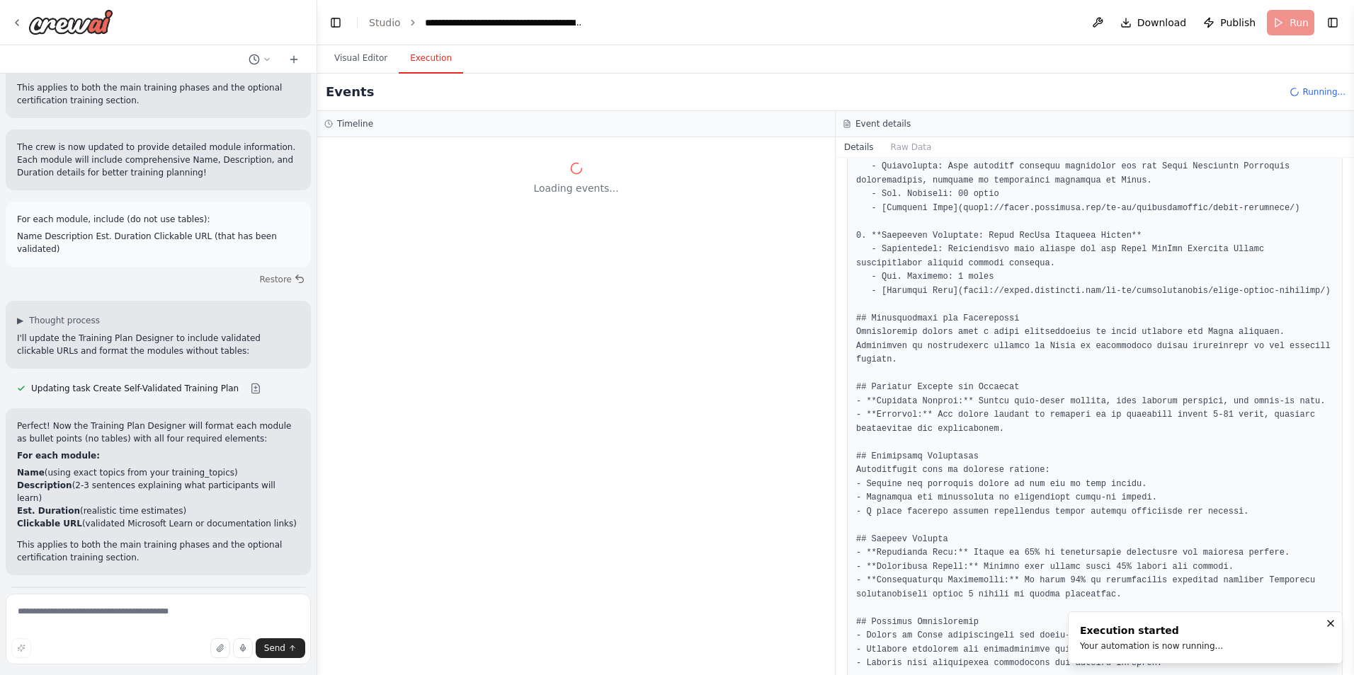
scroll to position [0, 0]
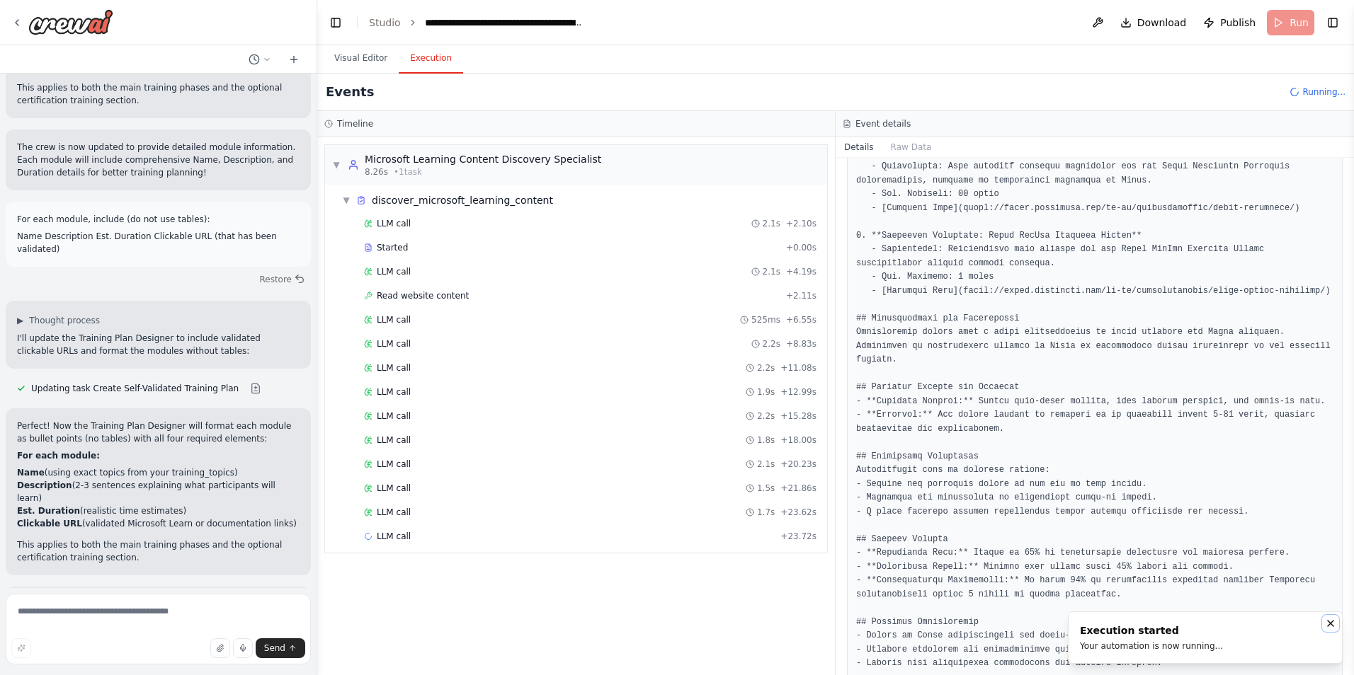
click at [1330, 624] on icon "Notifications (F8)" at bounding box center [1330, 623] width 11 height 11
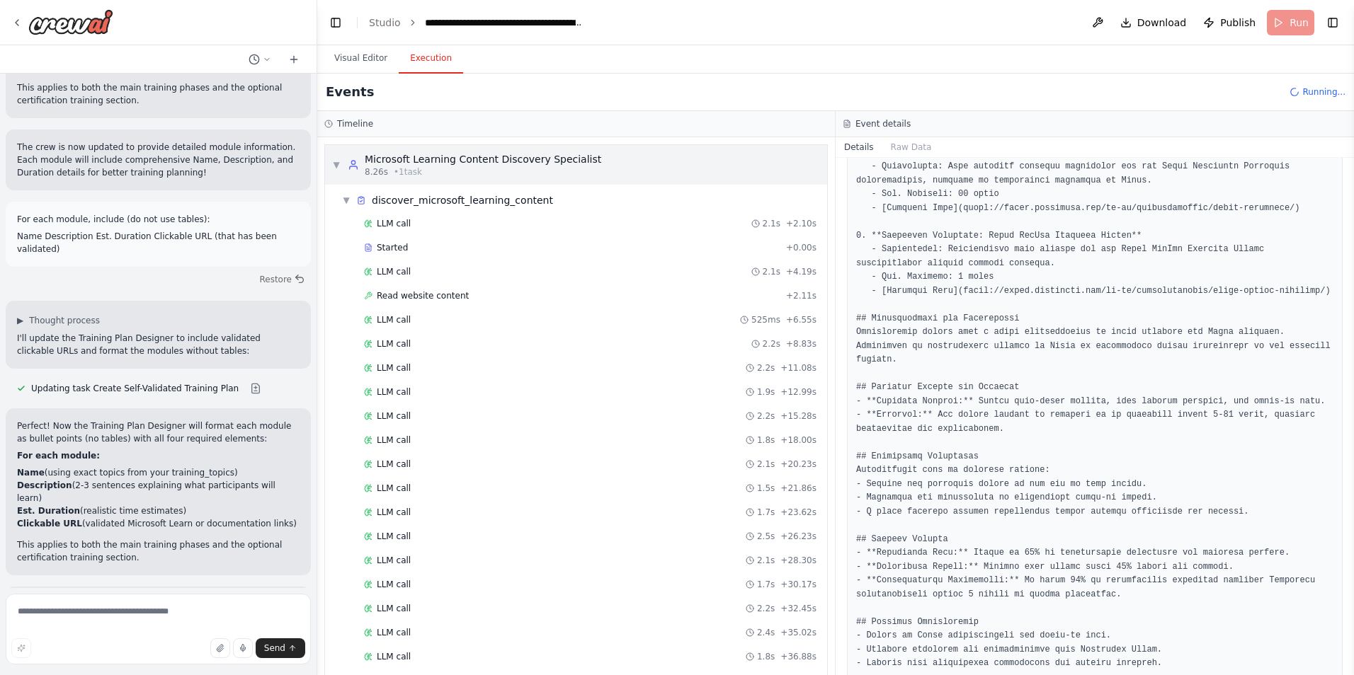
click at [336, 168] on span "▼" at bounding box center [336, 164] width 8 height 11
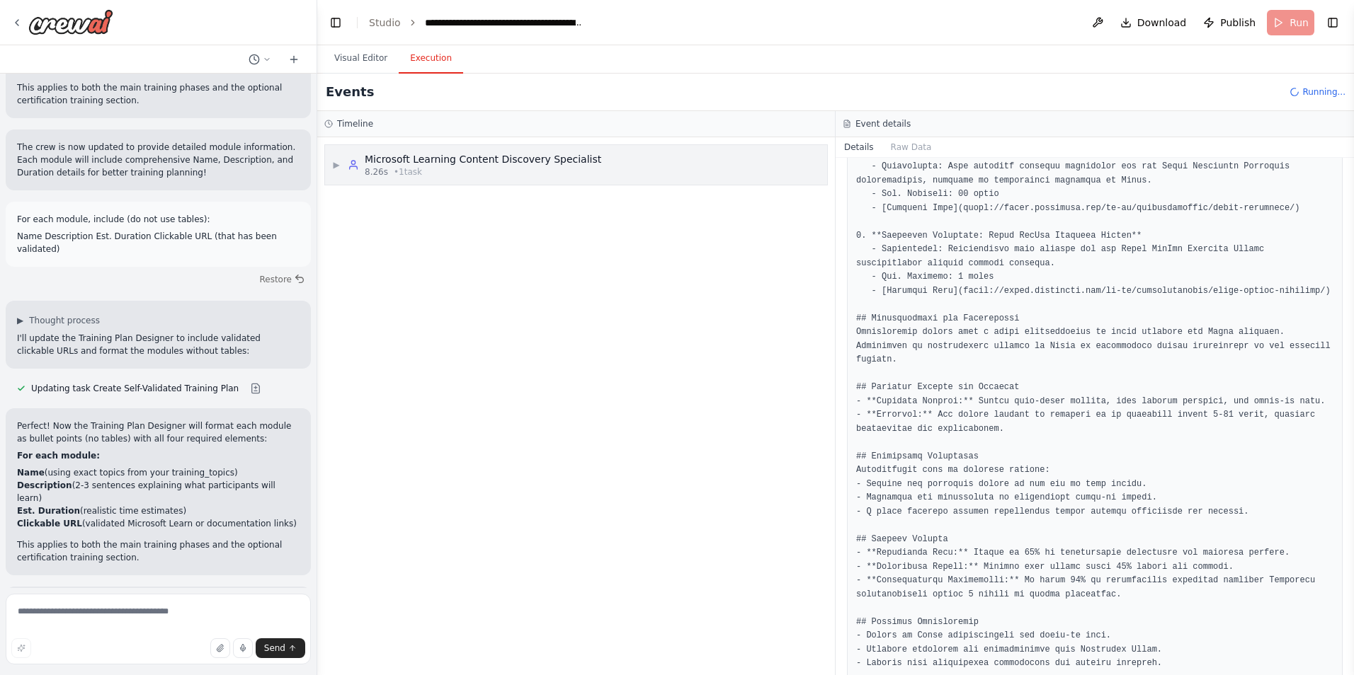
click at [336, 168] on span "▶" at bounding box center [336, 164] width 8 height 11
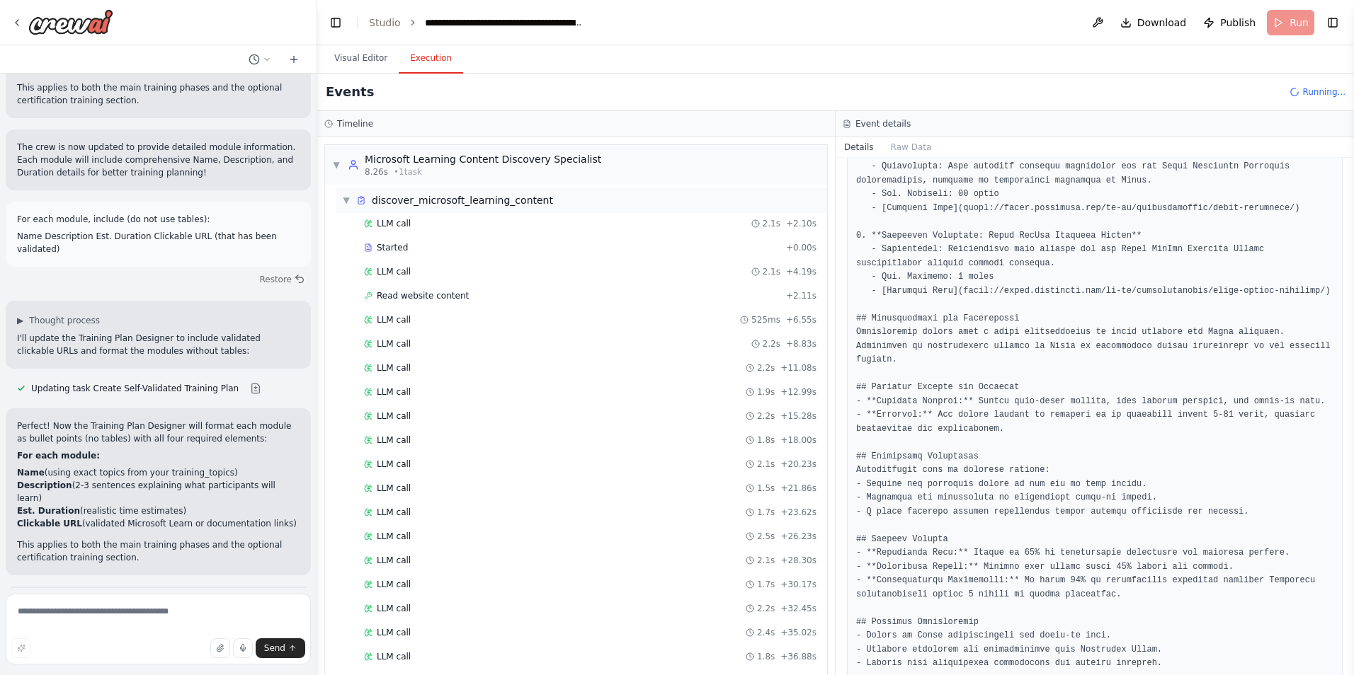
click at [345, 207] on div "▼ discover_microsoft_learning_content" at bounding box center [581, 200] width 491 height 25
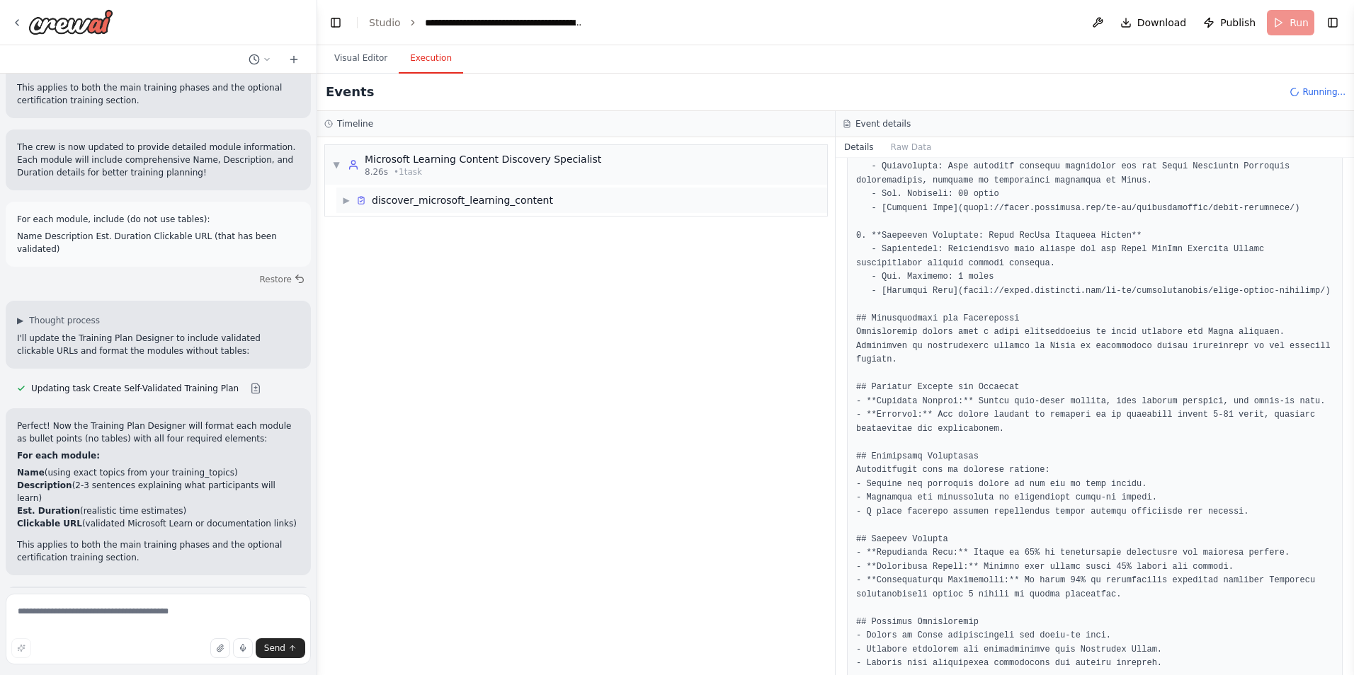
click at [346, 202] on span "▶" at bounding box center [346, 200] width 8 height 11
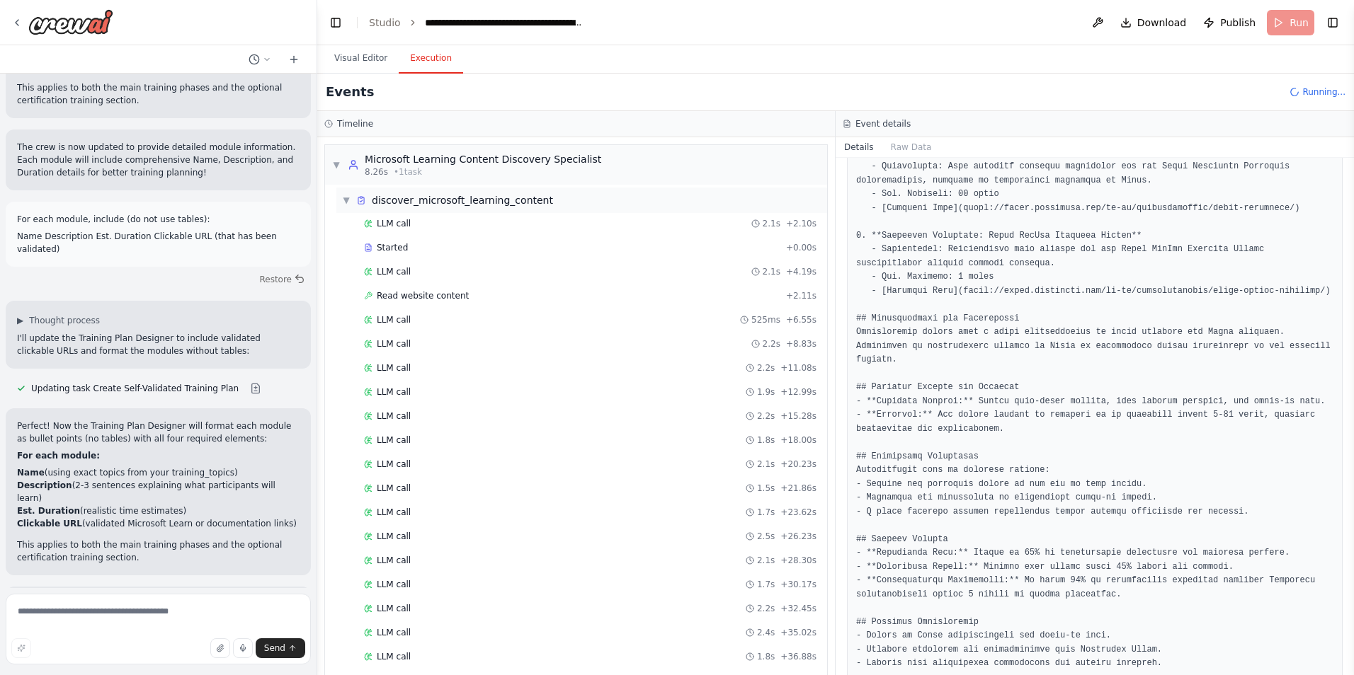
click at [346, 202] on span "▼" at bounding box center [346, 200] width 8 height 11
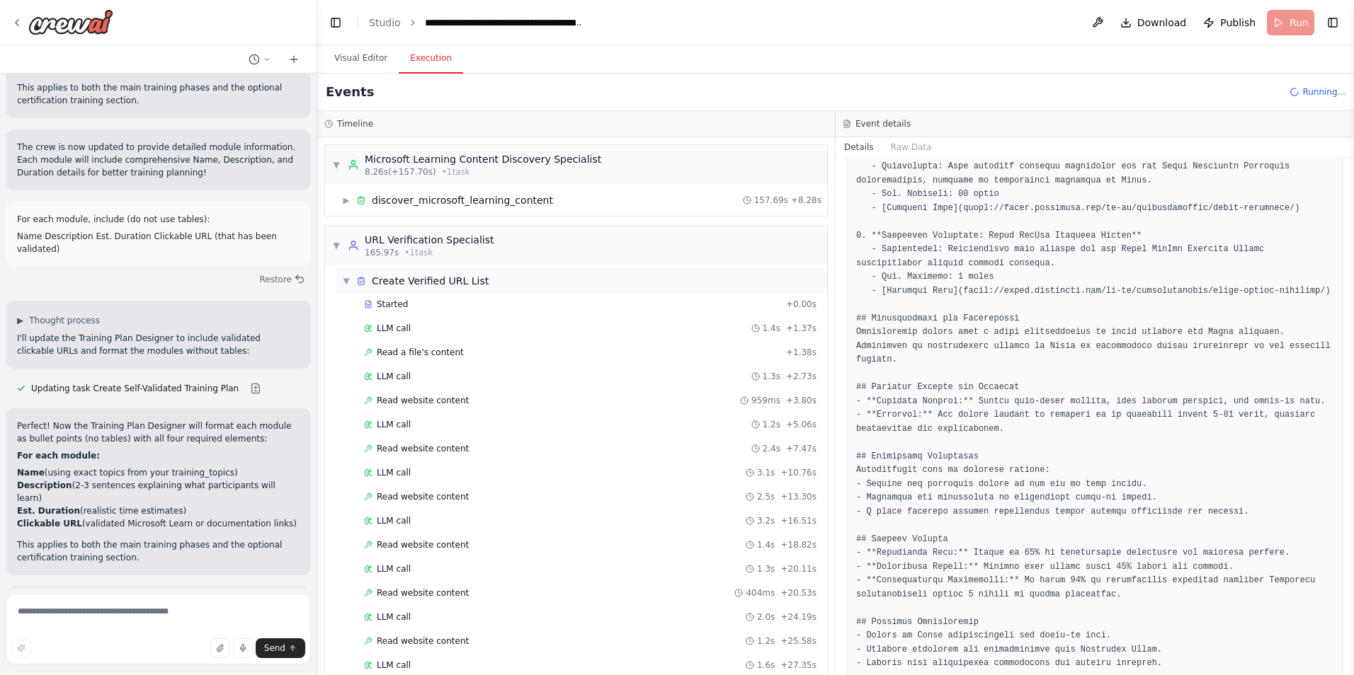
click at [344, 283] on span "▼" at bounding box center [346, 280] width 8 height 11
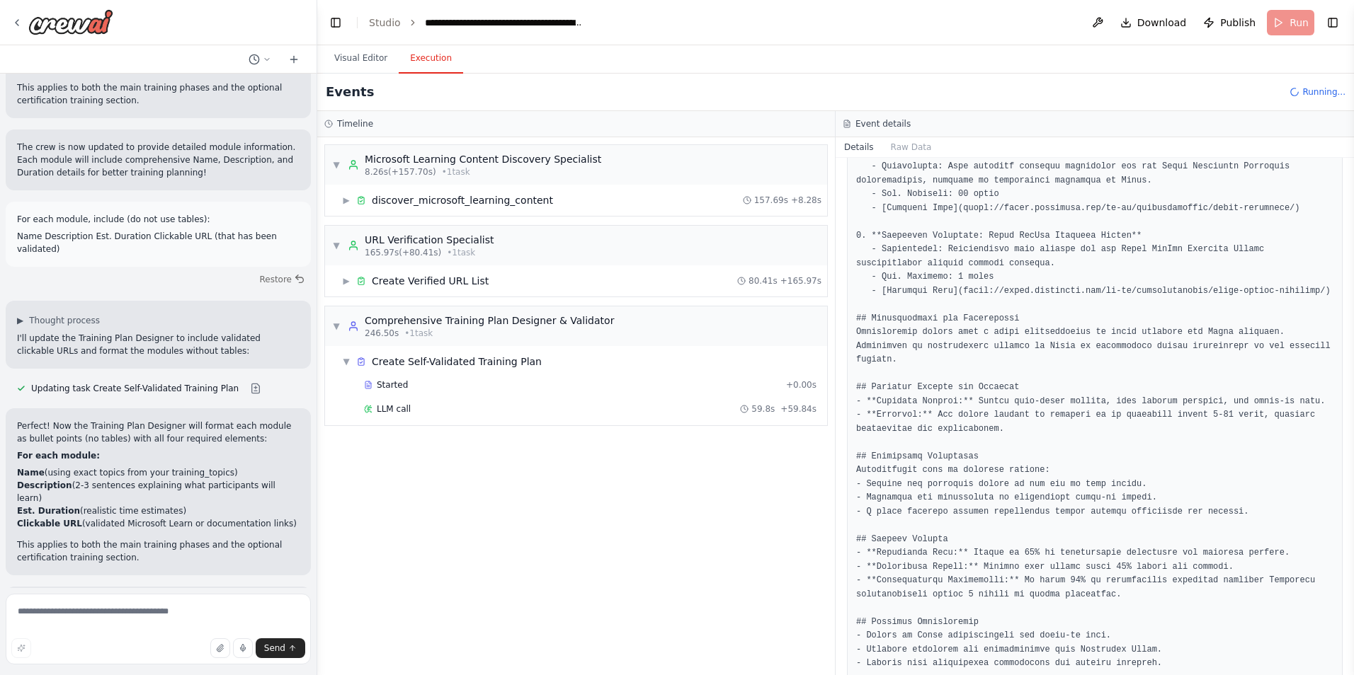
scroll to position [32190, 0]
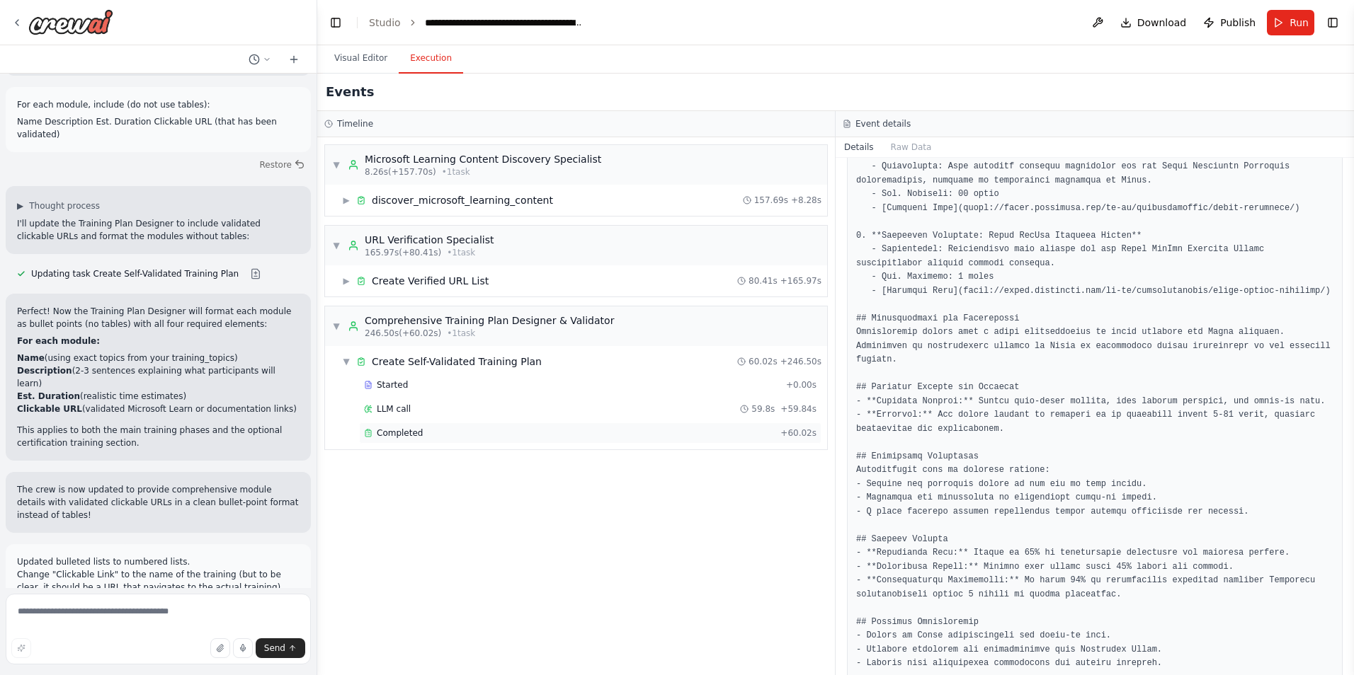
click at [396, 435] on span "Completed" at bounding box center [400, 433] width 46 height 11
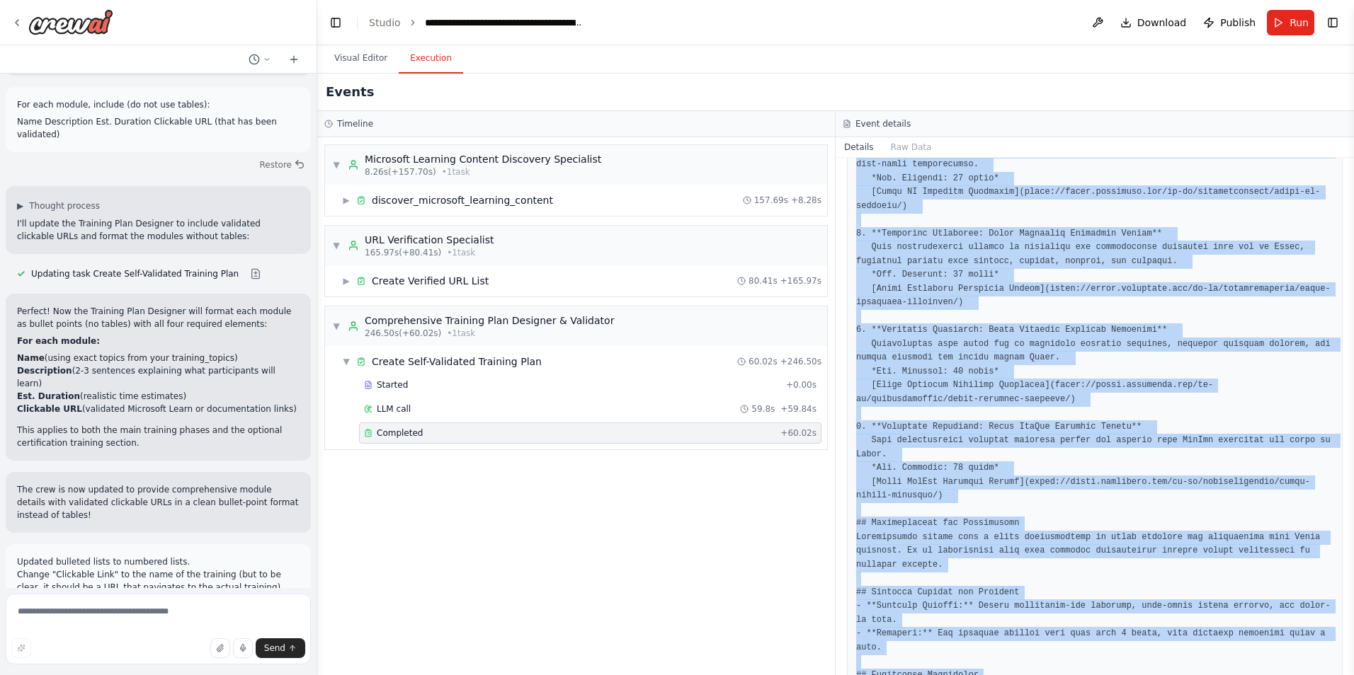
scroll to position [3342, 0]
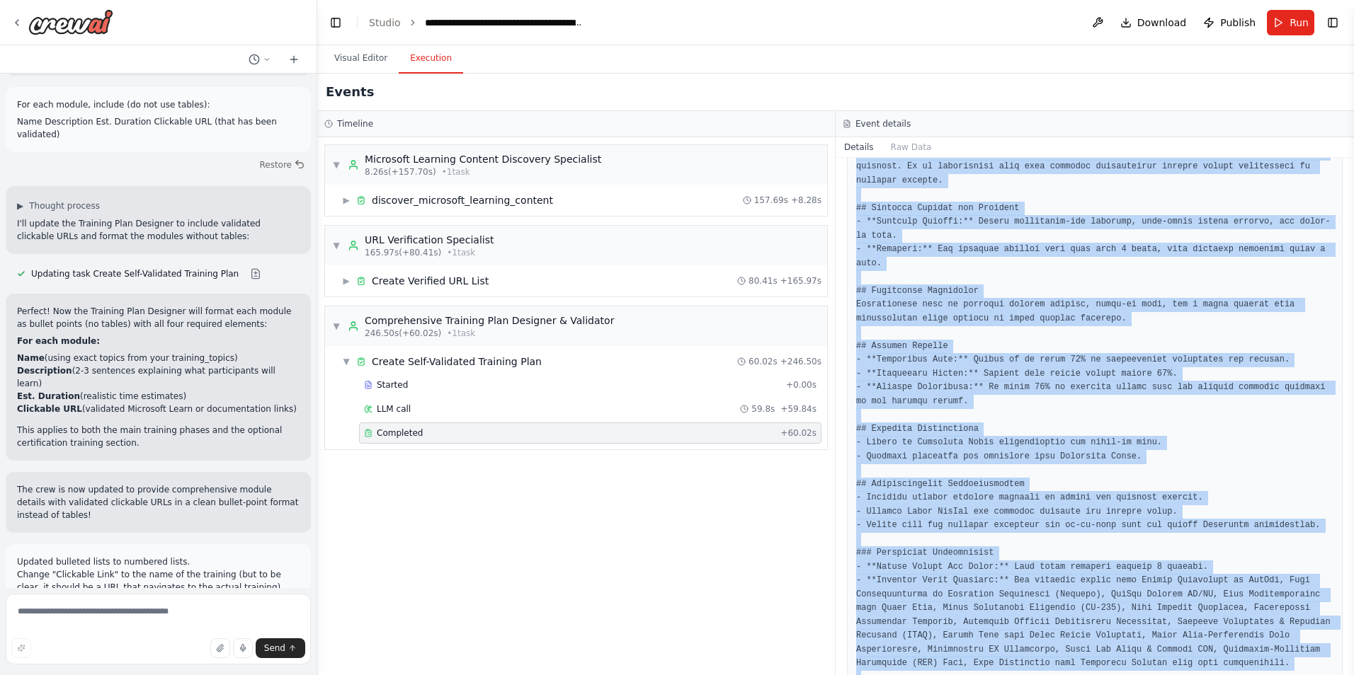
drag, startPoint x: 855, startPoint y: 263, endPoint x: 1282, endPoint y: 682, distance: 598.3
click at [1282, 675] on html "I need a crew that can take a list of URLs, check them to verify they return a …" at bounding box center [677, 337] width 1354 height 675
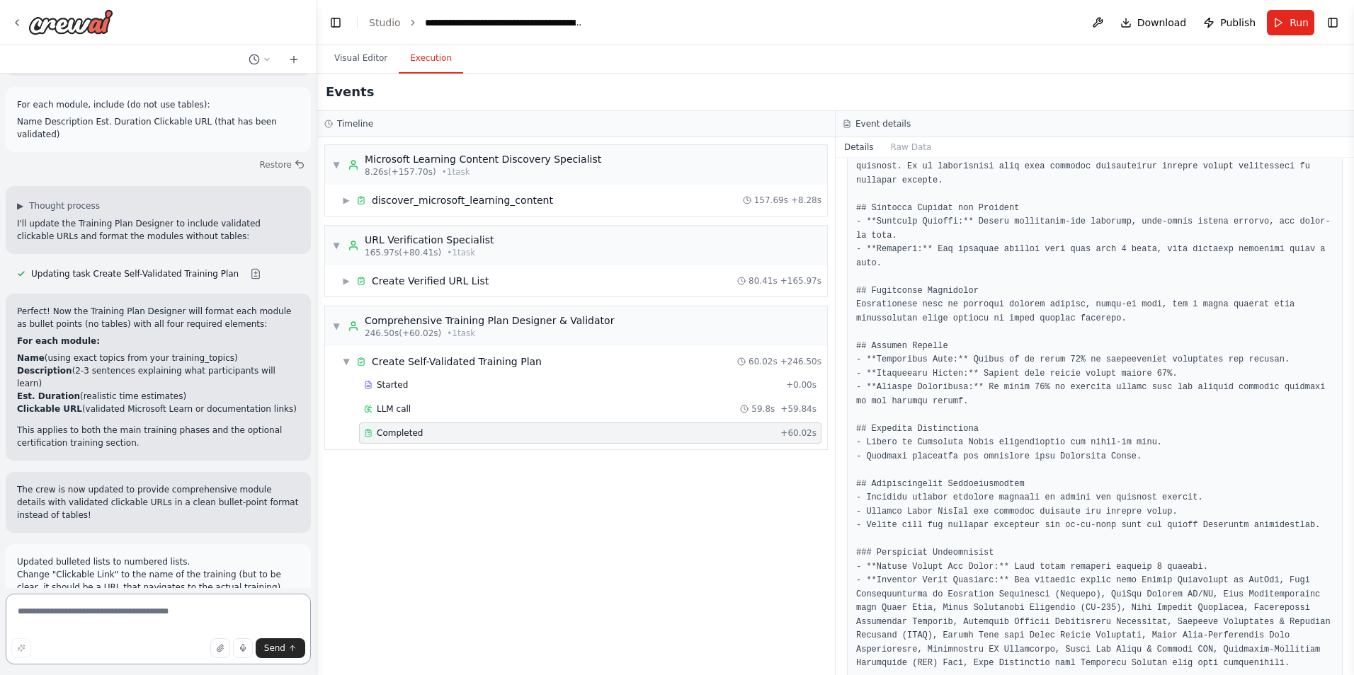
click at [126, 611] on textarea at bounding box center [158, 629] width 305 height 71
paste textarea "**********"
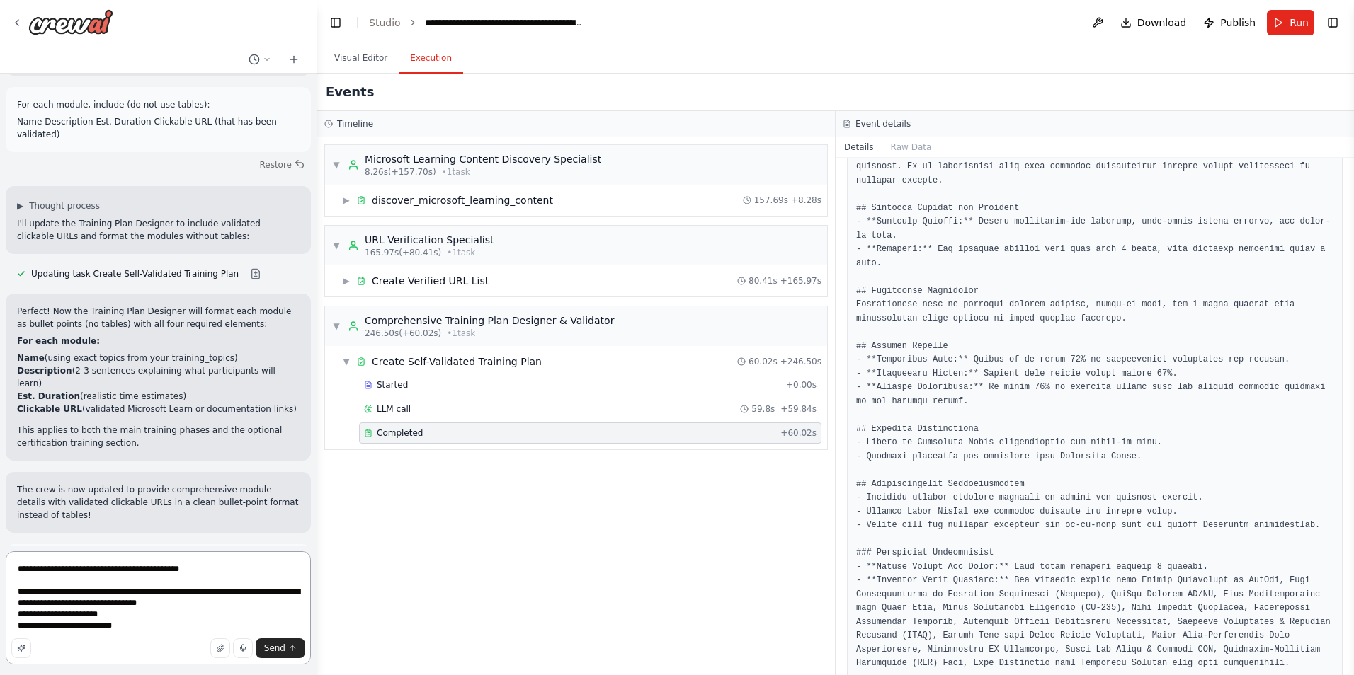
click at [18, 595] on textarea "**********" at bounding box center [158, 608] width 305 height 113
click at [137, 624] on textarea "**********" at bounding box center [158, 602] width 305 height 125
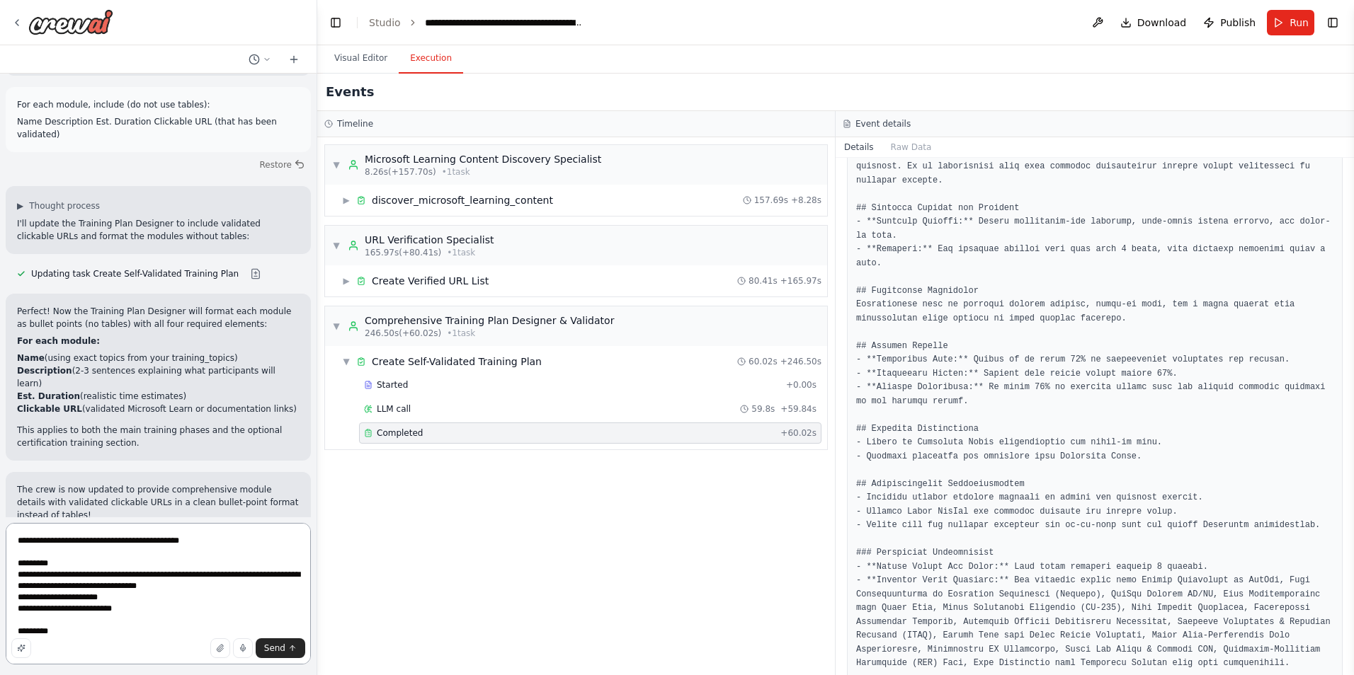
paste textarea "**********"
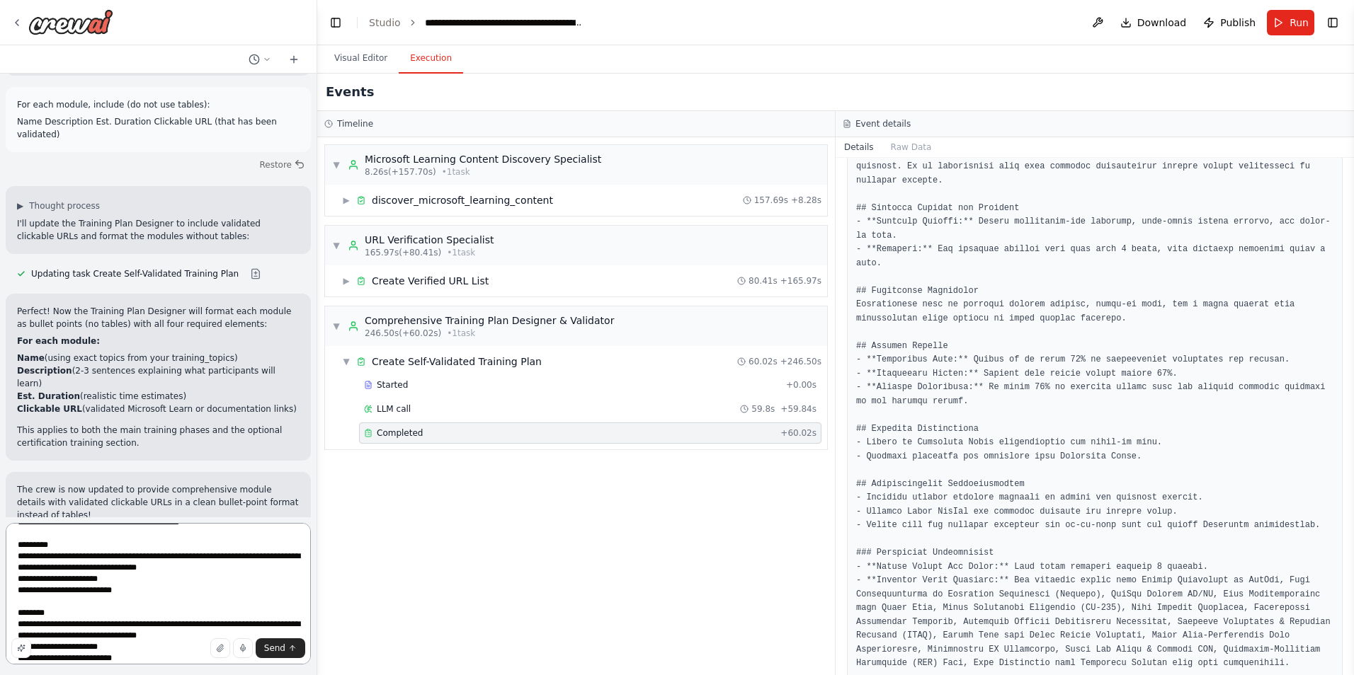
scroll to position [52, 0]
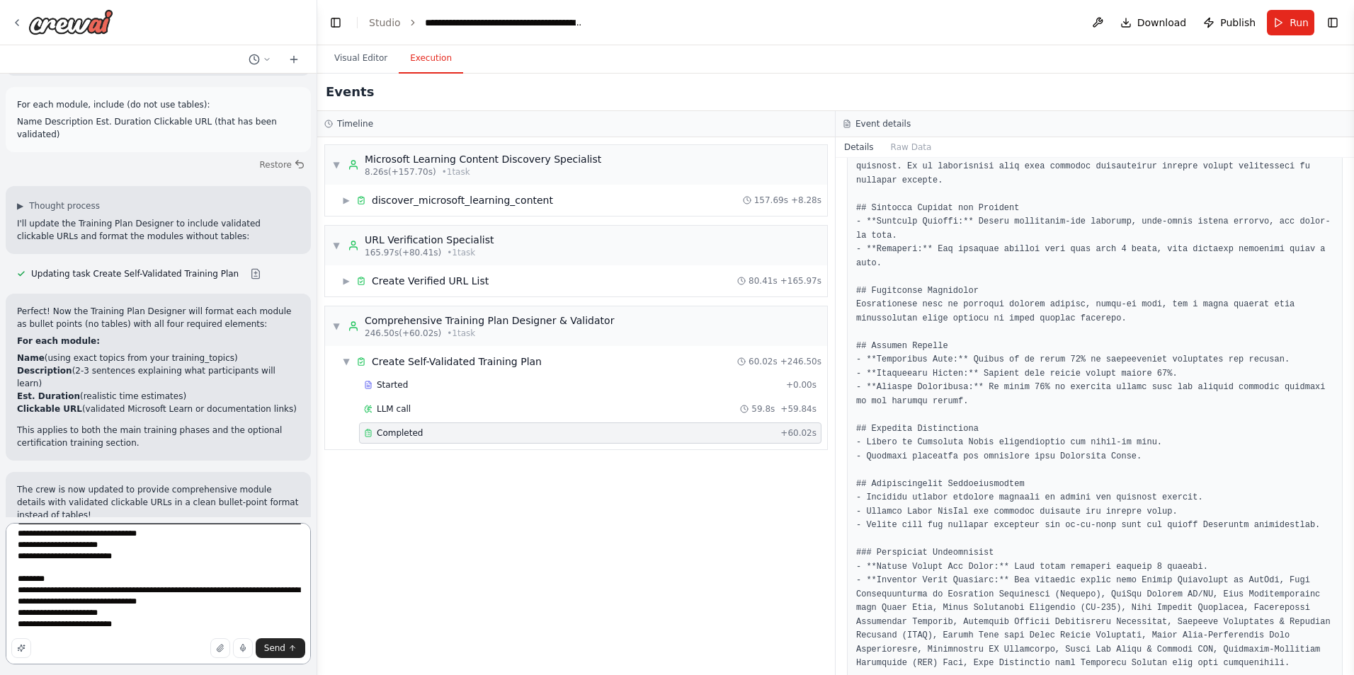
click at [20, 593] on textarea "**********" at bounding box center [158, 594] width 305 height 142
click at [17, 626] on textarea "**********" at bounding box center [158, 594] width 305 height 142
type textarea "**********"
click at [270, 649] on span "Send" at bounding box center [274, 648] width 21 height 11
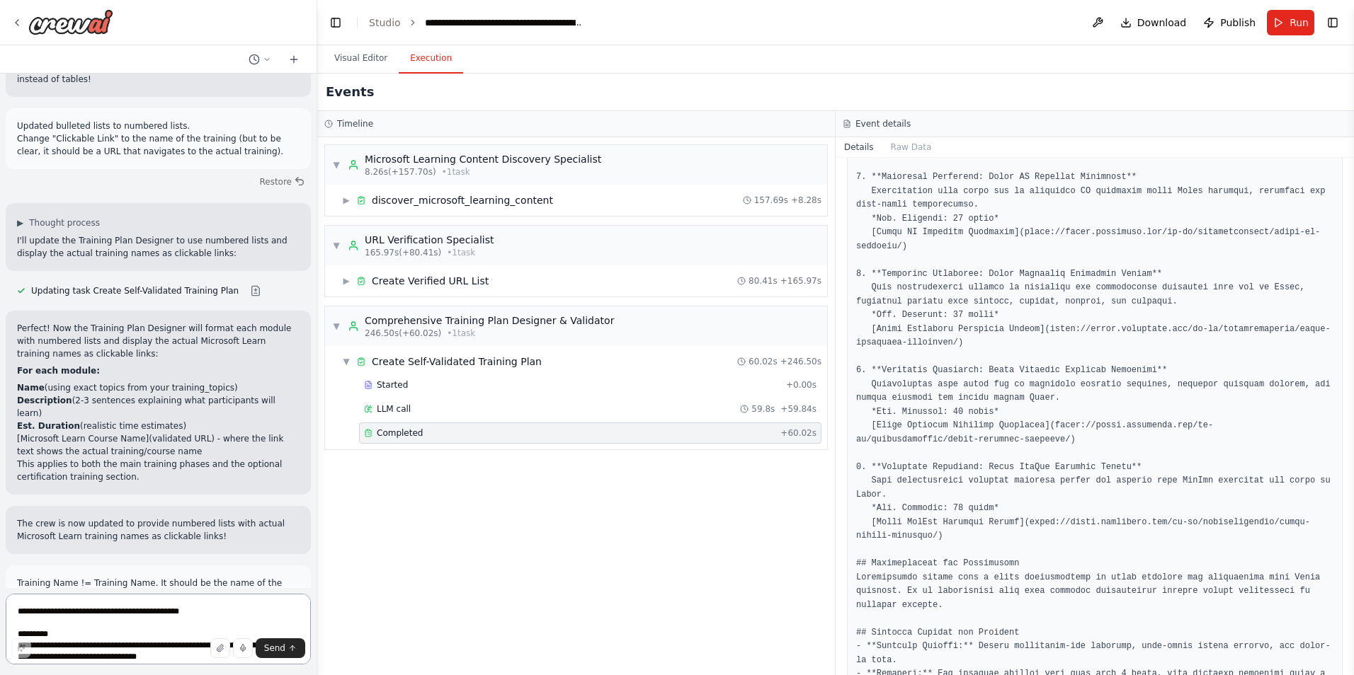
scroll to position [2563, 0]
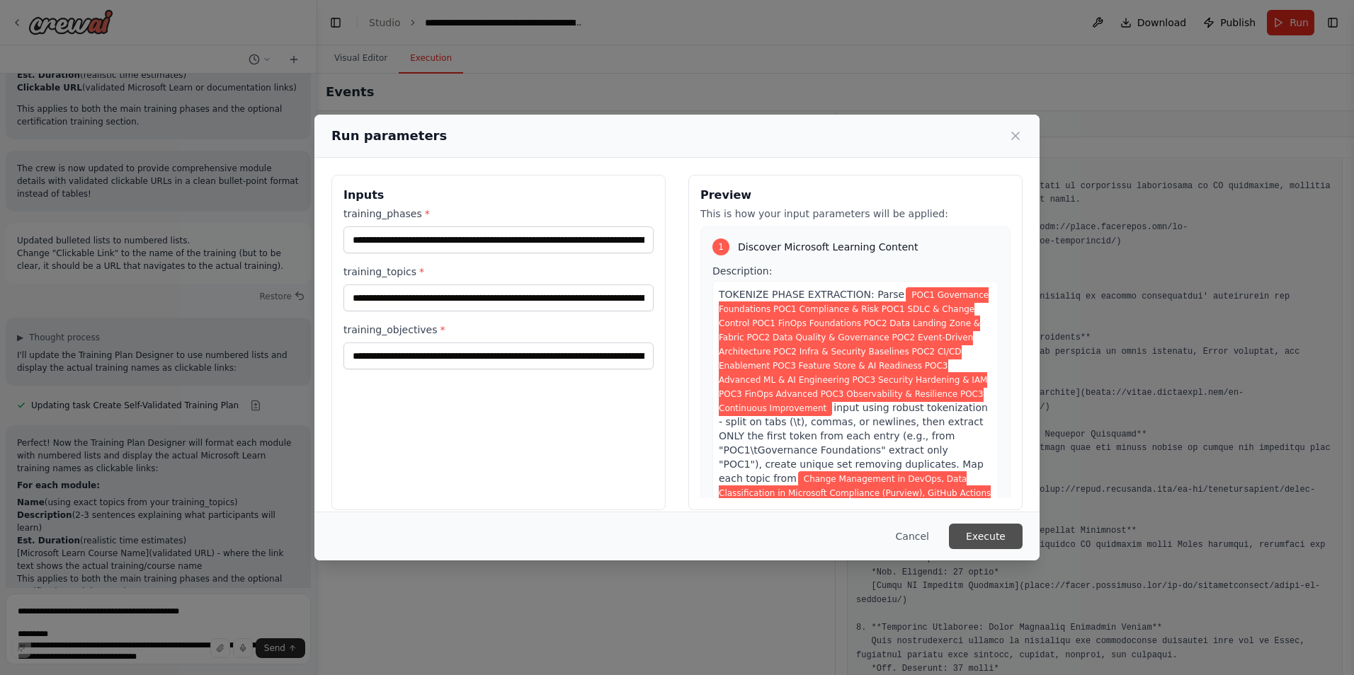
click at [1005, 543] on button "Execute" at bounding box center [986, 536] width 74 height 25
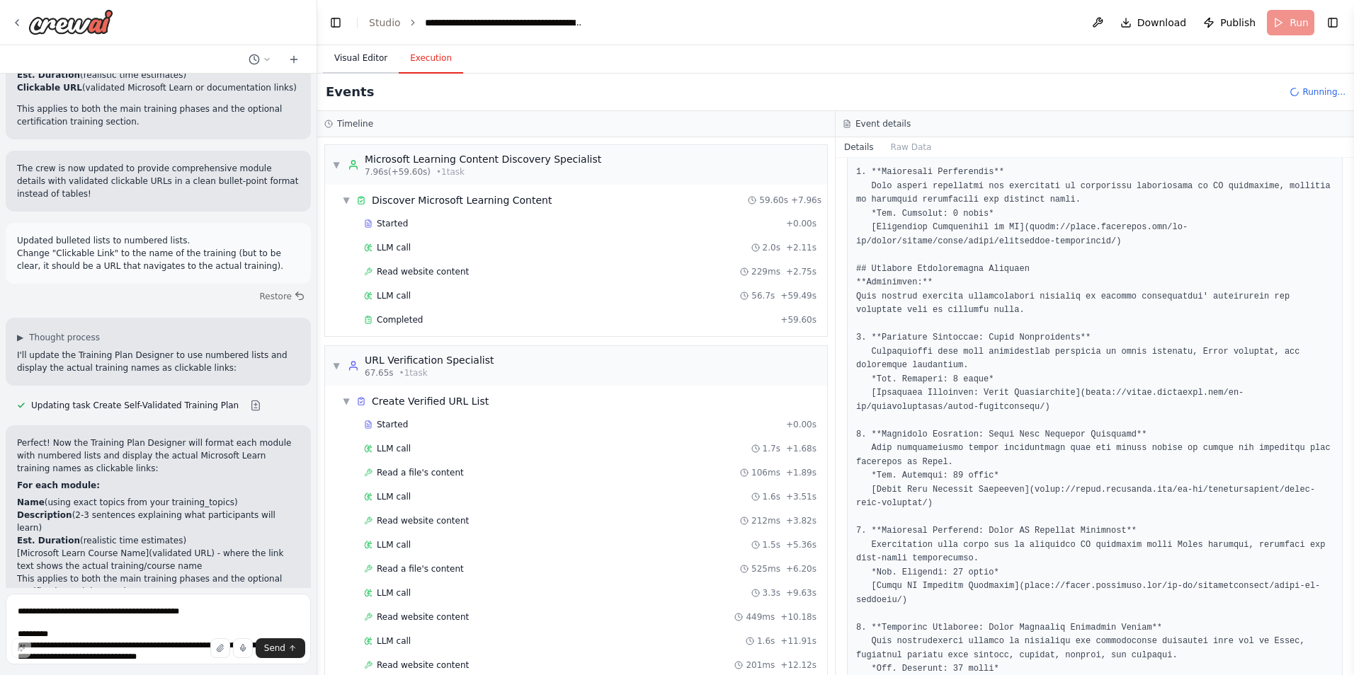
click at [360, 64] on button "Visual Editor" at bounding box center [361, 59] width 76 height 30
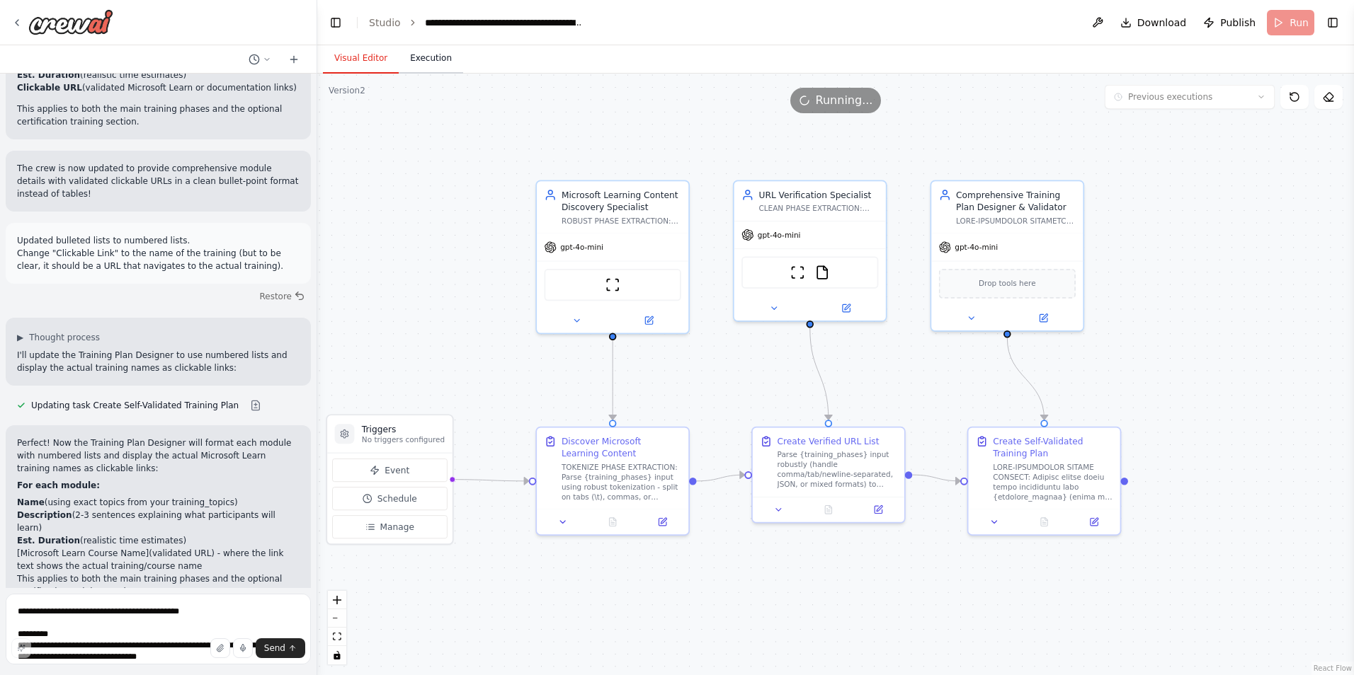
click at [424, 57] on button "Execution" at bounding box center [431, 59] width 64 height 30
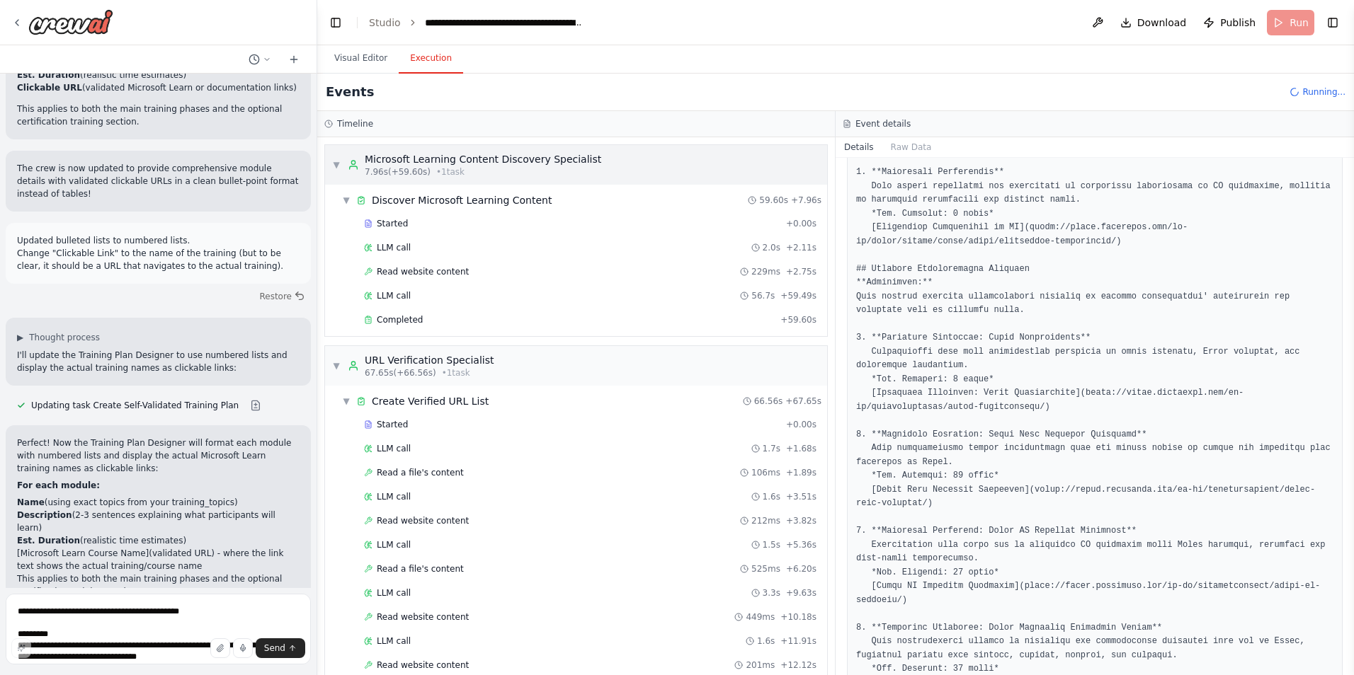
click at [337, 167] on span "▼" at bounding box center [336, 164] width 8 height 11
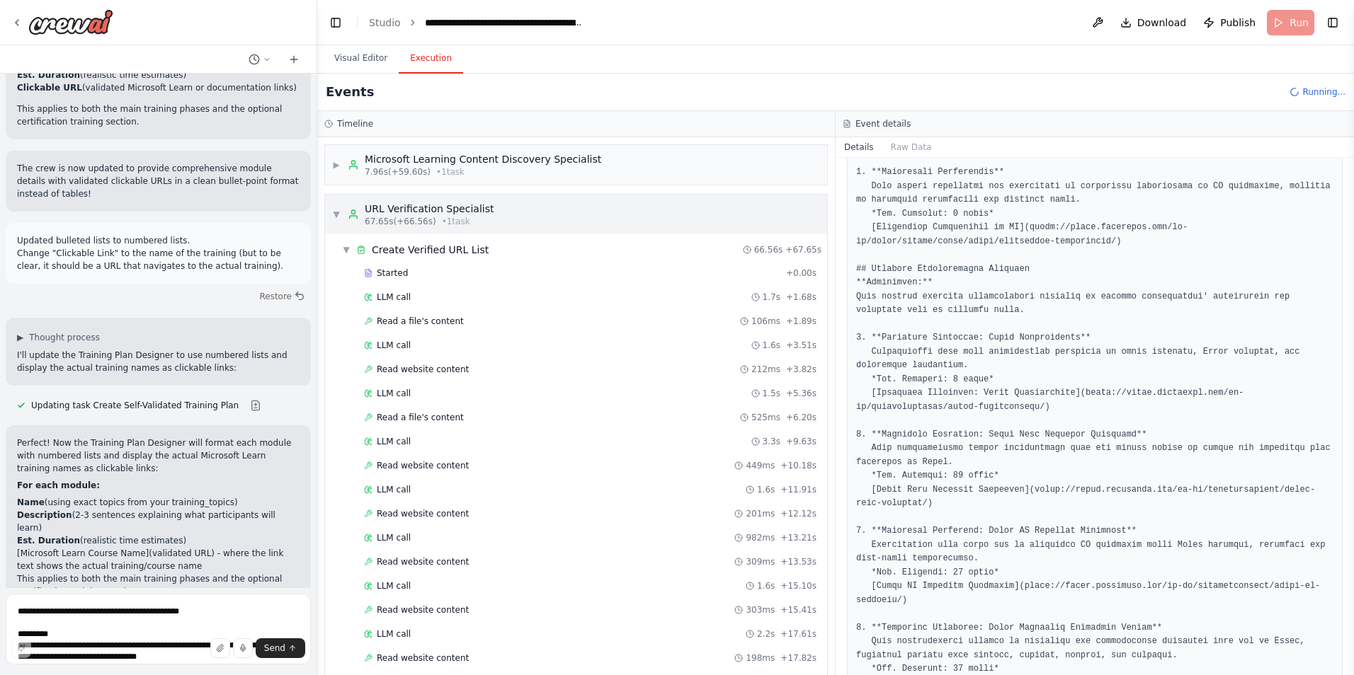
click at [337, 210] on span "▼" at bounding box center [336, 214] width 8 height 11
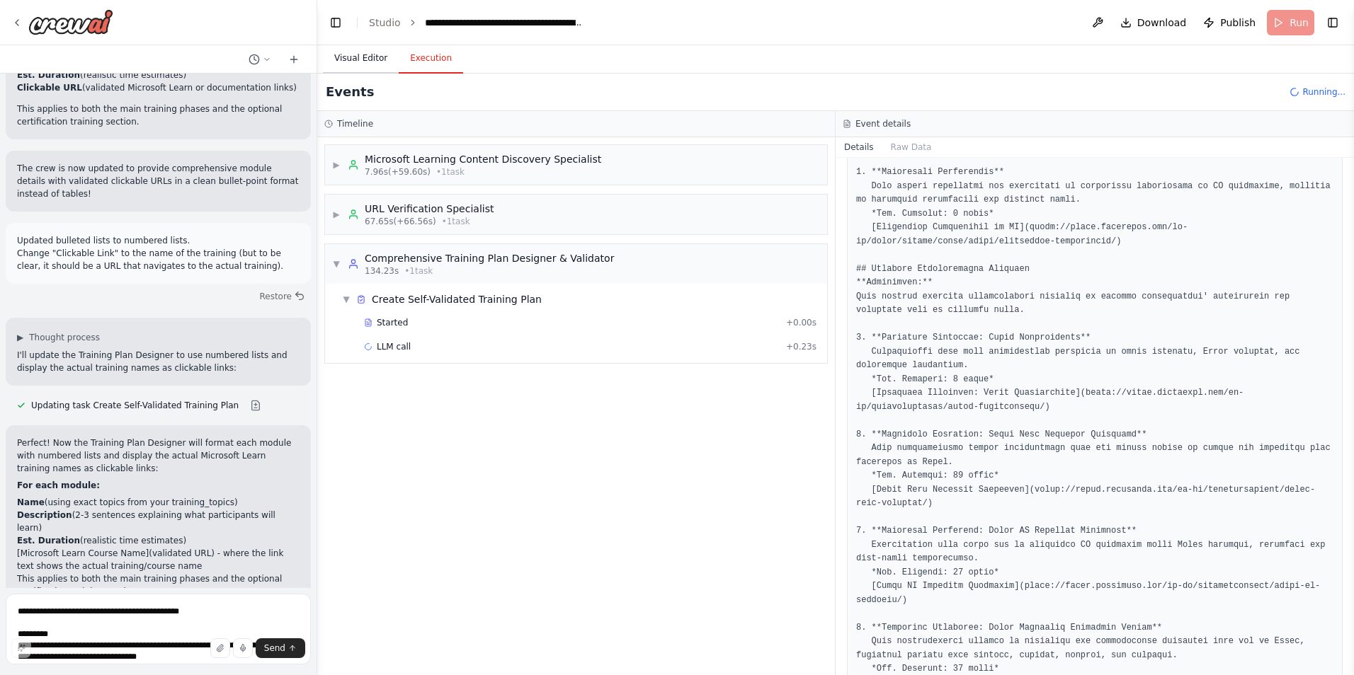
click at [364, 59] on button "Visual Editor" at bounding box center [361, 59] width 76 height 30
click at [438, 63] on button "Execution" at bounding box center [431, 59] width 64 height 30
click at [357, 61] on button "Visual Editor" at bounding box center [361, 59] width 76 height 30
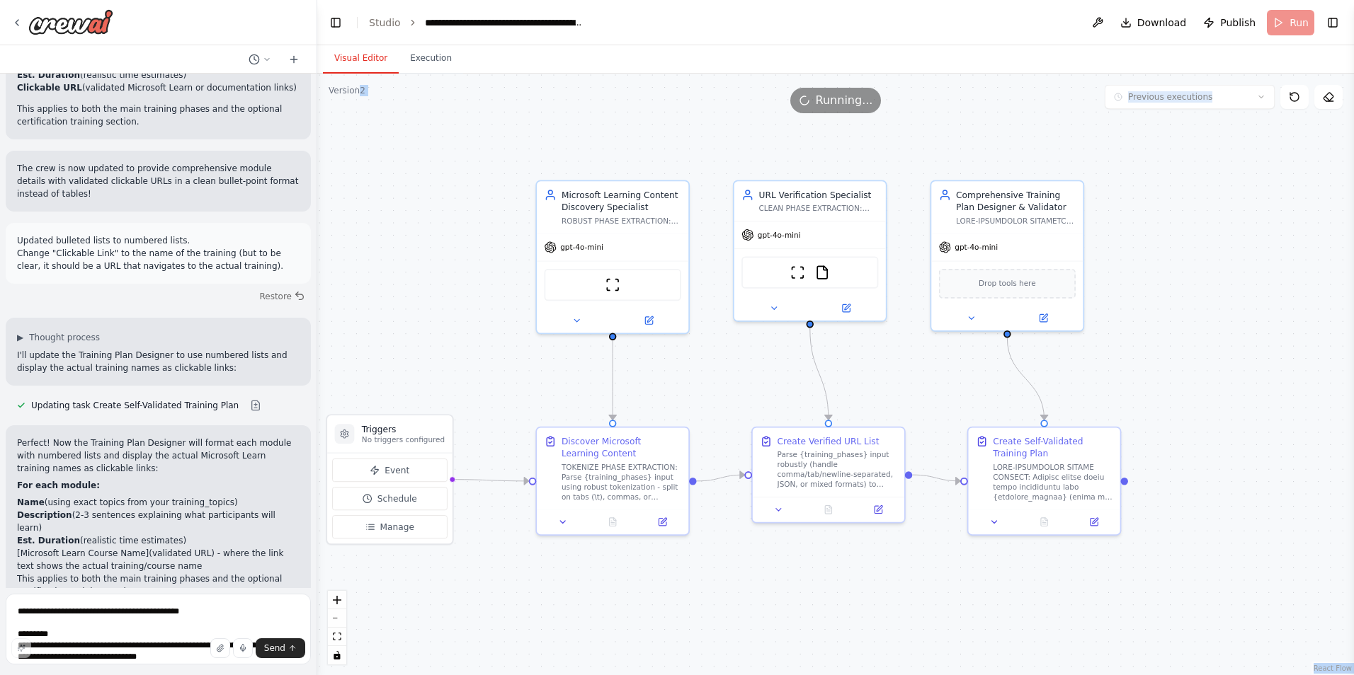
drag, startPoint x: 355, startPoint y: 87, endPoint x: 390, endPoint y: 90, distance: 34.8
click at [390, 90] on div "Version 2 Previous executions Show Tools Hide Agents .deletable-edge-delete-btn…" at bounding box center [835, 375] width 1036 height 602
drag, startPoint x: 390, startPoint y: 90, endPoint x: 375, endPoint y: 127, distance: 40.0
click at [375, 127] on div ".deletable-edge-delete-btn { width: 20px; height: 20px; border: 0px solid #ffff…" at bounding box center [835, 375] width 1036 height 602
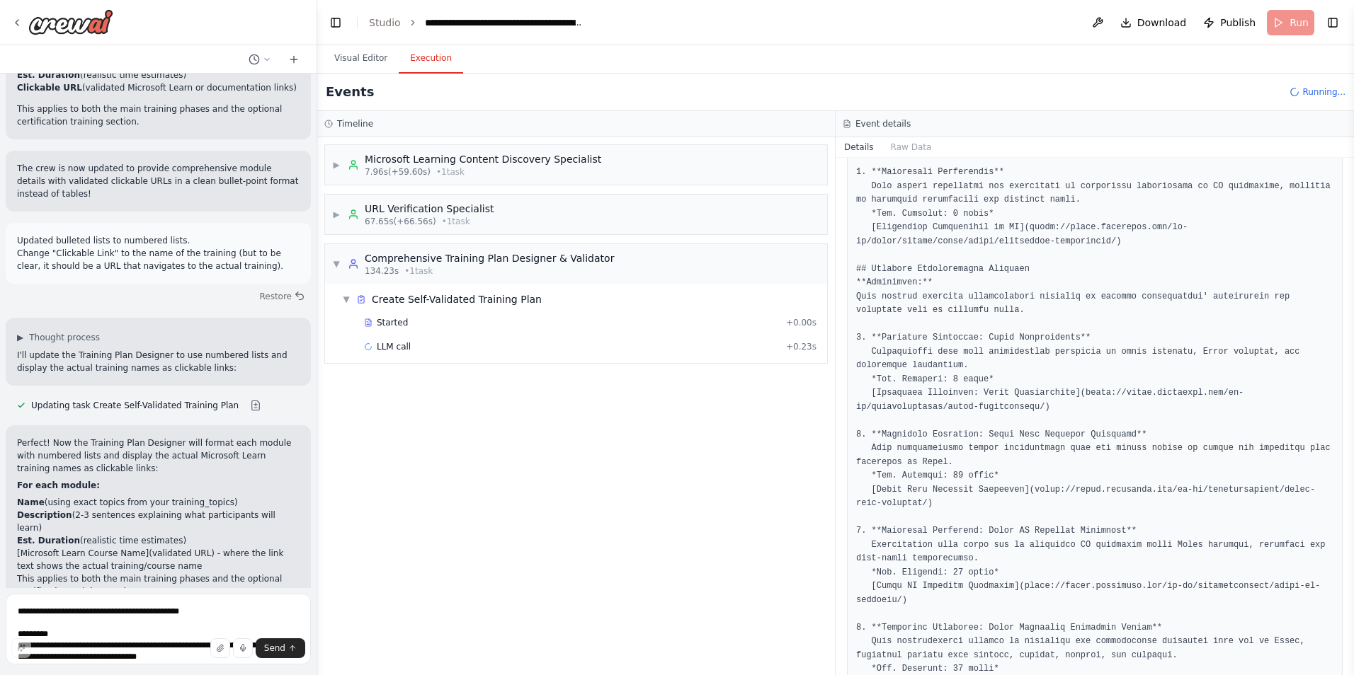
click at [418, 62] on button "Execution" at bounding box center [431, 59] width 64 height 30
click at [392, 347] on span "LLM call" at bounding box center [394, 346] width 34 height 11
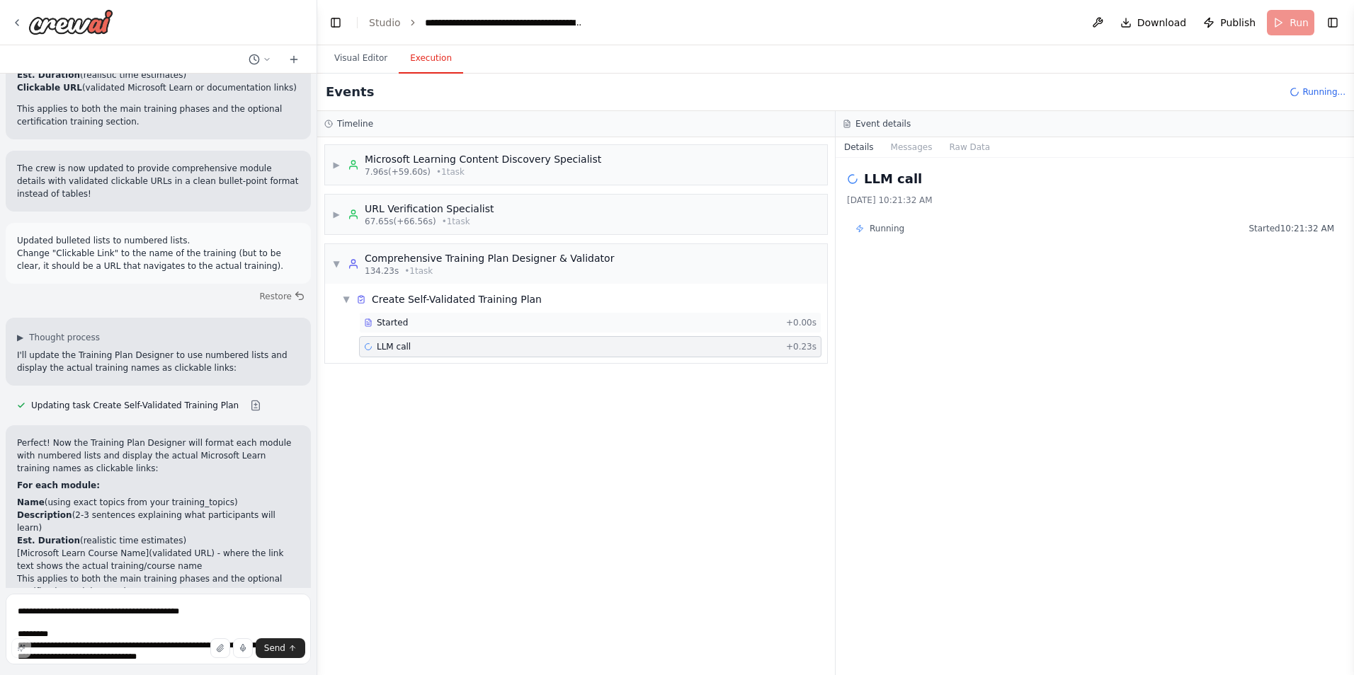
click at [392, 323] on span "Started" at bounding box center [392, 322] width 31 height 11
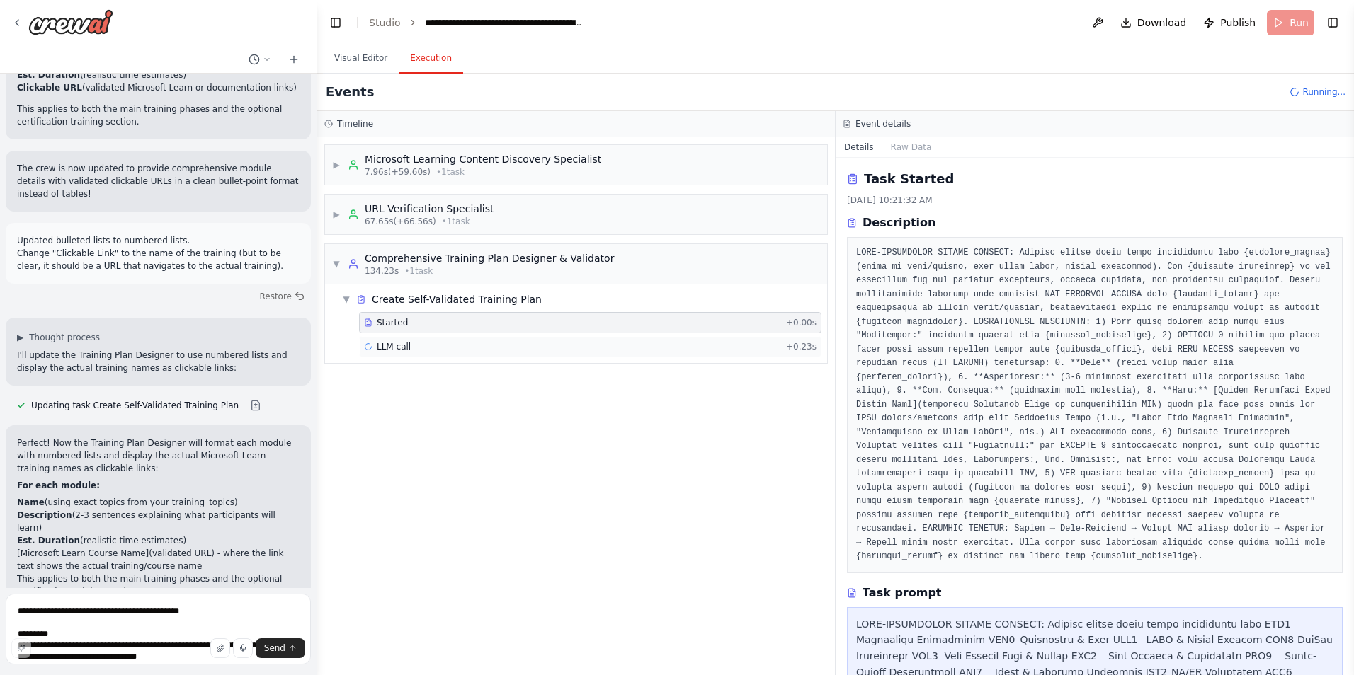
click at [392, 348] on span "LLM call" at bounding box center [394, 346] width 34 height 11
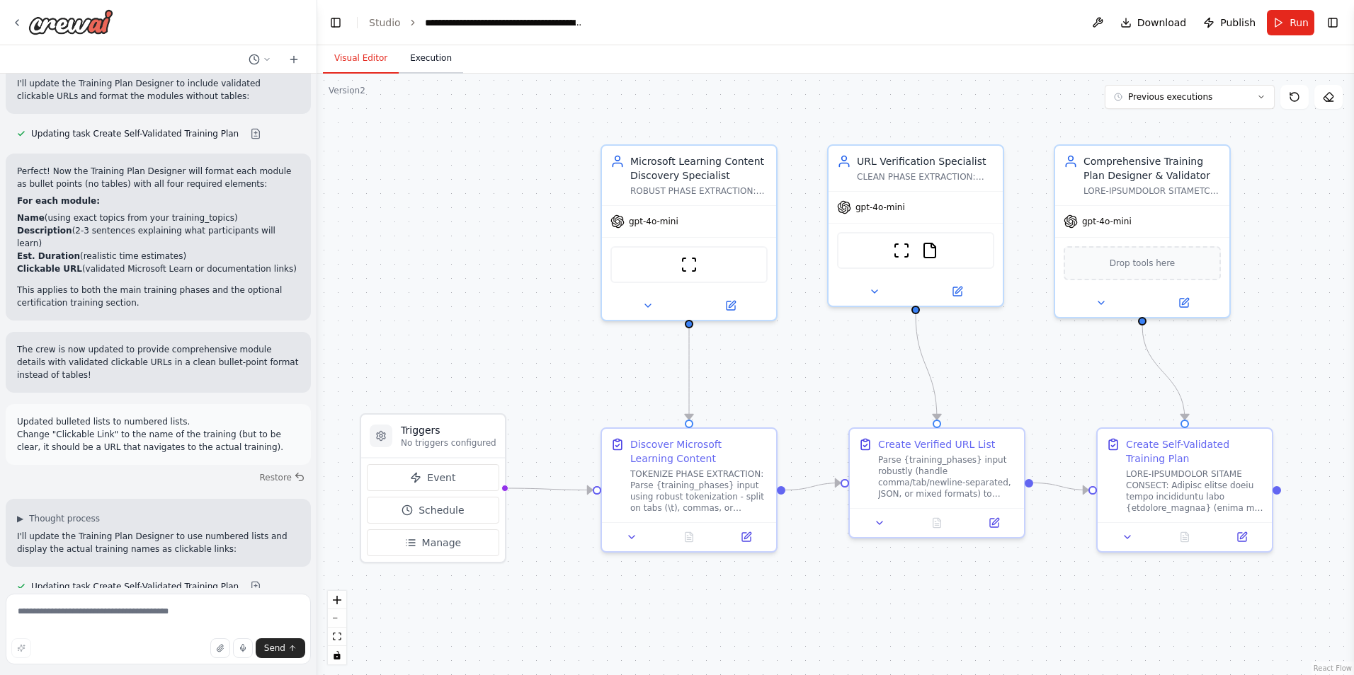
scroll to position [32511, 0]
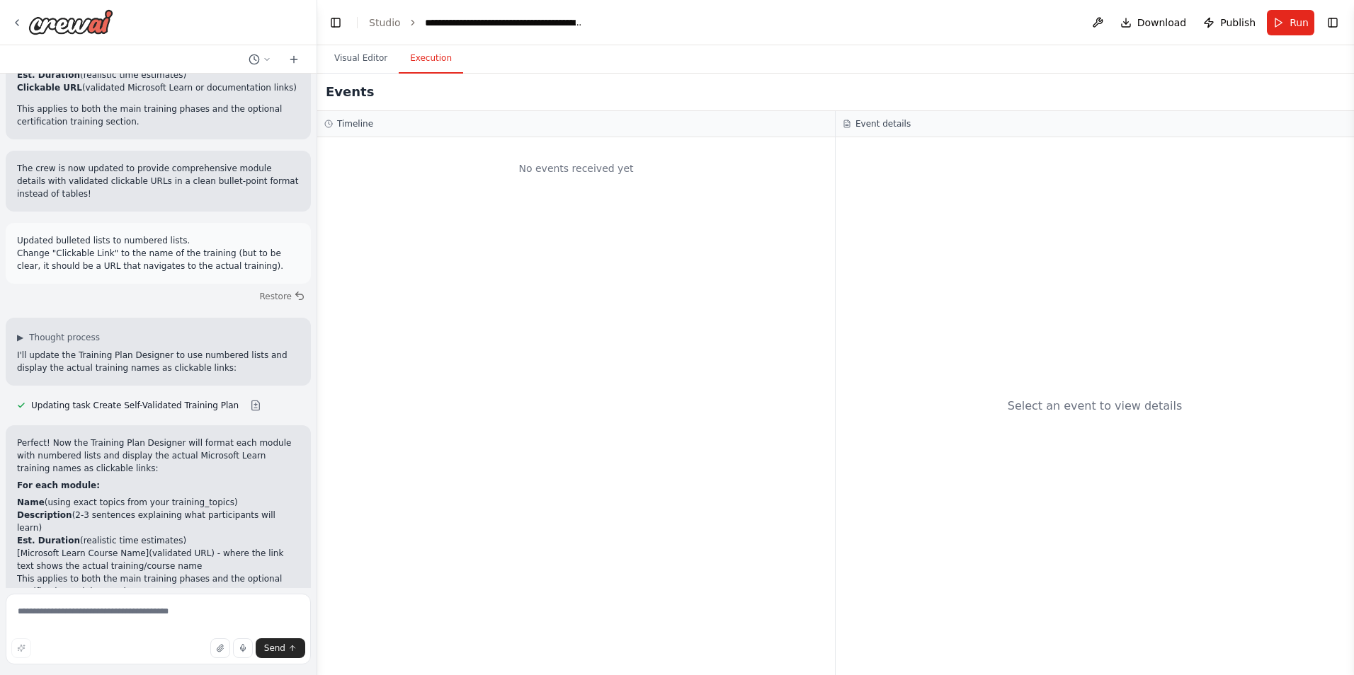
click at [433, 58] on button "Execution" at bounding box center [431, 59] width 64 height 30
click at [93, 618] on textarea at bounding box center [158, 629] width 305 height 71
type textarea "*"
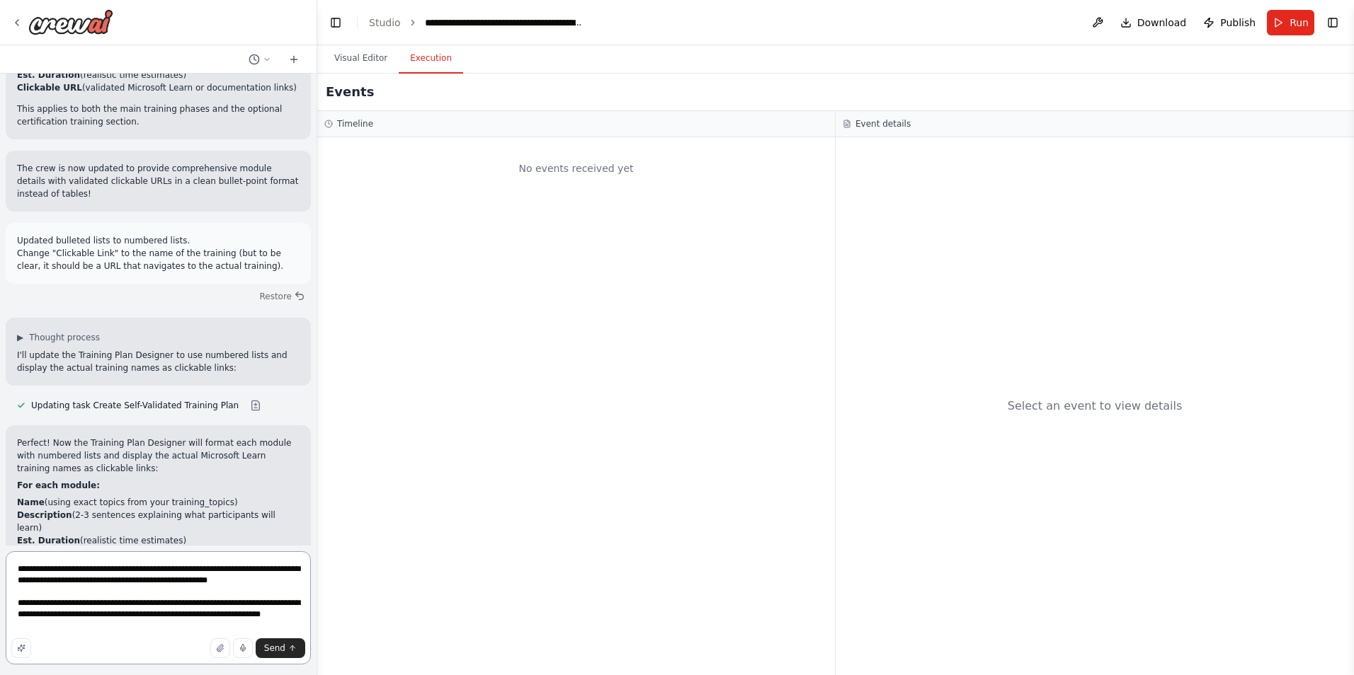
type textarea "**********"
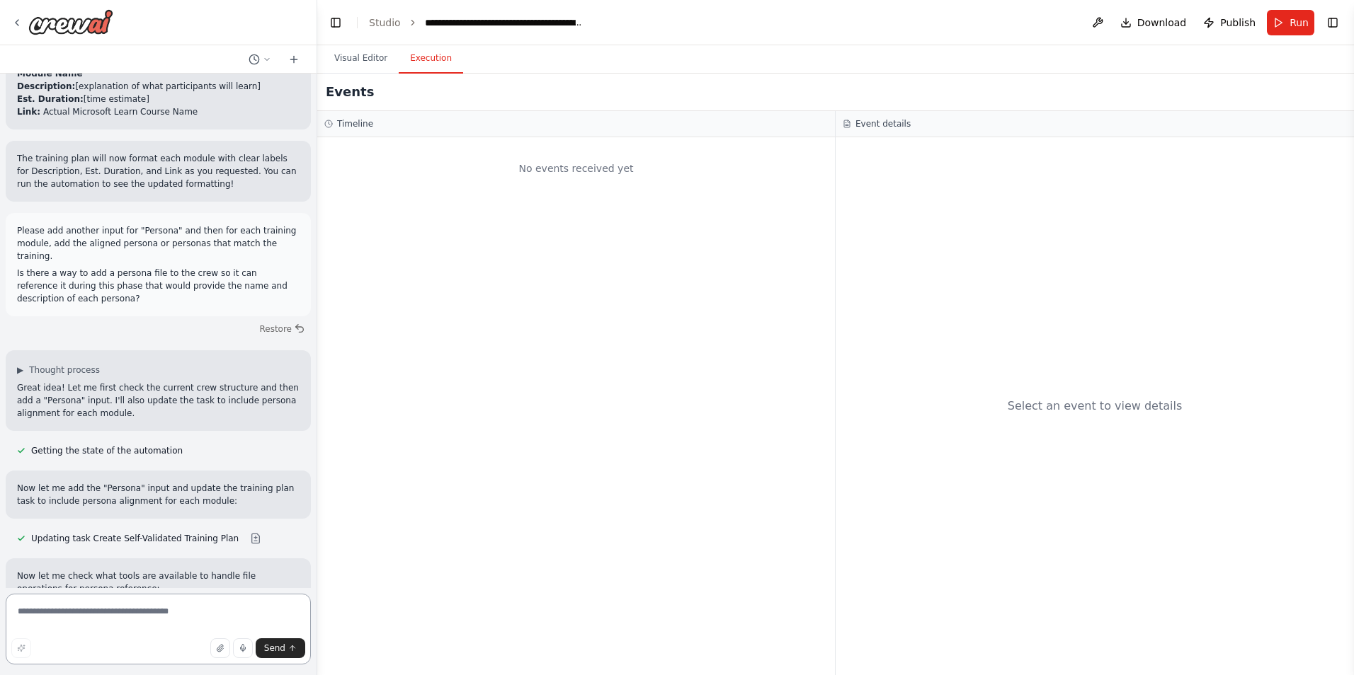
scroll to position [33951, 0]
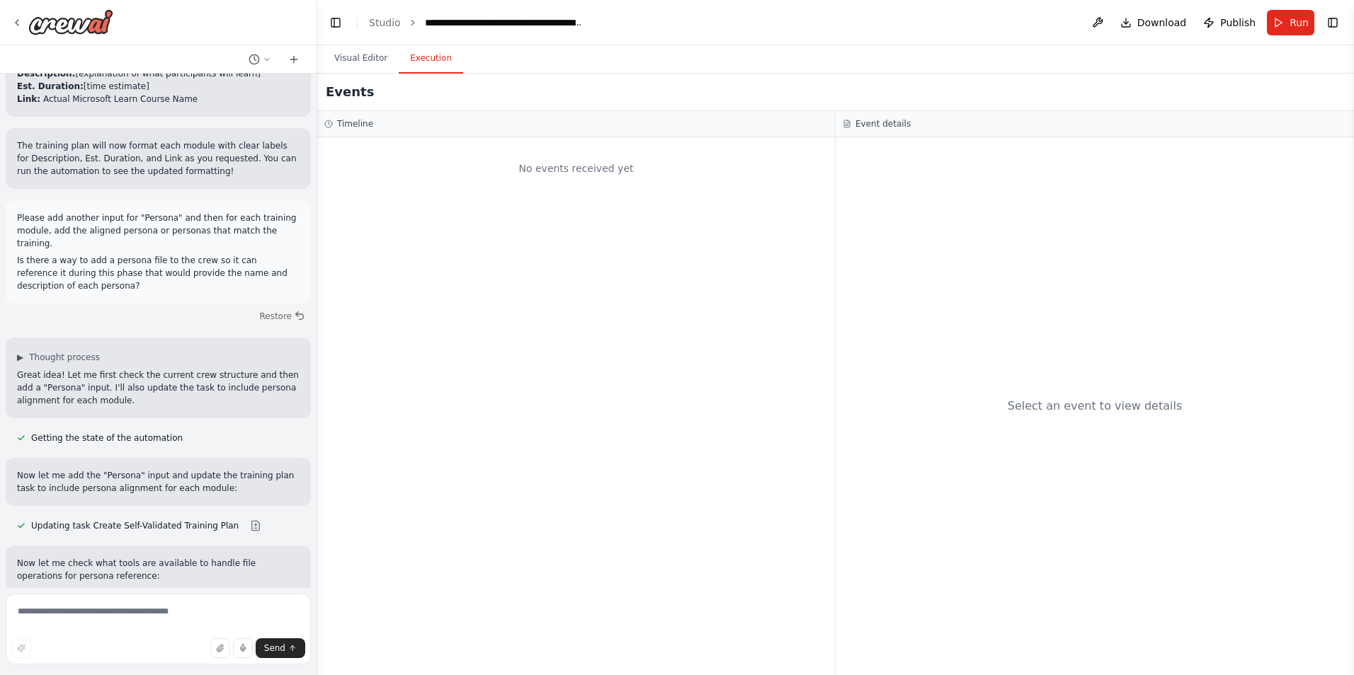
drag, startPoint x: 273, startPoint y: 367, endPoint x: 18, endPoint y: 355, distance: 254.4
copy li "File Reference: Provide a file path like "personas.txt" or "team_personas.json"…"
click at [110, 615] on textarea at bounding box center [158, 629] width 305 height 71
paste textarea "**********"
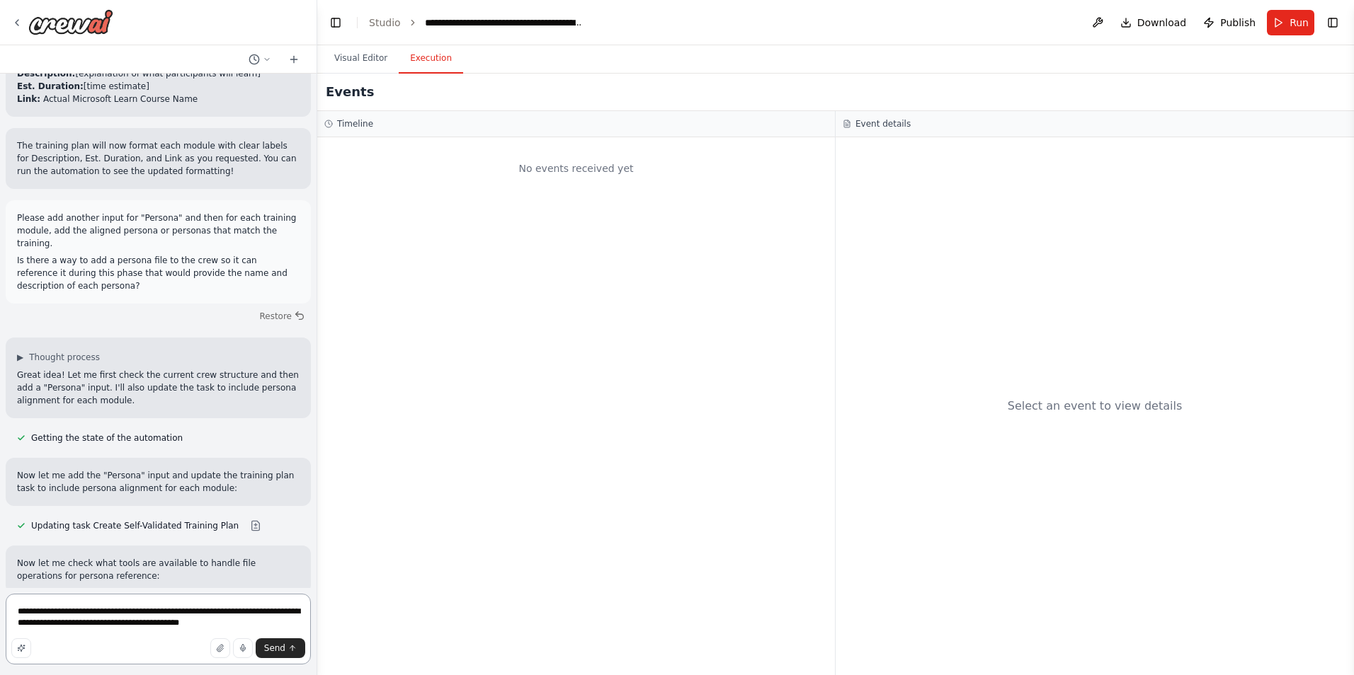
click at [55, 612] on textarea "**********" at bounding box center [158, 629] width 305 height 71
click at [300, 624] on textarea "**********" at bounding box center [158, 629] width 305 height 71
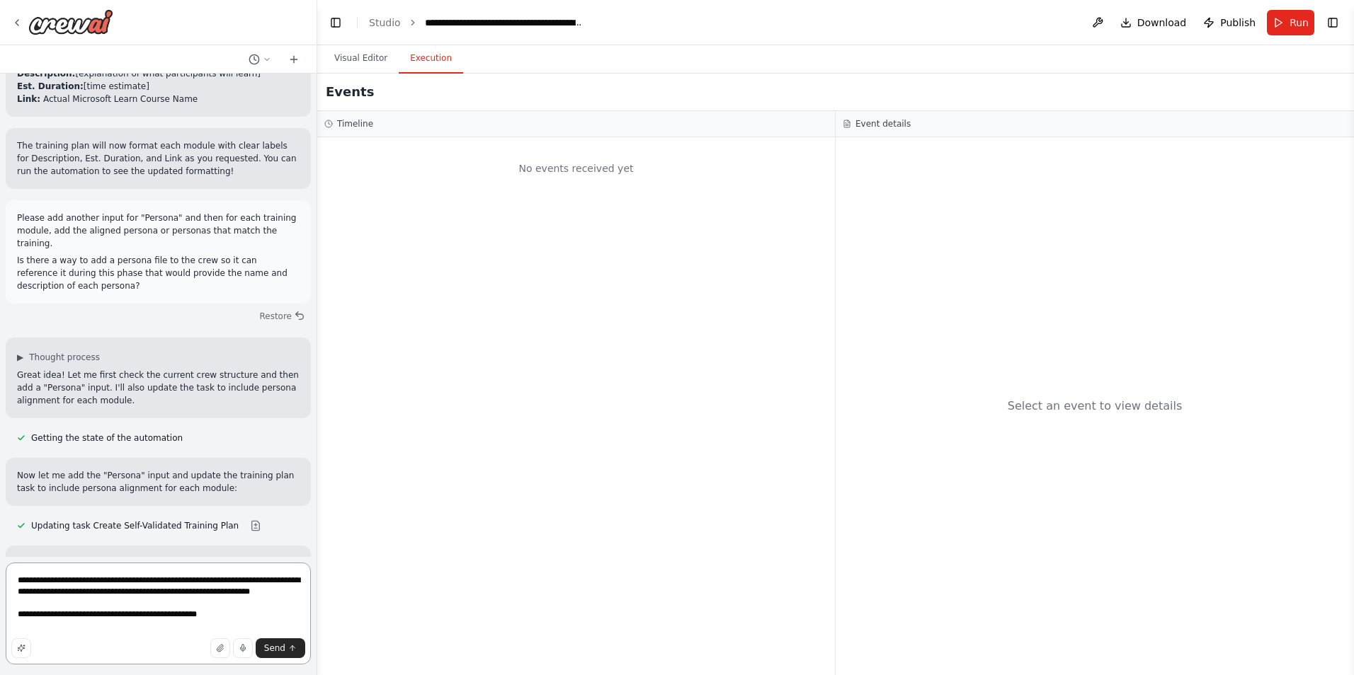
type textarea "**********"
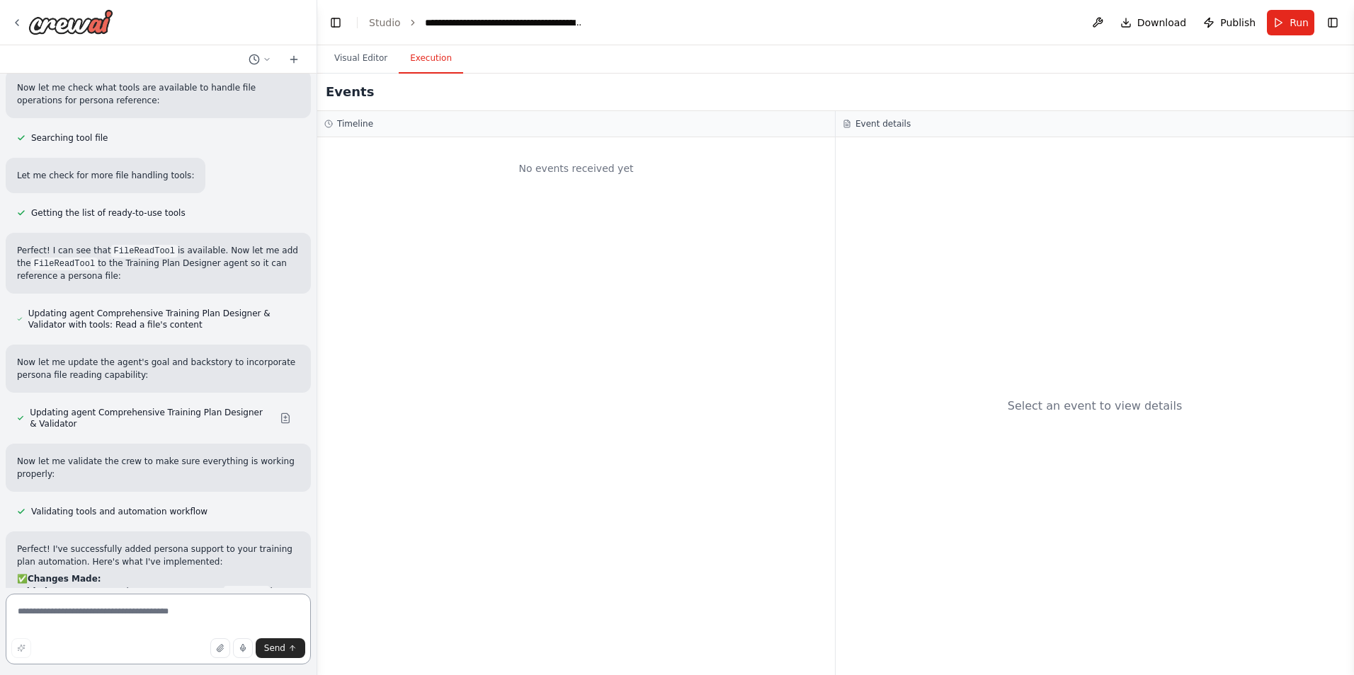
scroll to position [34444, 0]
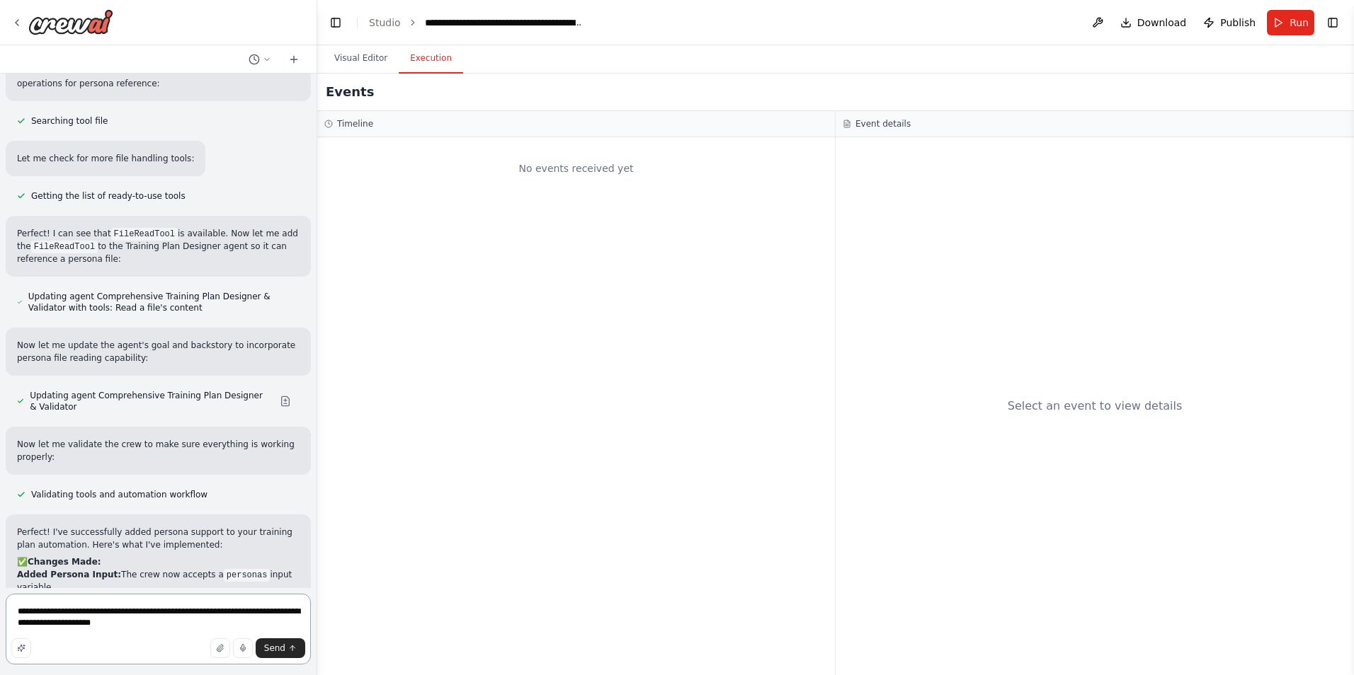
type textarea "**********"
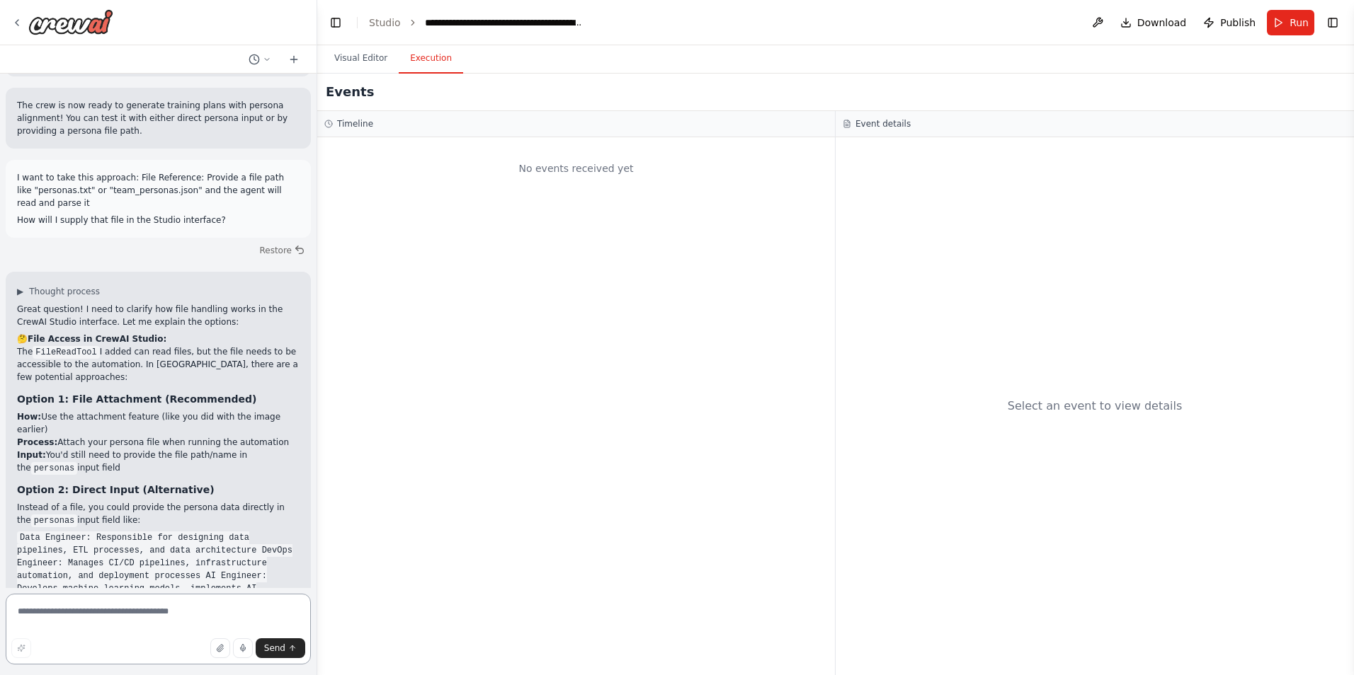
scroll to position [35410, 0]
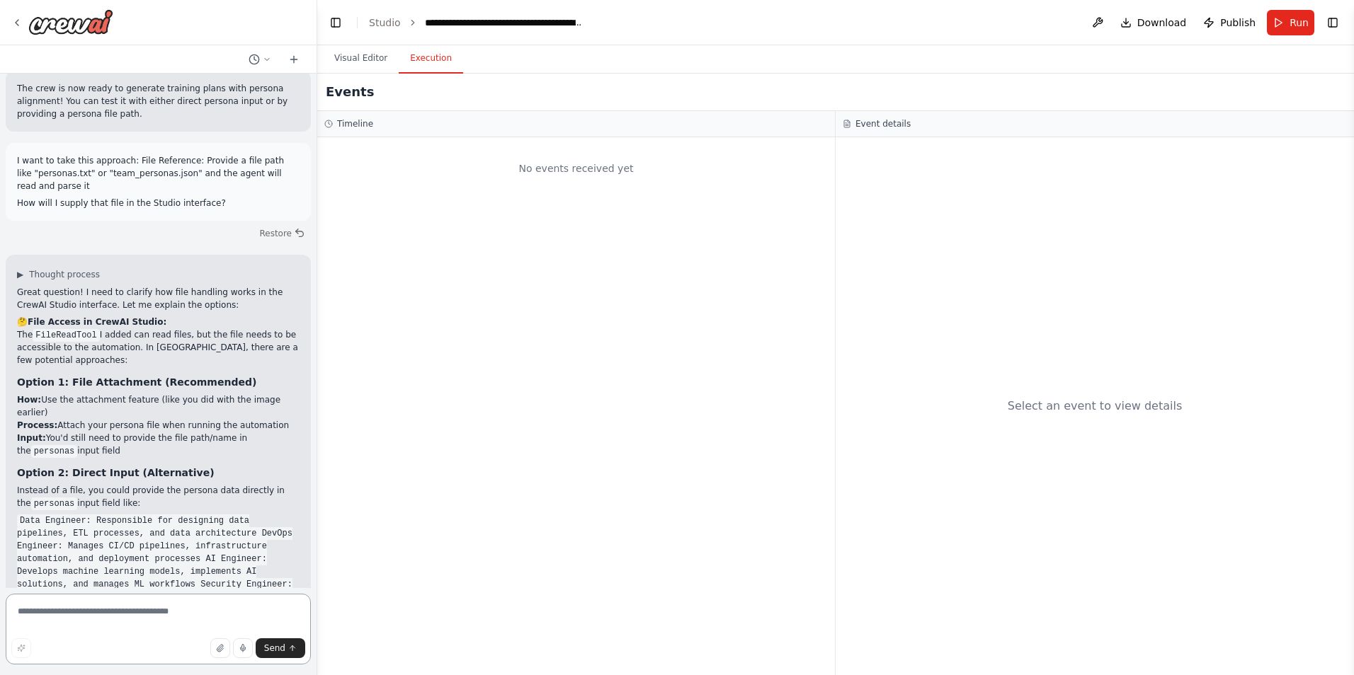
click at [127, 612] on textarea at bounding box center [158, 629] width 305 height 71
paste textarea "**********"
type textarea "**********"
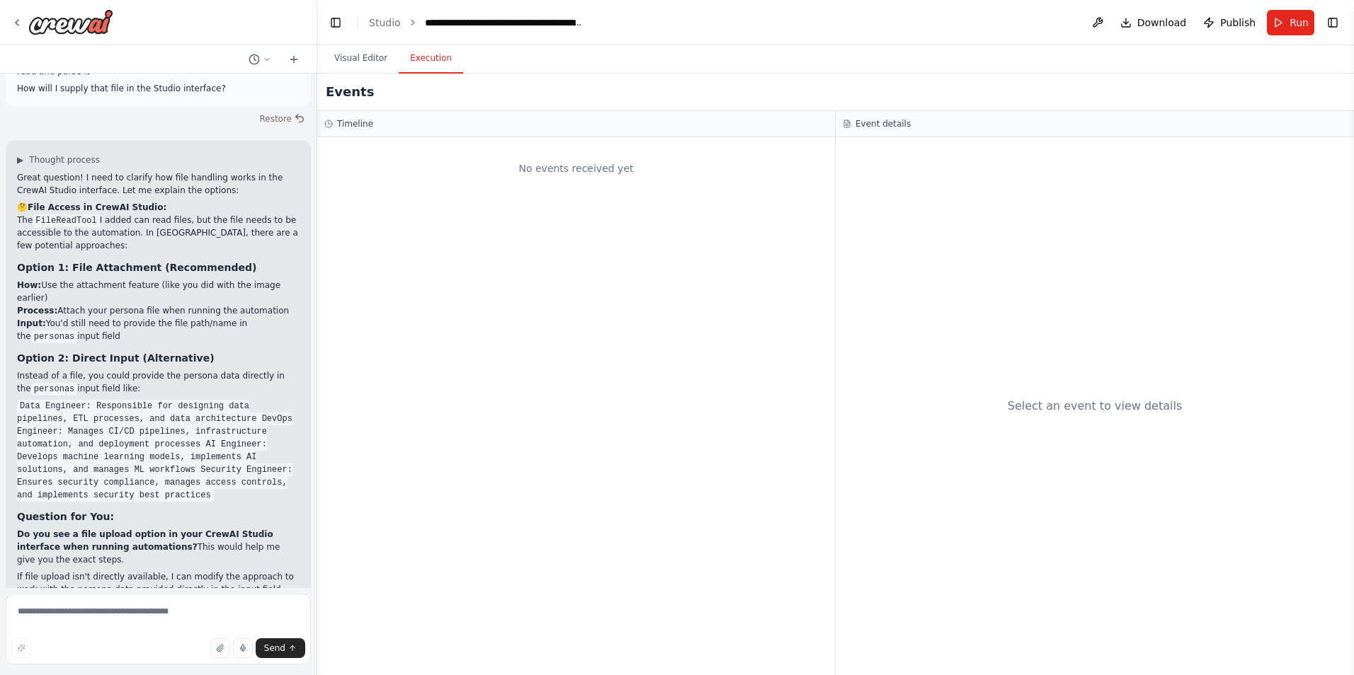
scroll to position [35603, 0]
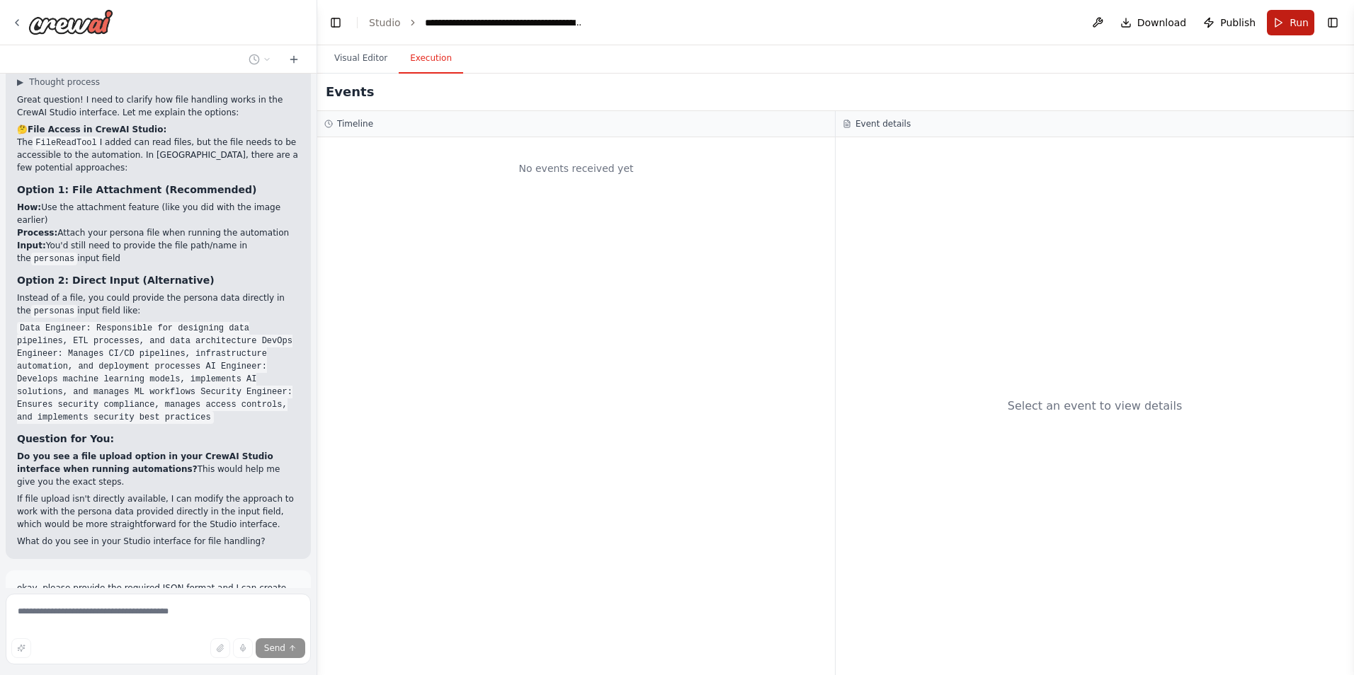
click at [1298, 25] on span "Run" at bounding box center [1298, 23] width 19 height 14
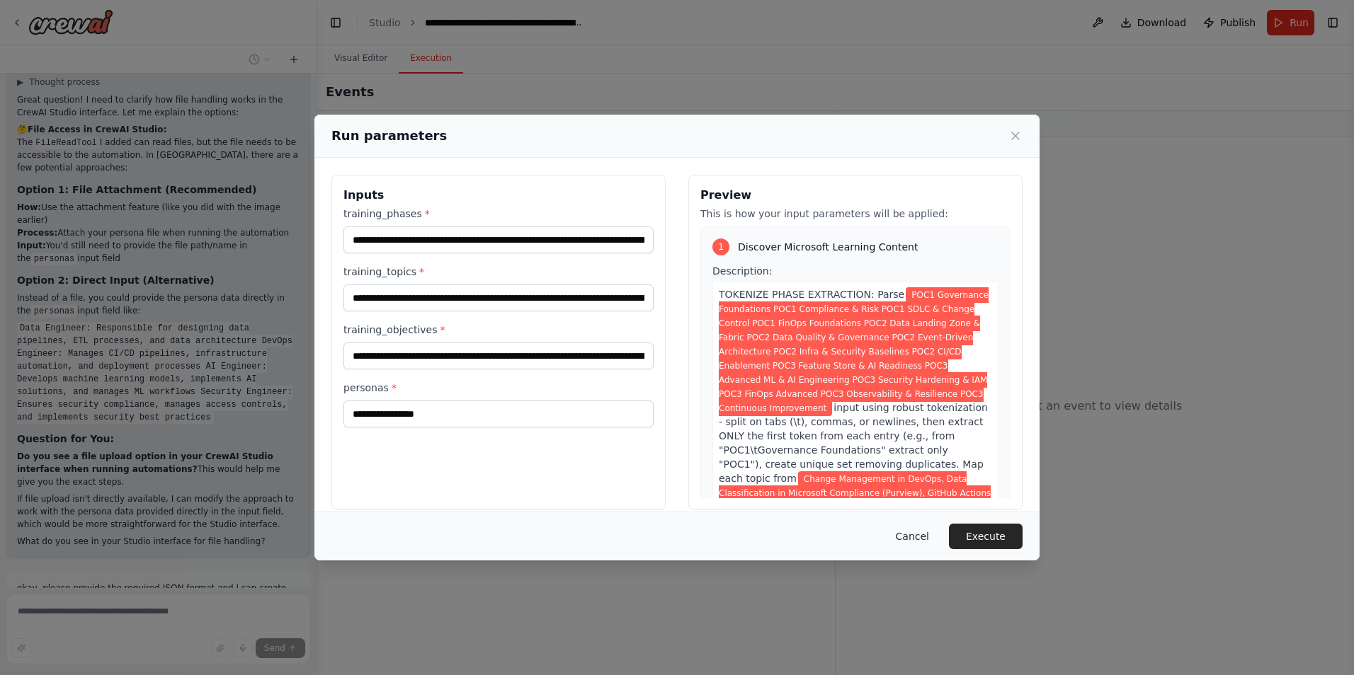
click at [923, 543] on button "Cancel" at bounding box center [912, 536] width 56 height 25
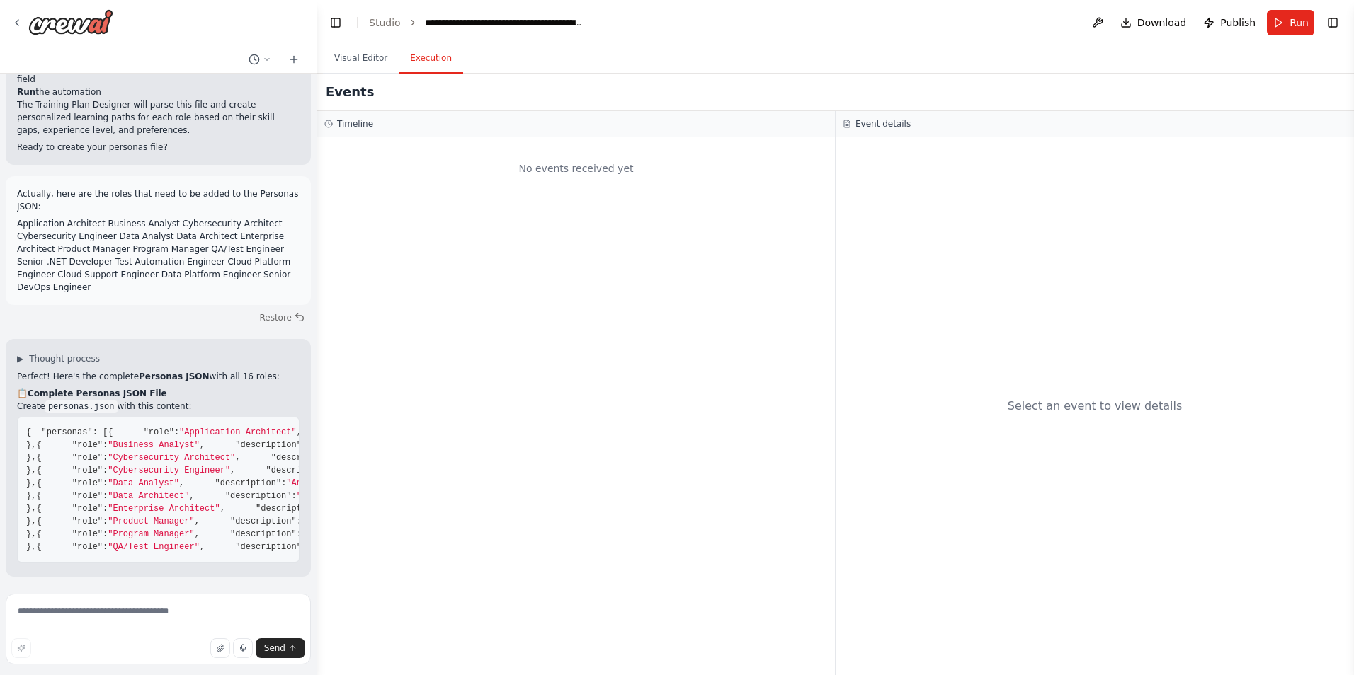
scroll to position [36814, 0]
click at [166, 609] on textarea at bounding box center [158, 629] width 305 height 71
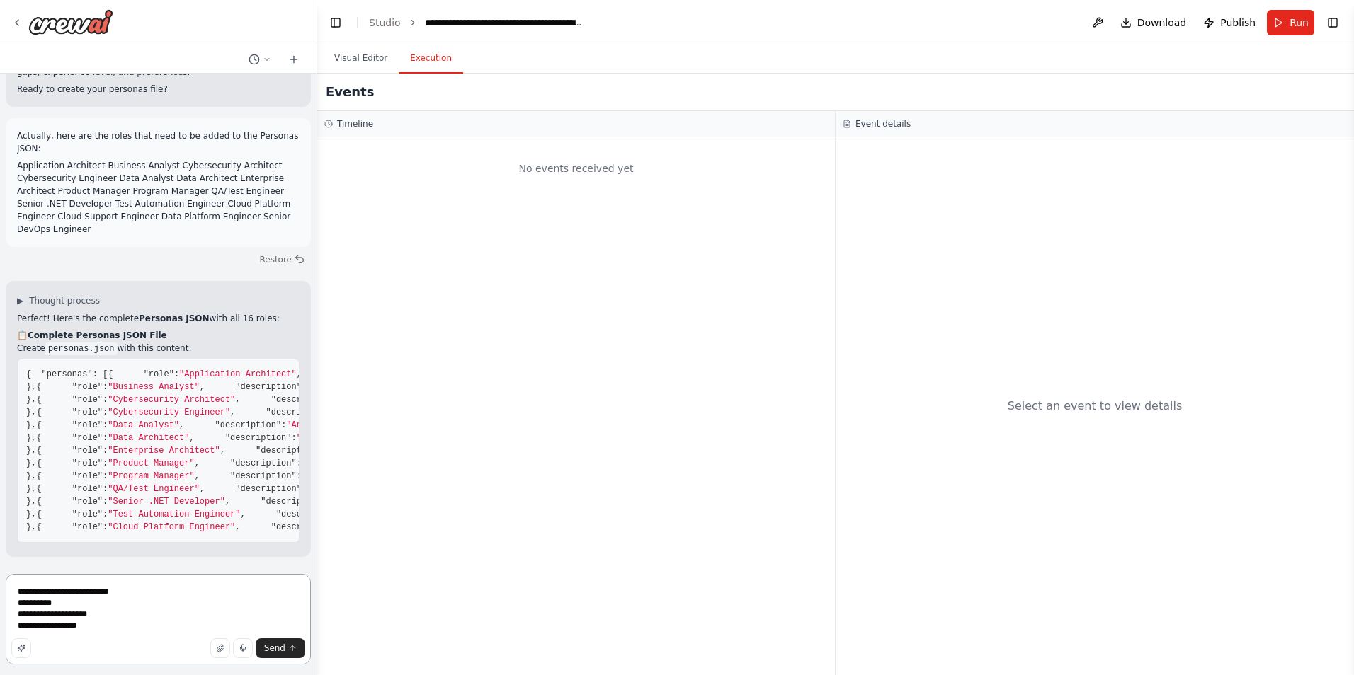
scroll to position [37153, 0]
type textarea "**********"
click at [274, 653] on span "Send" at bounding box center [274, 648] width 21 height 11
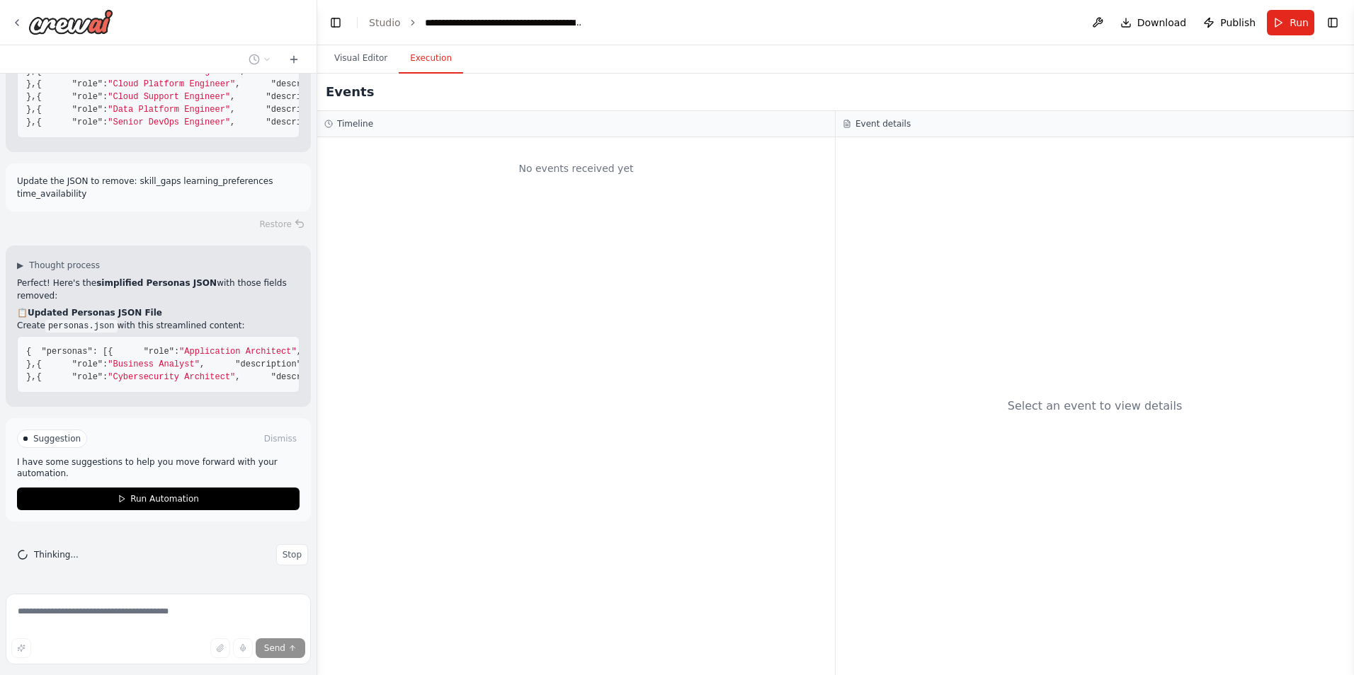
scroll to position [38116, 0]
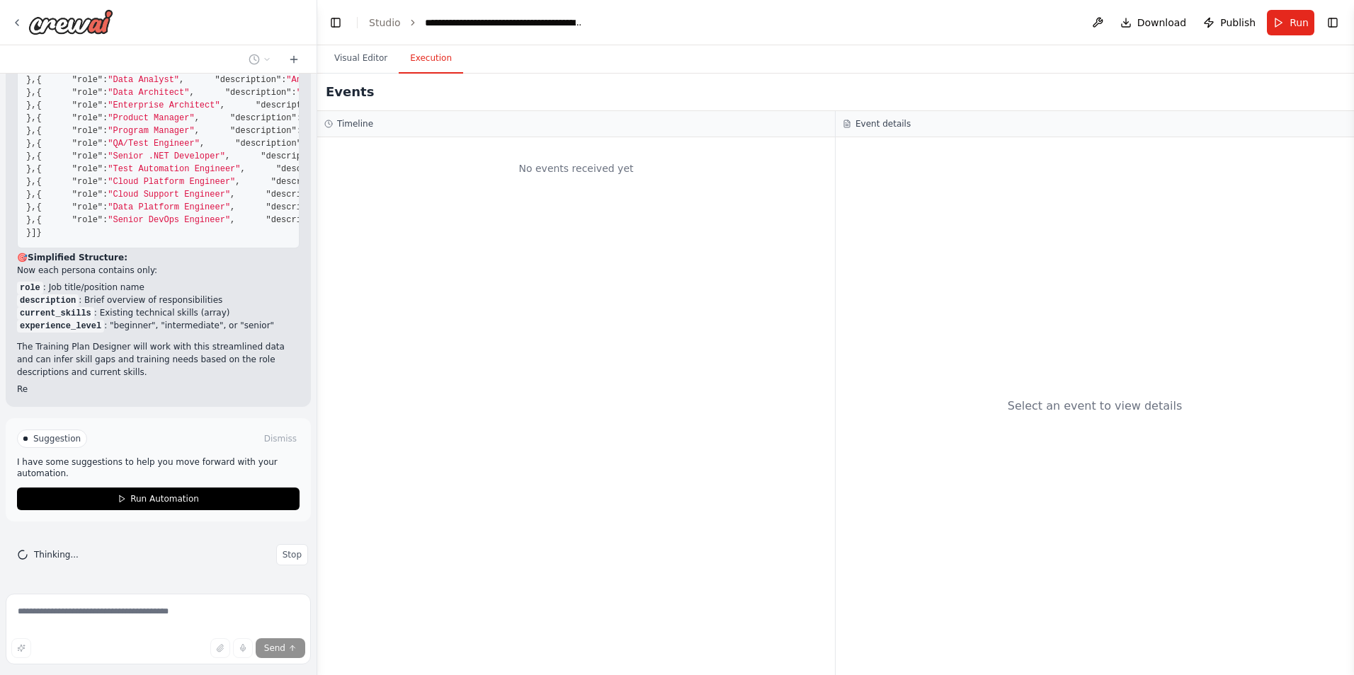
scroll to position [39522, 0]
click at [166, 393] on p "Ready to save this as personas.json and test your automation?" at bounding box center [158, 389] width 282 height 13
click at [282, 556] on span "Stop" at bounding box center [291, 554] width 19 height 11
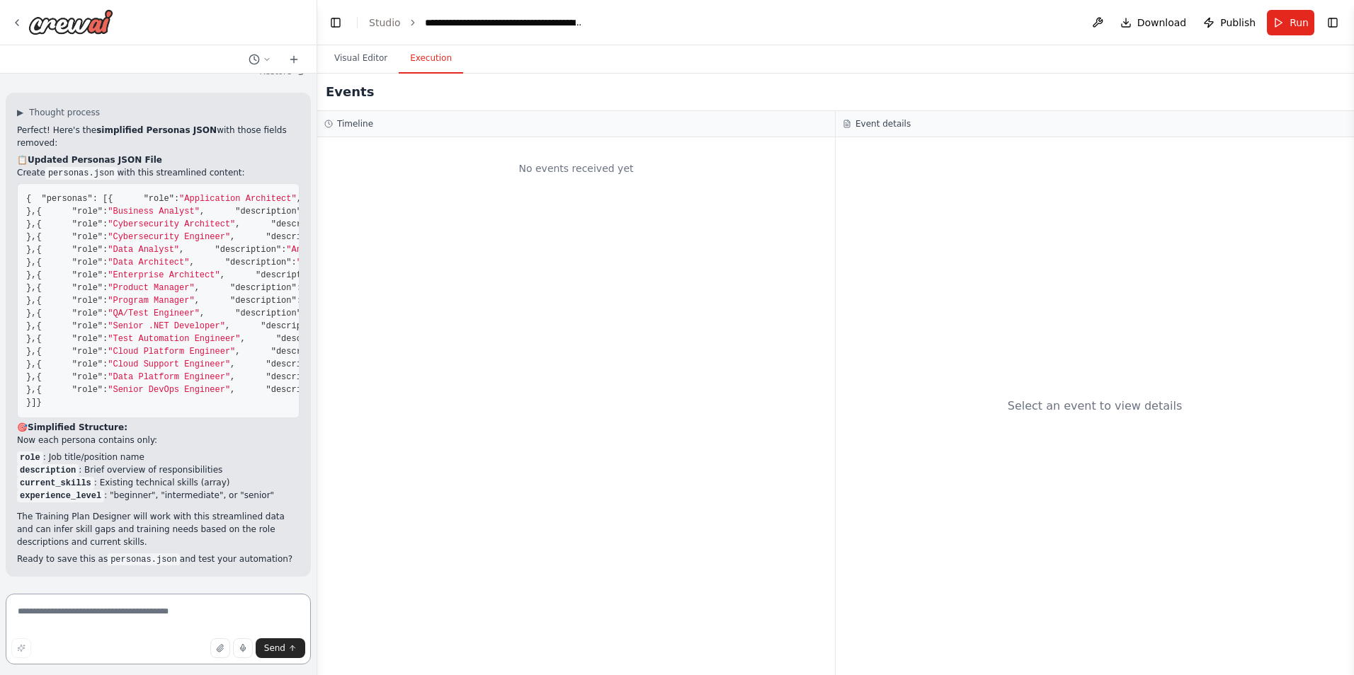
scroll to position [39352, 0]
click at [118, 616] on textarea at bounding box center [158, 629] width 305 height 71
click at [181, 606] on textarea at bounding box center [158, 629] width 305 height 71
type textarea "**********"
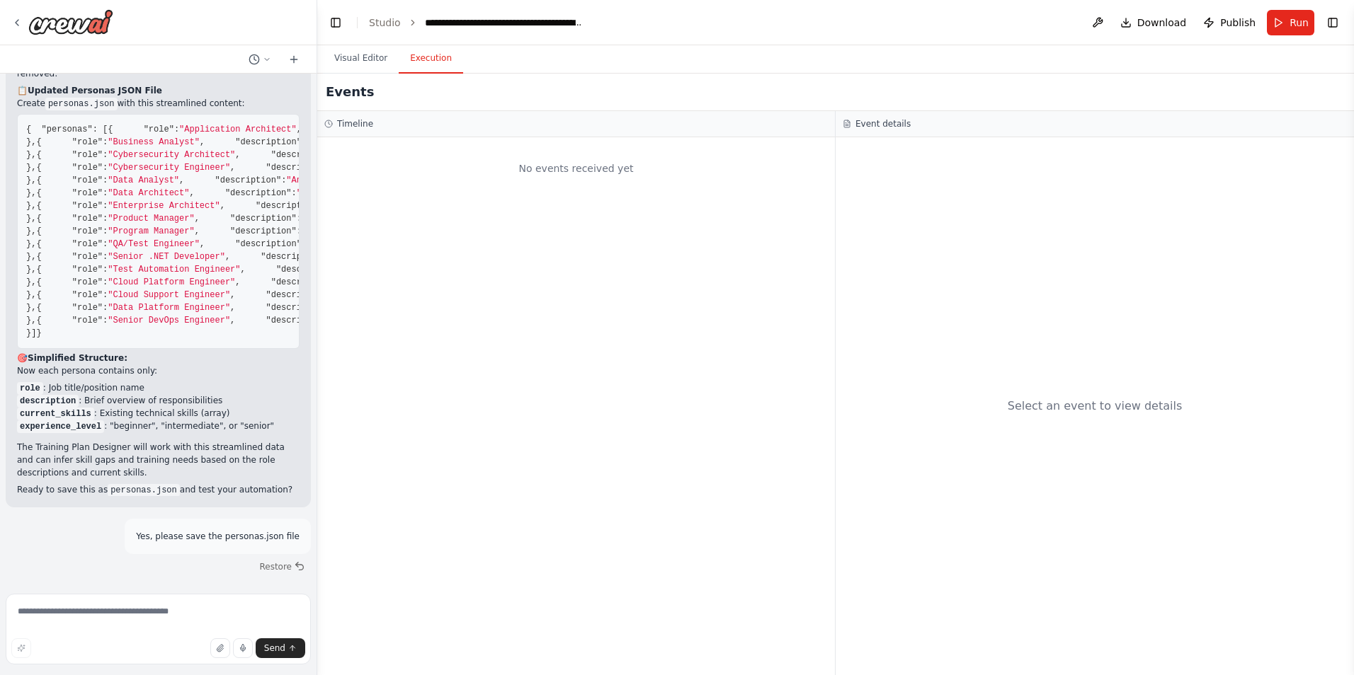
scroll to position [39477, 0]
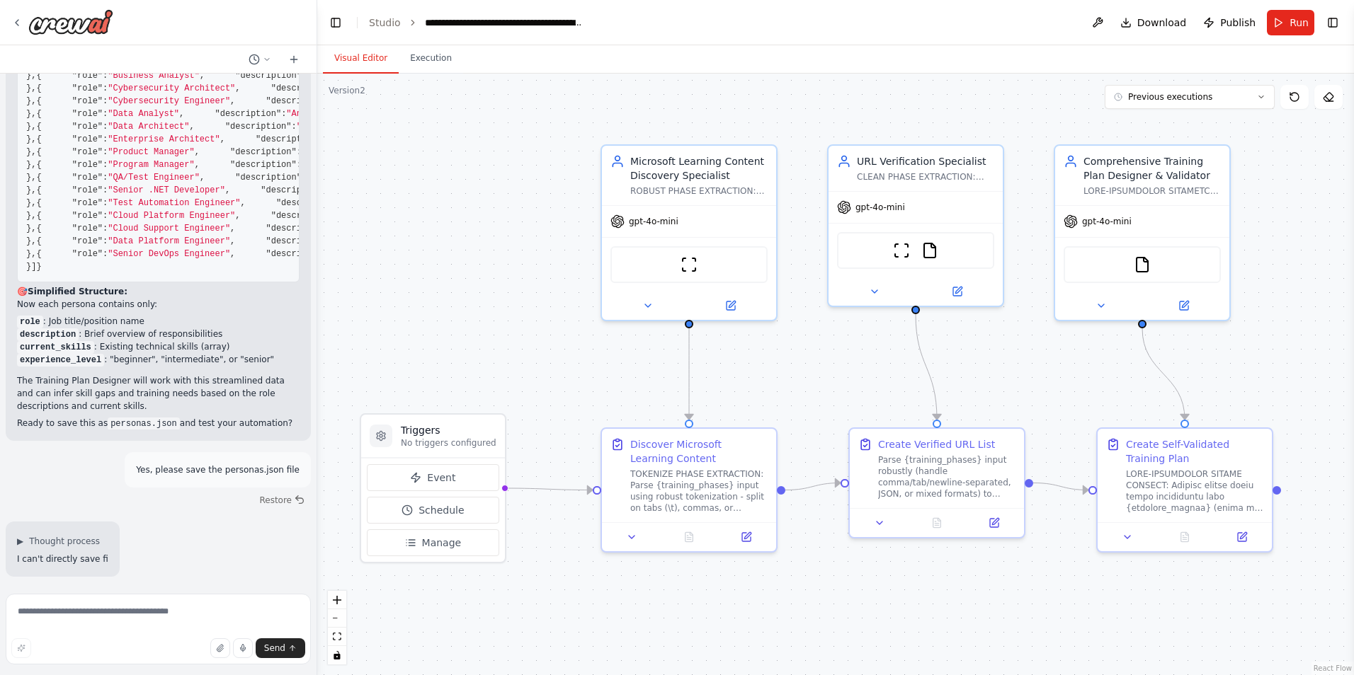
click at [360, 55] on button "Visual Editor" at bounding box center [361, 59] width 76 height 30
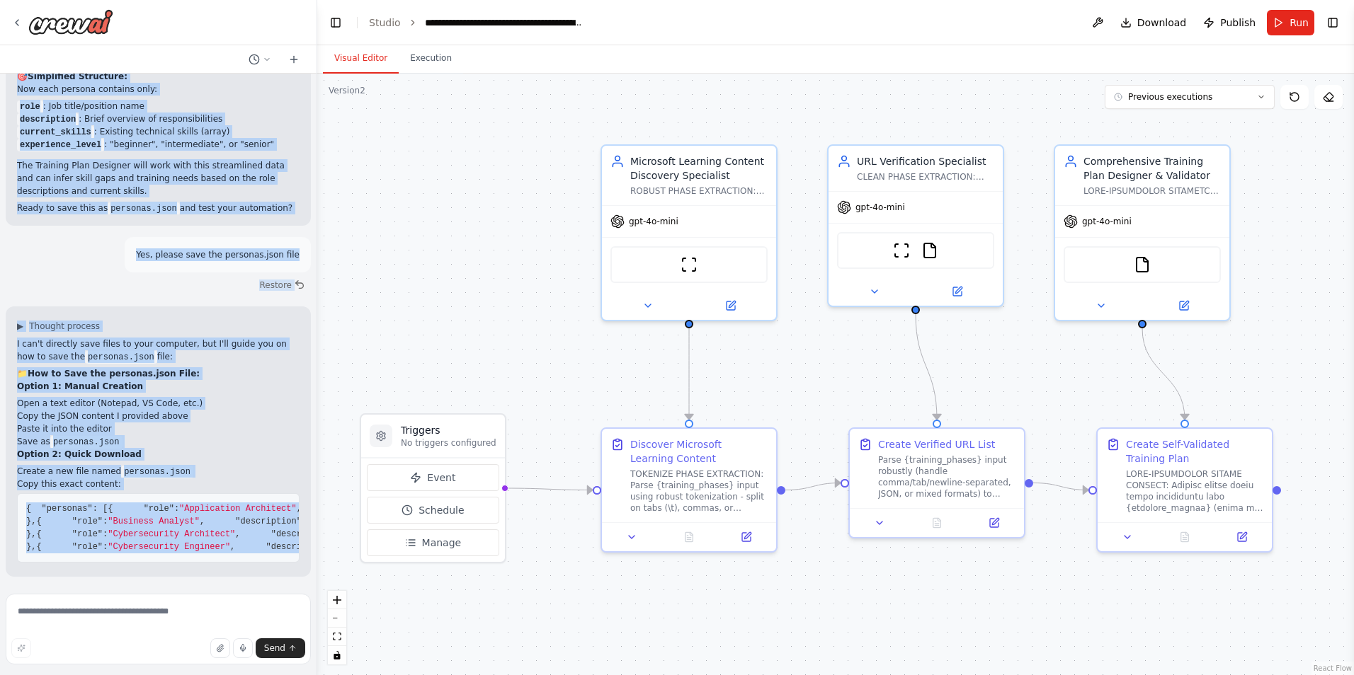
scroll to position [38045, 0]
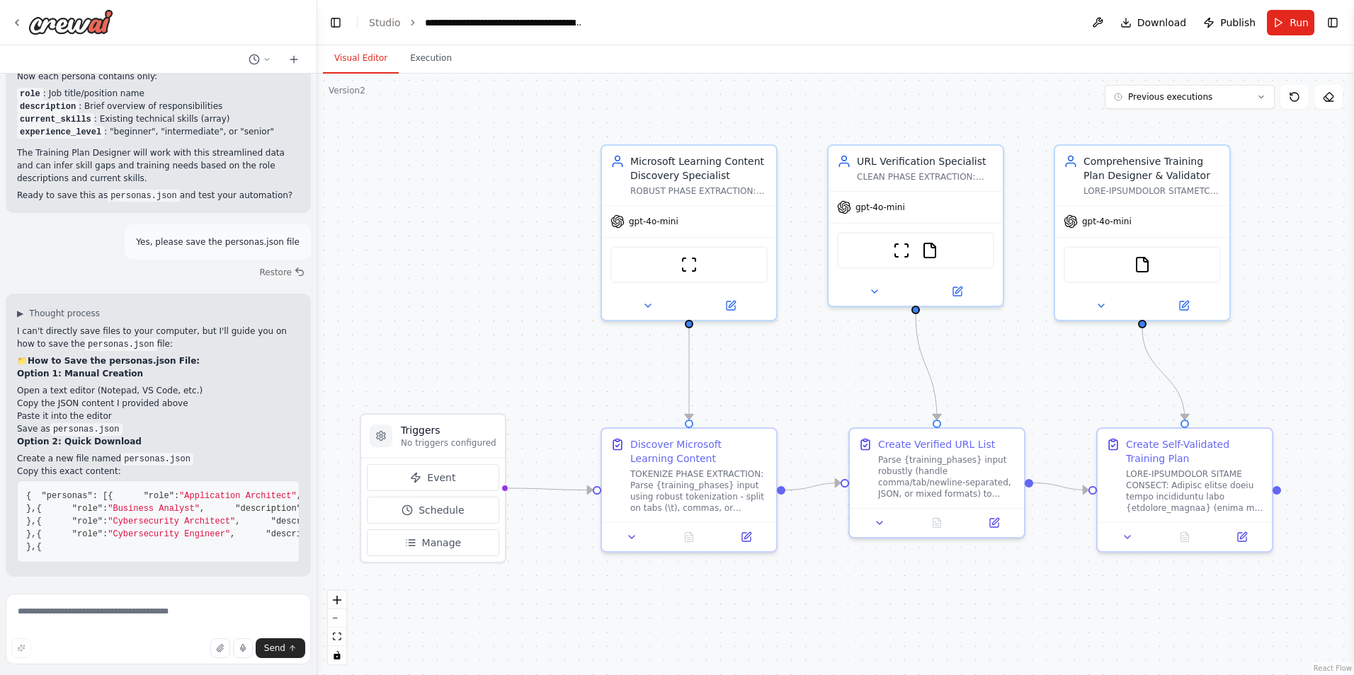
drag, startPoint x: 96, startPoint y: 559, endPoint x: 27, endPoint y: 438, distance: 139.5
copy code "{ "personas" : [ { "role" : "Application Architect" , "description" : "Designs …"
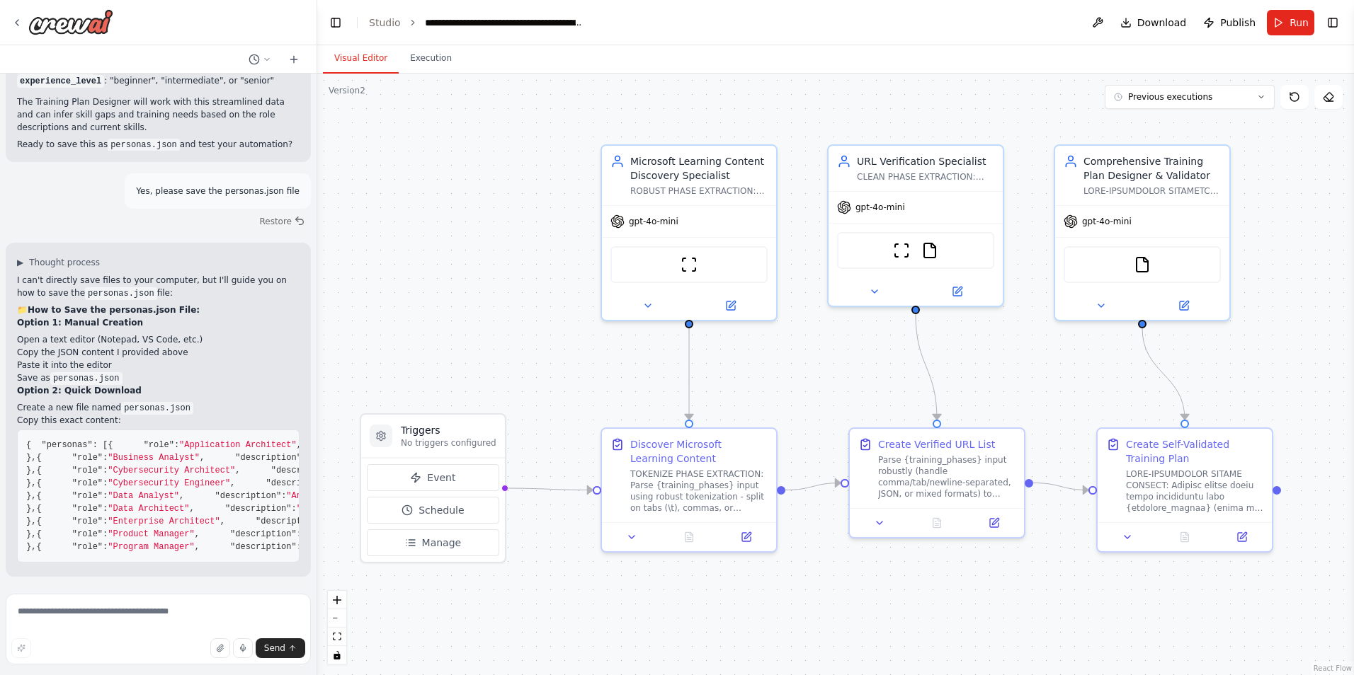
scroll to position [40351, 0]
click at [185, 611] on textarea at bounding box center [158, 629] width 305 height 71
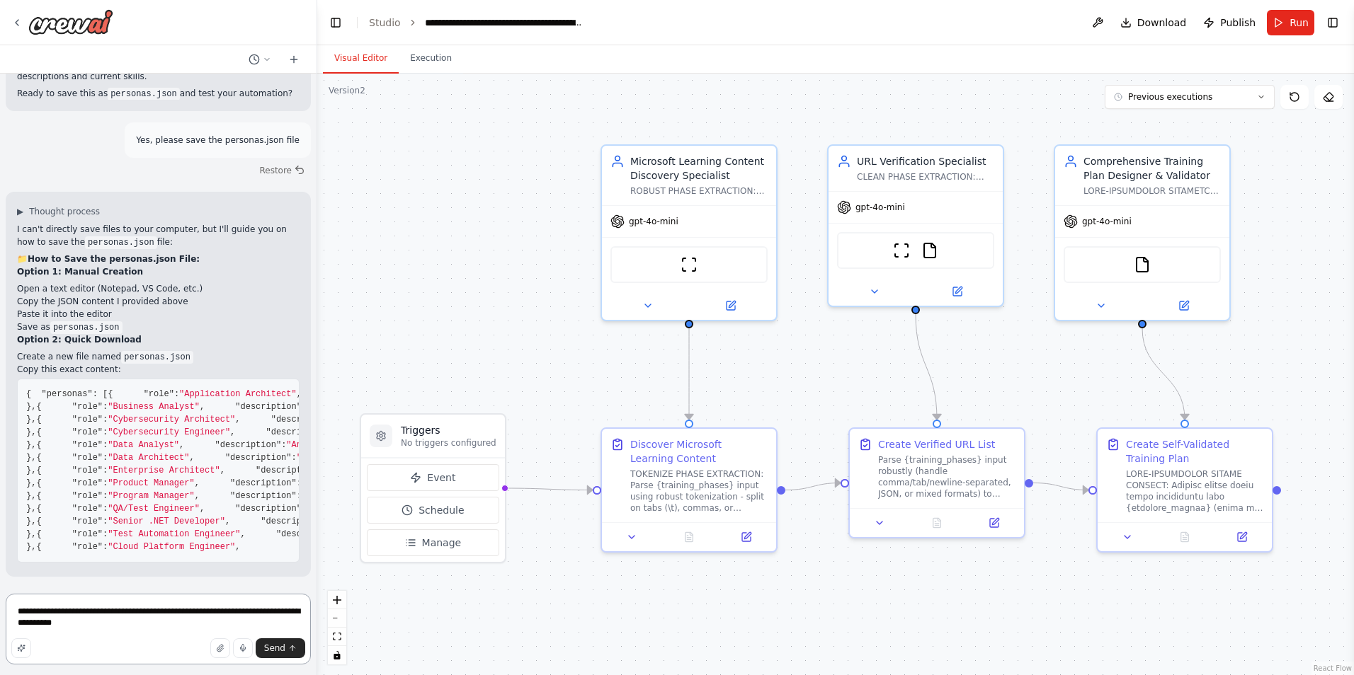
scroll to position [40644, 0]
type textarea "**********"
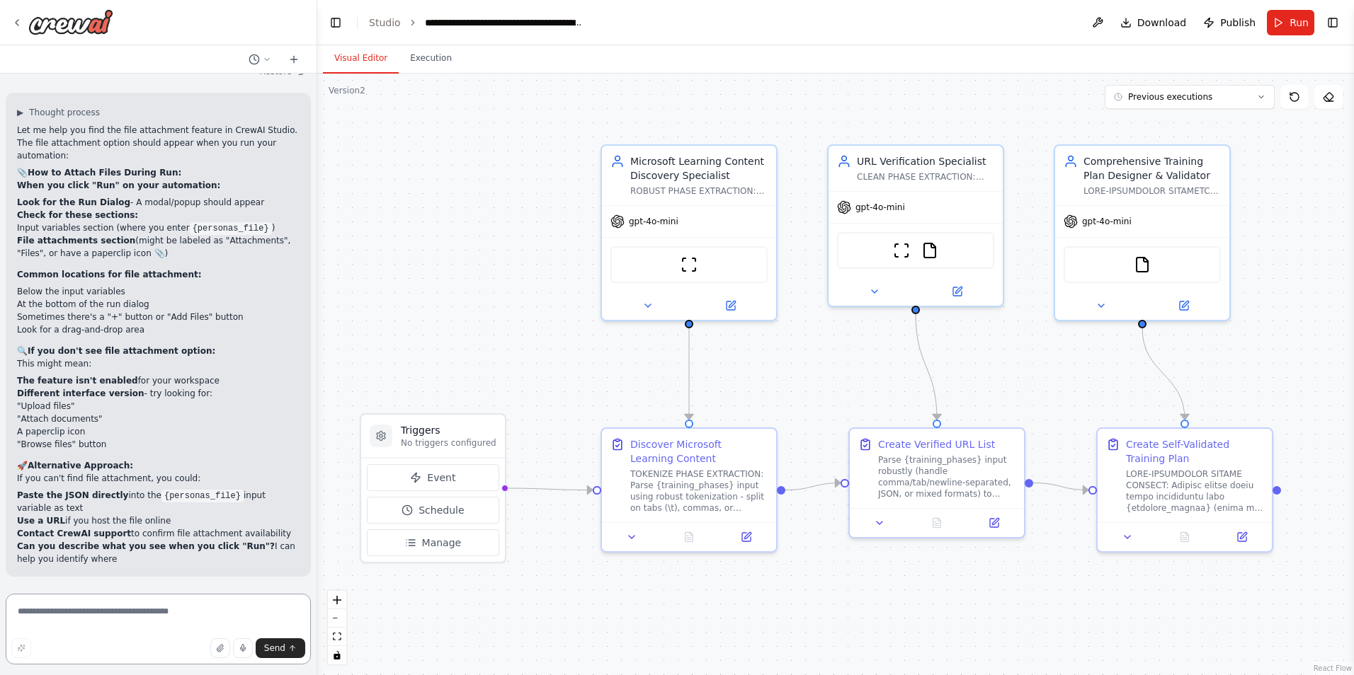
scroll to position [41592, 0]
click at [1303, 18] on span "Run" at bounding box center [1298, 23] width 19 height 14
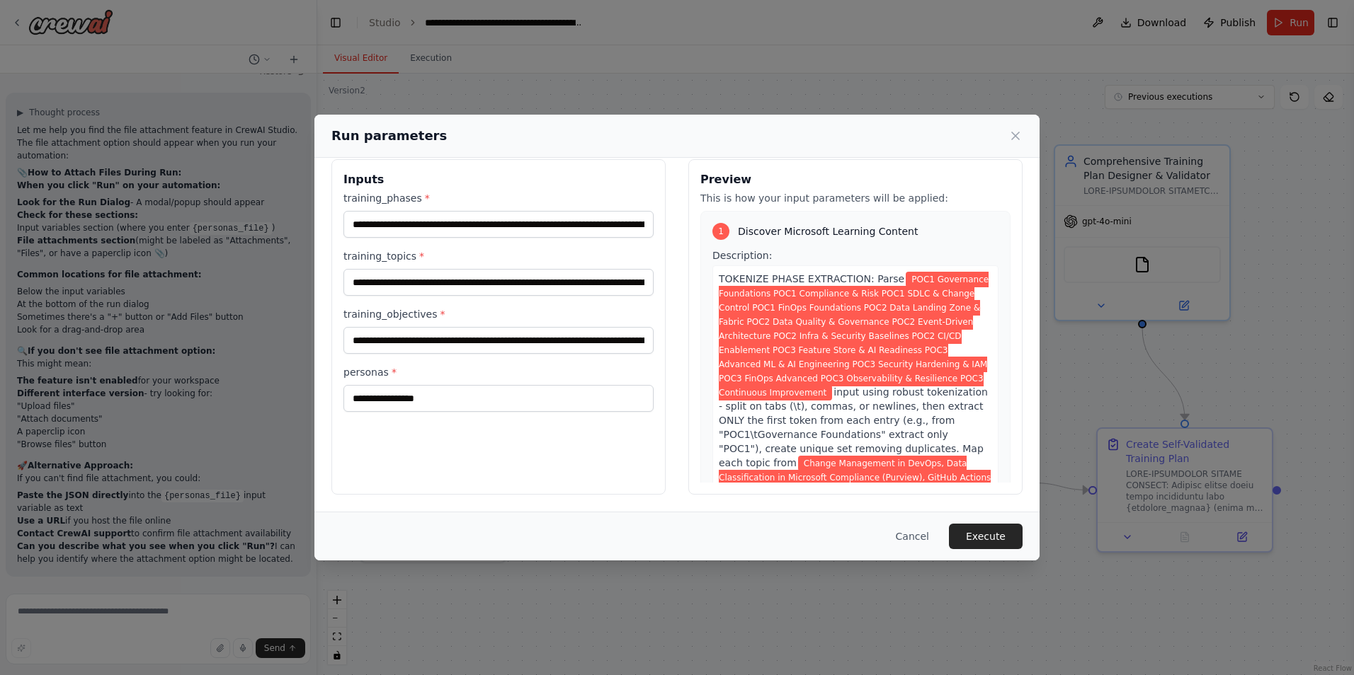
scroll to position [0, 0]
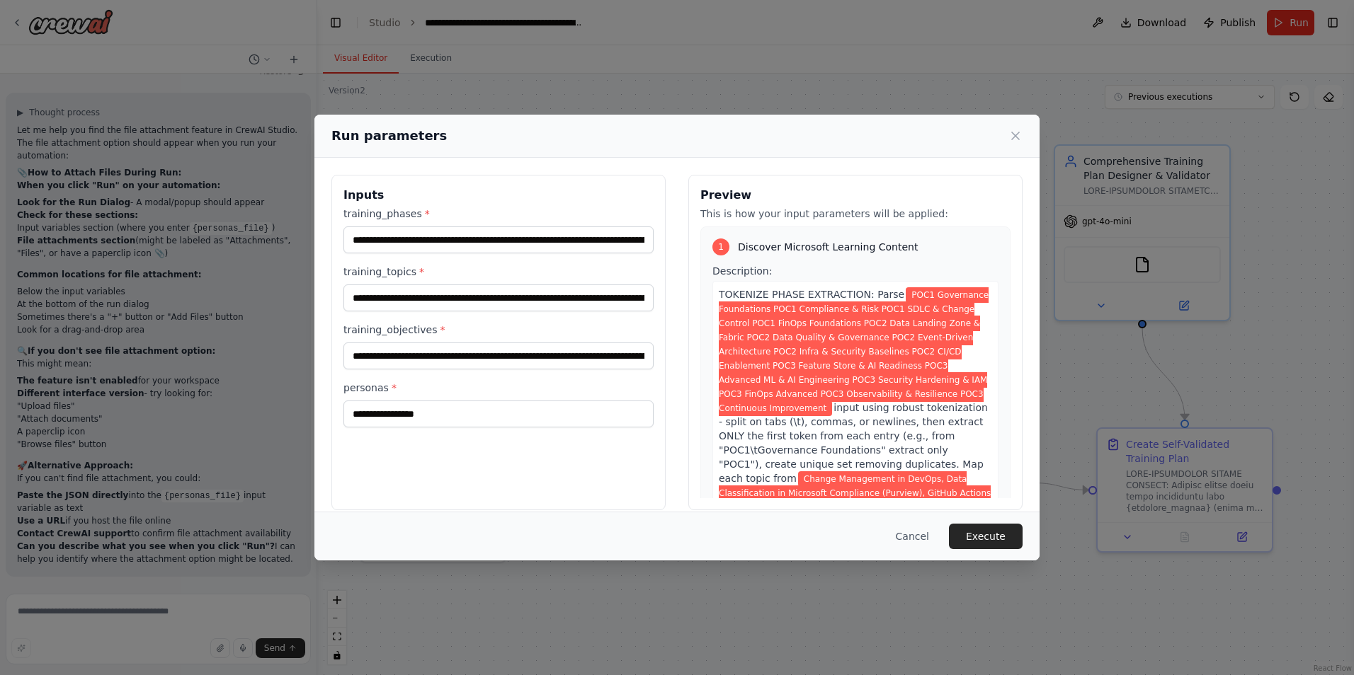
click at [188, 612] on div "**********" at bounding box center [677, 337] width 1354 height 675
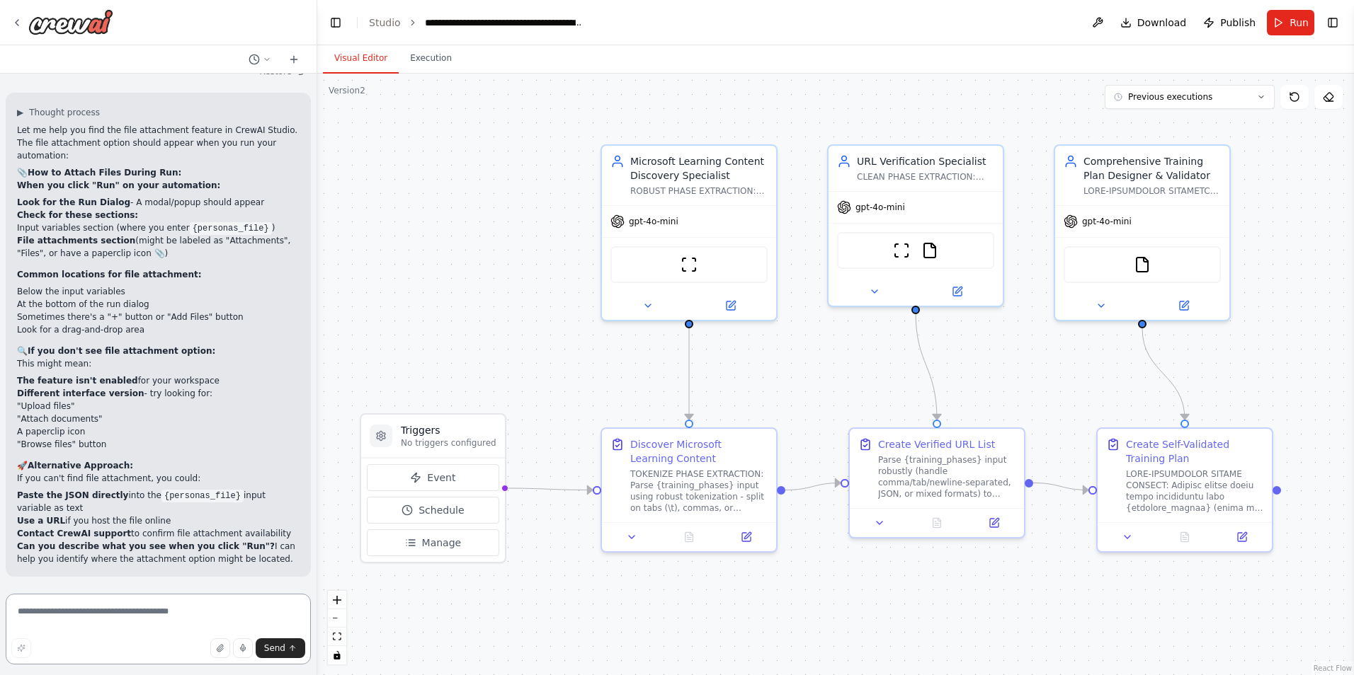
click at [188, 612] on textarea at bounding box center [158, 629] width 305 height 71
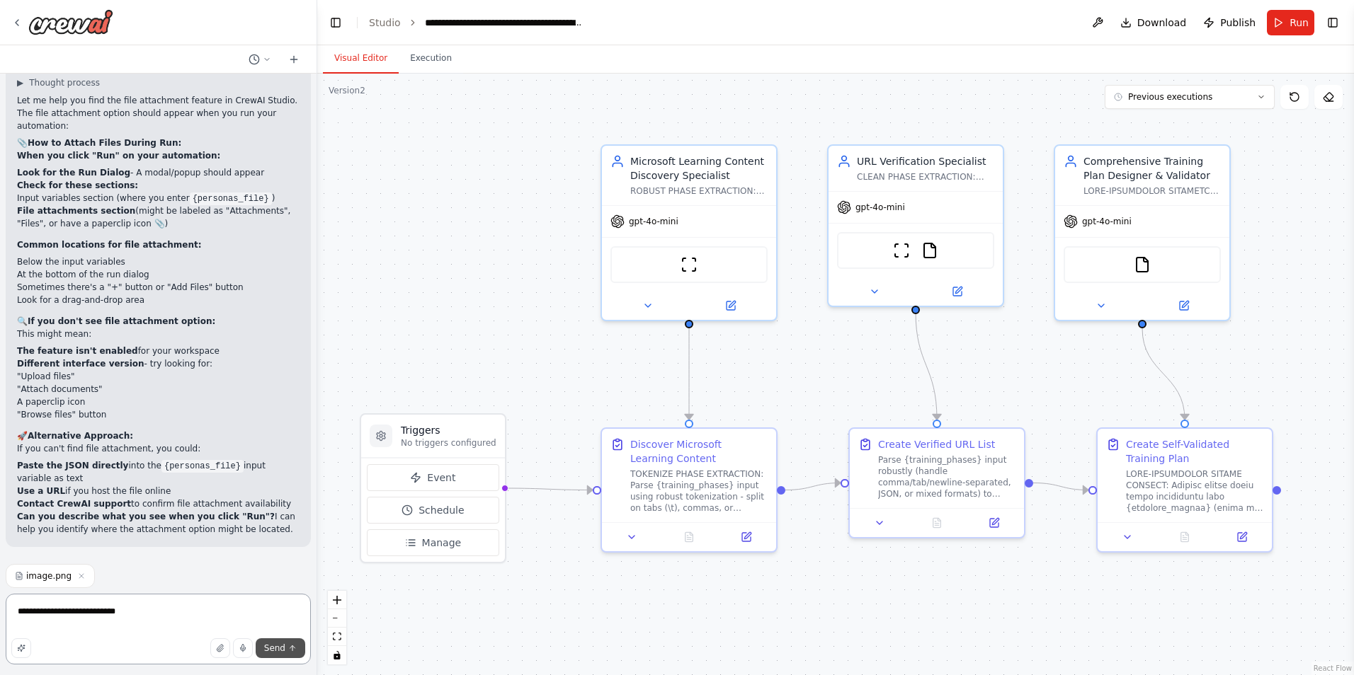
type textarea "**********"
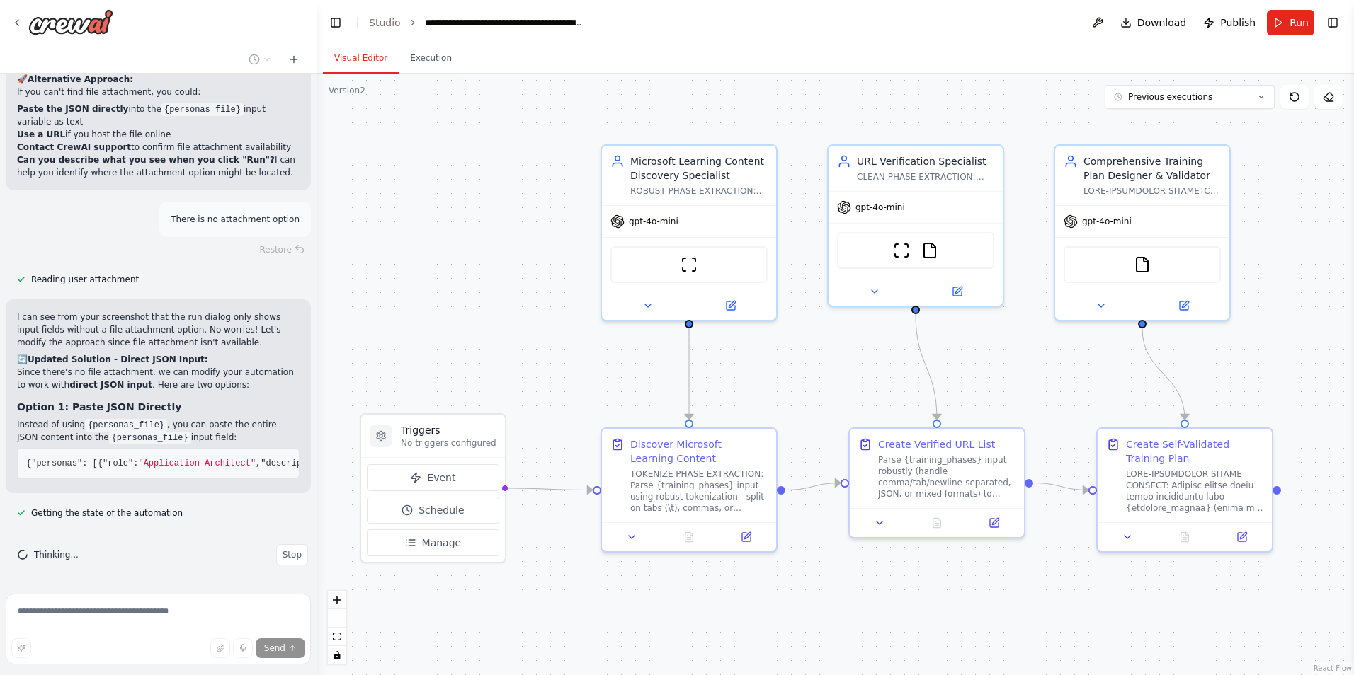
scroll to position [41989, 0]
click at [1286, 23] on button "Run" at bounding box center [1290, 22] width 47 height 25
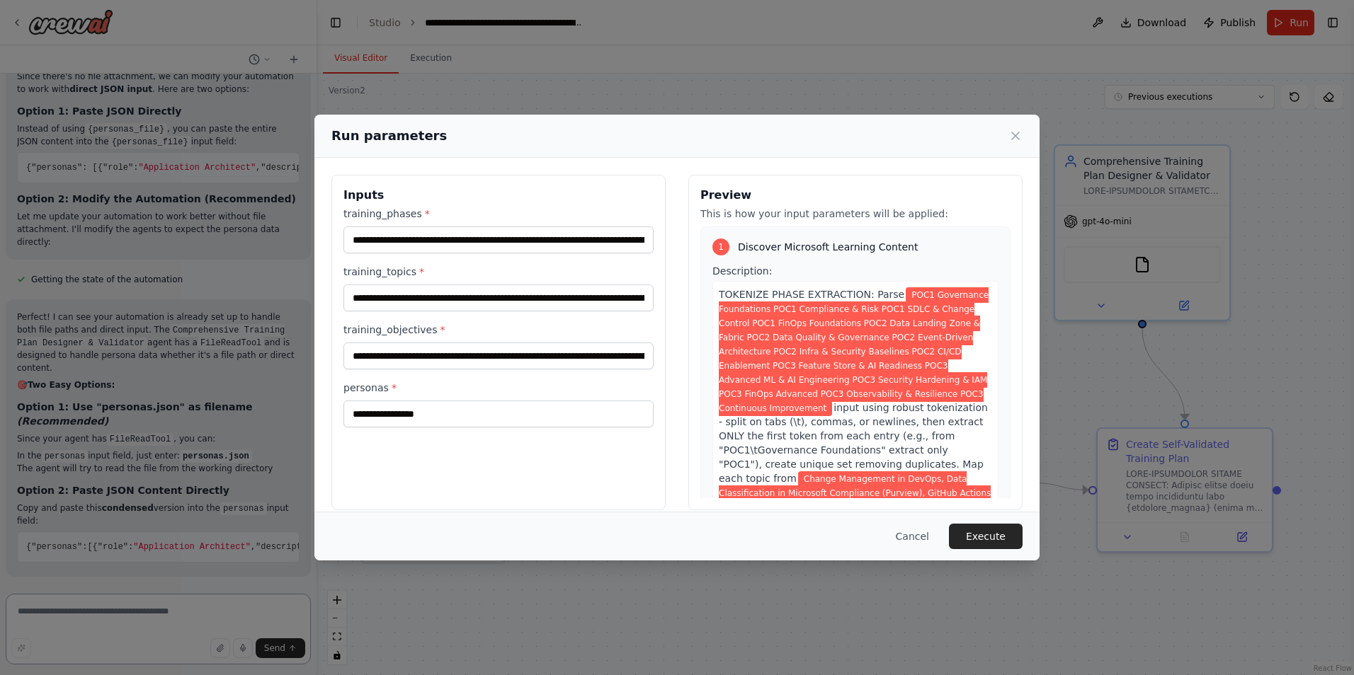
scroll to position [42257, 0]
click at [915, 538] on button "Cancel" at bounding box center [912, 536] width 56 height 25
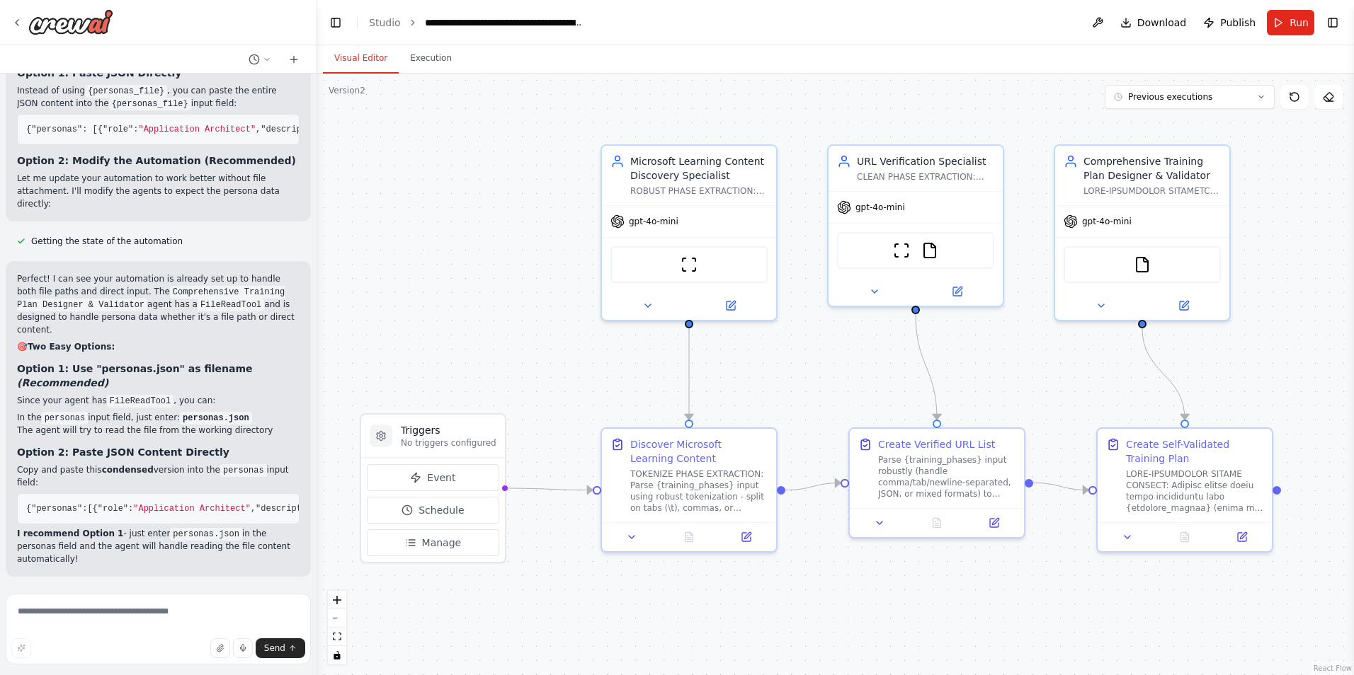
scroll to position [42283, 0]
drag, startPoint x: 232, startPoint y: 435, endPoint x: 172, endPoint y: 436, distance: 59.5
click at [180, 425] on code "personas.json" at bounding box center [216, 418] width 72 height 13
copy code "personas.json"
click at [1281, 23] on button "Run" at bounding box center [1290, 22] width 47 height 25
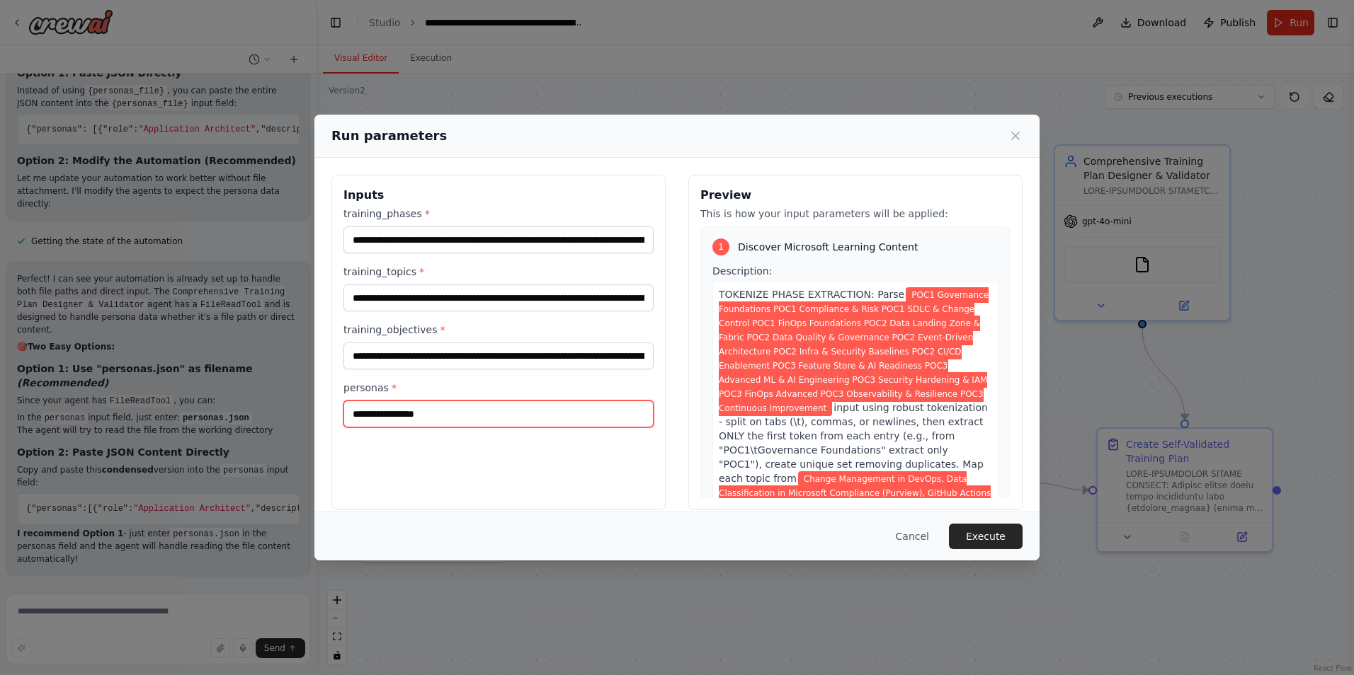
click at [516, 406] on input "personas *" at bounding box center [498, 414] width 310 height 27
paste input "**********"
type input "**********"
click at [983, 535] on button "Execute" at bounding box center [986, 536] width 74 height 25
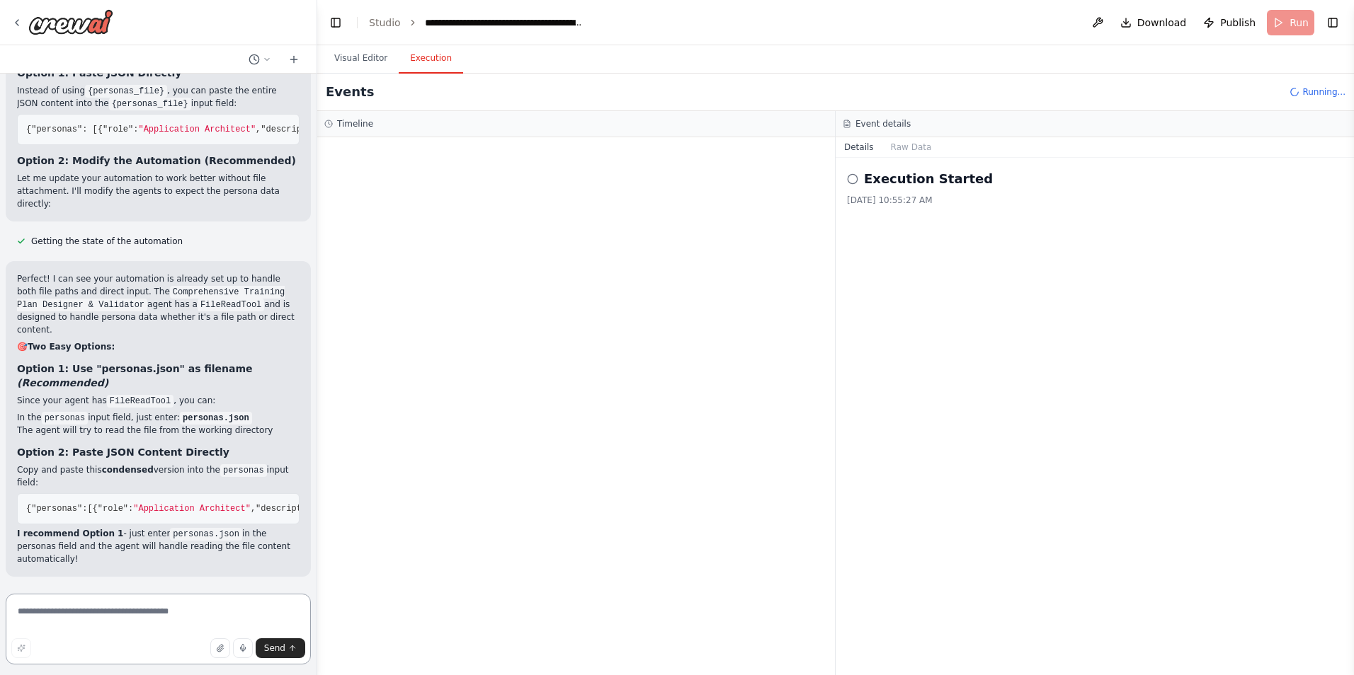
click at [127, 609] on textarea at bounding box center [158, 629] width 305 height 71
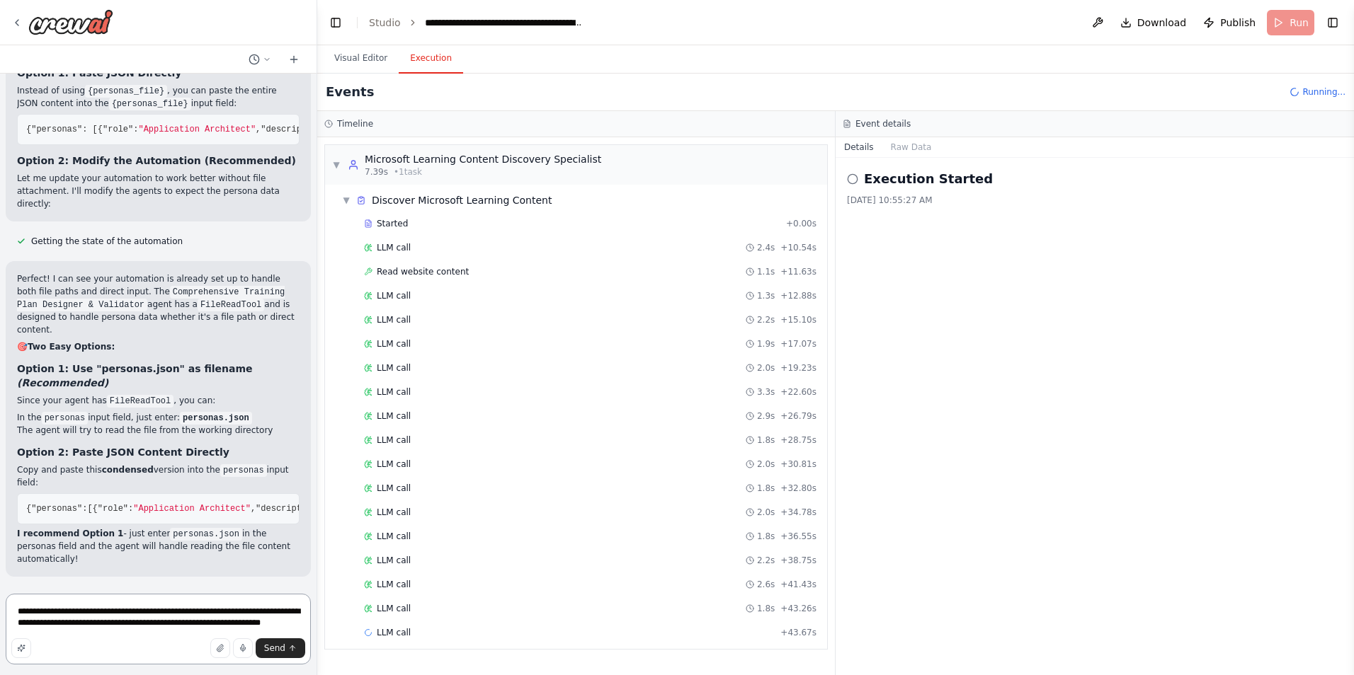
type textarea "**********"
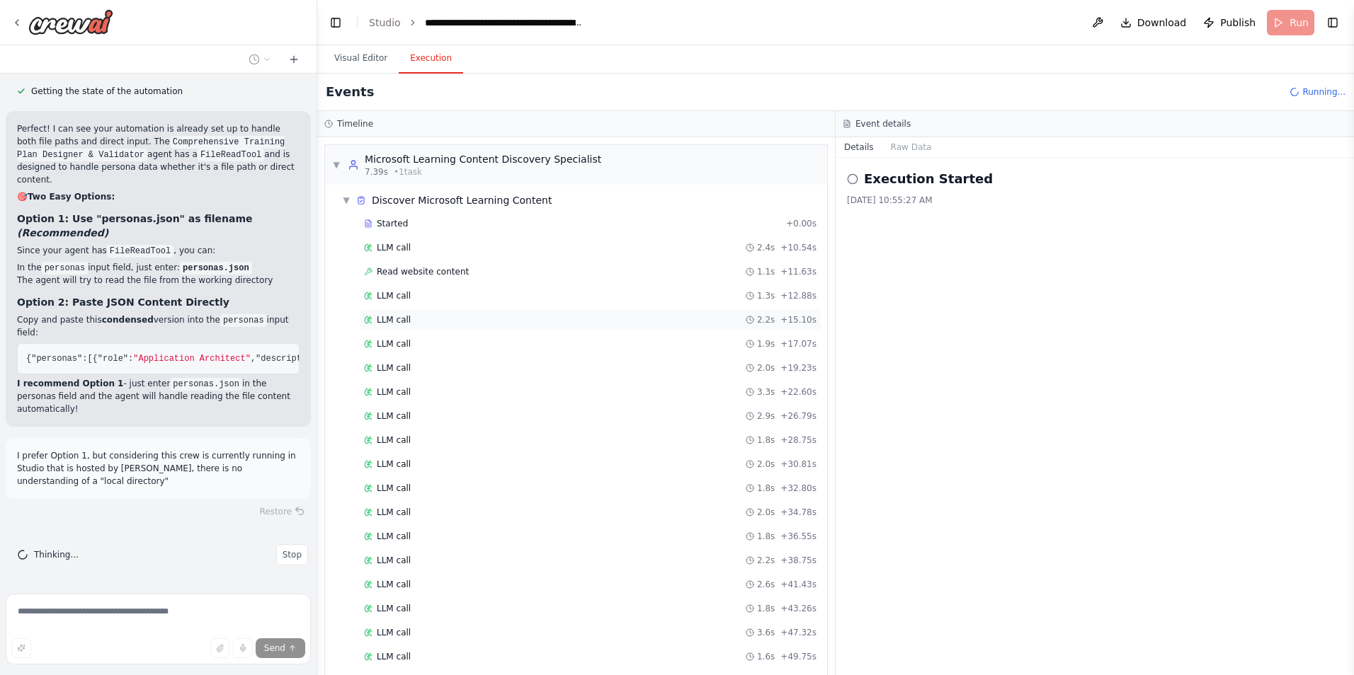
scroll to position [86, 0]
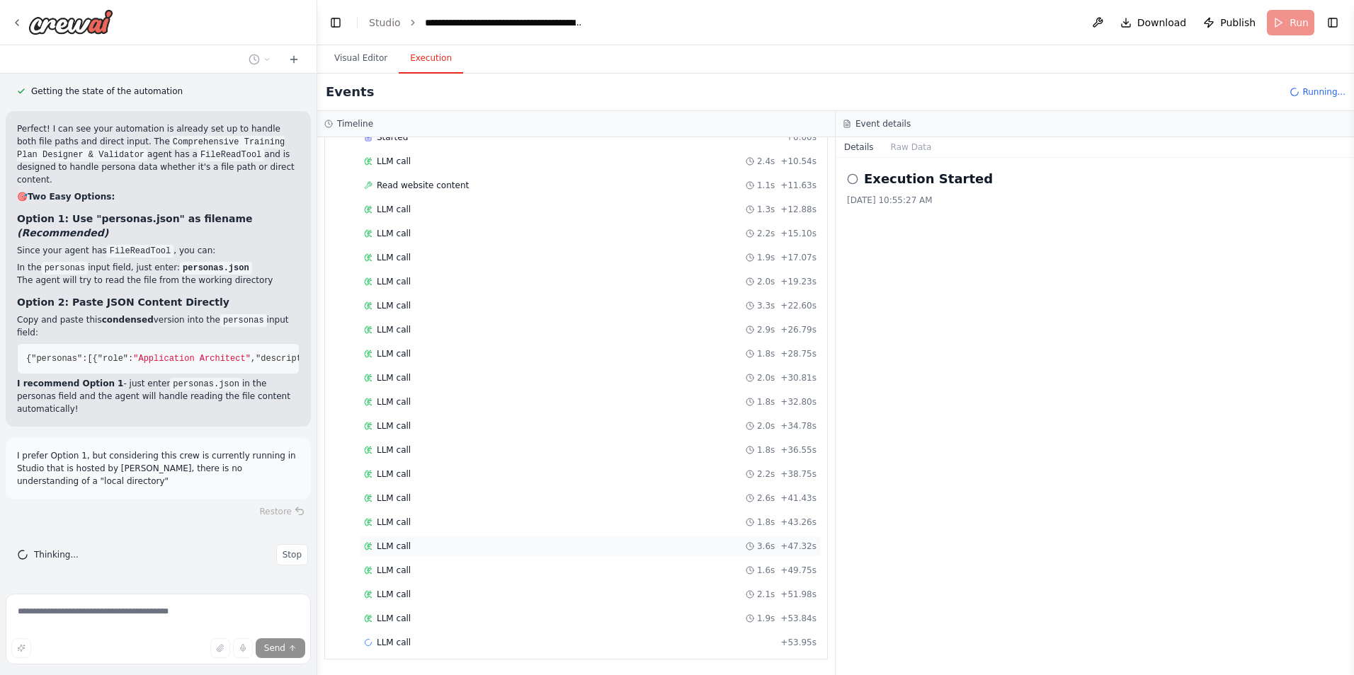
click at [469, 556] on div "LLM call 3.6s + 47.32s" at bounding box center [590, 546] width 462 height 21
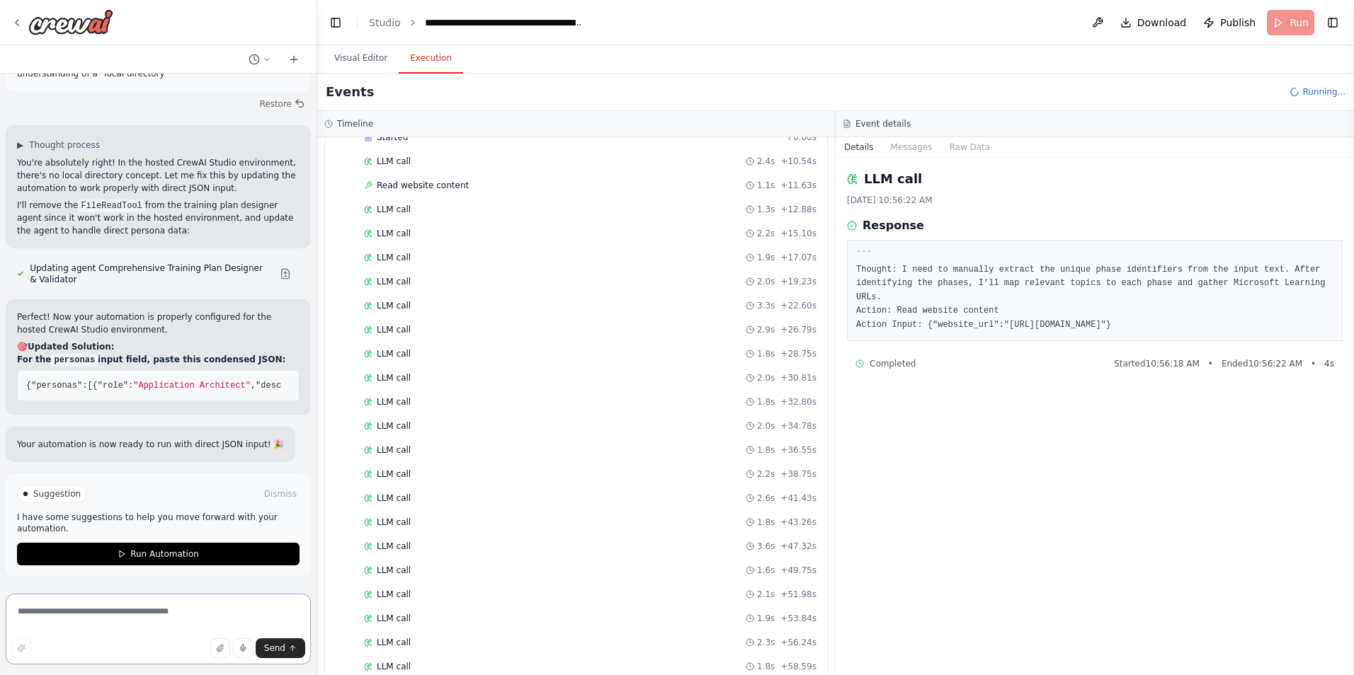
scroll to position [42838, 0]
click at [161, 557] on span "Run Automation" at bounding box center [164, 554] width 69 height 11
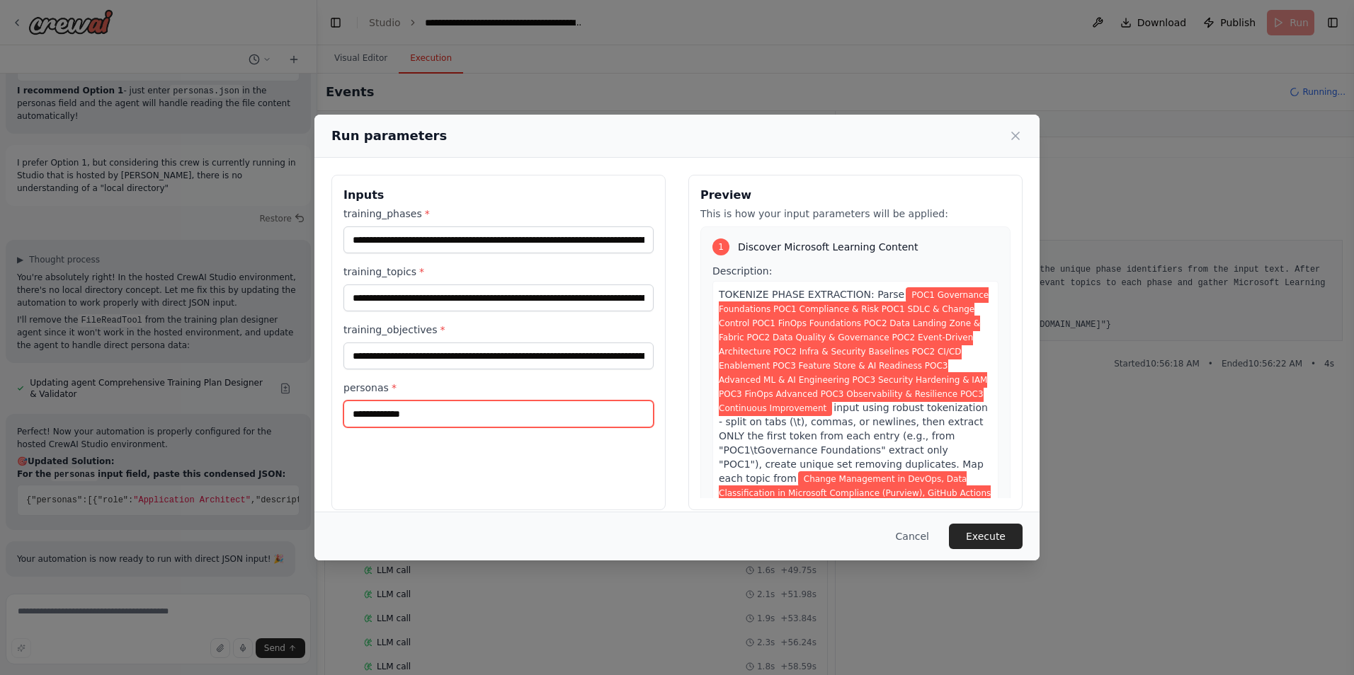
drag, startPoint x: 433, startPoint y: 409, endPoint x: 328, endPoint y: 411, distance: 105.5
click at [328, 411] on div "**********" at bounding box center [676, 343] width 725 height 370
paste input "**********"
type input "**********"
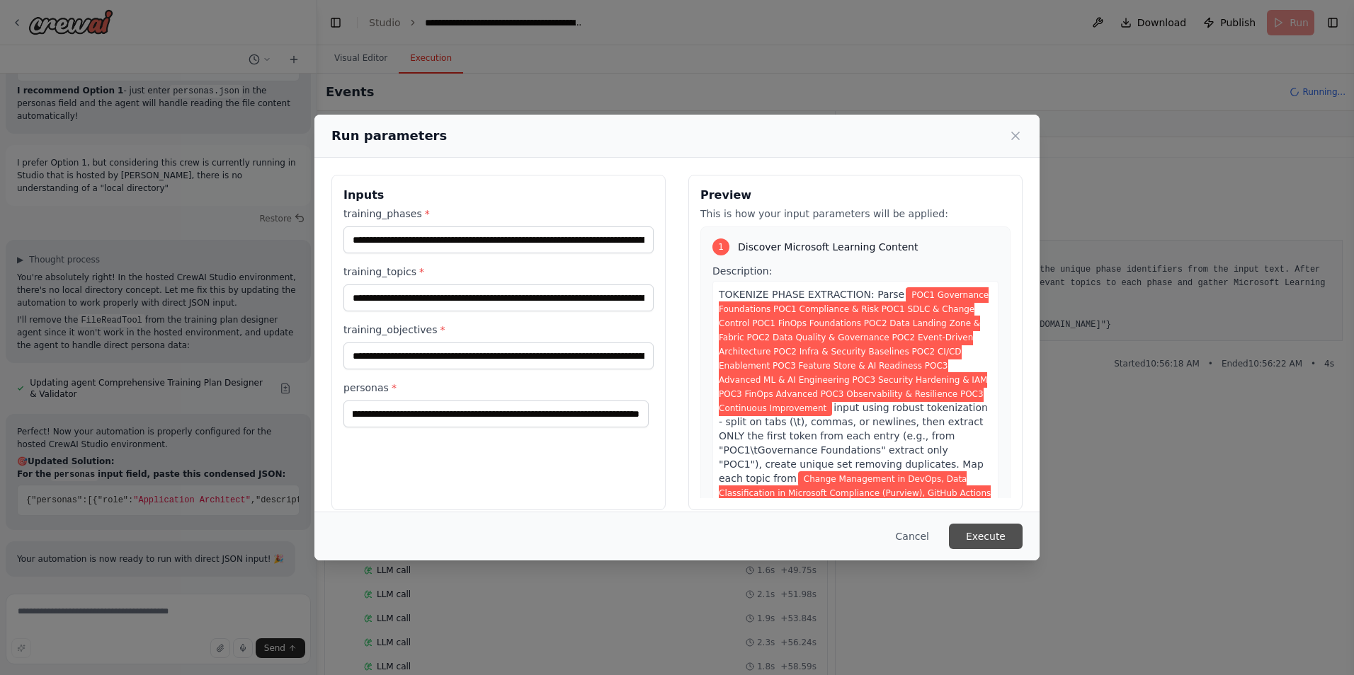
click at [981, 542] on button "Execute" at bounding box center [986, 536] width 74 height 25
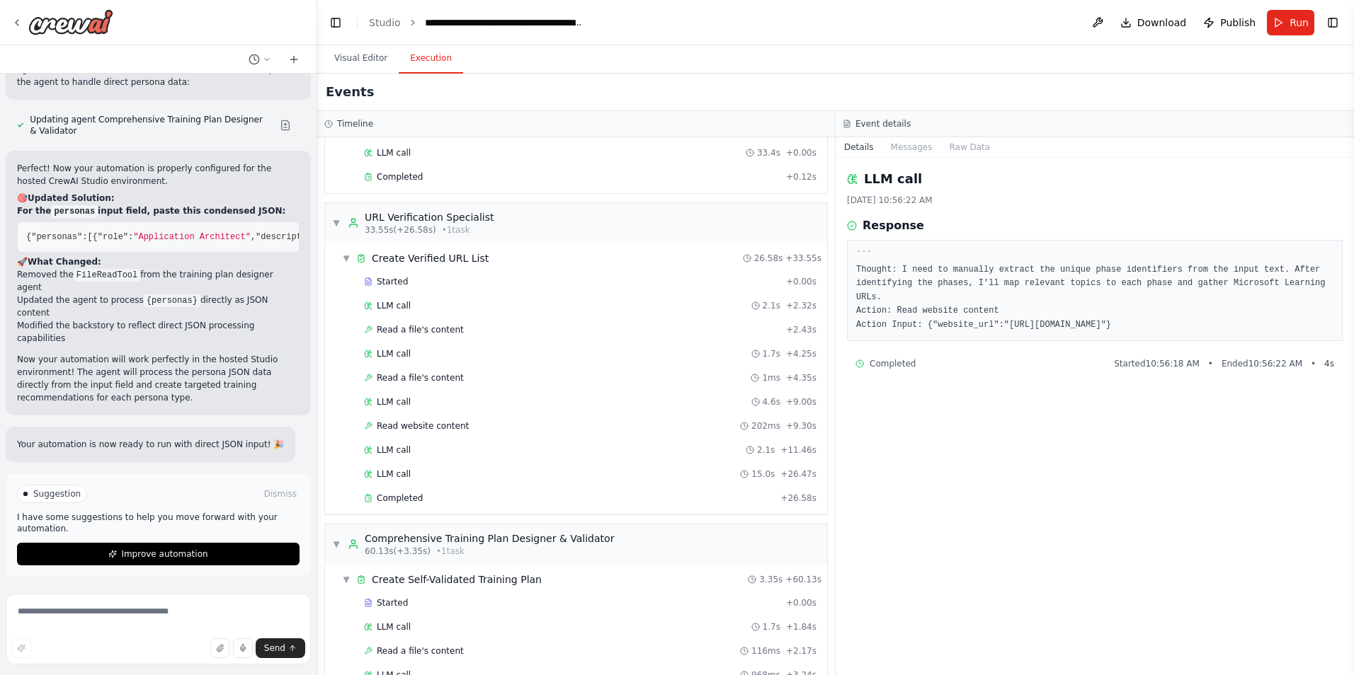
scroll to position [127, 0]
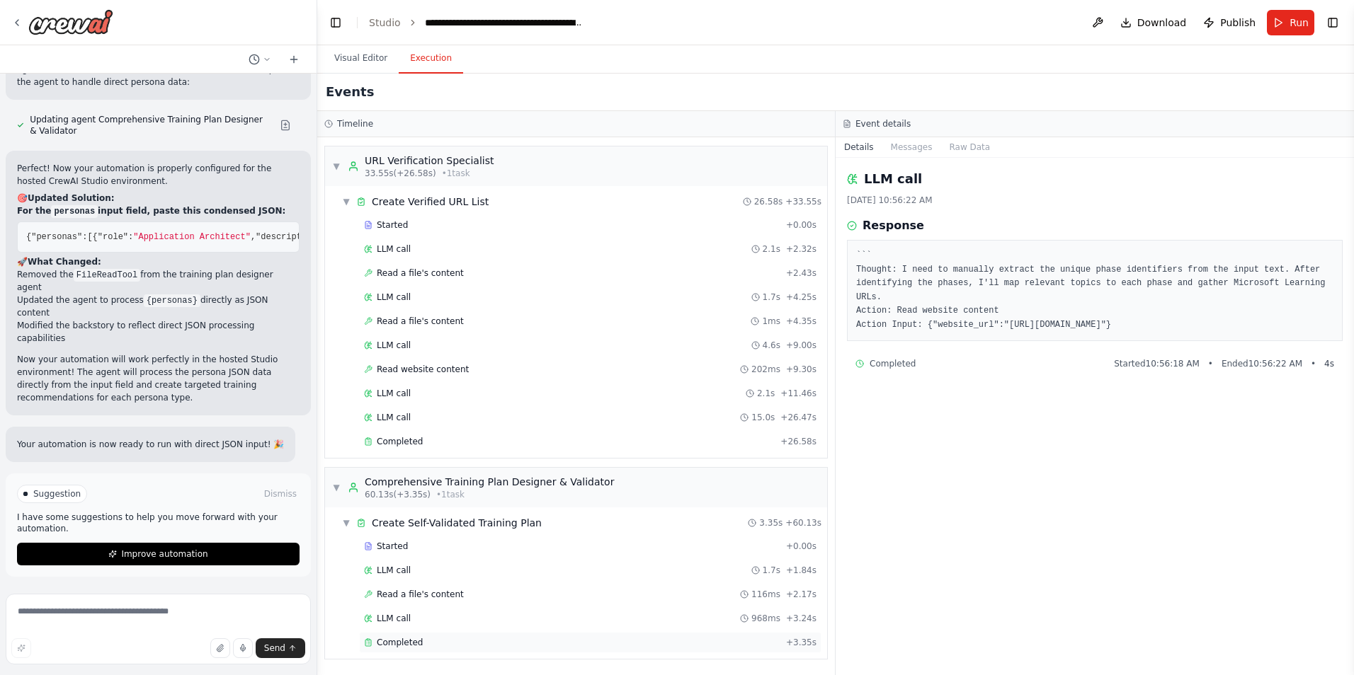
click at [411, 640] on span "Completed" at bounding box center [400, 642] width 46 height 11
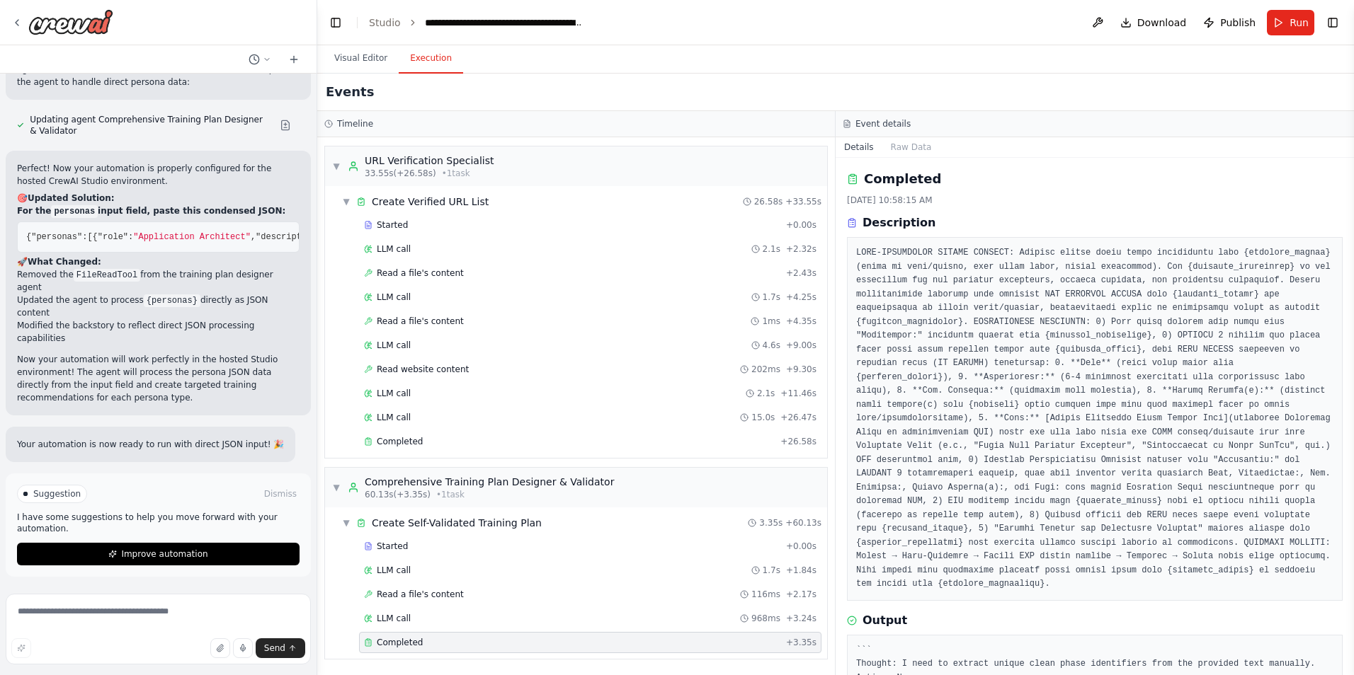
scroll to position [14, 0]
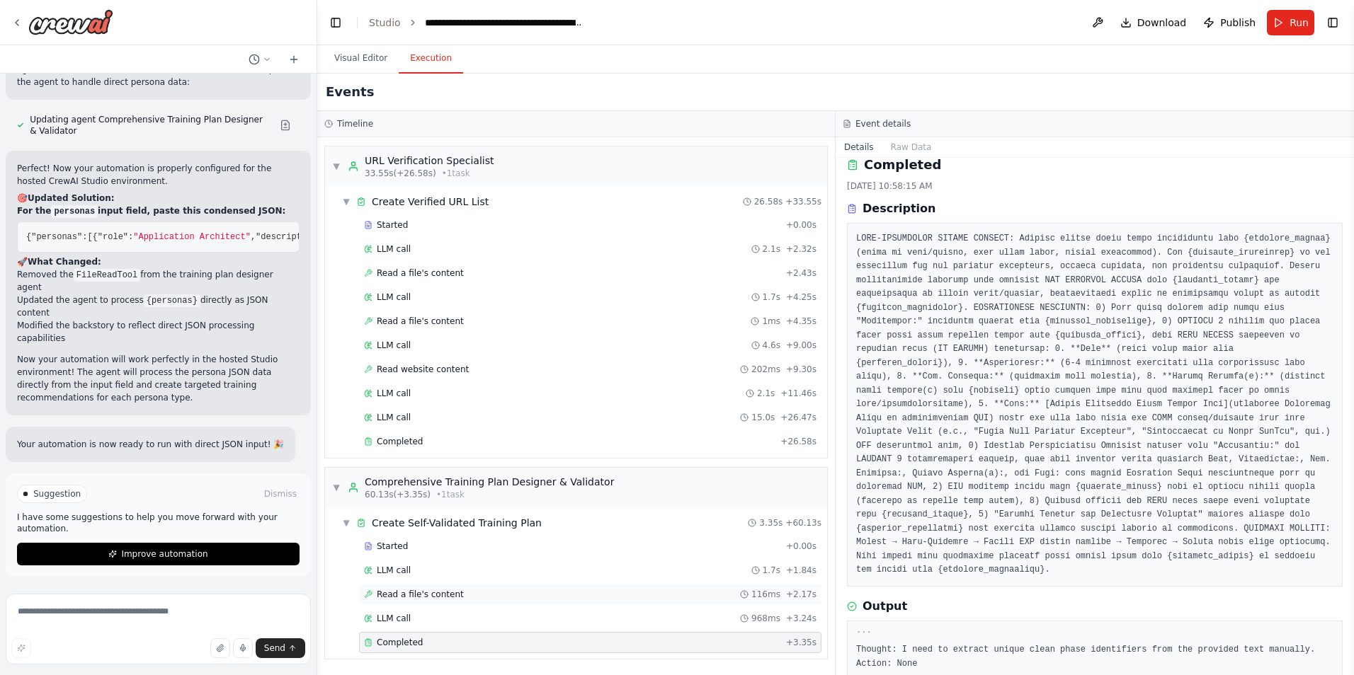
click at [481, 590] on div "Read a file's content 116ms + 2.17s" at bounding box center [590, 594] width 452 height 11
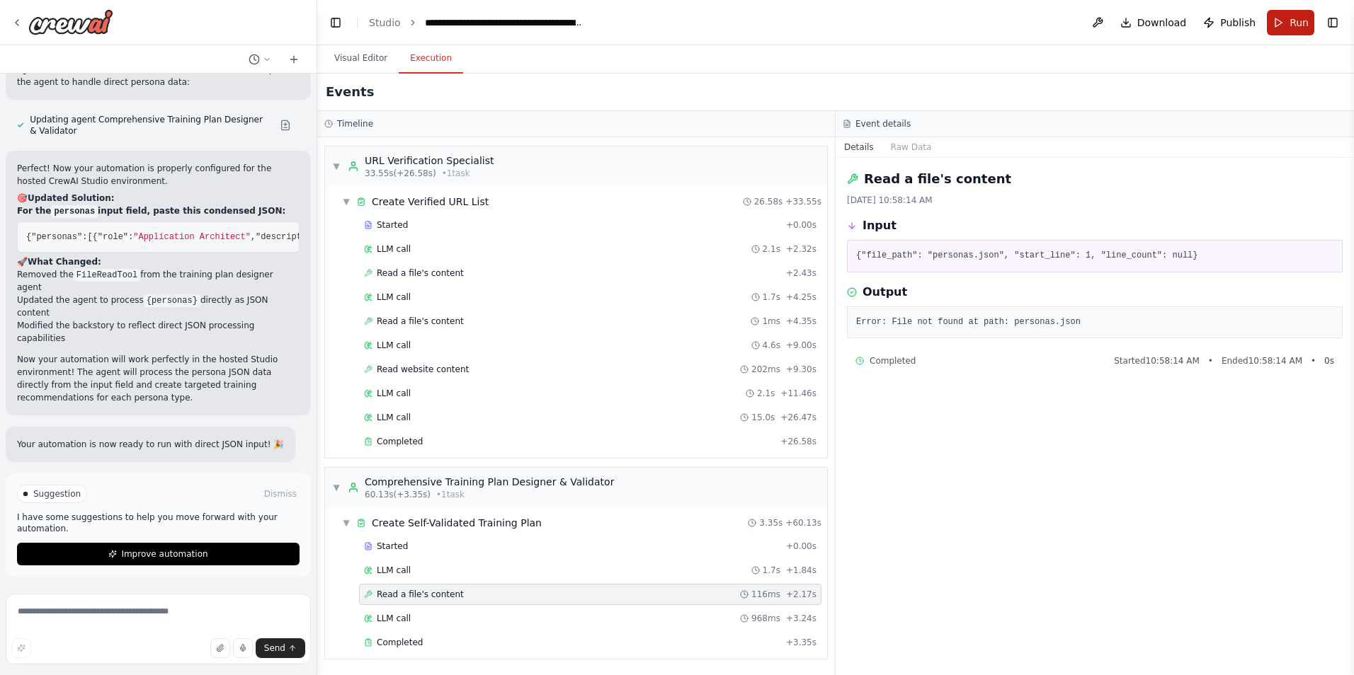
click at [1284, 25] on button "Run" at bounding box center [1290, 22] width 47 height 25
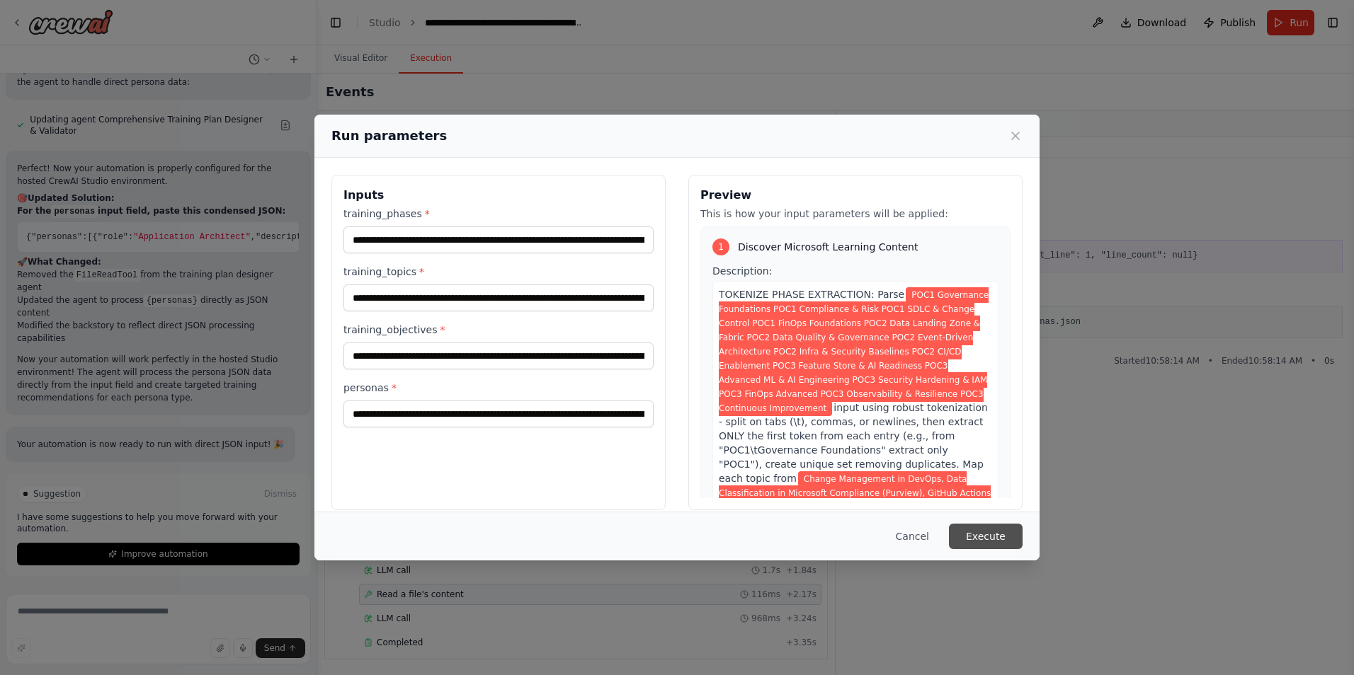
click at [974, 536] on button "Execute" at bounding box center [986, 536] width 74 height 25
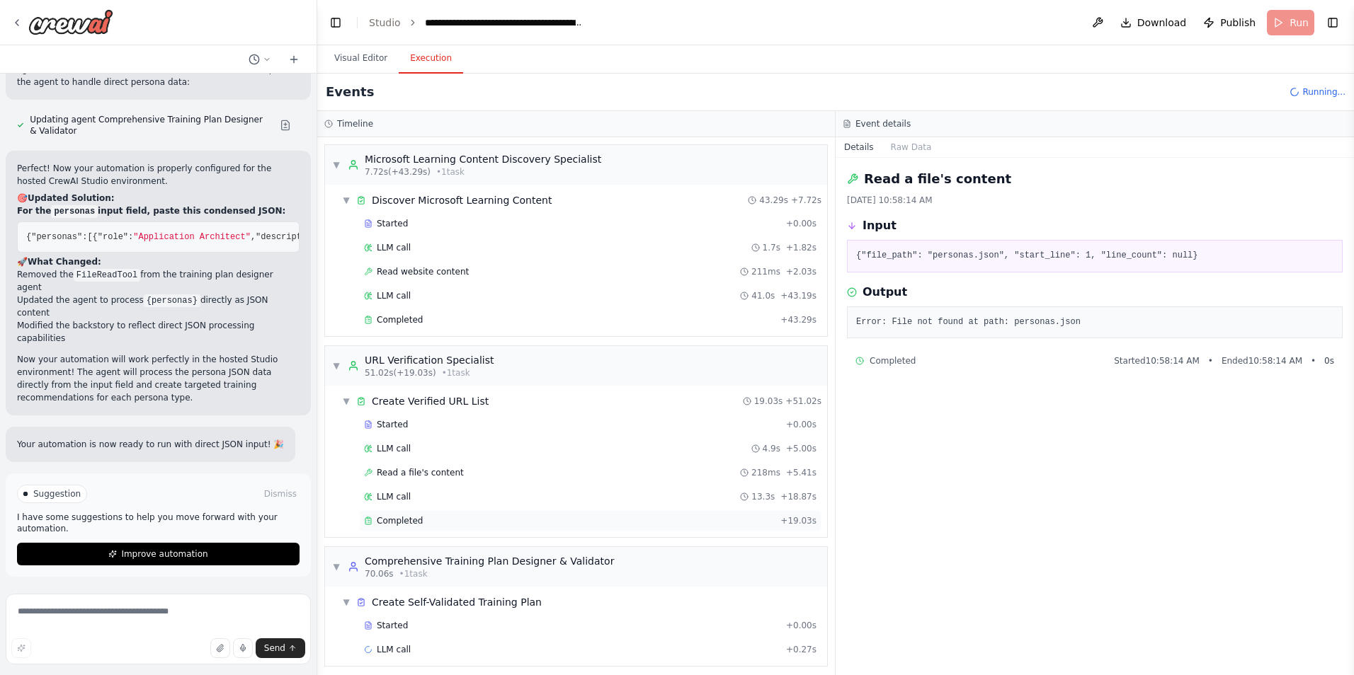
scroll to position [7, 0]
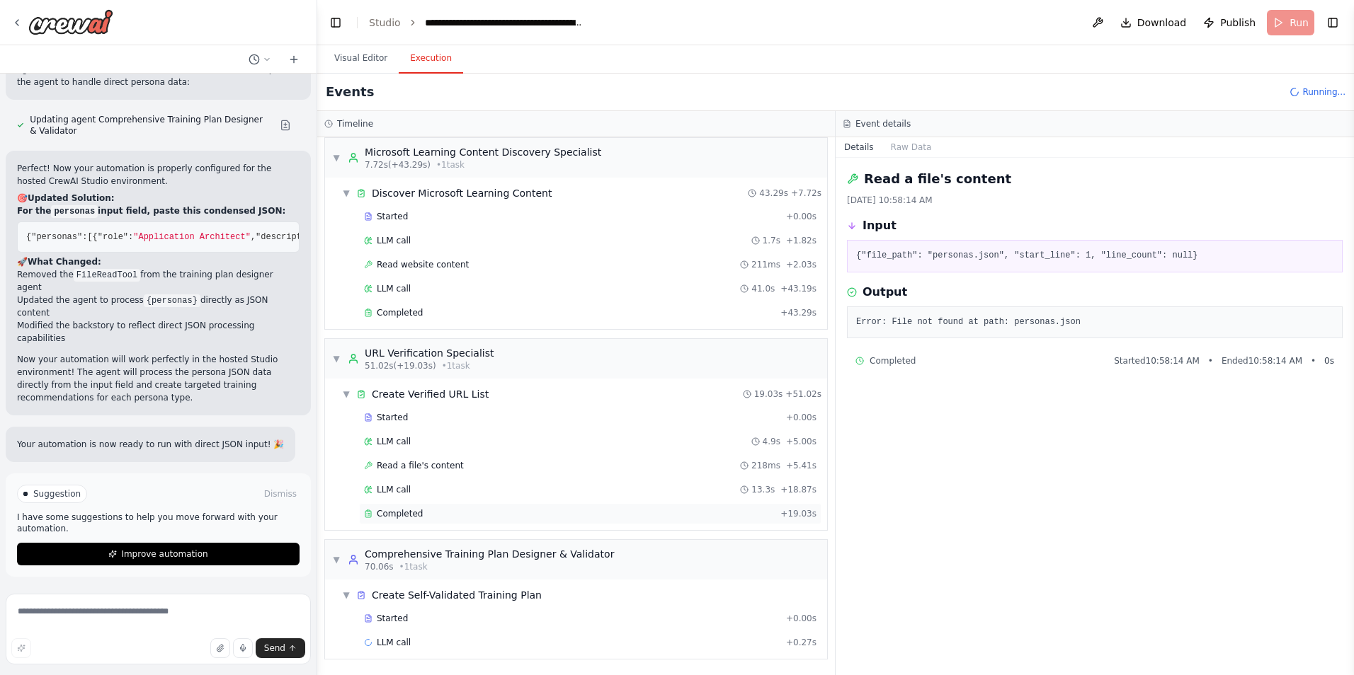
click at [398, 516] on span "Completed" at bounding box center [400, 513] width 46 height 11
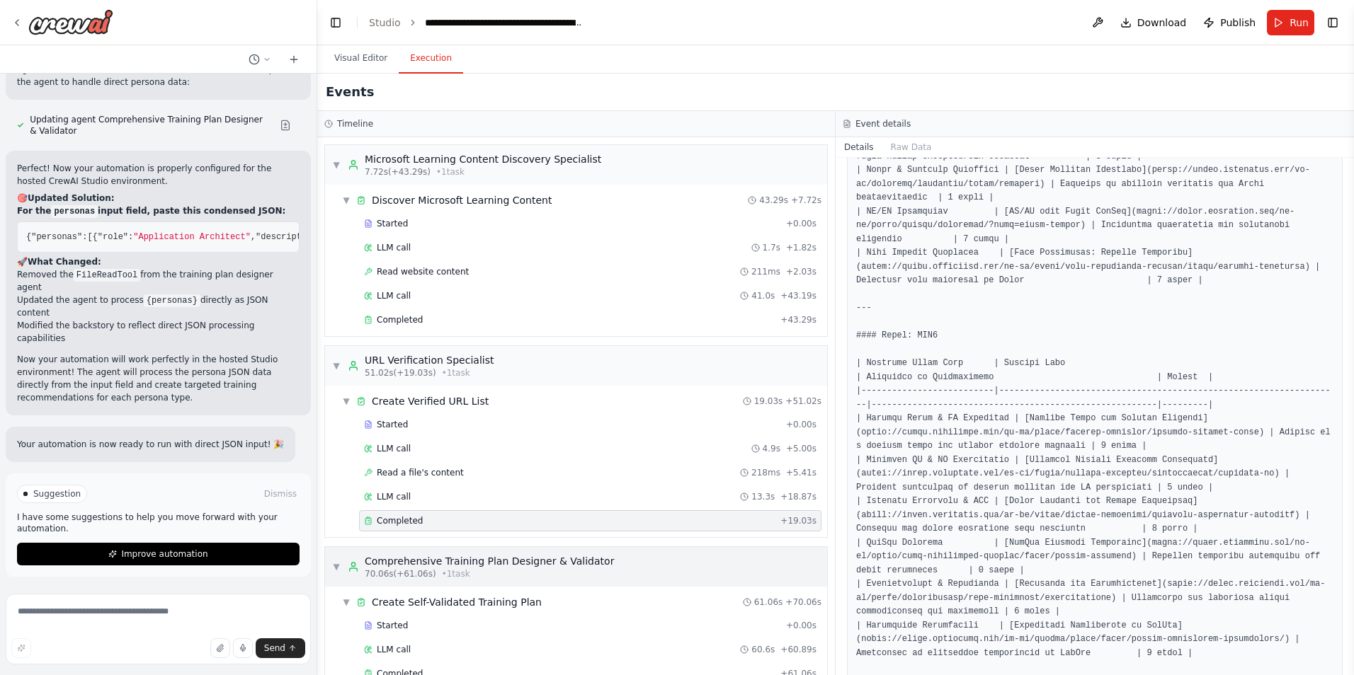
scroll to position [31, 0]
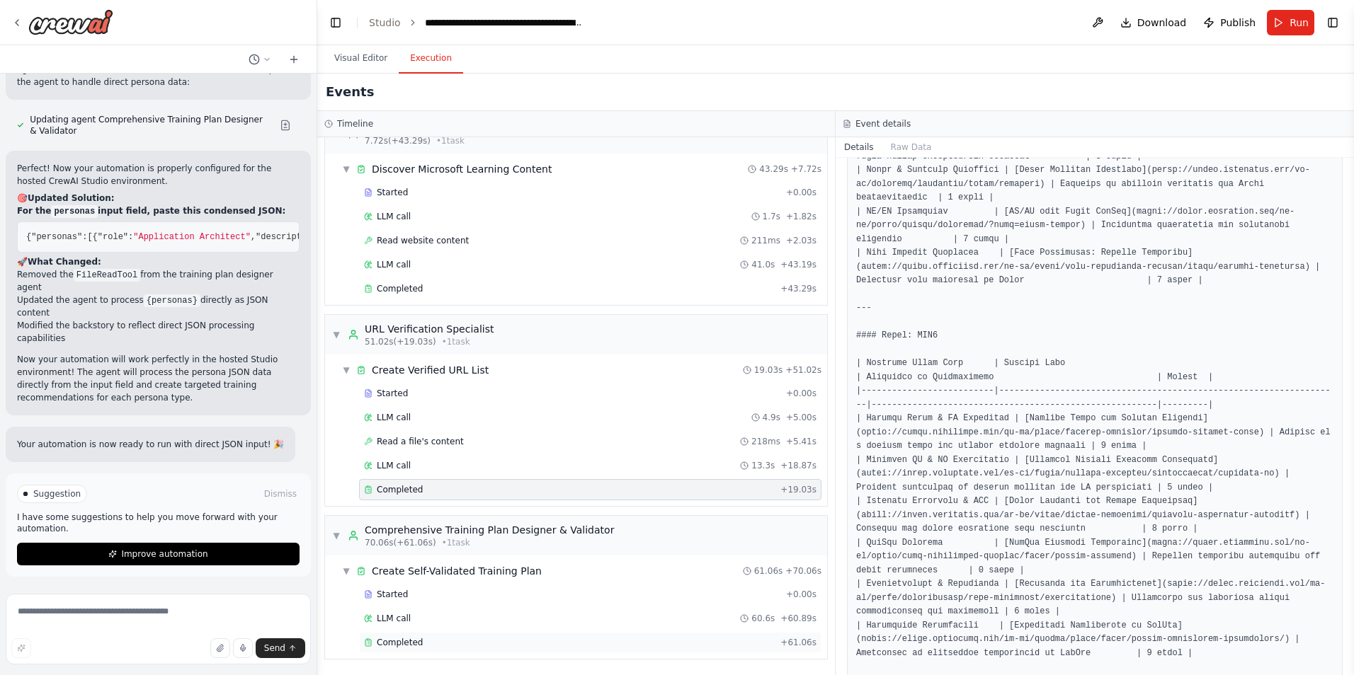
click at [411, 650] on div "Completed + 61.06s" at bounding box center [590, 642] width 462 height 21
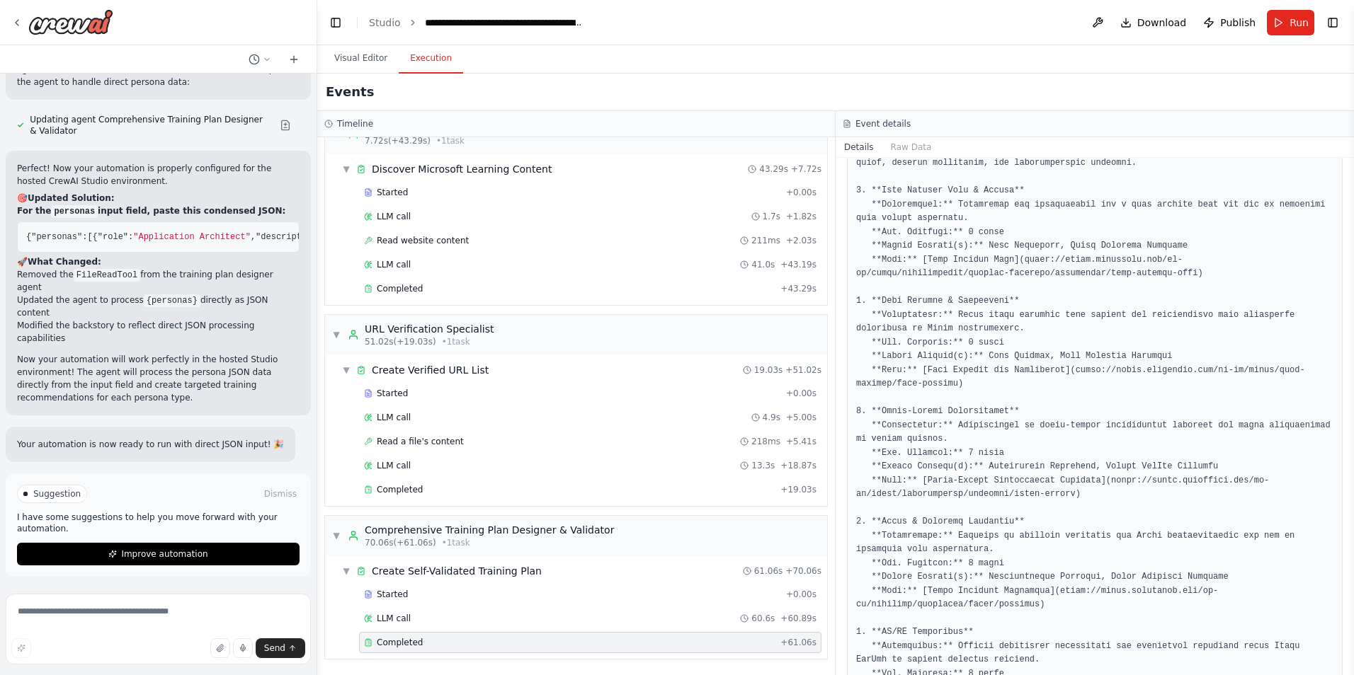
scroll to position [1538, 0]
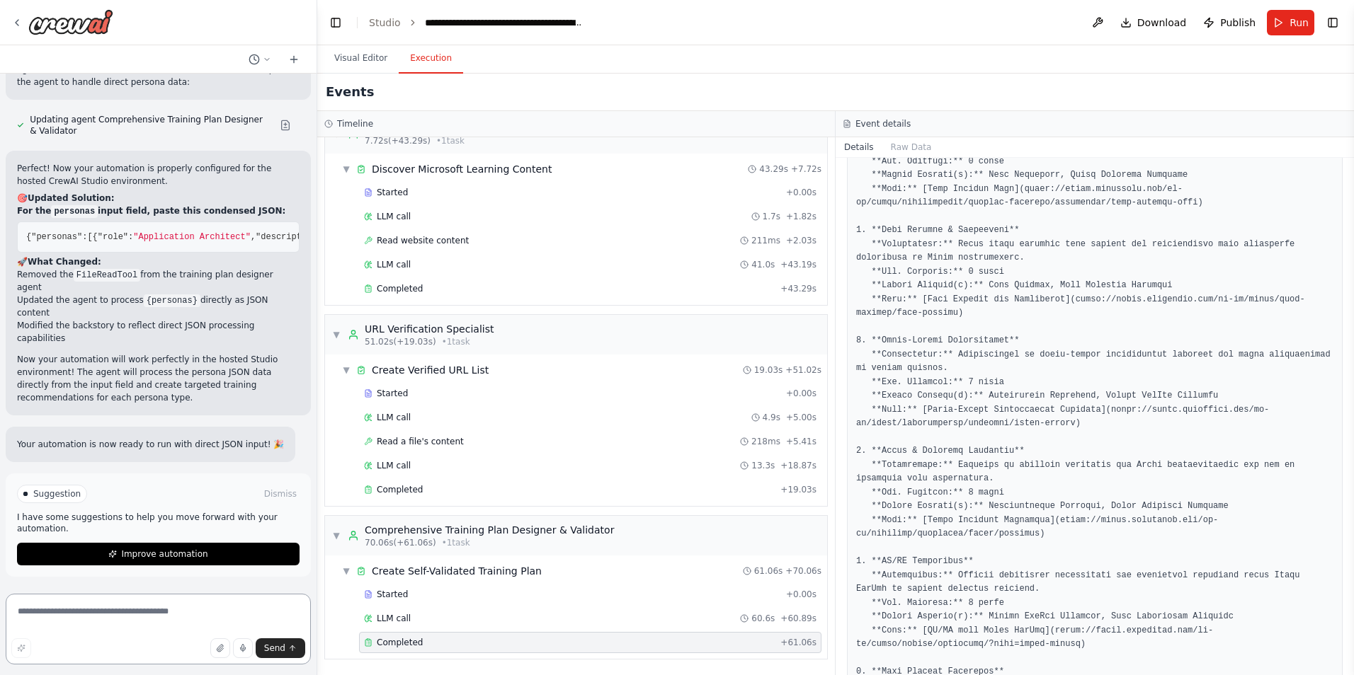
click at [173, 607] on textarea at bounding box center [158, 629] width 305 height 71
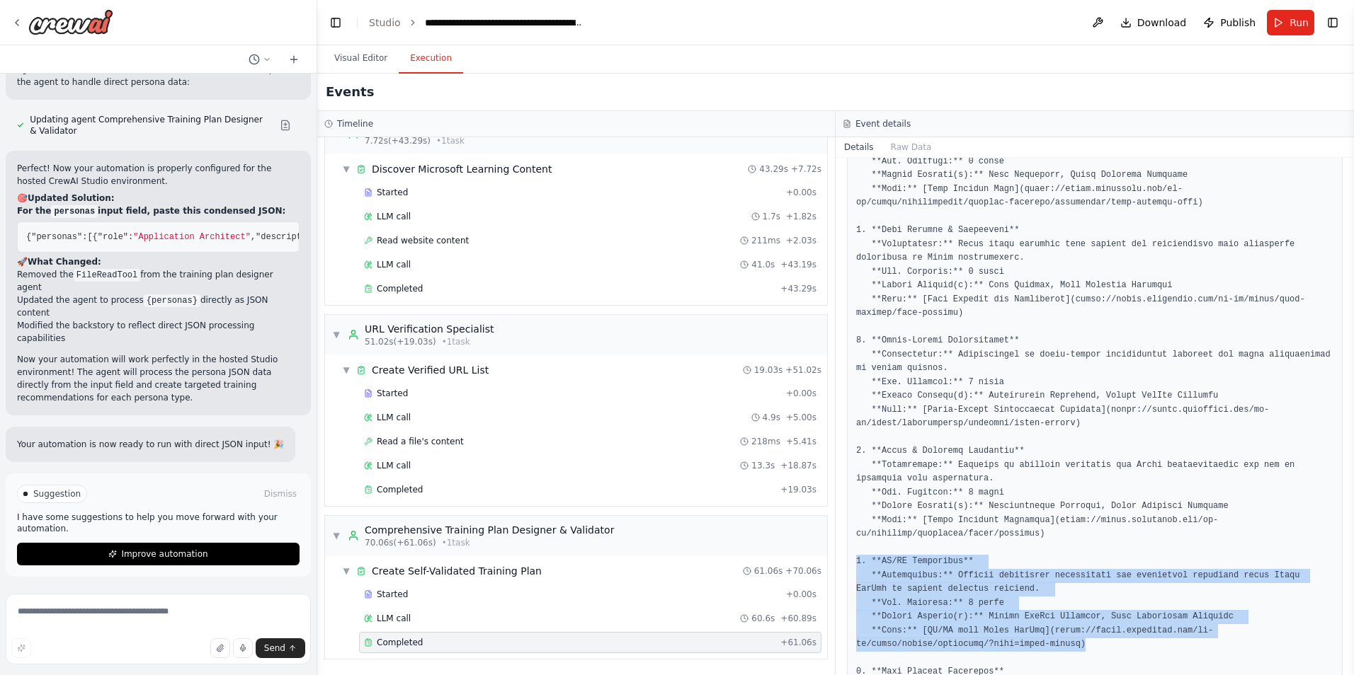
drag, startPoint x: 944, startPoint y: 611, endPoint x: 845, endPoint y: 538, distance: 123.1
click at [845, 538] on div "Completed 10/6/2025, 11:01:04 AM Description Output" at bounding box center [1094, 417] width 518 height 518
copy pre "5. **CI/CD Enablement** **Description:** Explore continuous integration and dep…"
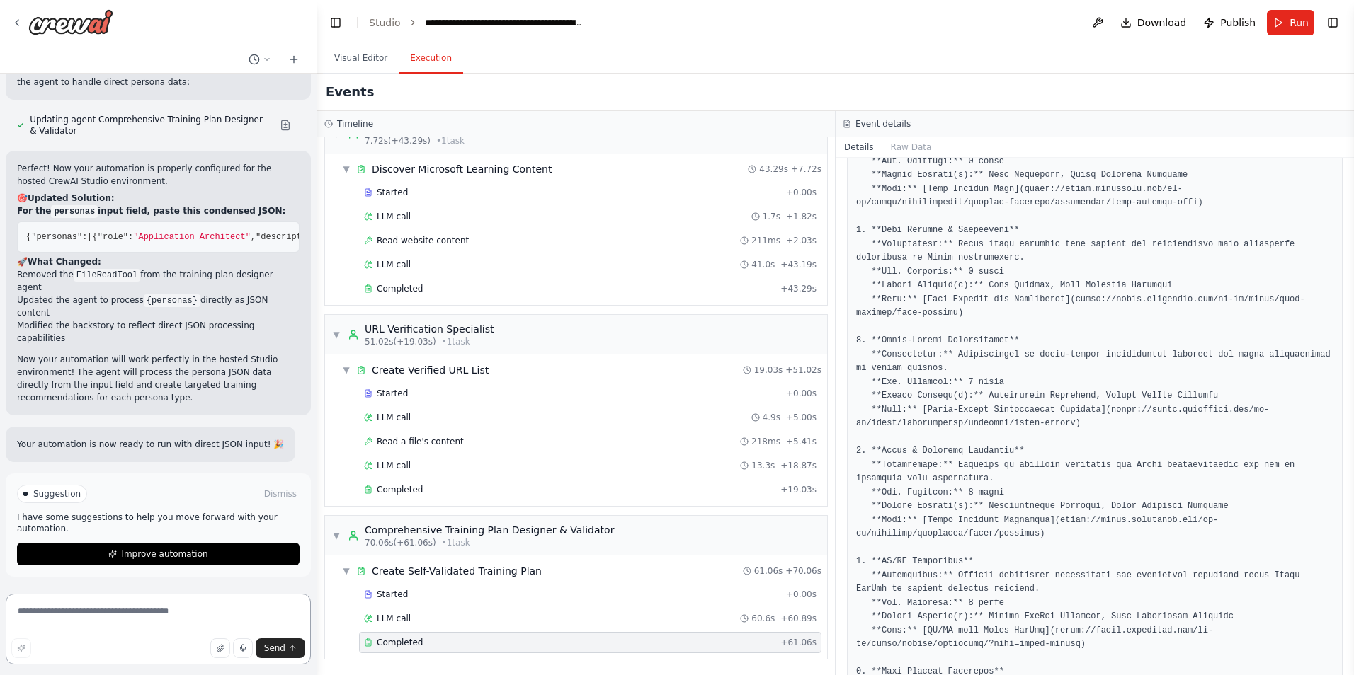
click at [122, 613] on textarea at bounding box center [158, 629] width 305 height 71
paste textarea "**********"
type textarea "**********"
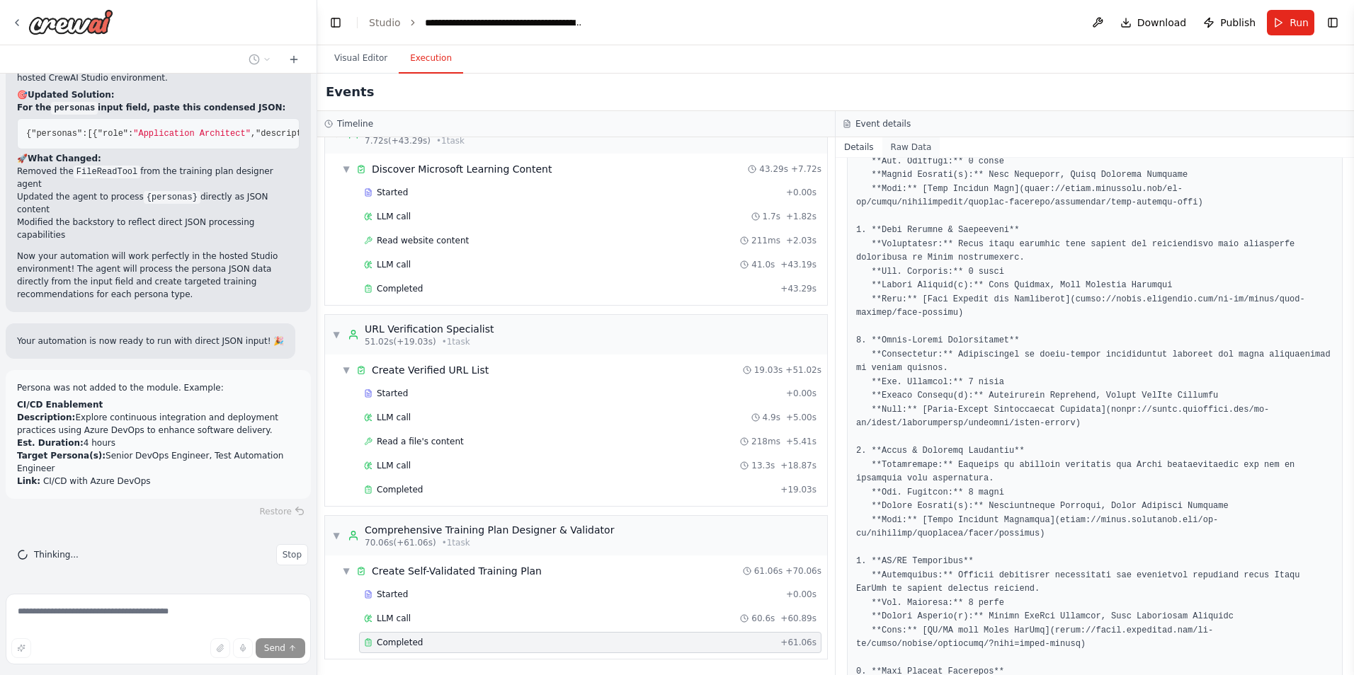
click at [916, 148] on button "Raw Data" at bounding box center [911, 147] width 58 height 20
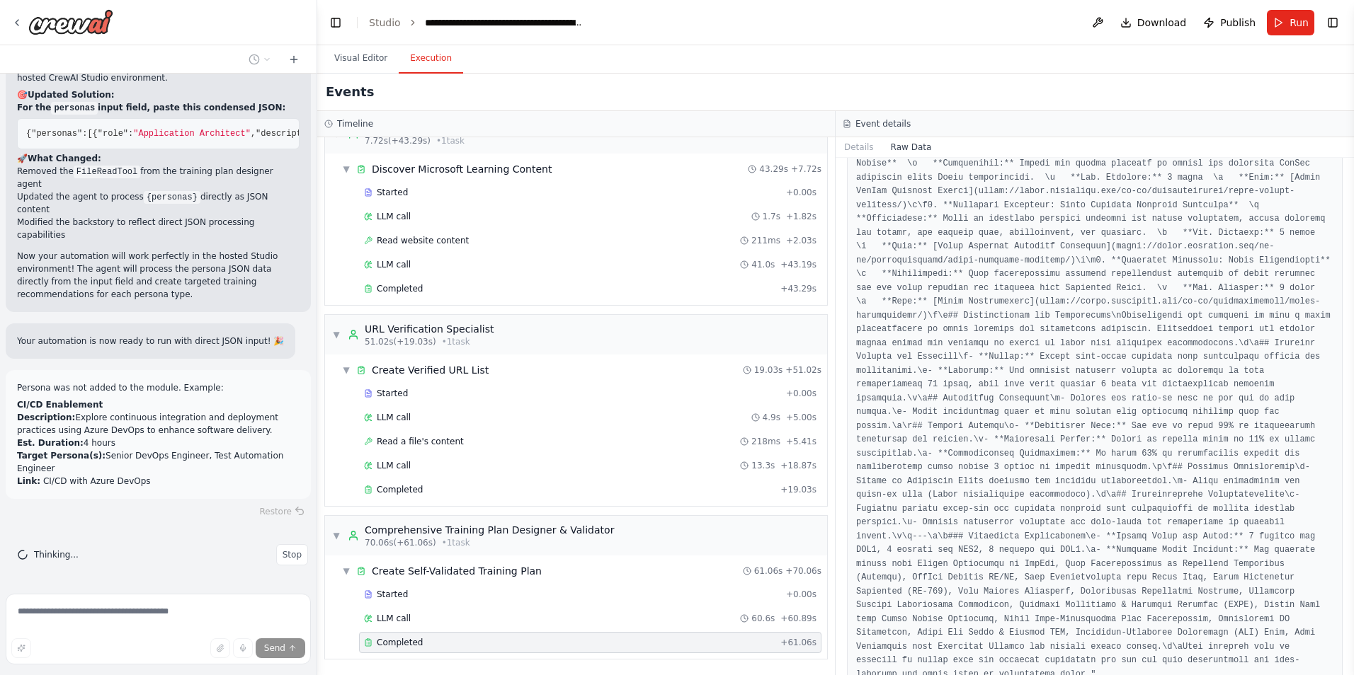
scroll to position [8429, 0]
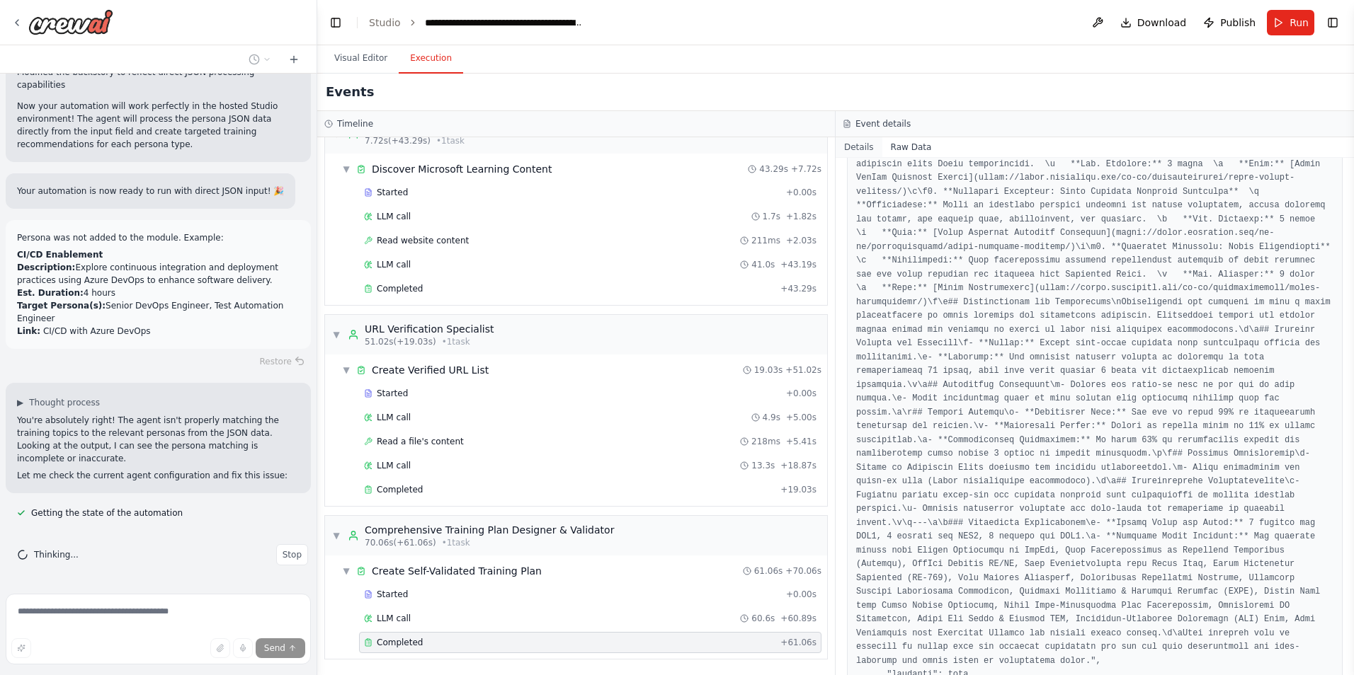
click at [862, 147] on button "Details" at bounding box center [858, 147] width 47 height 20
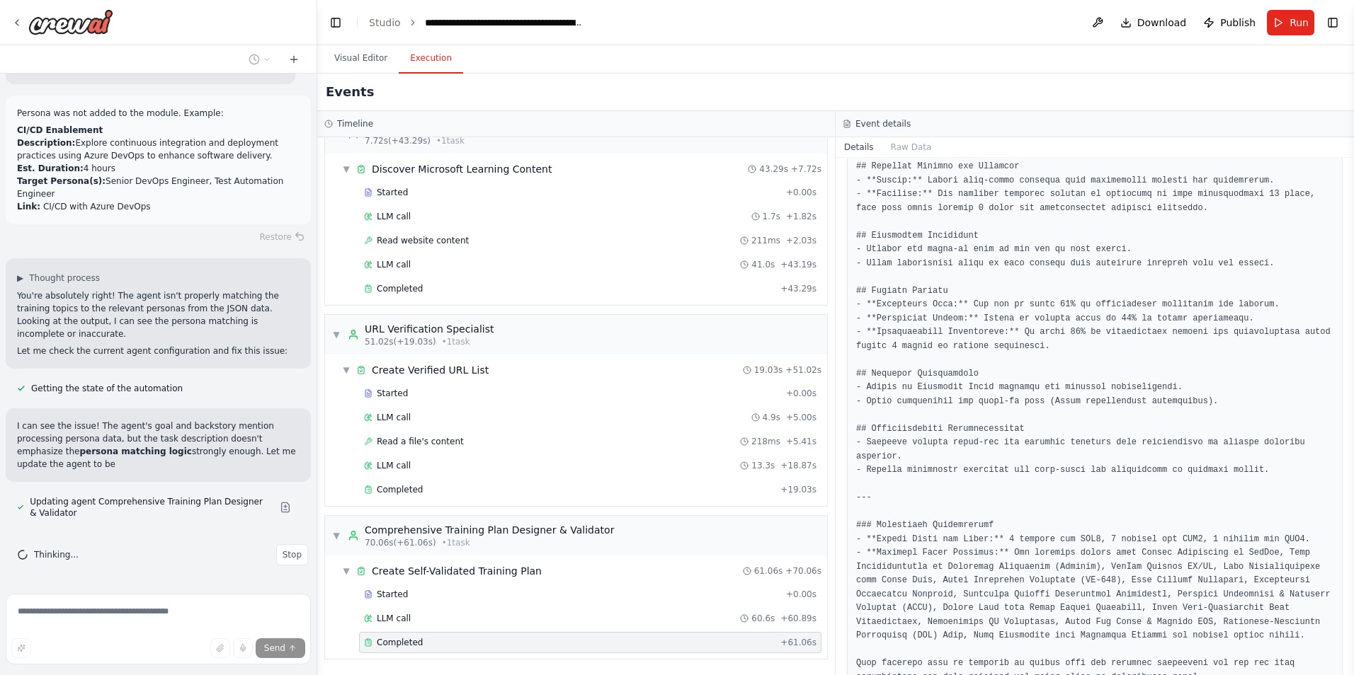
scroll to position [43301, 0]
click at [273, 513] on button at bounding box center [285, 507] width 28 height 11
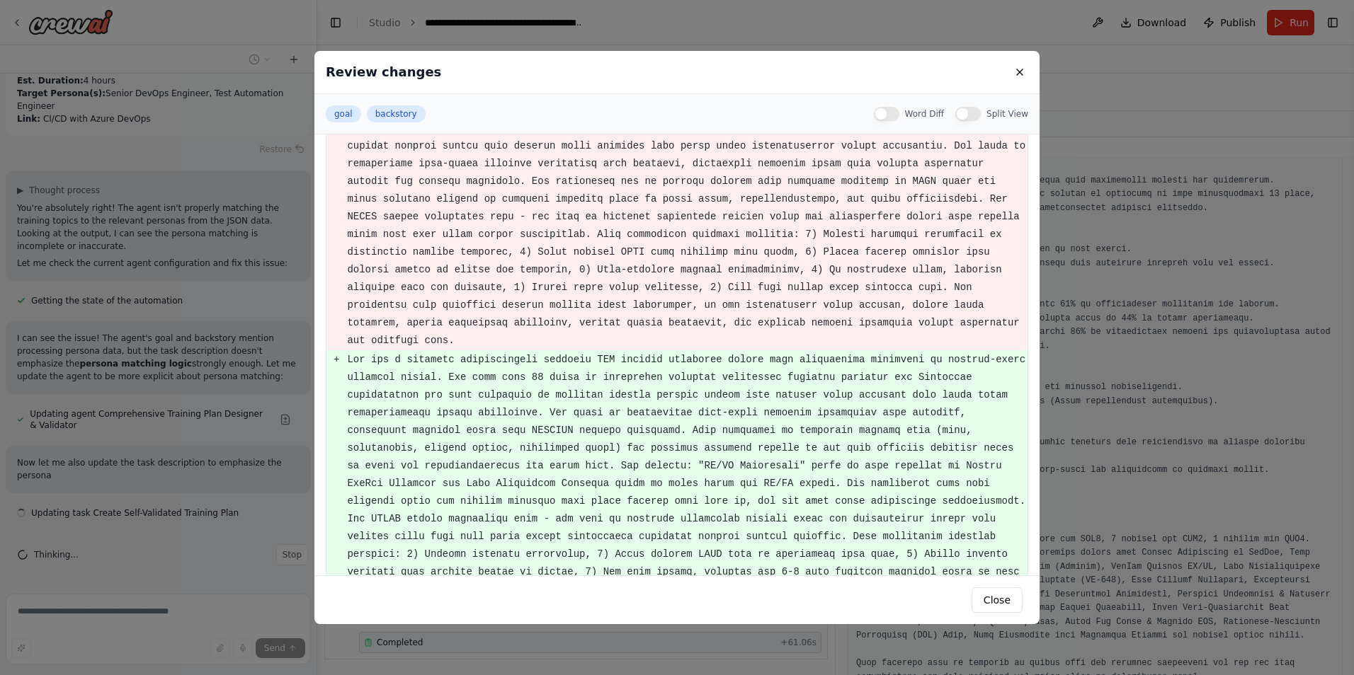
scroll to position [43389, 0]
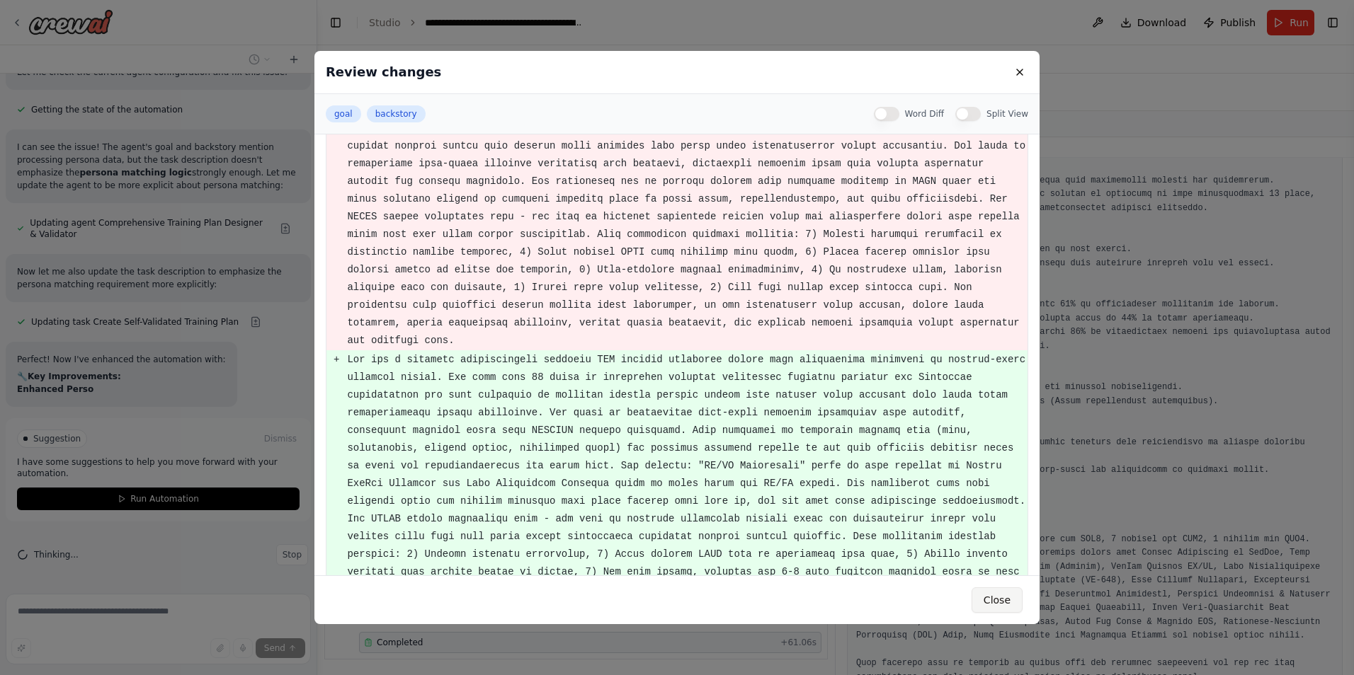
click at [994, 602] on button "Close" at bounding box center [996, 600] width 51 height 25
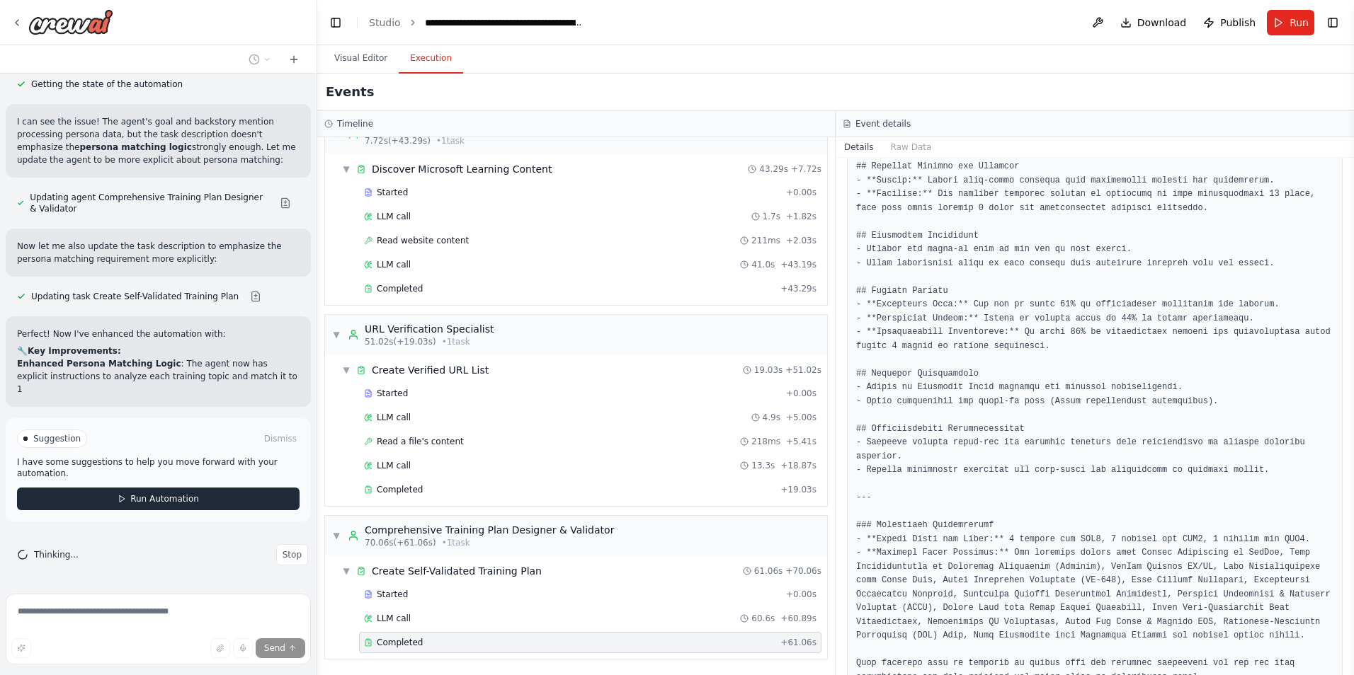
click at [184, 506] on button "Run Automation" at bounding box center [158, 499] width 282 height 23
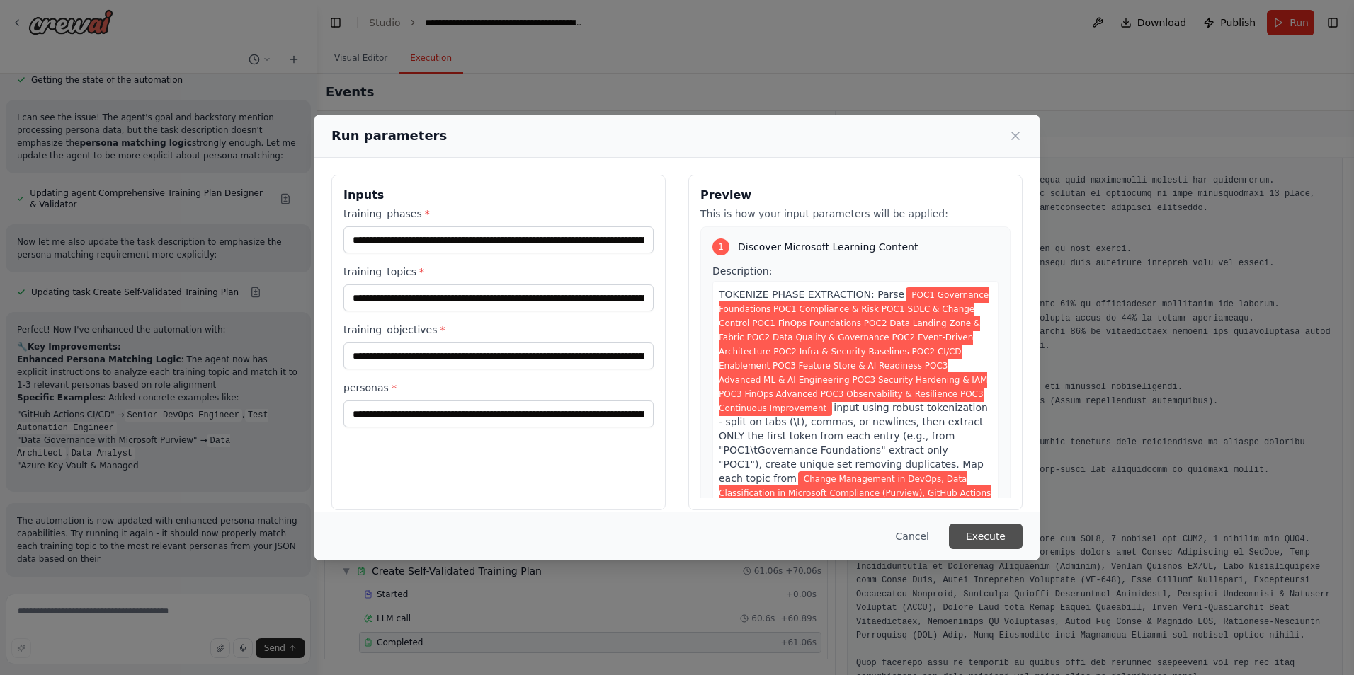
scroll to position [43610, 0]
click at [986, 531] on button "Execute" at bounding box center [986, 536] width 74 height 25
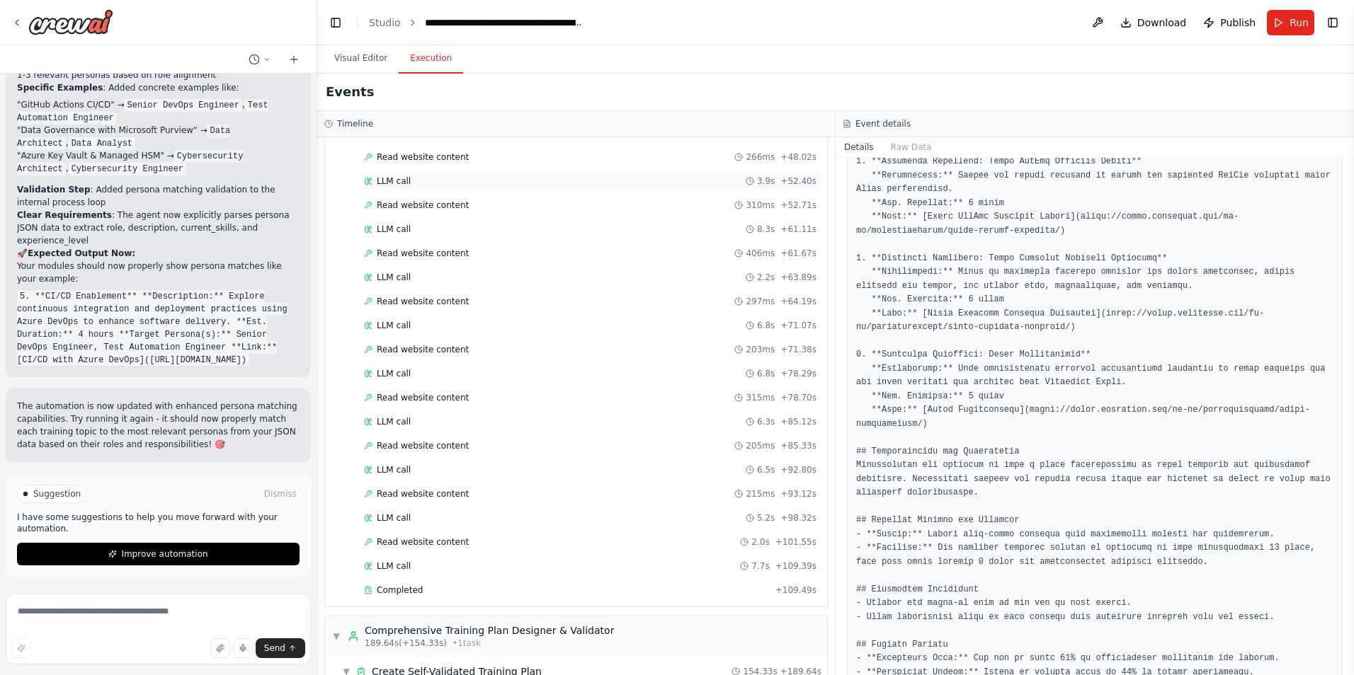
scroll to position [1162, 0]
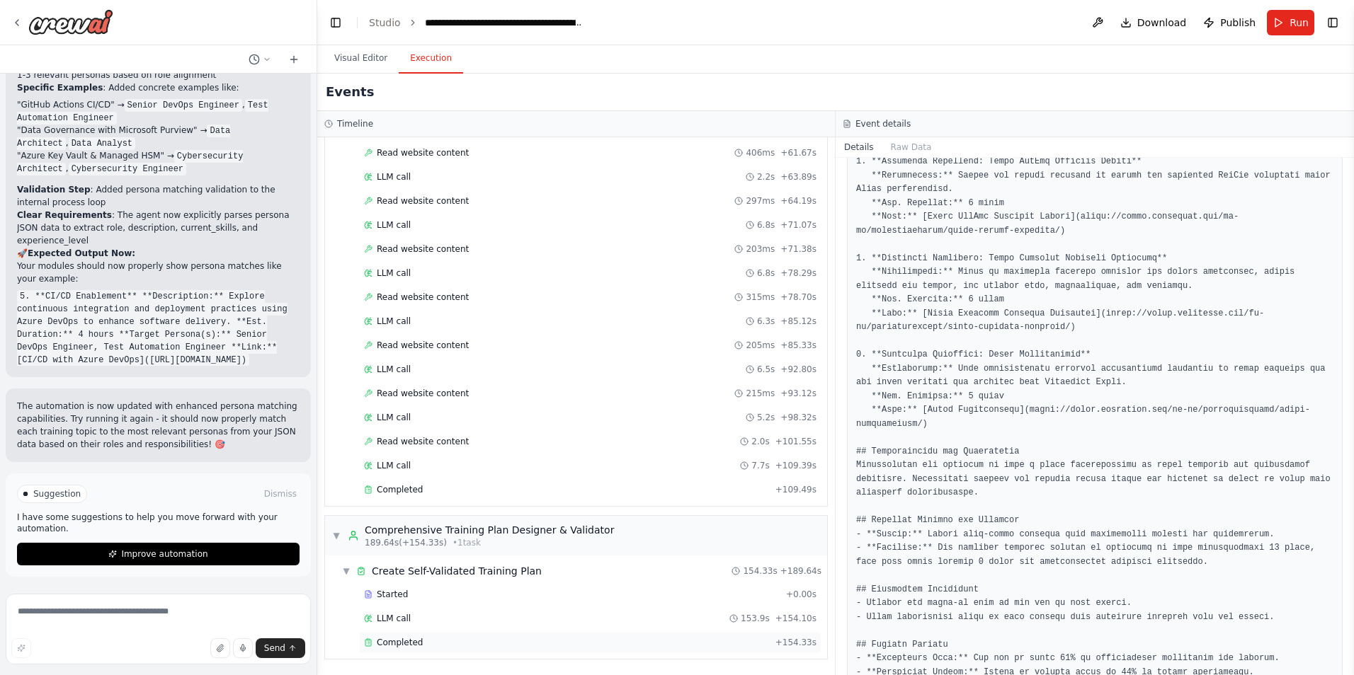
click at [391, 642] on span "Completed" at bounding box center [400, 642] width 46 height 11
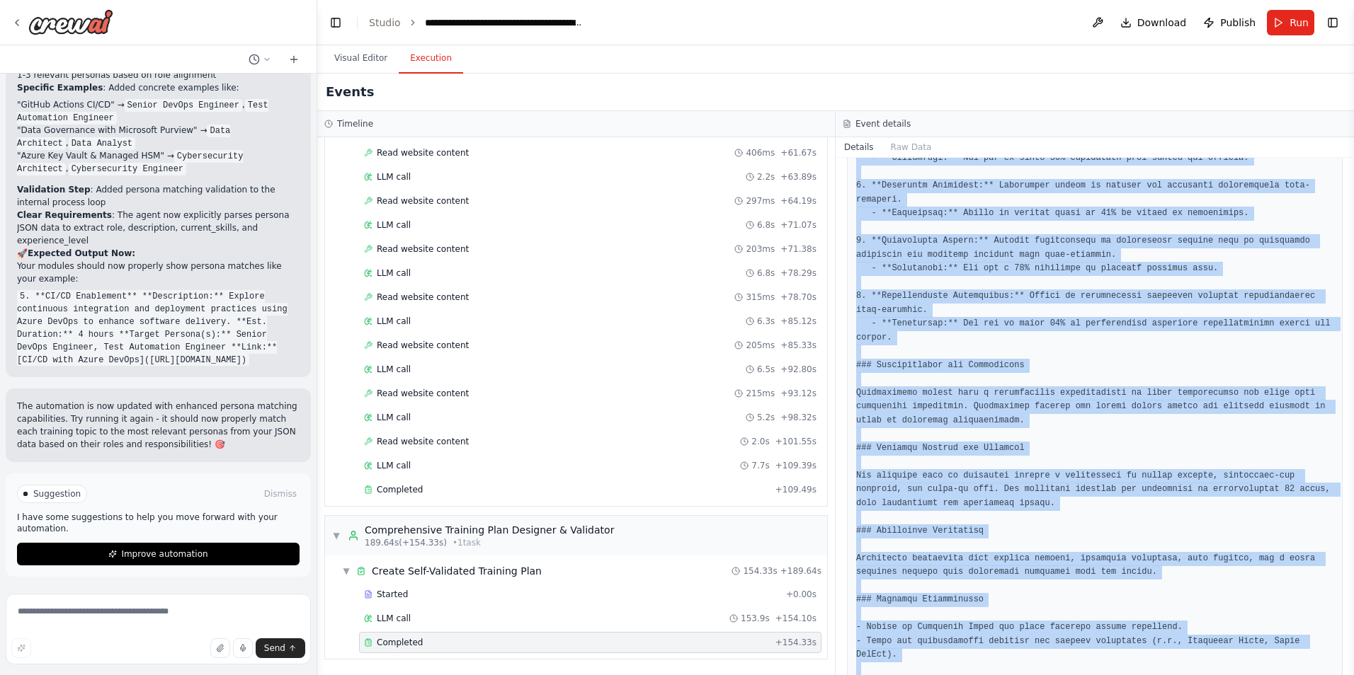
scroll to position [4542, 0]
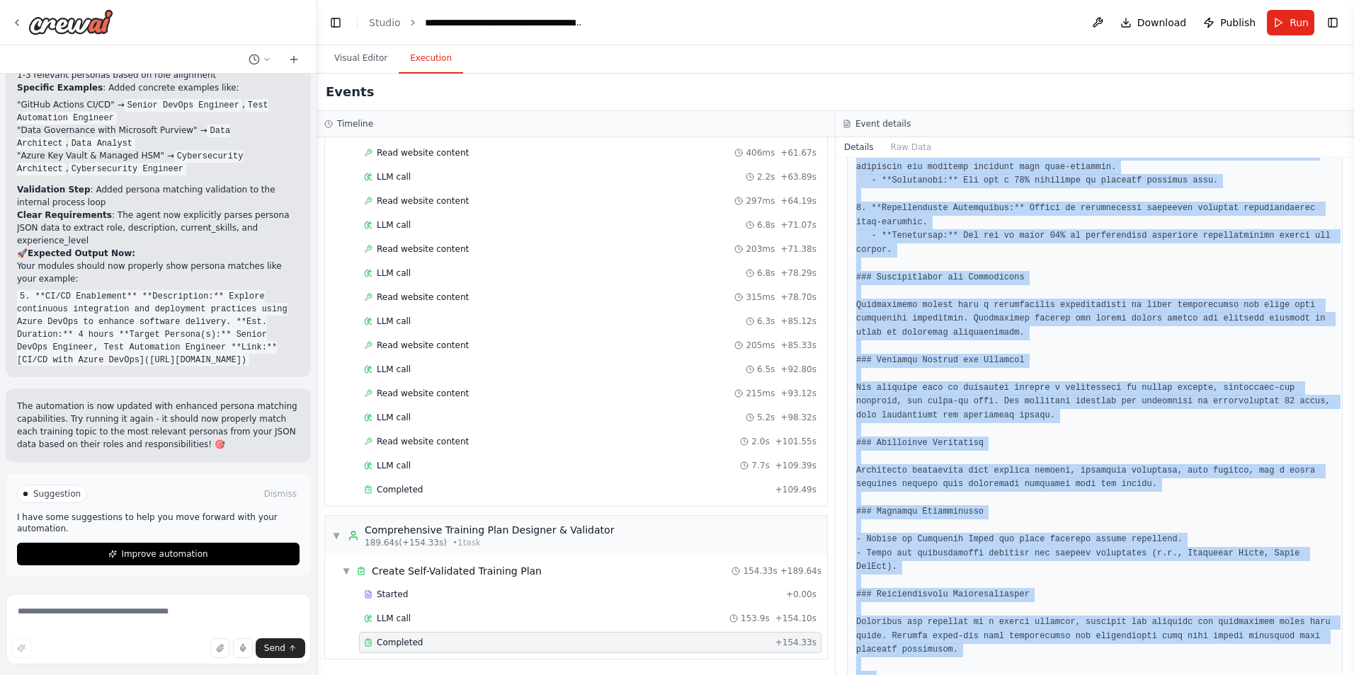
drag, startPoint x: 857, startPoint y: 247, endPoint x: 1141, endPoint y: 693, distance: 528.7
click at [1141, 675] on html "I need a crew that can take a list of URLs, check them to verify they return a …" at bounding box center [677, 337] width 1354 height 675
copy pre "# Executive Summary This document outlines a comprehensive training program des…"
click at [161, 555] on span "Improve automation" at bounding box center [164, 554] width 86 height 11
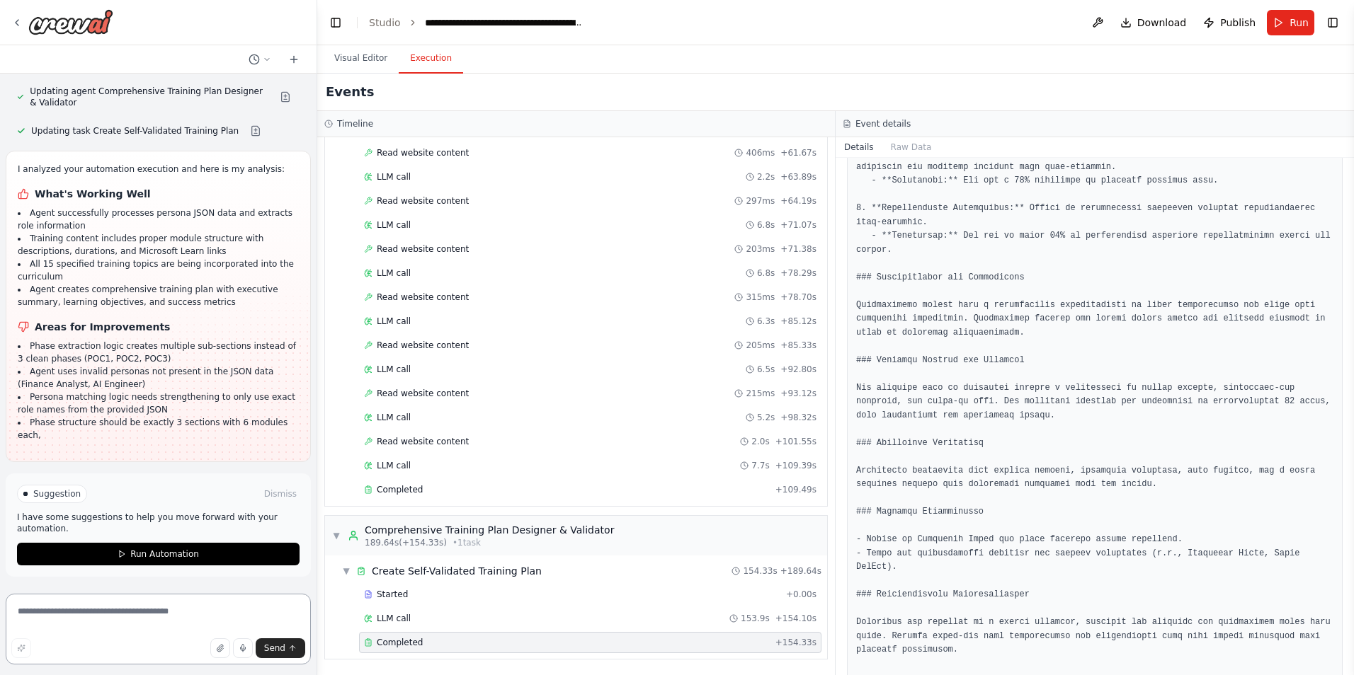
scroll to position [44458, 0]
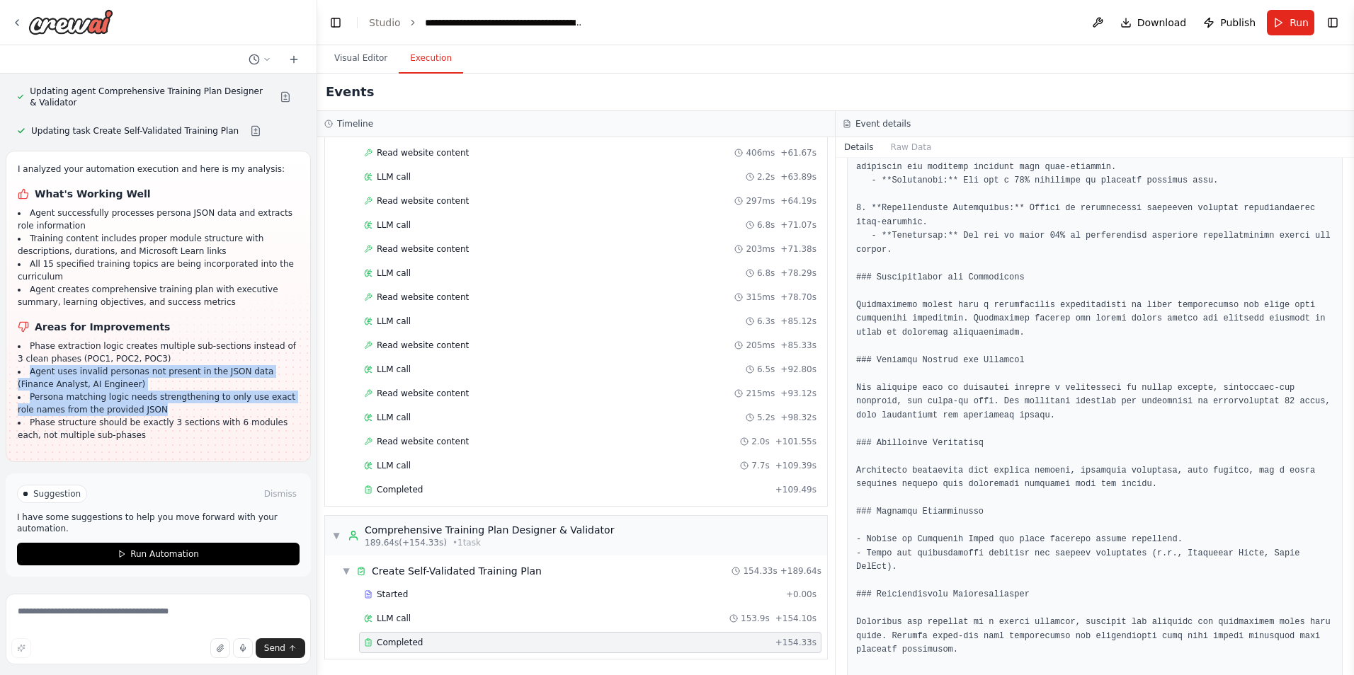
drag, startPoint x: 139, startPoint y: 411, endPoint x: 27, endPoint y: 374, distance: 117.8
click at [27, 374] on ul "Phase extraction logic creates multiple sub-sections instead of 3 clean phases …" at bounding box center [158, 391] width 281 height 102
copy ul "Agent uses invalid personas not present in the JSON data (Finance Analyst, AI E…"
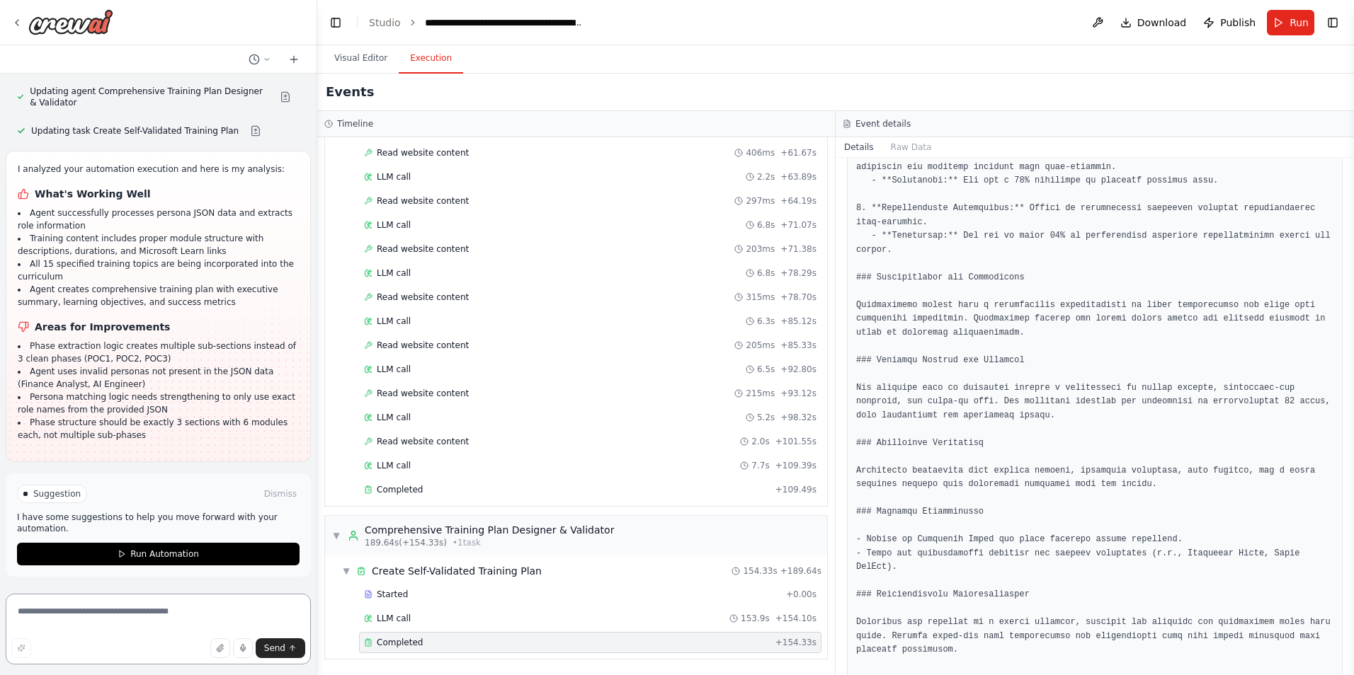
click at [119, 617] on textarea at bounding box center [158, 629] width 305 height 71
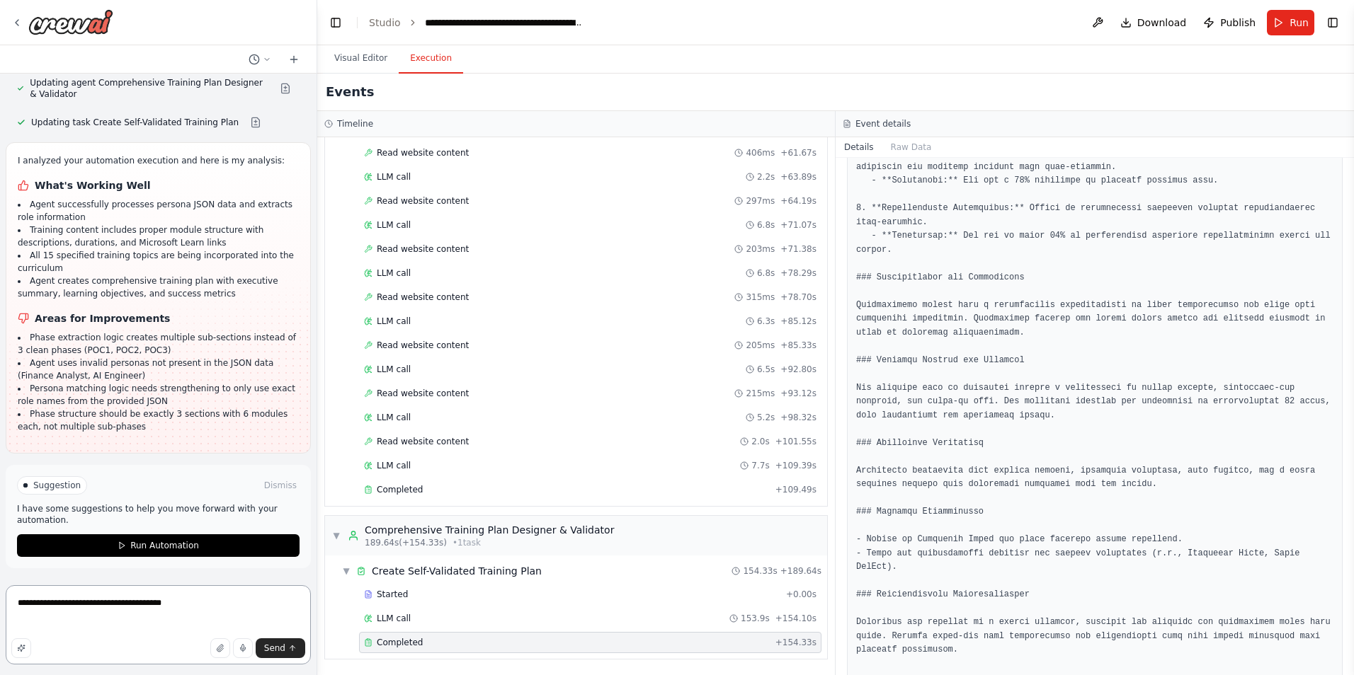
paste textarea "**********"
type textarea "**********"
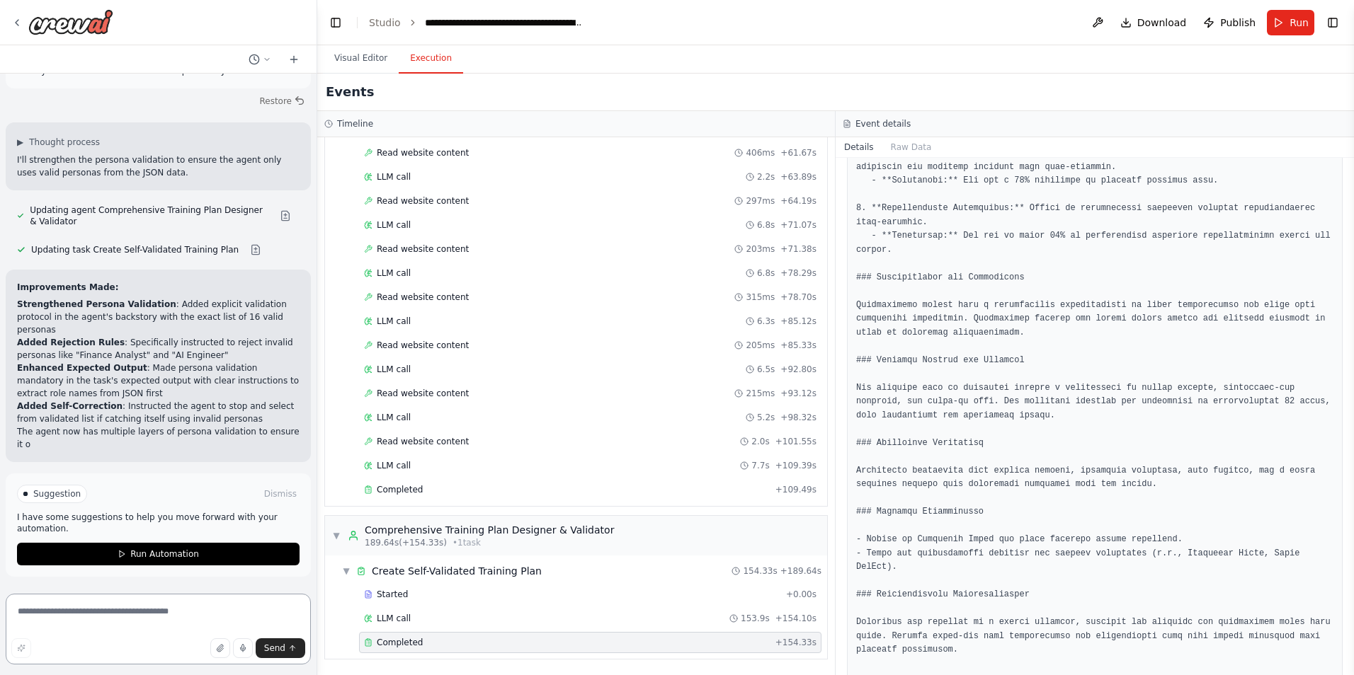
scroll to position [44908, 0]
